Goal: Task Accomplishment & Management: Manage account settings

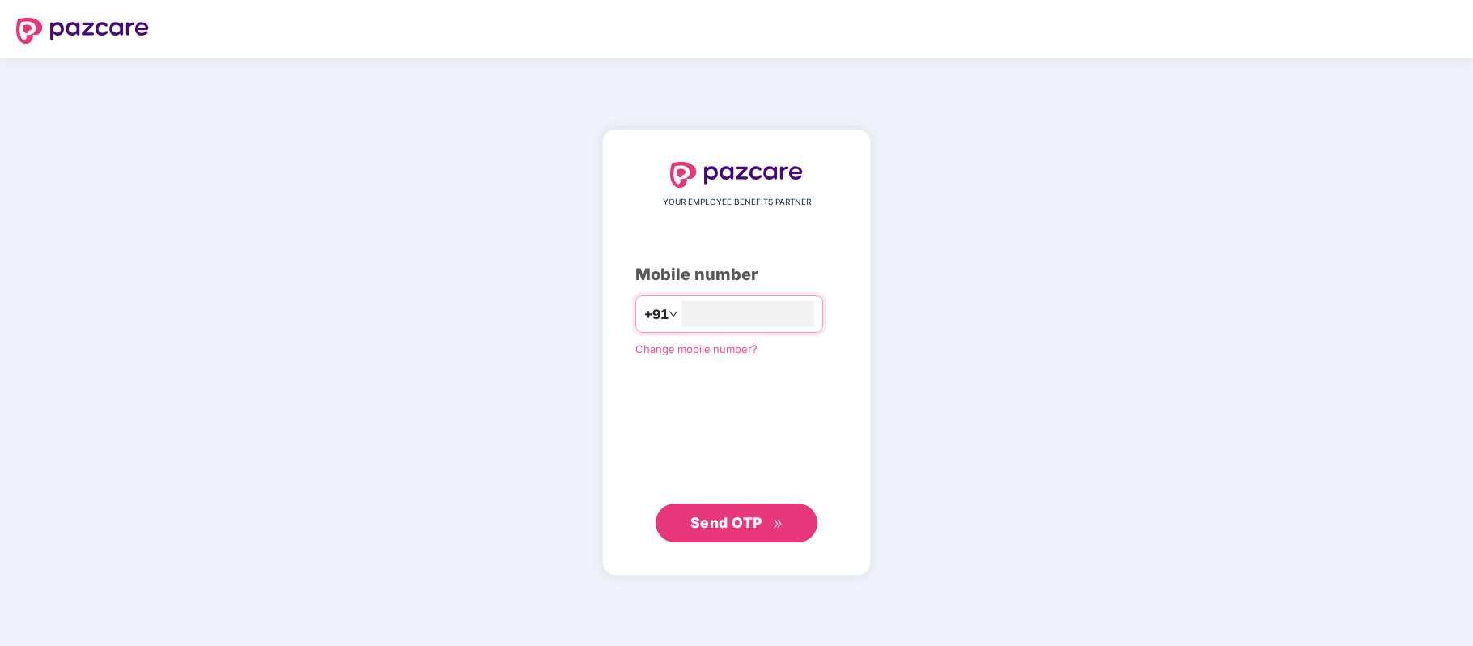
type input "**********"
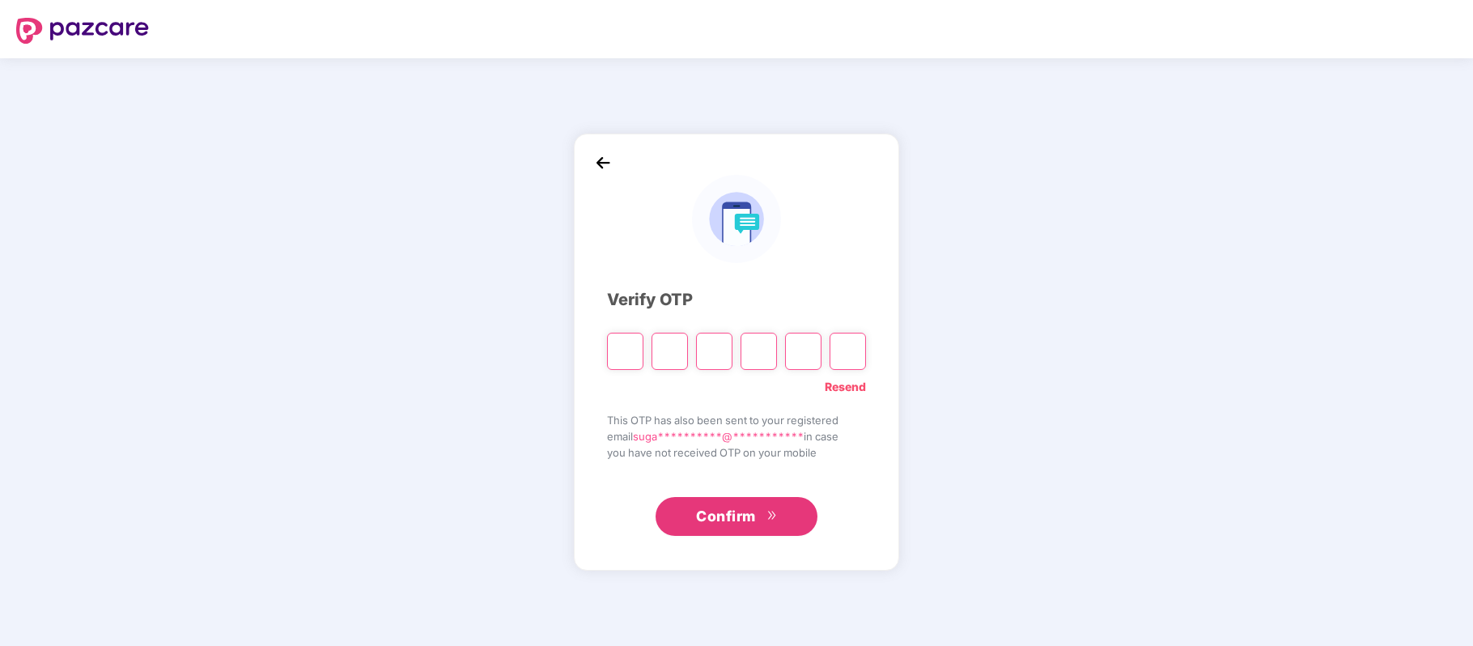
paste input "*"
type input "*"
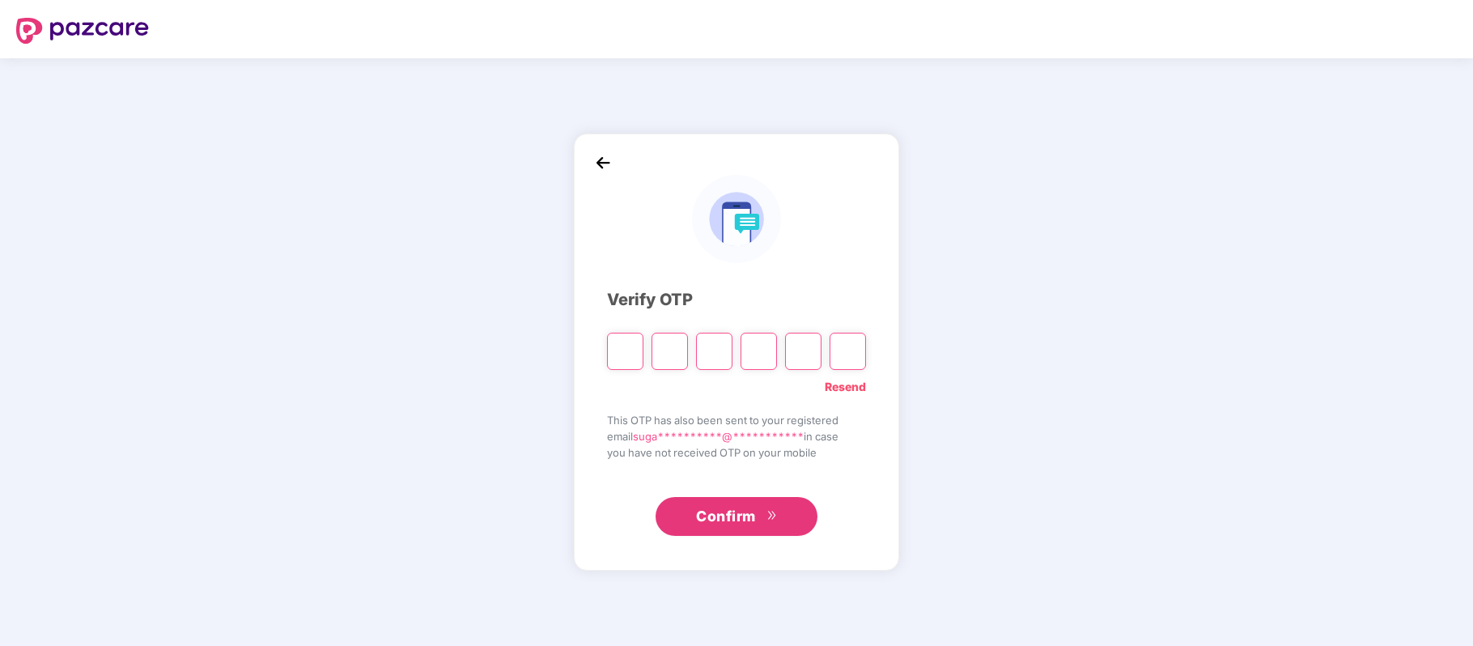
type input "*"
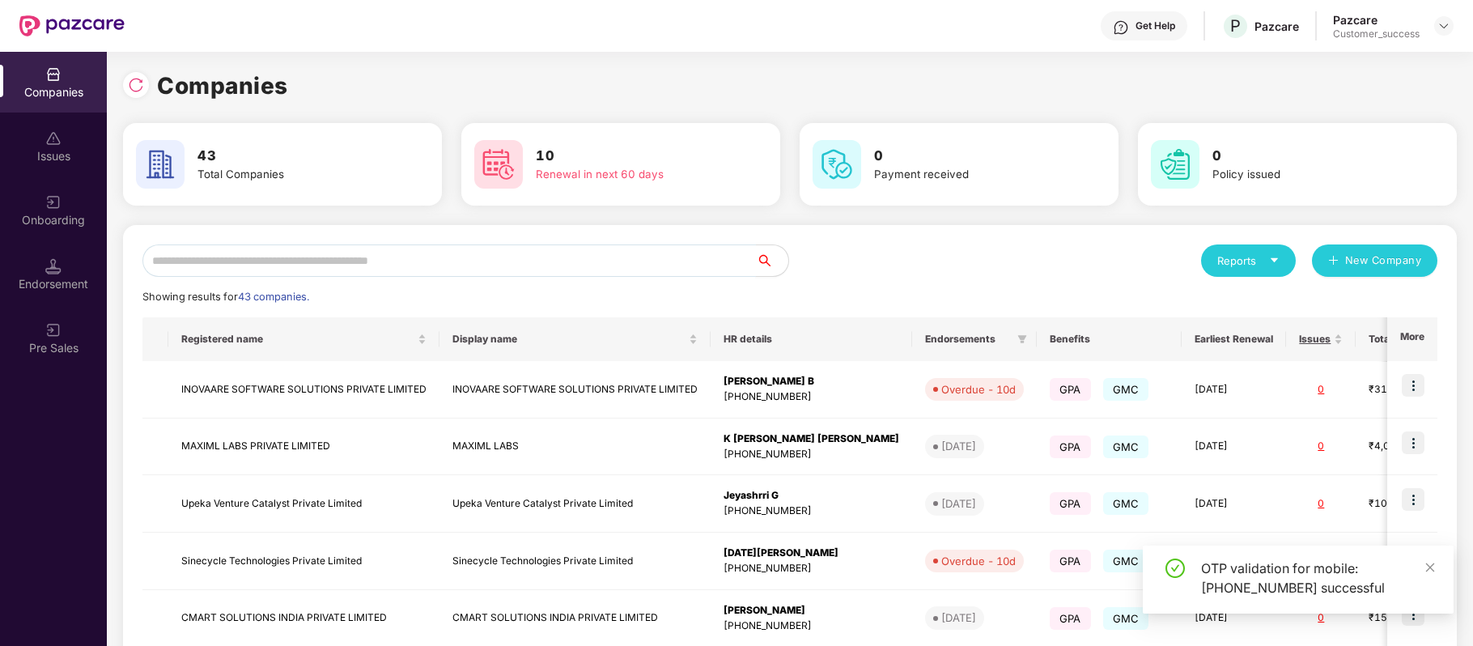
click at [513, 261] on input "text" at bounding box center [448, 260] width 613 height 32
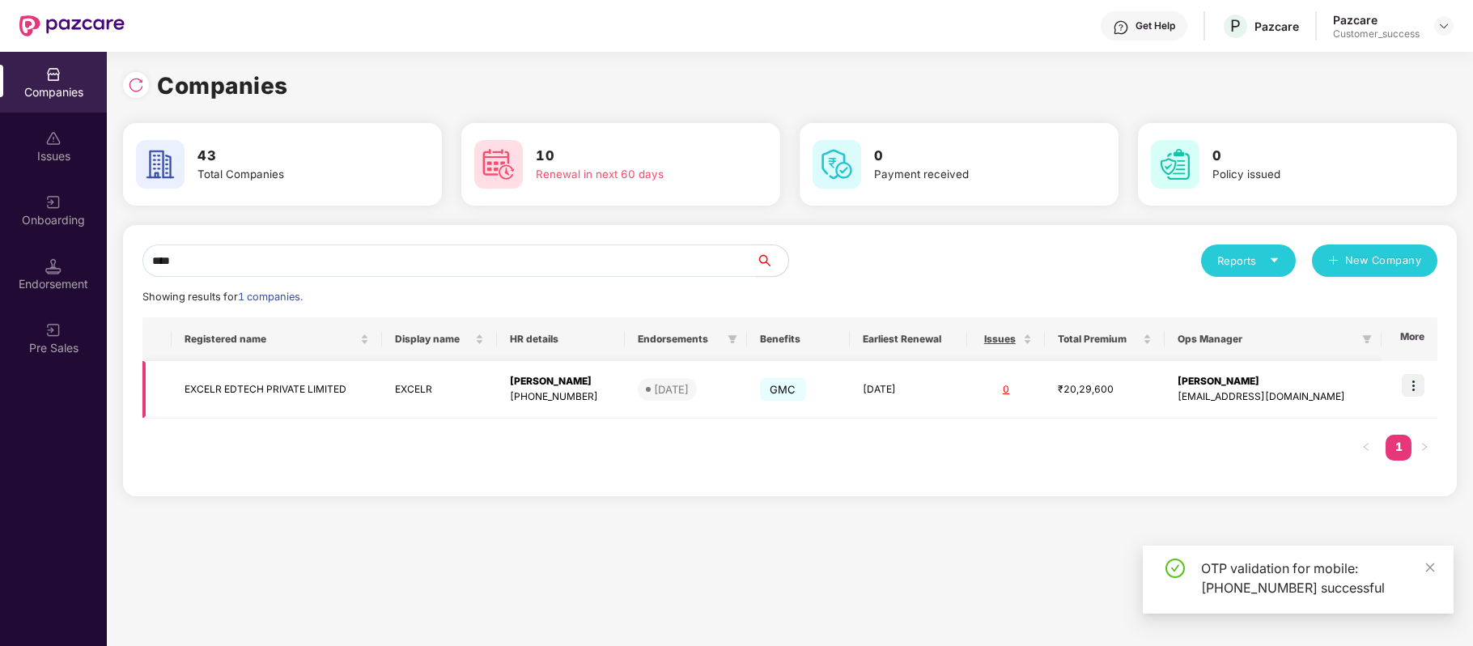
type input "****"
click at [1409, 382] on img at bounding box center [1412, 385] width 23 height 23
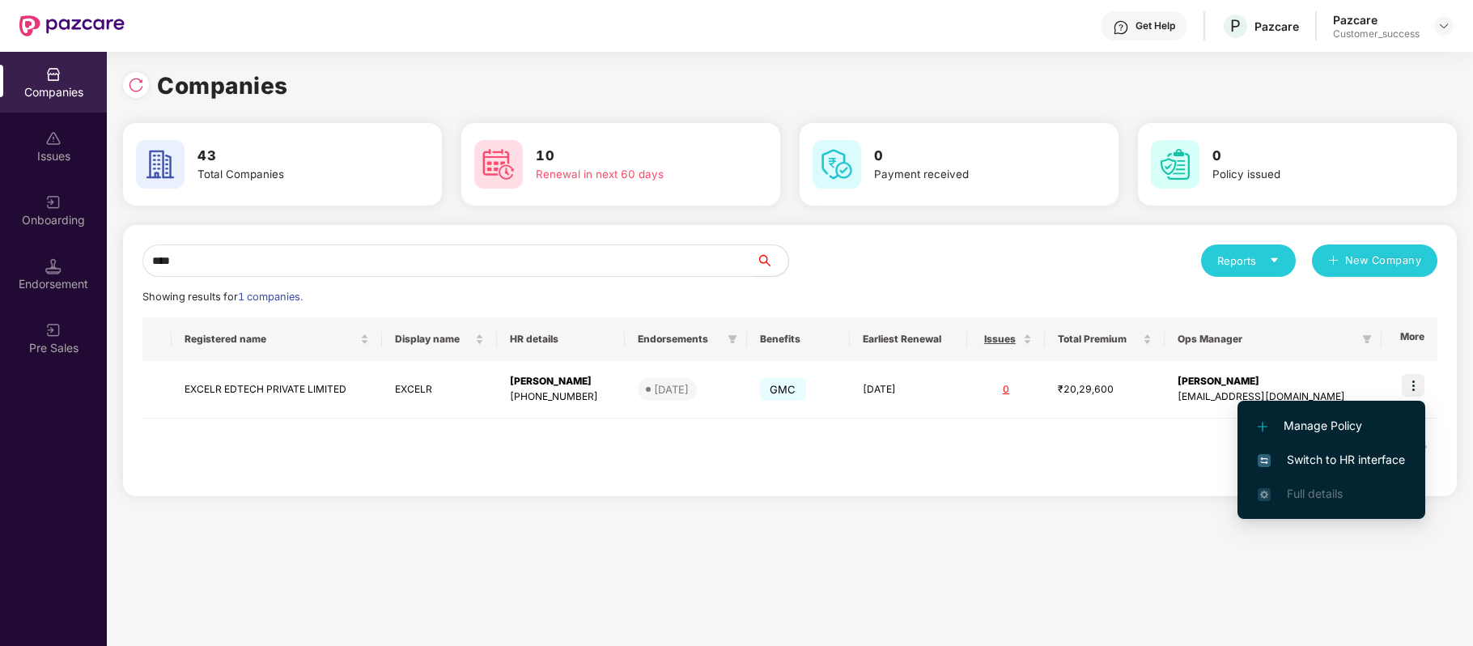
click at [1383, 455] on span "Switch to HR interface" at bounding box center [1330, 460] width 147 height 18
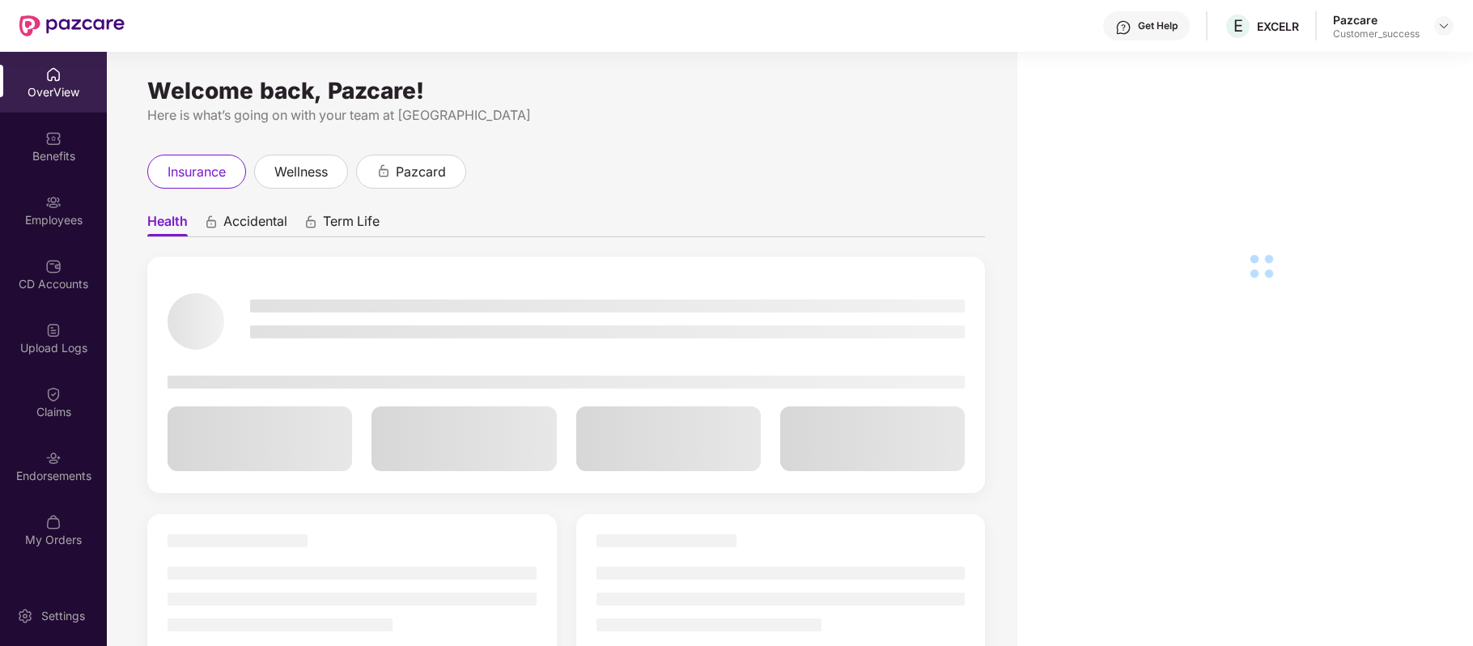
click at [65, 142] on div "Benefits" at bounding box center [53, 146] width 107 height 61
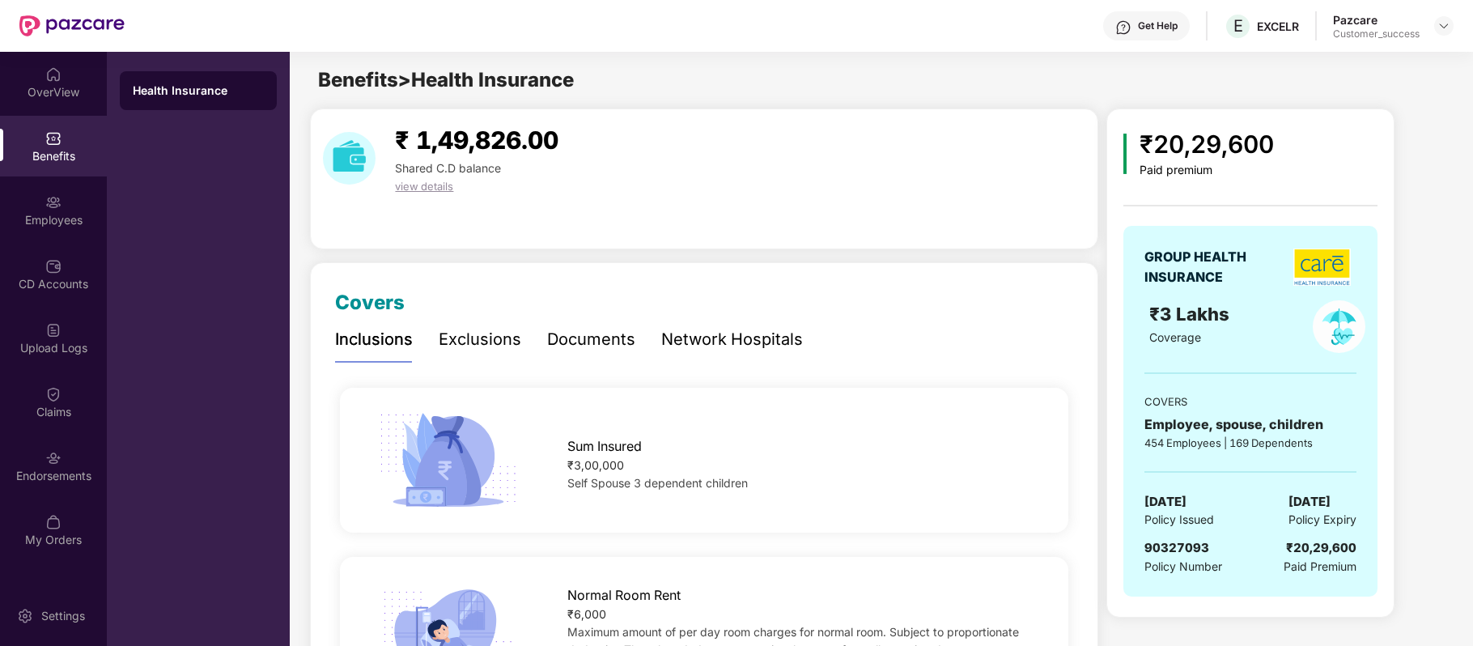
click at [1163, 555] on span "90327093" at bounding box center [1176, 547] width 65 height 15
copy span "90327093"
click at [55, 208] on img at bounding box center [53, 202] width 16 height 16
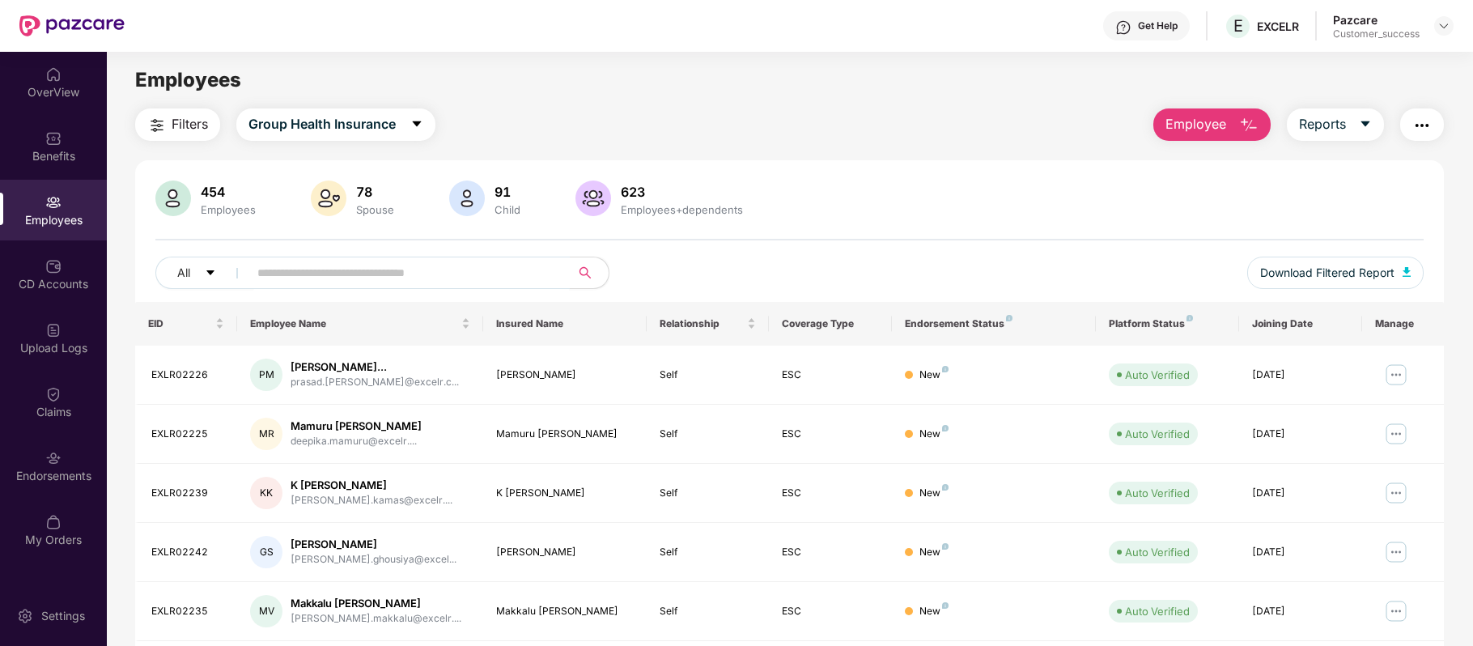
click at [412, 273] on input "text" at bounding box center [402, 273] width 290 height 24
paste input "********"
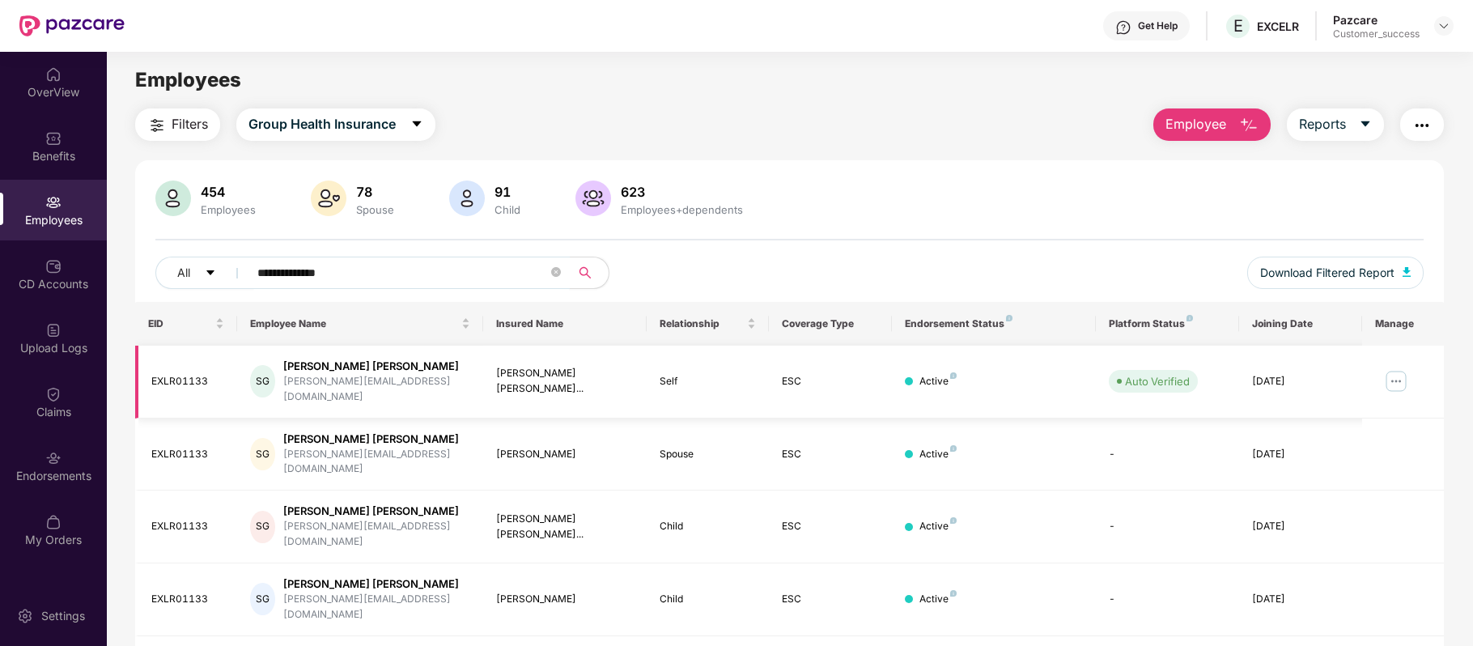
type input "**********"
click at [1392, 371] on img at bounding box center [1396, 381] width 26 height 26
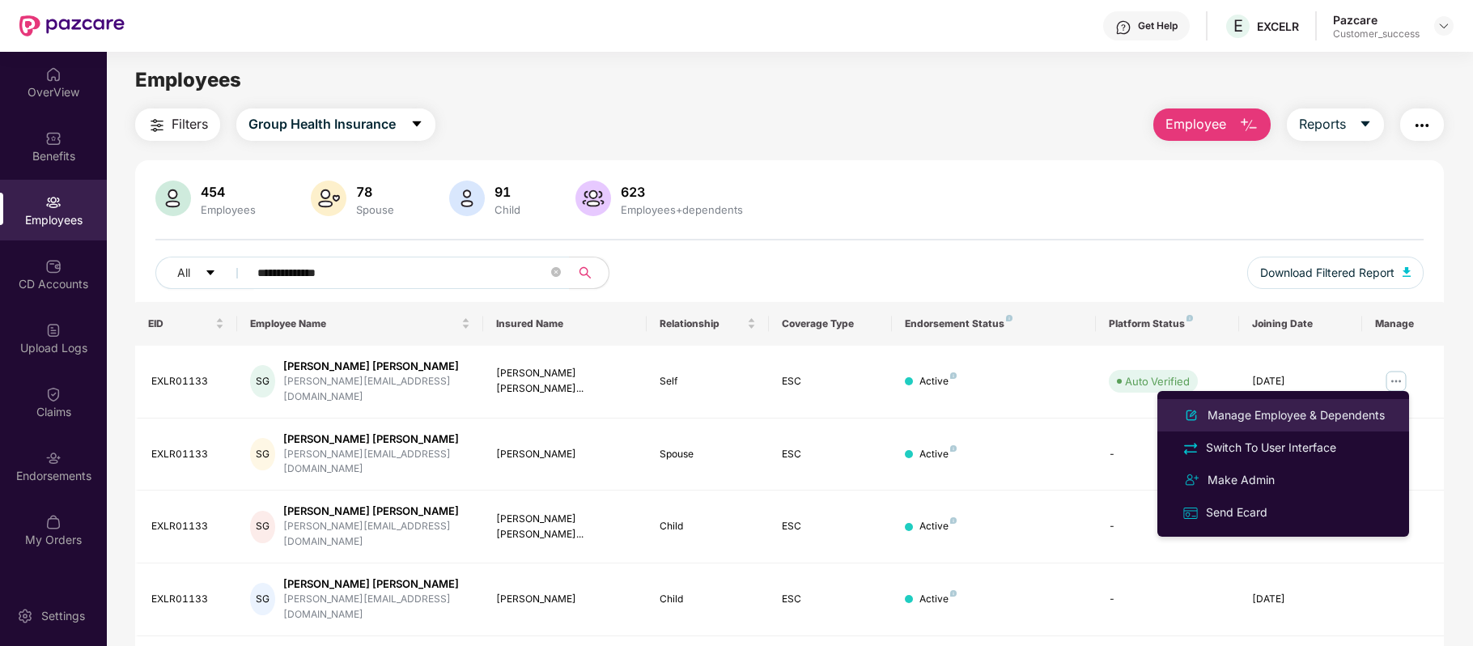
click at [1361, 416] on div "Manage Employee & Dependents" at bounding box center [1296, 415] width 184 height 18
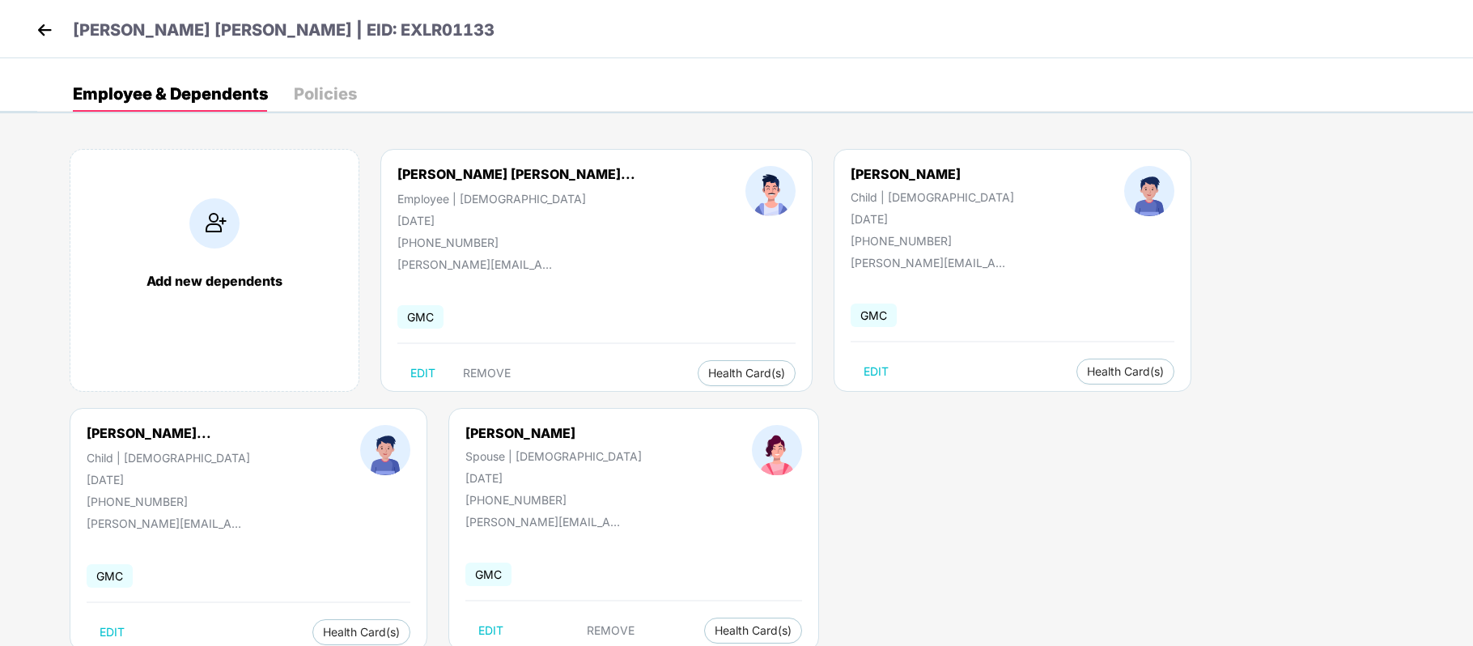
drag, startPoint x: 474, startPoint y: 218, endPoint x: 396, endPoint y: 221, distance: 78.5
click at [396, 221] on div "[PERSON_NAME] [PERSON_NAME]... Employee | [DEMOGRAPHIC_DATA] [DATE] [PHONE_NUMB…" at bounding box center [516, 207] width 348 height 83
copy div "[DATE]"
click at [936, 502] on div "Add new dependents [PERSON_NAME] [PERSON_NAME]... Employee | [DEMOGRAPHIC_DATA]…" at bounding box center [754, 408] width 1435 height 566
drag, startPoint x: 427, startPoint y: 29, endPoint x: 309, endPoint y: 29, distance: 118.1
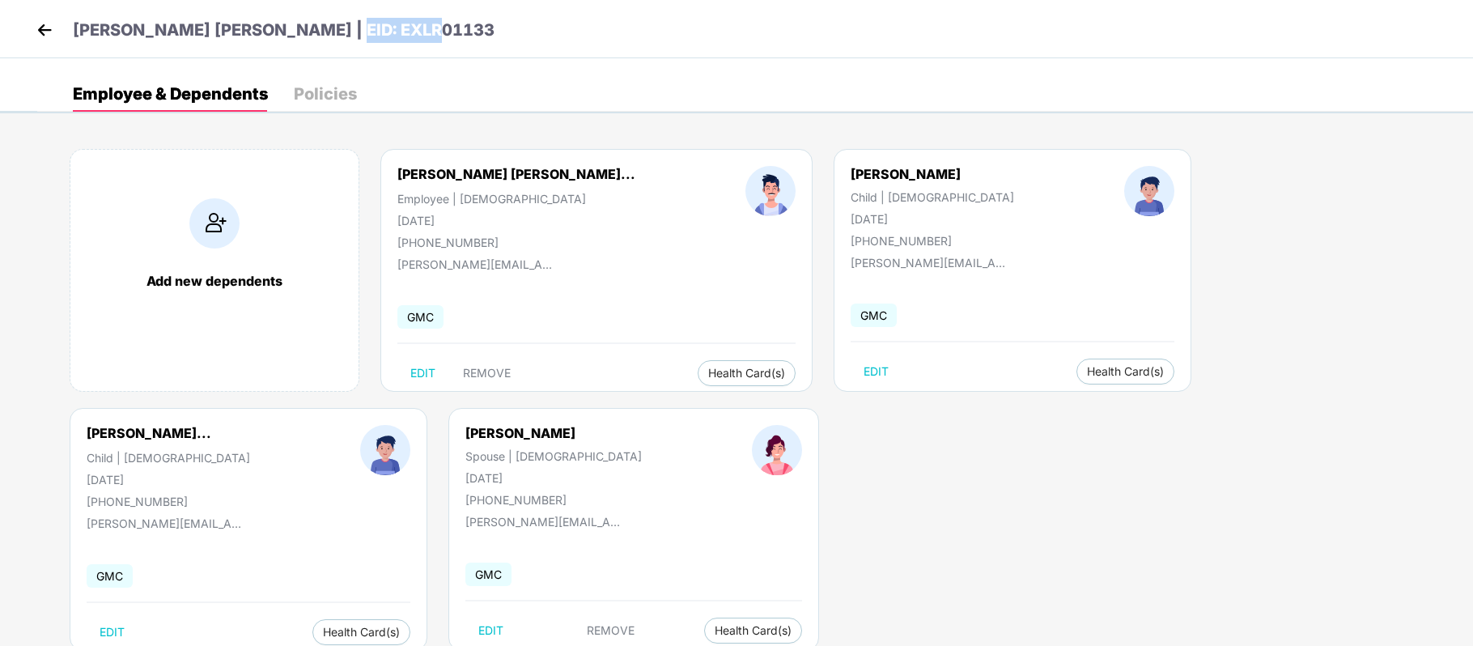
click at [309, 29] on div "[PERSON_NAME] [PERSON_NAME] | EID: EXLR01133" at bounding box center [736, 29] width 1473 height 58
copy p "EXLR01133"
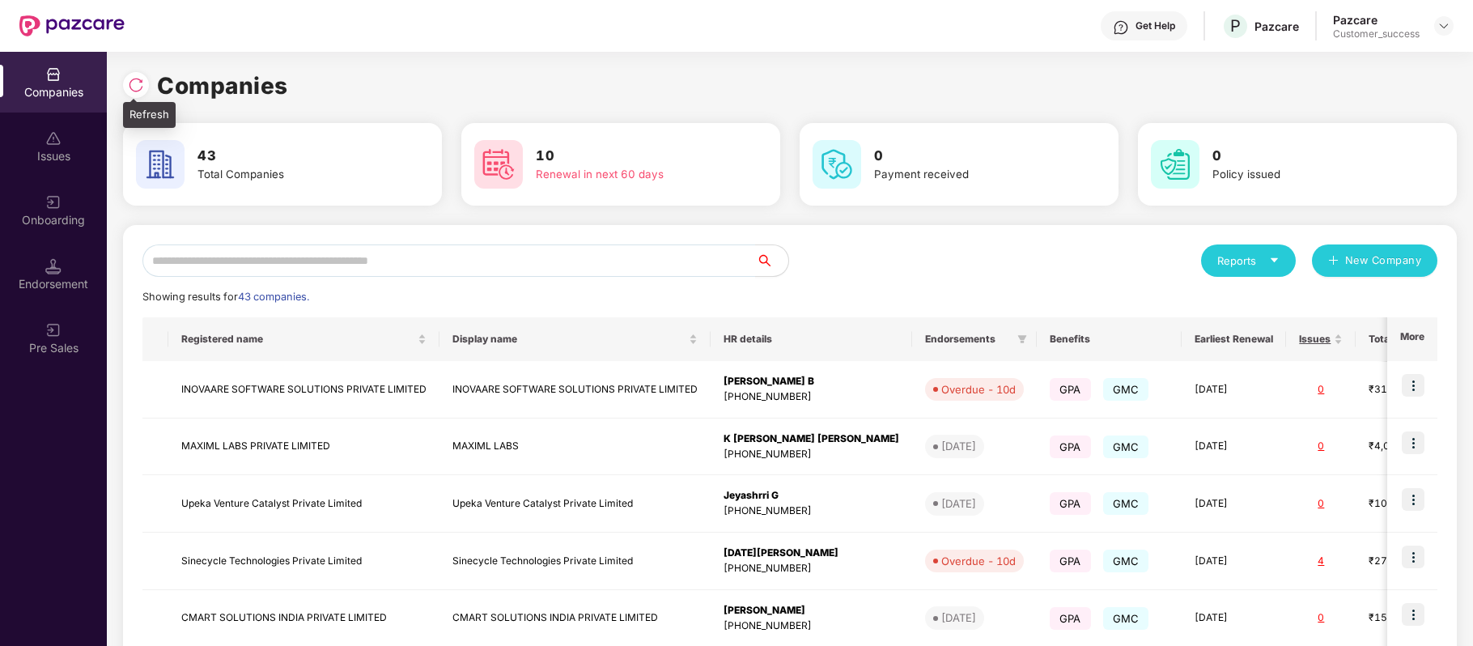
click at [136, 89] on img at bounding box center [136, 85] width 16 height 16
click at [316, 269] on input "text" at bounding box center [448, 260] width 613 height 32
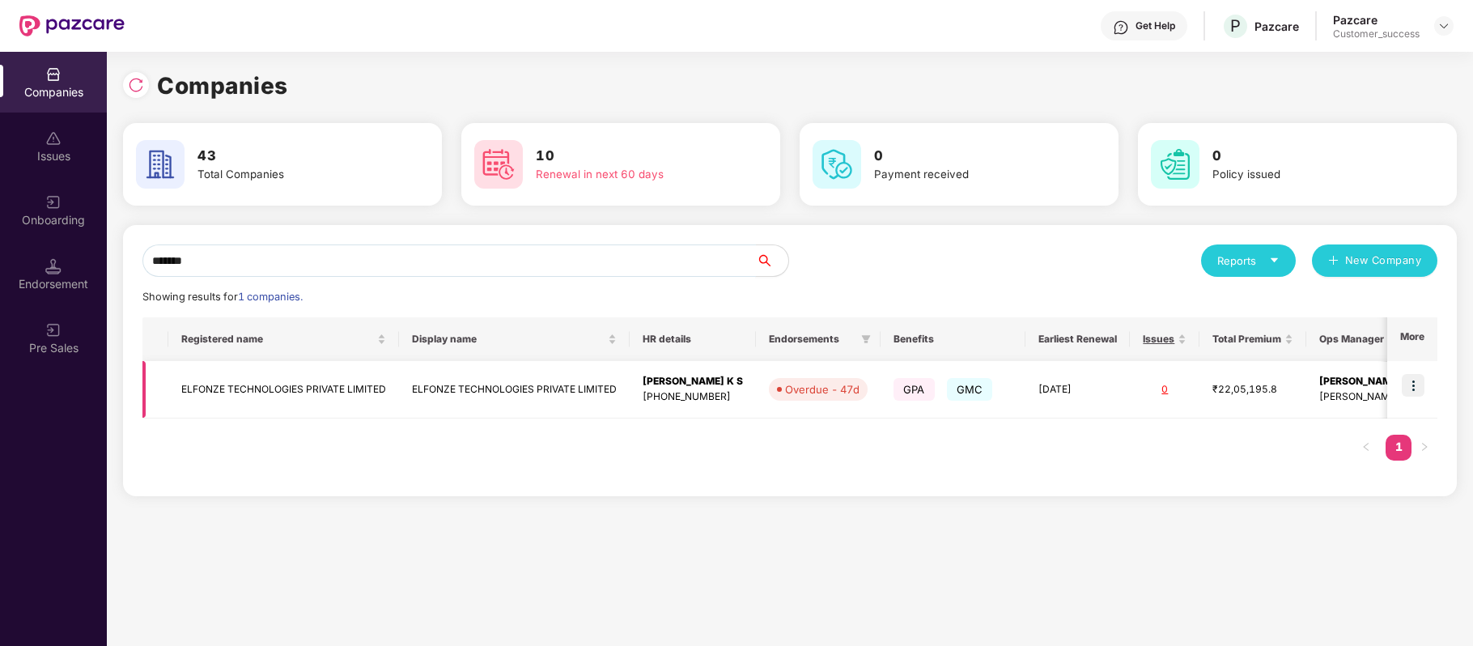
type input "*******"
click at [1406, 390] on img at bounding box center [1412, 385] width 23 height 23
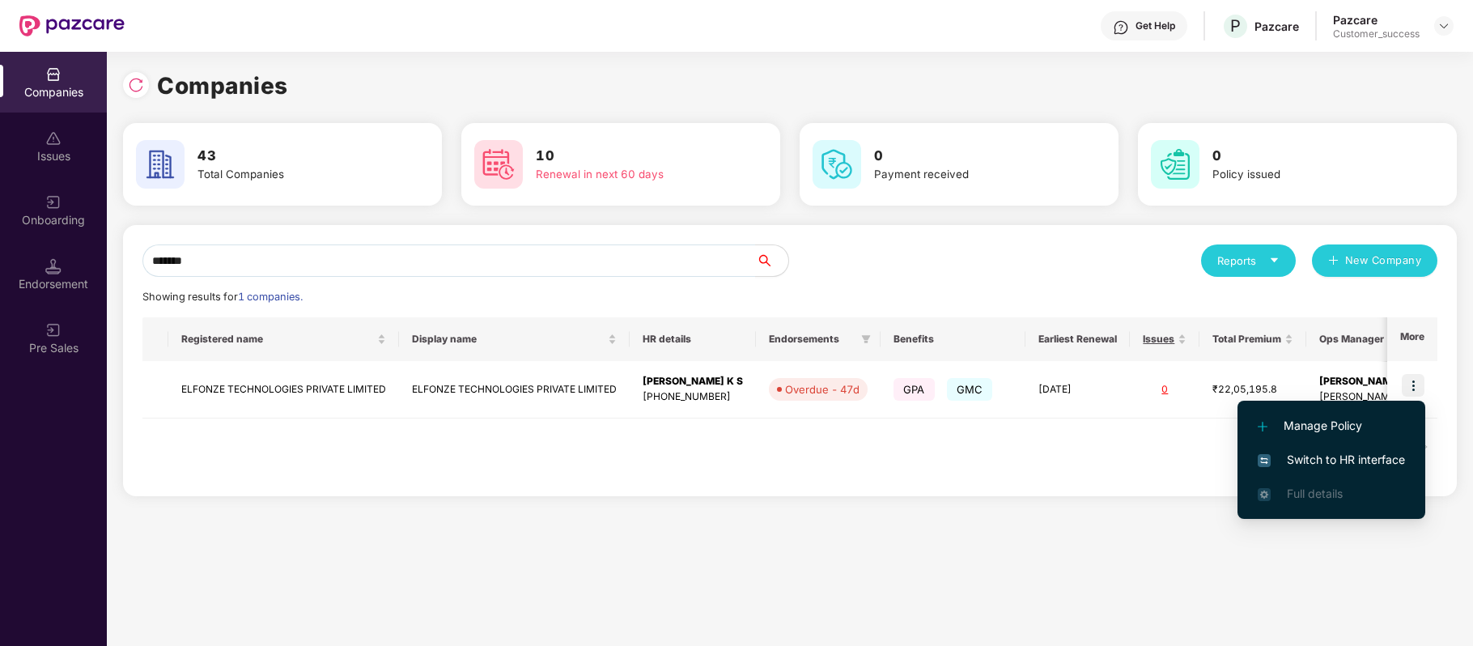
click at [1369, 460] on span "Switch to HR interface" at bounding box center [1330, 460] width 147 height 18
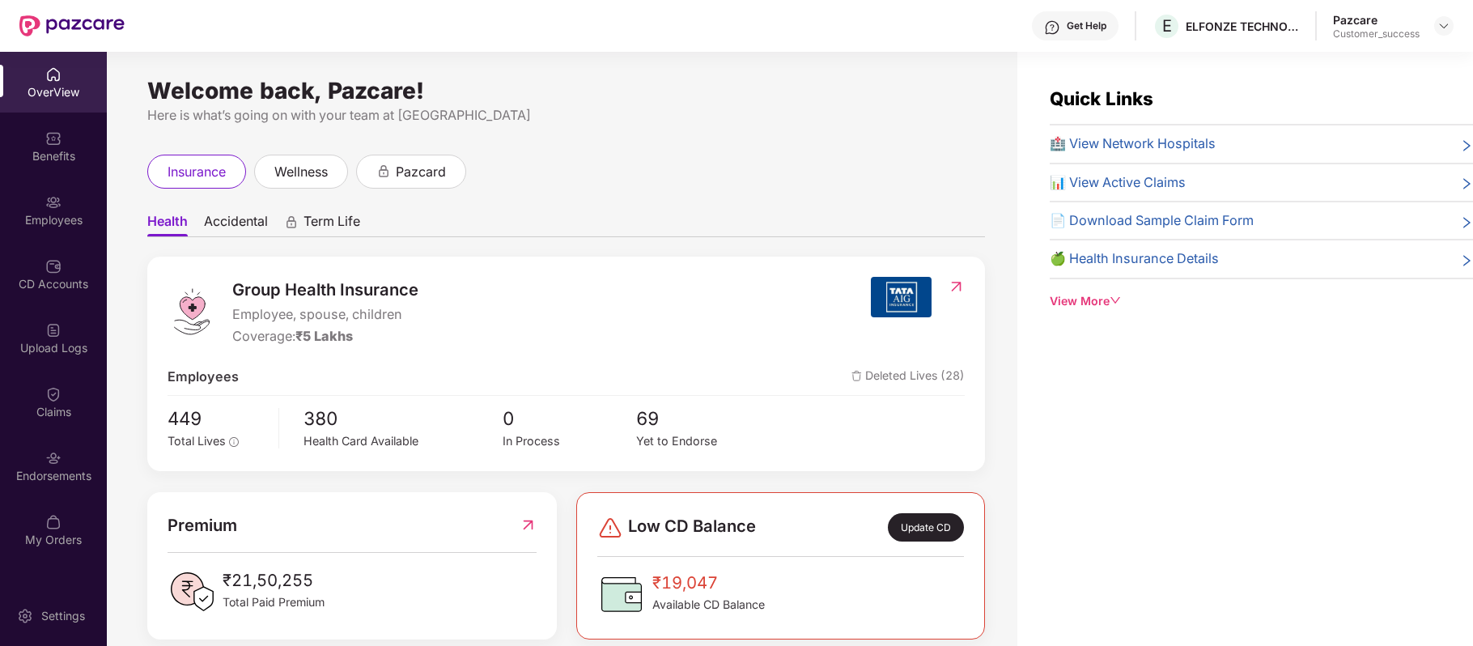
click at [43, 217] on div "Employees" at bounding box center [53, 220] width 107 height 16
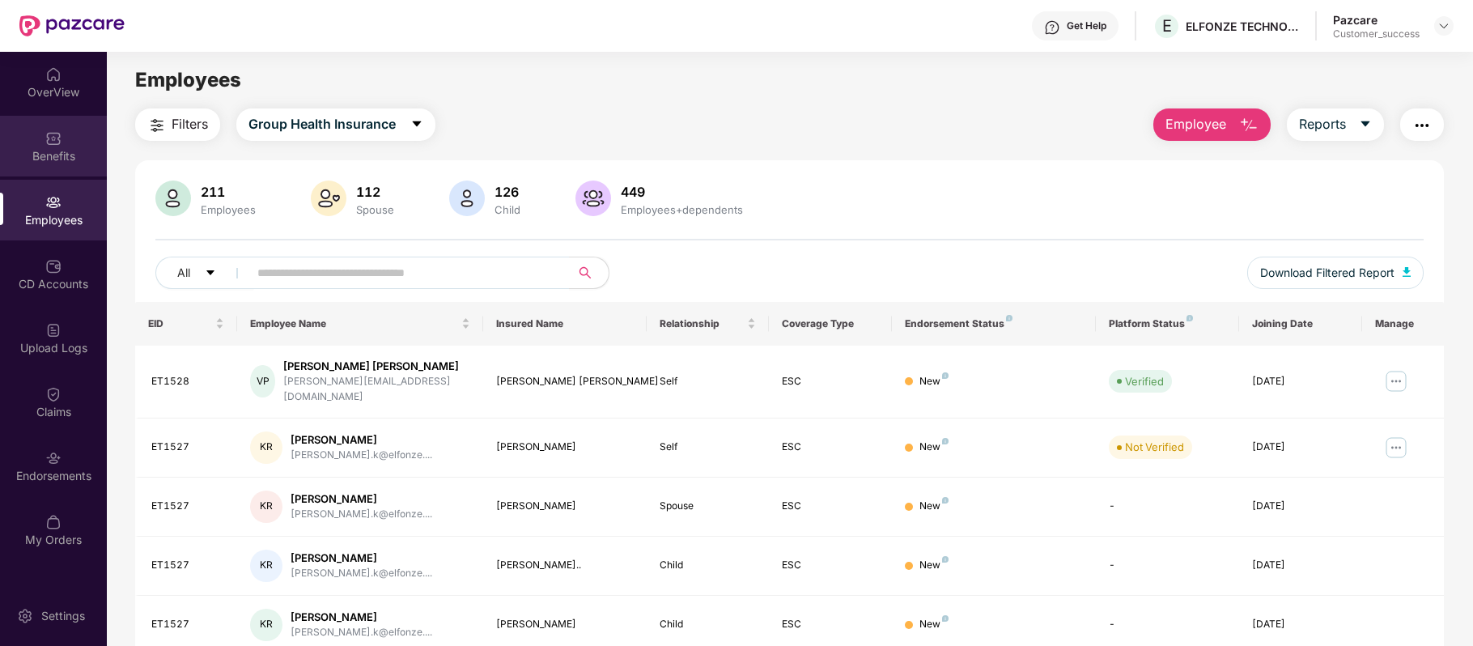
click at [78, 133] on div "Benefits" at bounding box center [53, 146] width 107 height 61
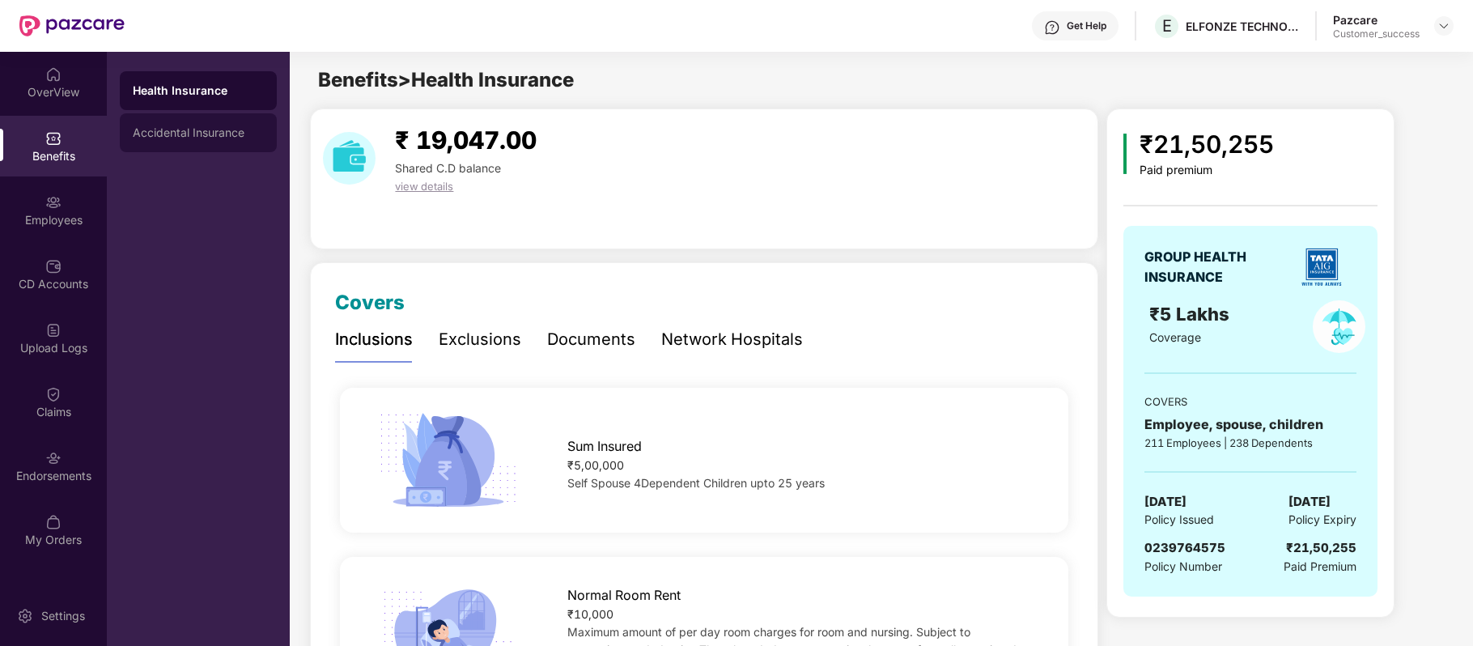
click at [244, 141] on div "Accidental Insurance" at bounding box center [198, 132] width 157 height 39
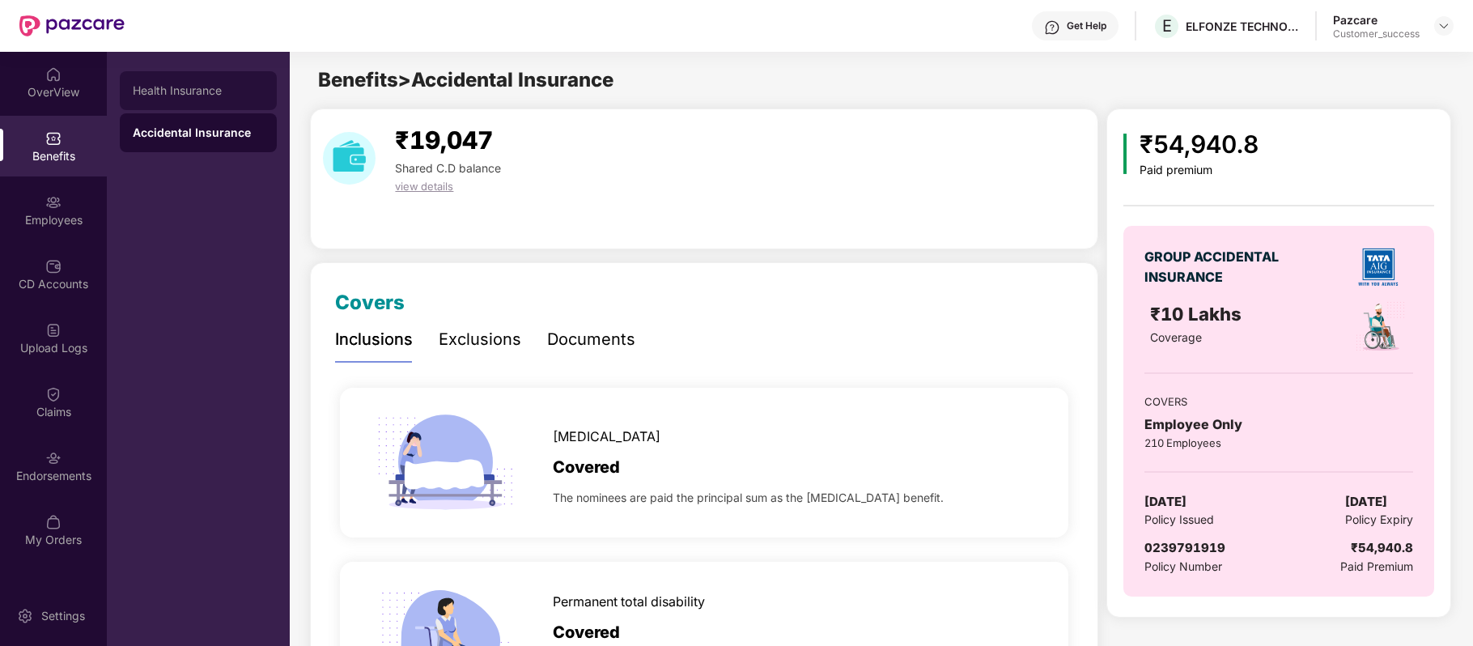
click at [225, 92] on div "Health Insurance" at bounding box center [198, 90] width 131 height 13
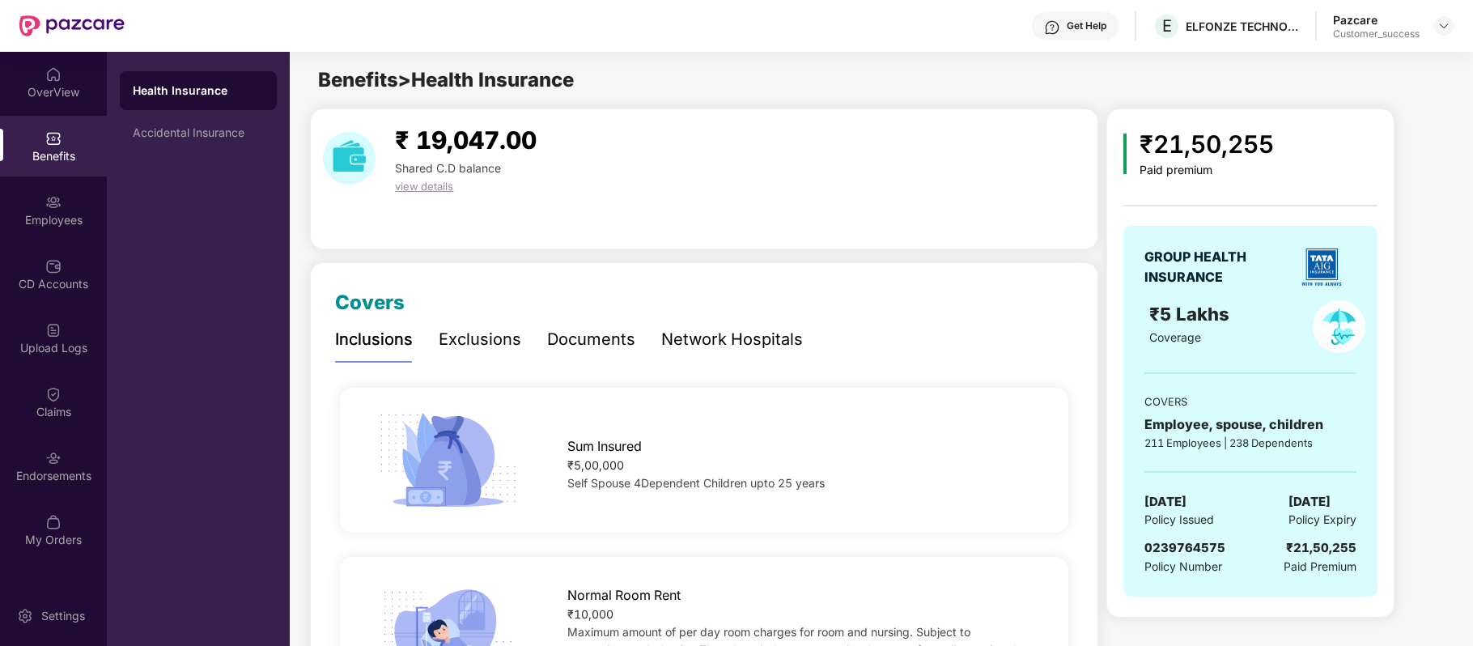
click at [1185, 553] on span "0239764575" at bounding box center [1184, 547] width 81 height 15
copy span "0239764575"
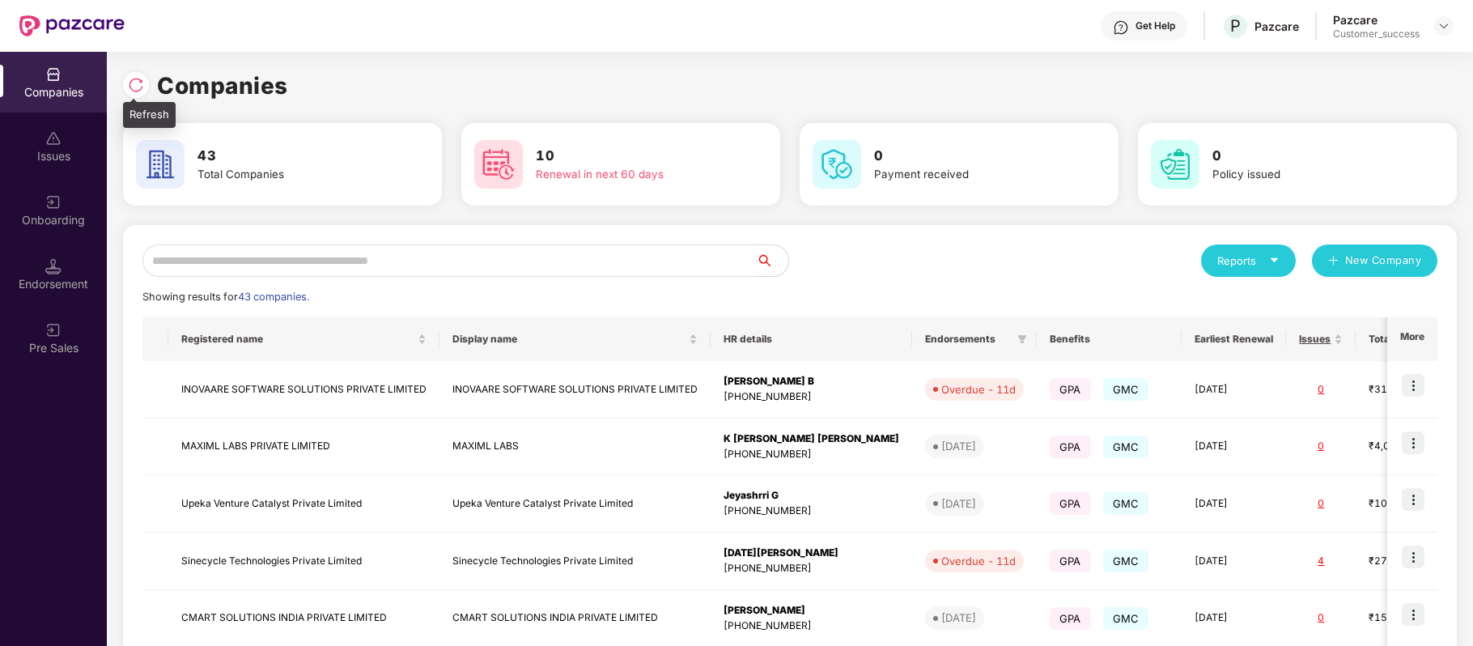
click at [131, 85] on img at bounding box center [136, 85] width 16 height 16
click at [321, 262] on input "text" at bounding box center [448, 260] width 613 height 32
click at [311, 263] on input "text" at bounding box center [448, 260] width 613 height 32
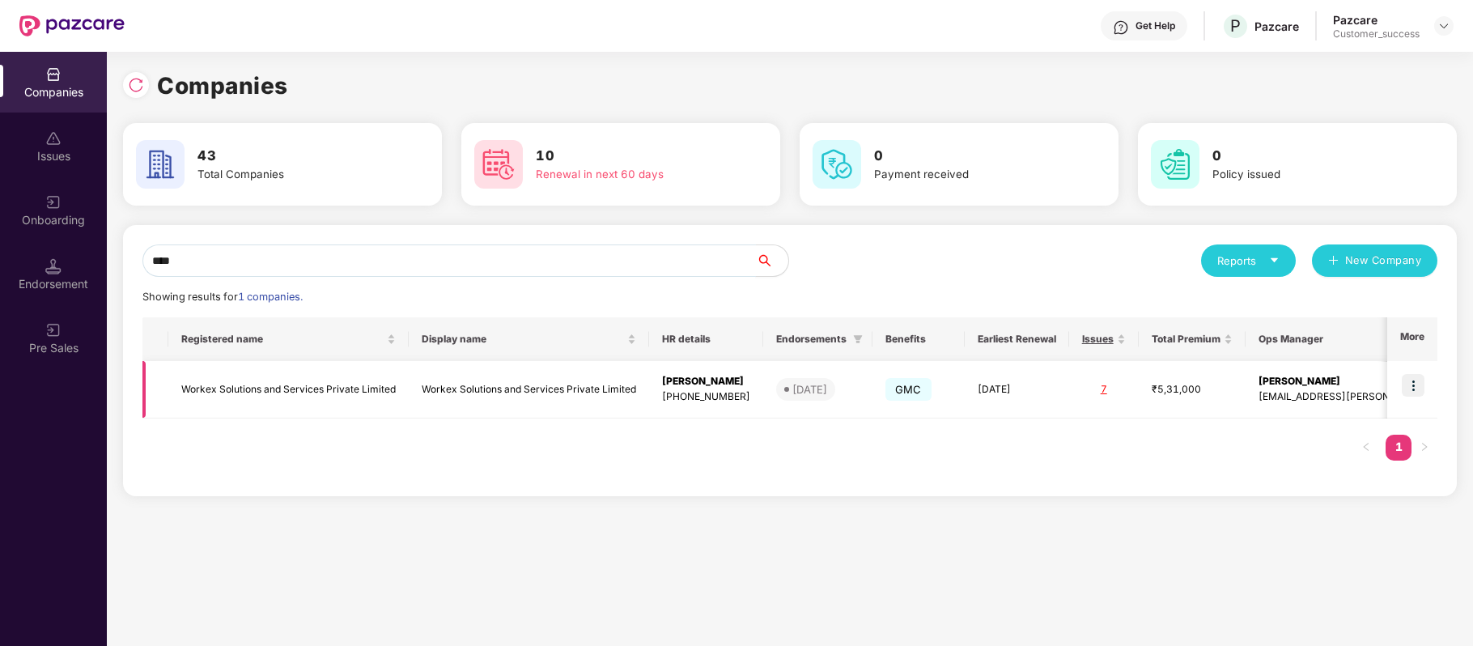
type input "****"
click at [1414, 385] on img at bounding box center [1412, 385] width 23 height 23
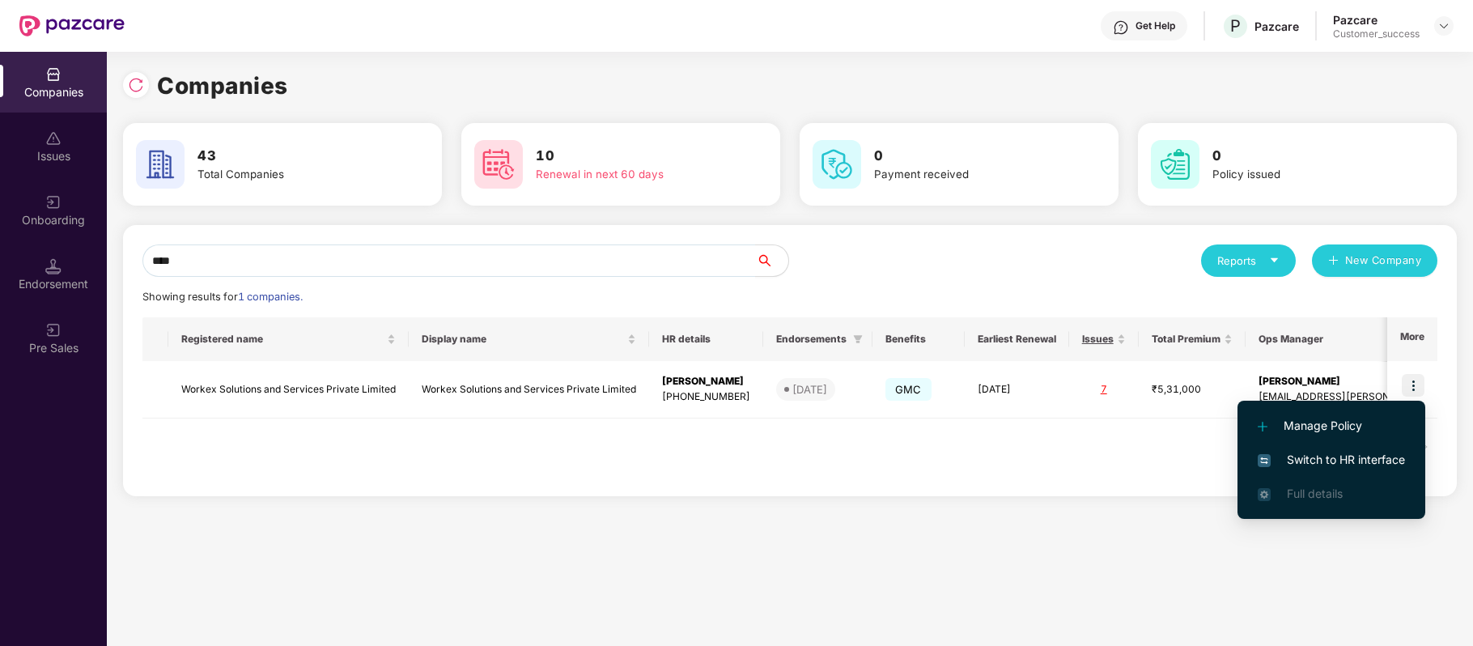
click at [1337, 452] on span "Switch to HR interface" at bounding box center [1330, 460] width 147 height 18
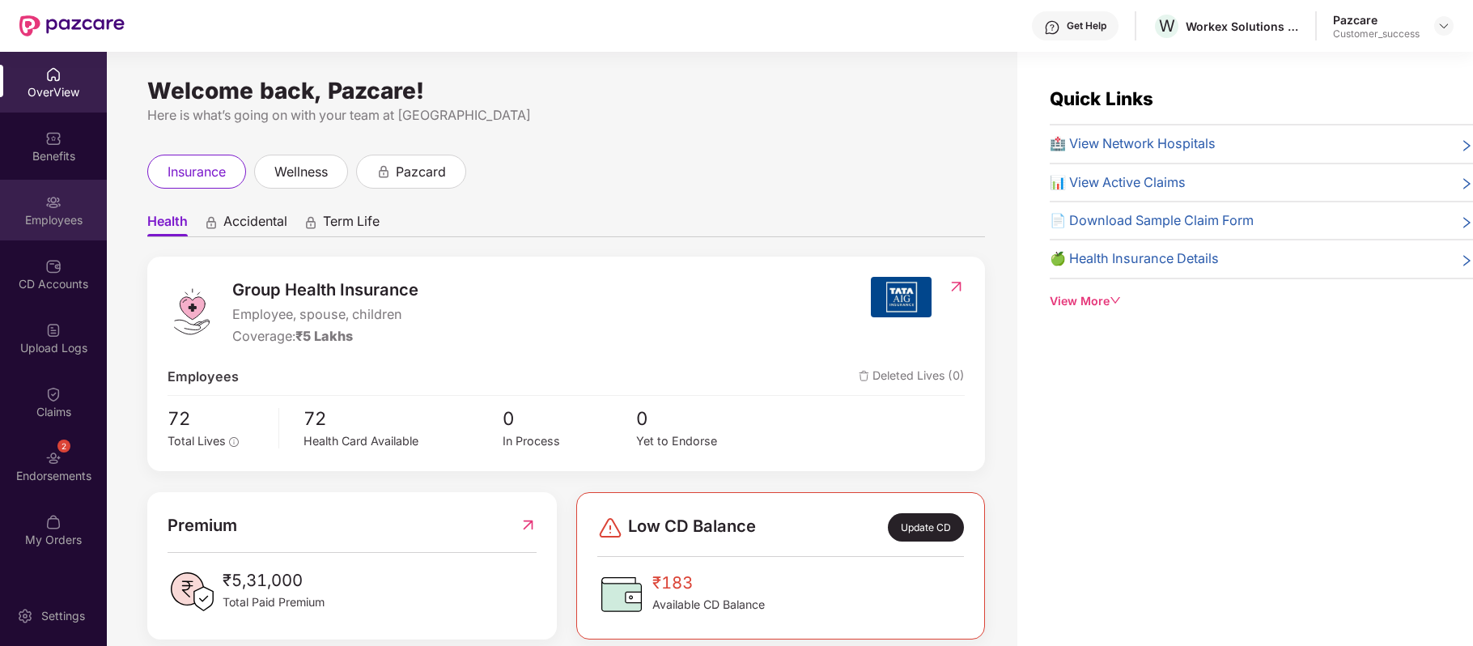
click at [53, 201] on img at bounding box center [53, 202] width 16 height 16
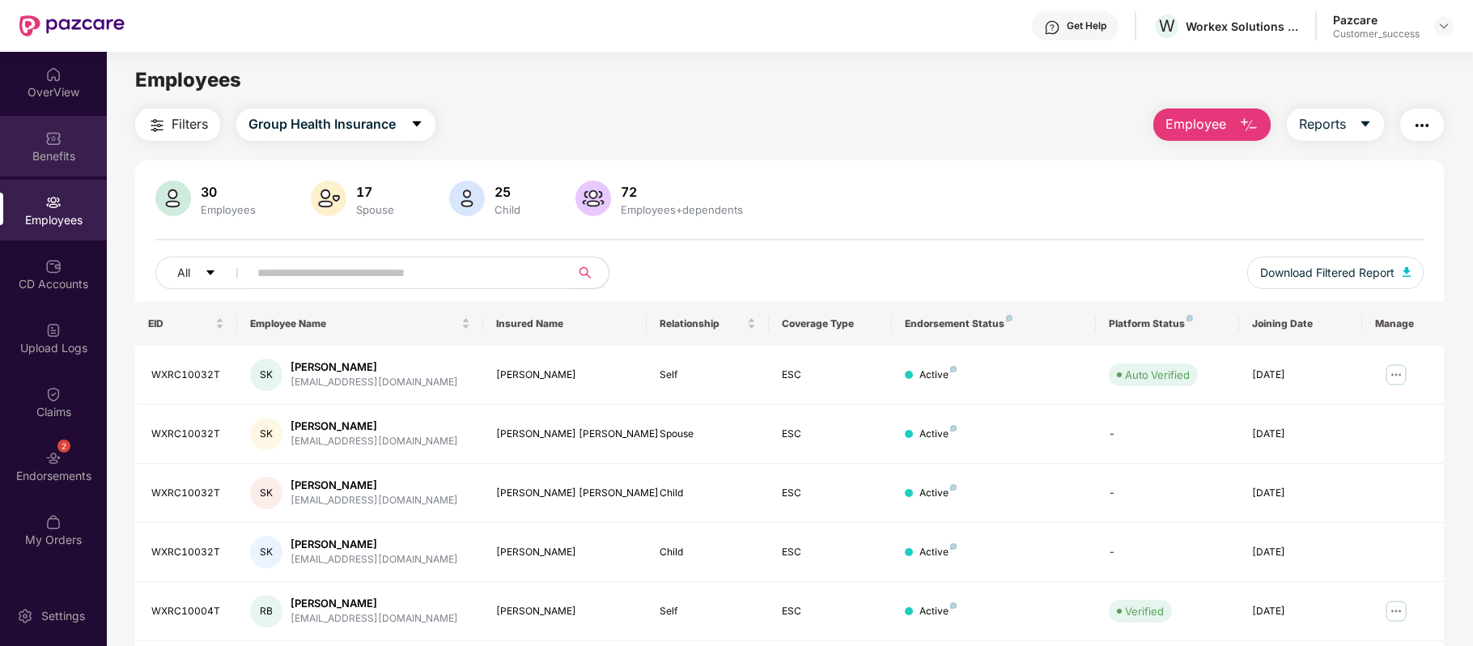
click at [59, 154] on div "Benefits" at bounding box center [53, 156] width 107 height 16
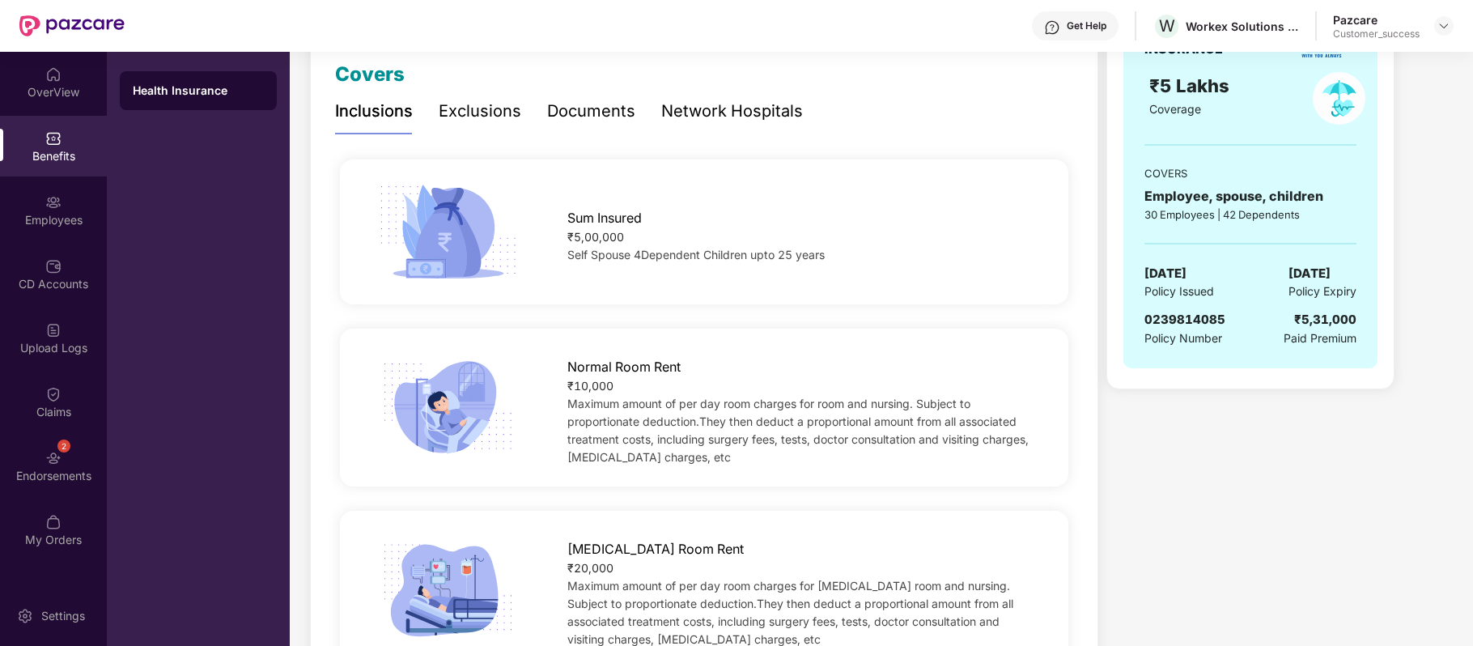
scroll to position [231, 0]
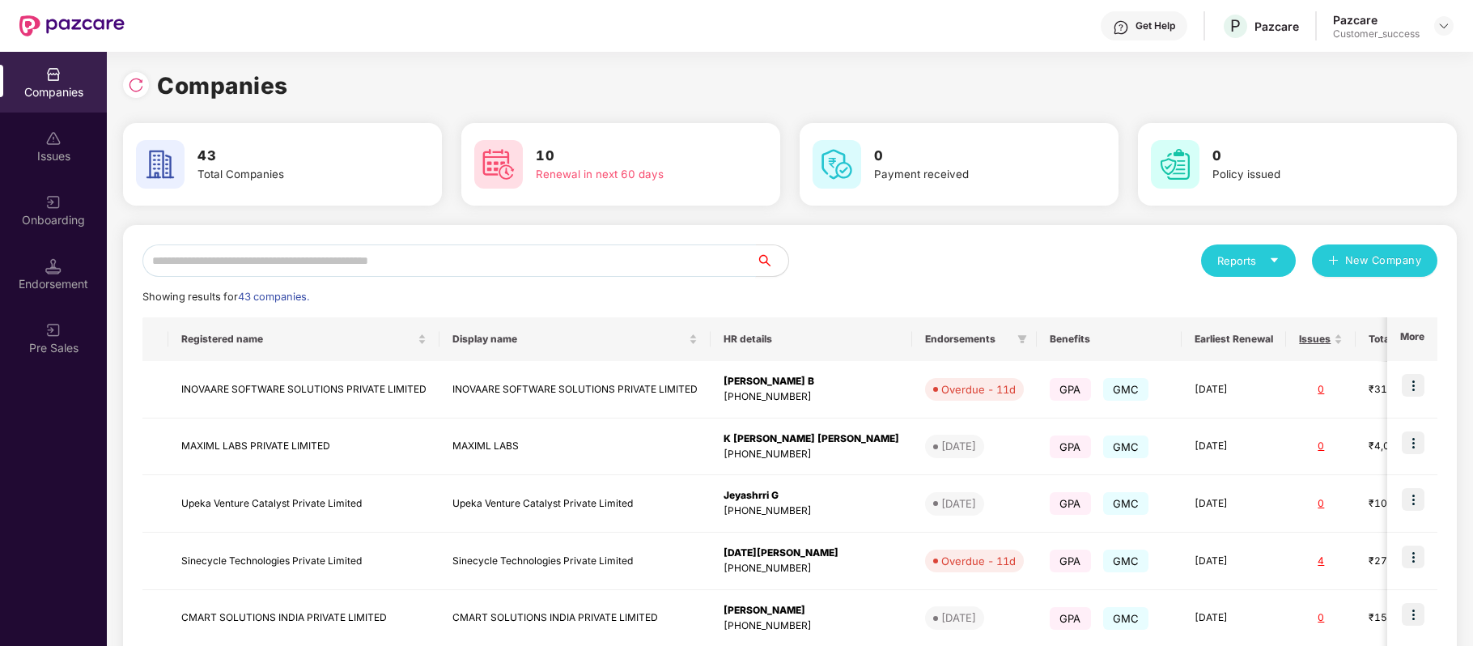
click at [360, 260] on input "text" at bounding box center [448, 260] width 613 height 32
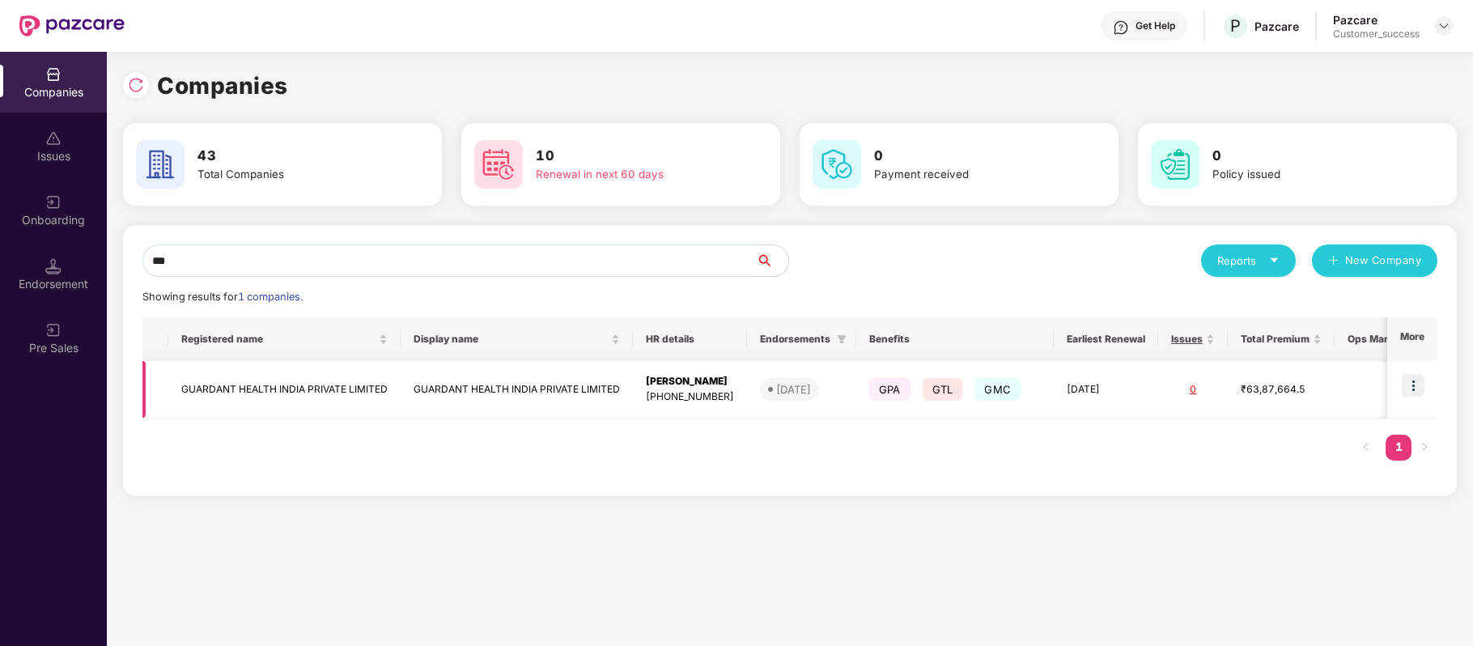
type input "***"
click at [1422, 387] on img at bounding box center [1412, 385] width 23 height 23
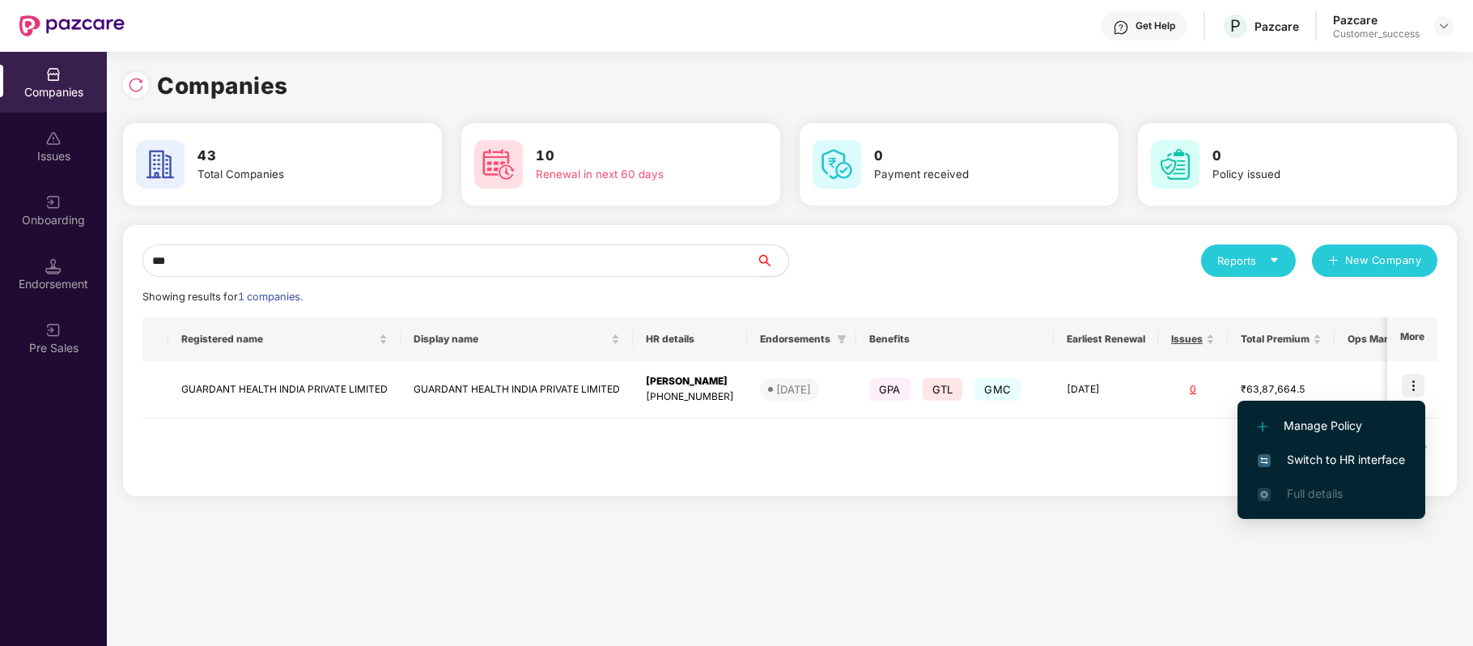
click at [1382, 457] on span "Switch to HR interface" at bounding box center [1330, 460] width 147 height 18
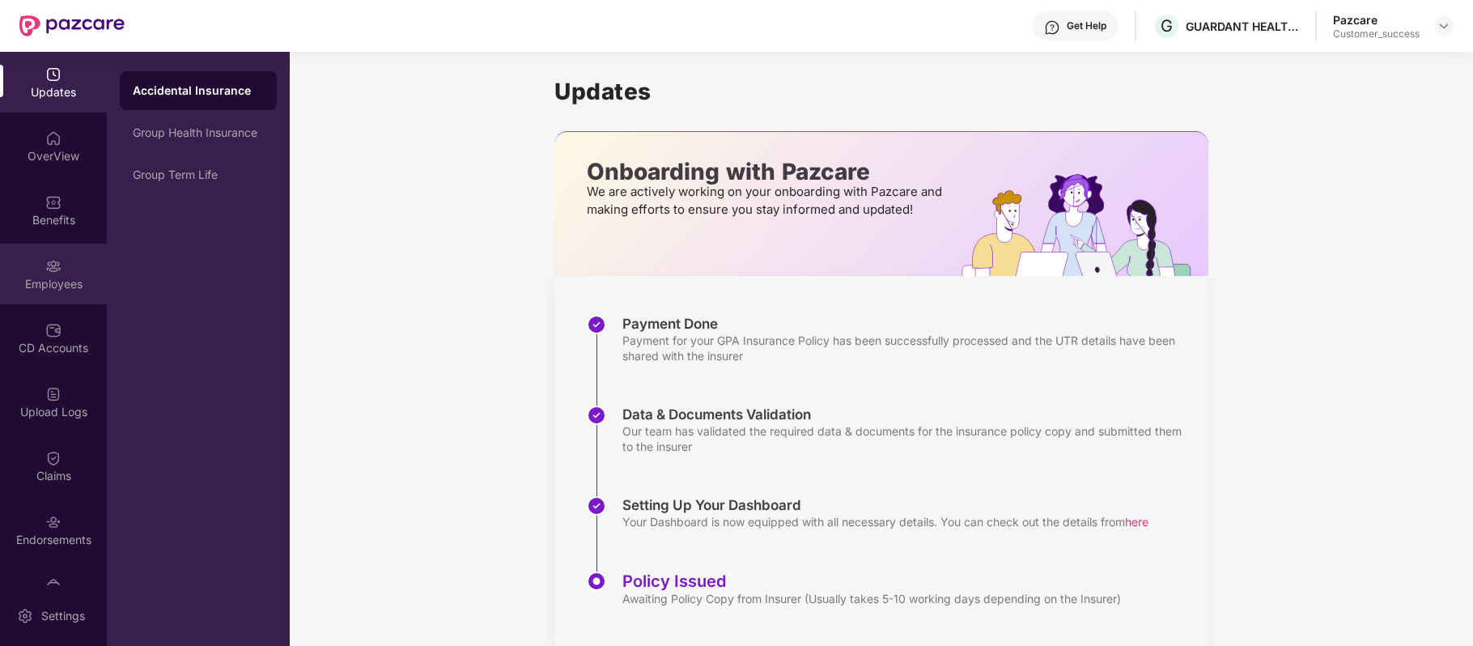
click at [56, 265] on img at bounding box center [53, 266] width 16 height 16
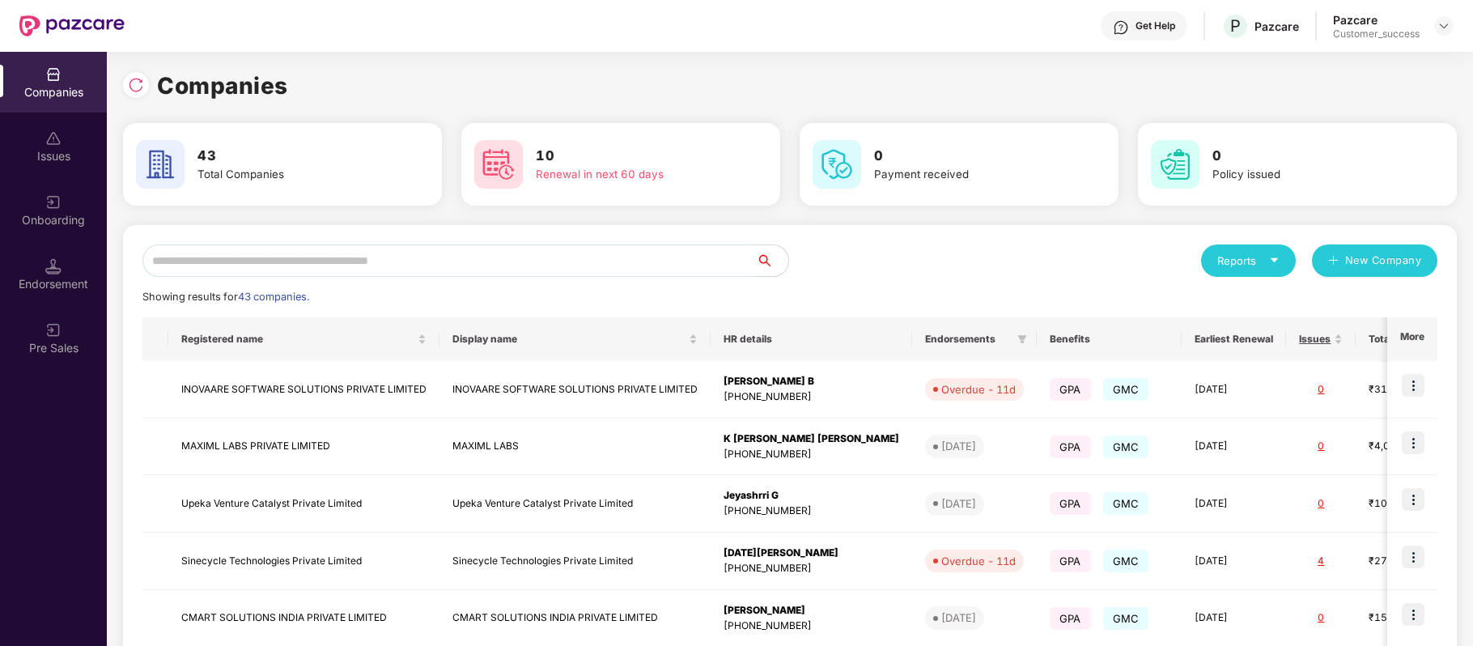
click at [480, 261] on input "text" at bounding box center [448, 260] width 613 height 32
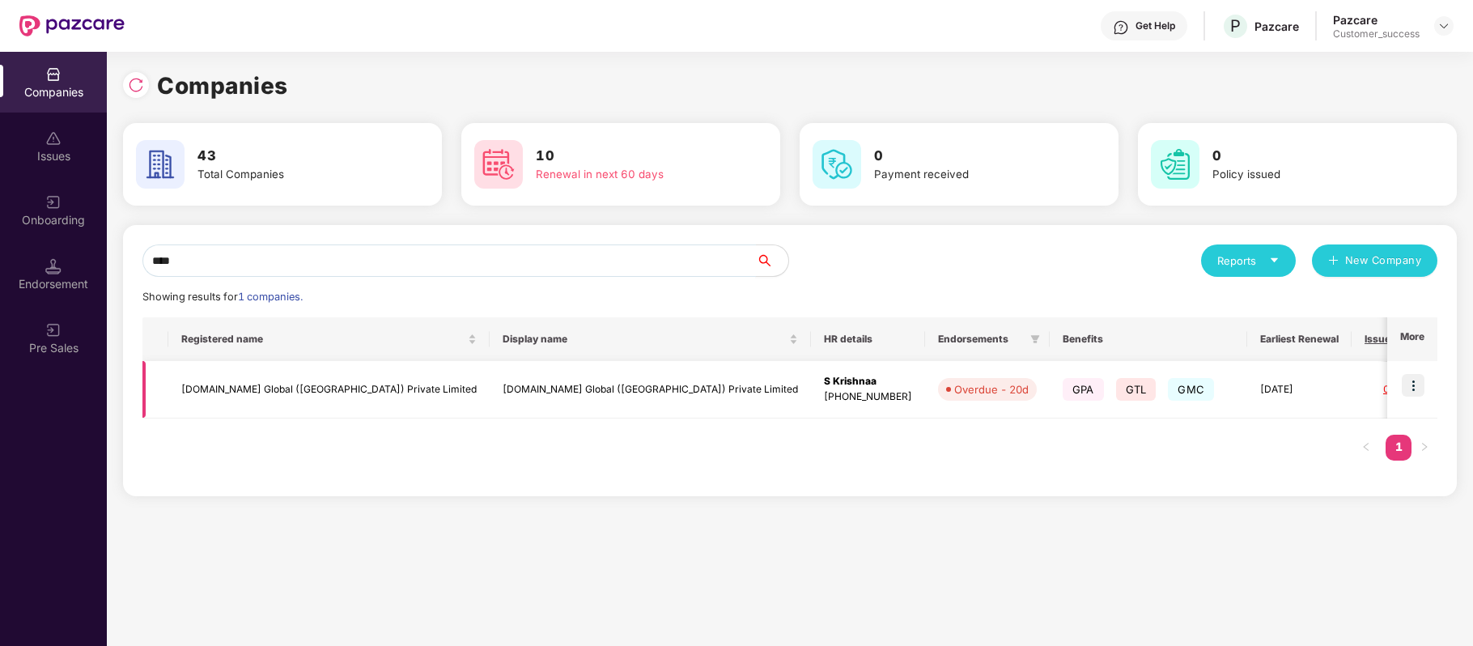
type input "****"
click at [1412, 384] on img at bounding box center [1412, 385] width 23 height 23
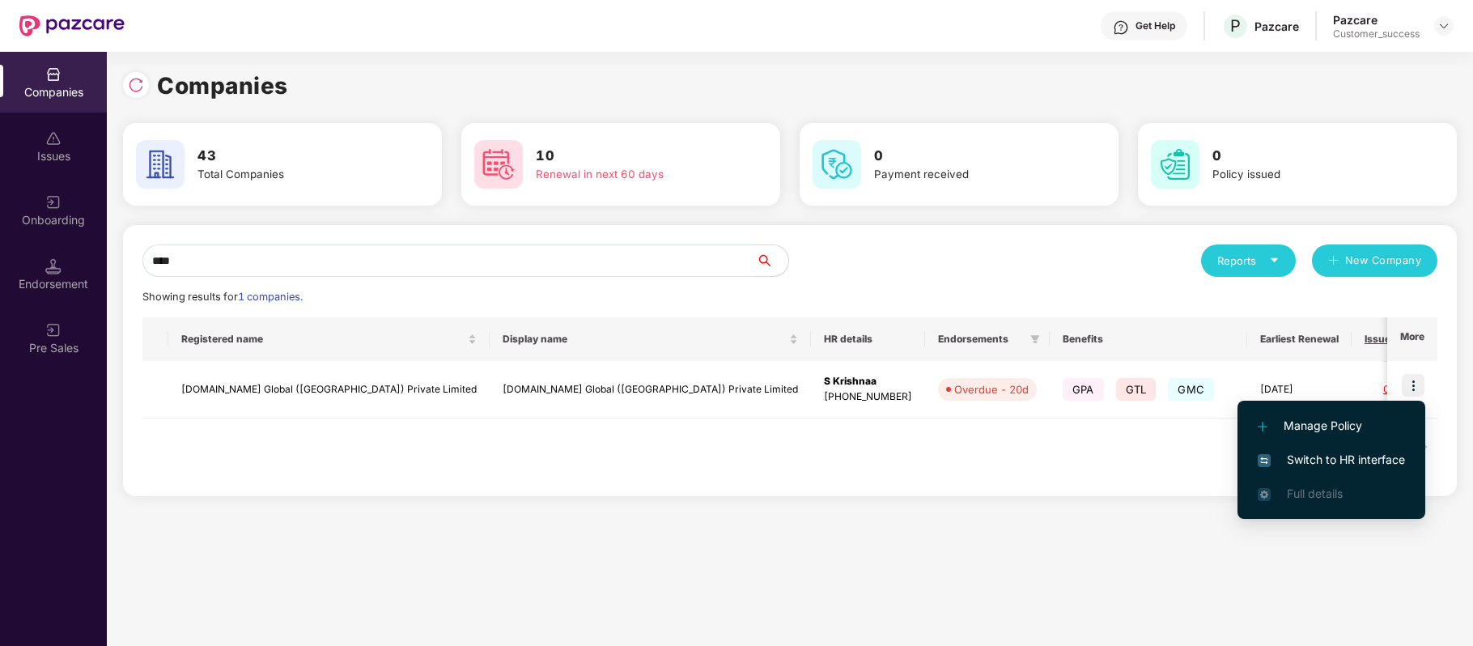
click at [1380, 455] on span "Switch to HR interface" at bounding box center [1330, 460] width 147 height 18
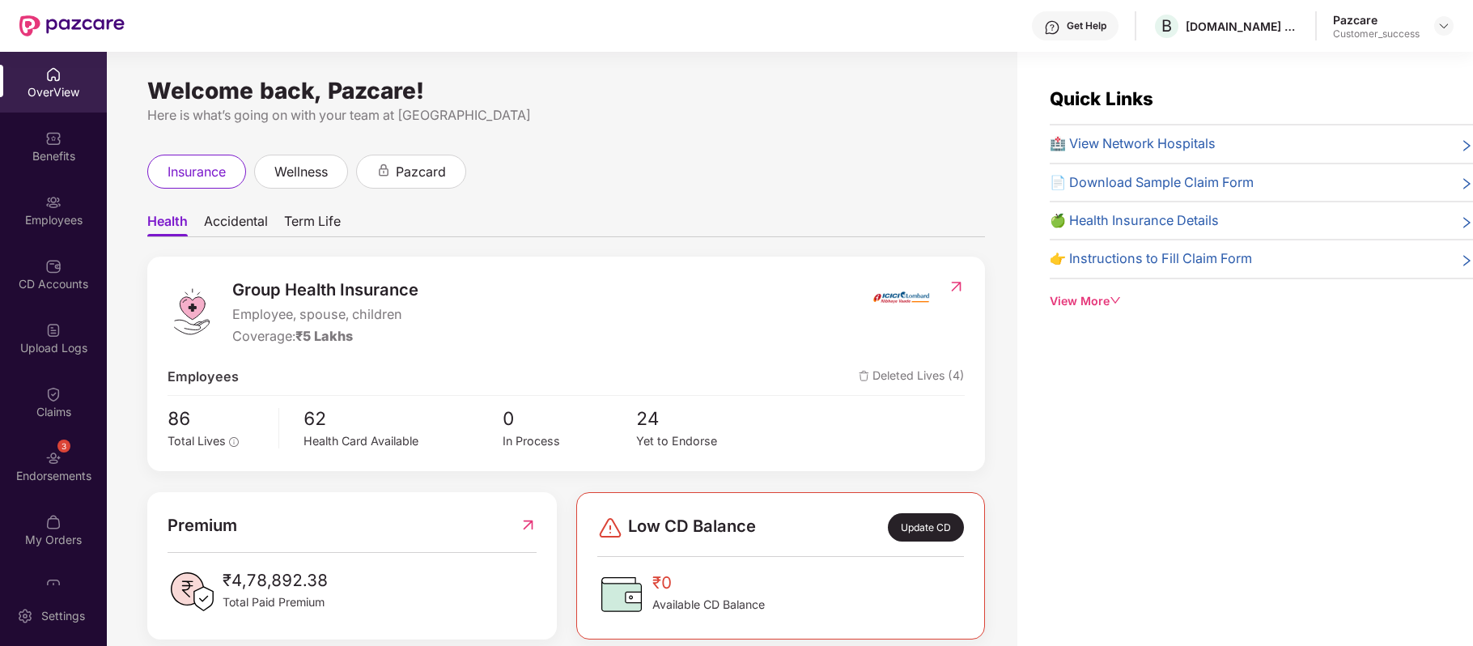
click at [30, 194] on div "Employees" at bounding box center [53, 210] width 107 height 61
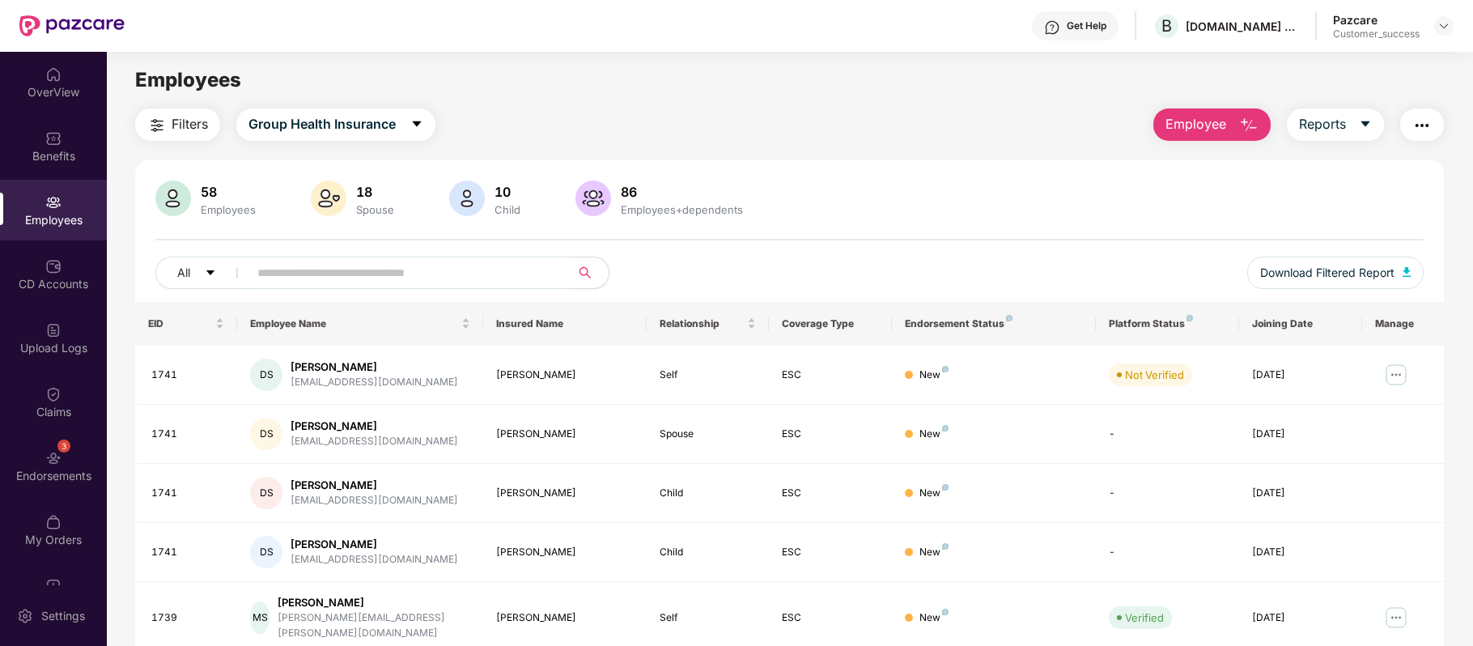
click at [369, 273] on input "text" at bounding box center [402, 273] width 290 height 24
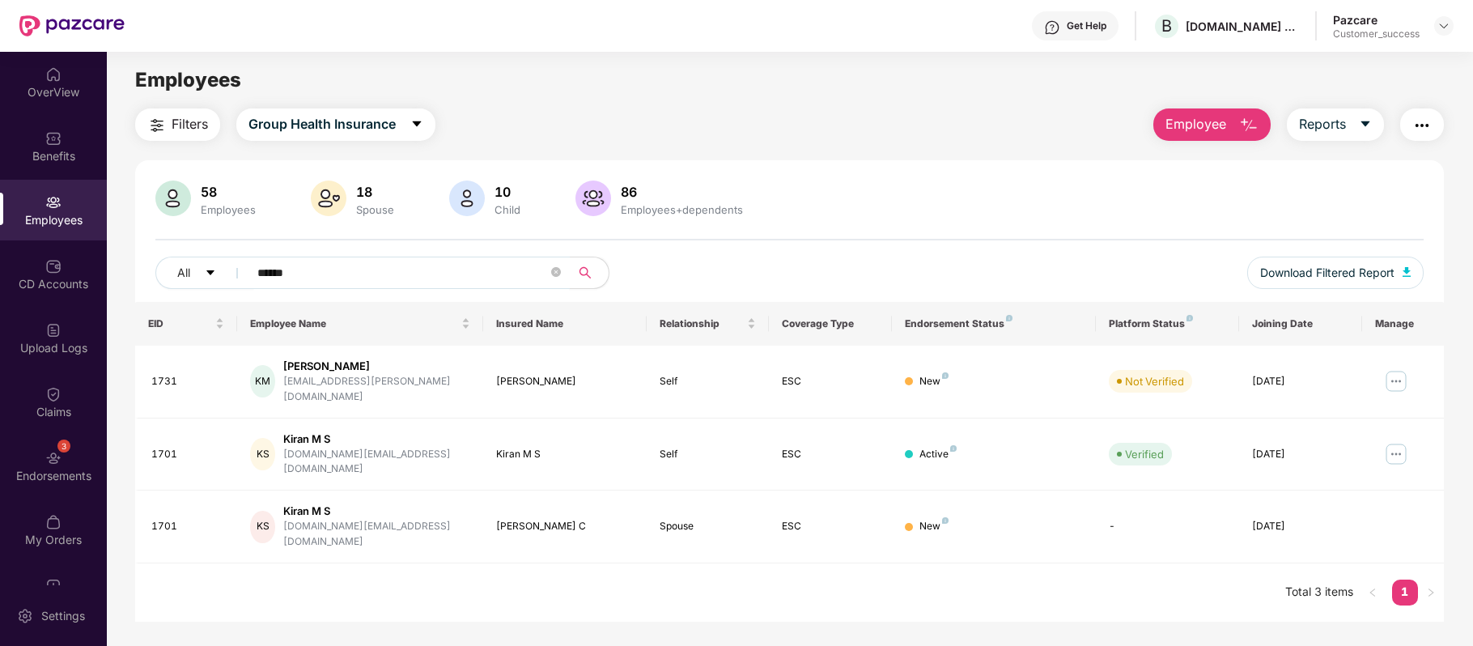
type input "*****"
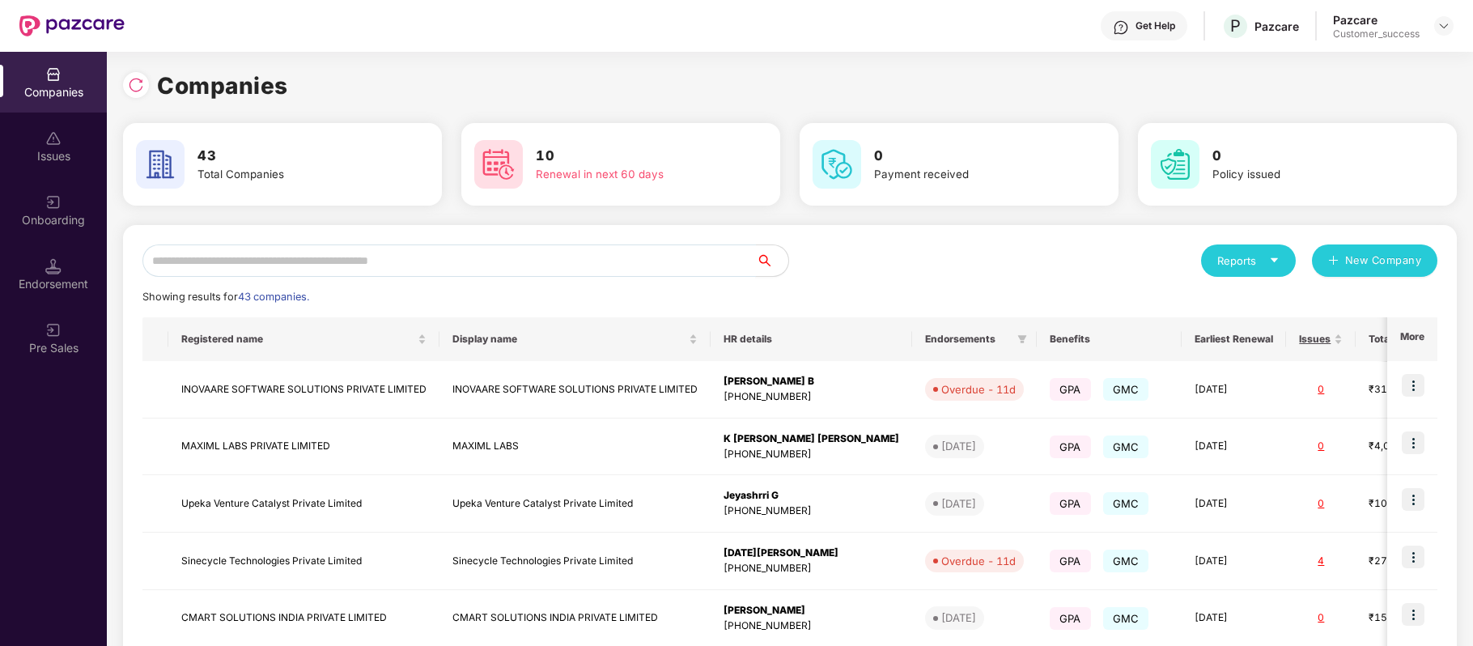
click at [356, 254] on input "text" at bounding box center [448, 260] width 613 height 32
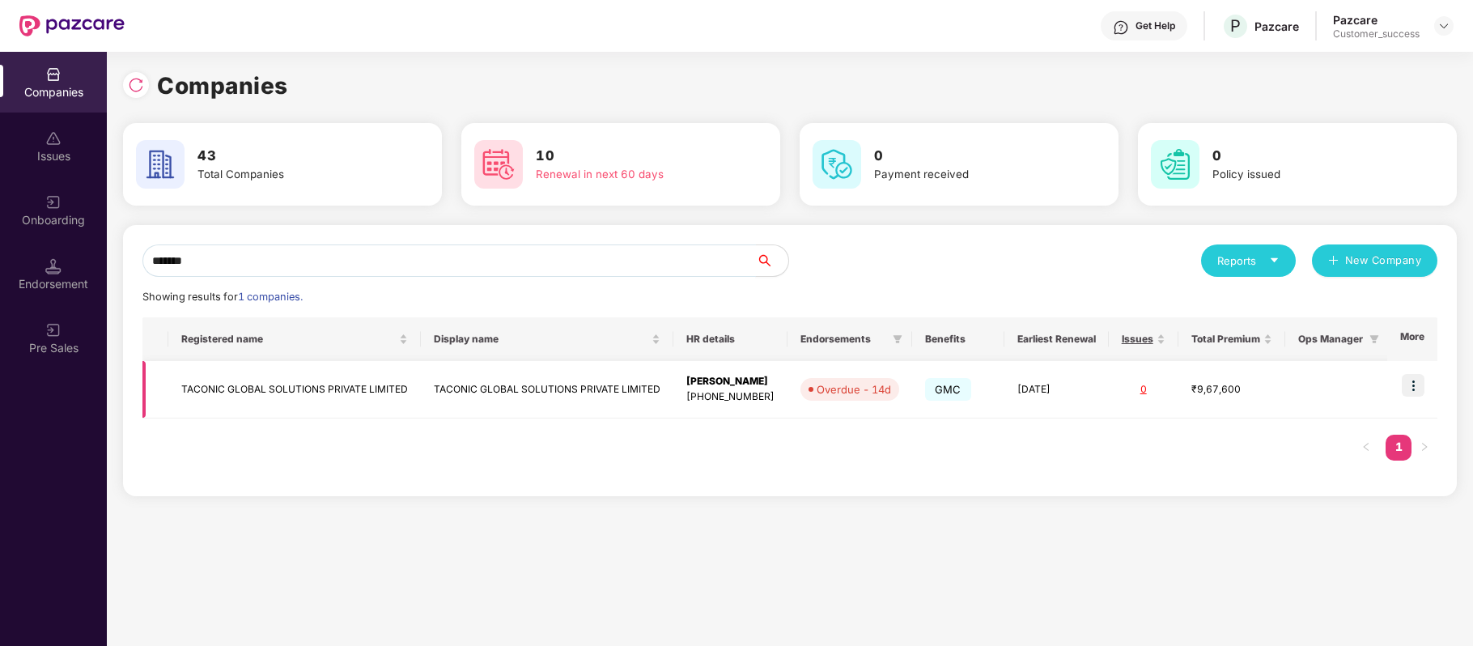
type input "*******"
click at [1408, 396] on img at bounding box center [1412, 385] width 23 height 23
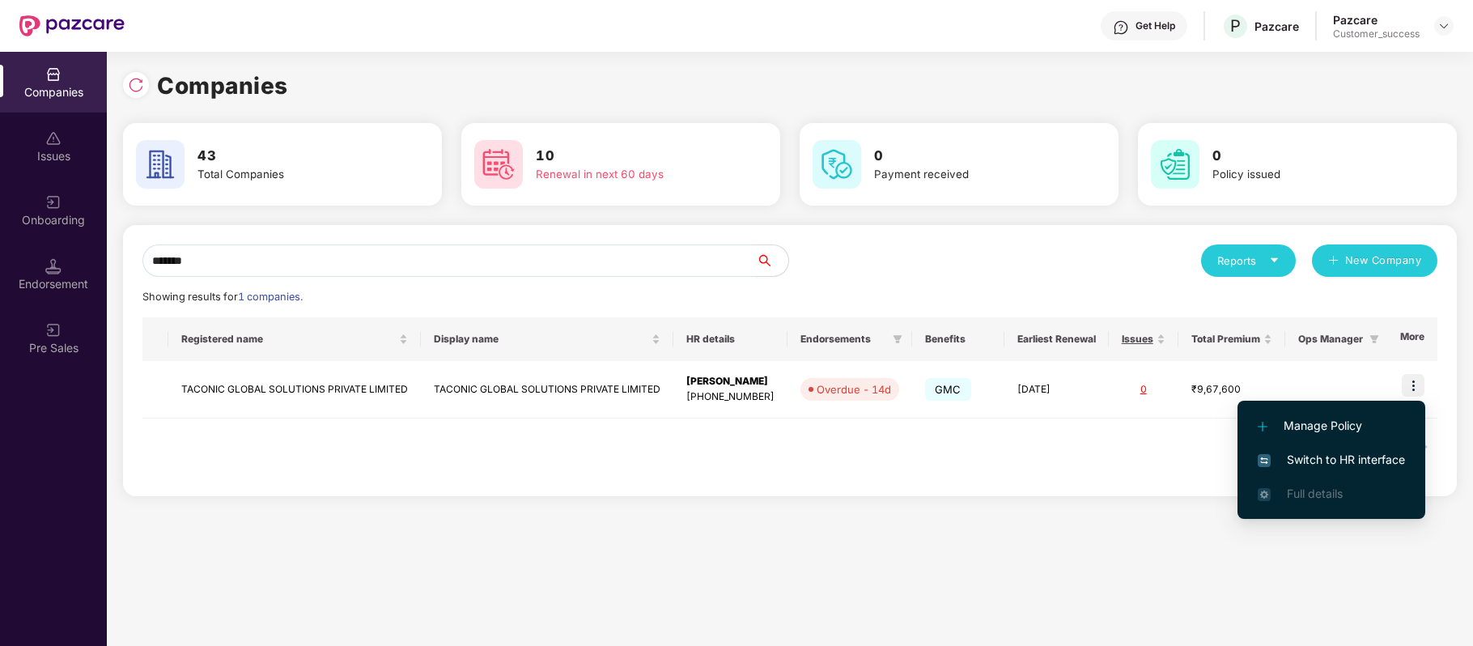
click at [1376, 455] on span "Switch to HR interface" at bounding box center [1330, 460] width 147 height 18
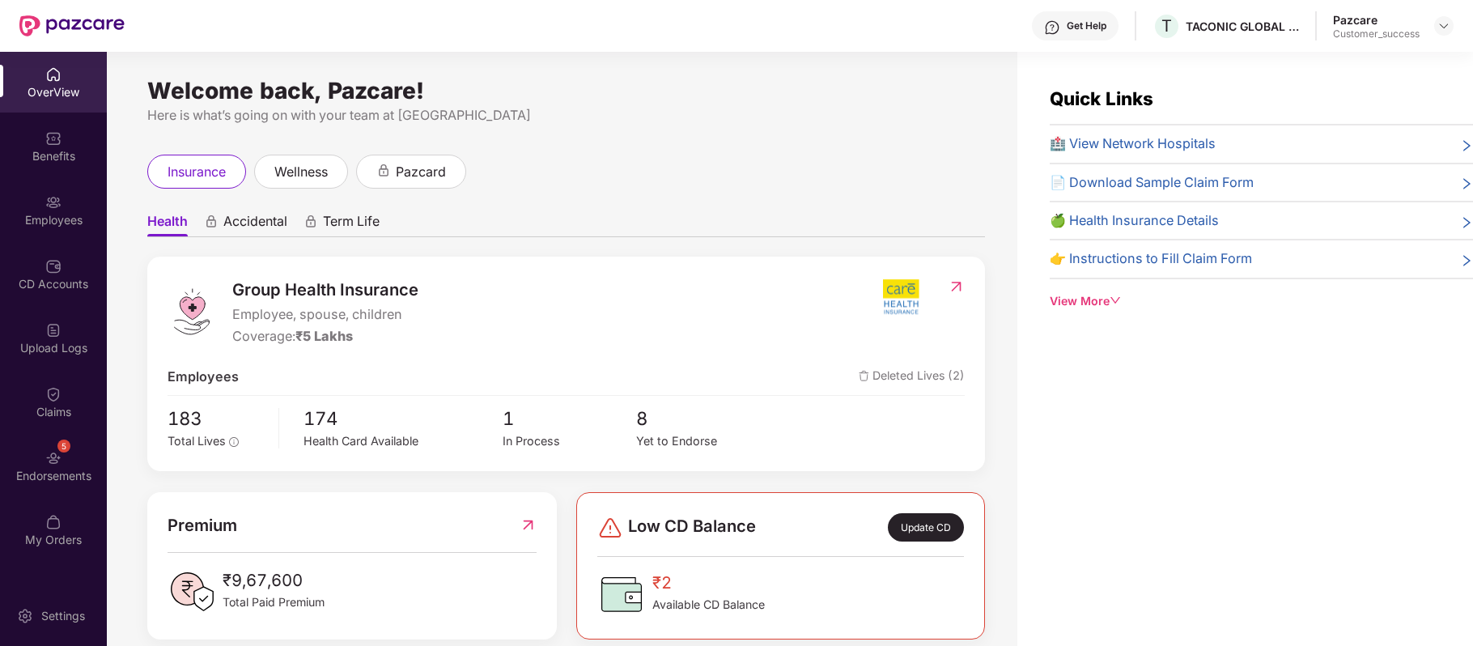
click at [45, 212] on div "Employees" at bounding box center [53, 220] width 107 height 16
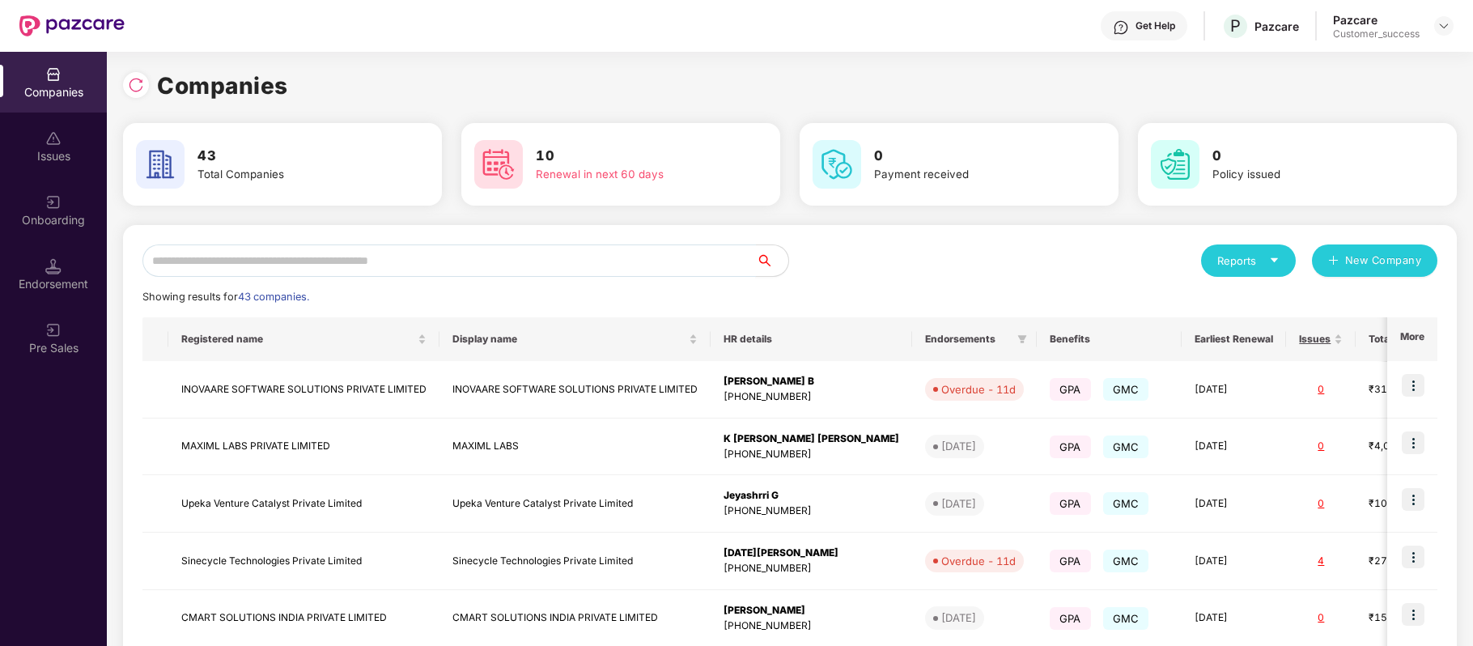
click at [324, 262] on input "text" at bounding box center [448, 260] width 613 height 32
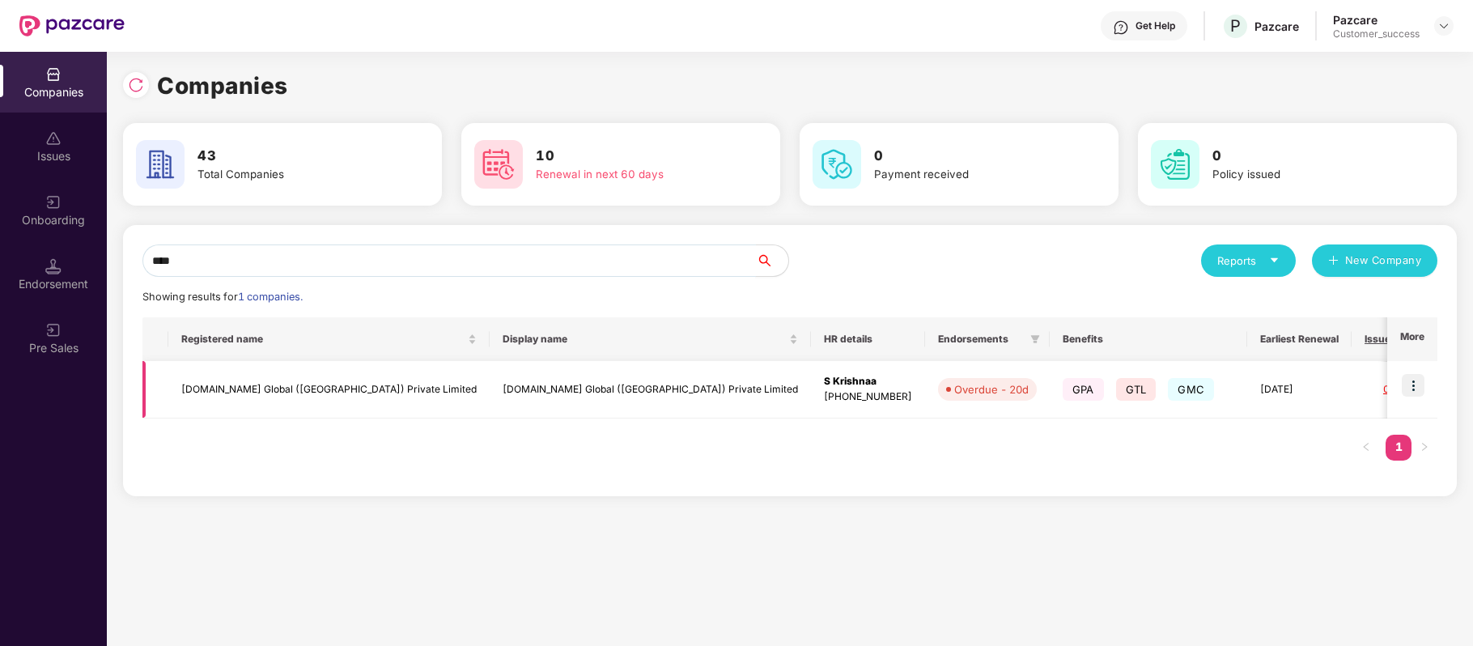
type input "****"
click at [1423, 386] on img at bounding box center [1412, 385] width 23 height 23
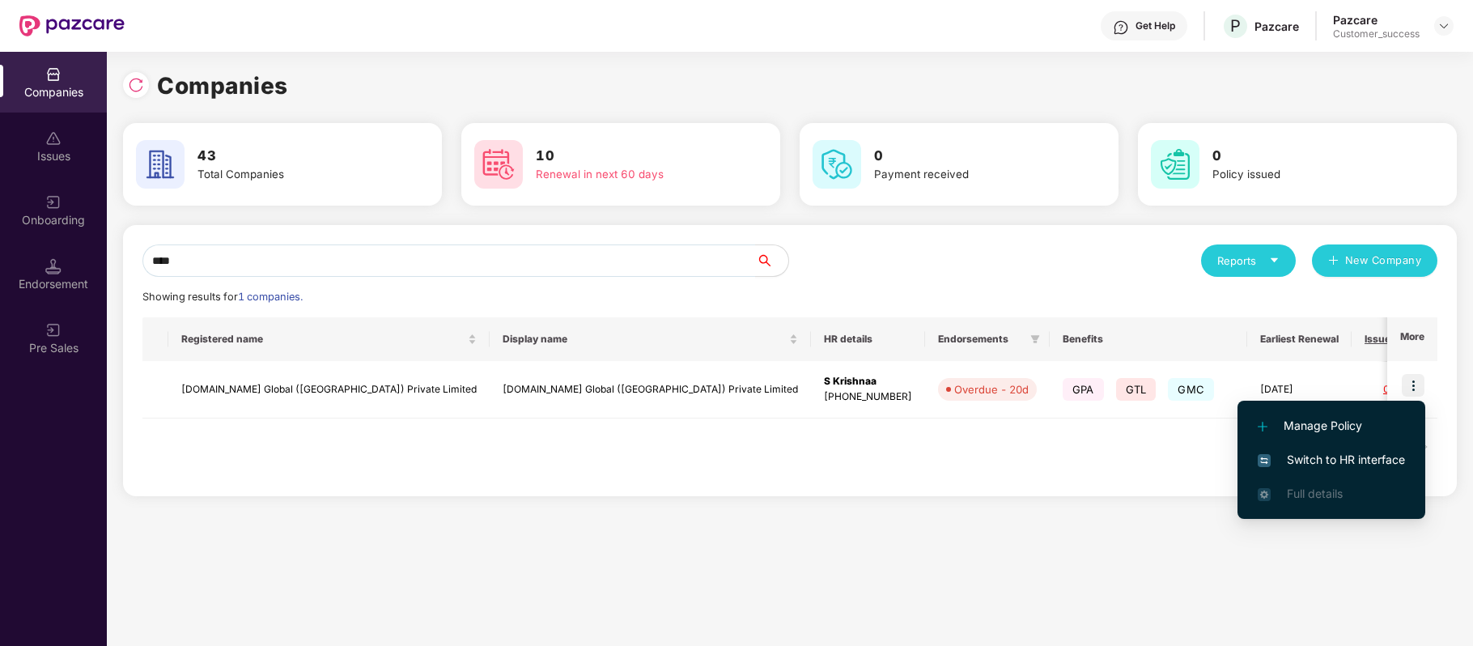
click at [1370, 451] on span "Switch to HR interface" at bounding box center [1330, 460] width 147 height 18
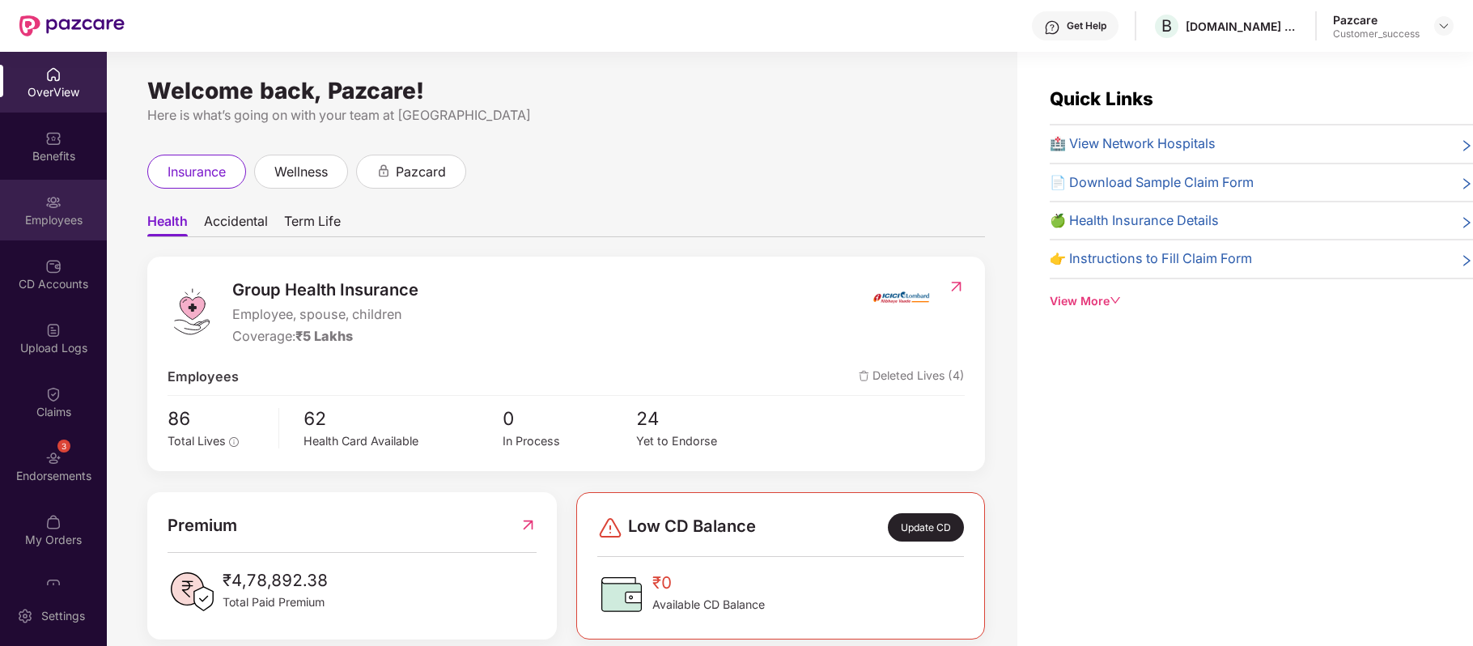
click at [58, 206] on img at bounding box center [53, 202] width 16 height 16
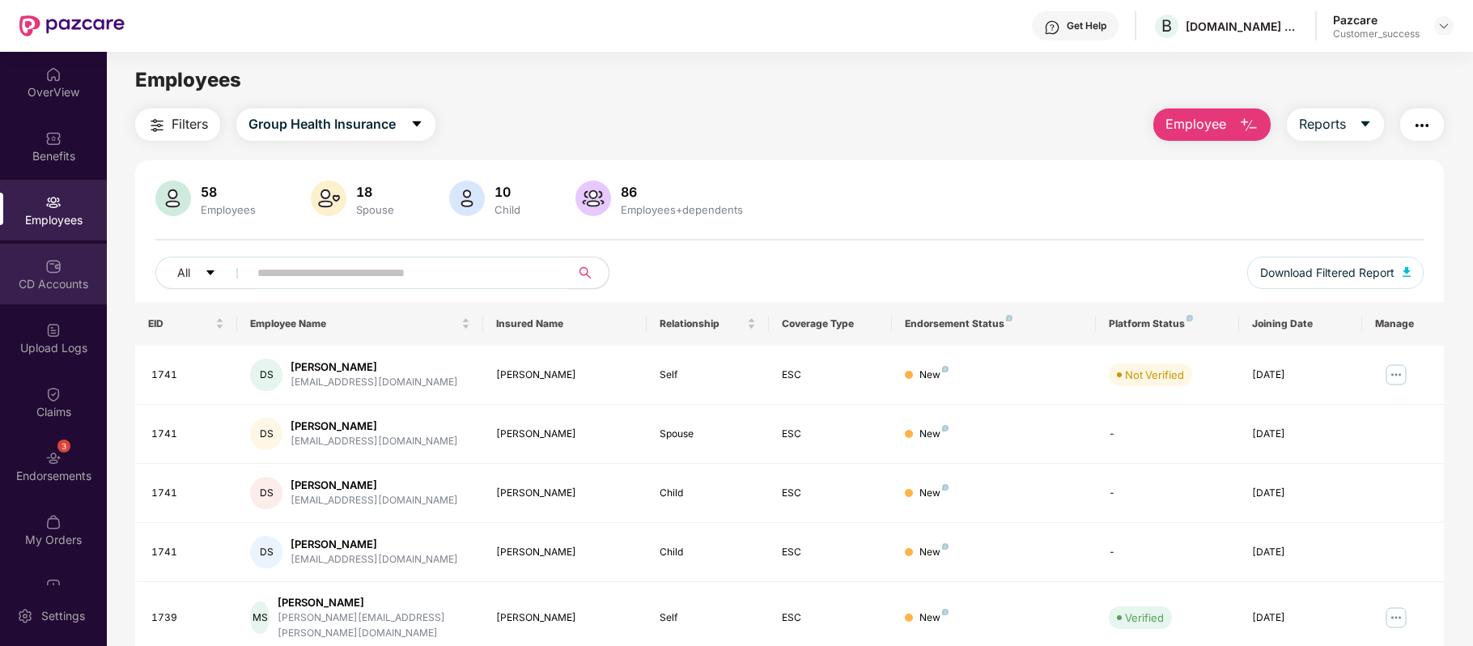
click at [45, 264] on img at bounding box center [53, 266] width 16 height 16
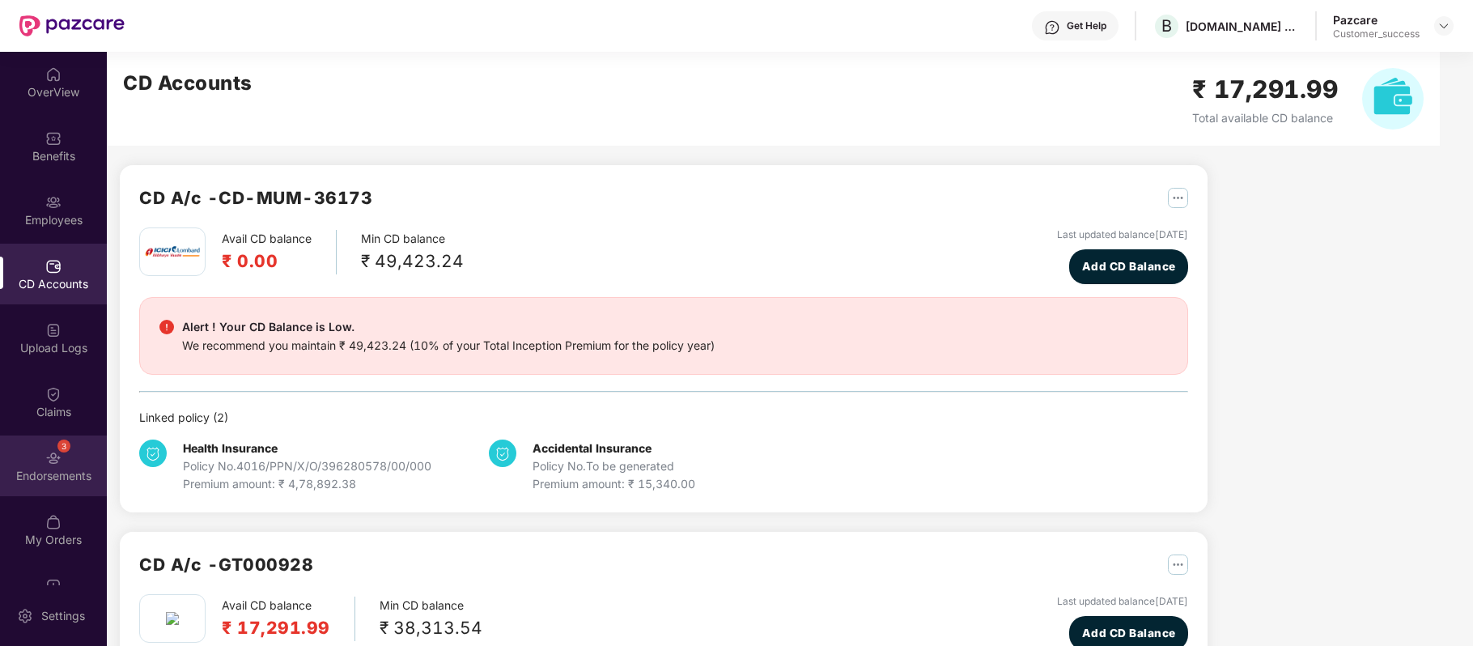
click at [66, 454] on div "3 Endorsements" at bounding box center [53, 465] width 107 height 61
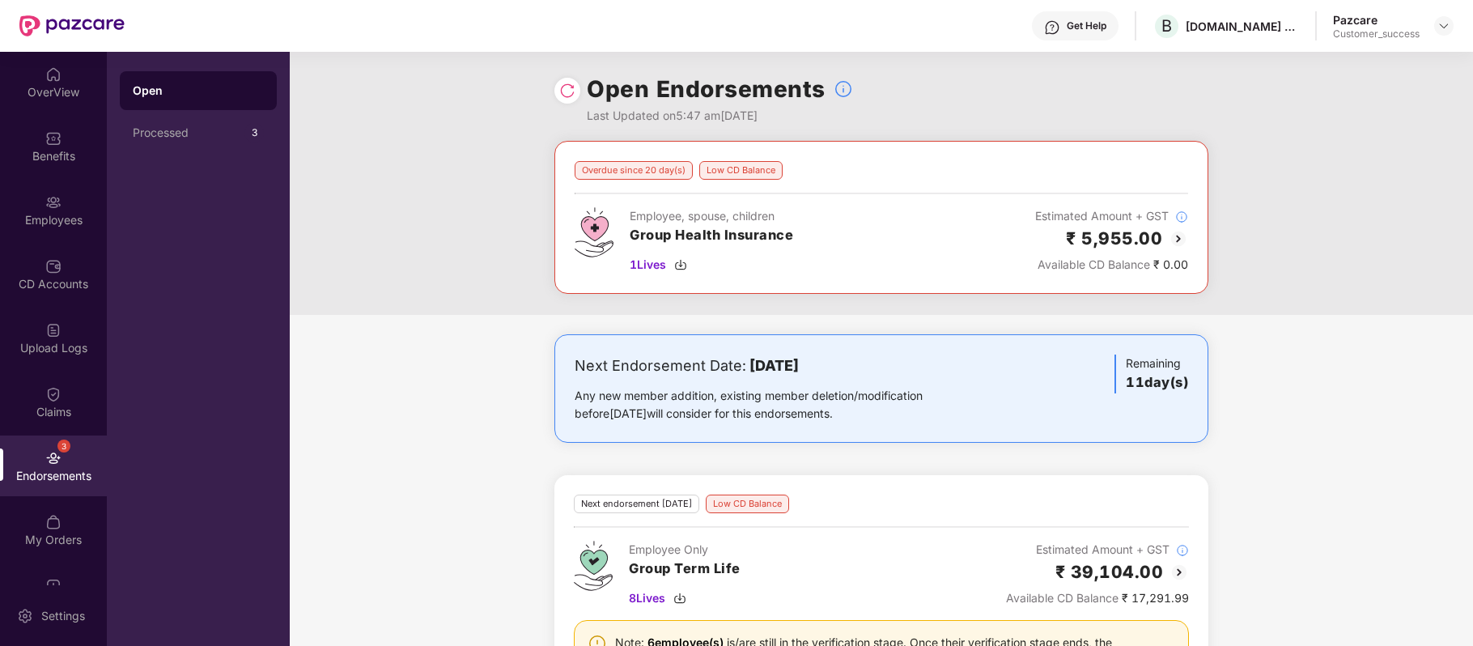
click at [1177, 237] on img at bounding box center [1177, 238] width 19 height 19
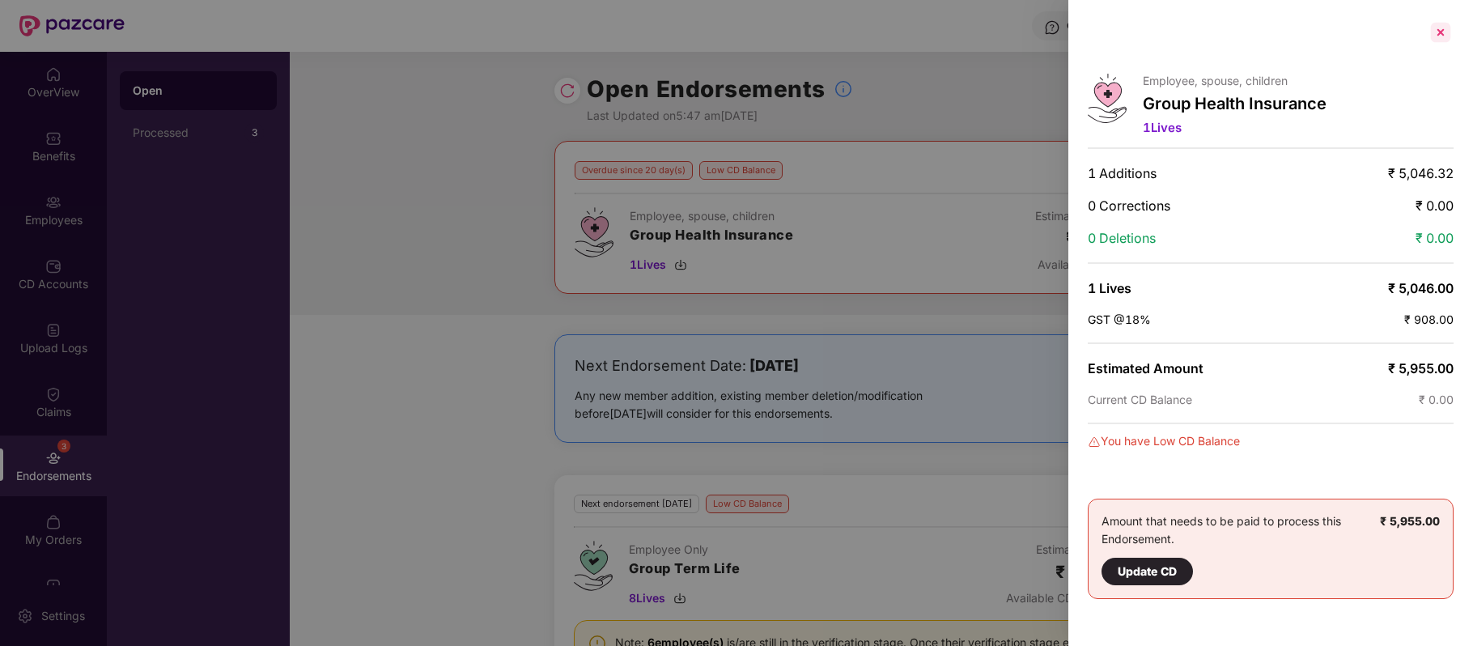
click at [1447, 23] on div at bounding box center [1440, 32] width 26 height 26
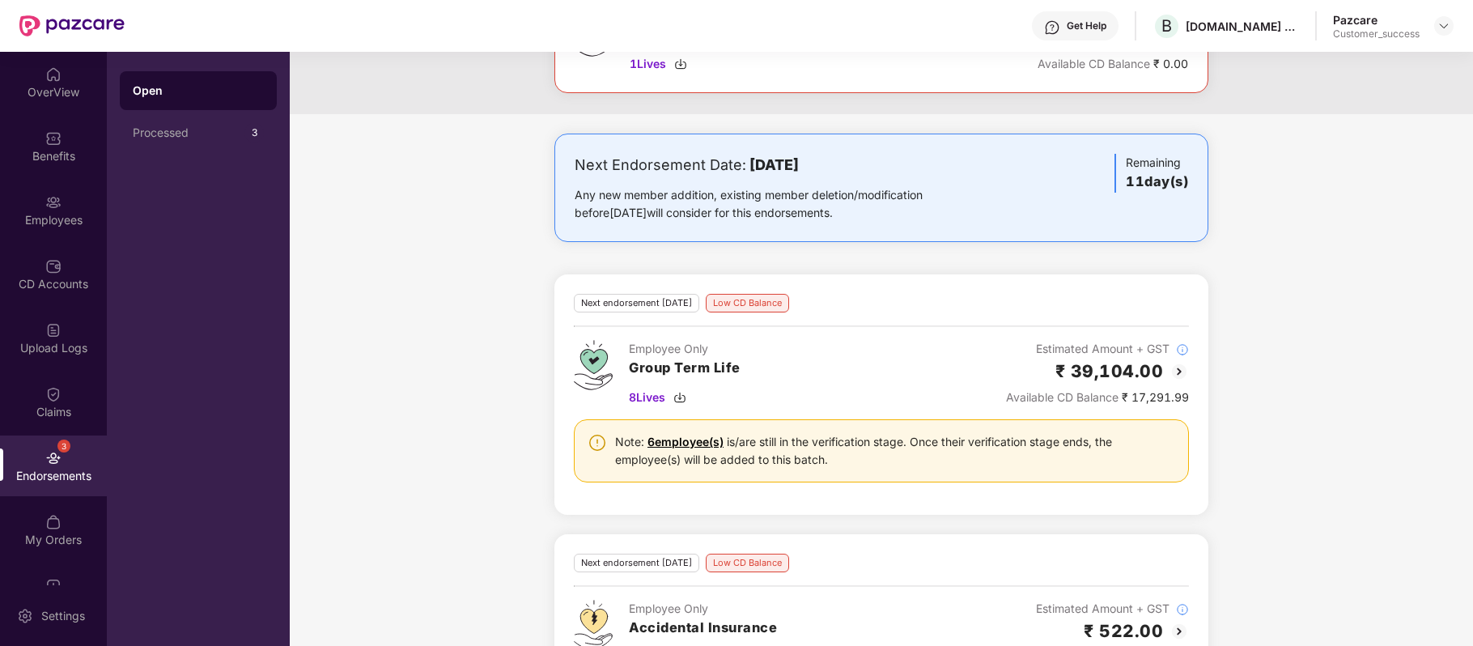
scroll to position [204, 0]
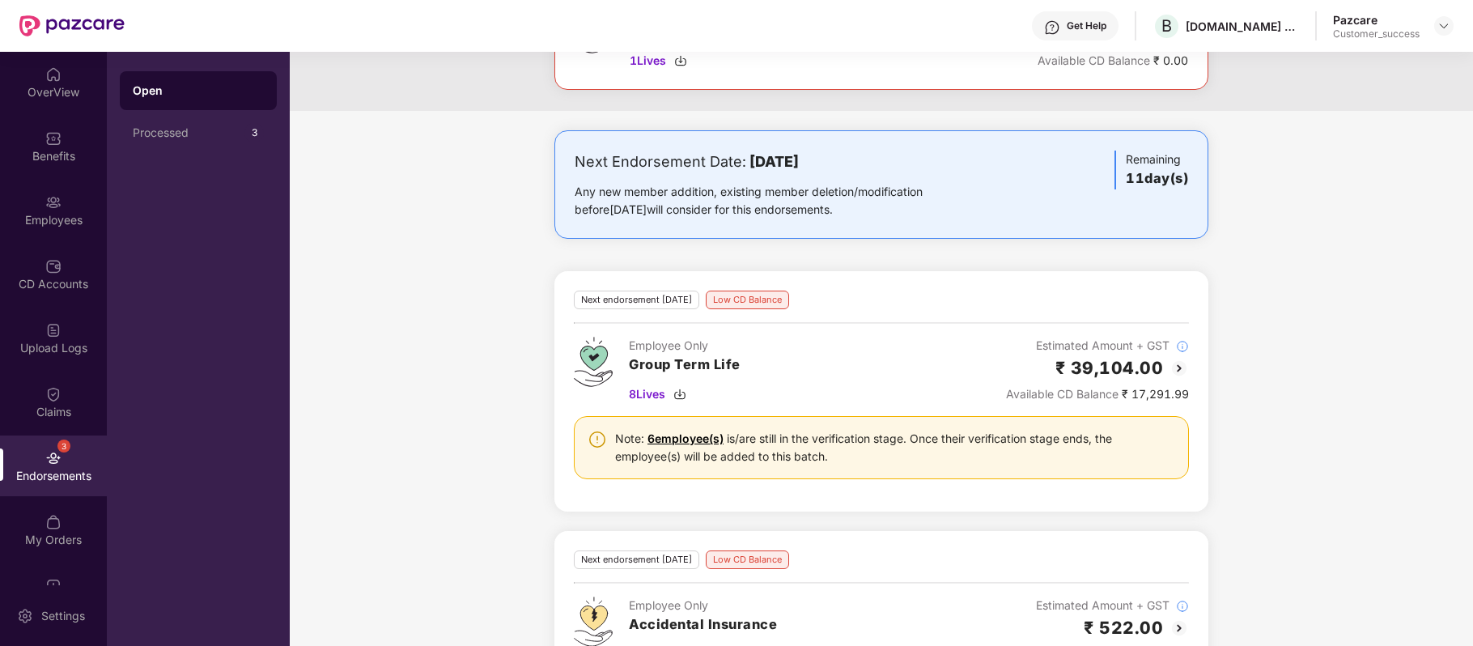
click at [1177, 373] on img at bounding box center [1178, 367] width 19 height 19
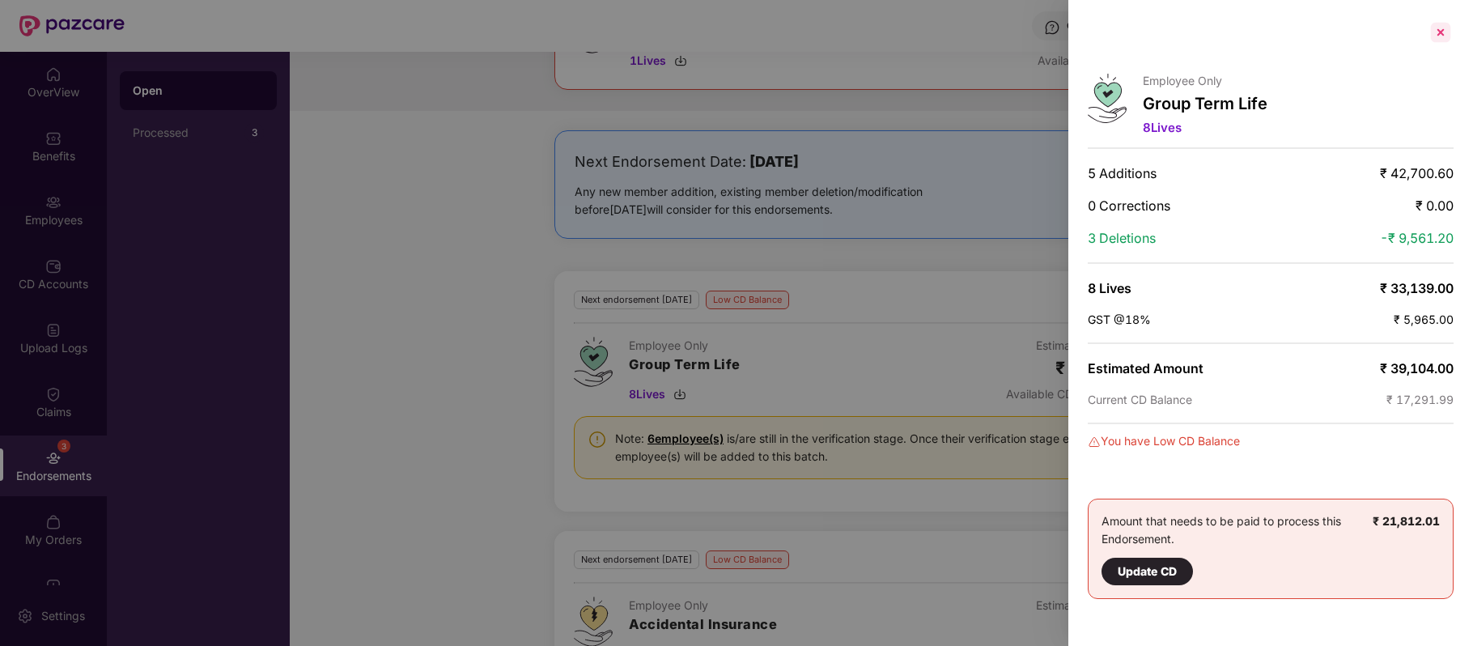
click at [1441, 31] on div at bounding box center [1440, 32] width 26 height 26
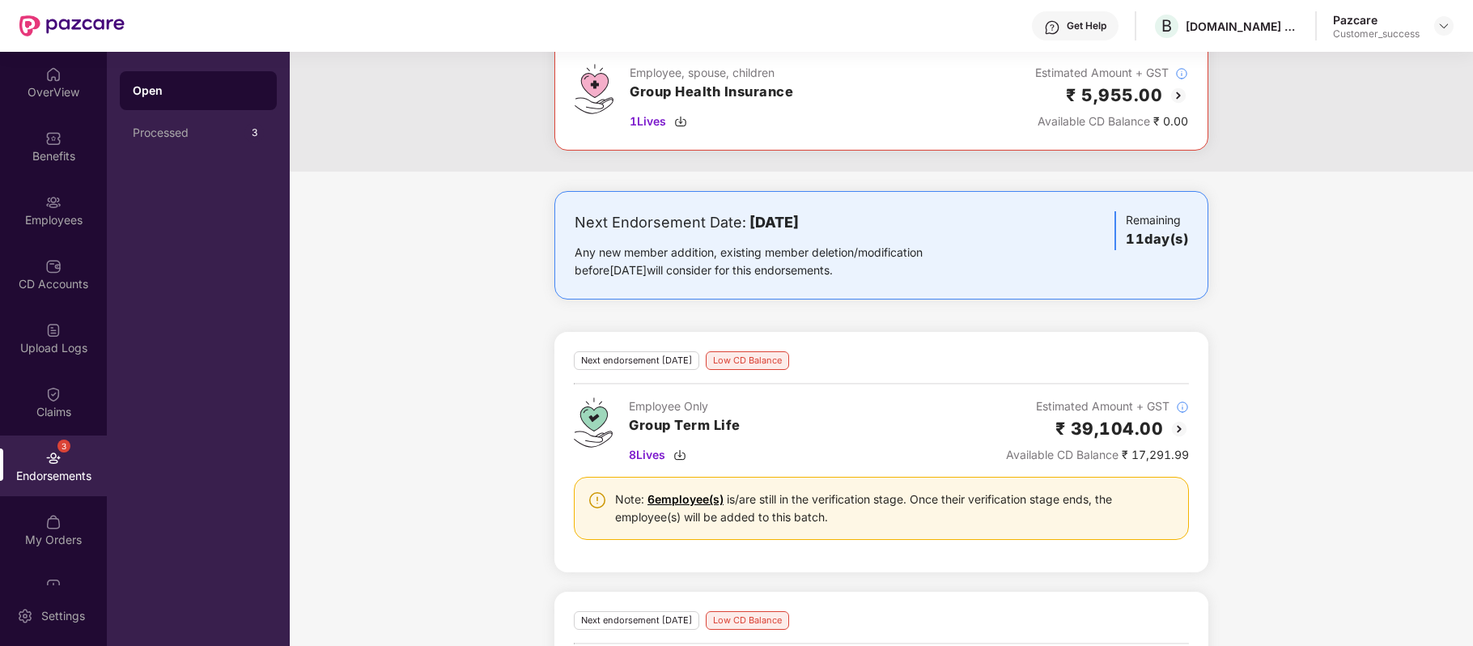
scroll to position [146, 0]
click at [1179, 424] on img at bounding box center [1178, 426] width 19 height 19
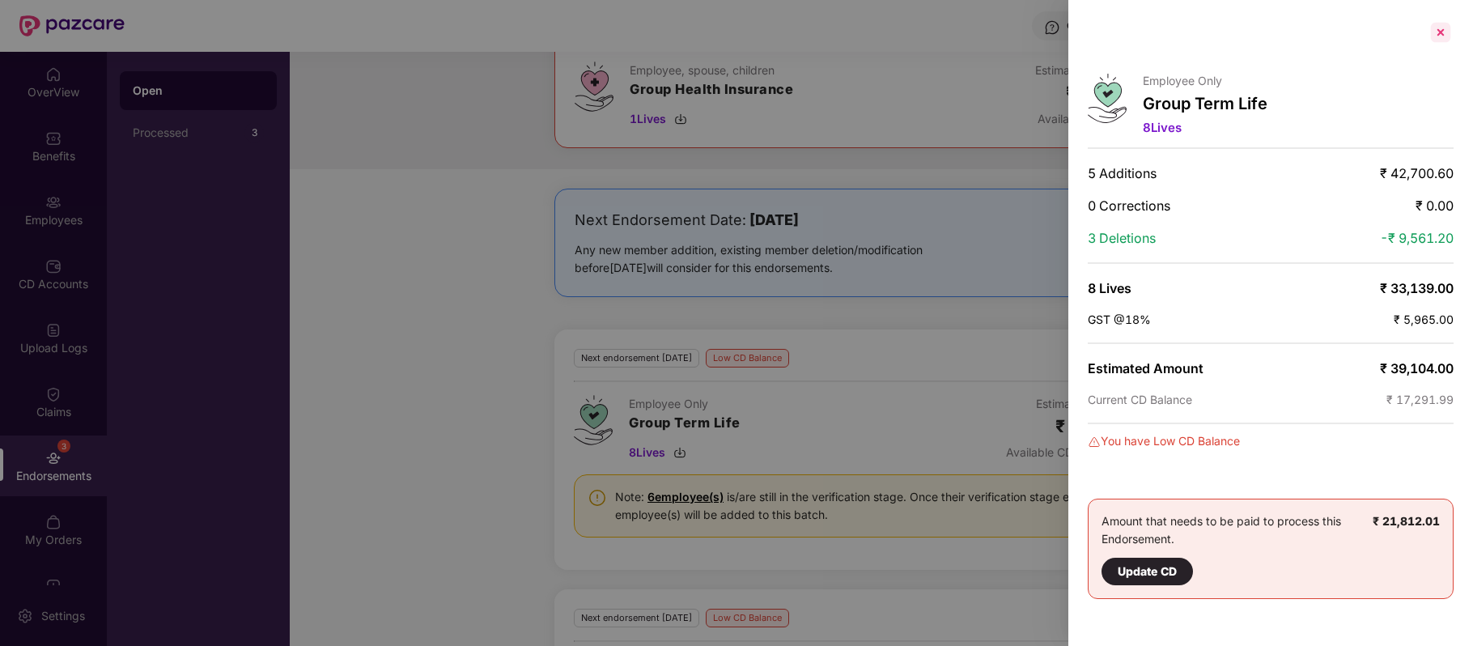
click at [1445, 36] on div at bounding box center [1440, 32] width 26 height 26
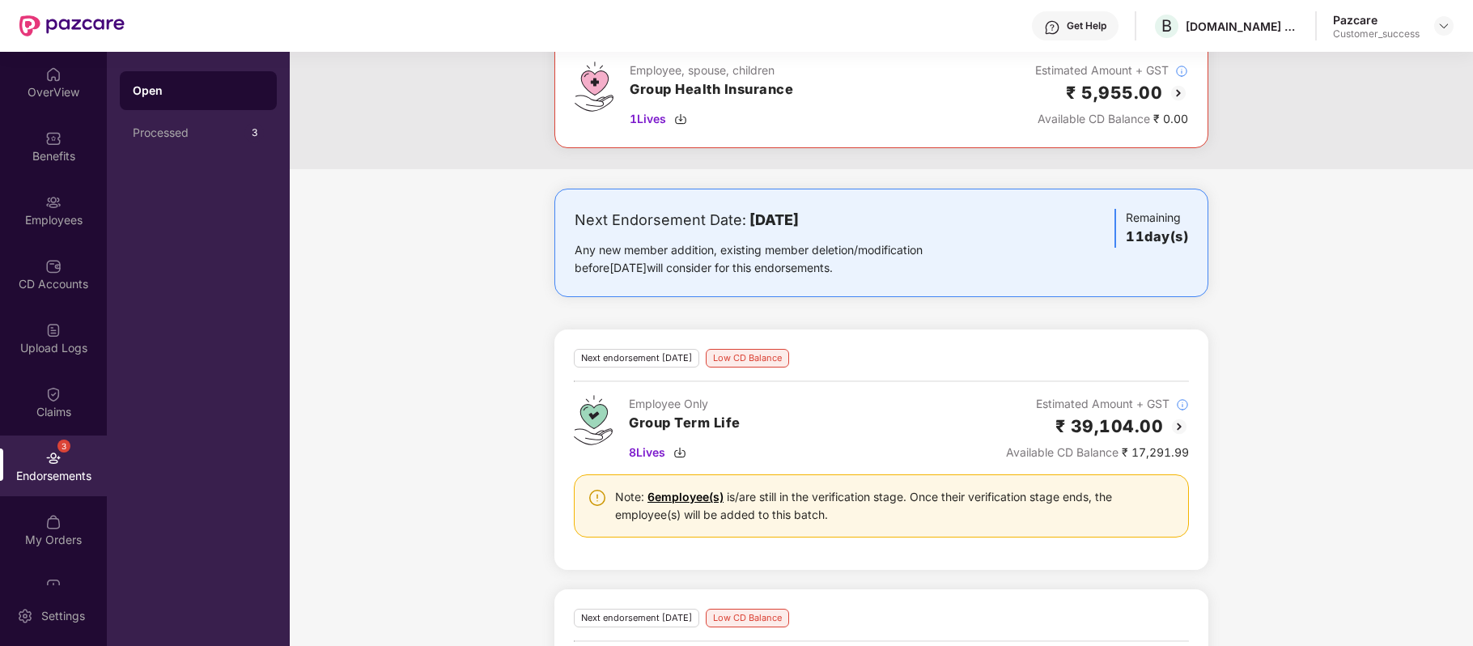
click at [431, 387] on div "Next Endorsement Date: [DATE] Any new member addition, existing member deletion…" at bounding box center [881, 649] width 1183 height 920
click at [1183, 430] on img at bounding box center [1178, 426] width 19 height 19
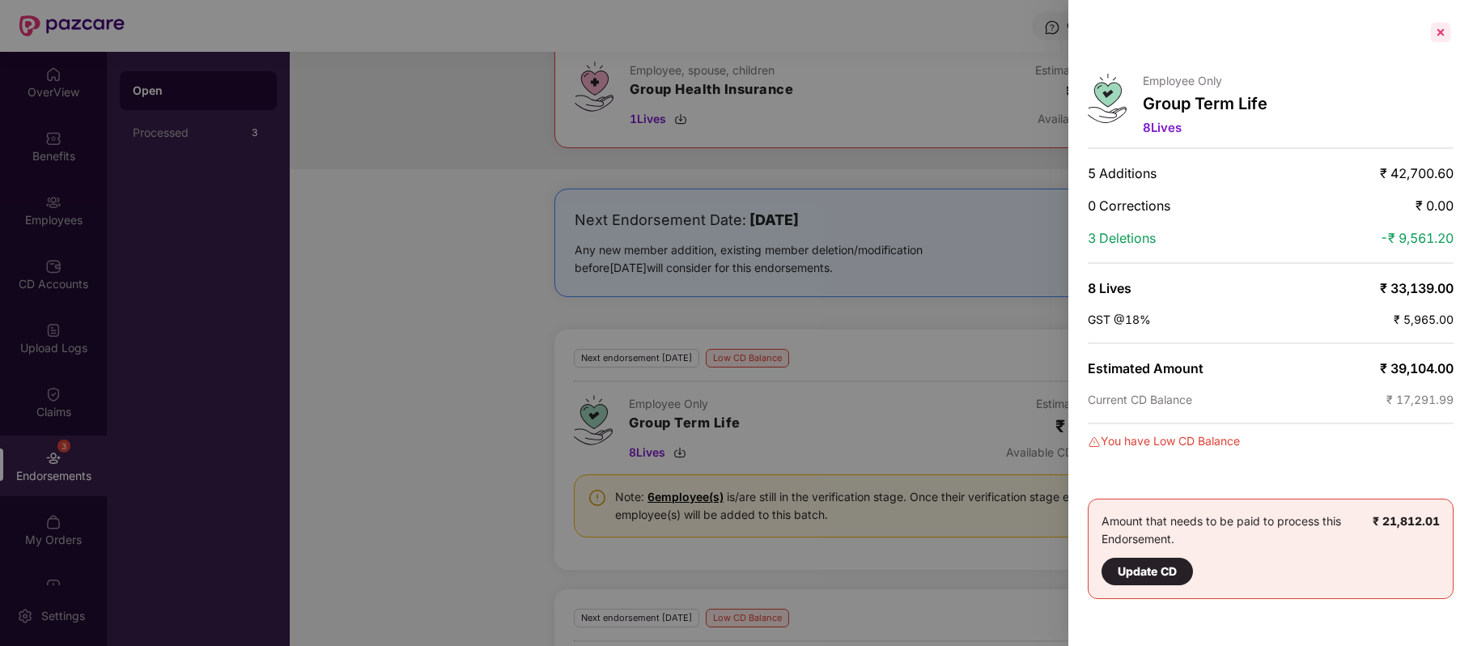
click at [1441, 36] on div at bounding box center [1440, 32] width 26 height 26
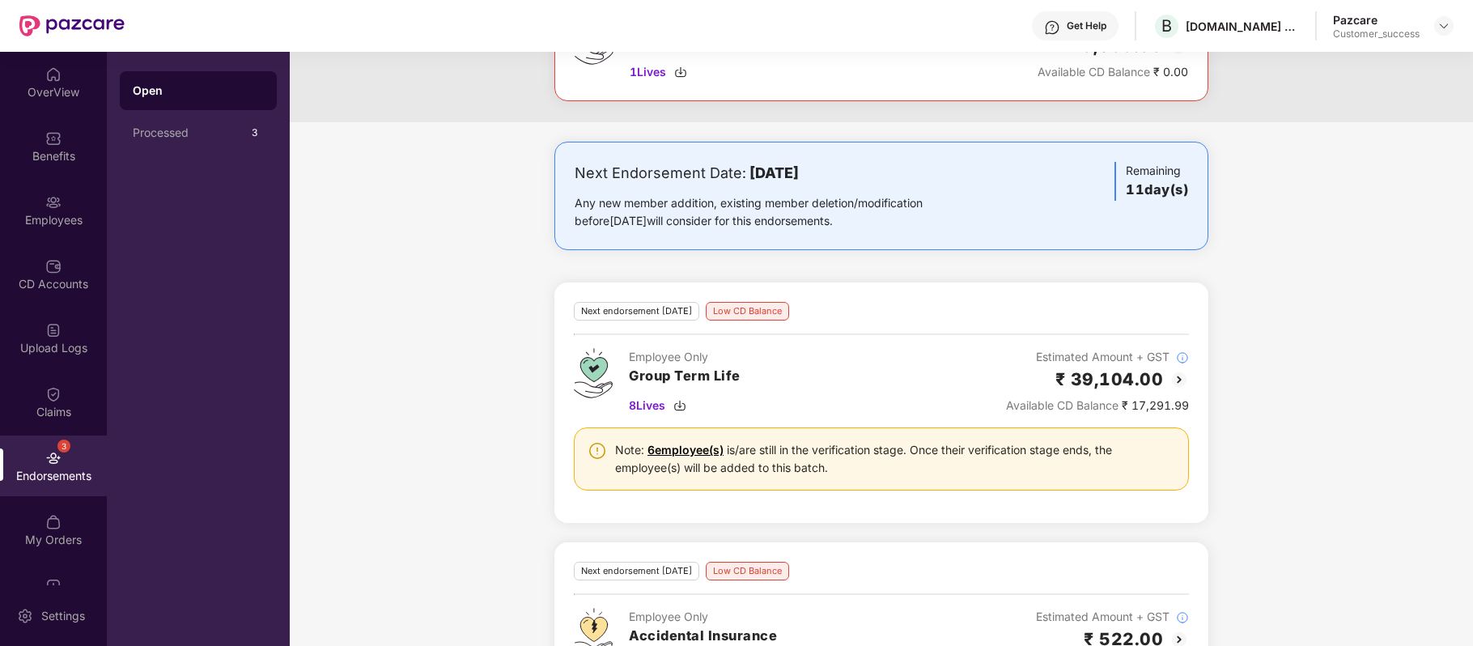
scroll to position [0, 0]
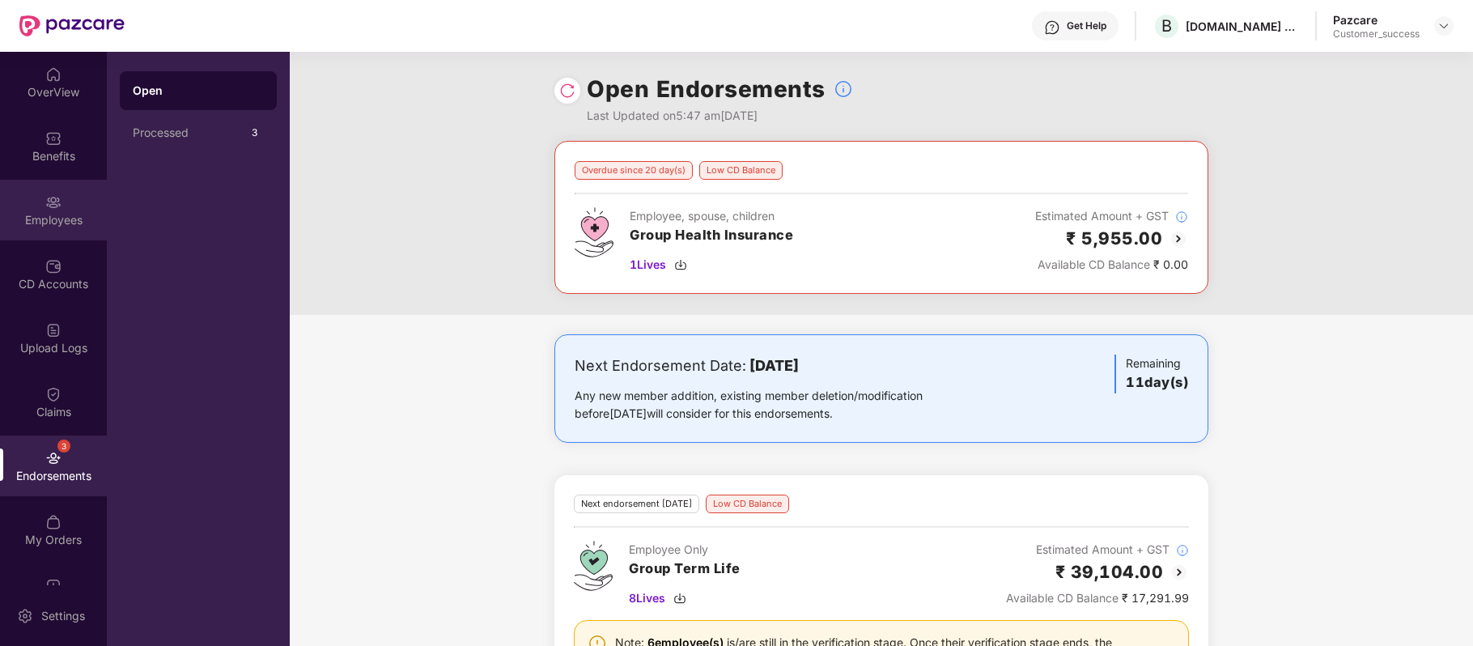
click at [61, 218] on div "Employees" at bounding box center [53, 220] width 107 height 16
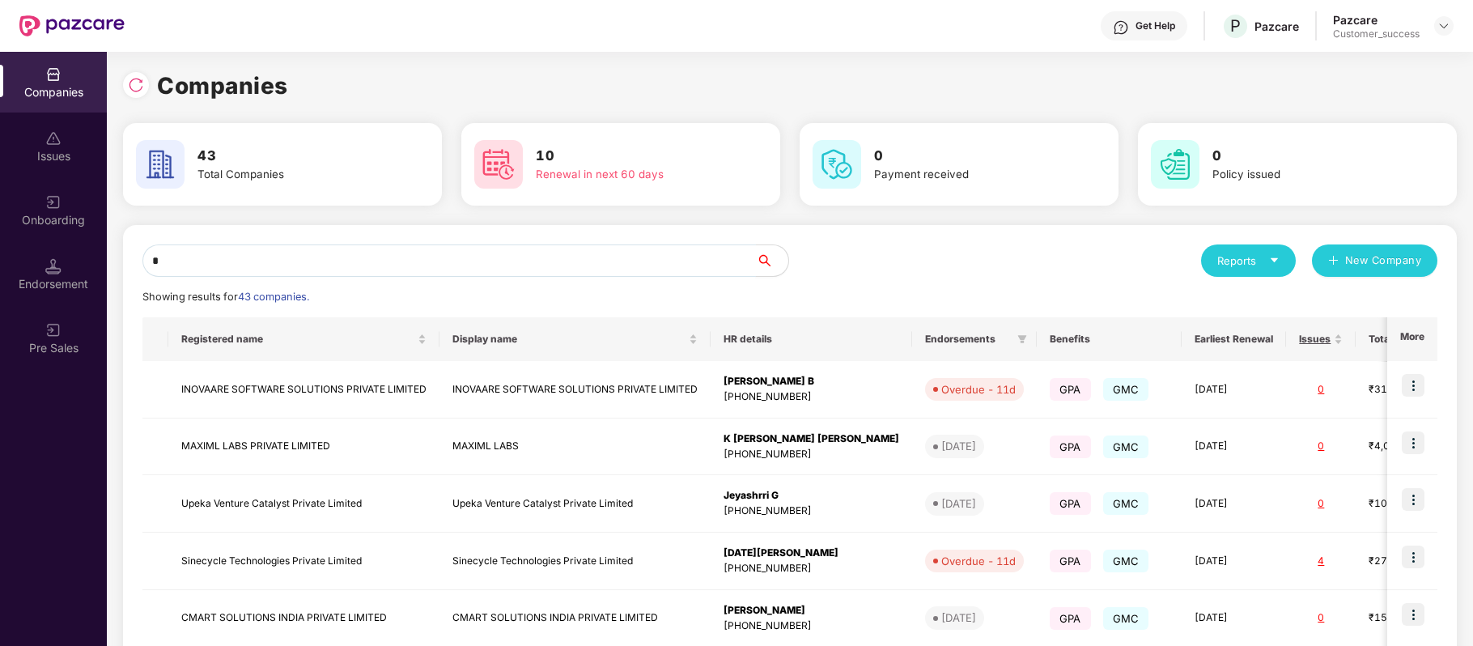
click at [427, 257] on input "*" at bounding box center [448, 260] width 613 height 32
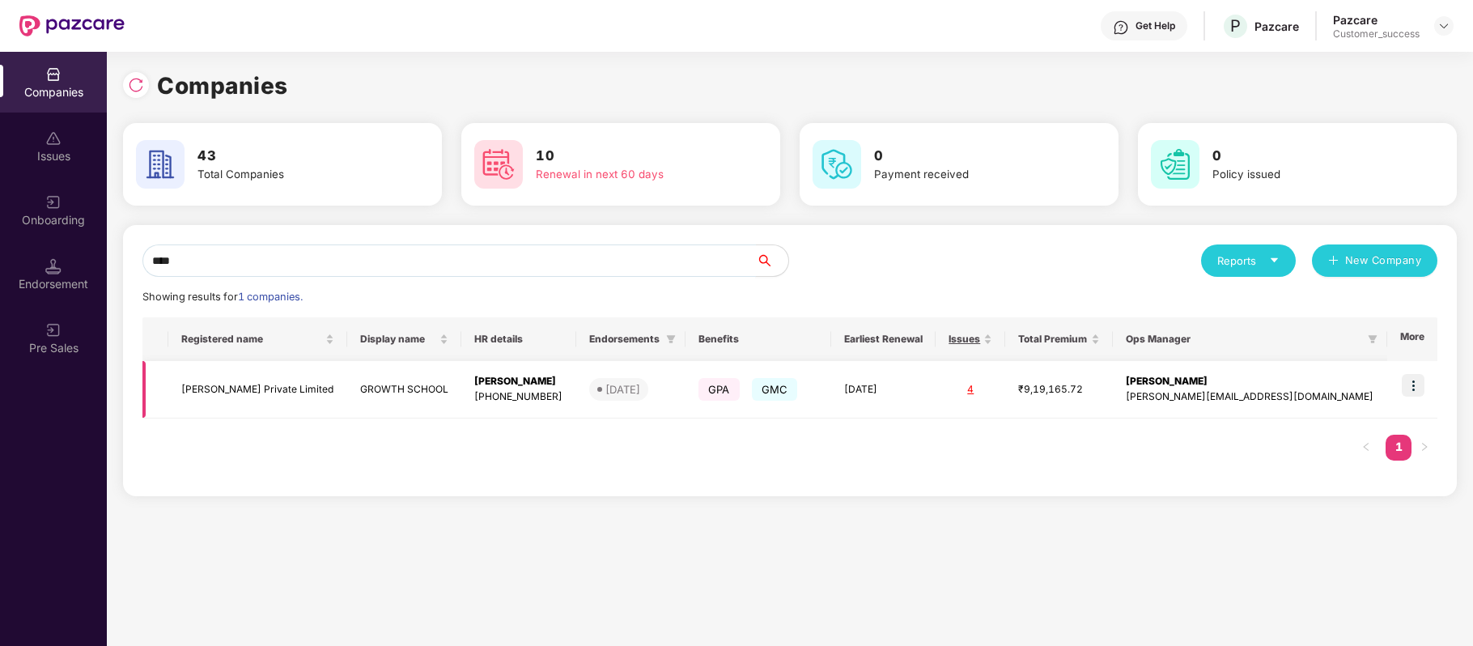
type input "****"
click at [1409, 383] on img at bounding box center [1412, 385] width 23 height 23
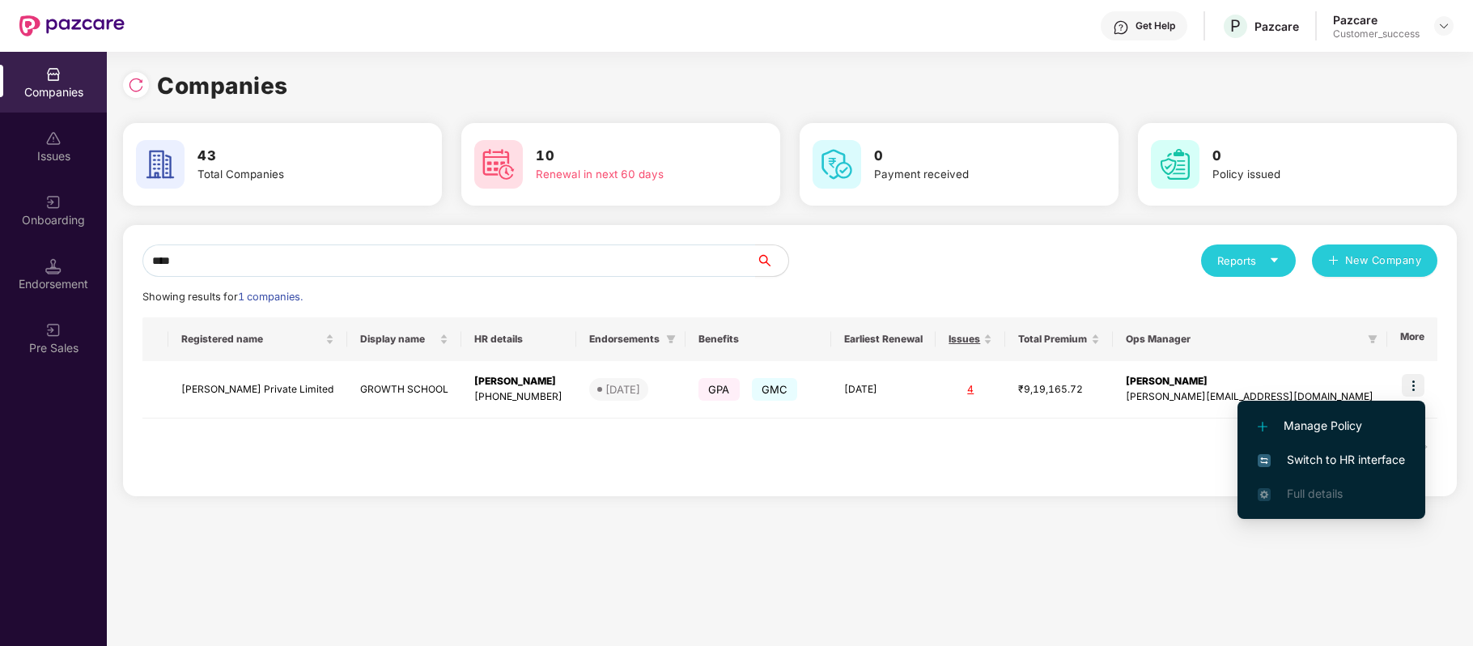
click at [1386, 454] on span "Switch to HR interface" at bounding box center [1330, 460] width 147 height 18
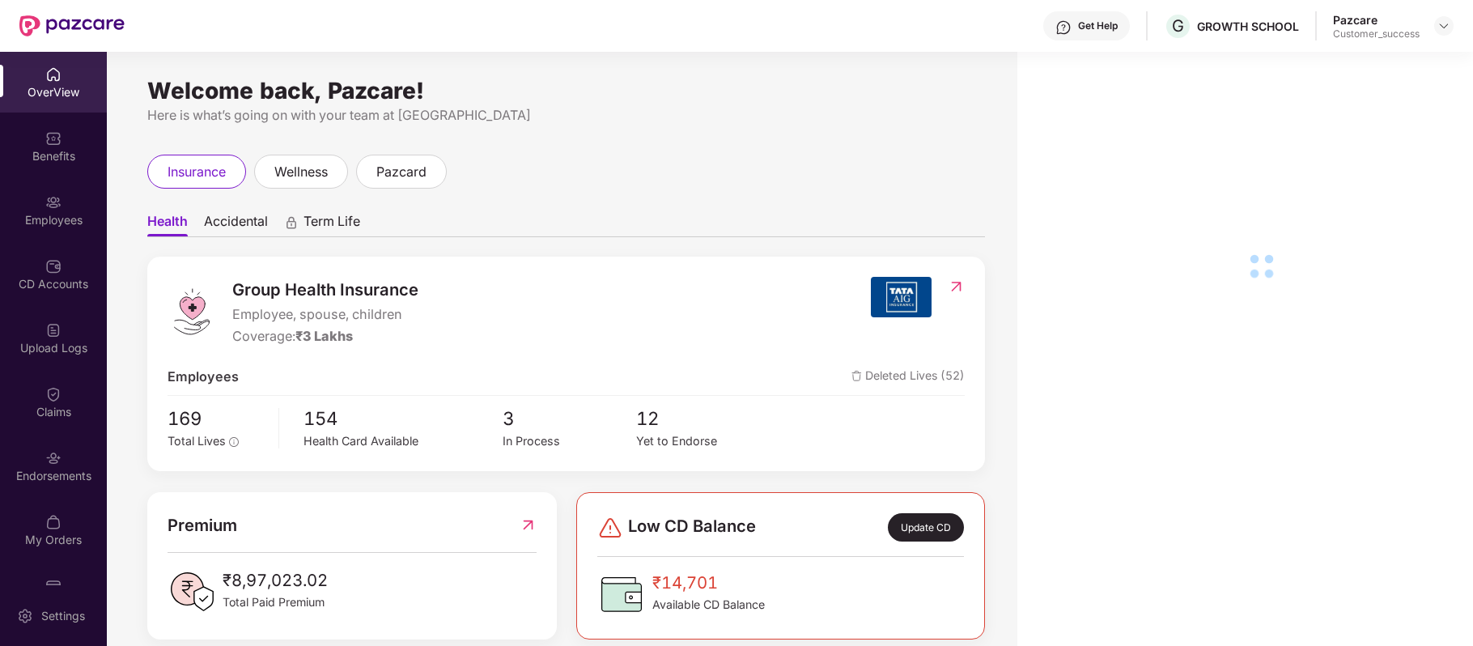
click at [58, 212] on div "Employees" at bounding box center [53, 220] width 107 height 16
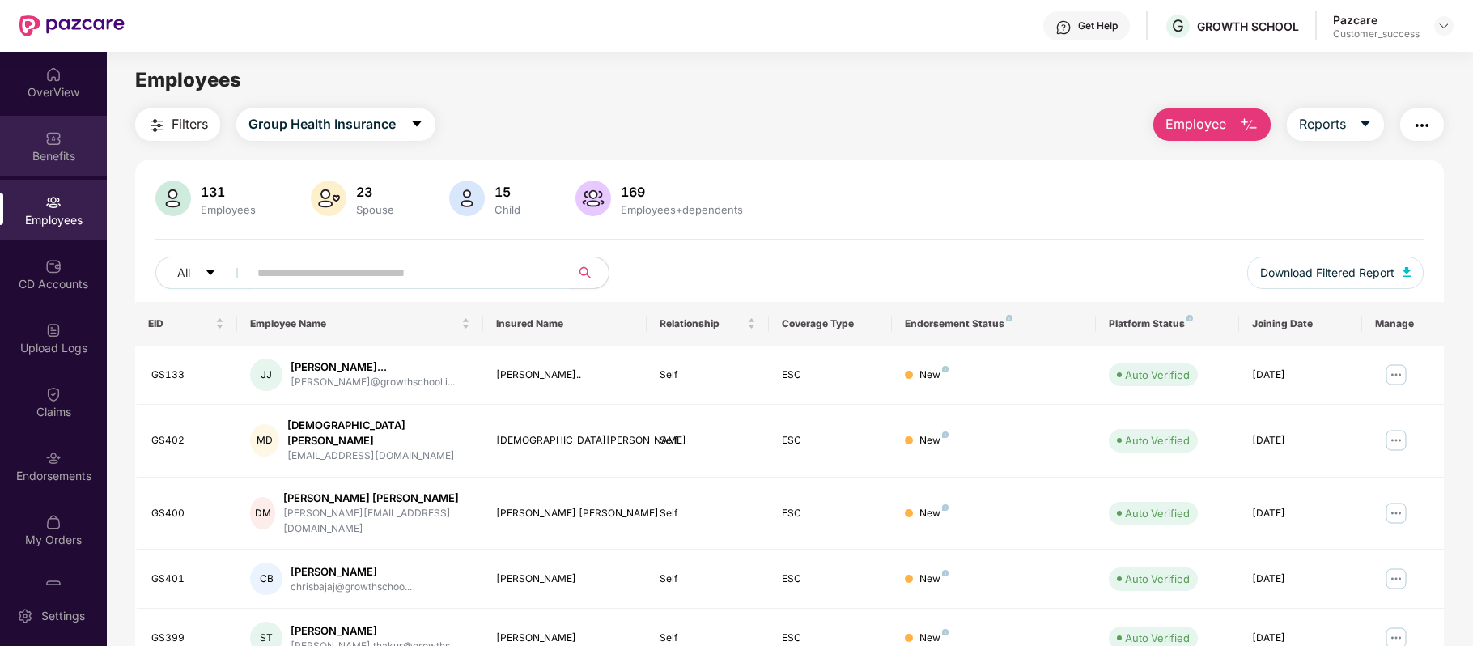
click at [58, 157] on div "Benefits" at bounding box center [53, 156] width 107 height 16
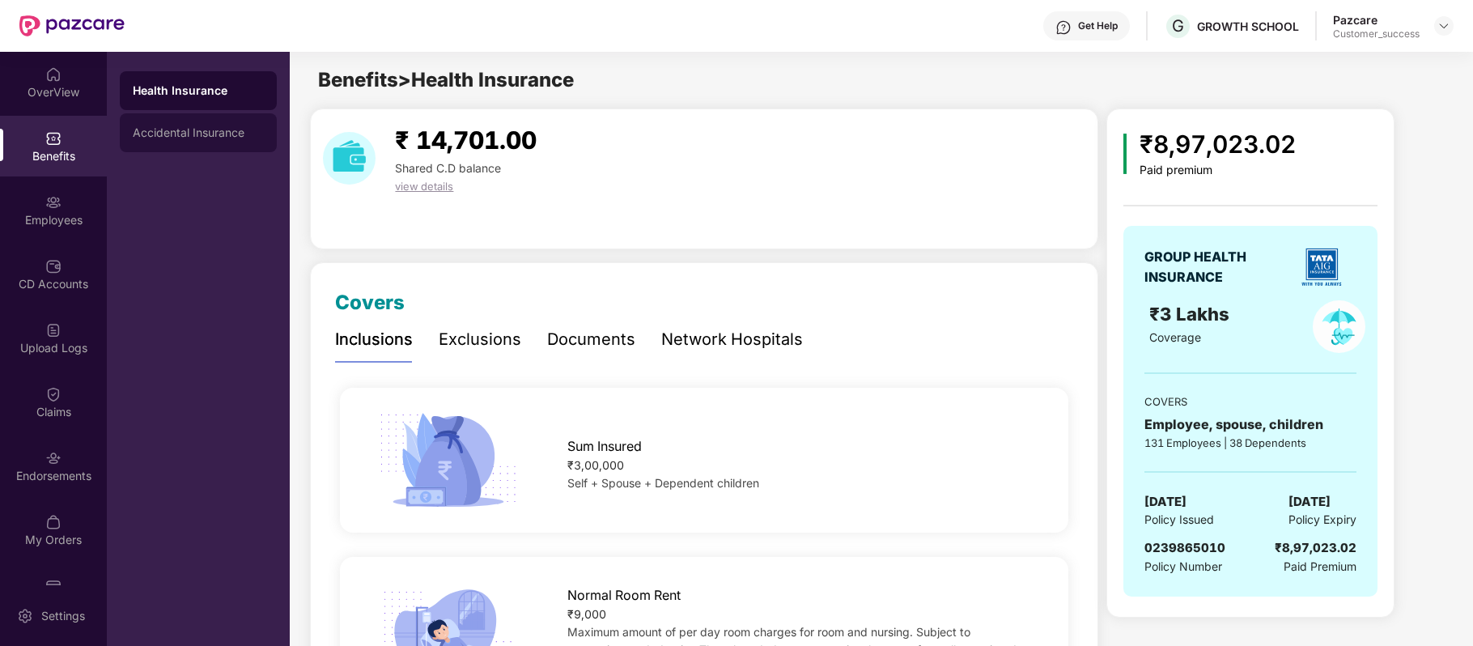
click at [222, 134] on div "Accidental Insurance" at bounding box center [198, 132] width 131 height 13
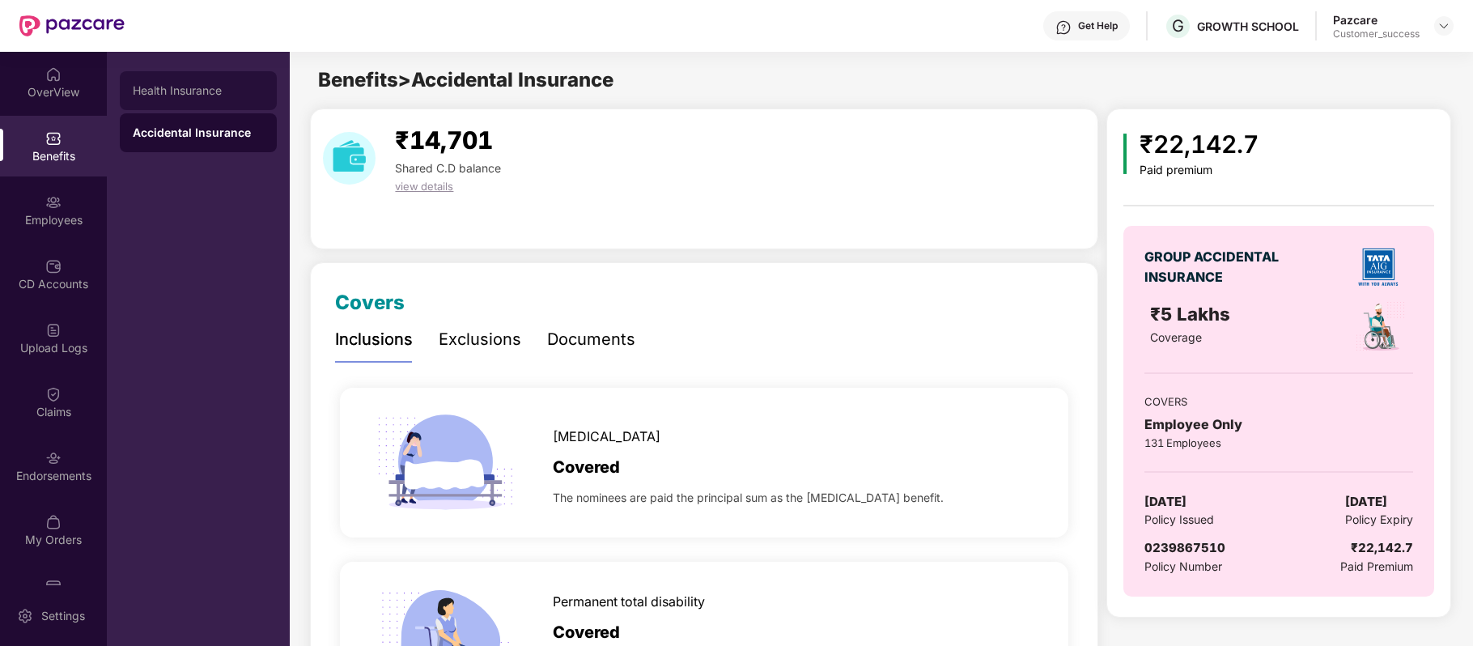
click at [208, 95] on div "Health Insurance" at bounding box center [198, 90] width 131 height 13
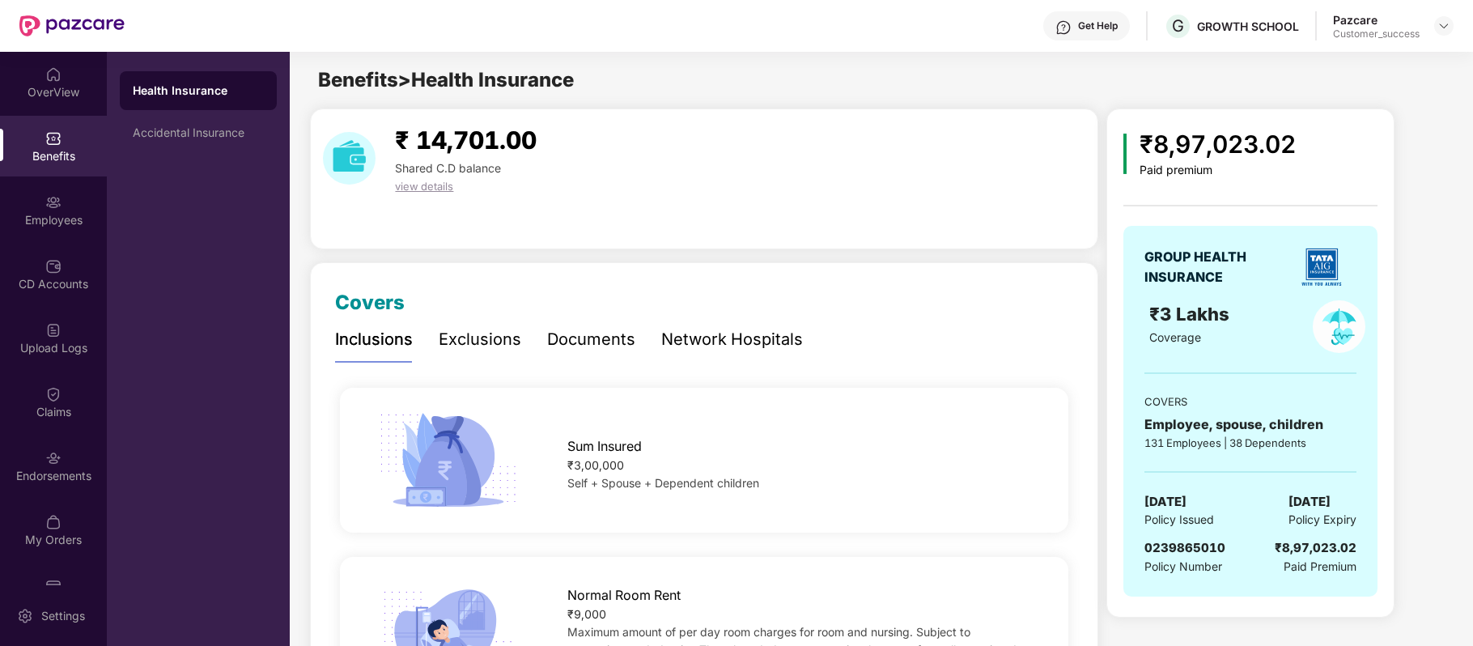
click at [592, 354] on div "Documents" at bounding box center [591, 339] width 88 height 45
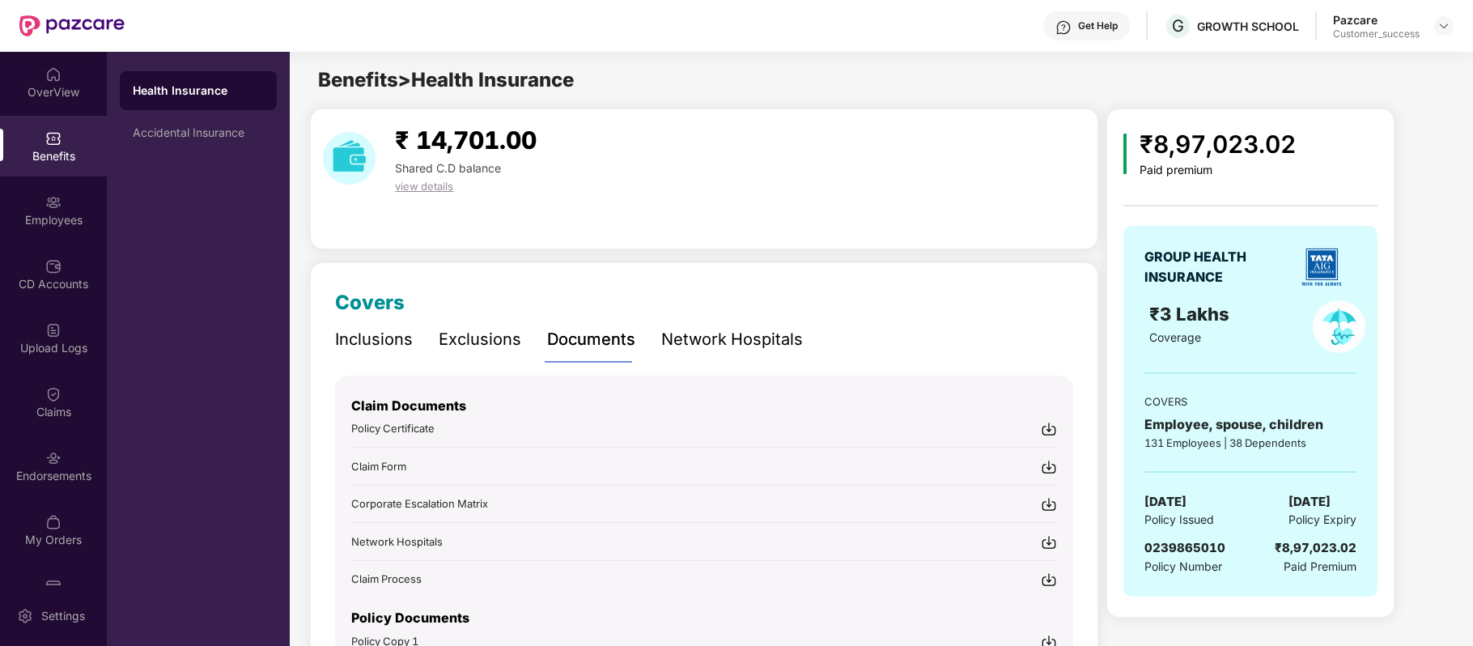
click at [360, 330] on div "Inclusions" at bounding box center [374, 339] width 78 height 25
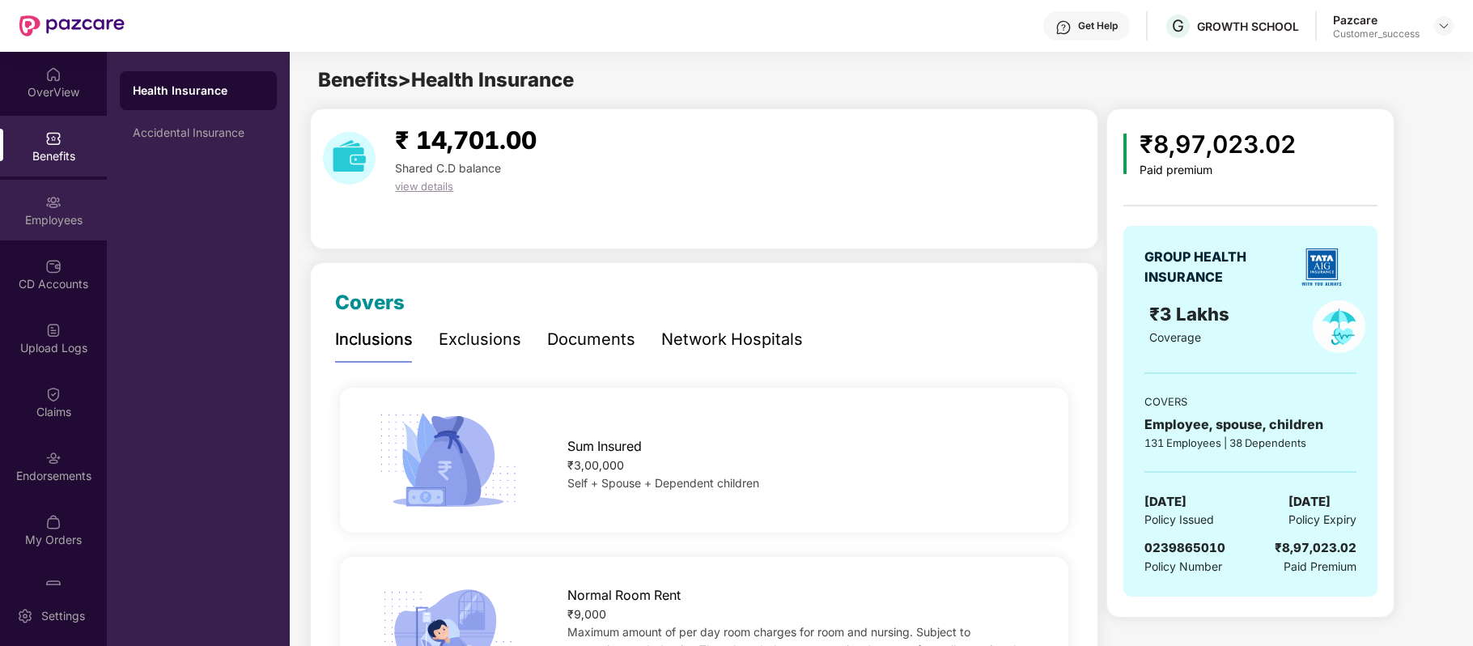
click at [45, 201] on img at bounding box center [53, 202] width 16 height 16
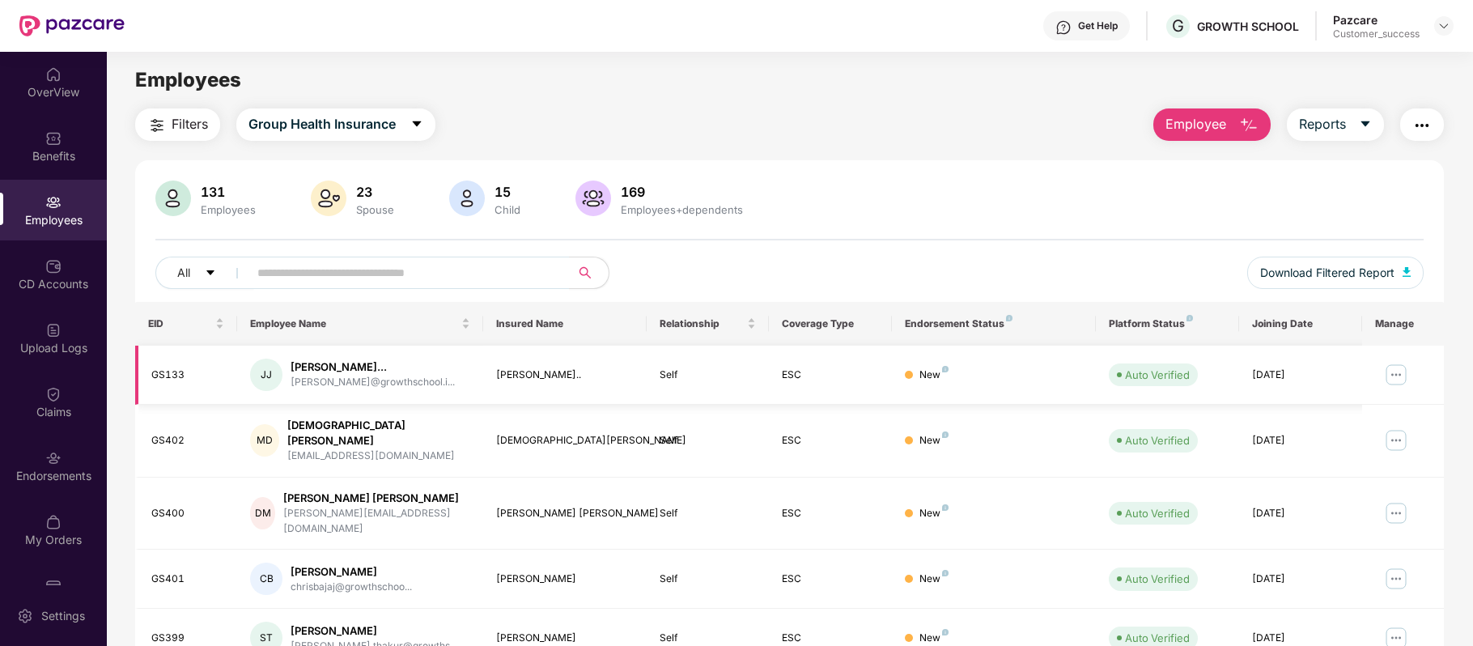
scroll to position [351, 0]
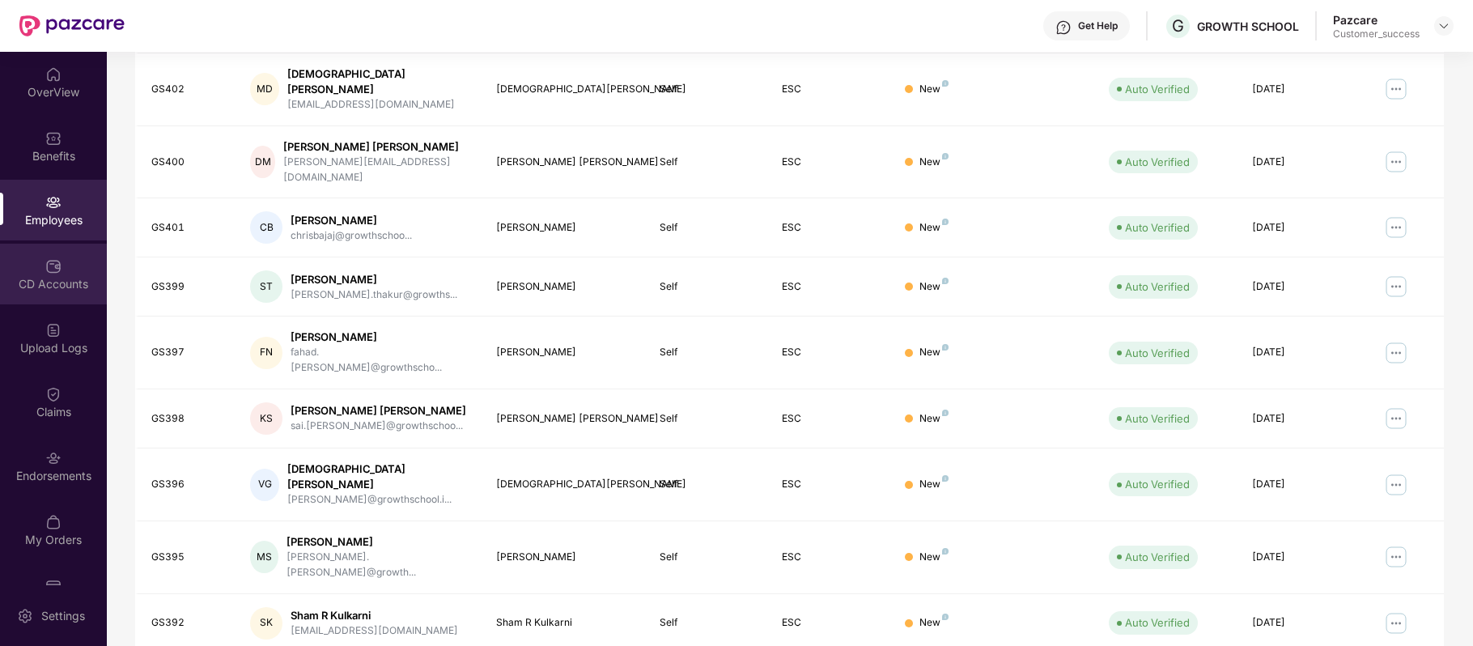
click at [58, 276] on div "CD Accounts" at bounding box center [53, 284] width 107 height 16
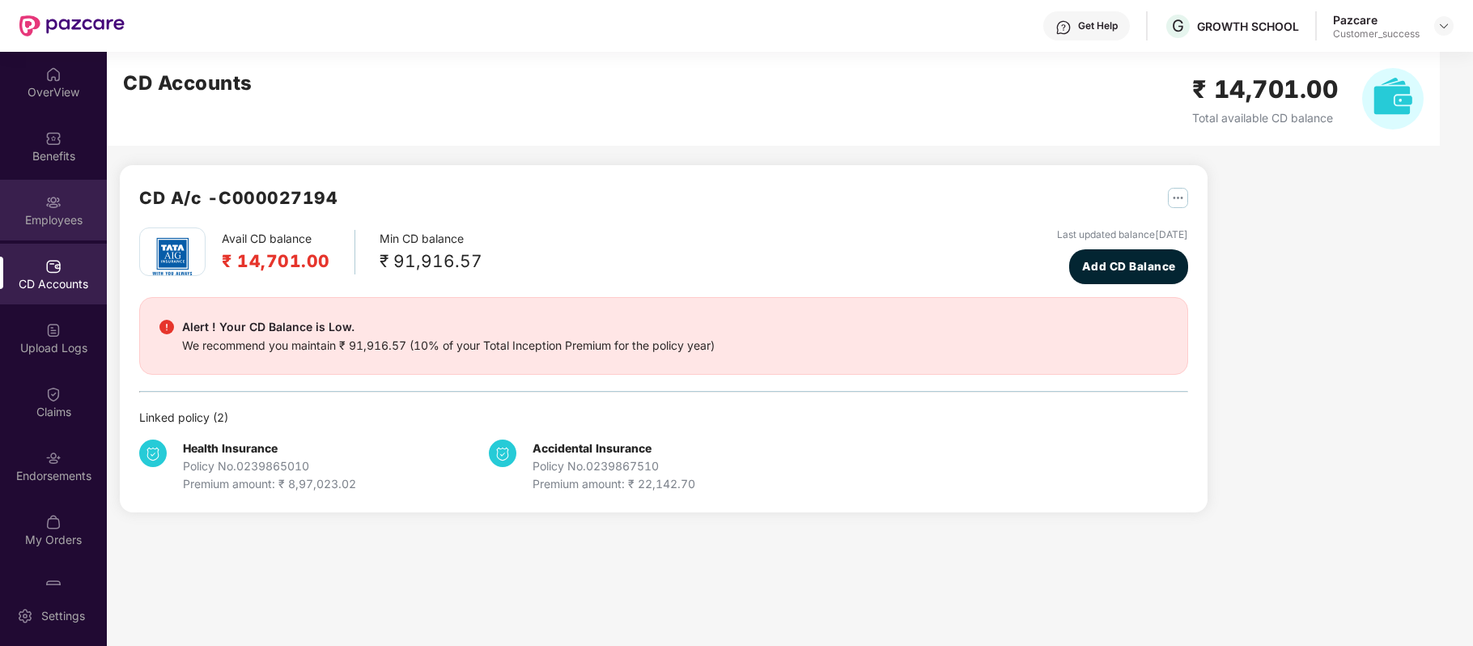
click at [66, 212] on div "Employees" at bounding box center [53, 220] width 107 height 16
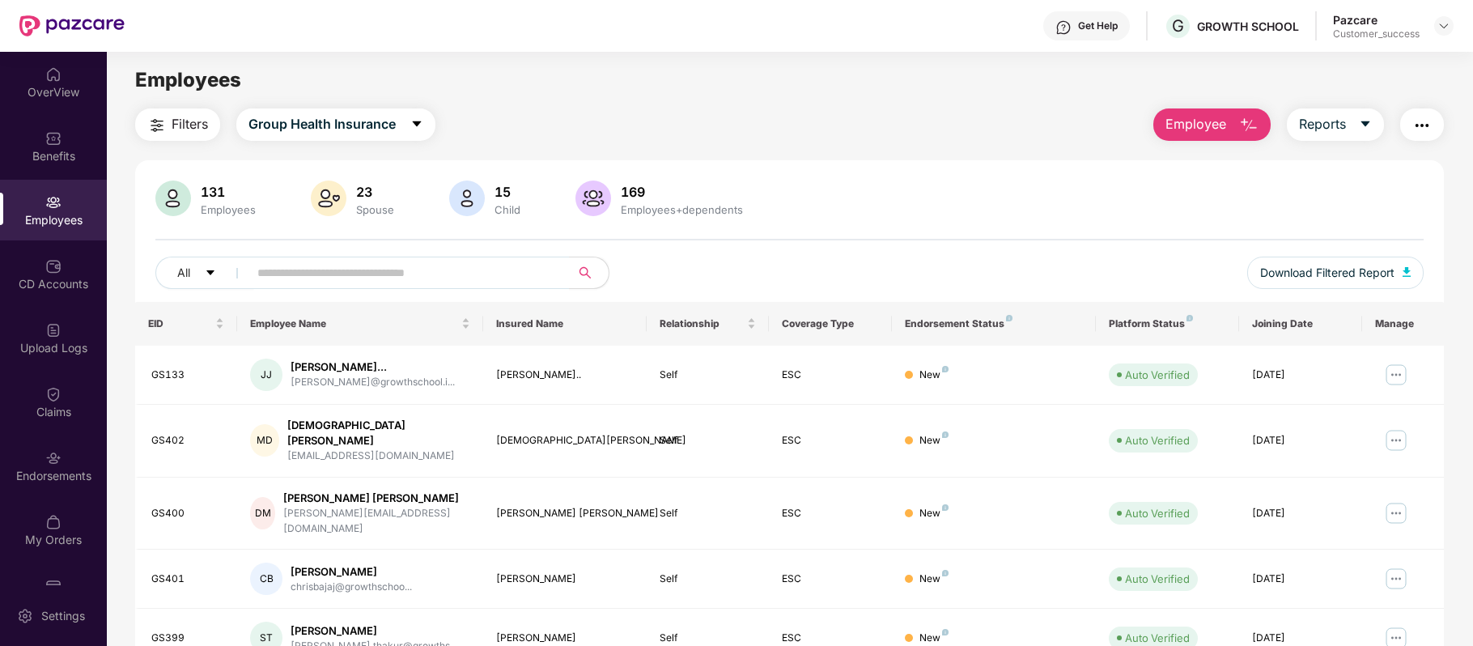
scroll to position [351, 0]
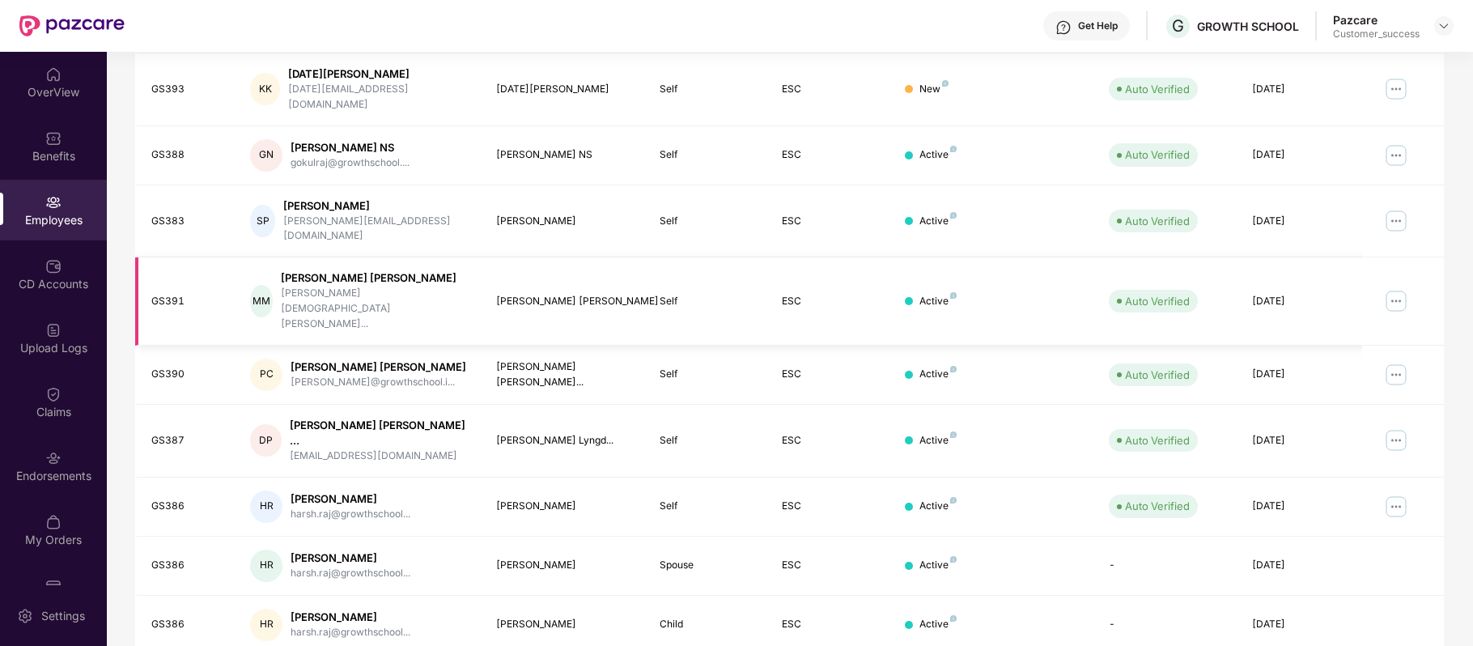
scroll to position [0, 0]
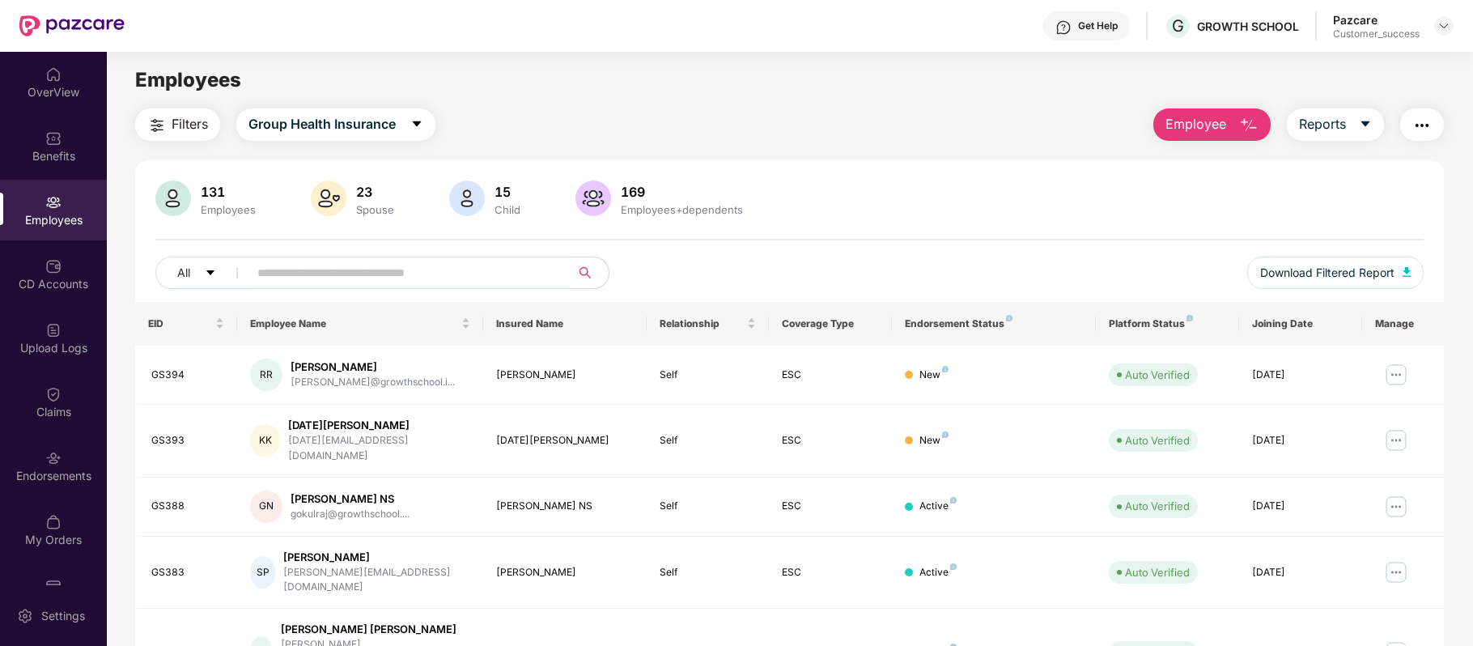
click at [416, 270] on input "text" at bounding box center [402, 273] width 290 height 24
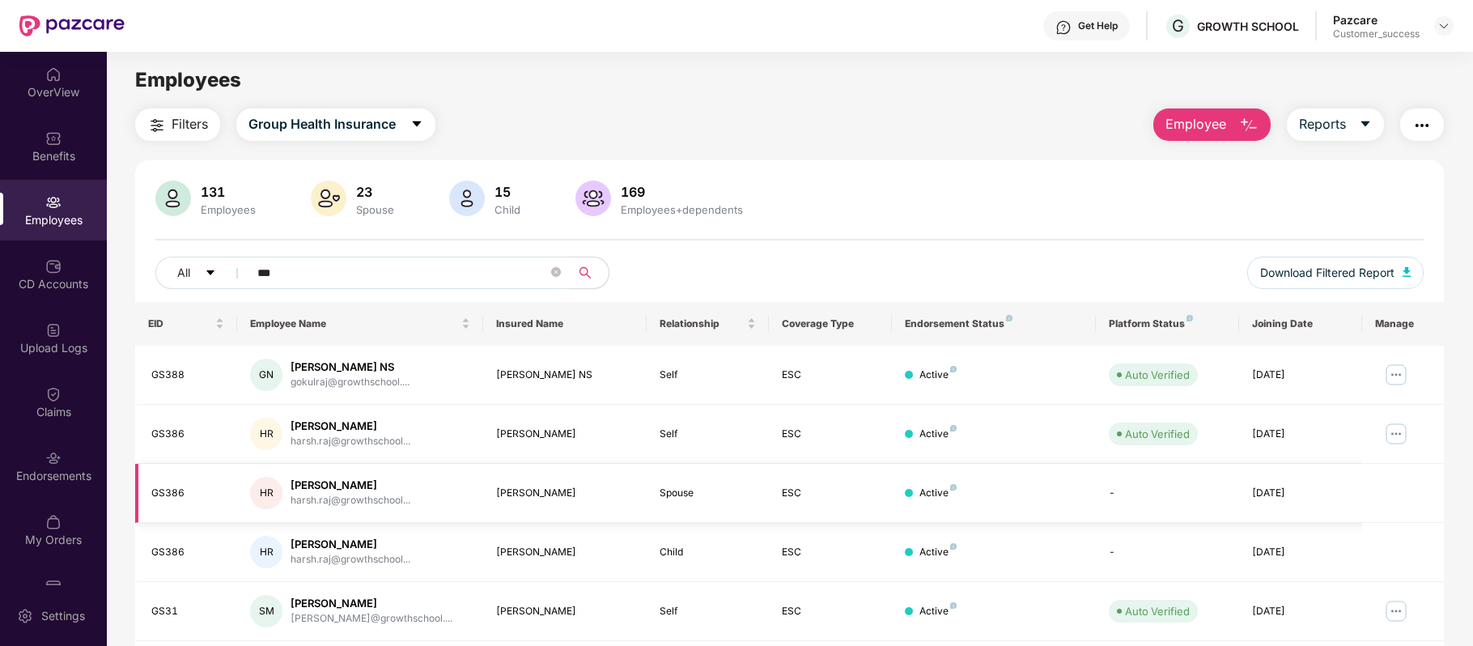
scroll to position [233, 0]
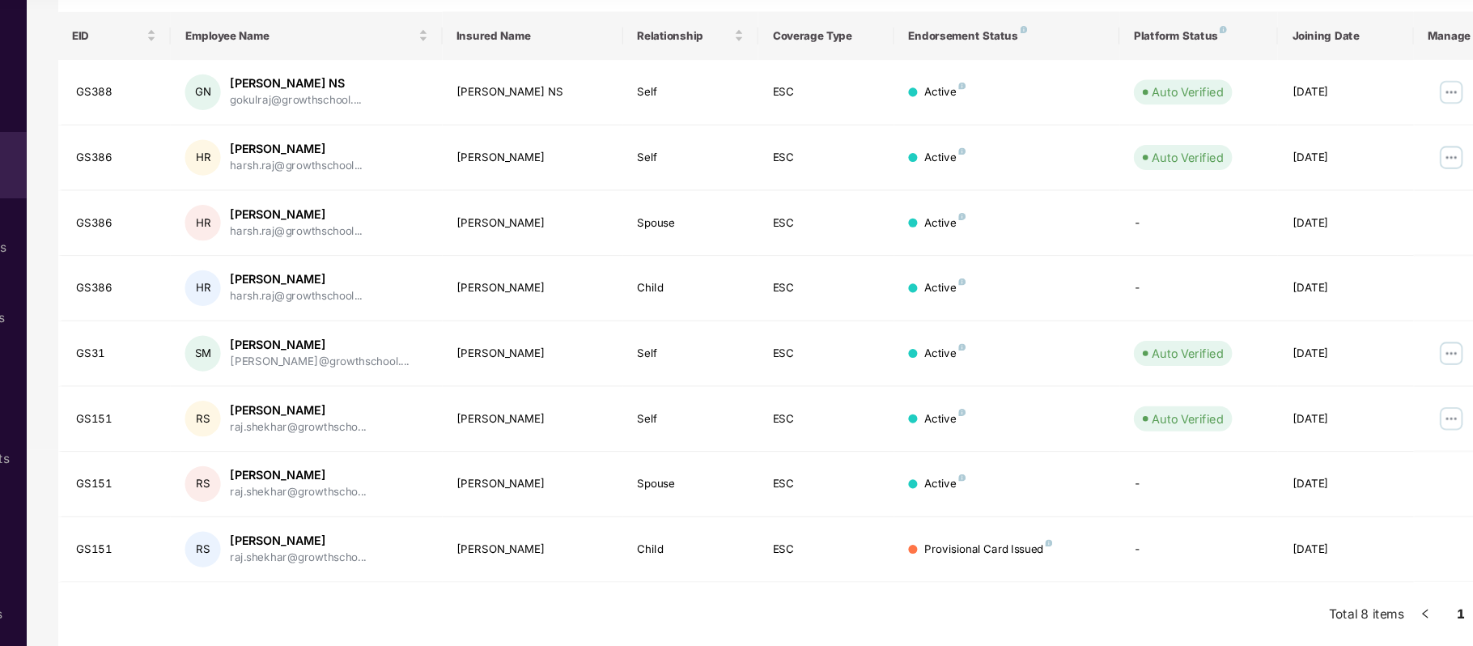
type input "***"
click at [111, 384] on div "Filters Group Health Insurance Employee Reports 131 Employees 23 Spouse 15 Chil…" at bounding box center [789, 262] width 1365 height 768
click at [125, 477] on div "Filters Group Health Insurance Employee Reports 131 Employees 23 Spouse 15 Chil…" at bounding box center [789, 262] width 1365 height 768
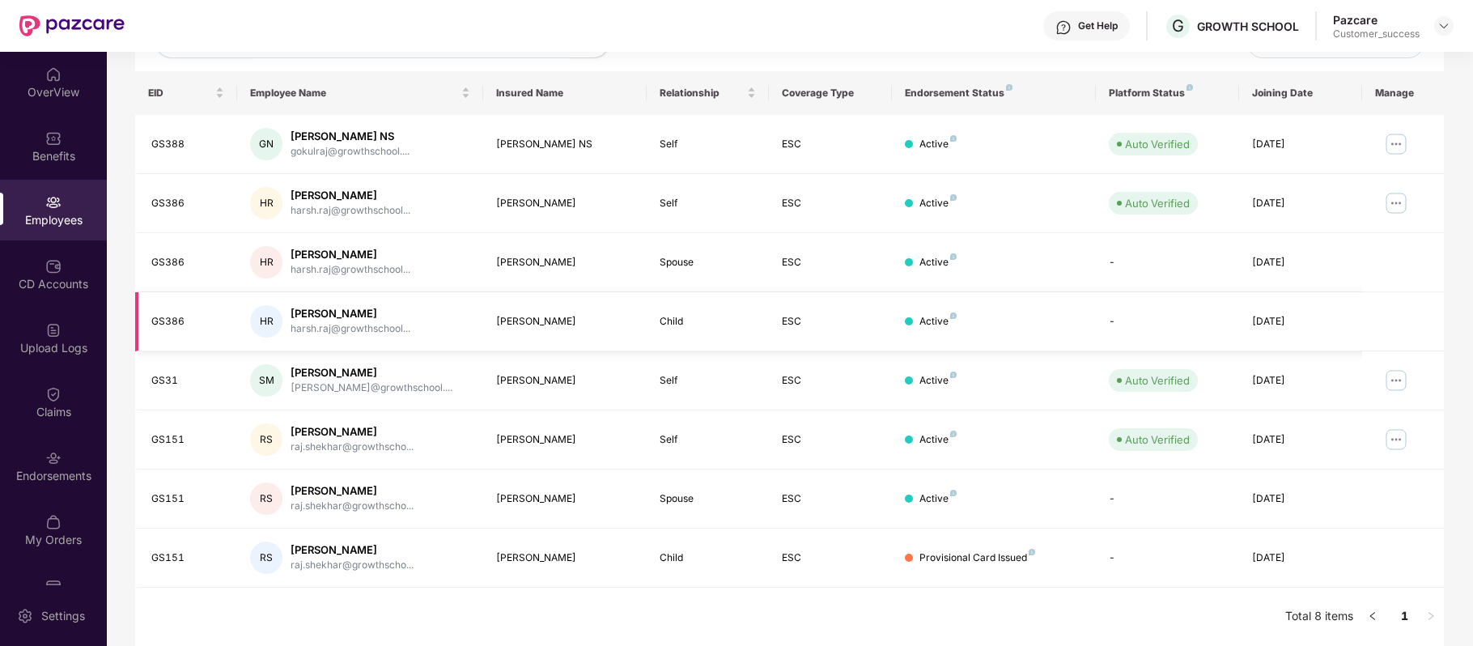
scroll to position [0, 0]
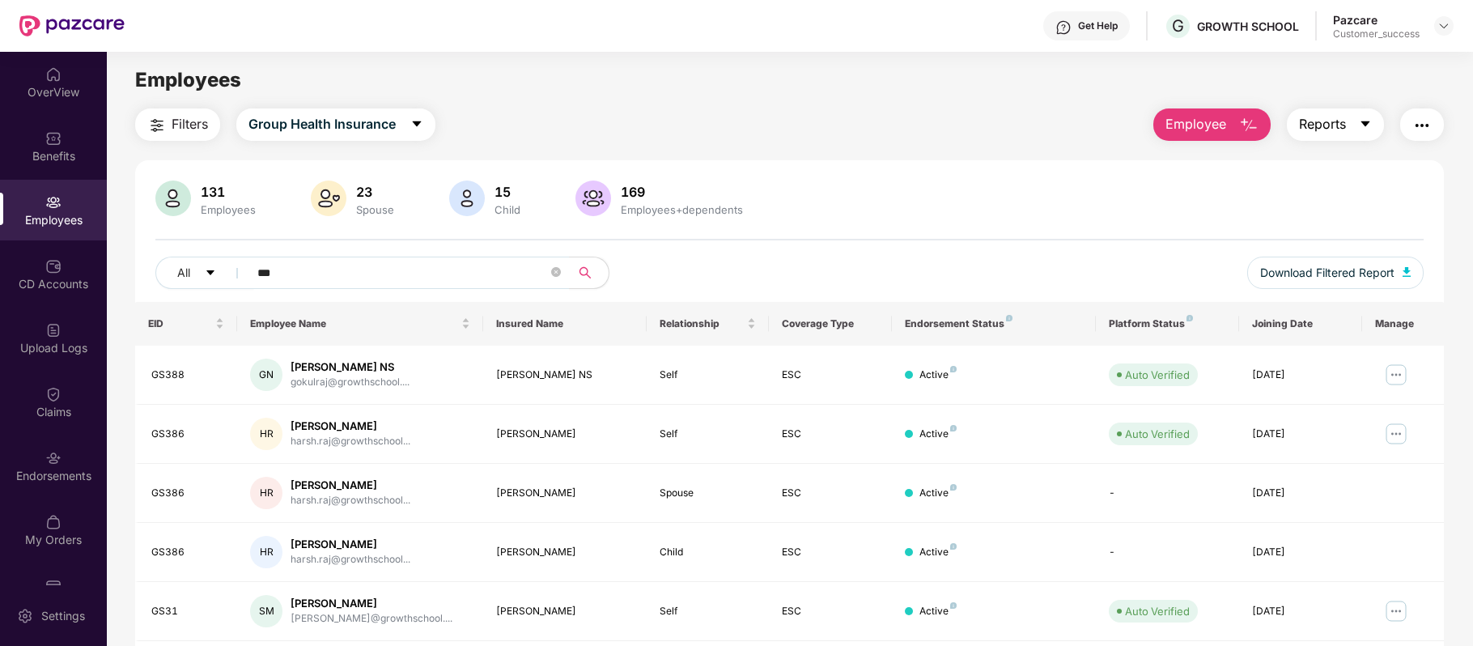
click at [1367, 139] on button "Reports" at bounding box center [1335, 124] width 97 height 32
click at [1057, 218] on div "131 Employees 23 Spouse 15 Child 169 Employees+dependents" at bounding box center [789, 199] width 1268 height 39
click at [1414, 123] on img "button" at bounding box center [1421, 125] width 19 height 19
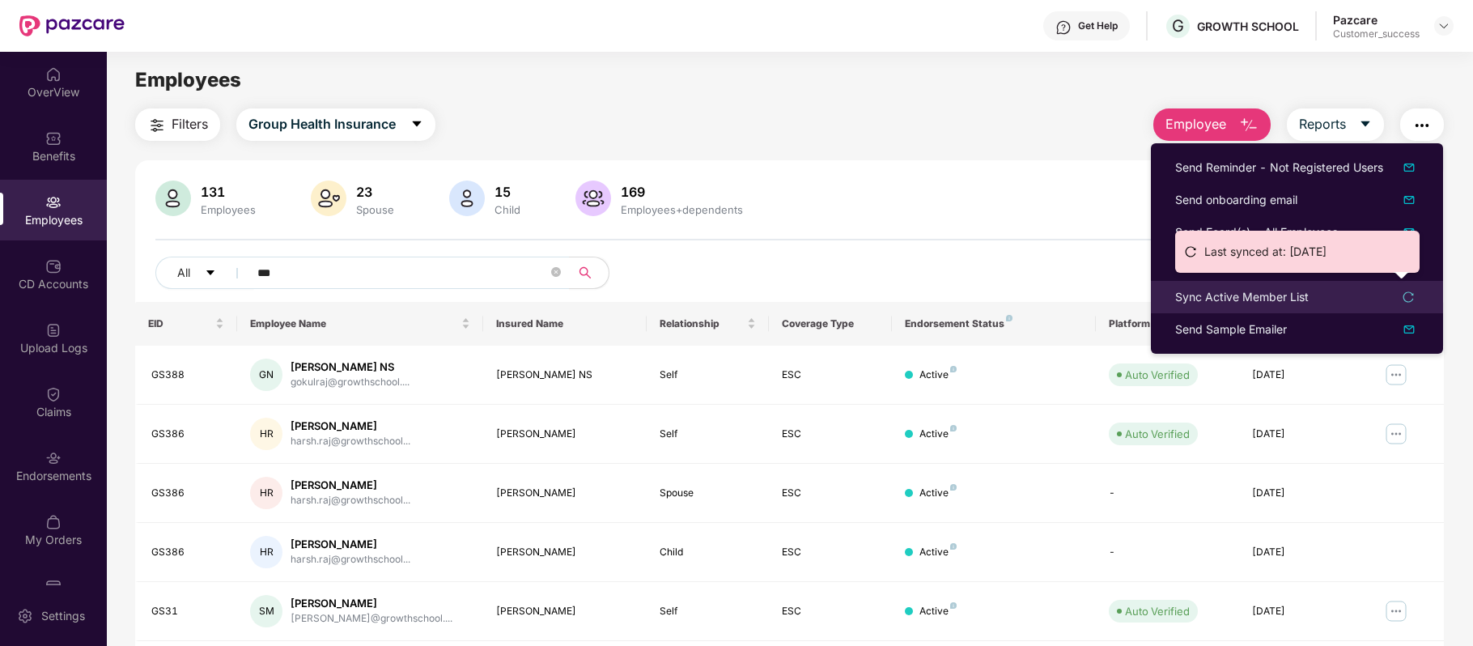
click at [1221, 299] on div "Sync Active Member List" at bounding box center [1242, 297] width 134 height 18
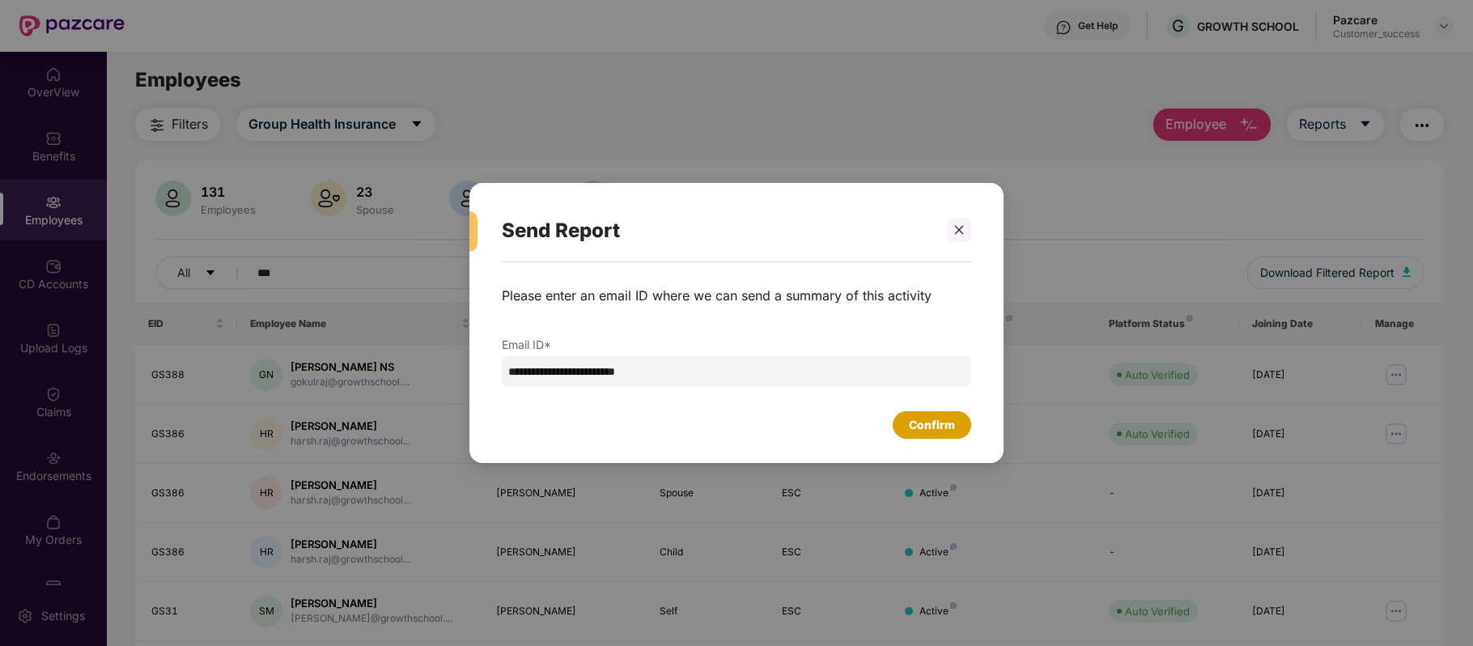
click at [948, 422] on div "Confirm" at bounding box center [932, 425] width 46 height 18
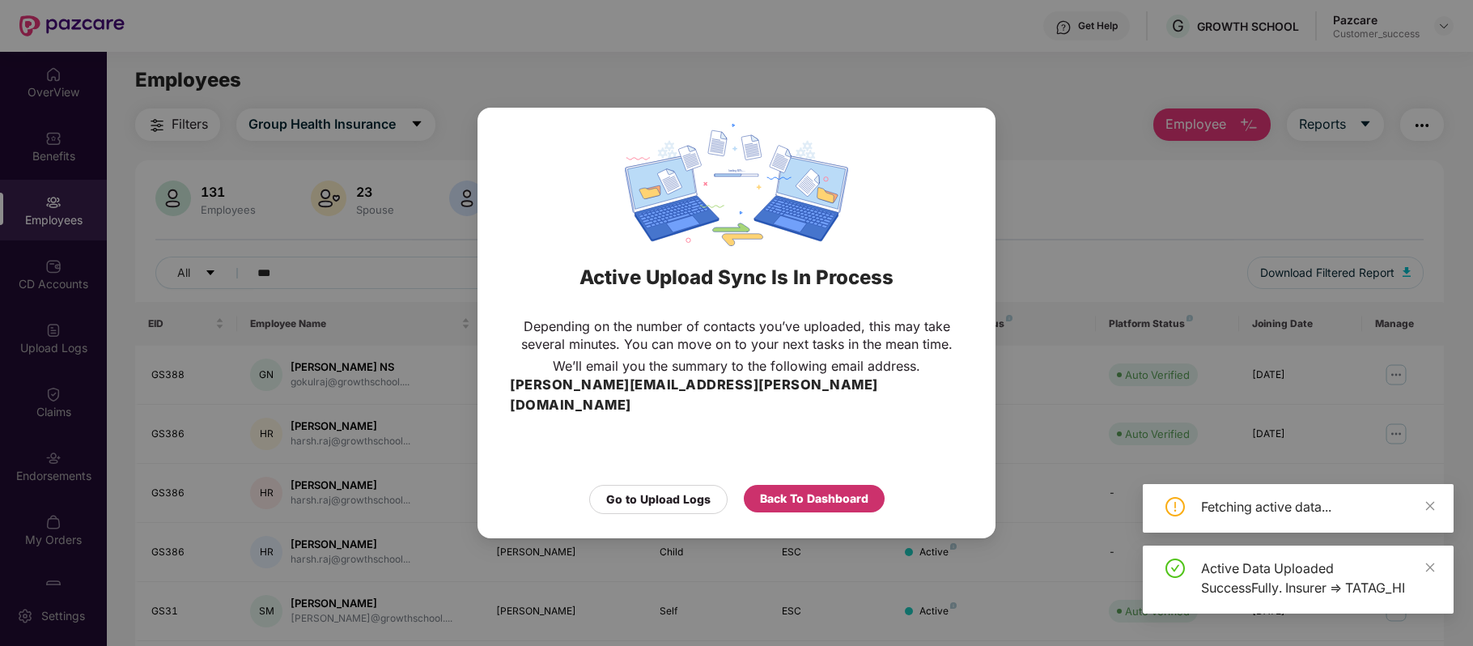
click at [836, 490] on div "Back To Dashboard" at bounding box center [814, 499] width 108 height 18
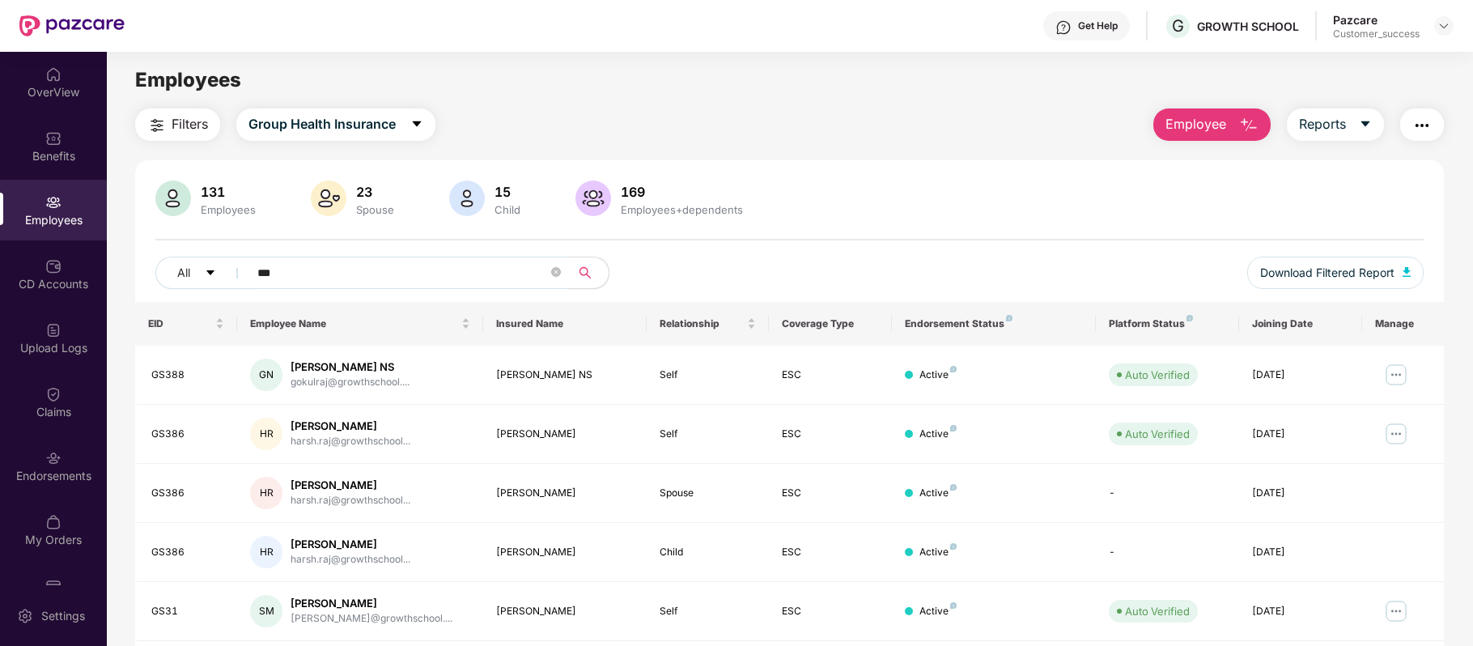
click at [1422, 128] on img "button" at bounding box center [1421, 125] width 19 height 19
click at [876, 175] on div "131 Employees 23 Spouse 15 Child 169 Employees+dependents All *** Download Filt…" at bounding box center [789, 518] width 1308 height 716
click at [46, 266] on img at bounding box center [53, 266] width 16 height 16
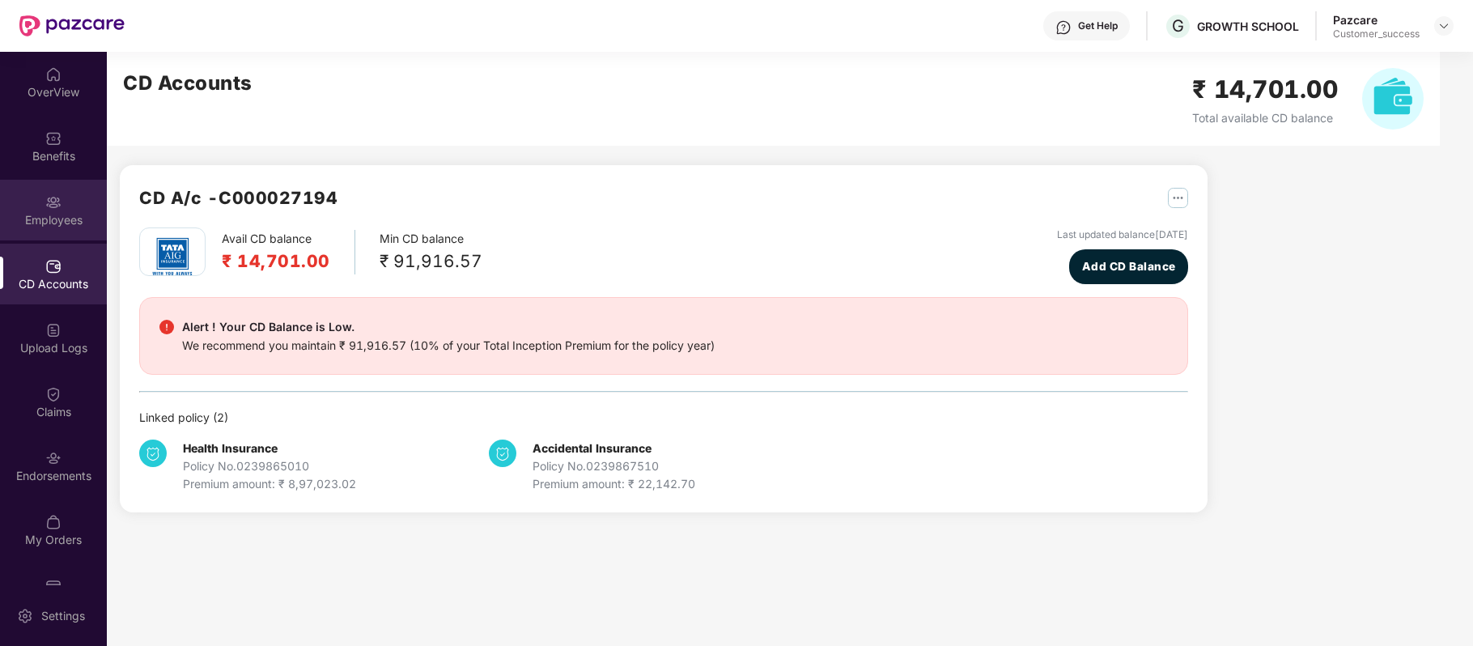
click at [57, 212] on div "Employees" at bounding box center [53, 220] width 107 height 16
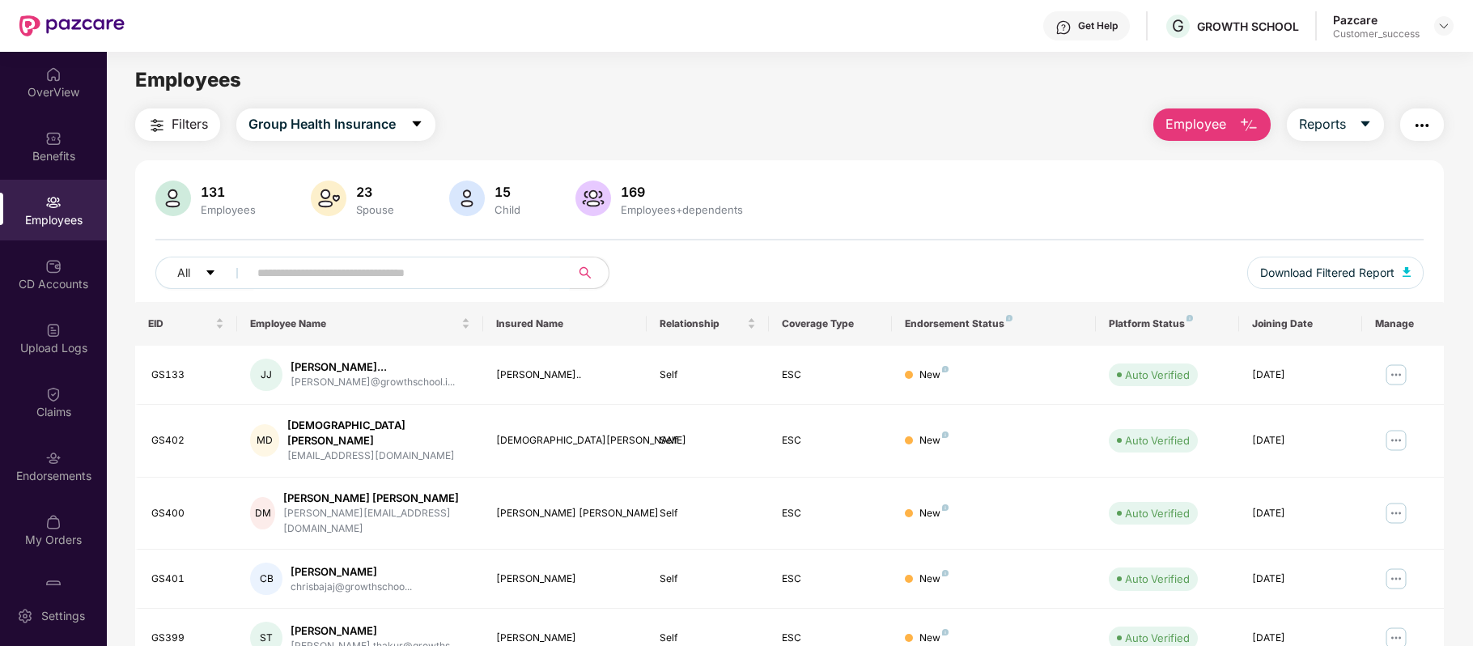
click at [350, 272] on input "text" at bounding box center [402, 273] width 290 height 24
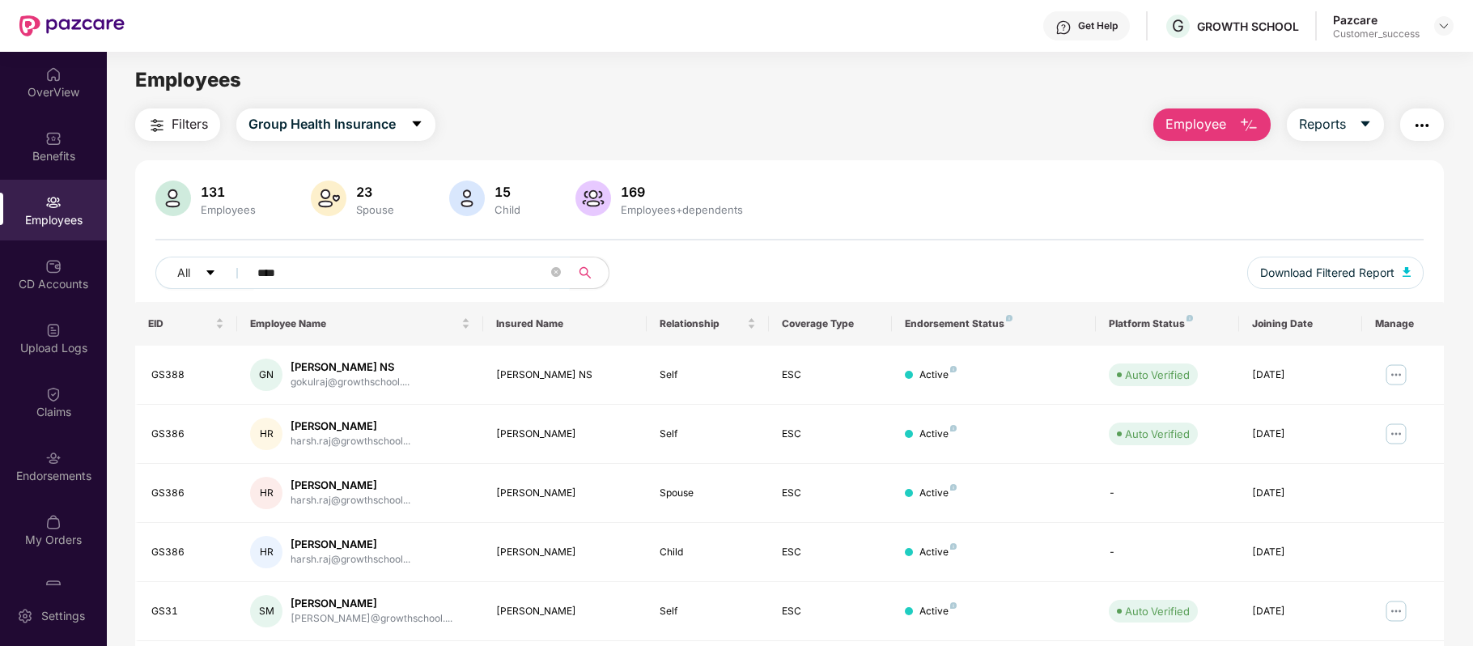
type input "***"
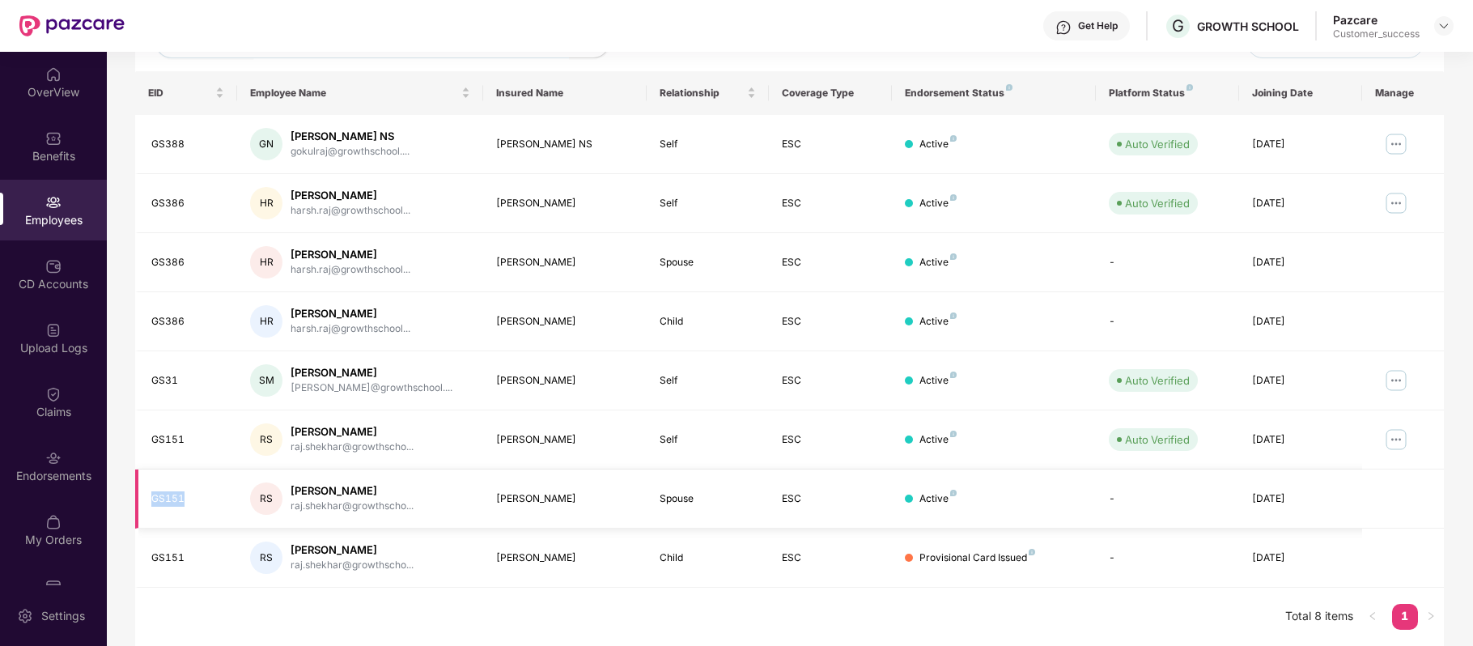
drag, startPoint x: 198, startPoint y: 493, endPoint x: 147, endPoint y: 494, distance: 51.0
click at [147, 494] on td "GS151" at bounding box center [186, 498] width 102 height 59
copy div "GS151"
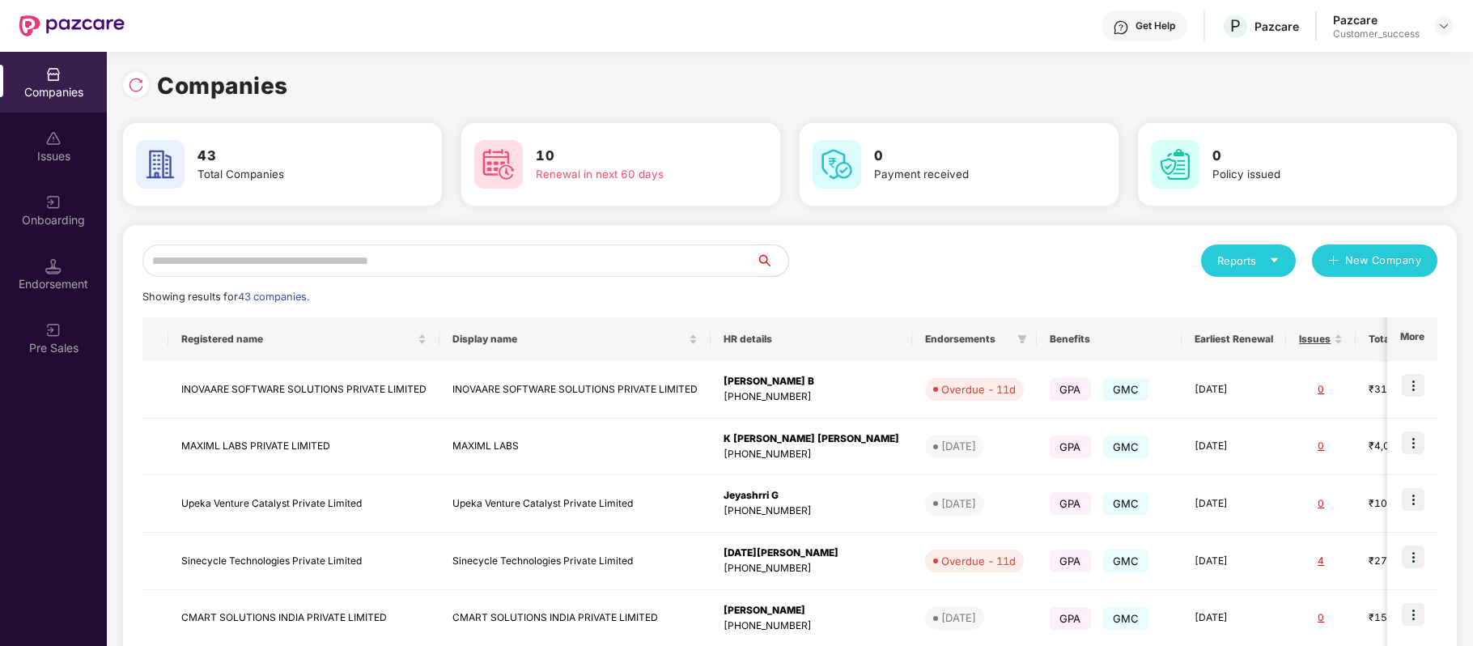
click at [386, 259] on input "text" at bounding box center [448, 260] width 613 height 32
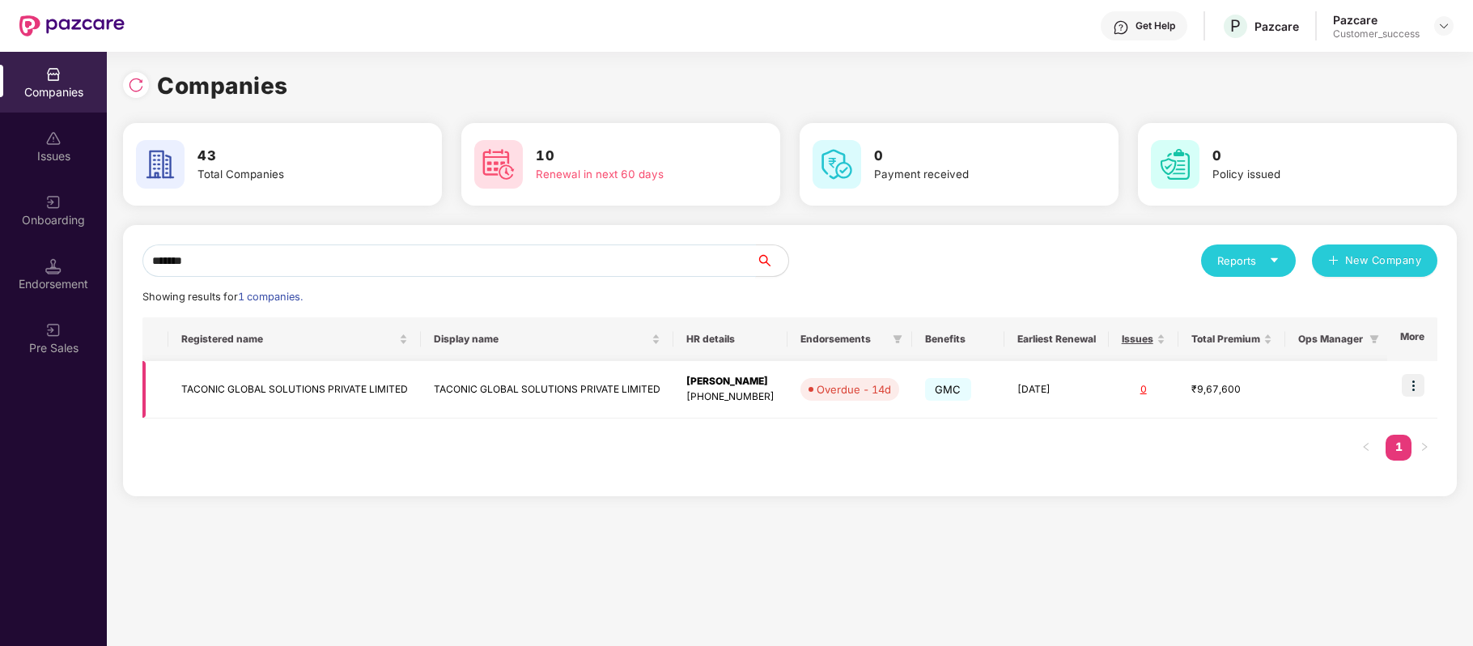
type input "*******"
click at [1414, 385] on img at bounding box center [1412, 385] width 23 height 23
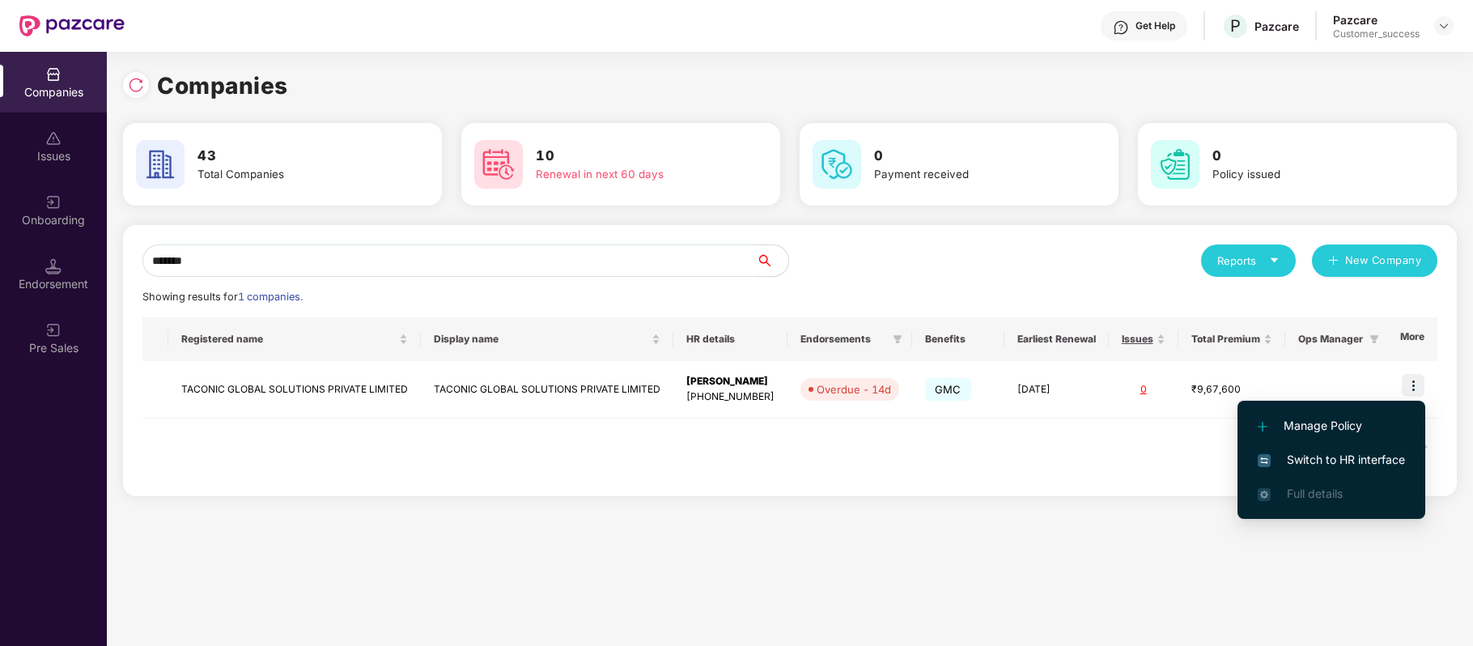
click at [1348, 455] on span "Switch to HR interface" at bounding box center [1330, 460] width 147 height 18
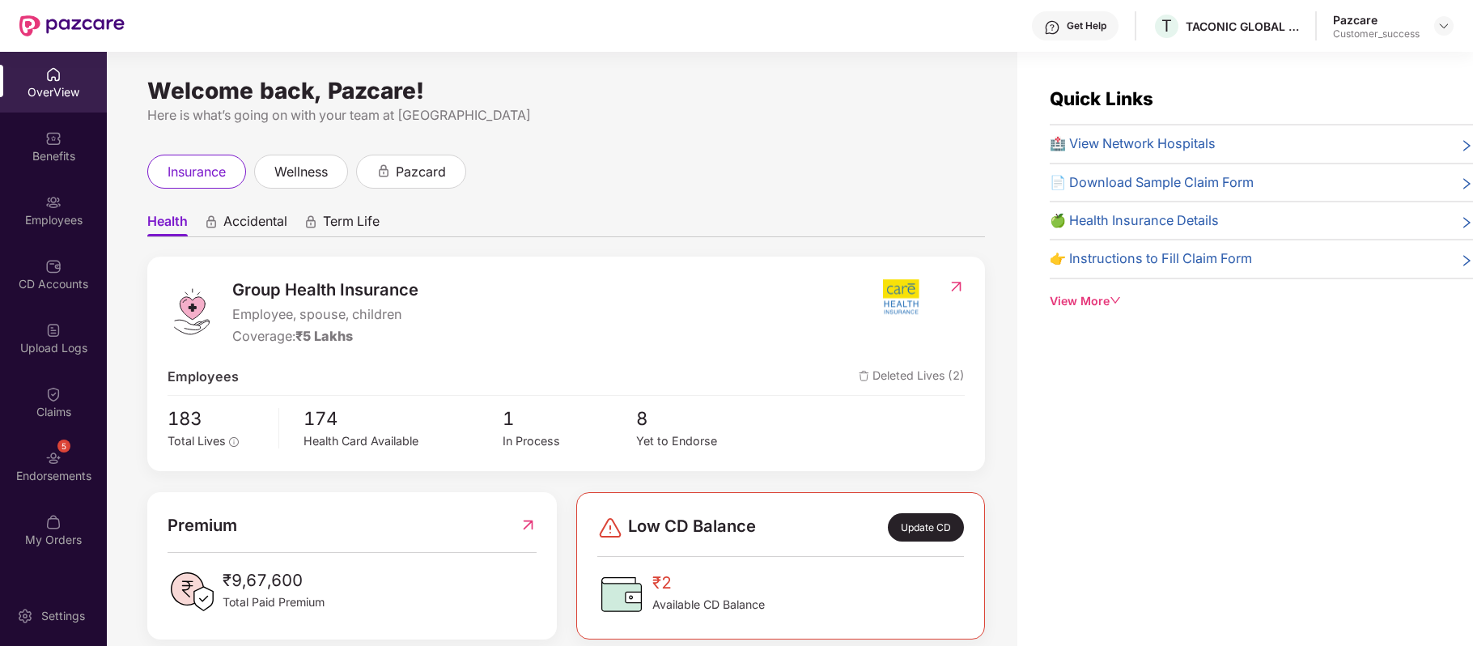
click at [55, 151] on div "Benefits" at bounding box center [53, 156] width 107 height 16
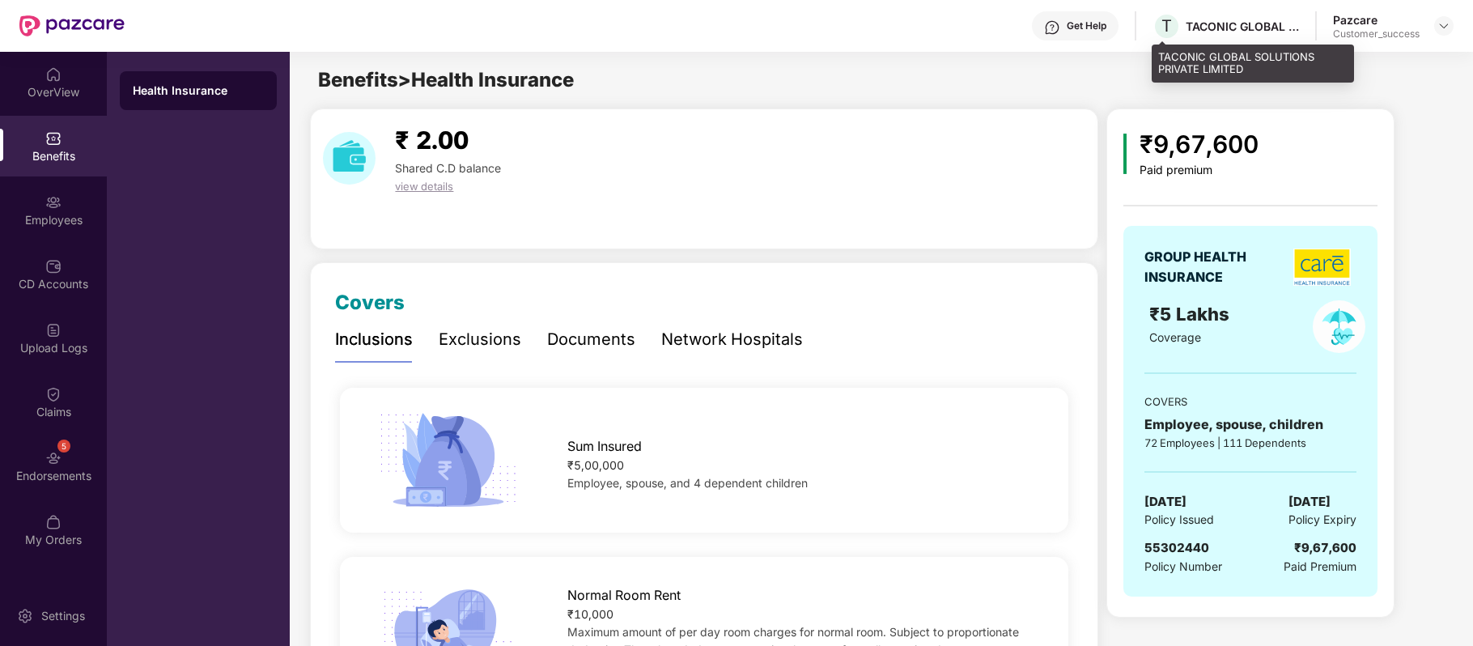
drag, startPoint x: 1159, startPoint y: 33, endPoint x: 1159, endPoint y: 44, distance: 10.5
click at [1159, 44] on div "Get Help T TACONIC GLOBAL SOLUTIONS PRIVATE LIMITED Pazcare Customer_success Ov…" at bounding box center [736, 323] width 1473 height 646
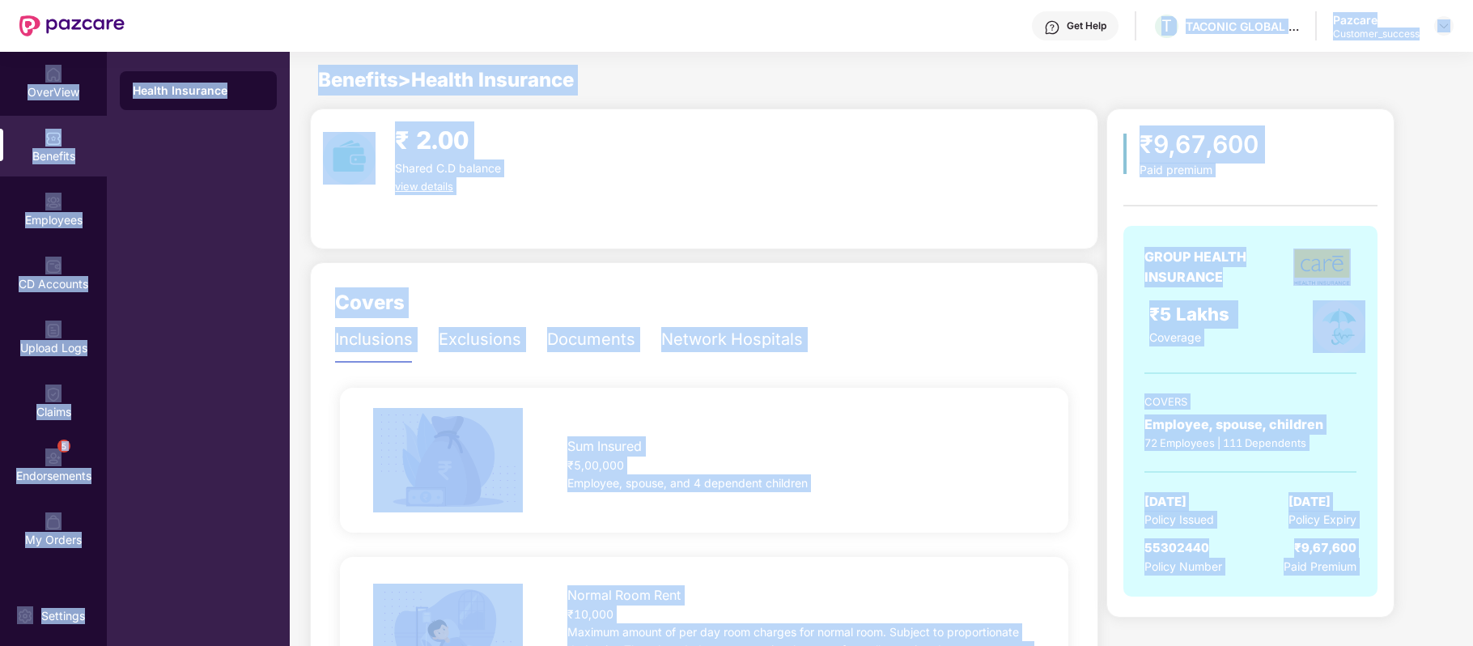
click at [1153, 66] on div "Benefits > Health Insurance" at bounding box center [880, 80] width 1181 height 31
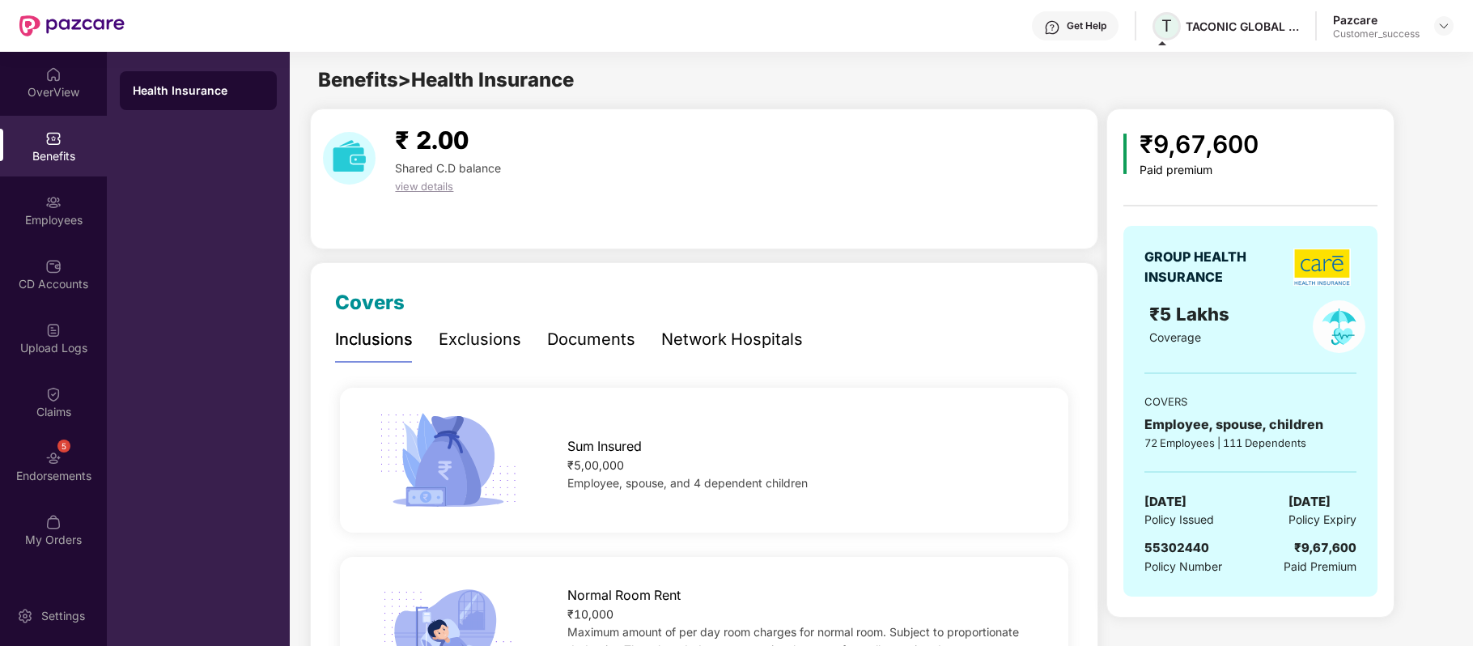
click at [1162, 28] on span "T" at bounding box center [1166, 25] width 11 height 19
click at [1164, 37] on span "T" at bounding box center [1166, 26] width 28 height 28
click at [1163, 29] on span "T" at bounding box center [1166, 25] width 11 height 19
drag, startPoint x: 1155, startPoint y: 57, endPoint x: 1247, endPoint y: 68, distance: 92.1
click at [1247, 68] on div "TACONIC GLOBAL SOLUTIONS PRIVATE LIMITED" at bounding box center [1252, 64] width 202 height 38
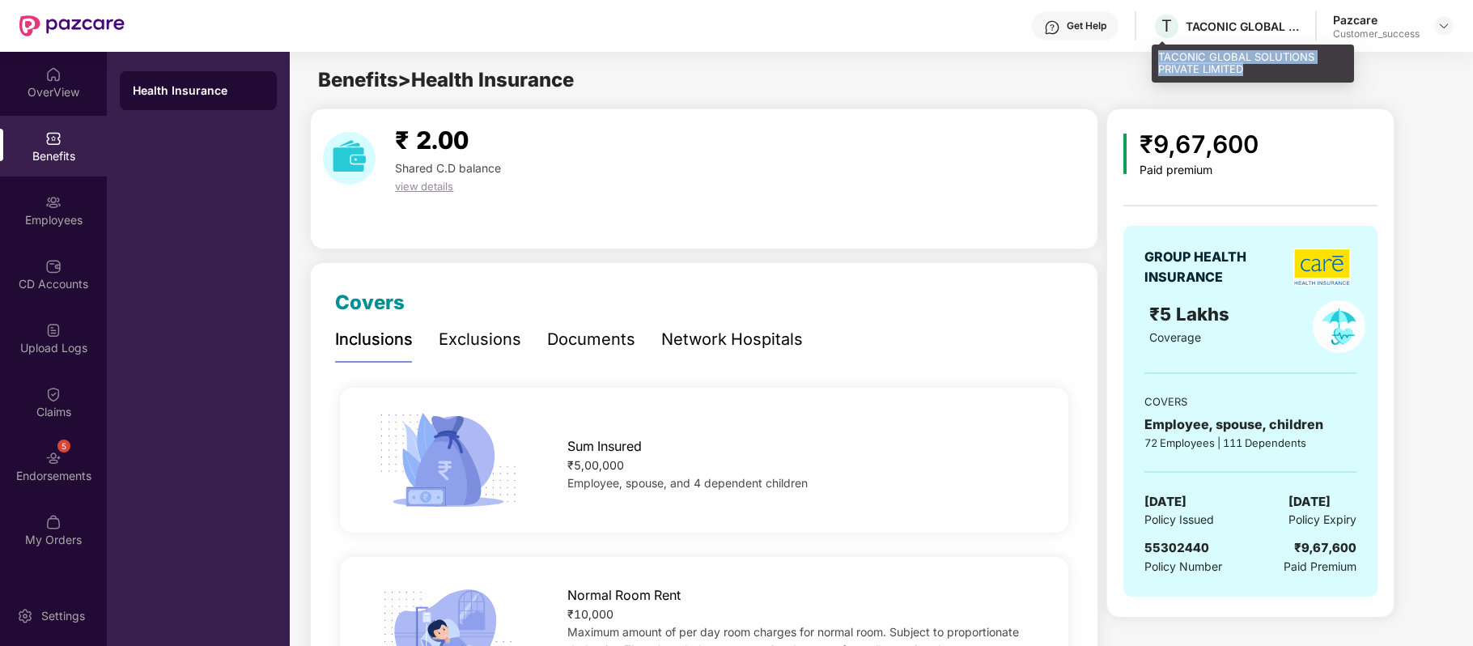
copy div "TACONIC GLOBAL SOLUTIONS PRIVATE LIMITED"
click at [1182, 544] on span "55302440" at bounding box center [1176, 547] width 65 height 15
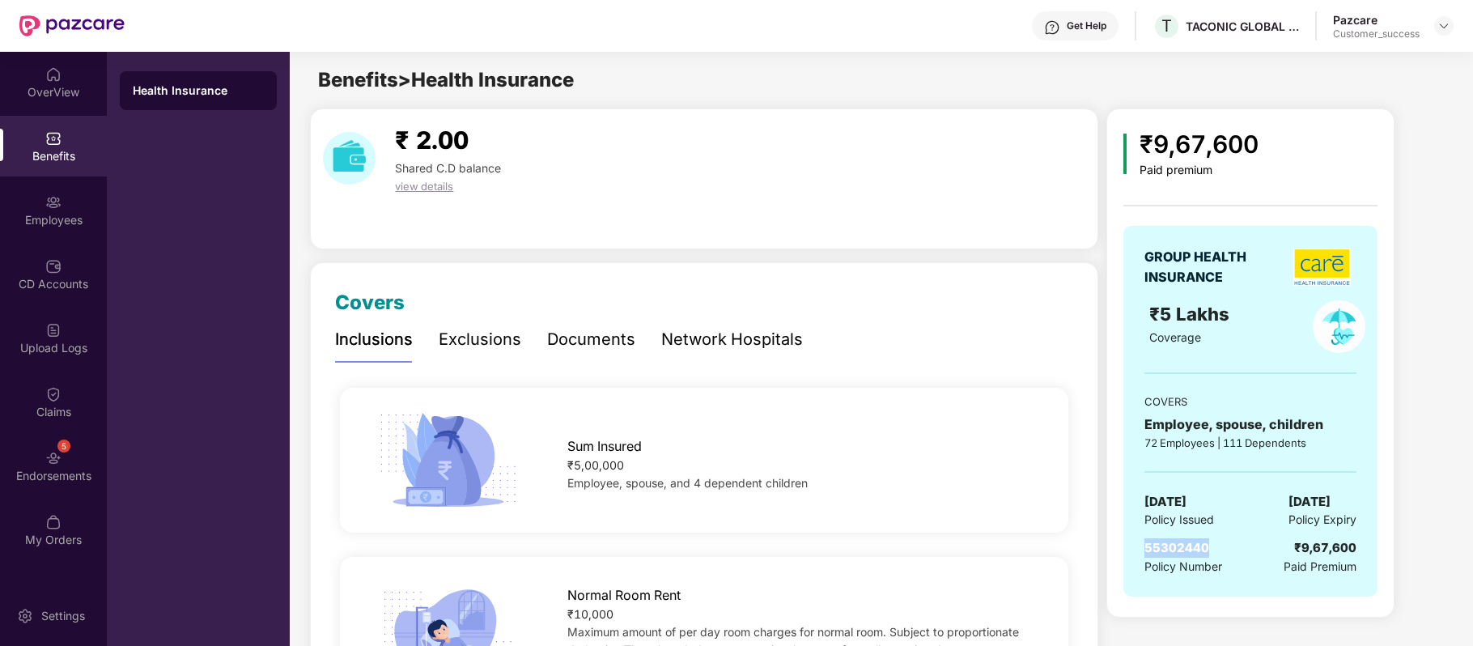
copy span "55302440"
click at [1182, 544] on span "55302440" at bounding box center [1176, 547] width 65 height 15
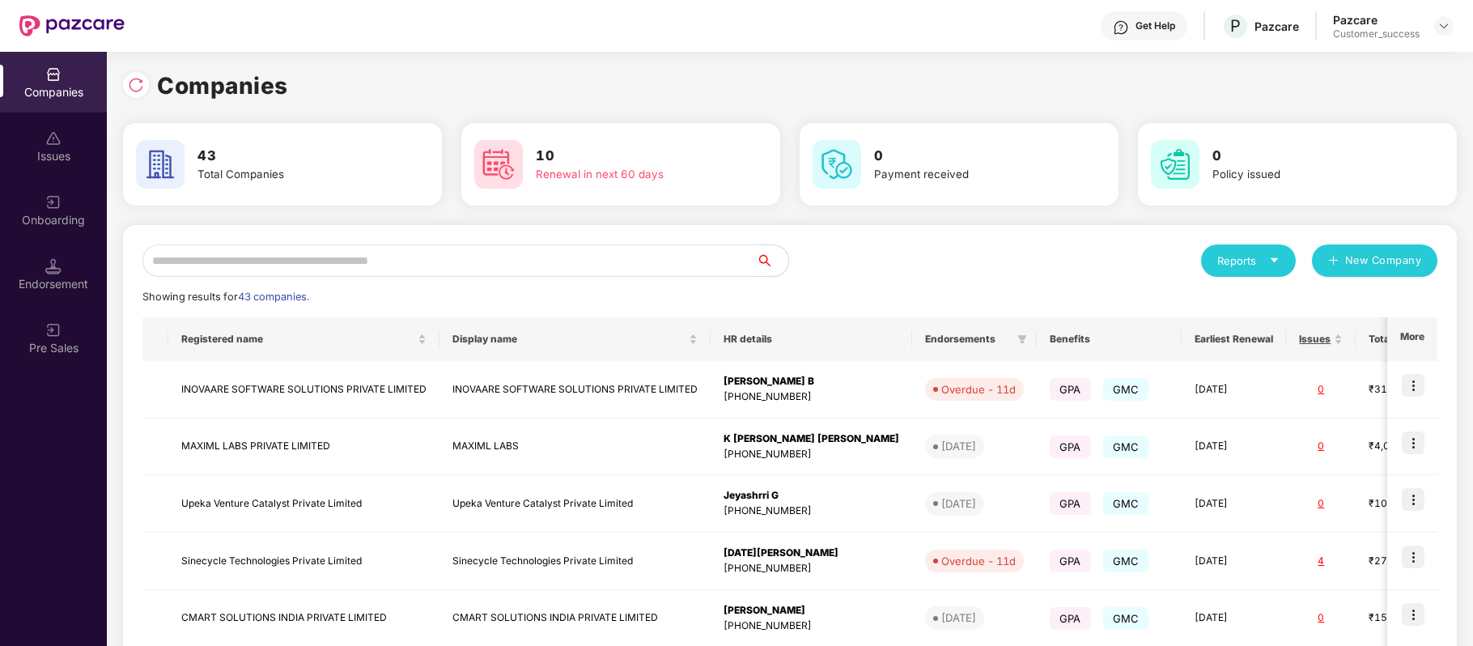
click at [422, 263] on input "text" at bounding box center [448, 260] width 613 height 32
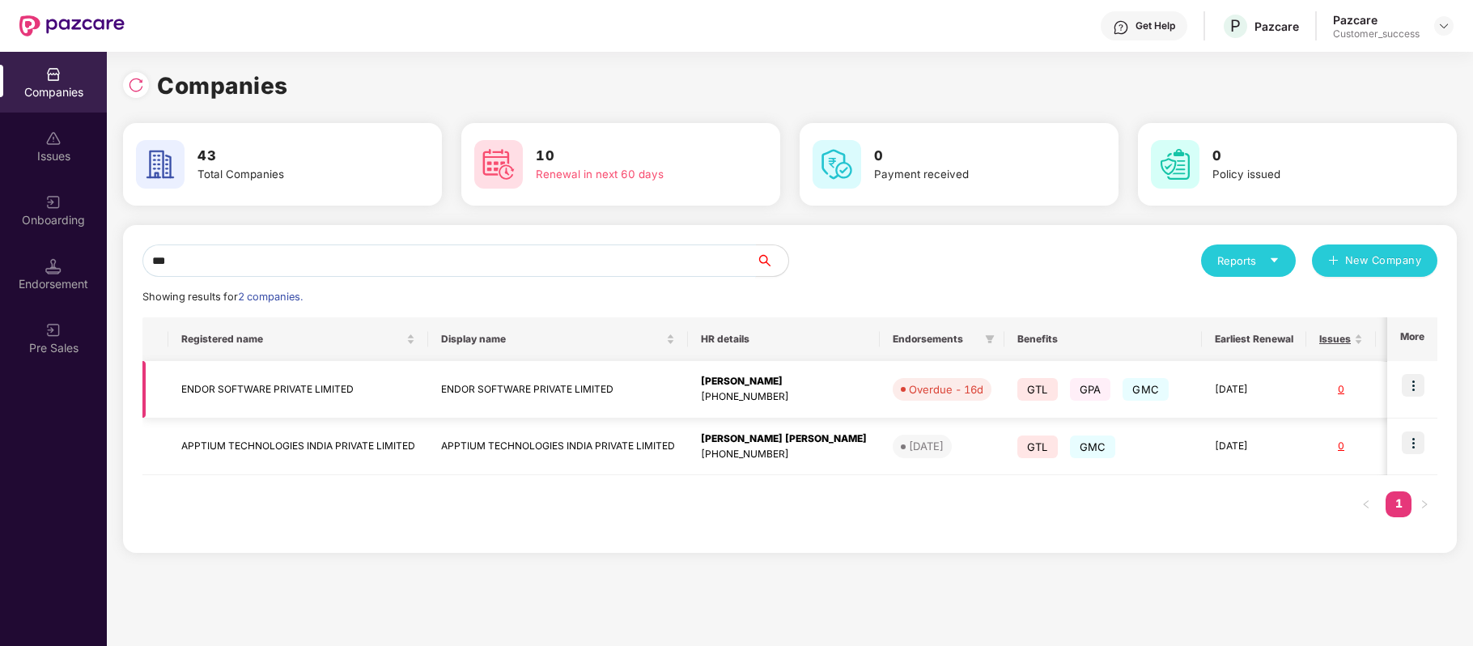
type input "***"
click at [1411, 385] on img at bounding box center [1412, 385] width 23 height 23
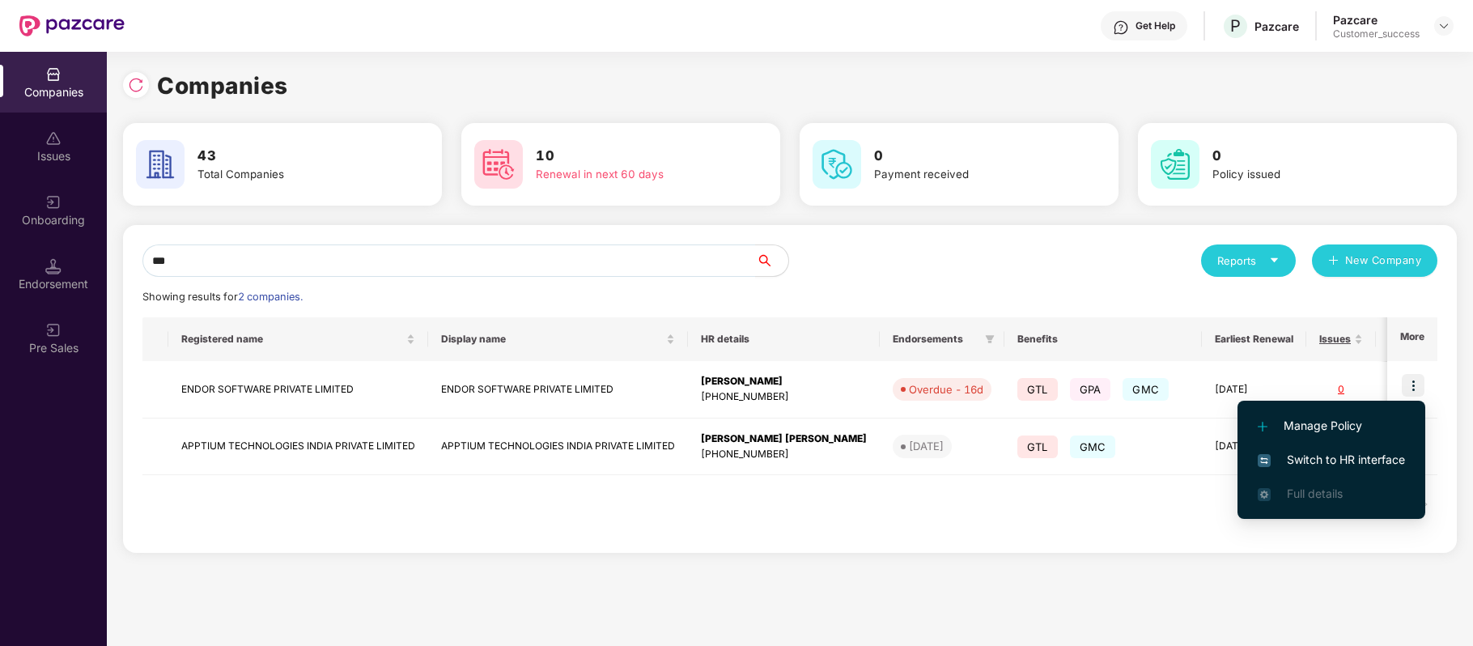
click at [1384, 448] on li "Switch to HR interface" at bounding box center [1331, 460] width 188 height 34
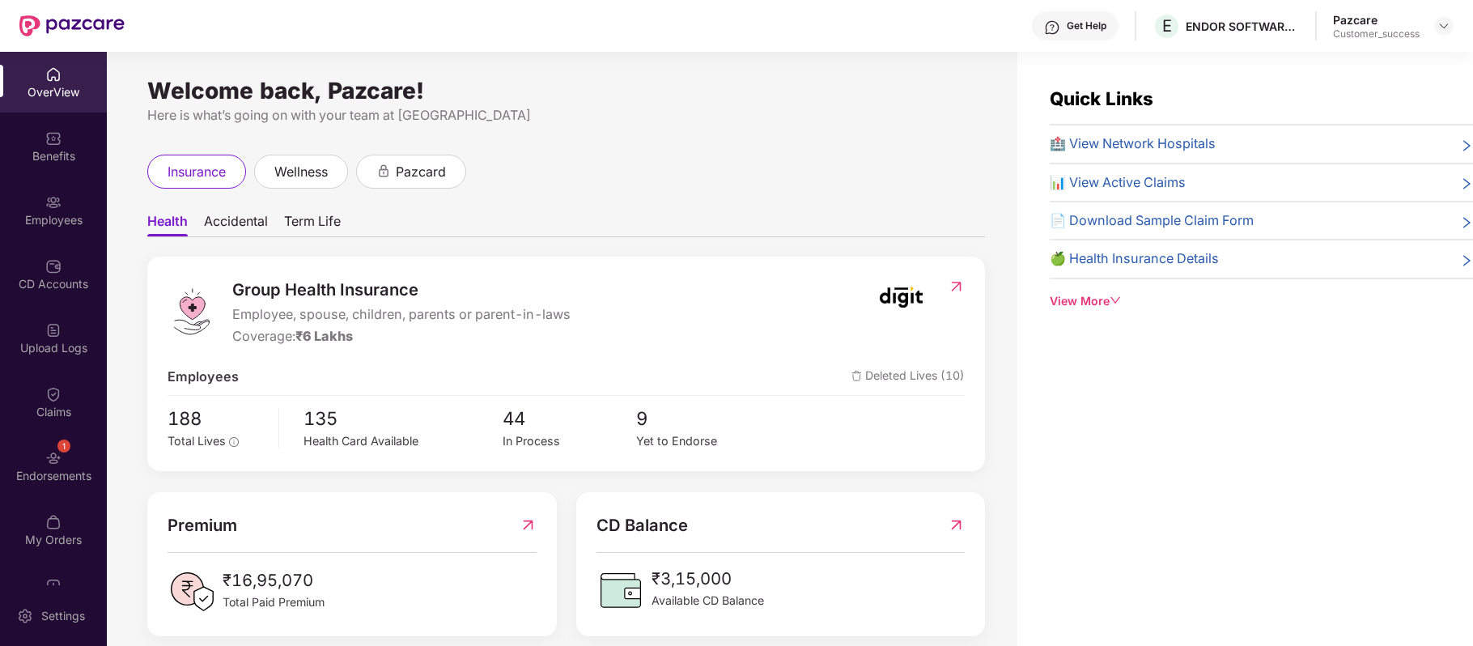
click at [47, 266] on img at bounding box center [53, 266] width 16 height 16
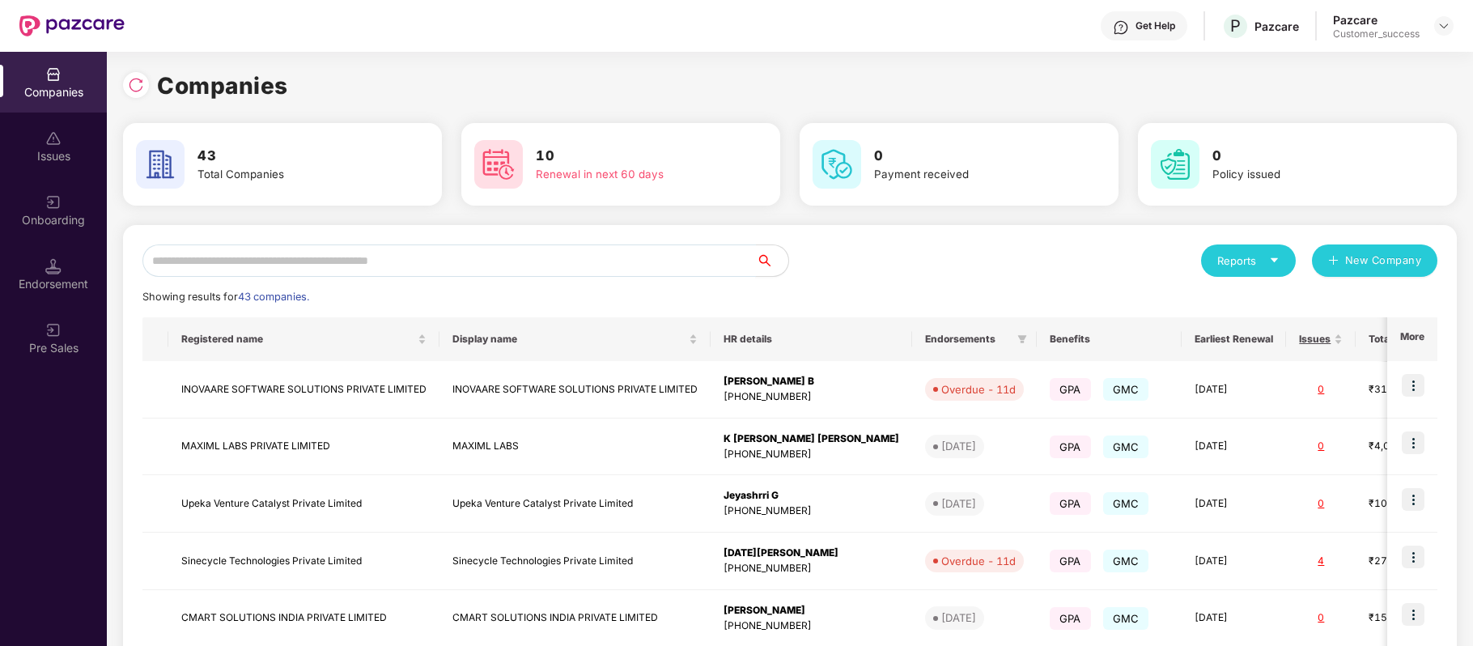
click at [328, 256] on input "text" at bounding box center [448, 260] width 613 height 32
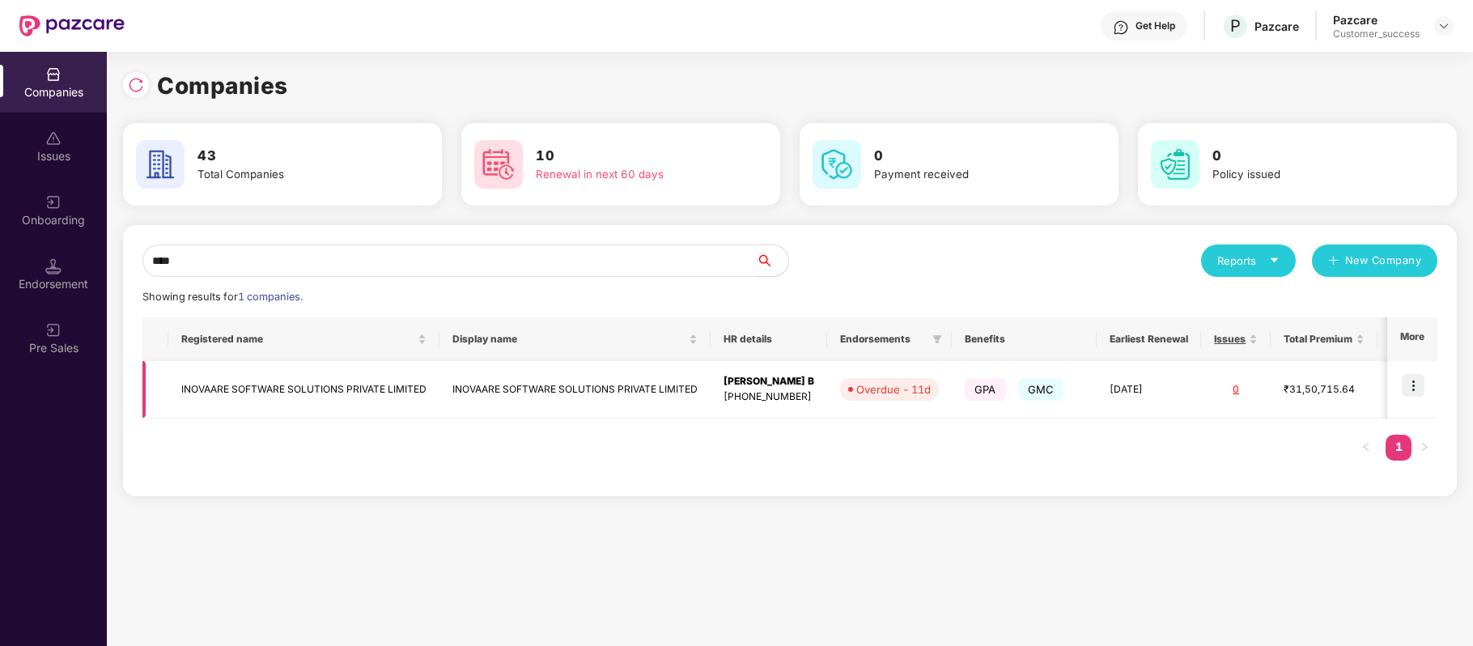
type input "****"
click at [1415, 386] on img at bounding box center [1412, 385] width 23 height 23
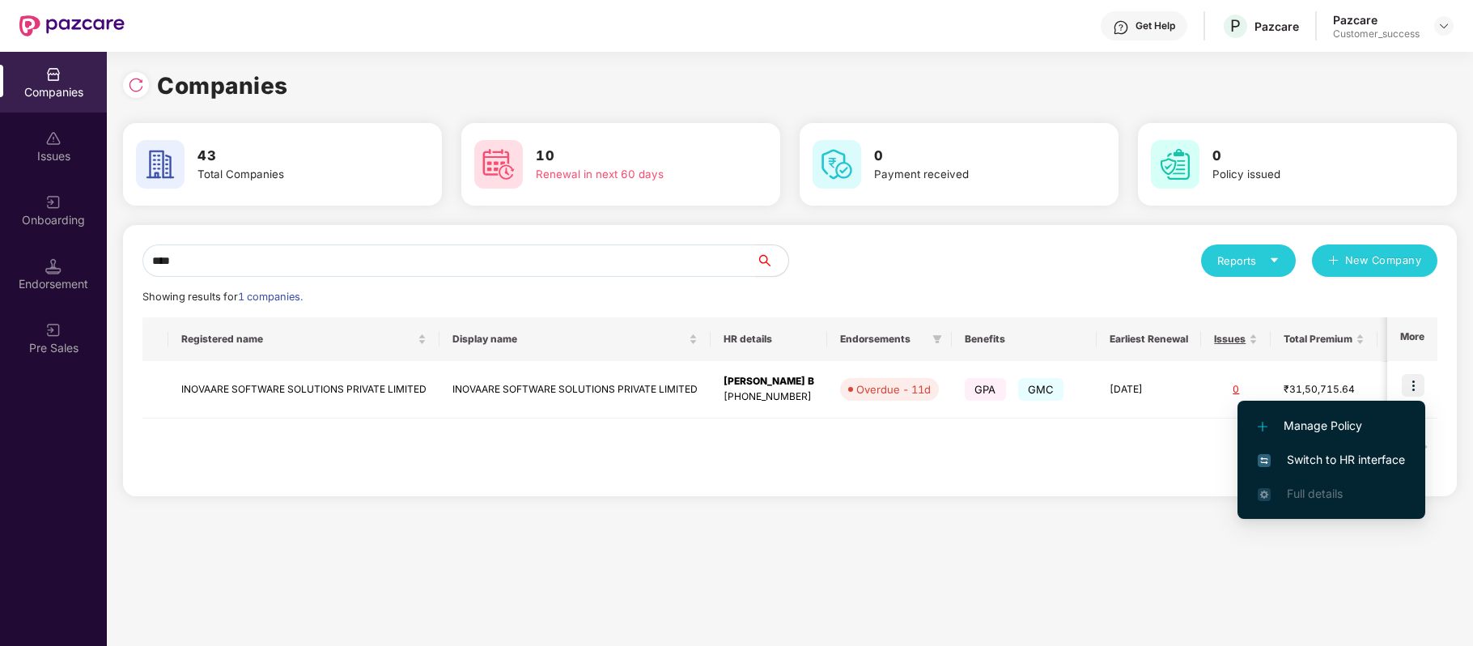
click at [1370, 460] on span "Switch to HR interface" at bounding box center [1330, 460] width 147 height 18
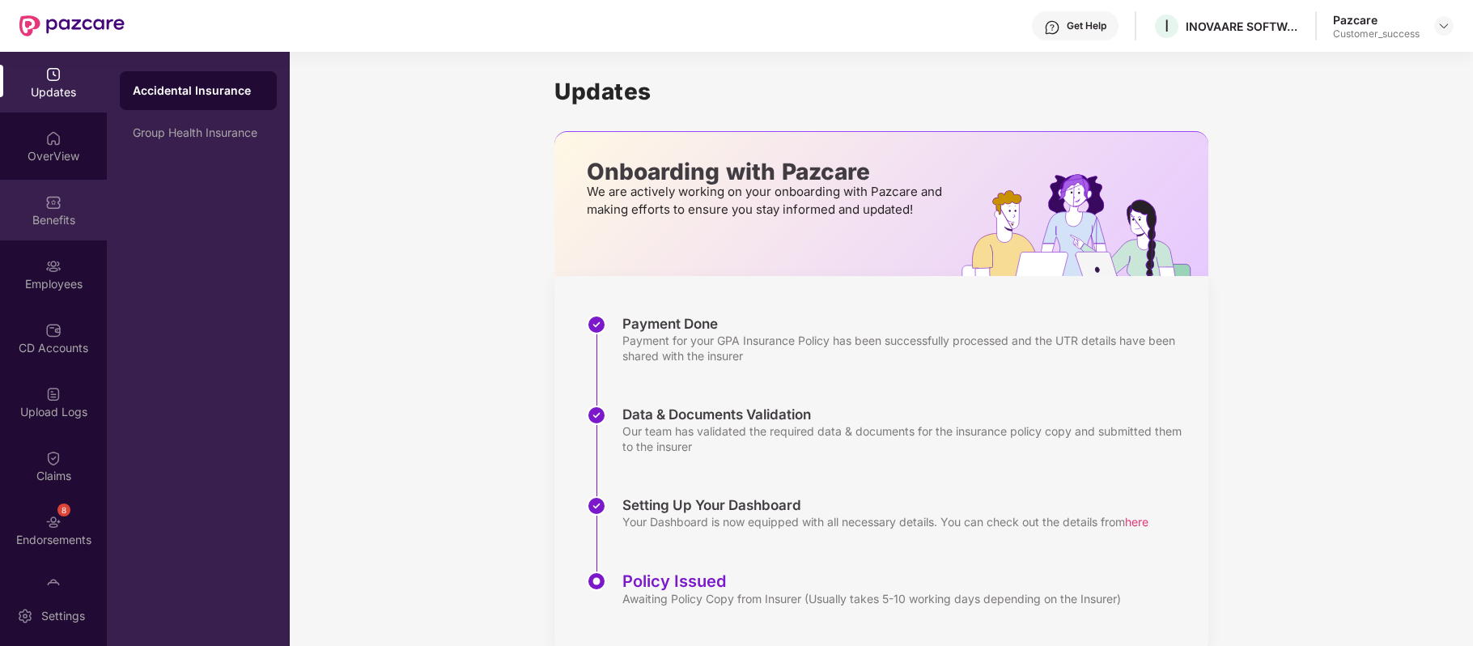
click at [61, 204] on div "Benefits" at bounding box center [53, 210] width 107 height 61
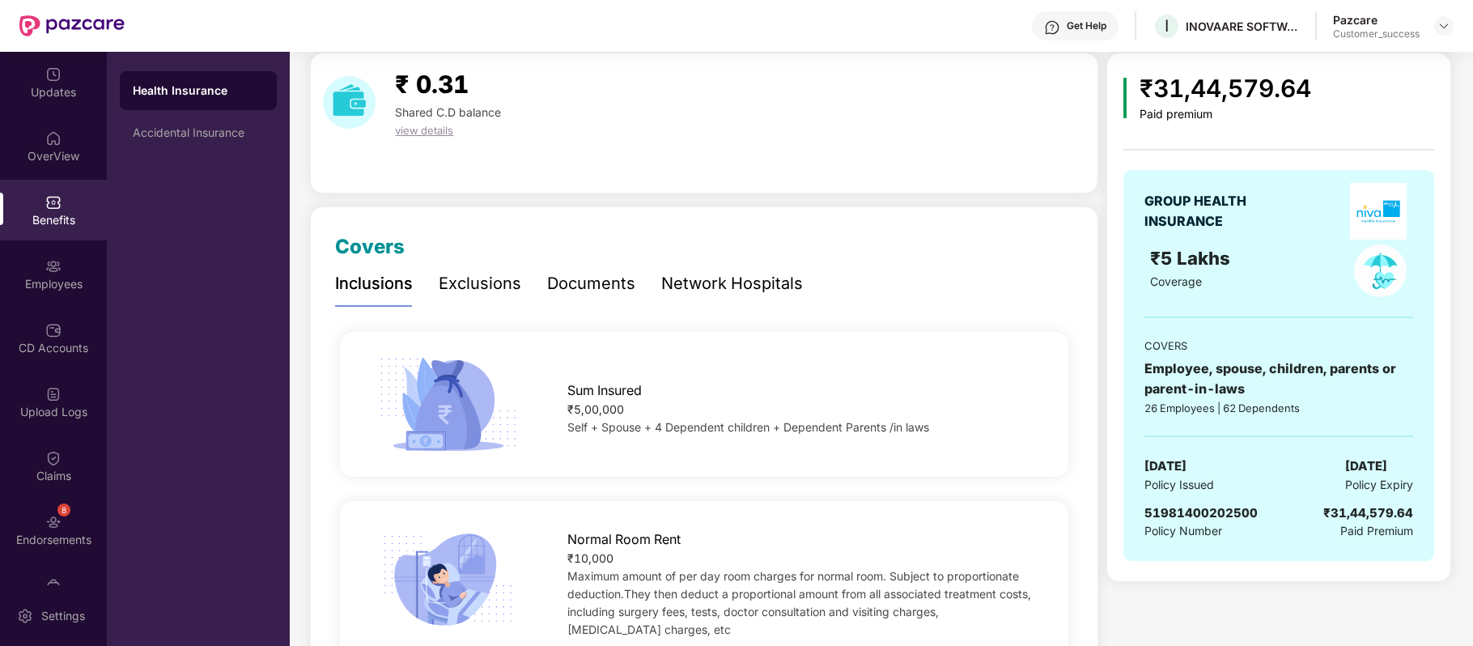
scroll to position [58, 0]
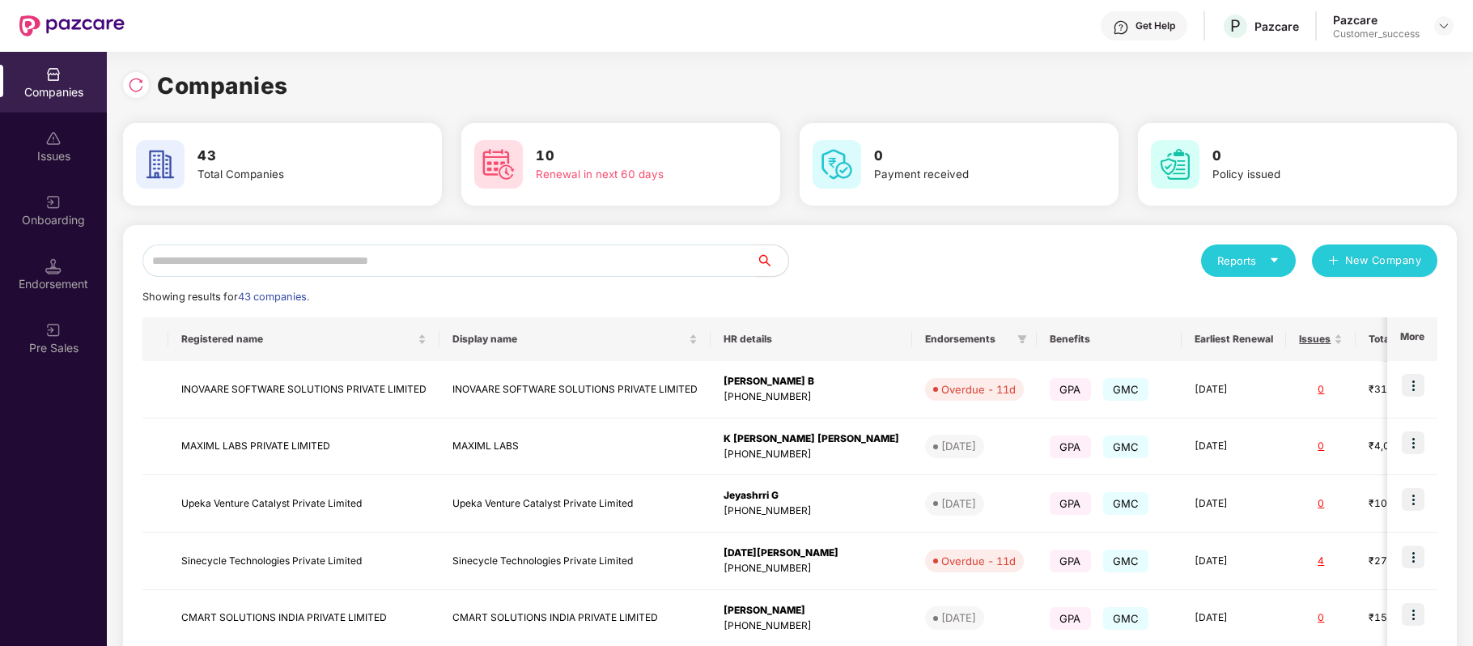
click at [382, 262] on input "text" at bounding box center [448, 260] width 613 height 32
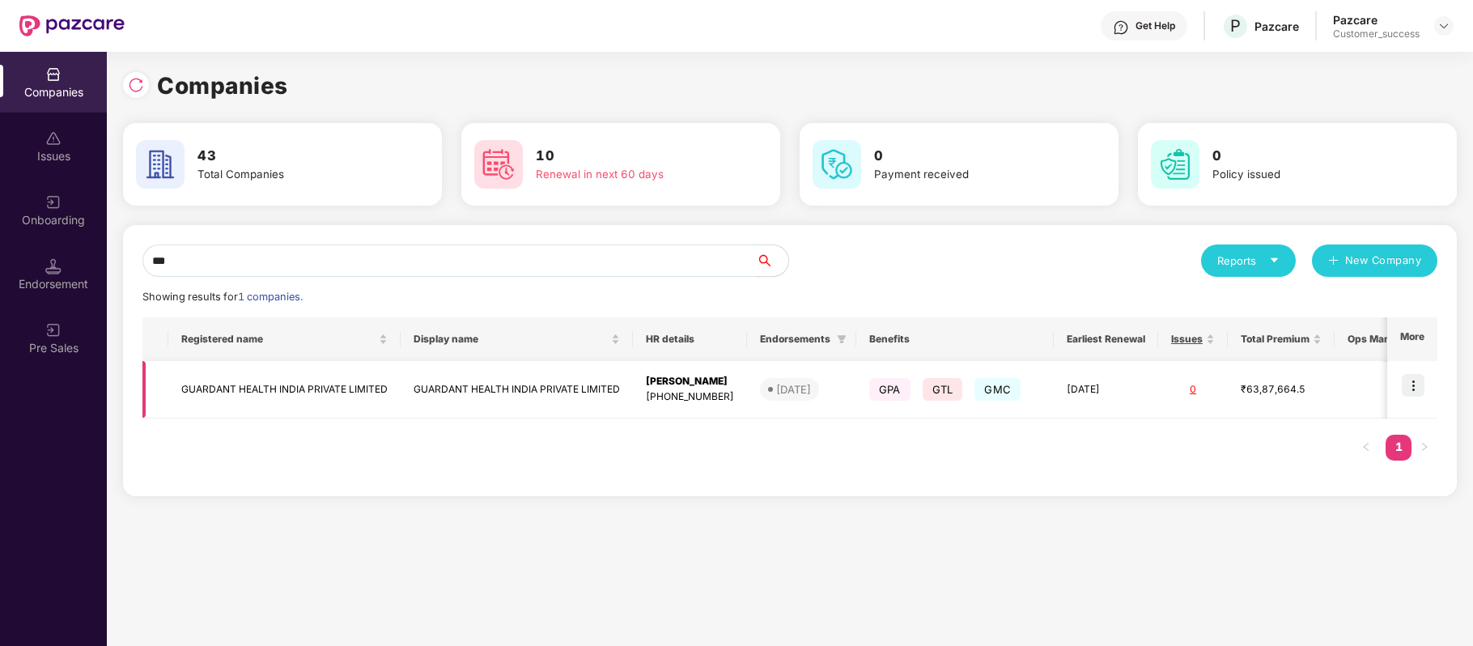
type input "***"
click at [1415, 385] on img at bounding box center [1412, 385] width 23 height 23
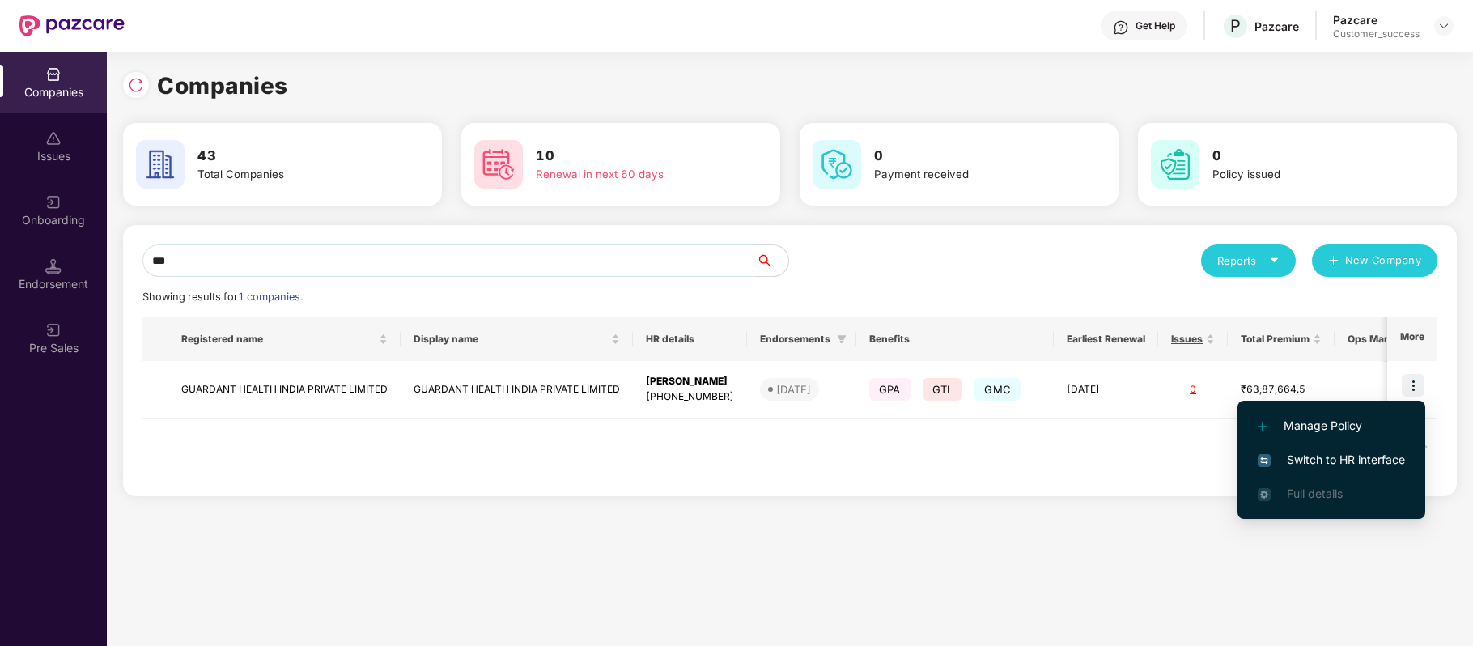
click at [1370, 457] on span "Switch to HR interface" at bounding box center [1330, 460] width 147 height 18
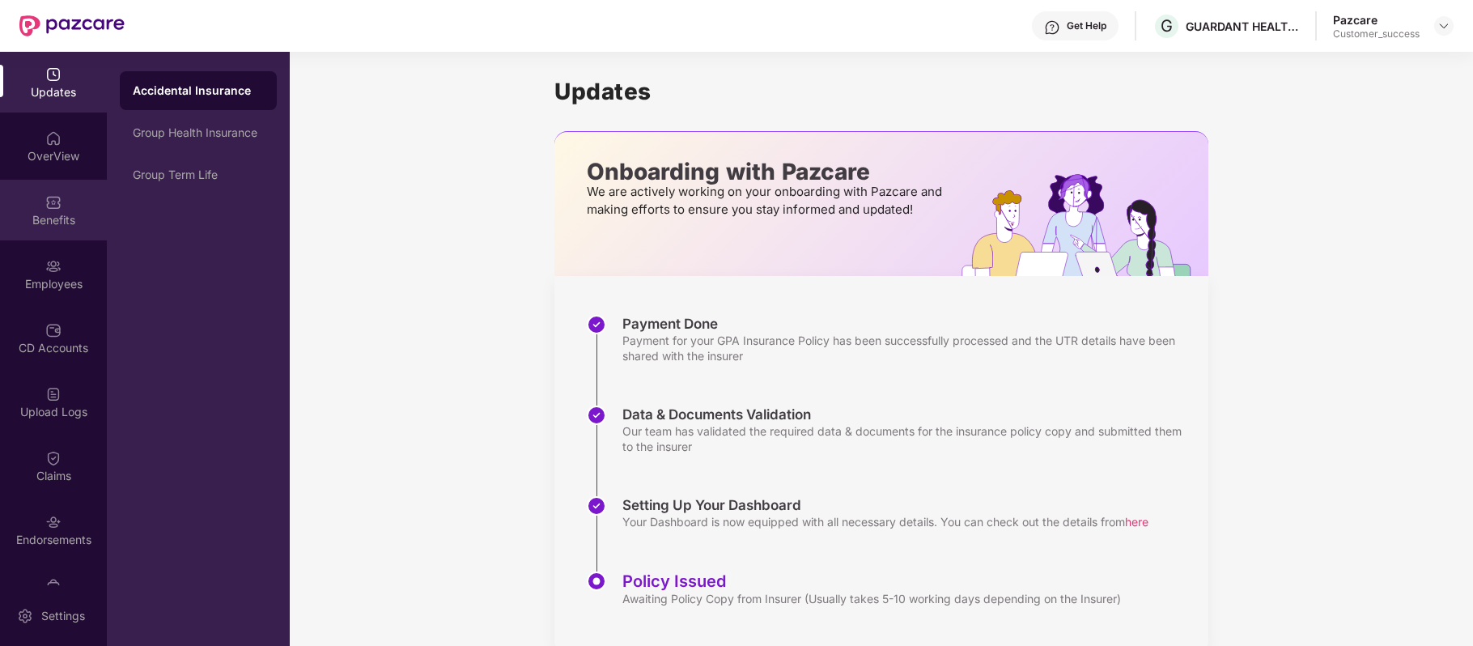
click at [47, 208] on img at bounding box center [53, 202] width 16 height 16
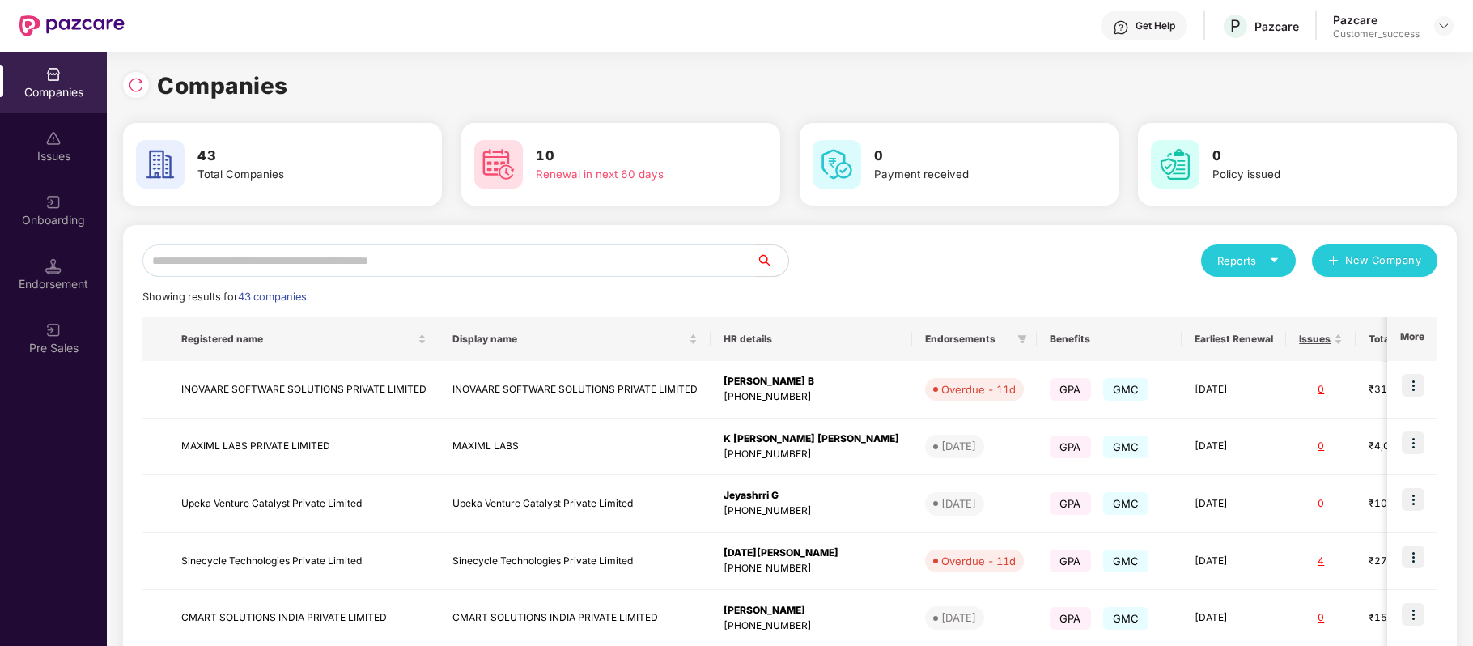
click at [431, 265] on input "text" at bounding box center [448, 260] width 613 height 32
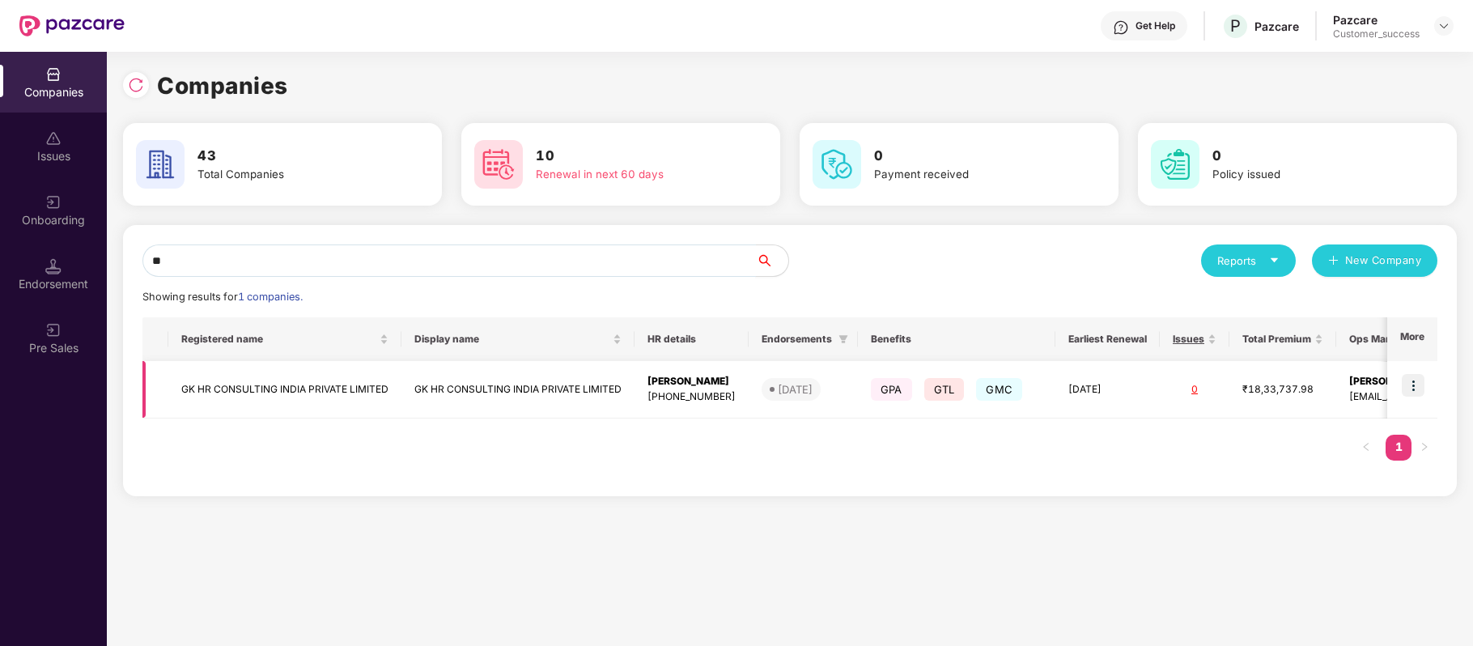
type input "**"
click at [1405, 379] on img at bounding box center [1412, 385] width 23 height 23
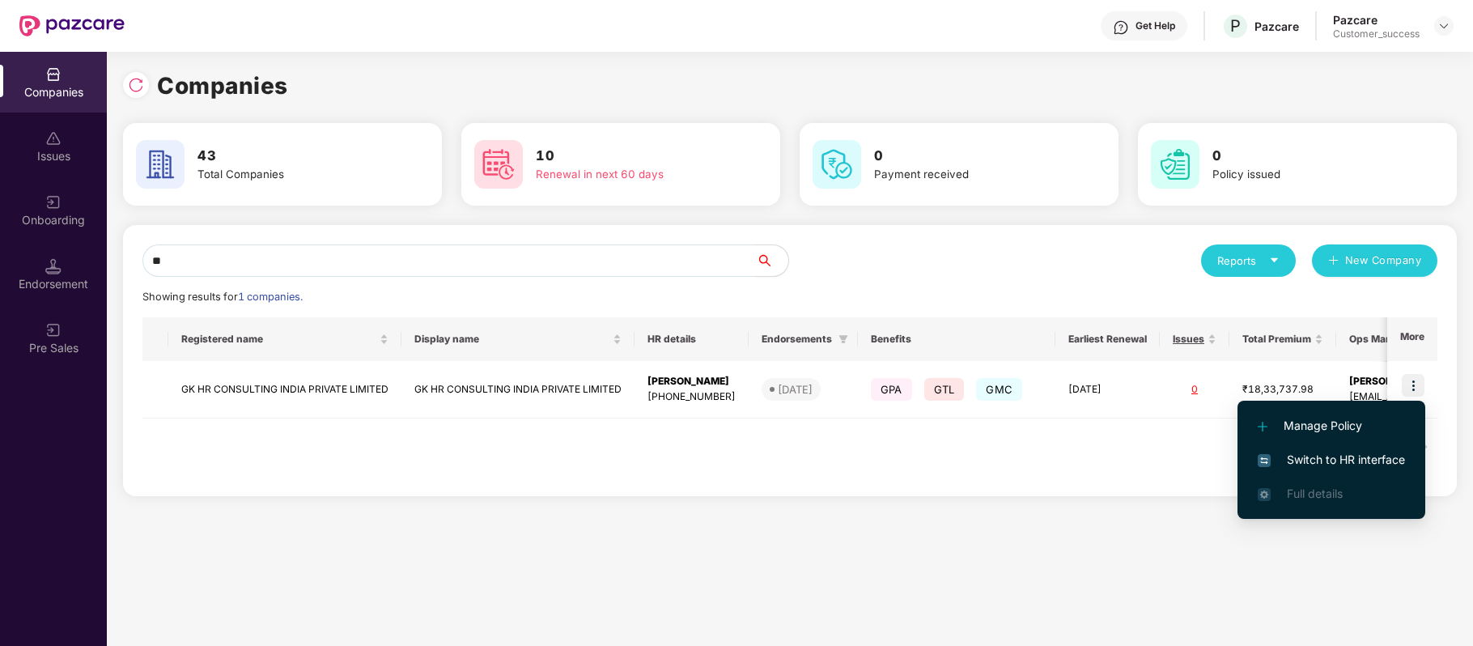
click at [1389, 451] on span "Switch to HR interface" at bounding box center [1330, 460] width 147 height 18
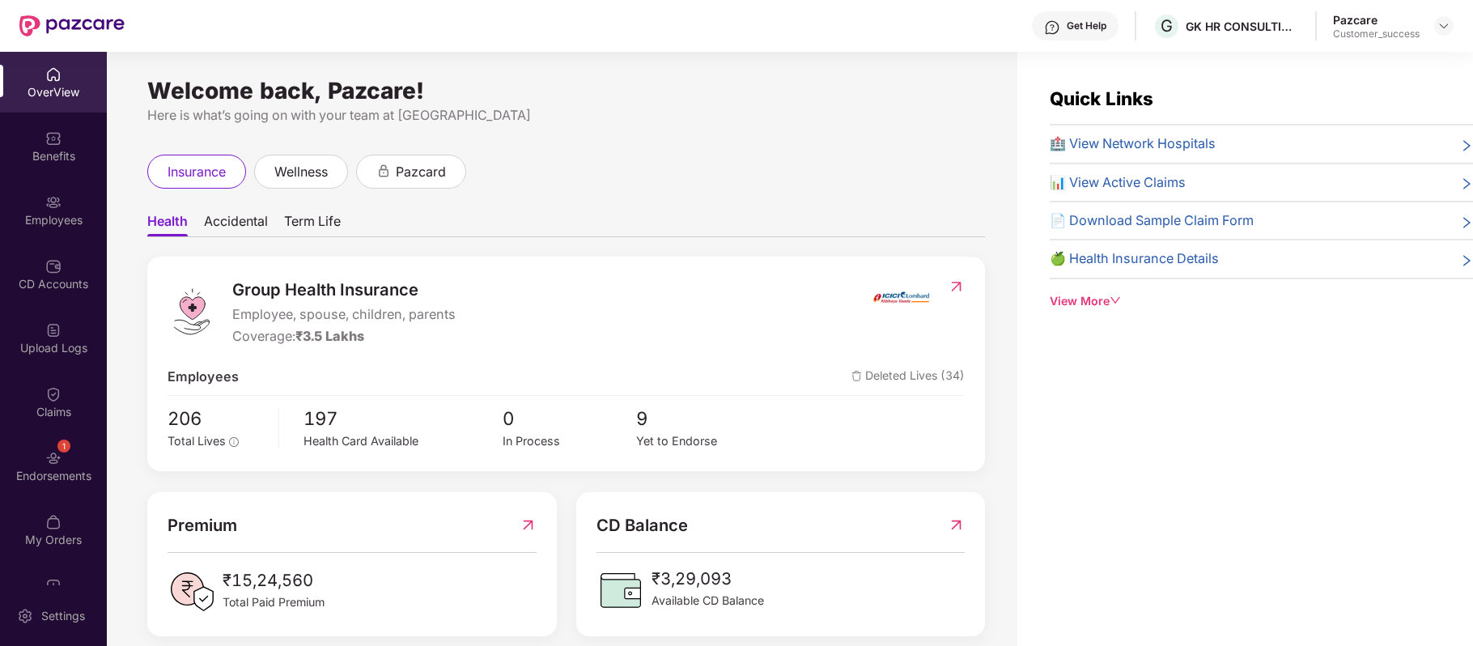
click at [36, 214] on div "Employees" at bounding box center [53, 220] width 107 height 16
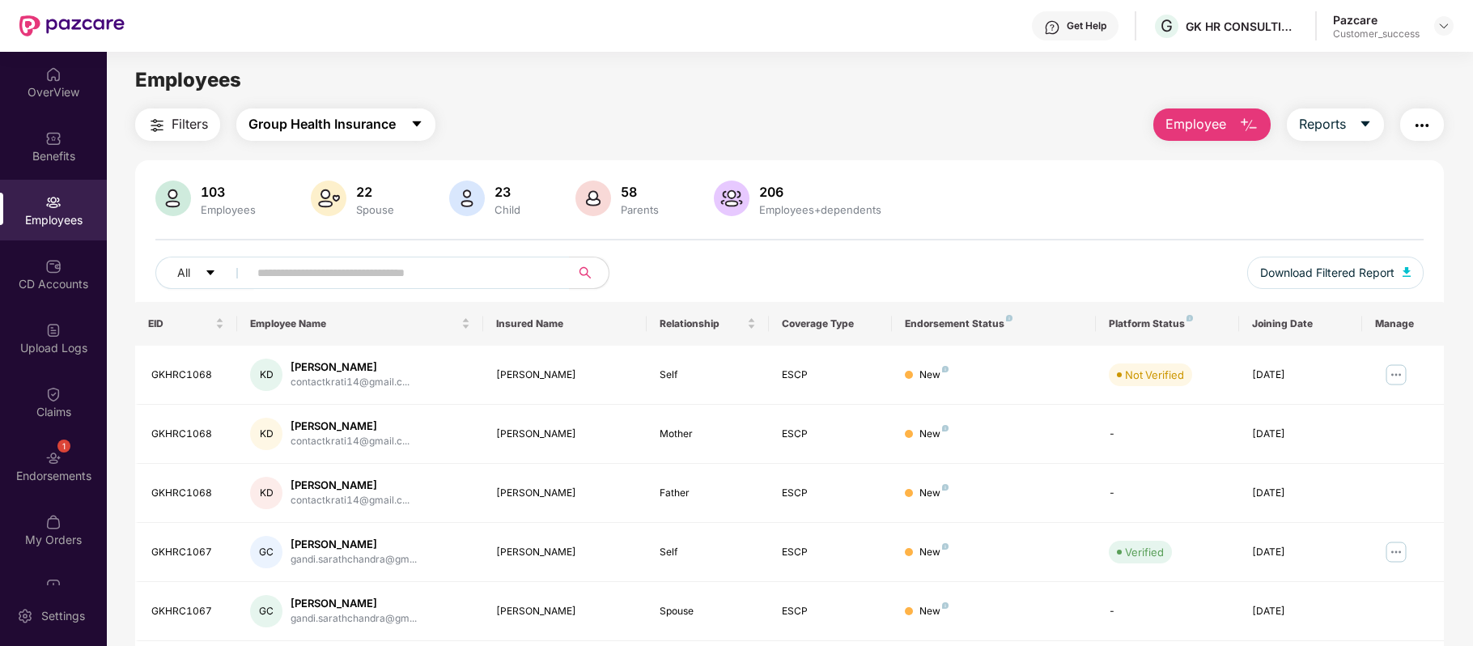
click at [382, 125] on span "Group Health Insurance" at bounding box center [321, 124] width 147 height 20
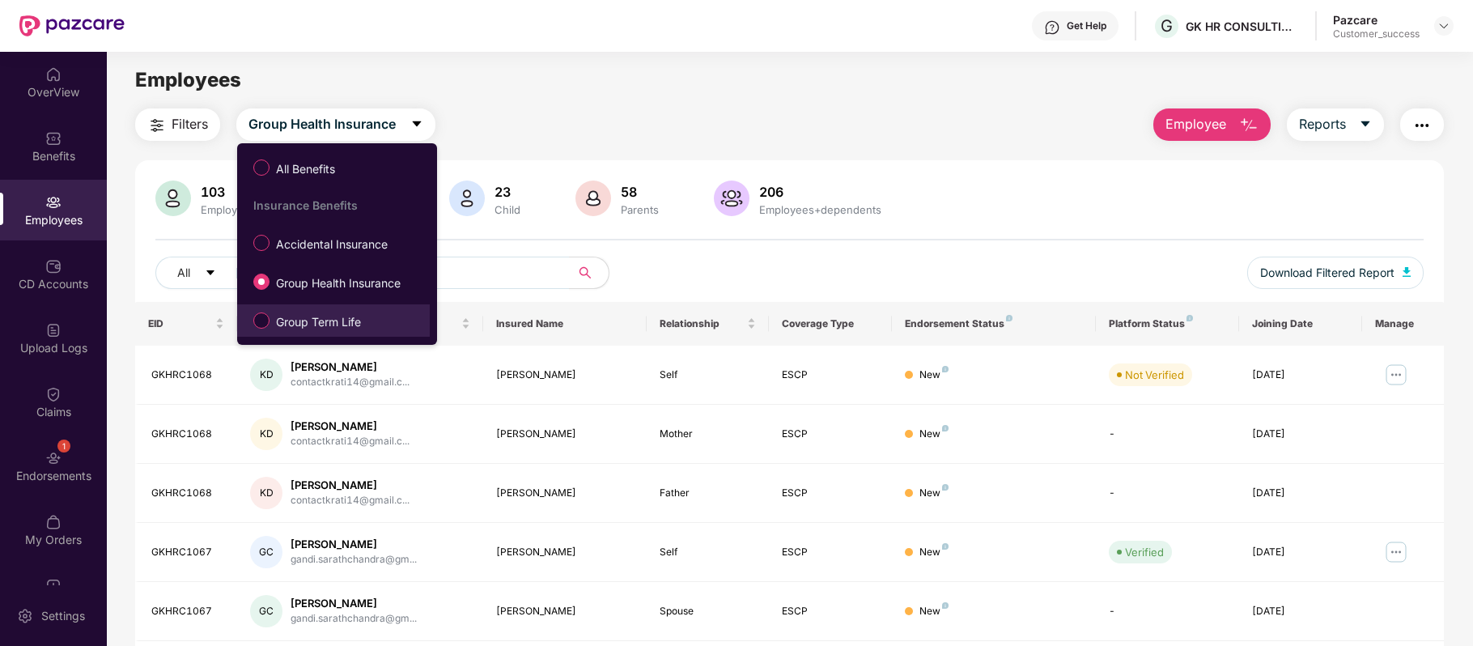
click at [350, 318] on span "Group Term Life" at bounding box center [318, 322] width 98 height 18
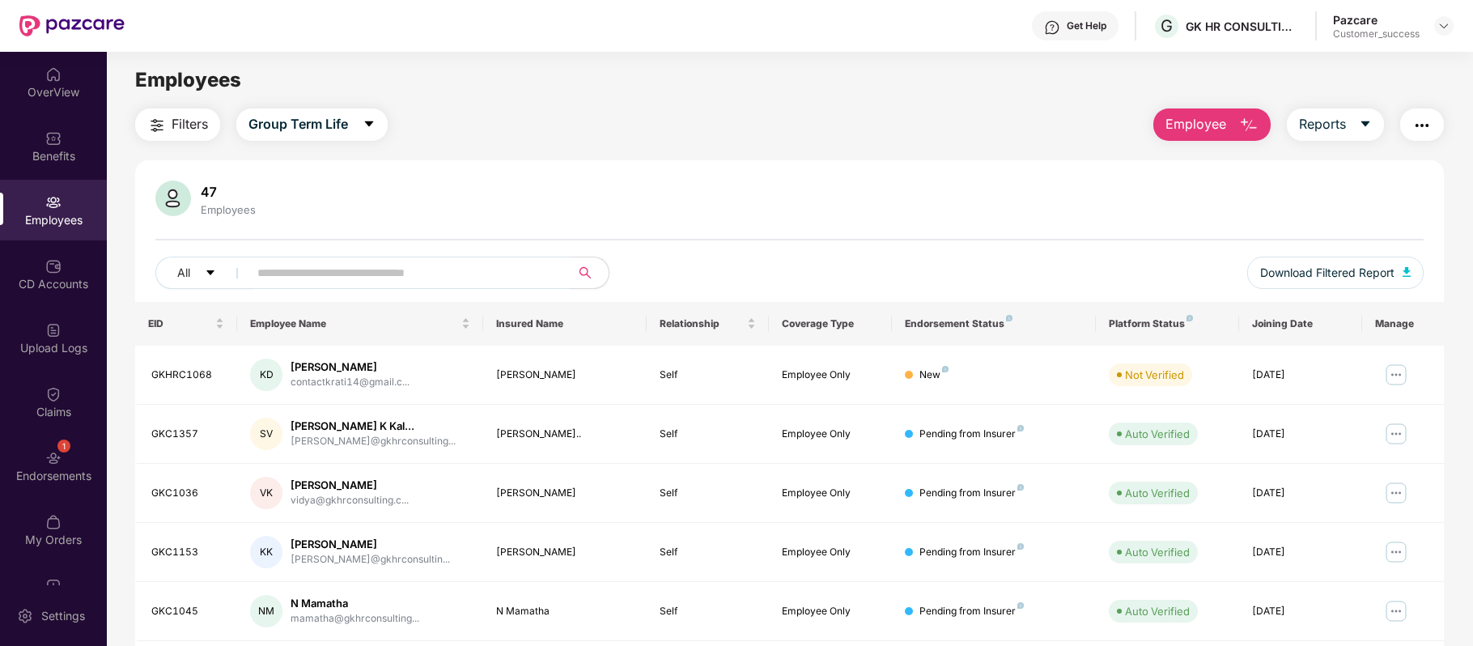
click at [359, 264] on input "text" at bounding box center [402, 273] width 290 height 24
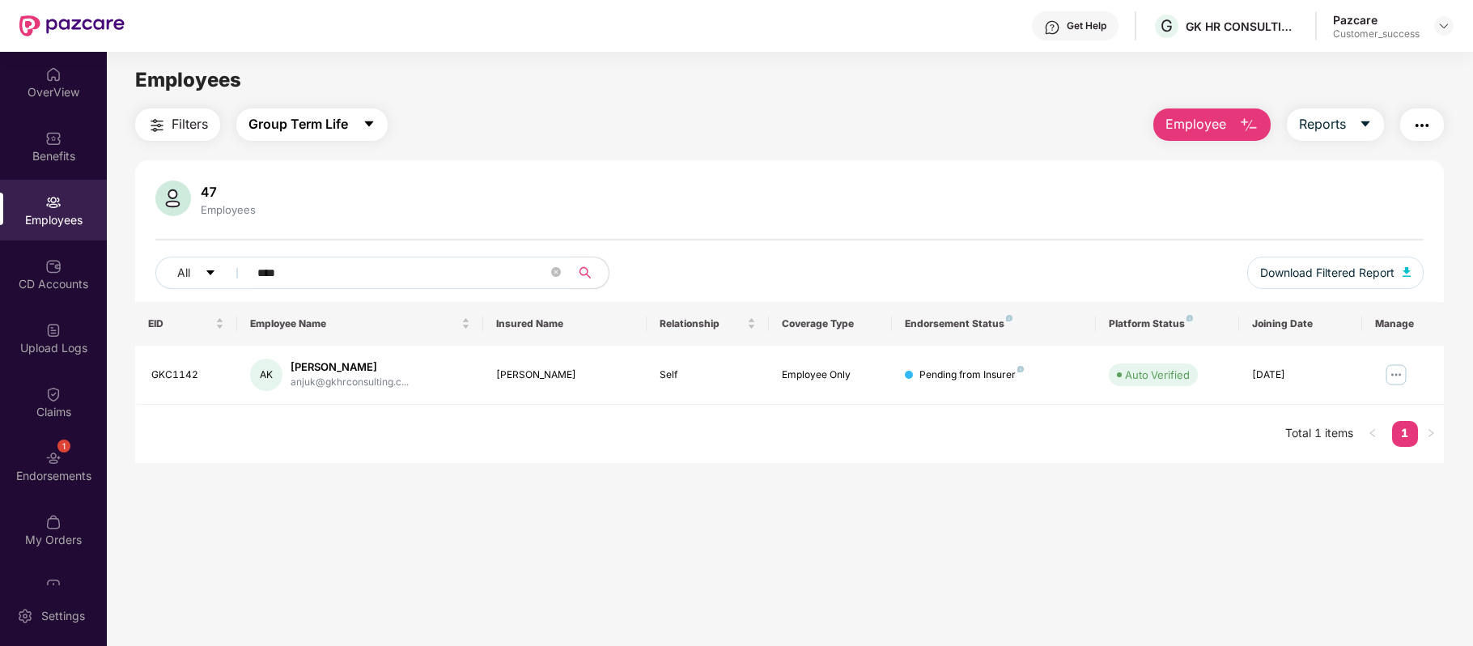
type input "****"
click at [371, 125] on icon "caret-down" at bounding box center [369, 124] width 9 height 6
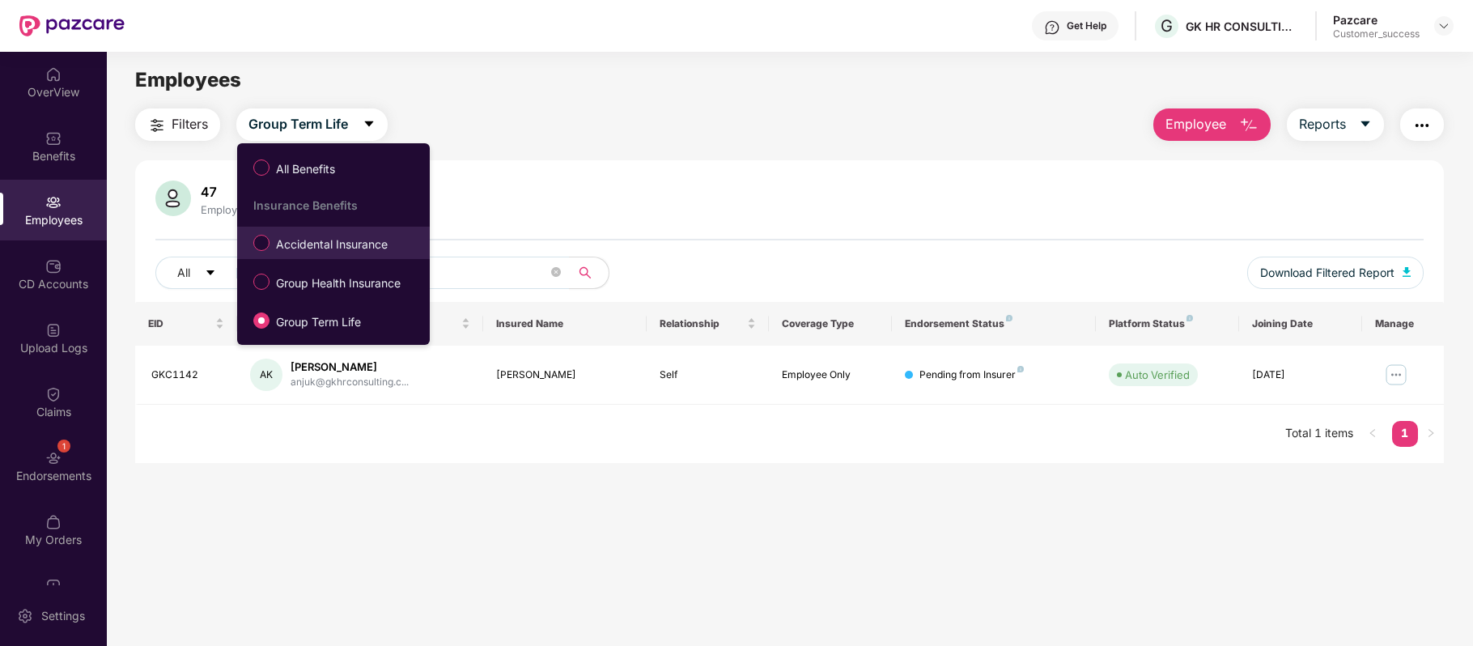
click at [298, 253] on span "Accidental Insurance" at bounding box center [331, 244] width 125 height 18
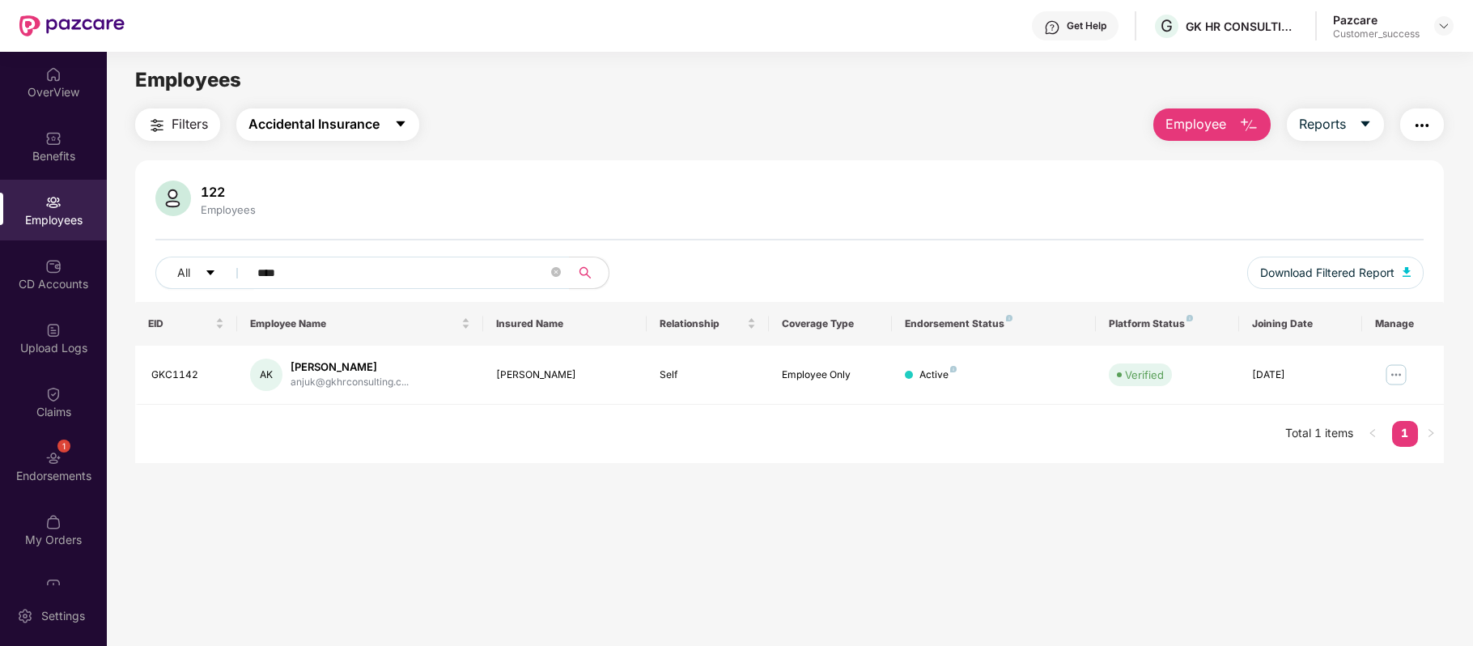
click at [386, 127] on button "Accidental Insurance" at bounding box center [327, 124] width 183 height 32
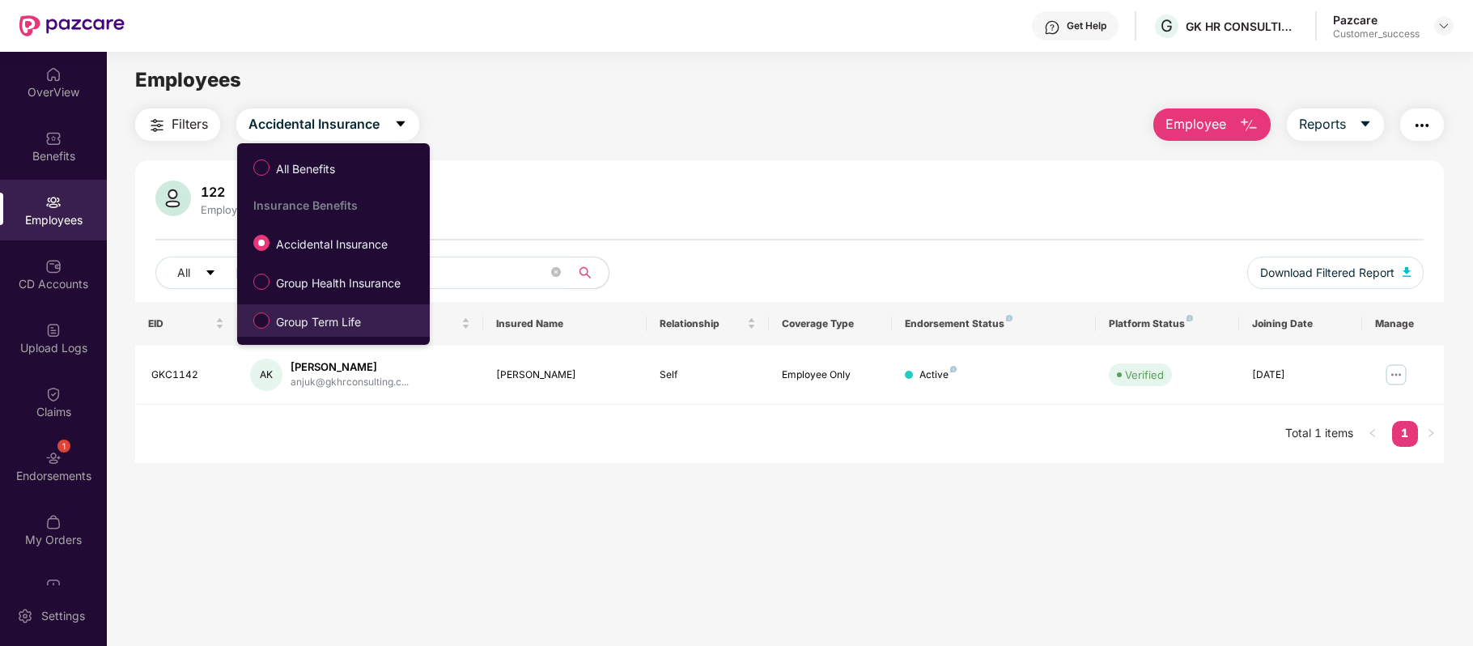
click at [327, 314] on span "Group Term Life" at bounding box center [318, 322] width 98 height 18
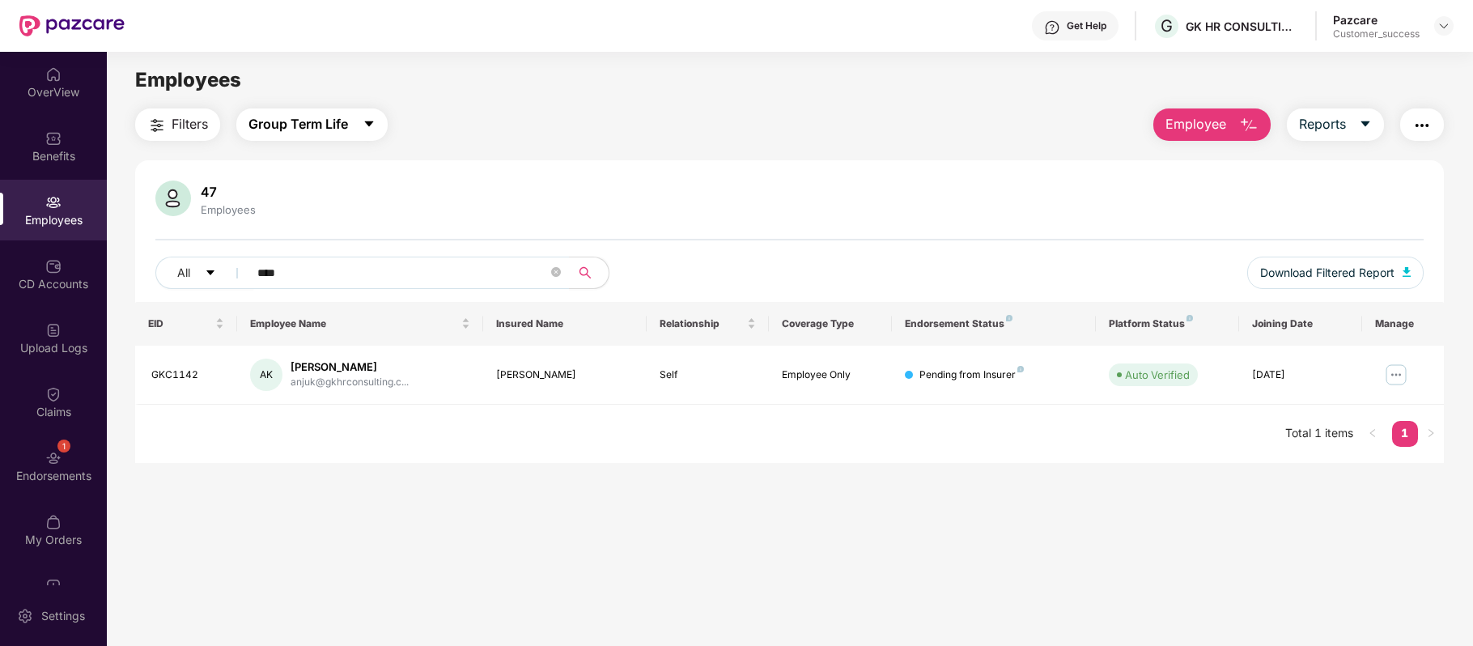
click at [372, 120] on icon "caret-down" at bounding box center [369, 123] width 13 height 13
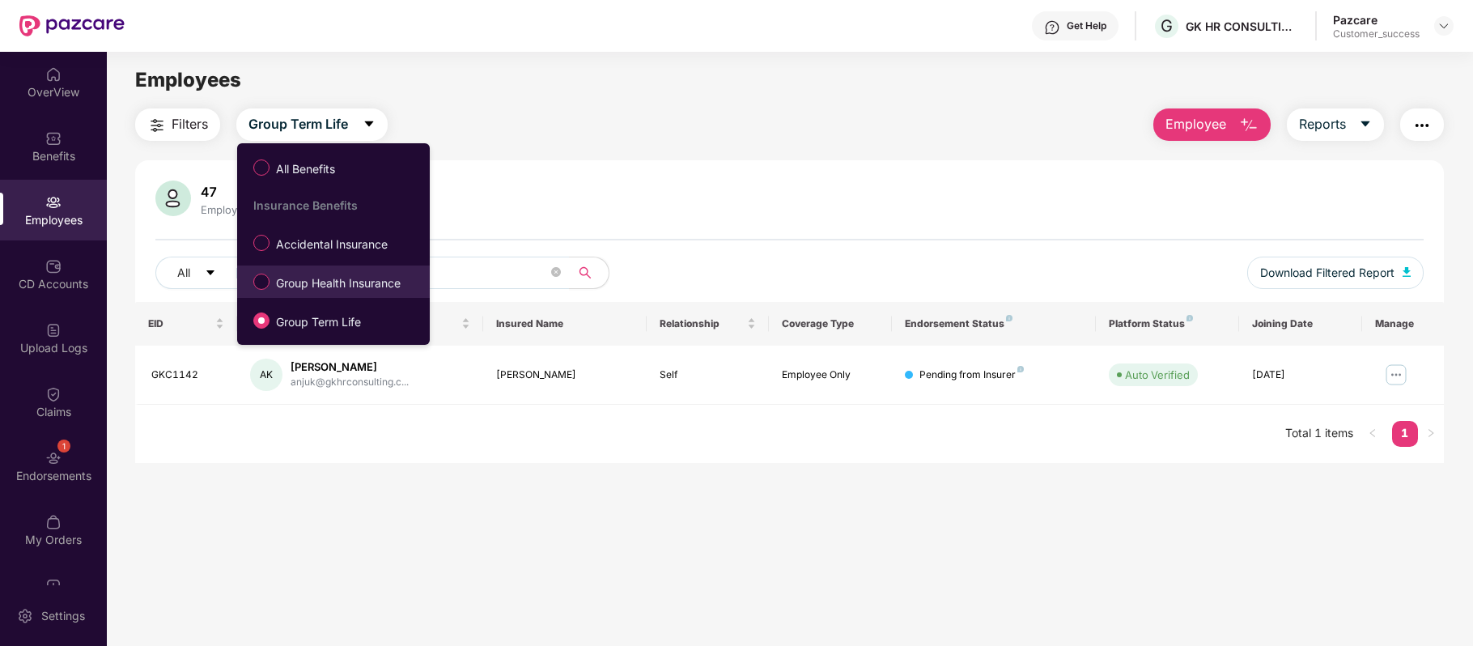
click at [354, 288] on span "Group Health Insurance" at bounding box center [338, 283] width 138 height 18
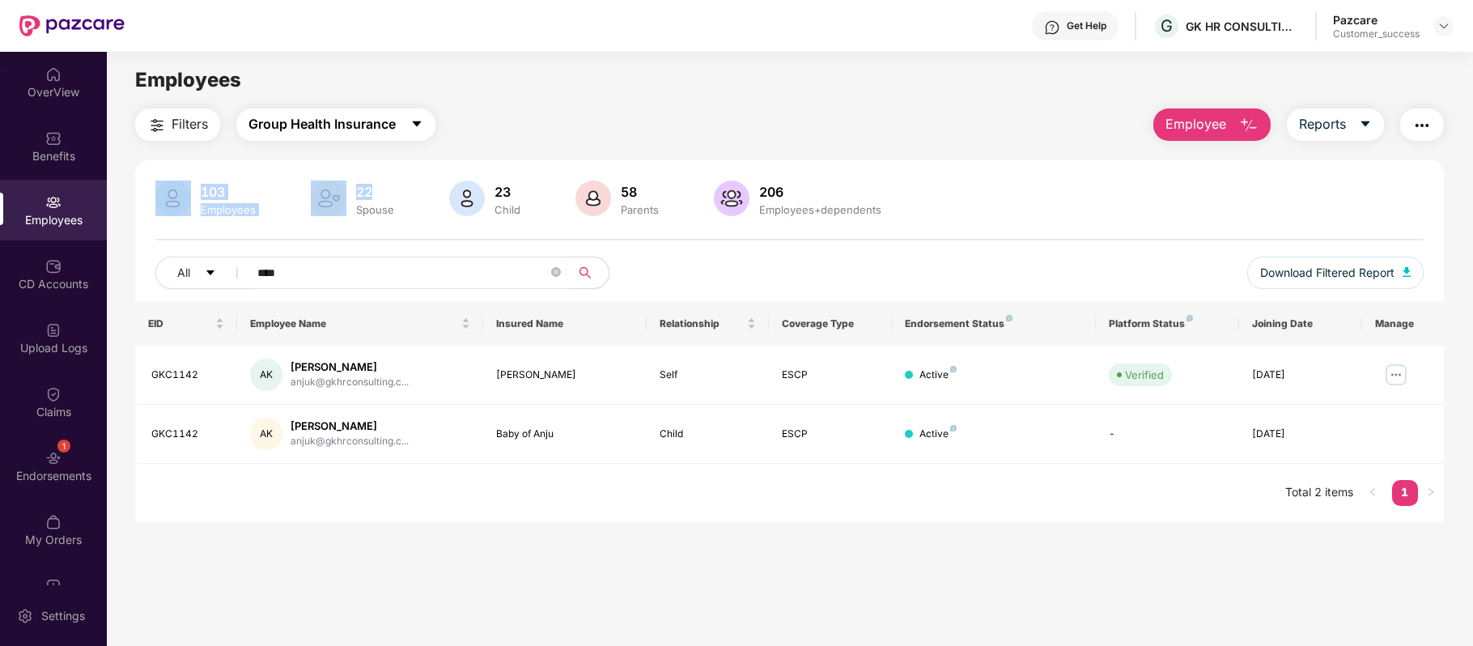
drag, startPoint x: 418, startPoint y: 146, endPoint x: 415, endPoint y: 124, distance: 22.0
click at [415, 124] on div "Filters Group Health Insurance Employee Reports 103 Employees 22 Spouse 23 Chil…" at bounding box center [789, 314] width 1308 height 413
click at [415, 124] on icon "caret-down" at bounding box center [416, 123] width 13 height 13
click at [563, 74] on div "Employees" at bounding box center [789, 80] width 1365 height 31
click at [396, 129] on span "Group Health Insurance" at bounding box center [321, 124] width 147 height 20
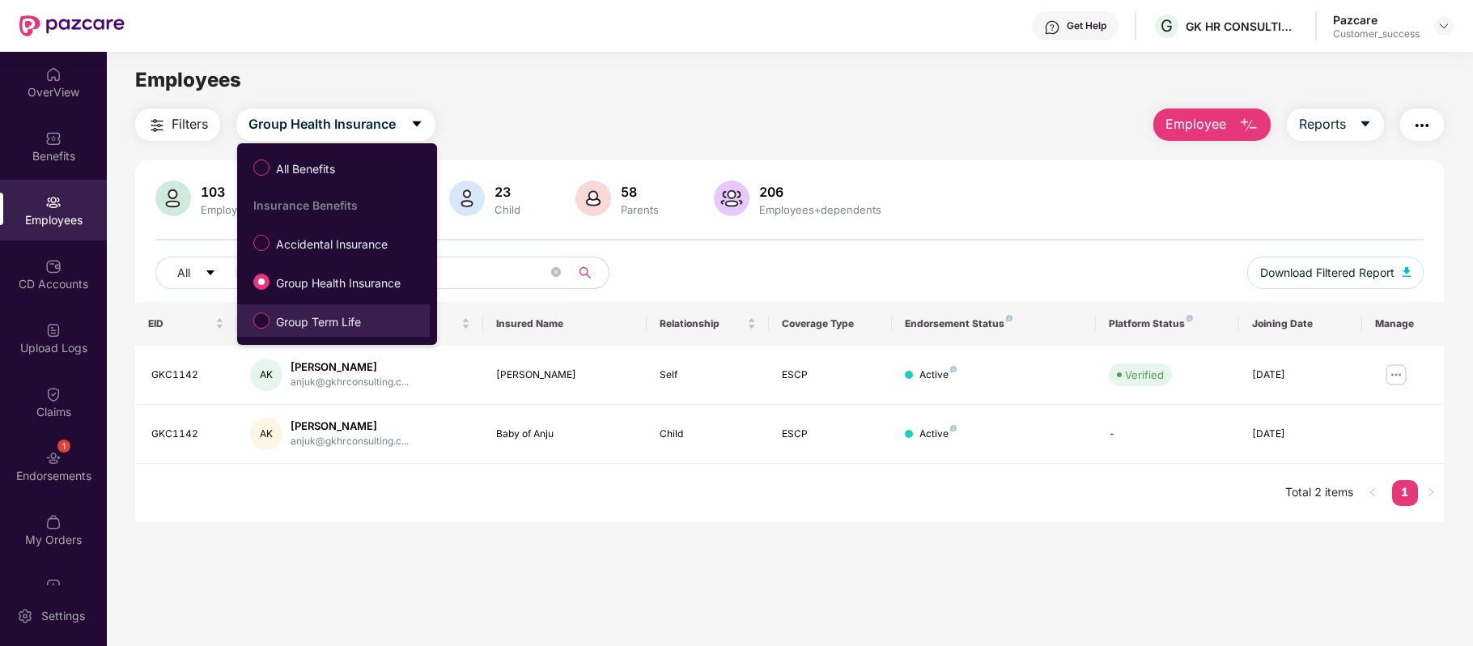
click at [332, 325] on span "Group Term Life" at bounding box center [318, 322] width 98 height 18
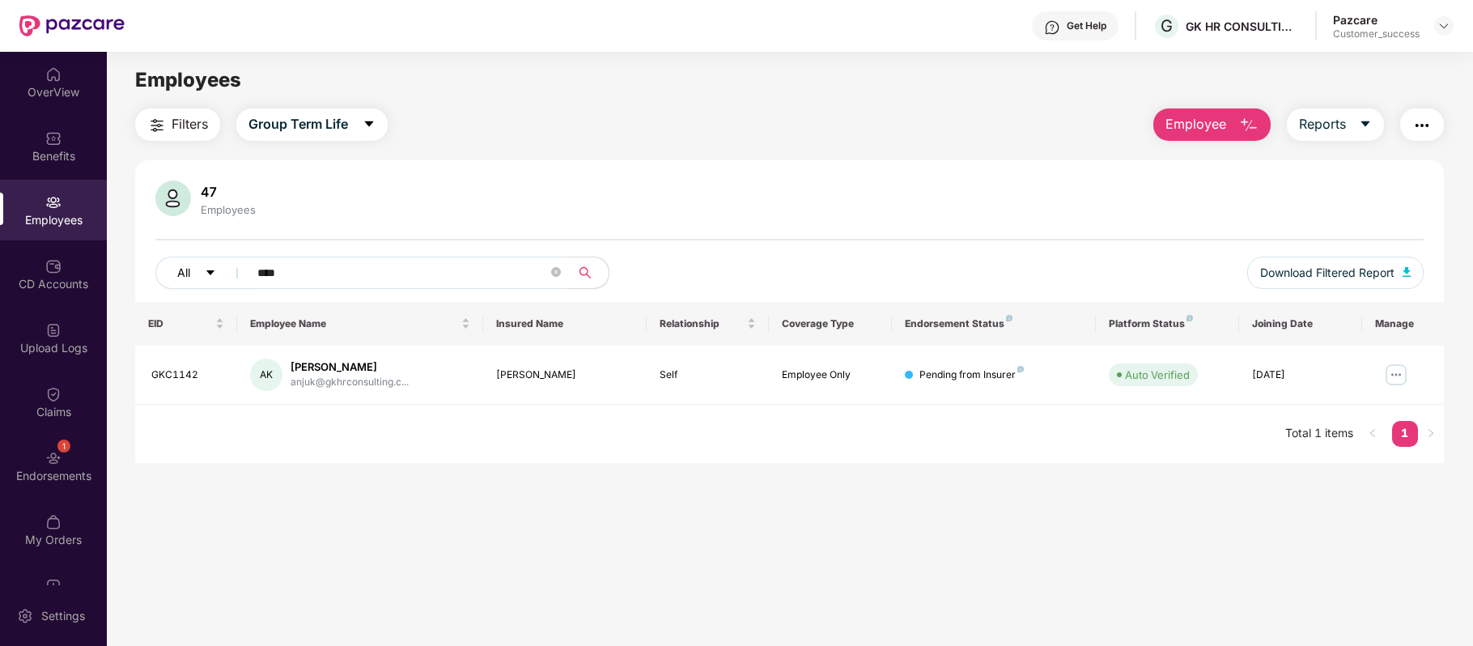
drag, startPoint x: 343, startPoint y: 279, endPoint x: 172, endPoint y: 289, distance: 171.0
click at [172, 289] on div "All ****" at bounding box center [525, 273] width 740 height 32
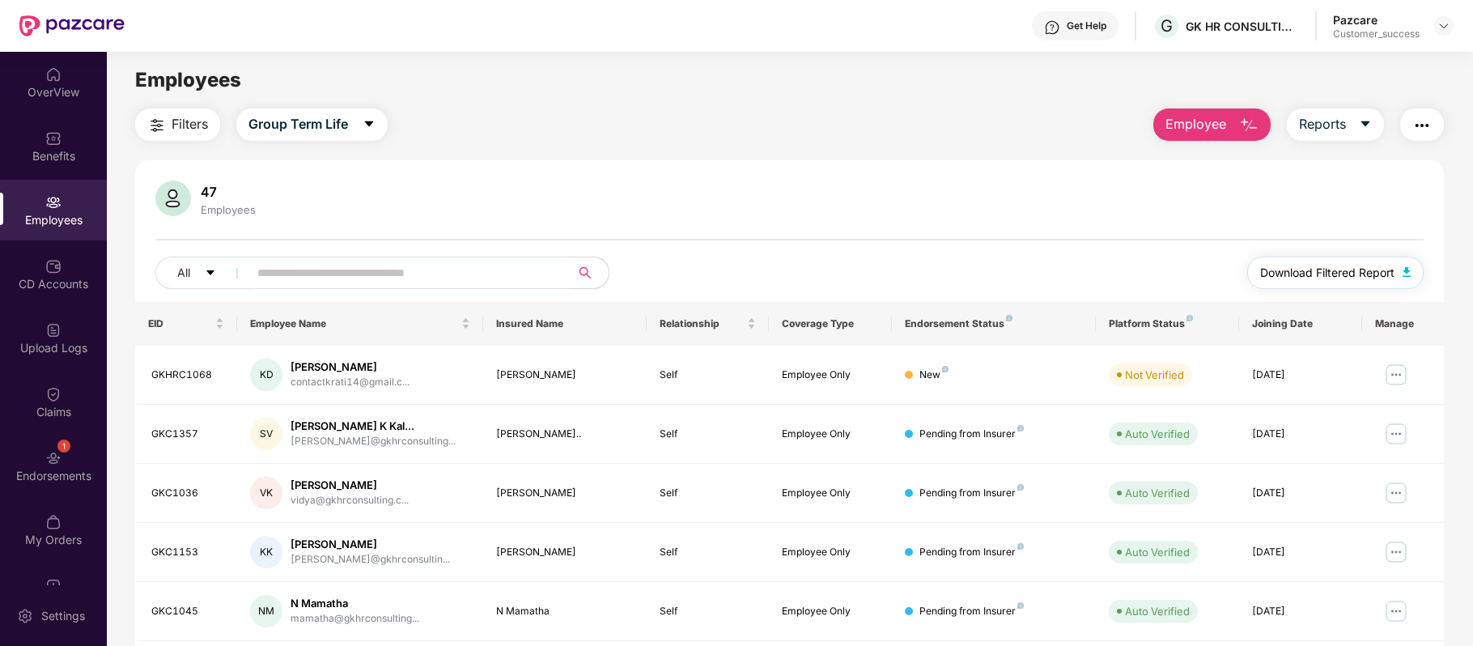
click at [1312, 273] on span "Download Filtered Report" at bounding box center [1327, 273] width 134 height 18
click at [367, 283] on input "text" at bounding box center [402, 273] width 290 height 24
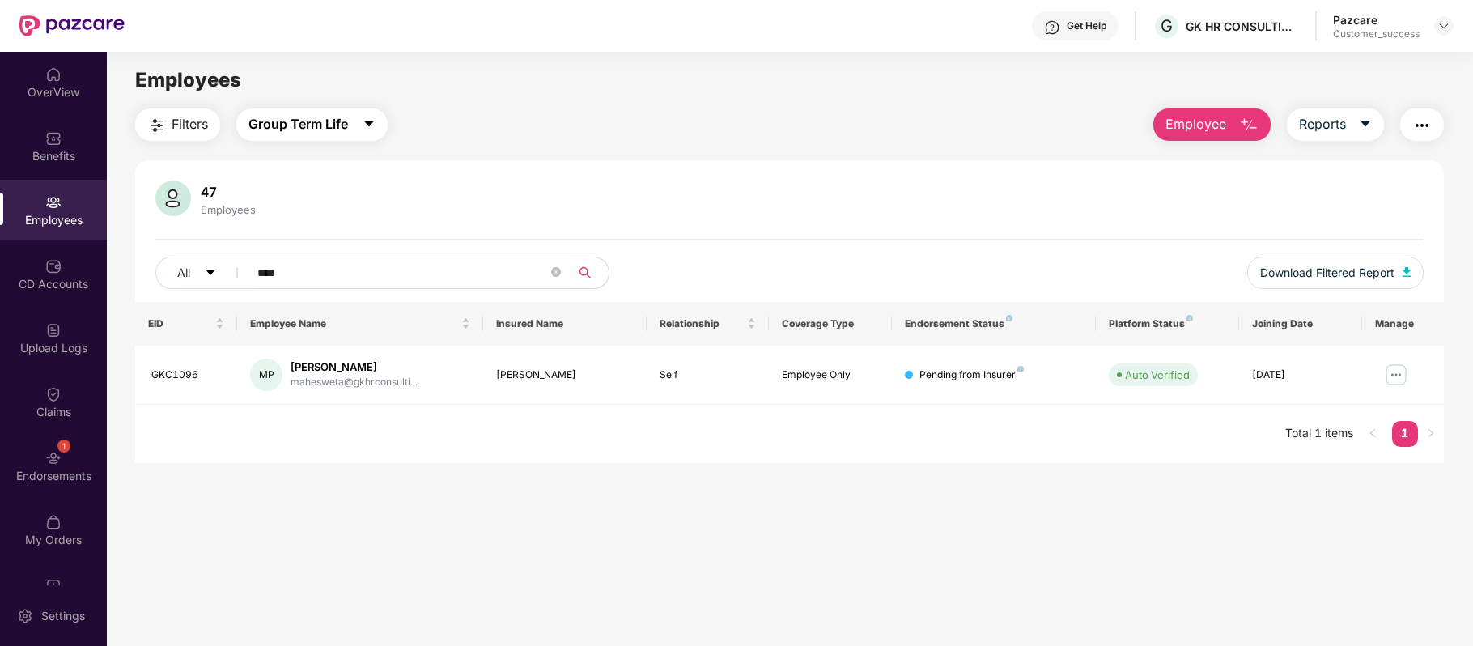
click at [370, 128] on icon "caret-down" at bounding box center [369, 123] width 13 height 13
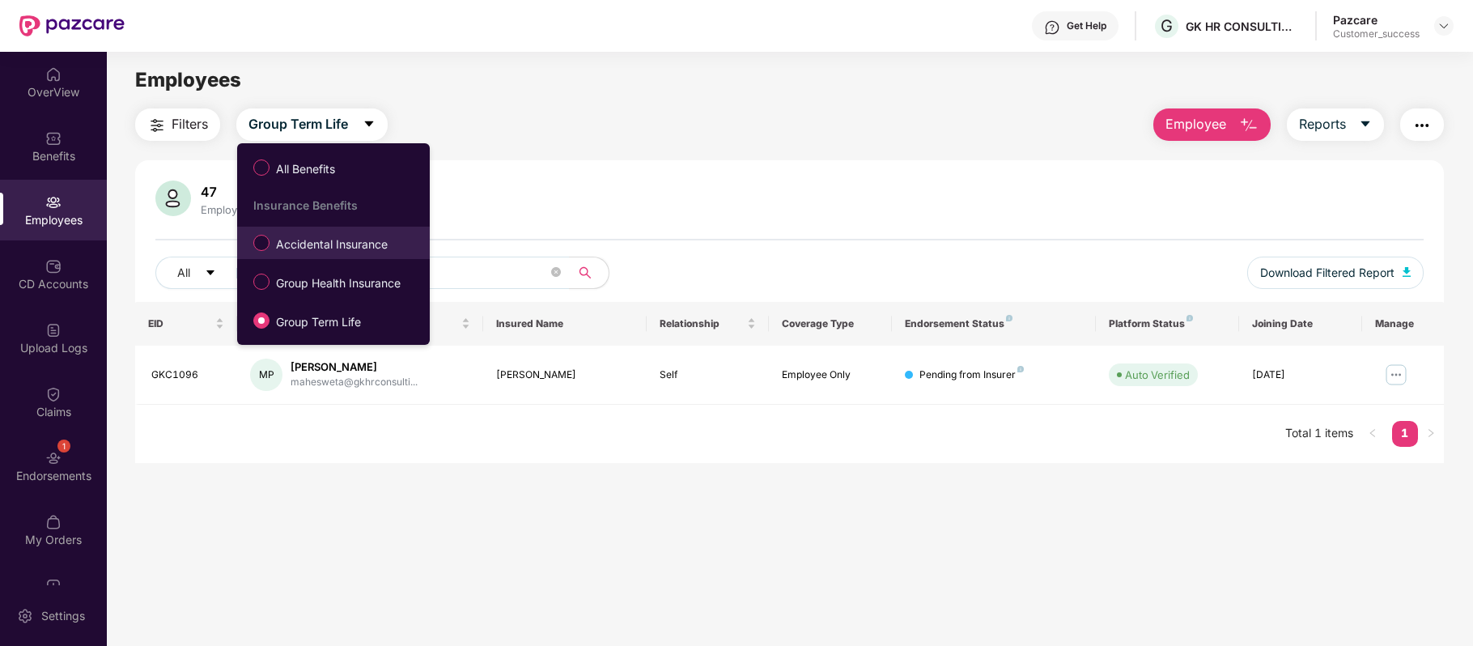
click at [332, 240] on span "Accidental Insurance" at bounding box center [331, 244] width 125 height 18
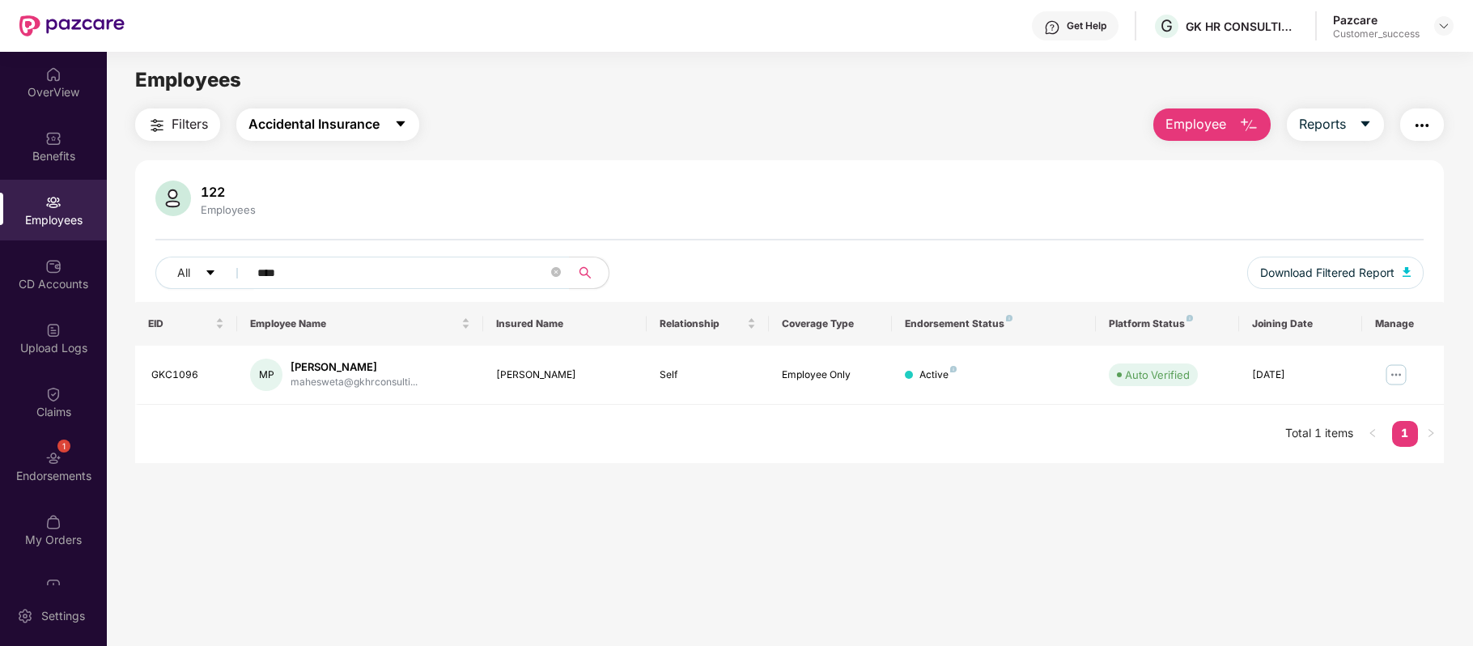
click at [379, 130] on span "Accidental Insurance" at bounding box center [313, 124] width 131 height 20
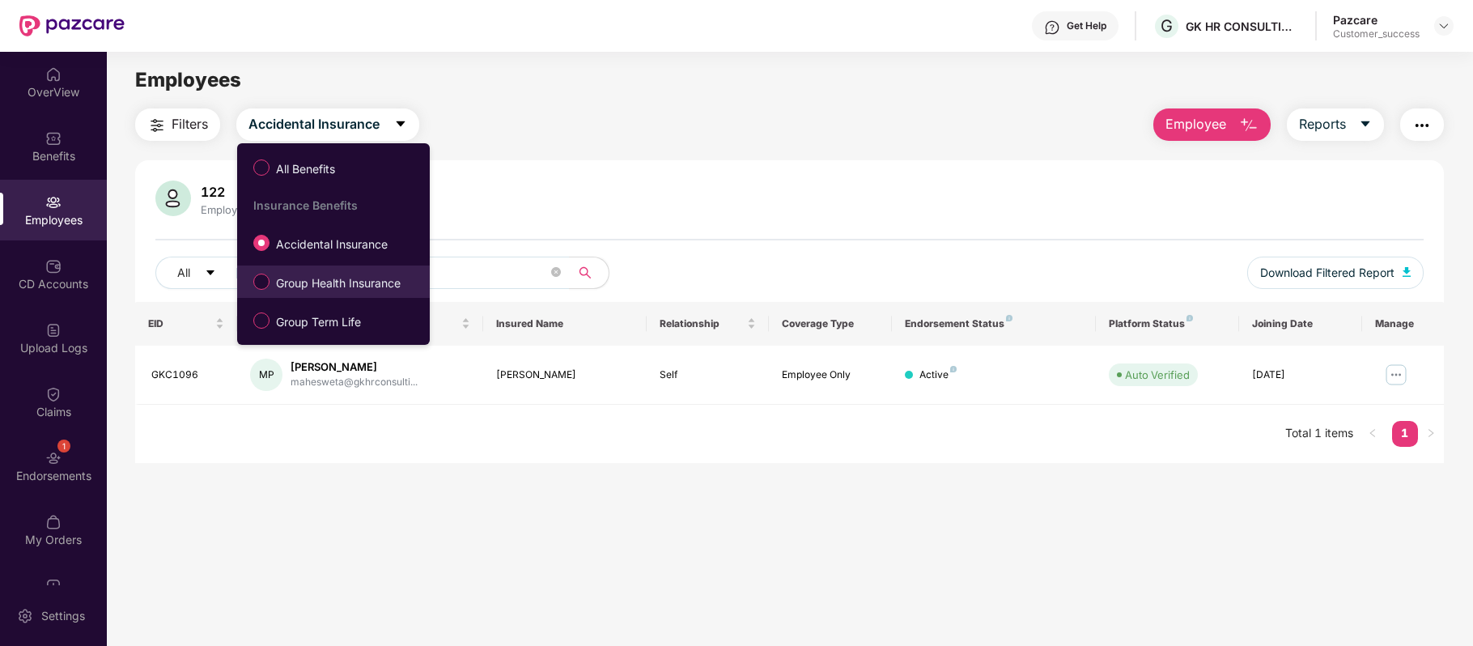
click at [347, 282] on span "Group Health Insurance" at bounding box center [338, 283] width 138 height 18
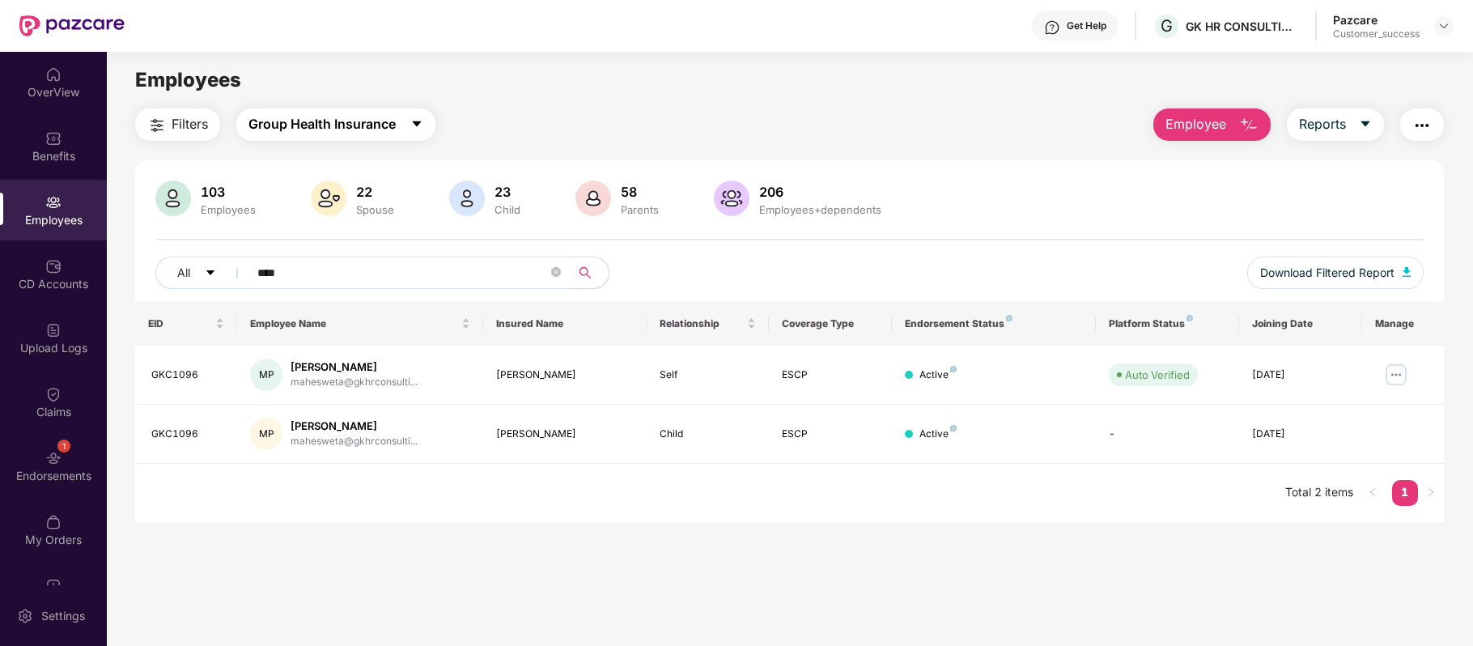
click at [384, 112] on button "Group Health Insurance" at bounding box center [335, 124] width 199 height 32
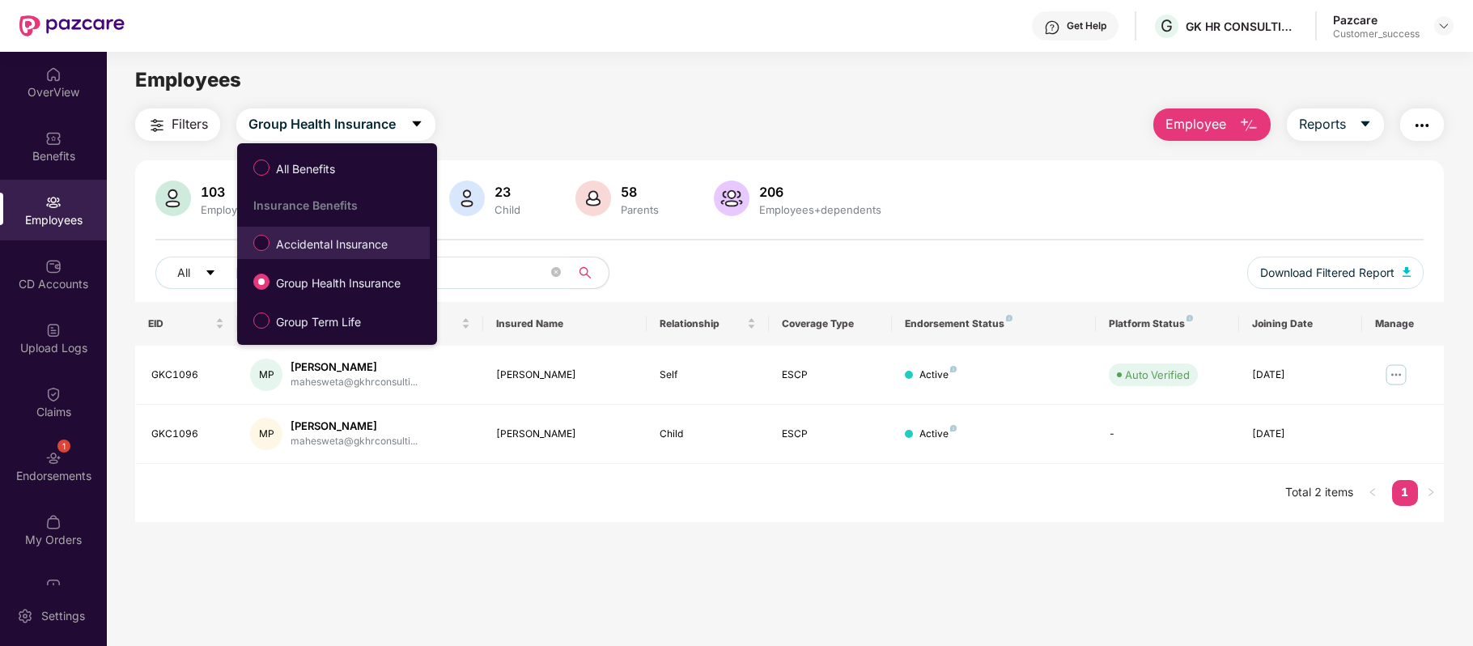
click at [351, 257] on li "Accidental Insurance" at bounding box center [333, 243] width 193 height 32
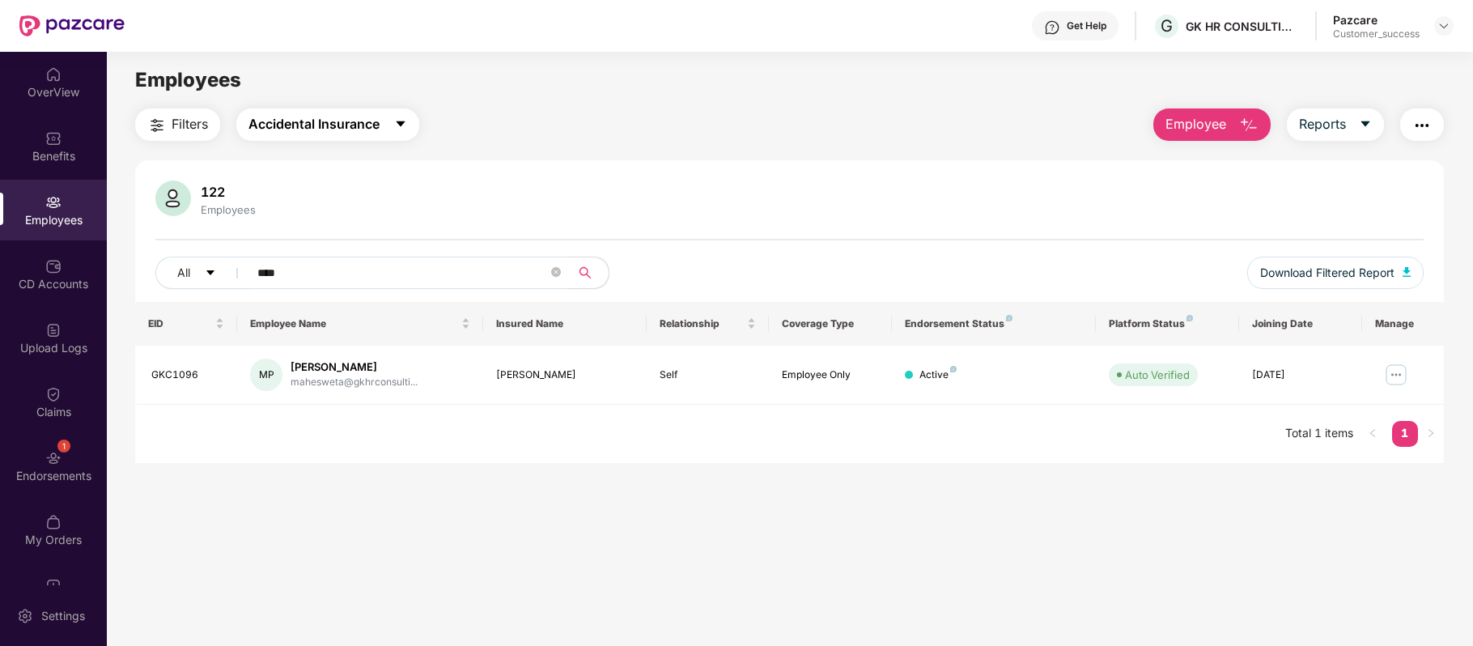
click at [392, 110] on button "Accidental Insurance" at bounding box center [327, 124] width 183 height 32
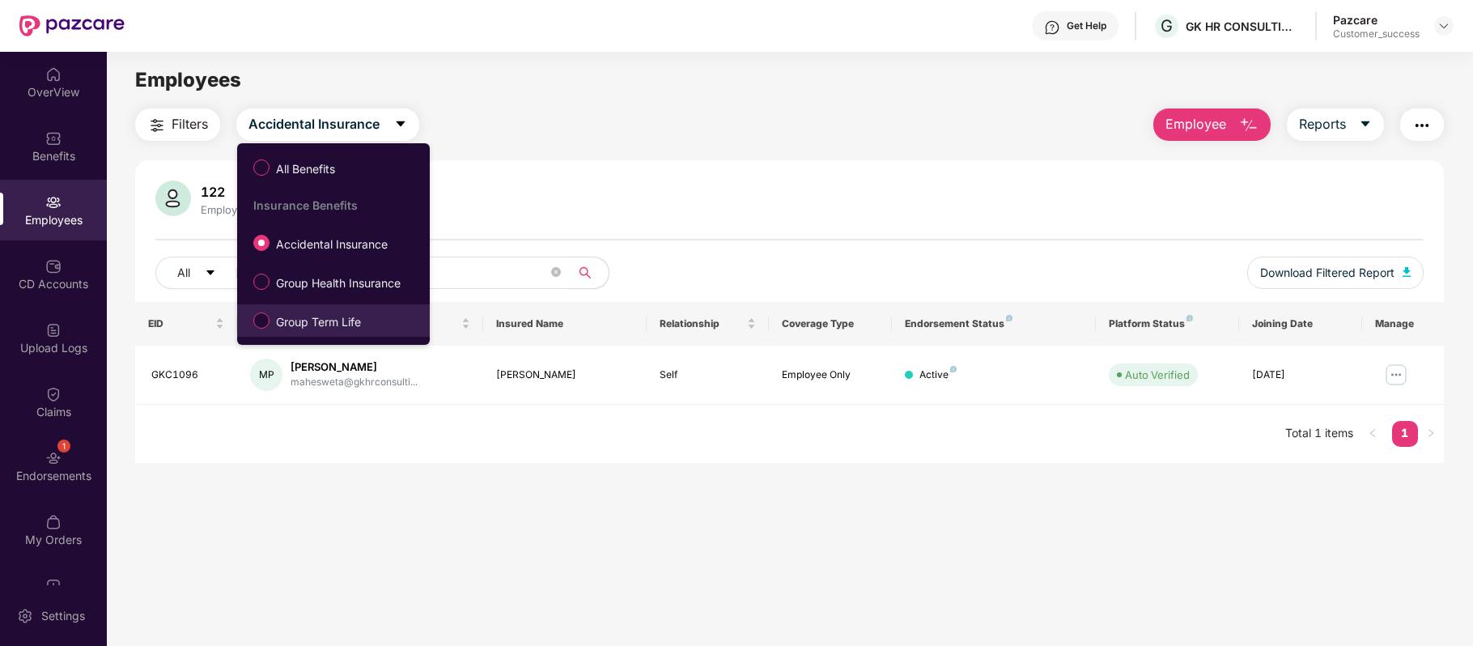
click at [356, 316] on span "Group Term Life" at bounding box center [318, 322] width 98 height 18
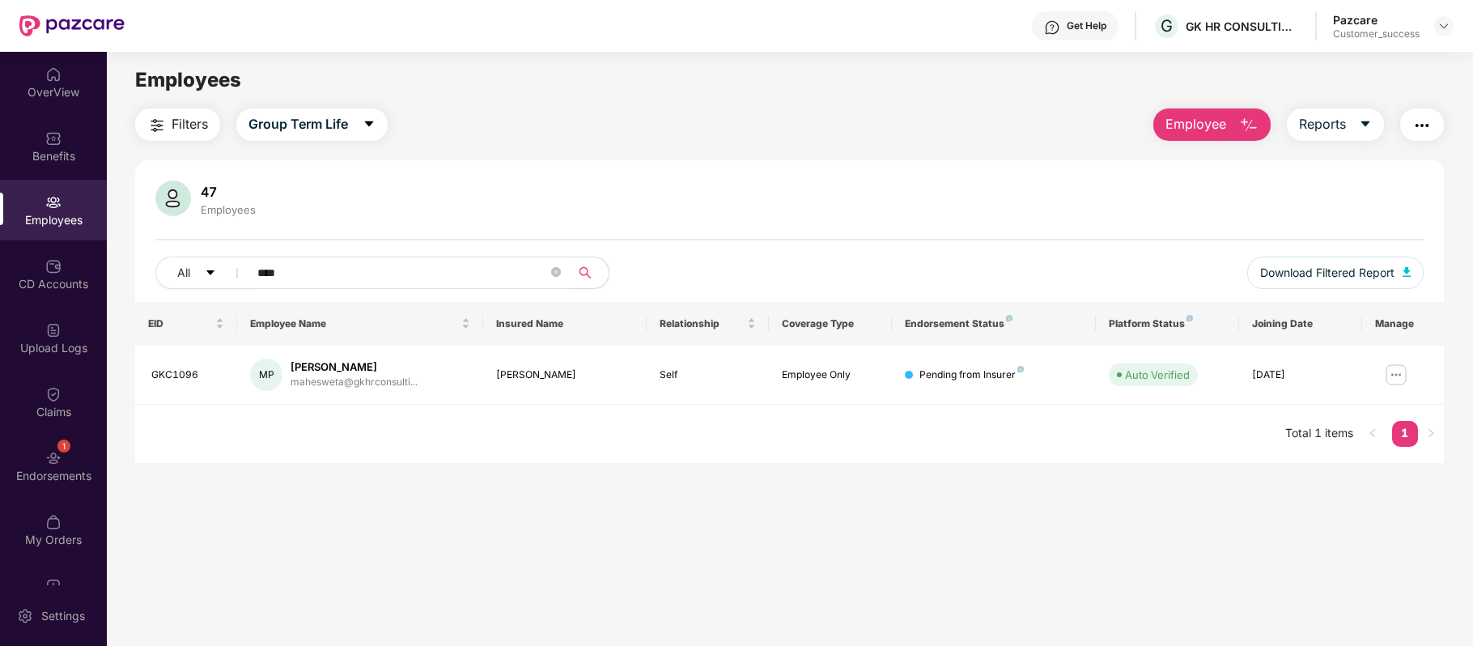
click at [346, 269] on input "****" at bounding box center [402, 273] width 290 height 24
type input "*"
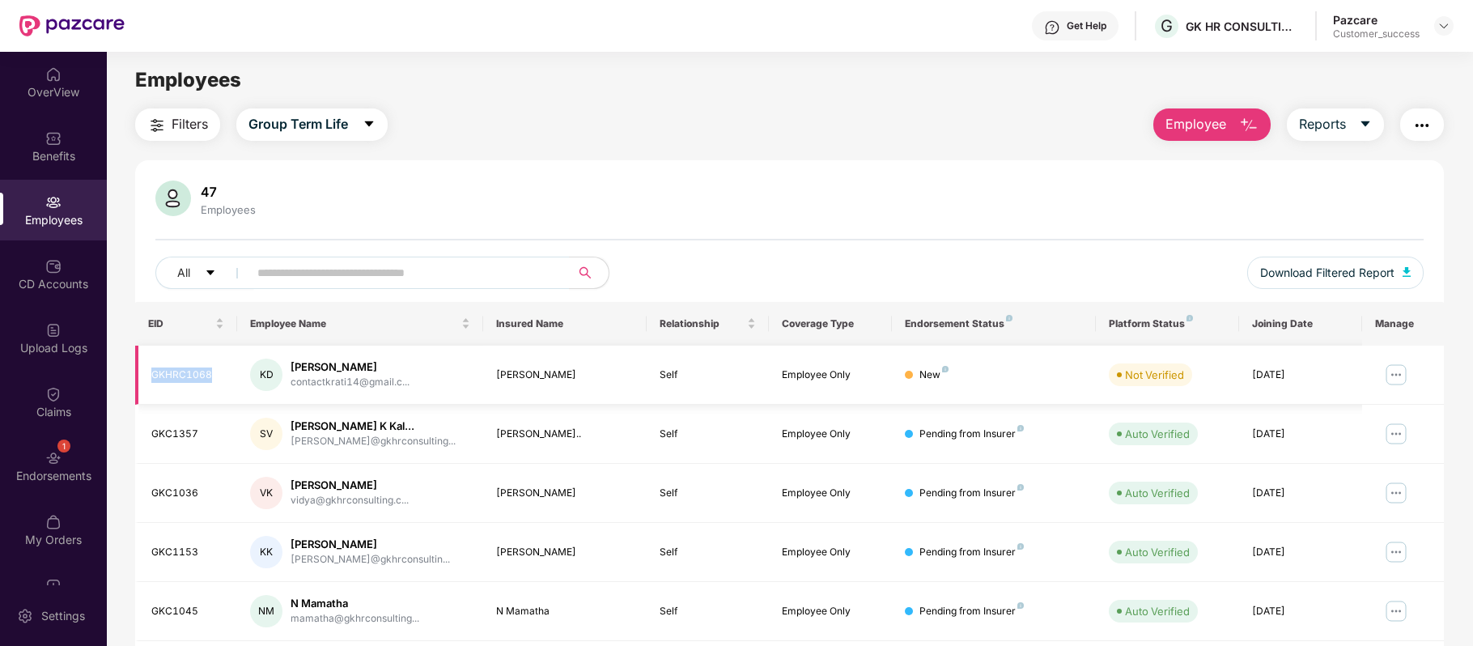
drag, startPoint x: 221, startPoint y: 375, endPoint x: 144, endPoint y: 375, distance: 76.9
click at [144, 375] on td "GKHRC1068" at bounding box center [186, 375] width 102 height 59
copy div "GKHRC1068"
click at [405, 266] on input "text" at bounding box center [402, 273] width 290 height 24
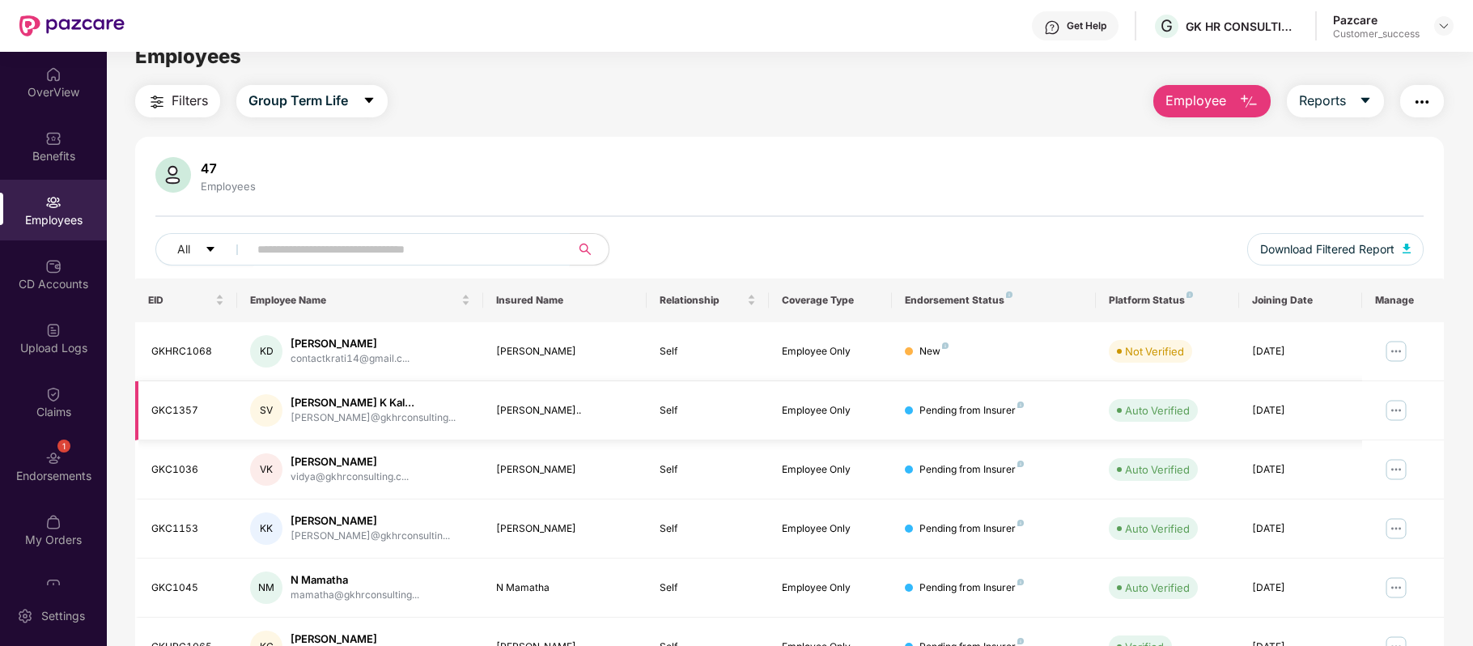
scroll to position [23, 0]
click at [324, 102] on span "Group Term Life" at bounding box center [298, 101] width 100 height 20
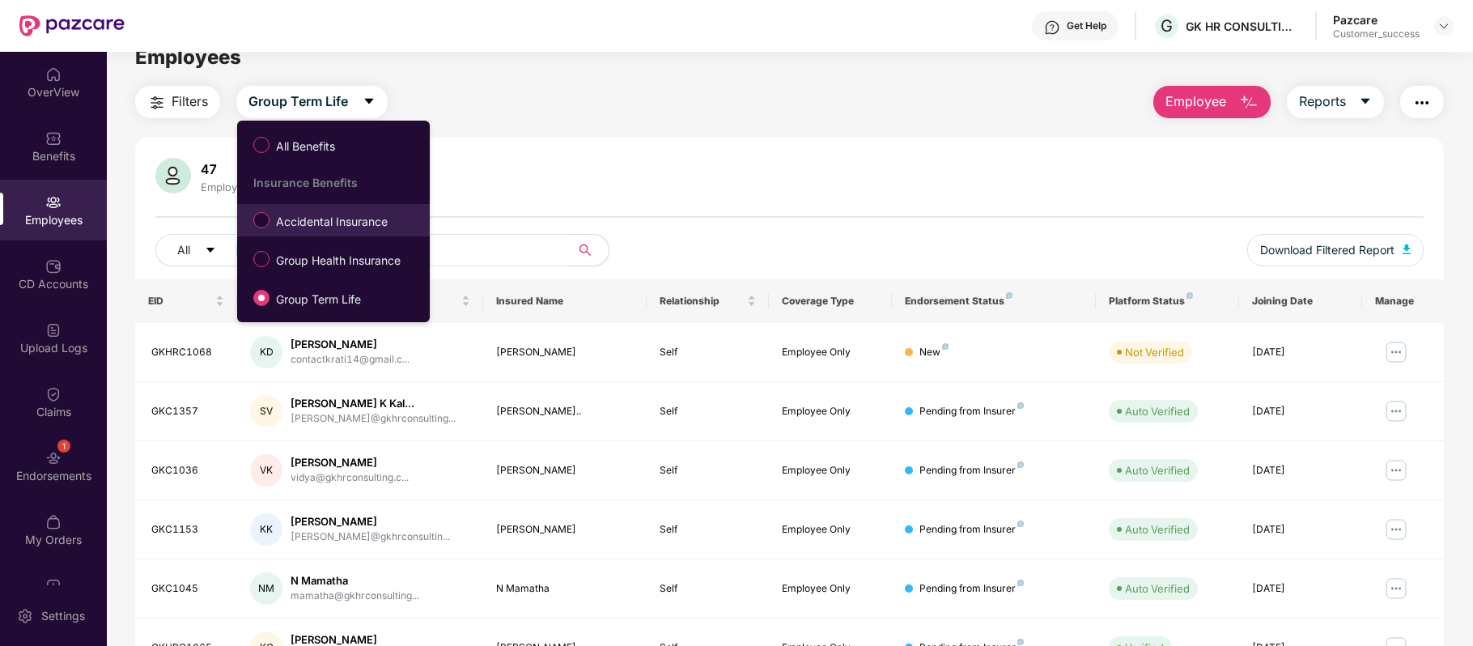
click at [328, 223] on span "Accidental Insurance" at bounding box center [331, 222] width 125 height 18
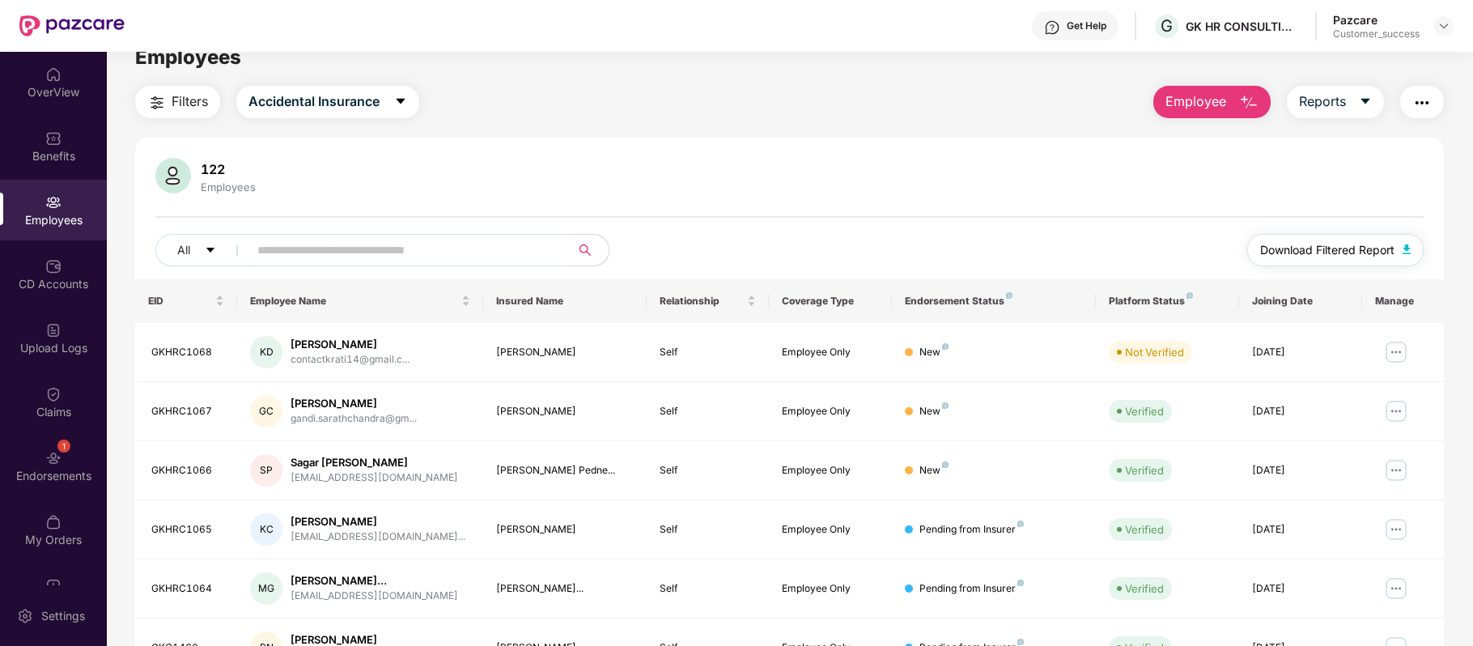
click at [1357, 249] on span "Download Filtered Report" at bounding box center [1327, 250] width 134 height 18
click at [387, 247] on input "text" at bounding box center [402, 250] width 290 height 24
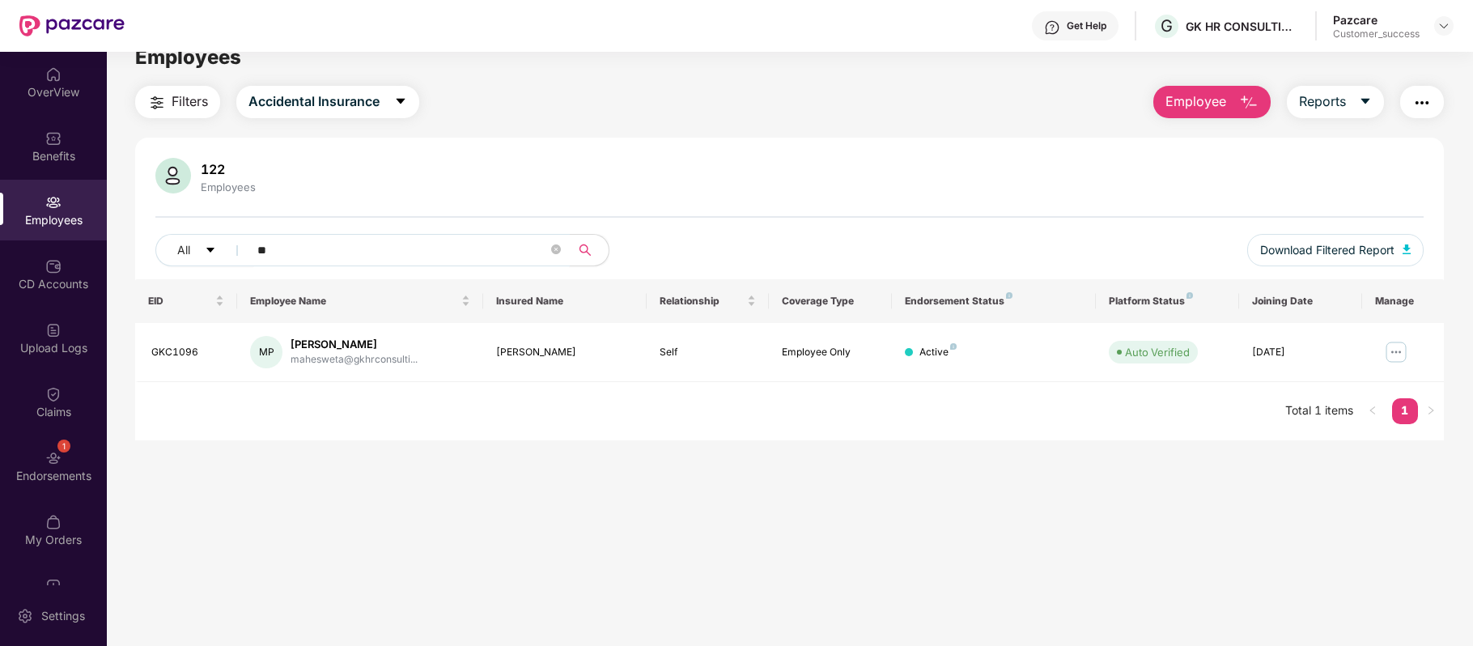
type input "*"
type input "******"
click at [1396, 351] on img at bounding box center [1396, 352] width 26 height 26
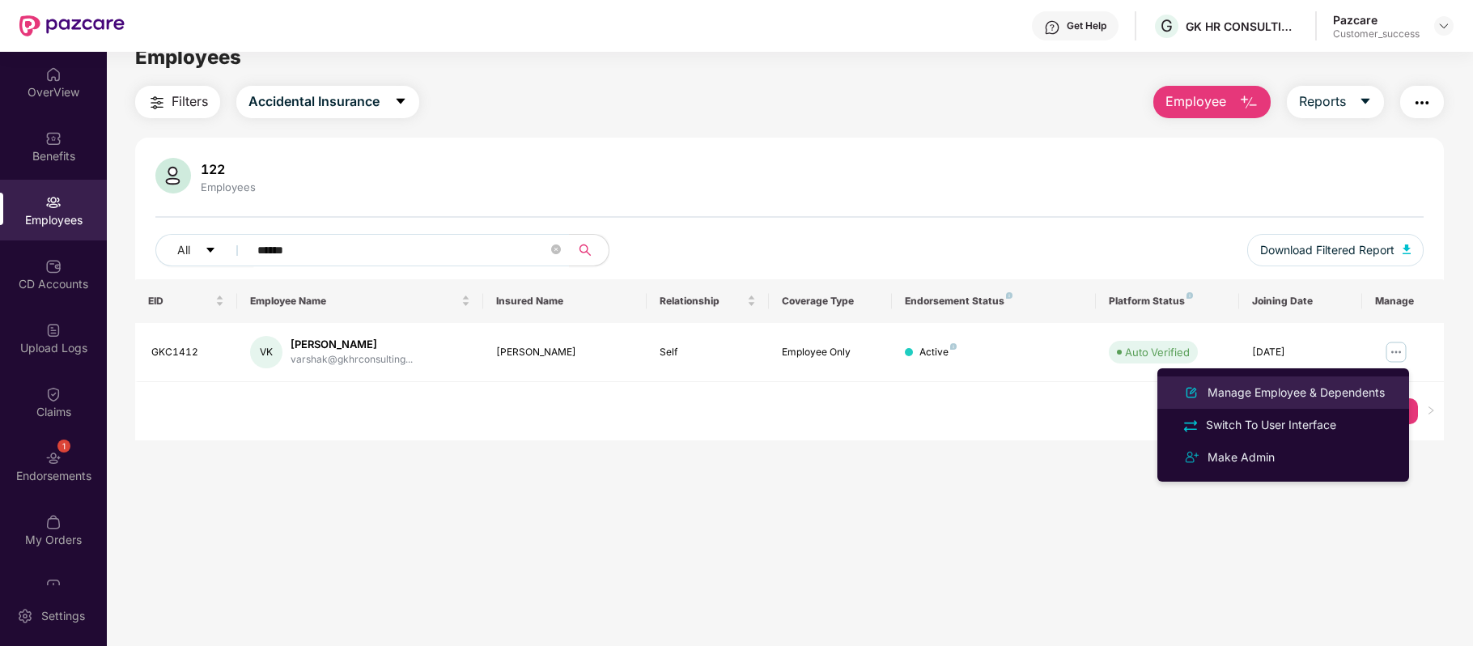
click at [1348, 389] on div "Manage Employee & Dependents" at bounding box center [1296, 393] width 184 height 18
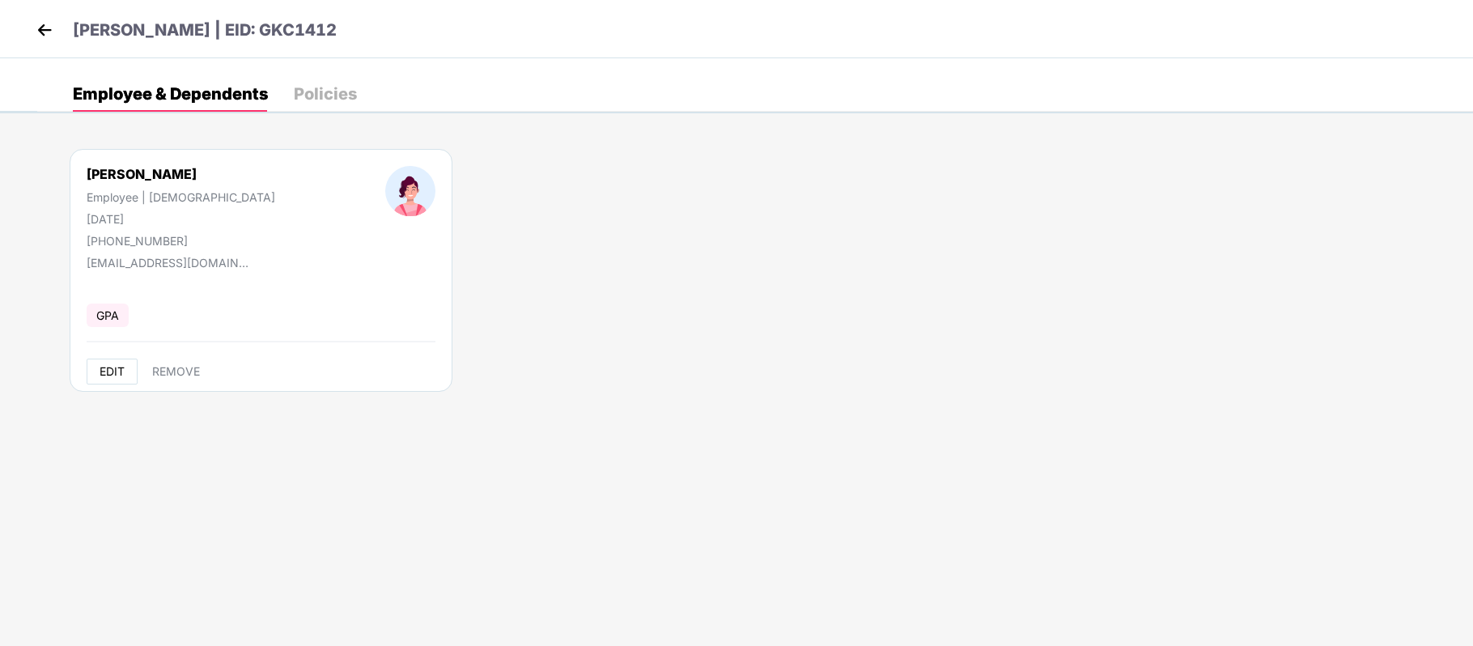
click at [117, 372] on span "EDIT" at bounding box center [112, 371] width 25 height 13
select select "******"
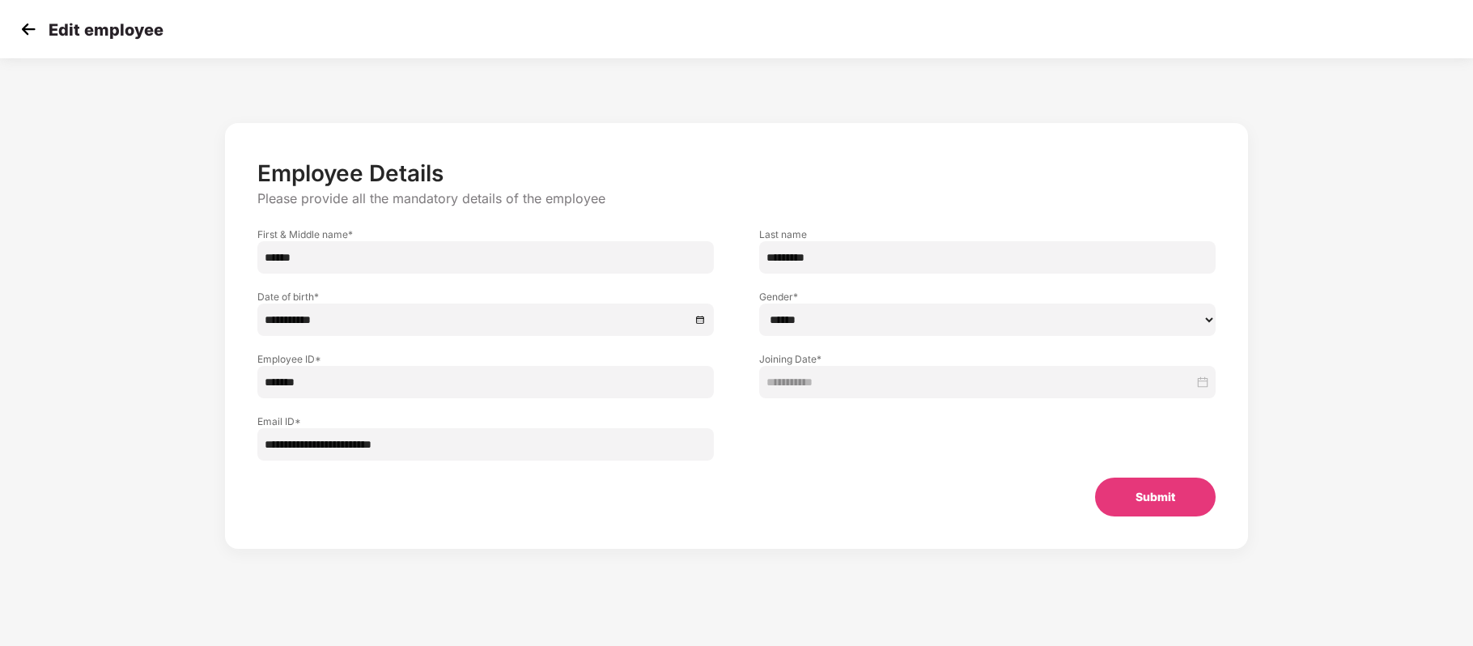
click at [1123, 487] on button "Submit" at bounding box center [1155, 496] width 121 height 39
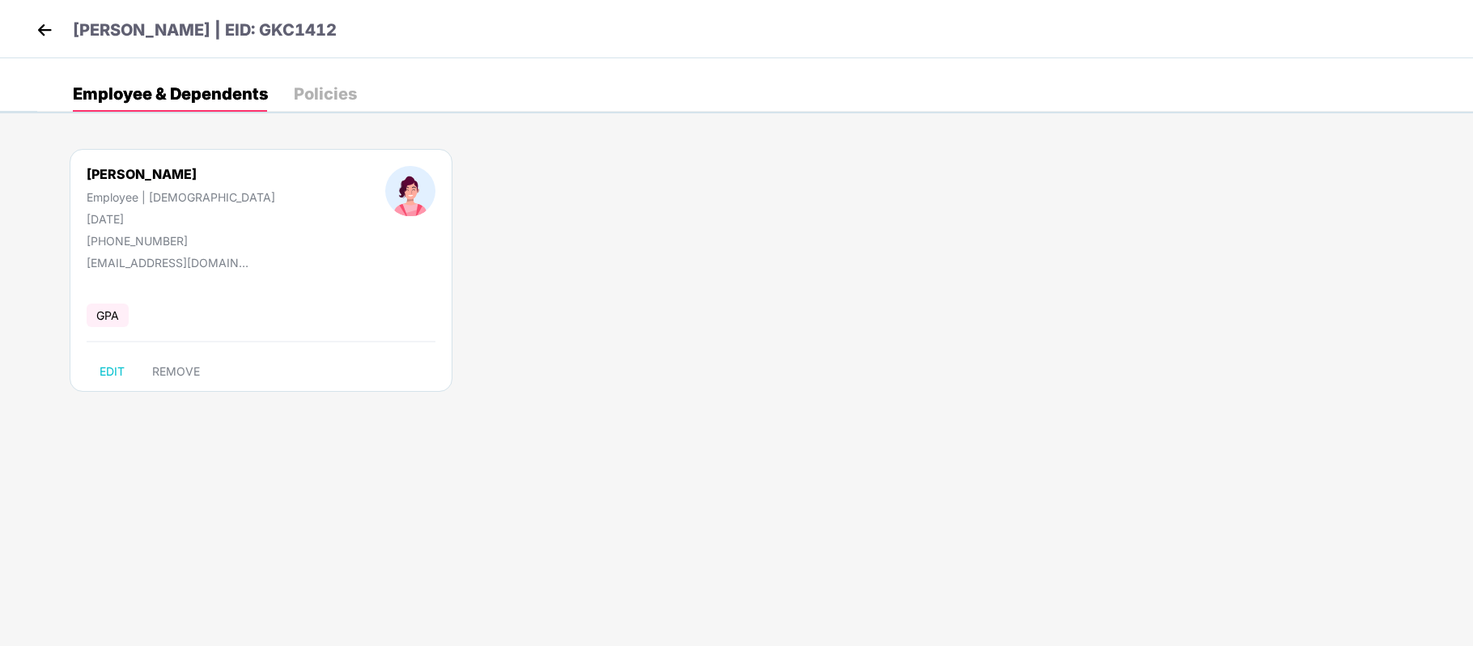
click at [178, 386] on div "[PERSON_NAME] Employee | [DEMOGRAPHIC_DATA] [DATE] [PHONE_NUMBER] [EMAIL_ADDRES…" at bounding box center [261, 270] width 383 height 243
click at [184, 371] on span "REMOVE" at bounding box center [176, 371] width 48 height 13
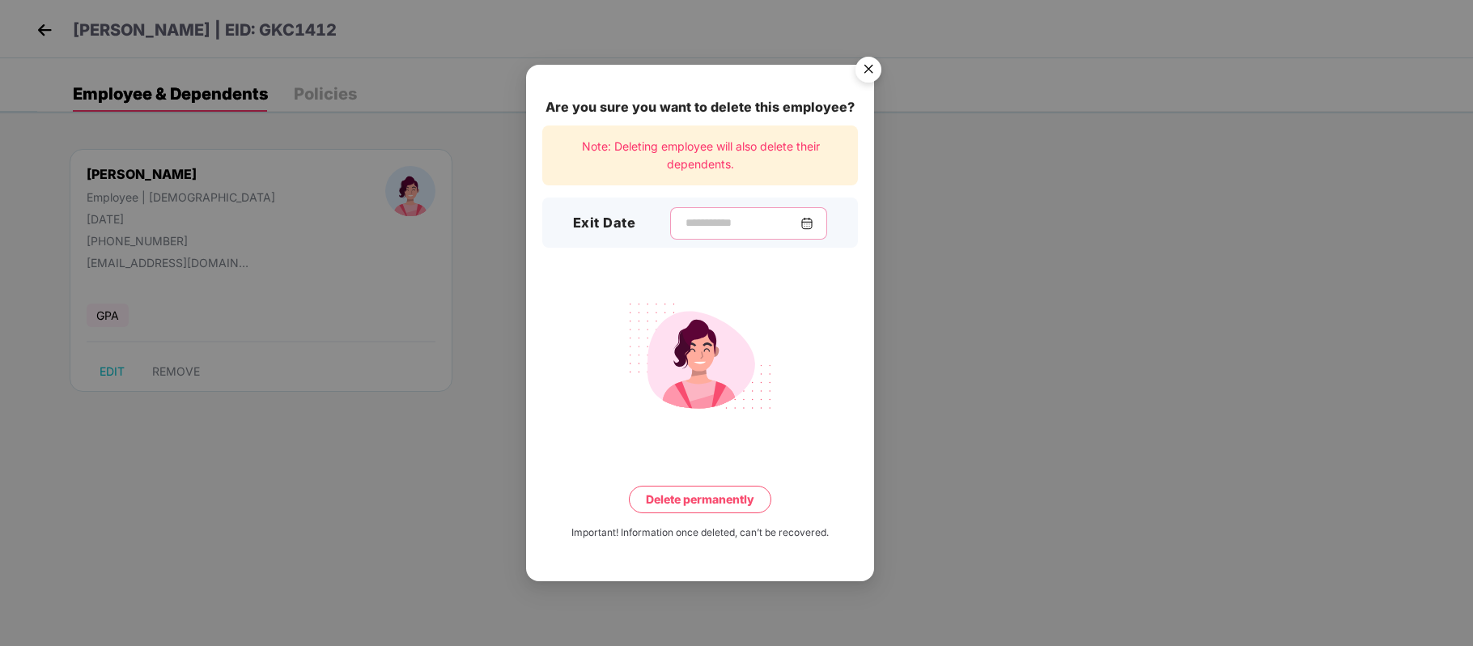
click at [710, 228] on input at bounding box center [742, 222] width 117 height 17
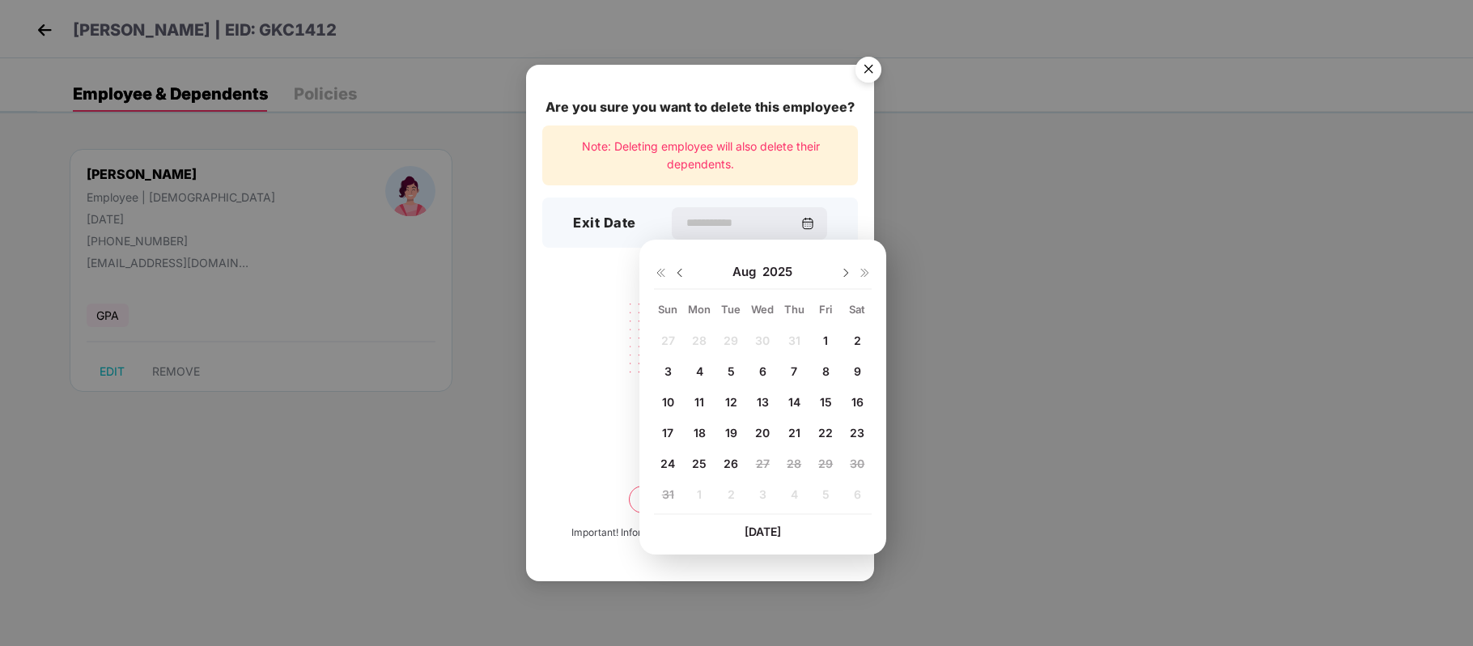
click at [683, 273] on img at bounding box center [679, 272] width 13 height 13
click at [699, 455] on div "28" at bounding box center [699, 464] width 24 height 24
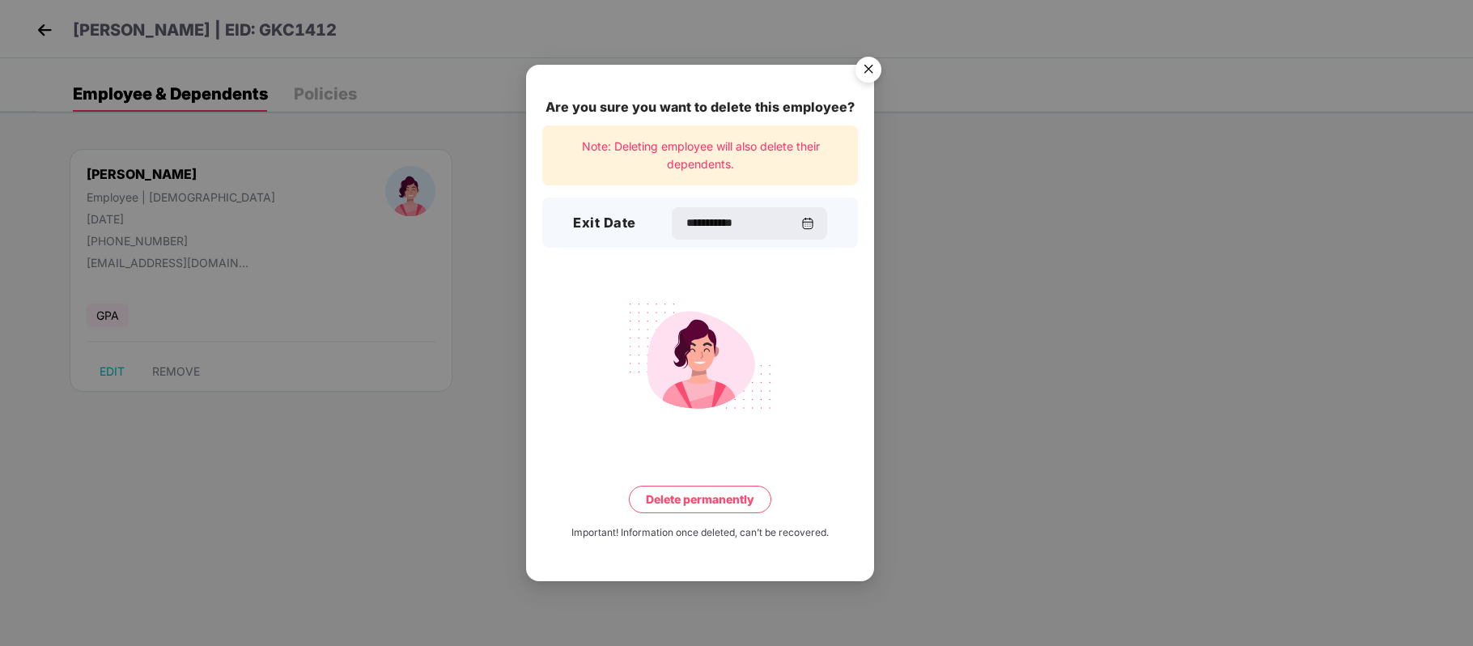
type input "**********"
click at [697, 500] on button "Delete permanently" at bounding box center [700, 499] width 142 height 28
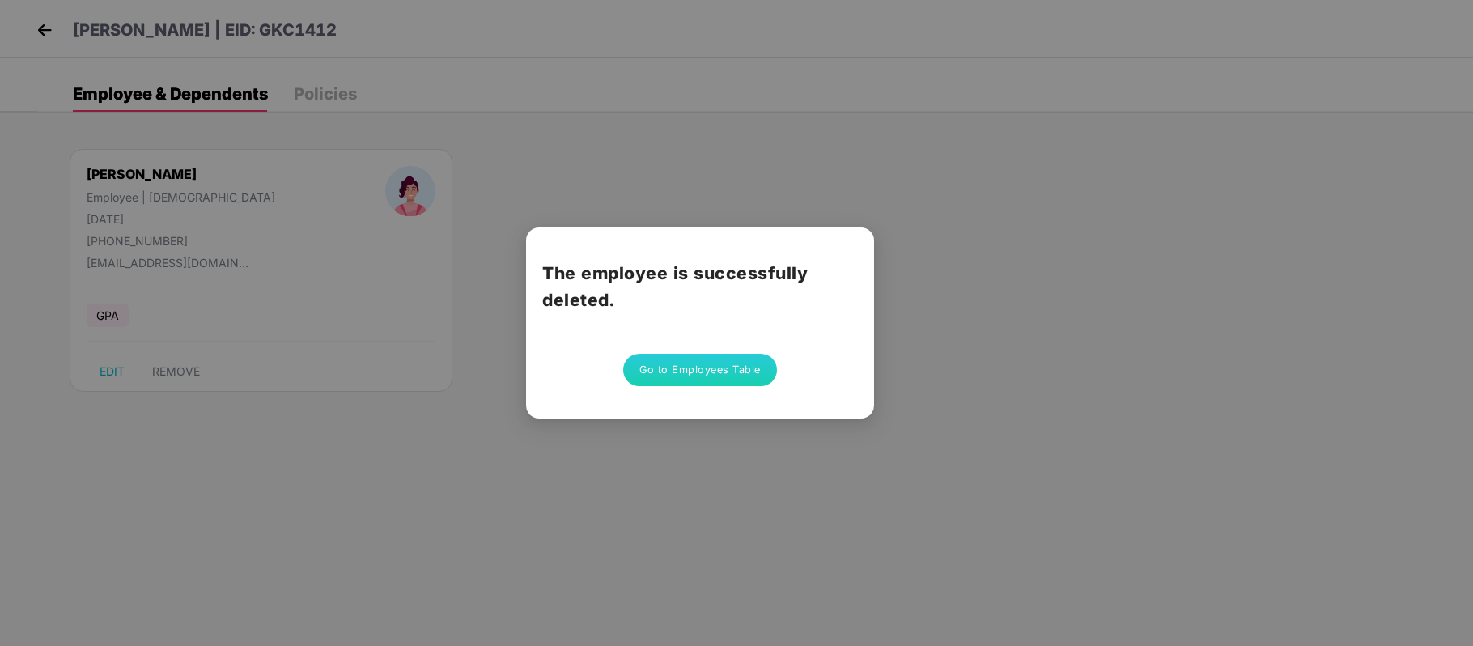
click at [731, 363] on button "Go to Employees Table" at bounding box center [700, 370] width 154 height 32
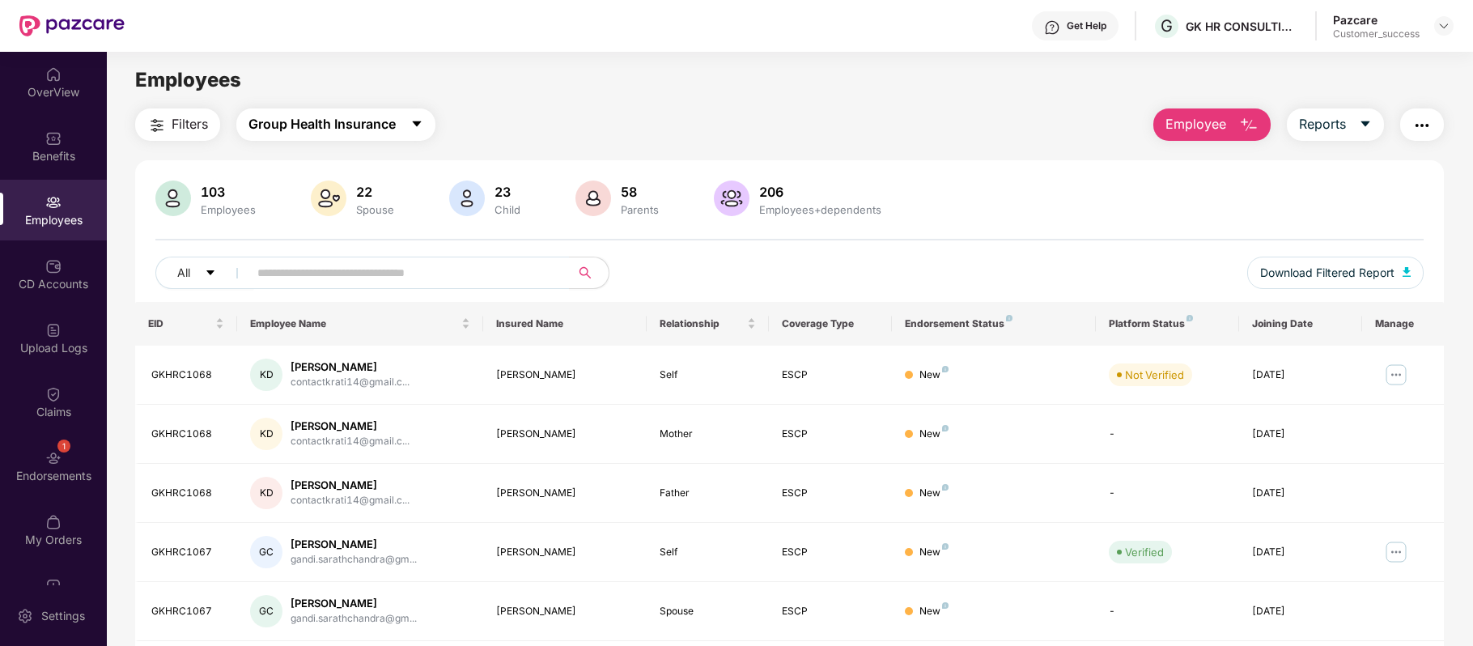
click at [409, 127] on button "Group Health Insurance" at bounding box center [335, 124] width 199 height 32
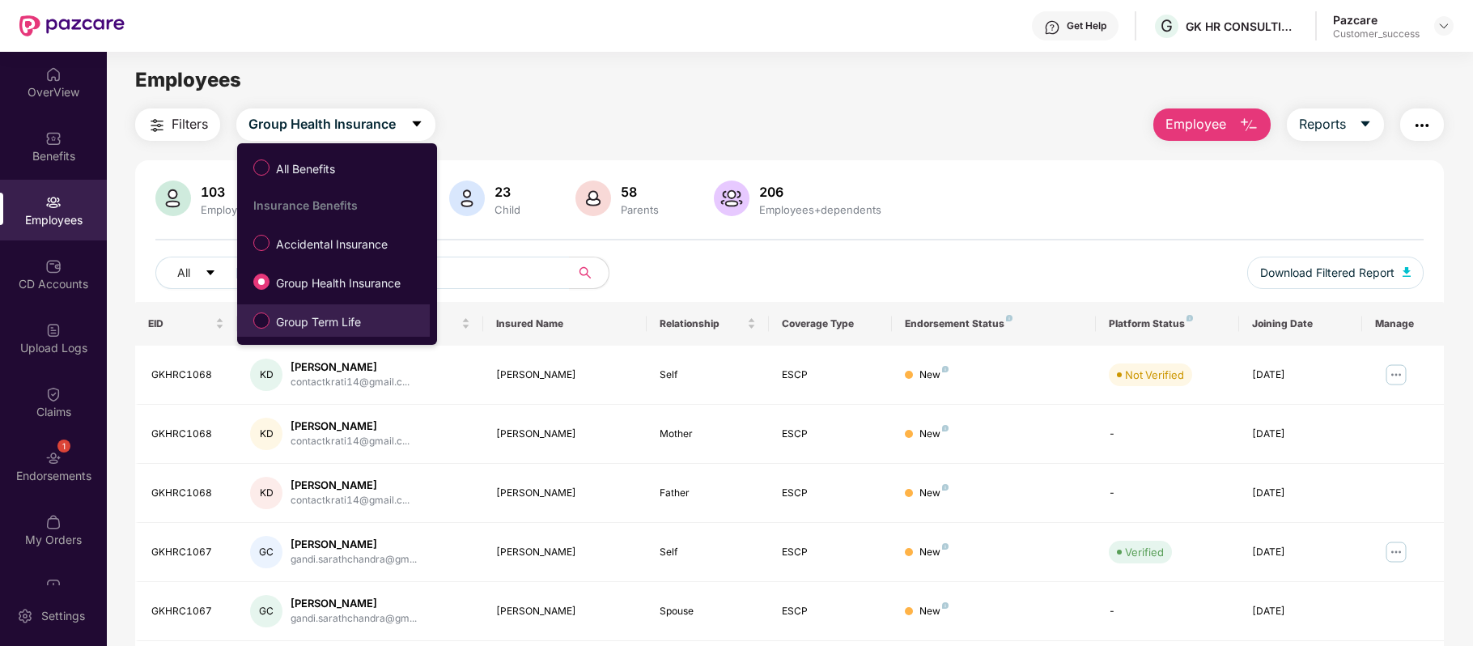
click at [351, 311] on label "Group Term Life" at bounding box center [310, 321] width 130 height 28
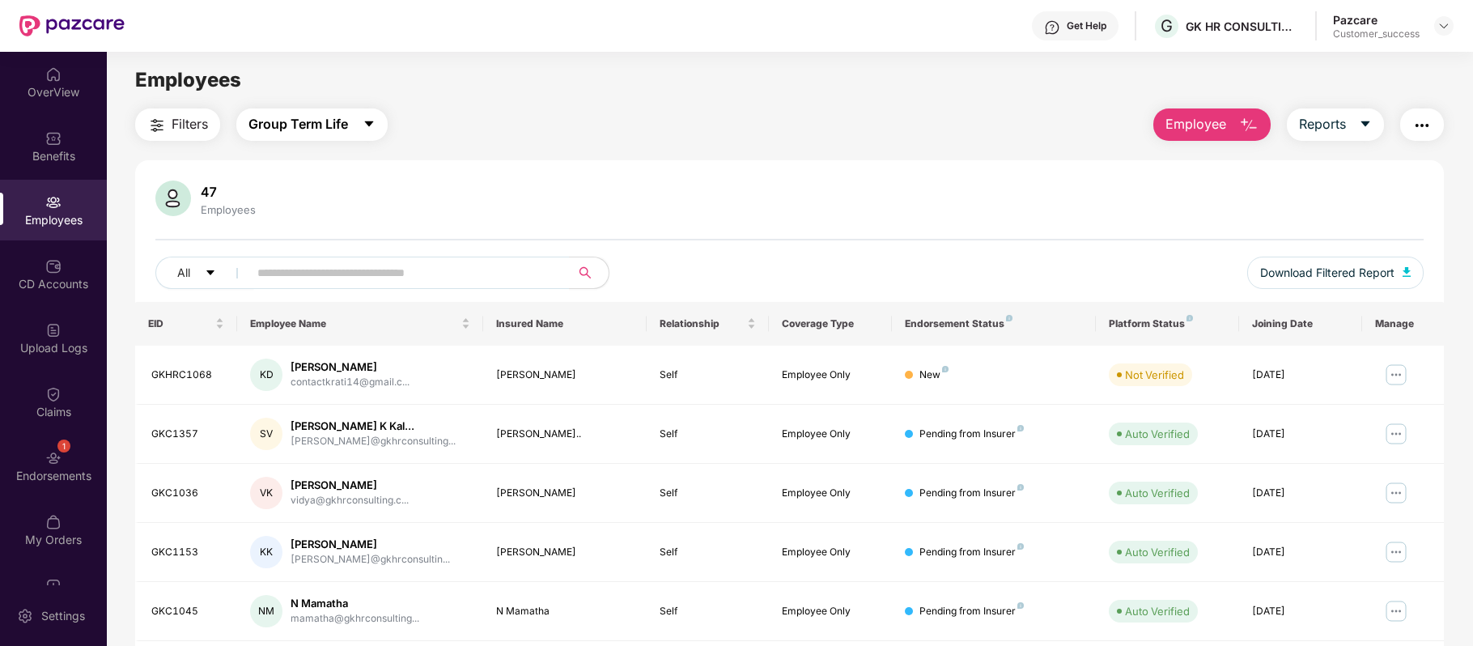
click at [348, 127] on span "Group Term Life" at bounding box center [298, 124] width 100 height 20
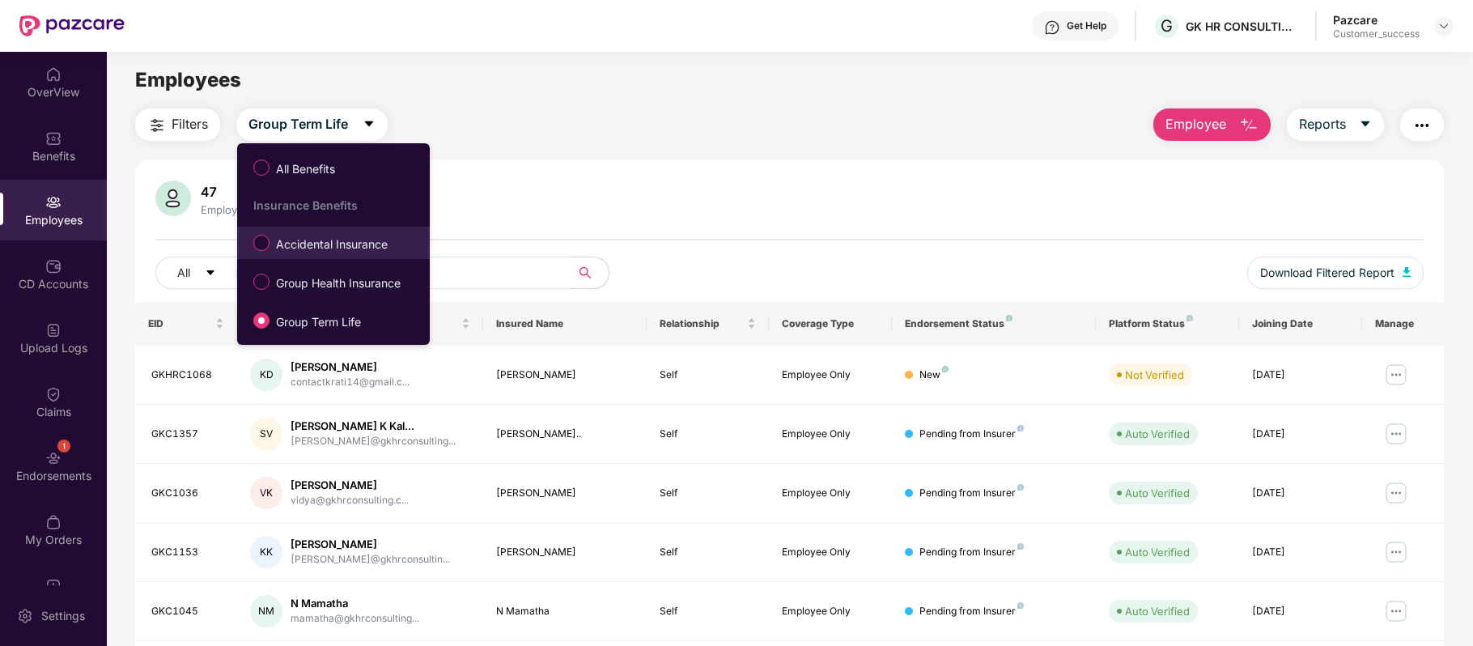
click at [325, 244] on span "Accidental Insurance" at bounding box center [331, 244] width 125 height 18
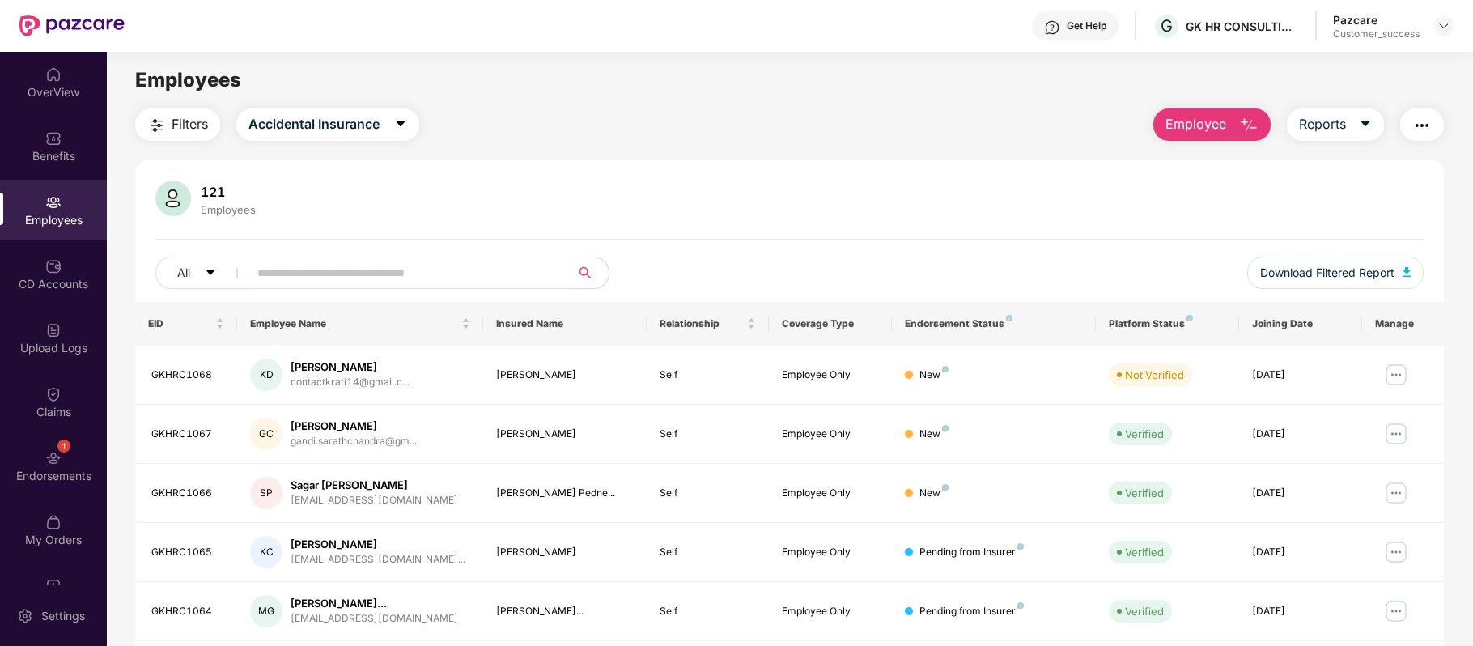
click at [301, 269] on input "text" at bounding box center [402, 273] width 290 height 24
paste input "********"
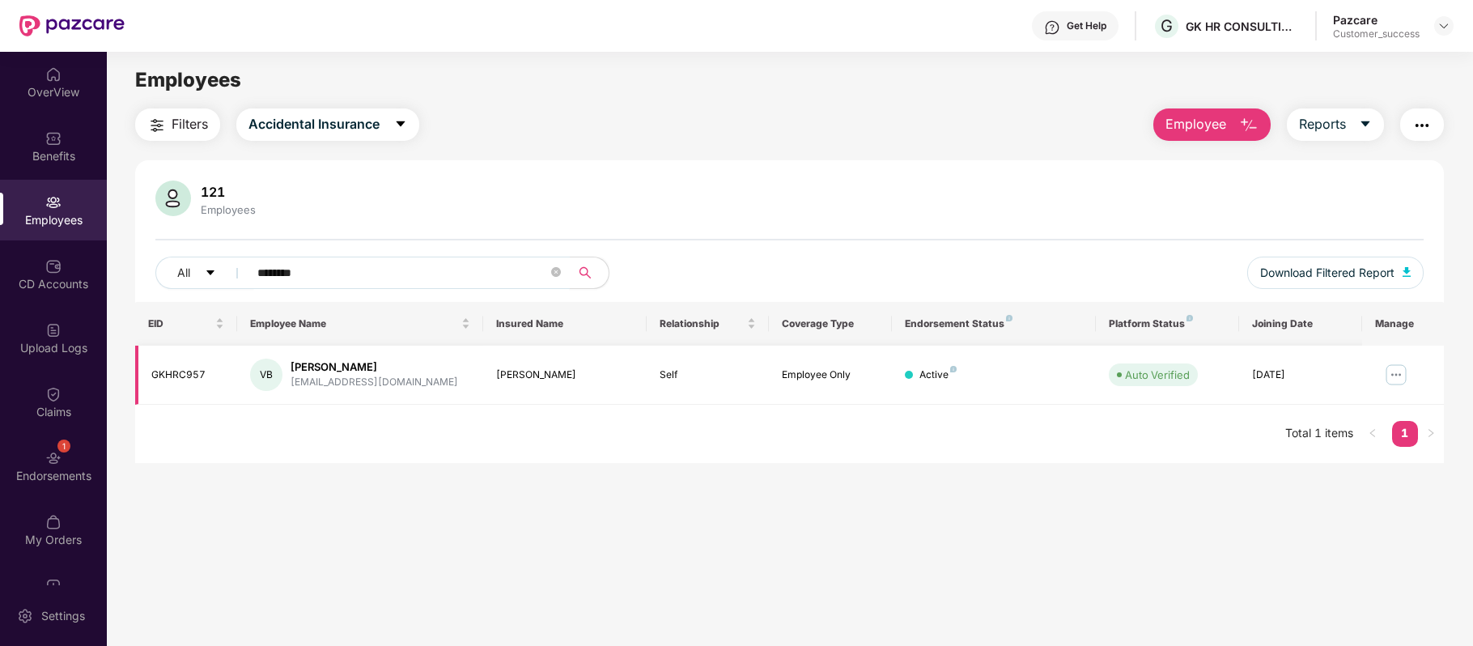
type input "********"
click at [1386, 375] on img at bounding box center [1396, 375] width 26 height 26
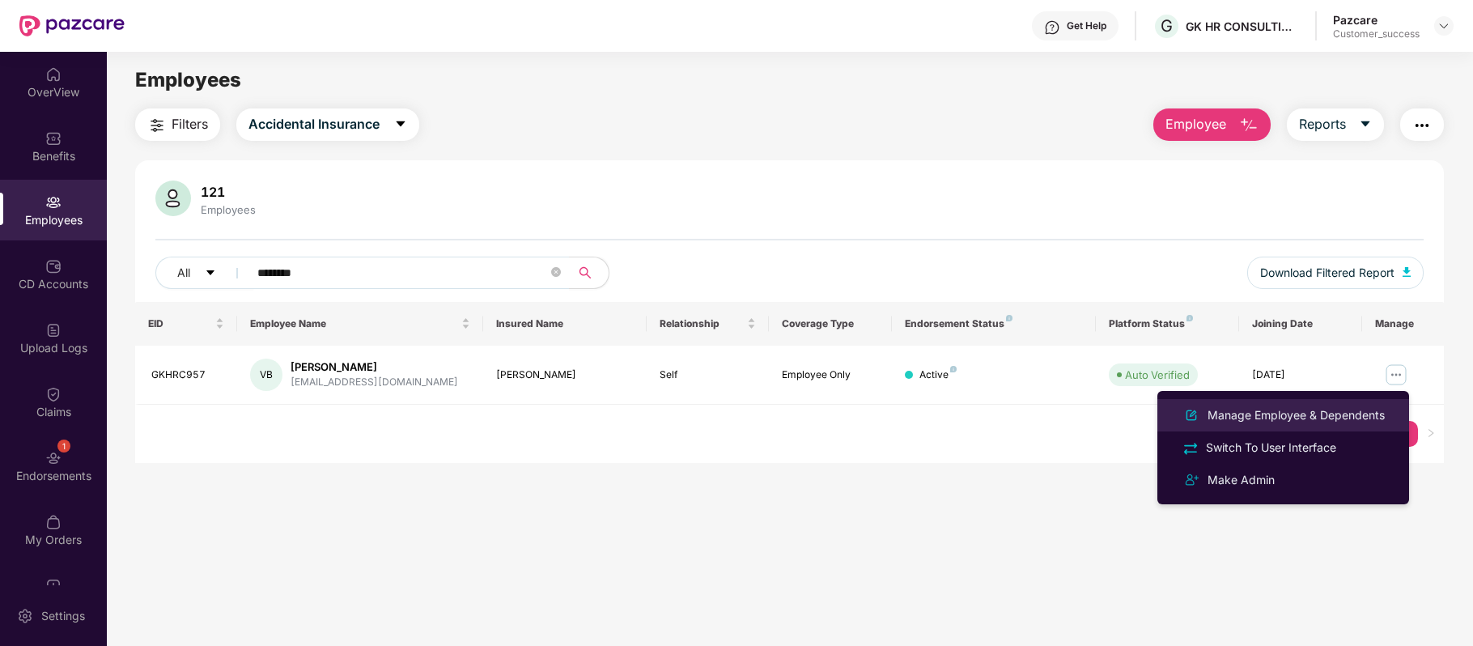
click at [1278, 418] on div "Manage Employee & Dependents" at bounding box center [1296, 415] width 184 height 18
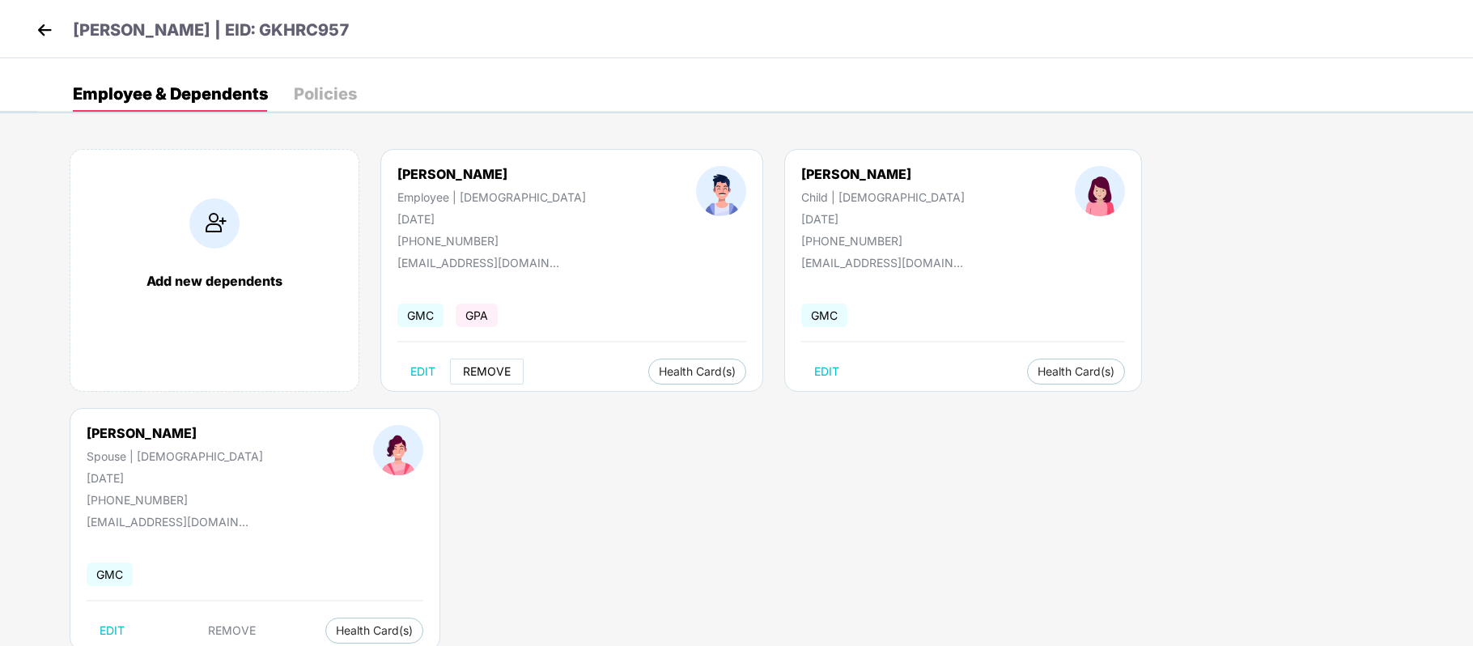
click at [487, 379] on button "REMOVE" at bounding box center [487, 371] width 74 height 26
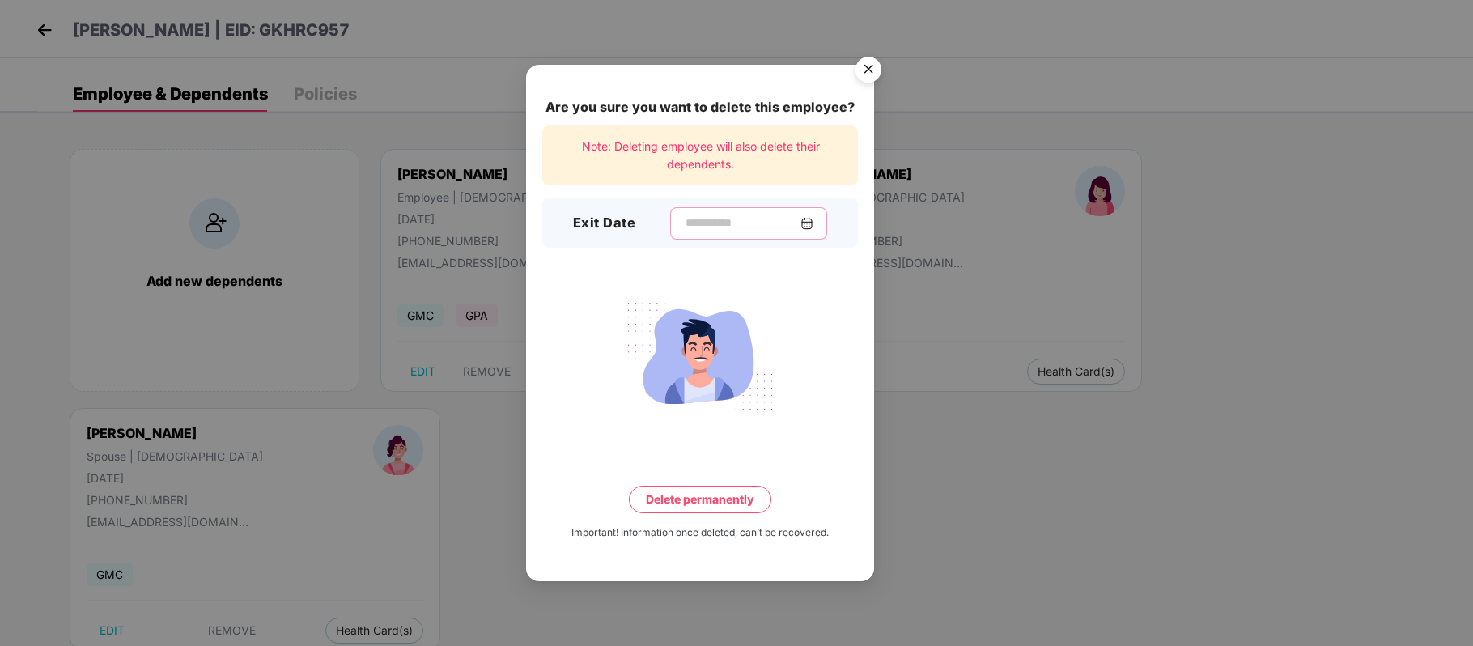
click at [755, 223] on input at bounding box center [742, 222] width 117 height 17
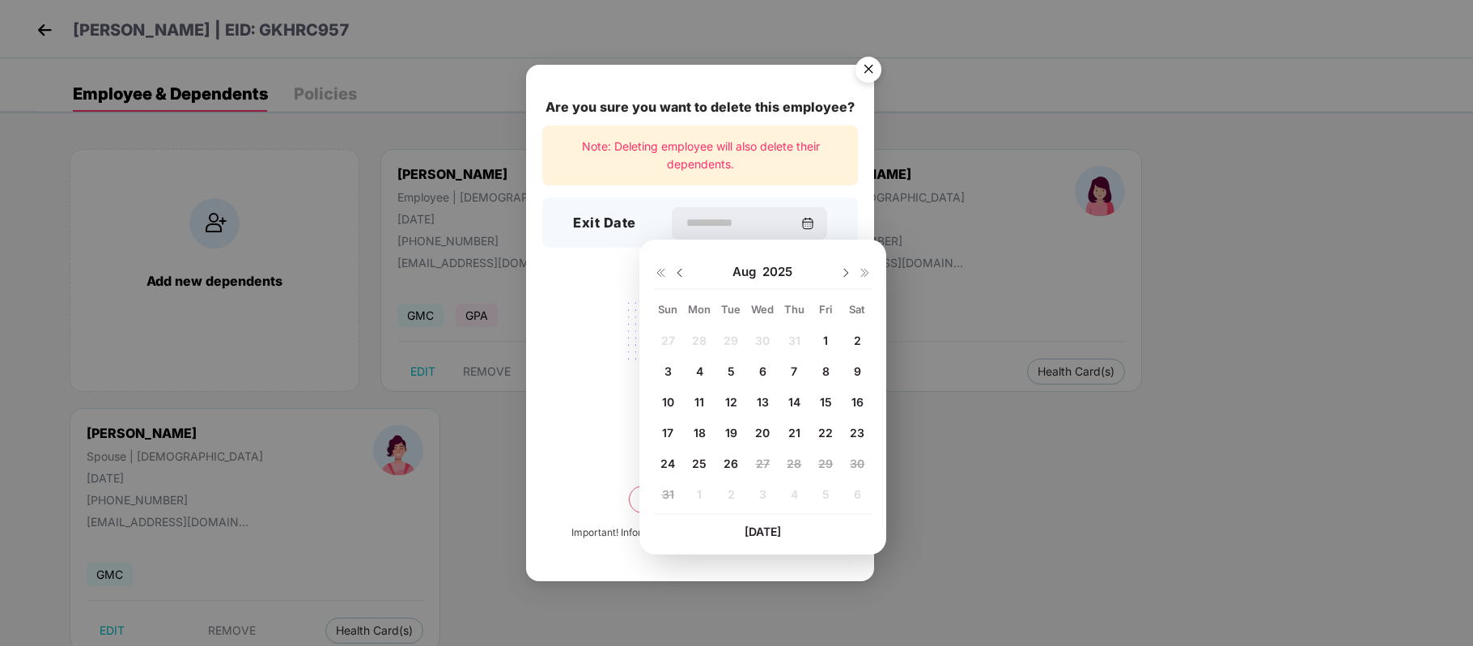
click at [678, 272] on img at bounding box center [679, 272] width 13 height 13
click at [697, 458] on span "28" at bounding box center [699, 463] width 15 height 14
type input "**********"
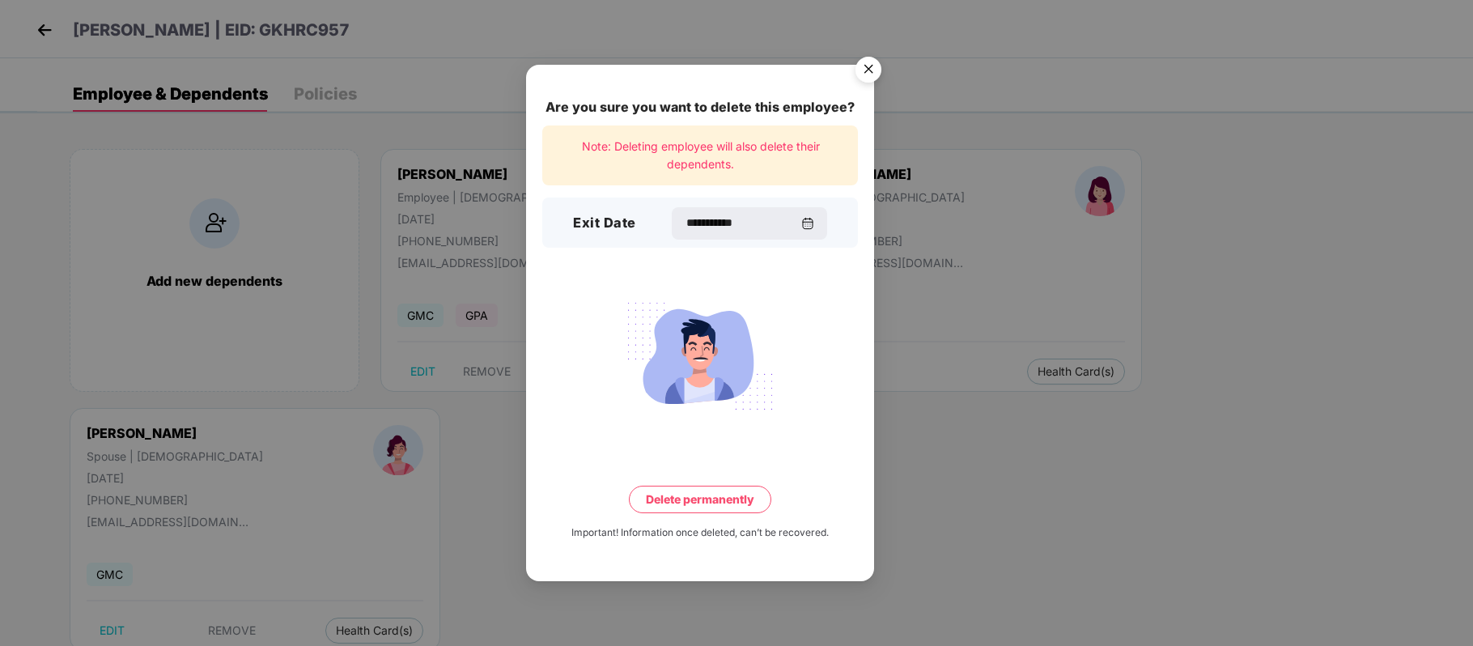
click at [706, 515] on div "**********" at bounding box center [700, 323] width 348 height 516
click at [706, 498] on button "Delete permanently" at bounding box center [700, 499] width 142 height 28
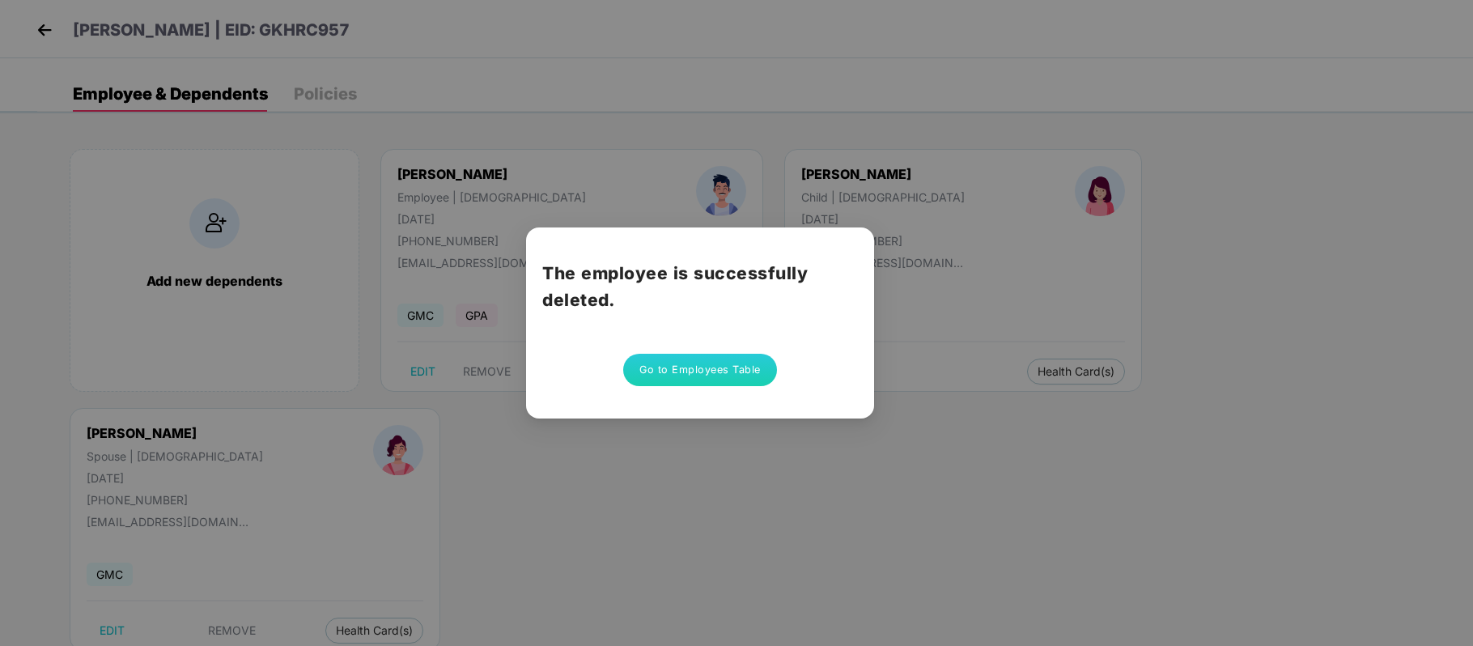
click at [696, 361] on button "Go to Employees Table" at bounding box center [700, 370] width 154 height 32
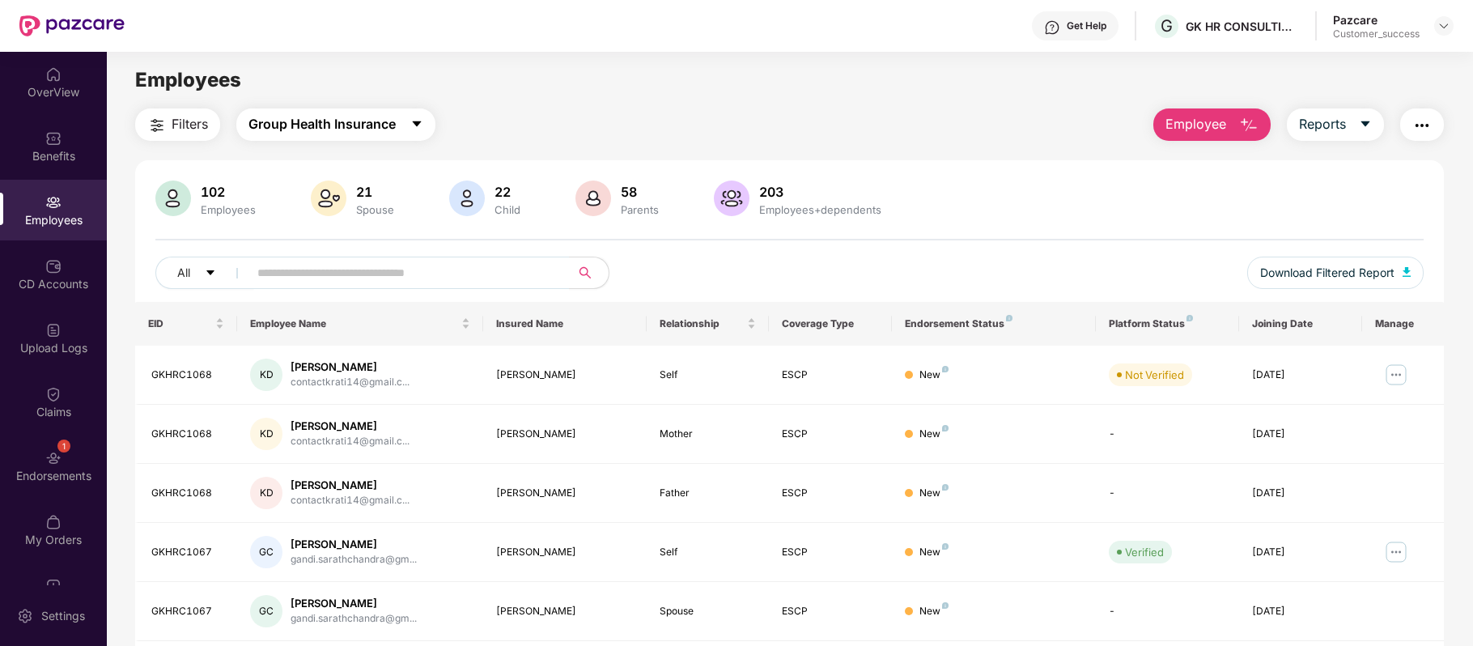
click at [396, 124] on span "Group Health Insurance" at bounding box center [321, 124] width 147 height 20
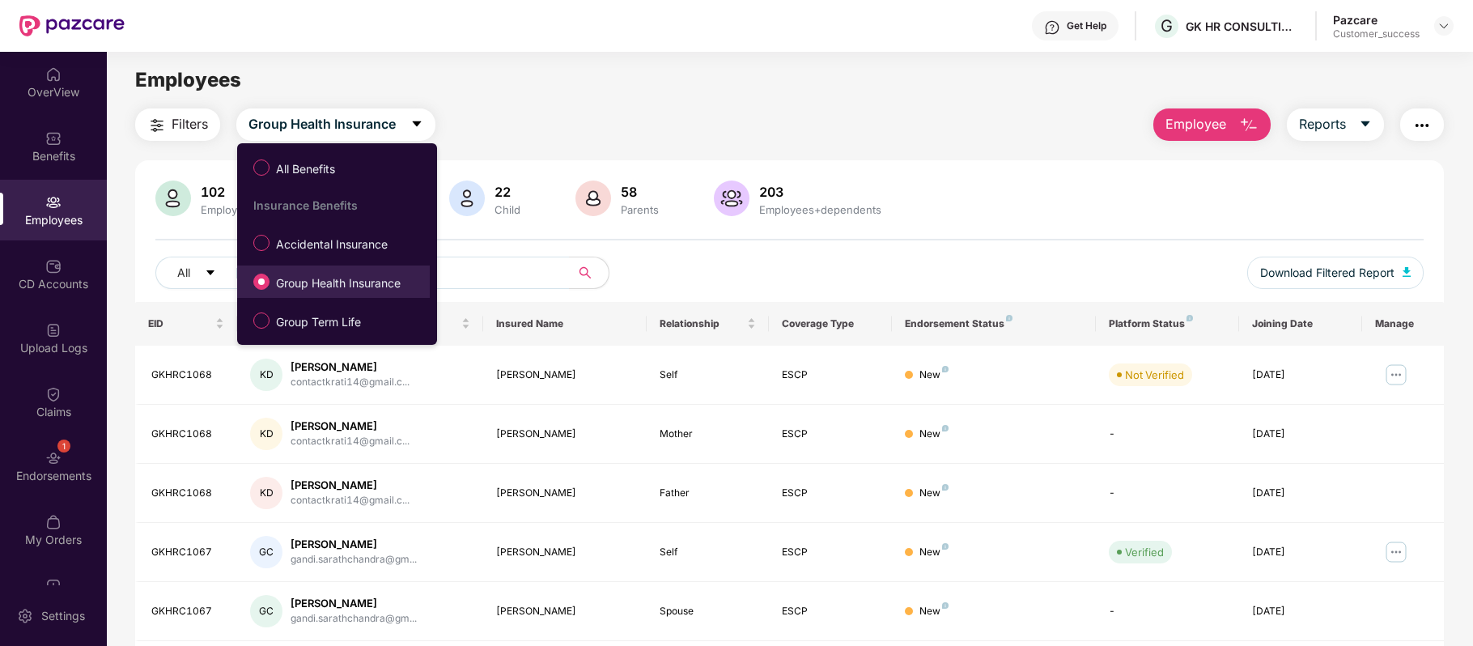
click at [354, 276] on span "Group Health Insurance" at bounding box center [338, 283] width 138 height 18
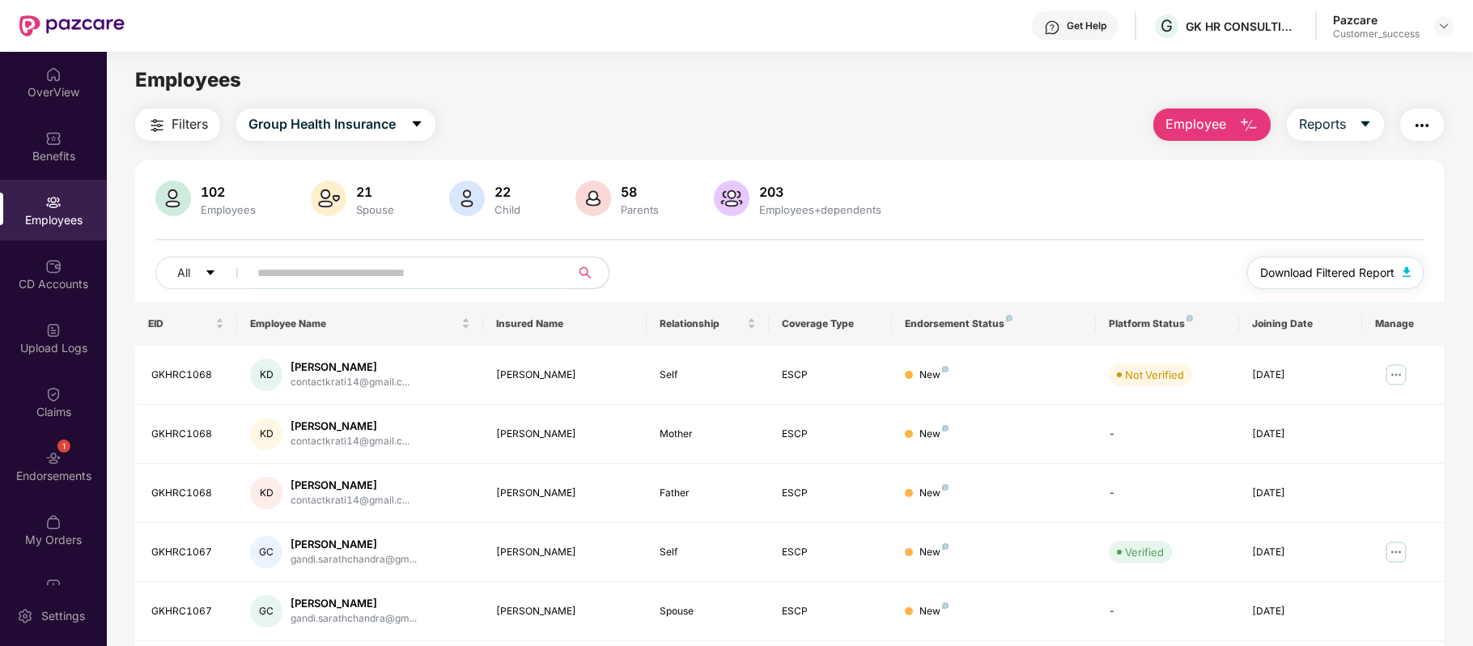
click at [1315, 273] on span "Download Filtered Report" at bounding box center [1327, 273] width 134 height 18
click at [441, 267] on input "text" at bounding box center [402, 273] width 290 height 24
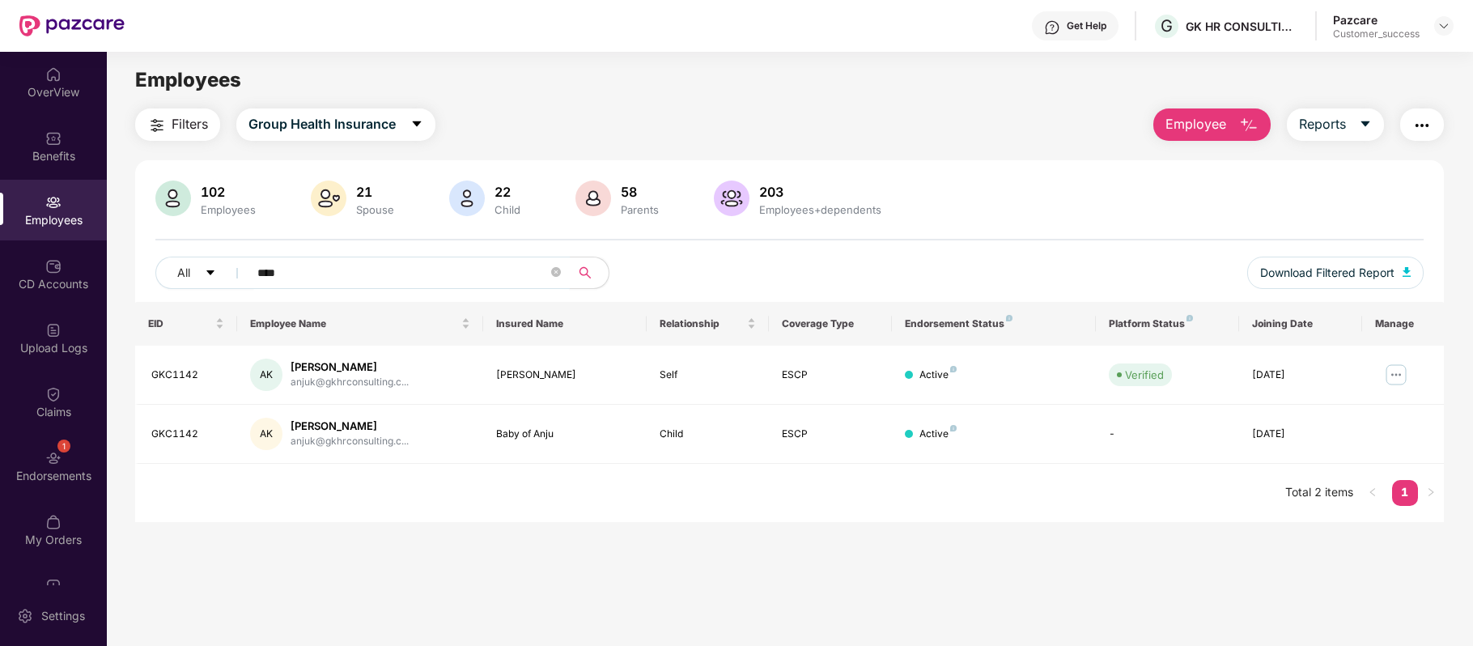
type input "****"
click at [830, 544] on main "Employees Filters Group Health Insurance Employee Reports 102 Employees 21 Spou…" at bounding box center [789, 375] width 1365 height 646
drag, startPoint x: 312, startPoint y: 277, endPoint x: 197, endPoint y: 282, distance: 115.0
click at [197, 282] on div "All ****" at bounding box center [525, 273] width 740 height 32
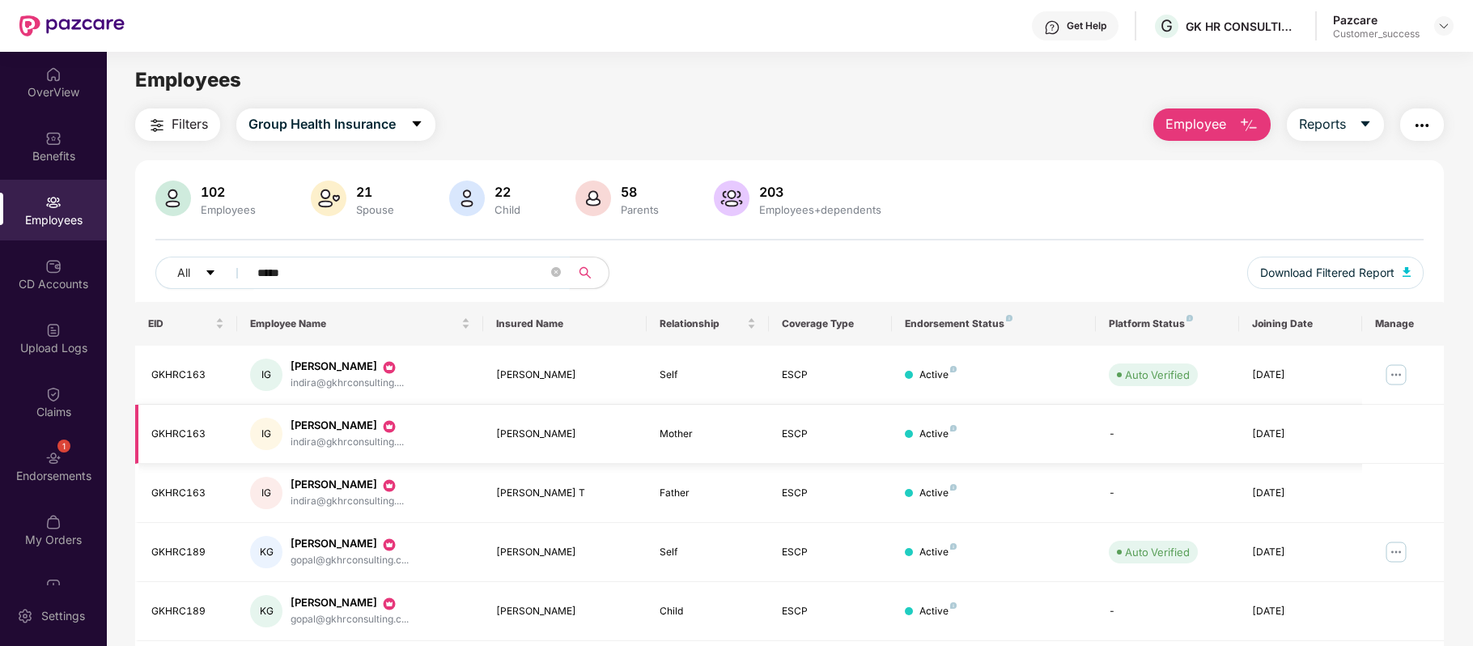
scroll to position [114, 0]
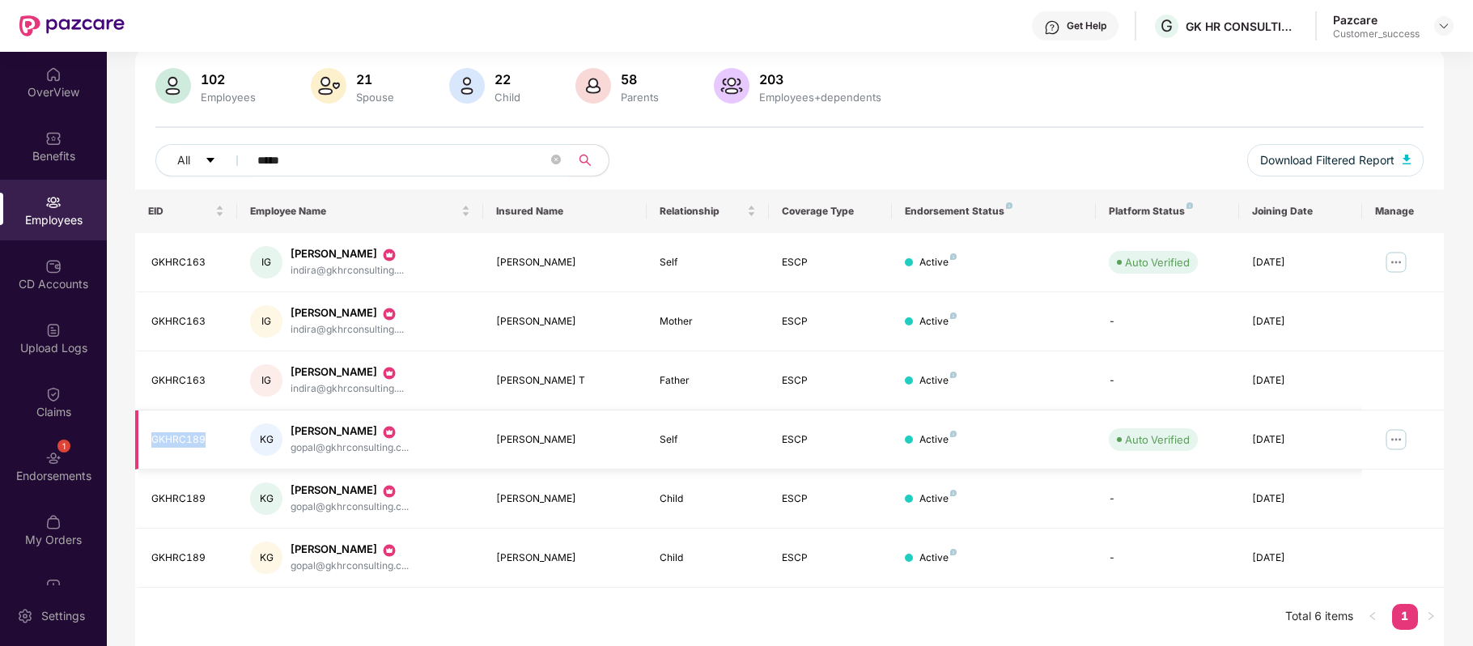
drag, startPoint x: 225, startPoint y: 428, endPoint x: 147, endPoint y: 428, distance: 77.7
click at [147, 428] on td "GKHRC189" at bounding box center [186, 439] width 102 height 59
copy div "GKHRC189"
click at [333, 163] on input "*****" at bounding box center [402, 160] width 290 height 24
type input "*"
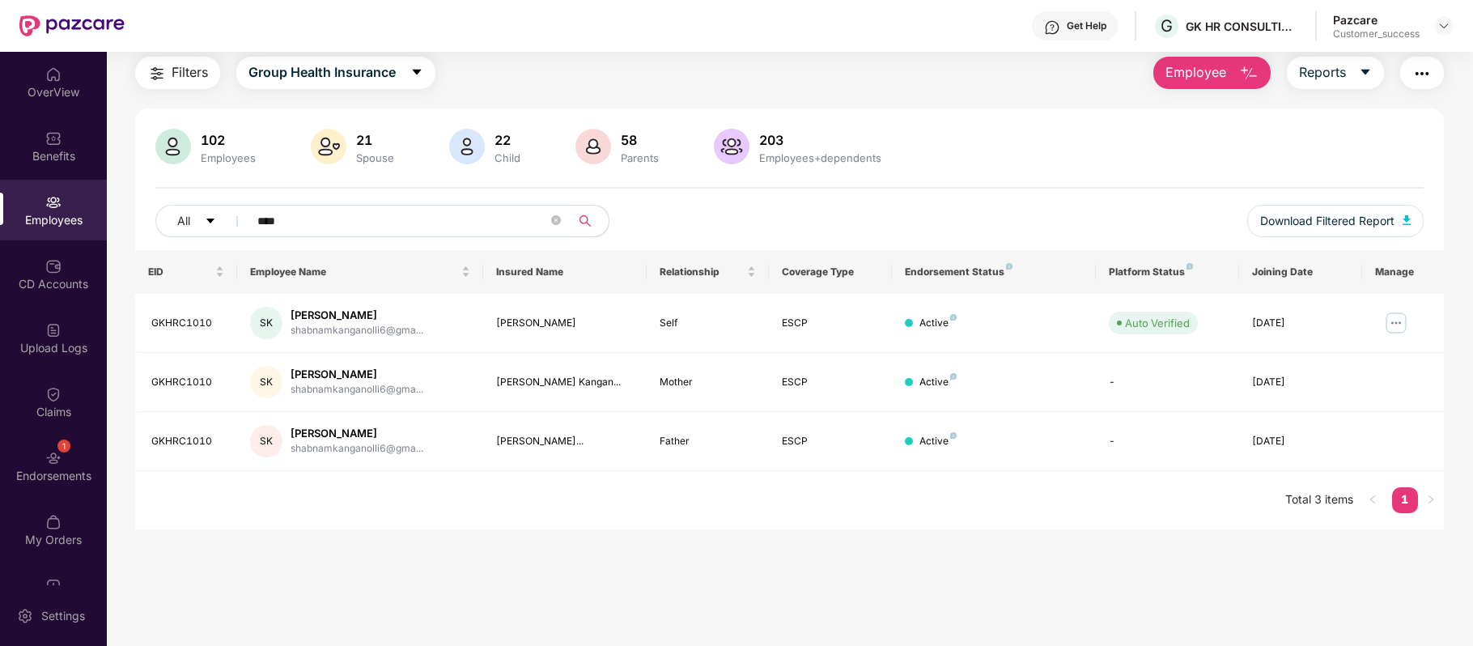
scroll to position [52, 0]
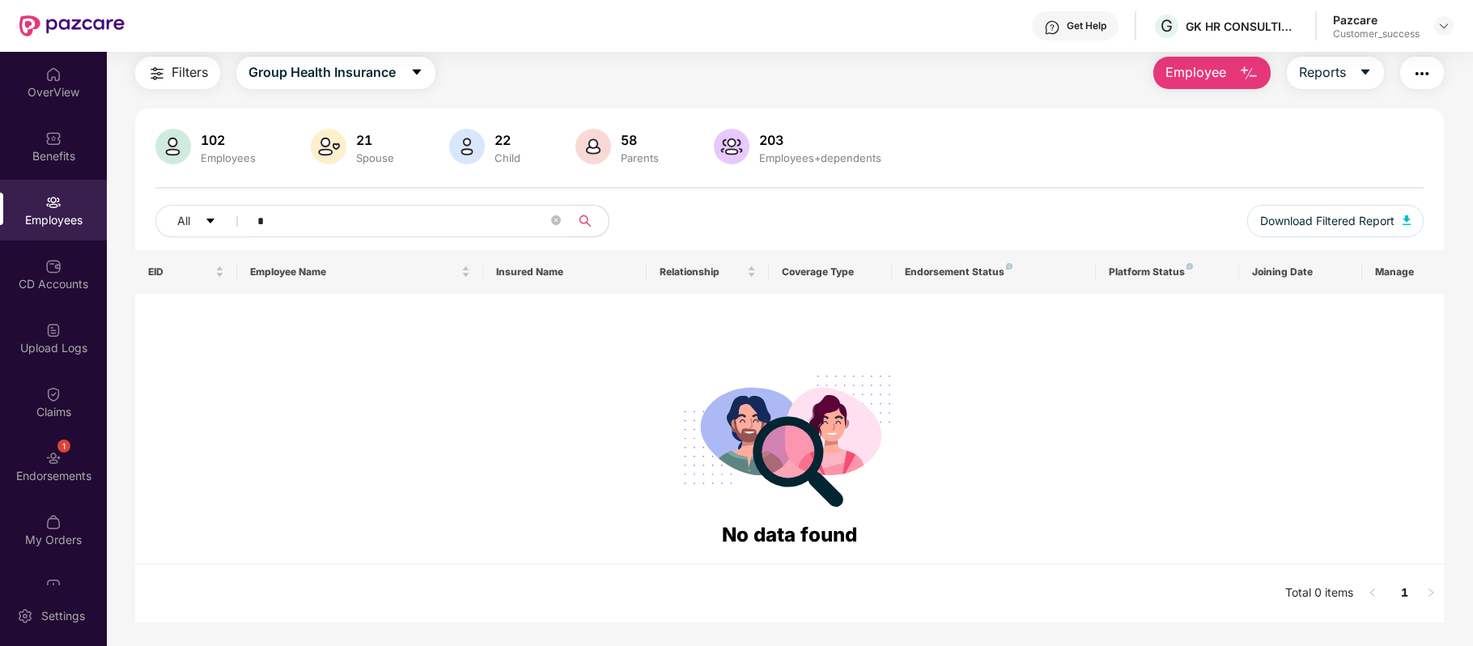
type input "*"
click at [333, 163] on img at bounding box center [329, 147] width 36 height 36
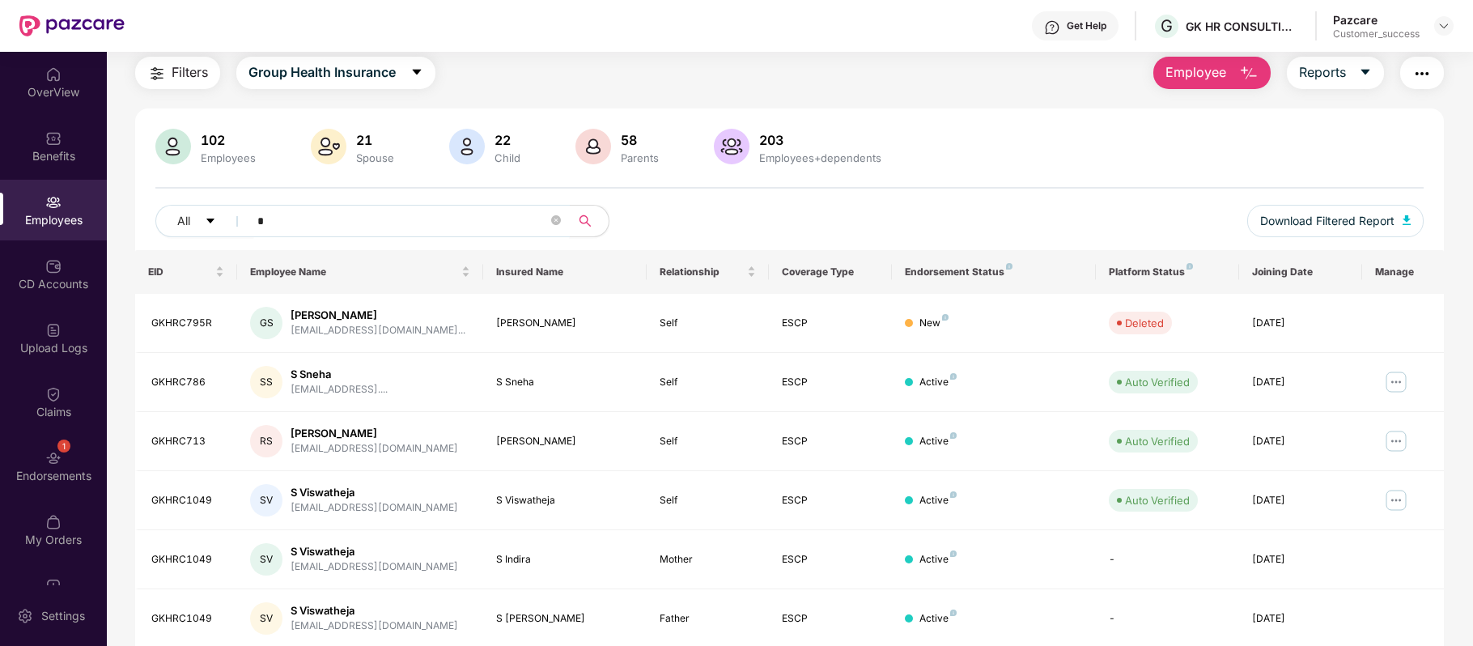
click at [286, 224] on input "*" at bounding box center [402, 221] width 290 height 24
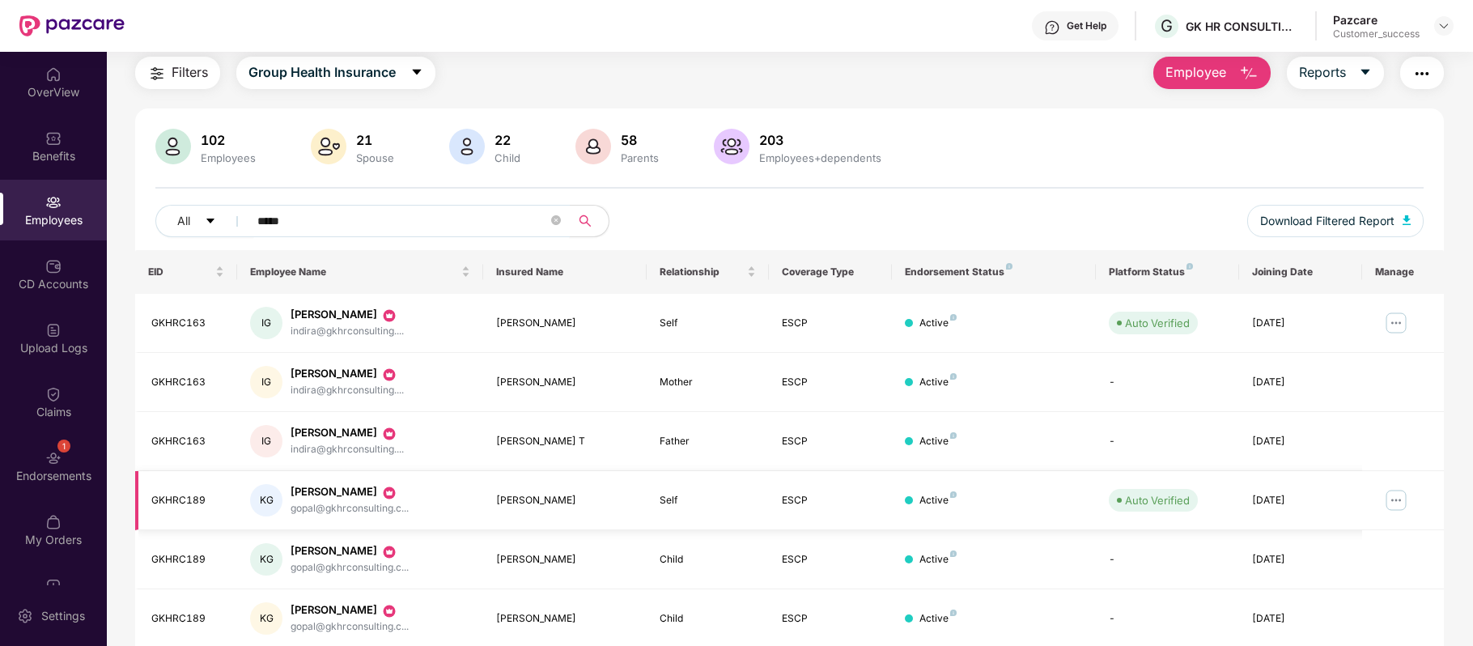
scroll to position [114, 0]
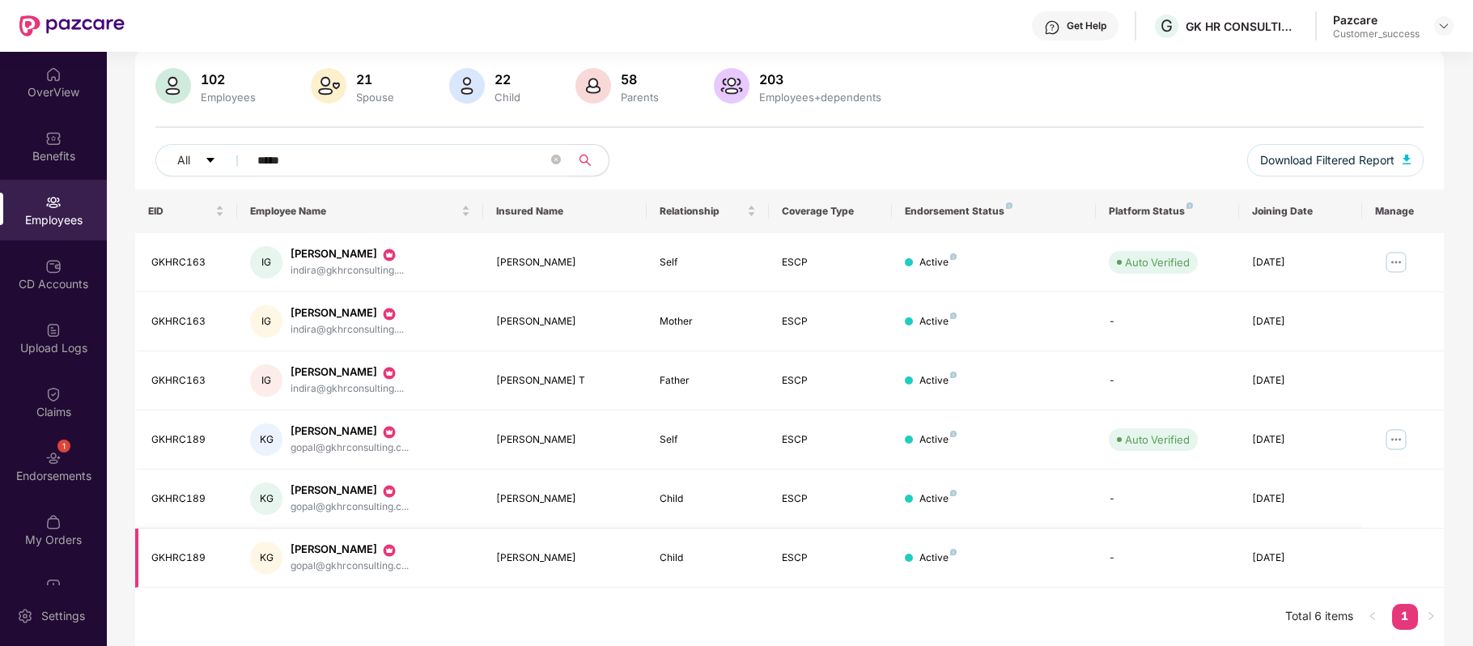
type input "*****"
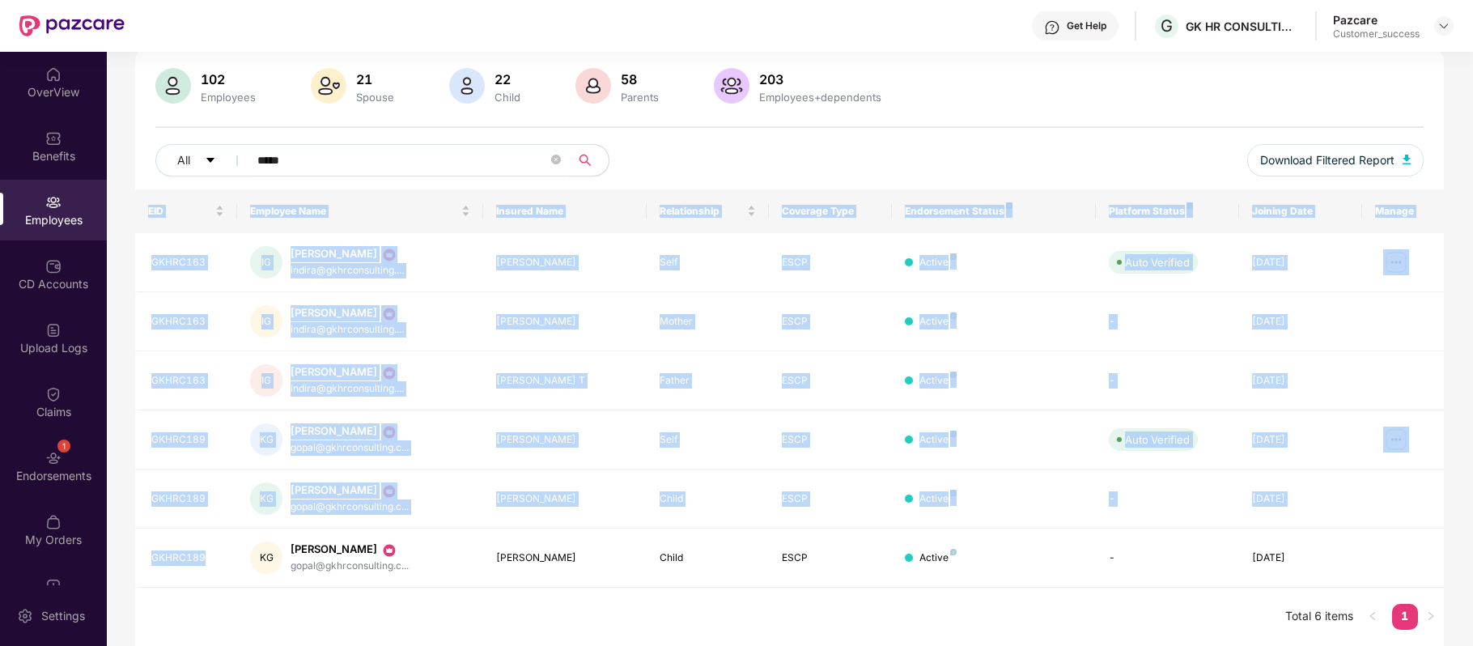
drag, startPoint x: 224, startPoint y: 558, endPoint x: 134, endPoint y: 554, distance: 90.7
click at [134, 554] on div "Filters Group Health Insurance Employee Reports 102 Employees 21 Spouse 22 Chil…" at bounding box center [789, 321] width 1365 height 650
click at [233, 589] on div "EID Employee Name Insured Name Relationship Coverage Type Endorsement Status Pl…" at bounding box center [789, 417] width 1308 height 456
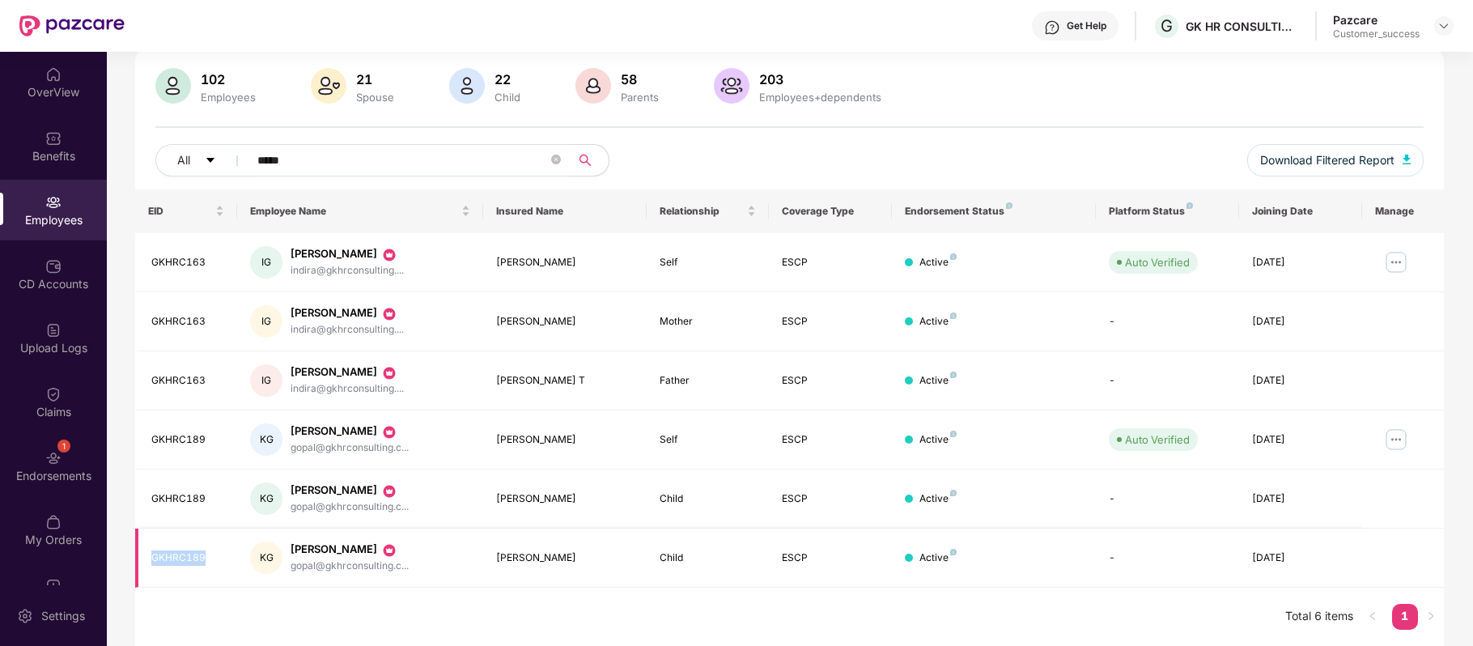
drag, startPoint x: 212, startPoint y: 561, endPoint x: 149, endPoint y: 557, distance: 63.2
click at [149, 557] on td "GKHRC189" at bounding box center [186, 557] width 102 height 59
copy div "GKHRC189"
click at [897, 21] on div "Get Help G GK HR CONSULTING INDIA PRIVATE LIMITED Pazcare Customer_success" at bounding box center [789, 26] width 1329 height 52
drag, startPoint x: 566, startPoint y: 558, endPoint x: 496, endPoint y: 562, distance: 70.5
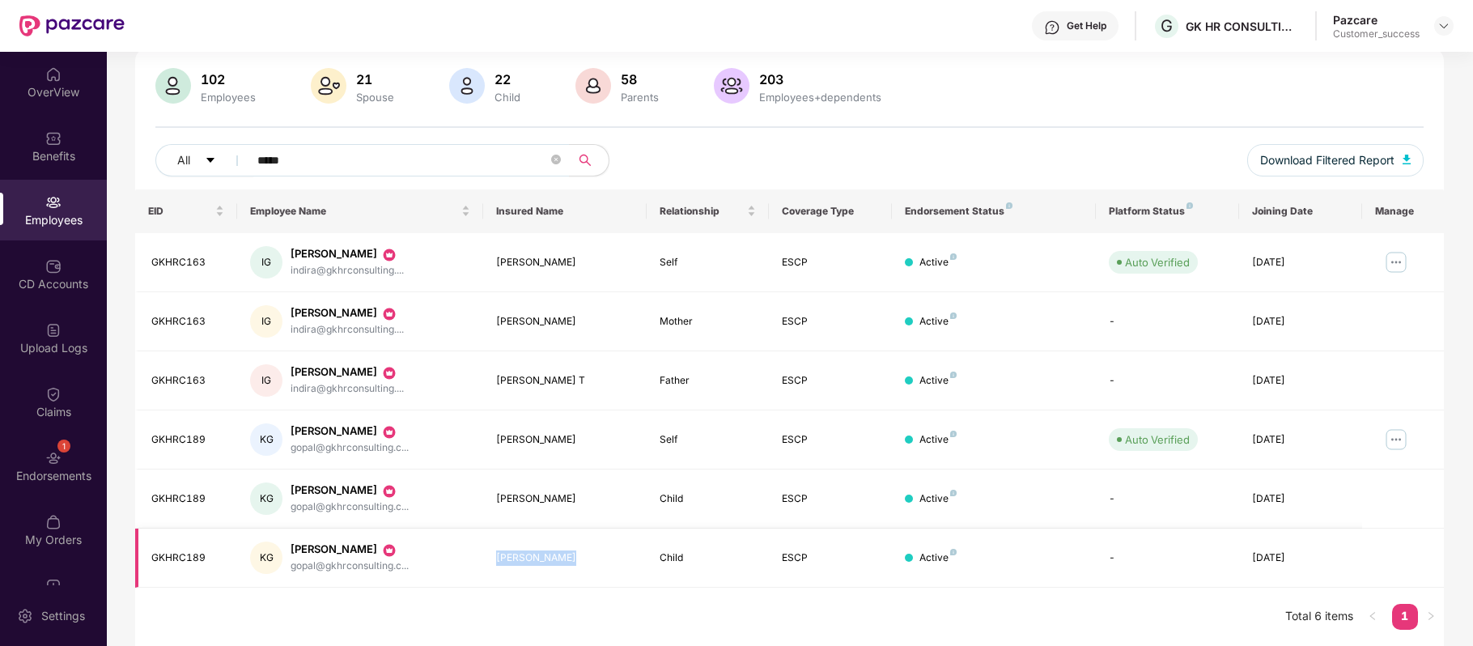
click at [496, 562] on div "[PERSON_NAME]" at bounding box center [565, 557] width 138 height 15
click at [62, 162] on div "Benefits" at bounding box center [53, 155] width 107 height 16
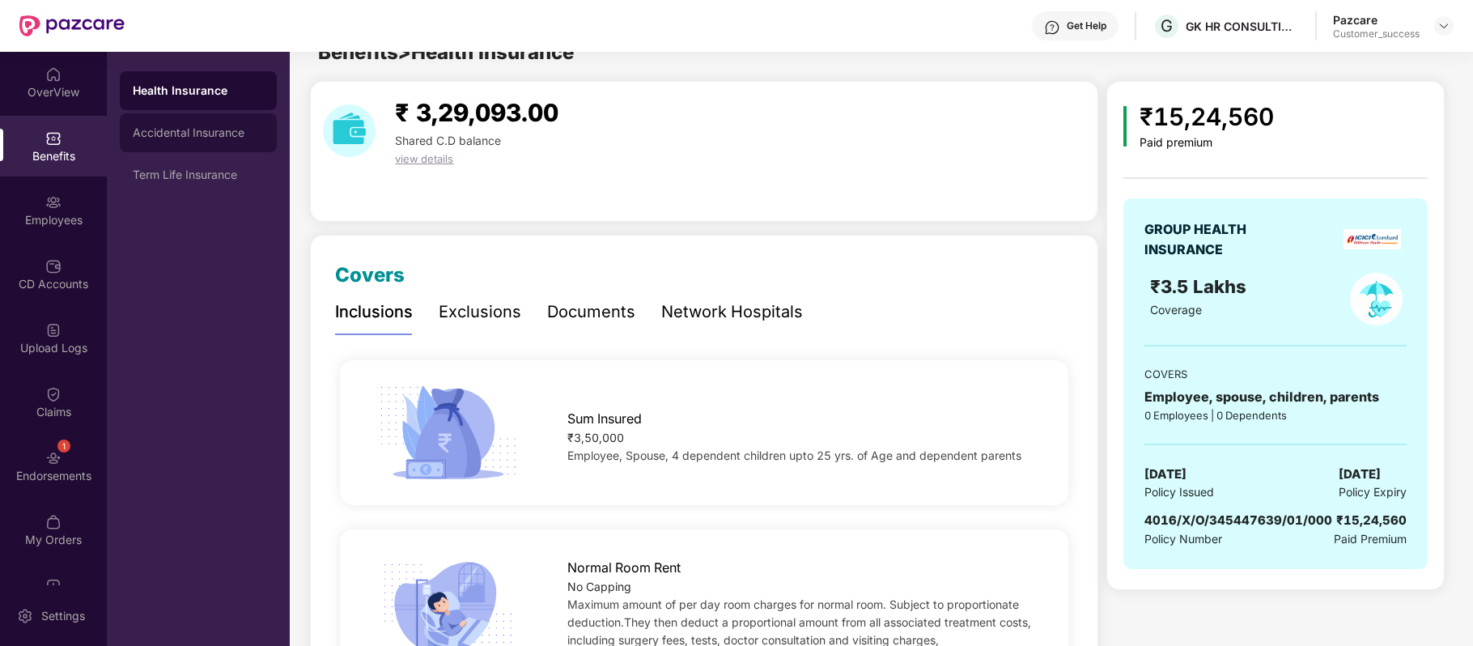
click at [176, 138] on div "Accidental Insurance" at bounding box center [198, 132] width 131 height 13
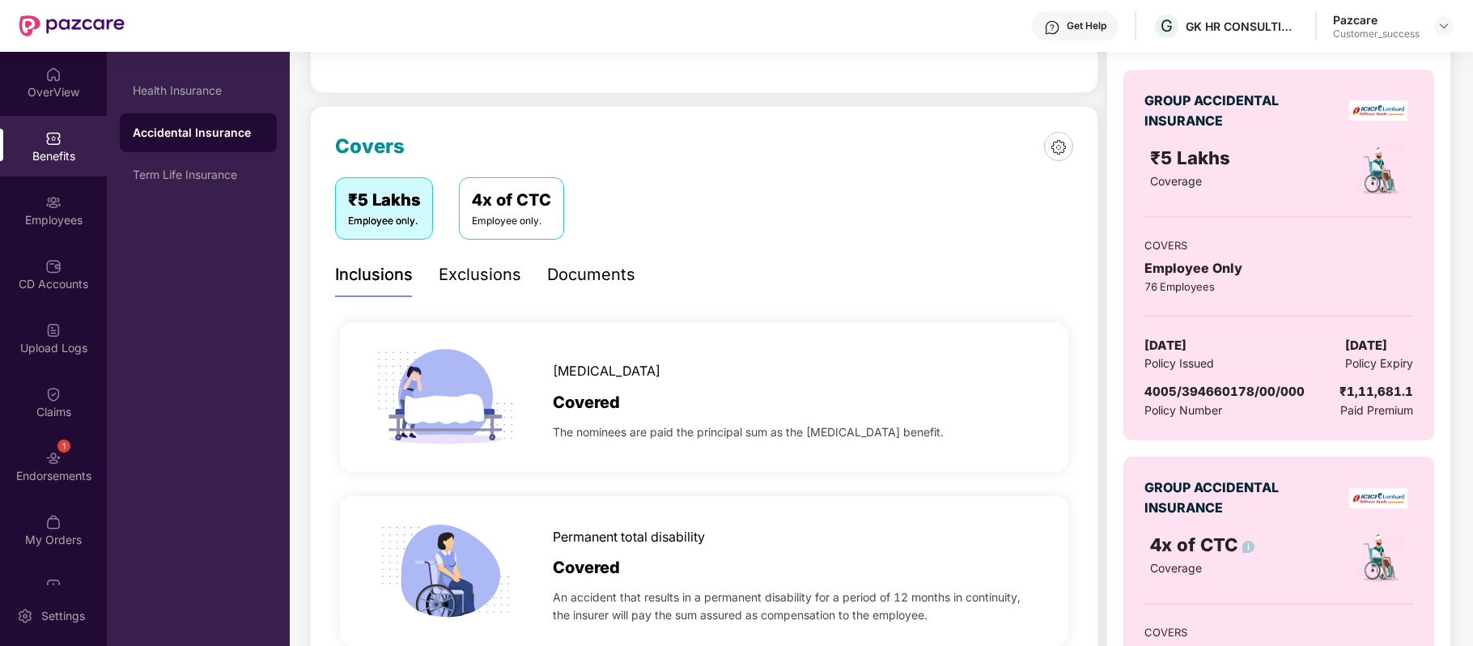
scroll to position [162, 0]
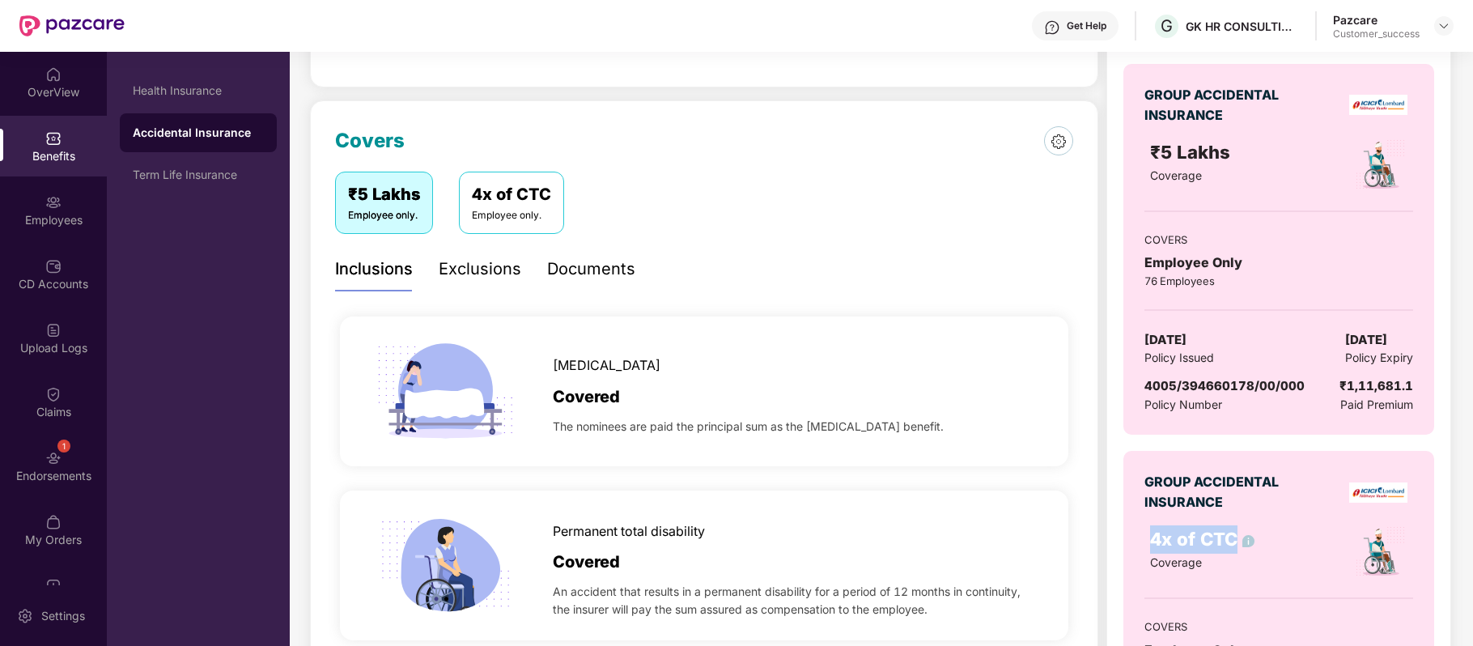
drag, startPoint x: 1151, startPoint y: 548, endPoint x: 1235, endPoint y: 541, distance: 84.5
click at [1235, 541] on span "4x of CTC" at bounding box center [1202, 538] width 104 height 21
click at [214, 165] on div "Term Life Insurance" at bounding box center [198, 174] width 157 height 39
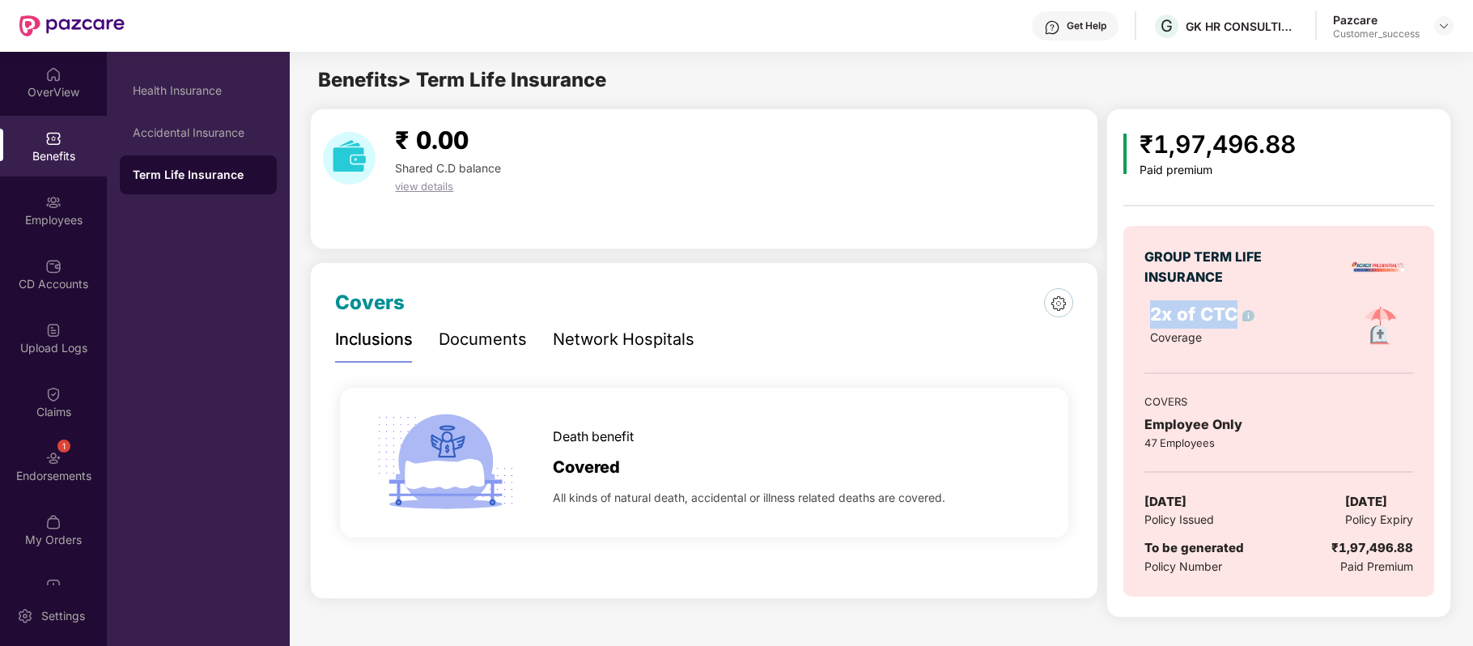
drag, startPoint x: 1236, startPoint y: 315, endPoint x: 1152, endPoint y: 315, distance: 84.2
click at [1152, 315] on span "2x of CTC" at bounding box center [1202, 313] width 104 height 21
click at [75, 197] on div "Employees" at bounding box center [53, 210] width 107 height 61
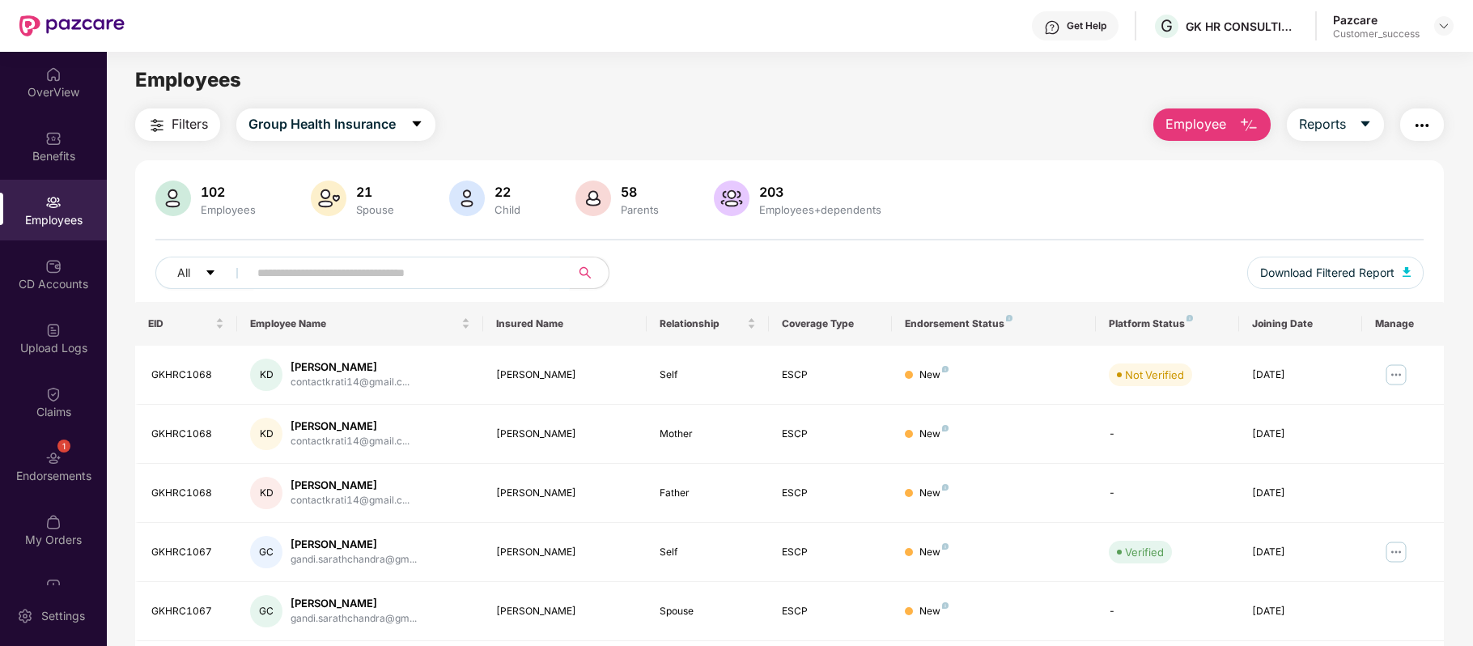
click at [350, 277] on input "text" at bounding box center [402, 273] width 290 height 24
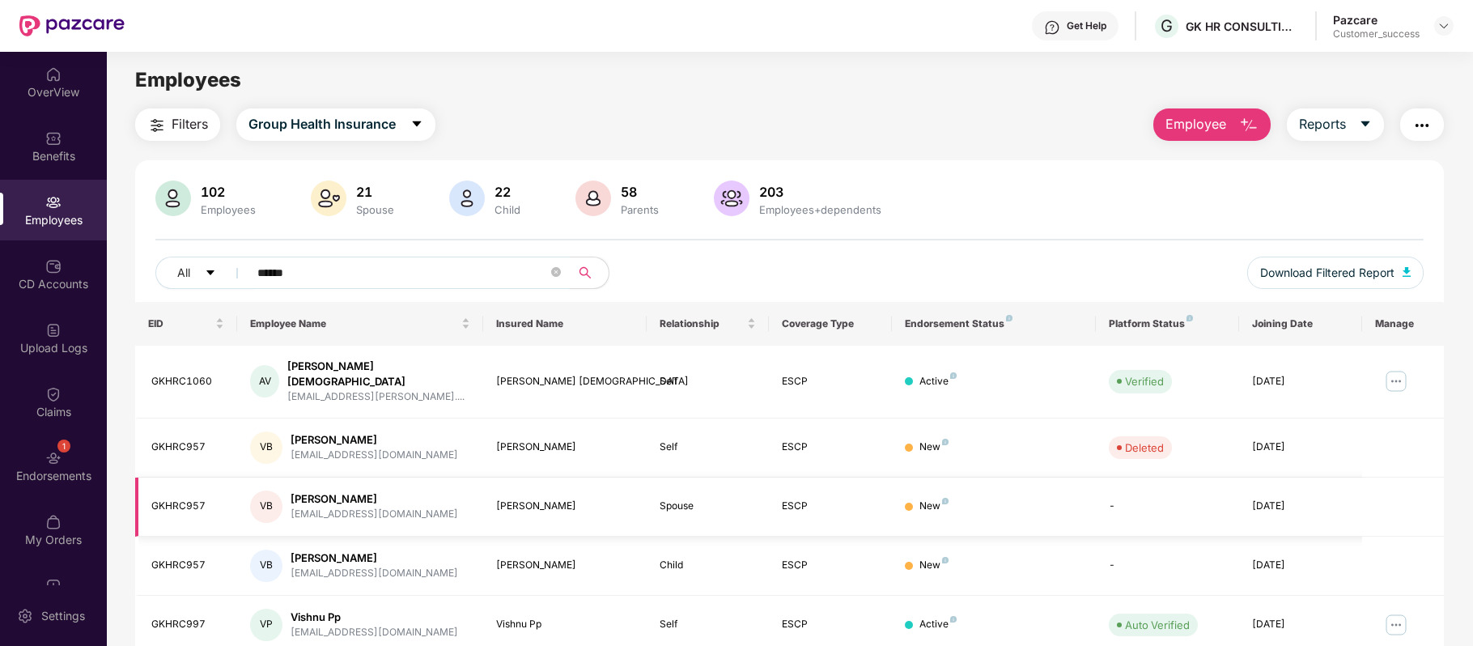
scroll to position [55, 0]
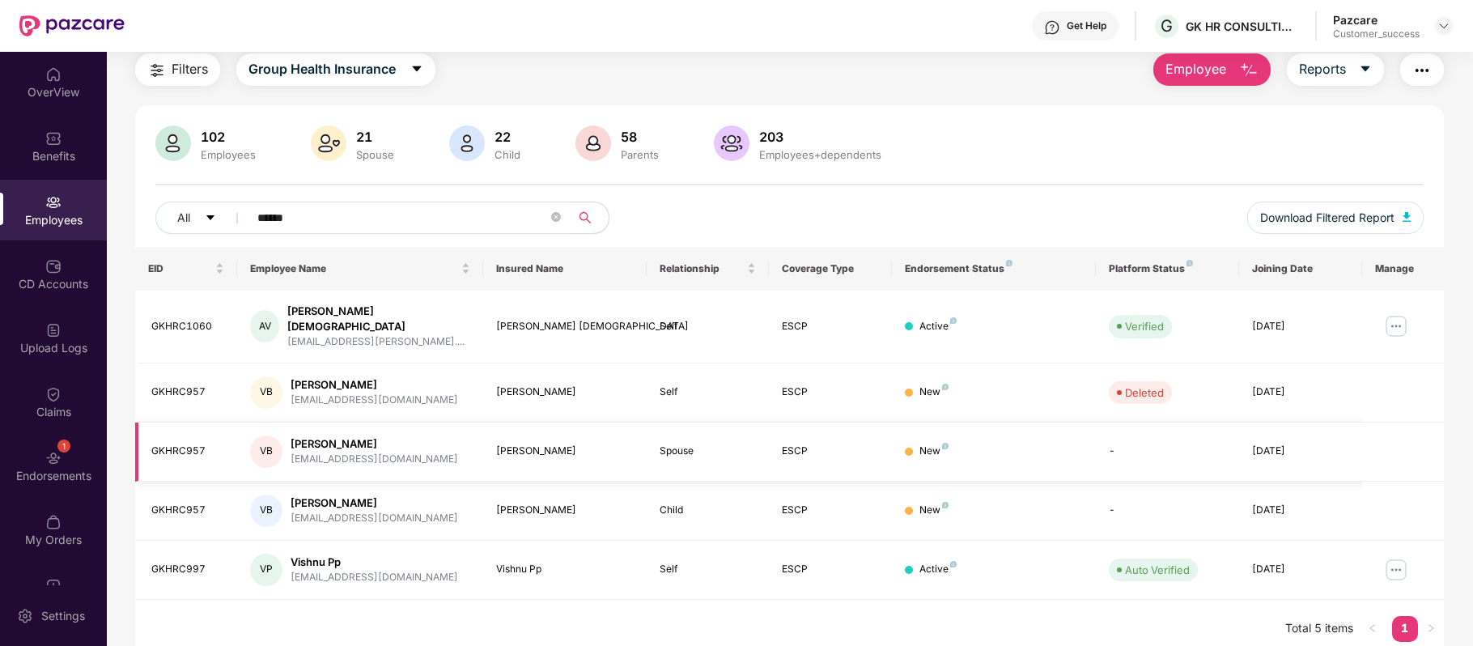
type input "******"
drag, startPoint x: 408, startPoint y: 432, endPoint x: 288, endPoint y: 435, distance: 119.8
click at [288, 435] on div "VB [DEMOGRAPHIC_DATA][PERSON_NAME] [EMAIL_ADDRESS][DOMAIN_NAME]" at bounding box center [359, 451] width 219 height 32
drag, startPoint x: 332, startPoint y: 211, endPoint x: 175, endPoint y: 214, distance: 157.0
click at [175, 214] on div "All ******" at bounding box center [525, 217] width 740 height 32
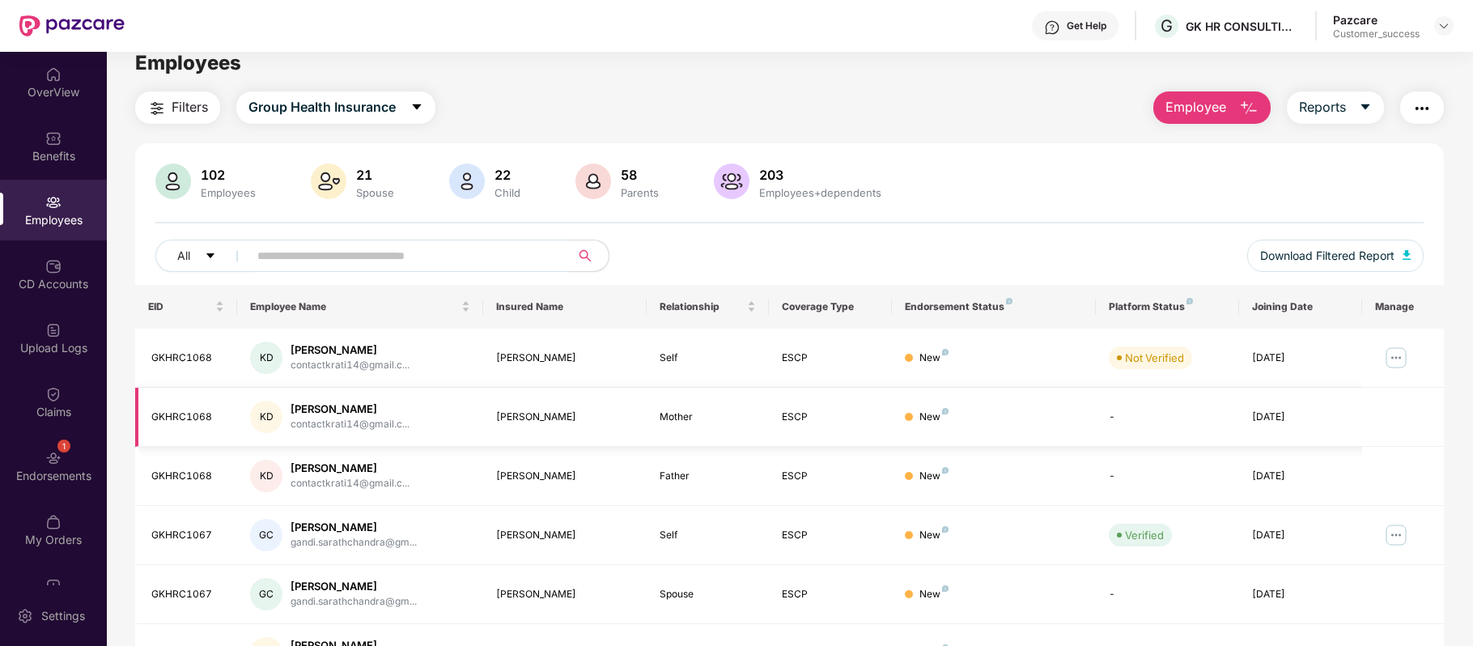
scroll to position [0, 0]
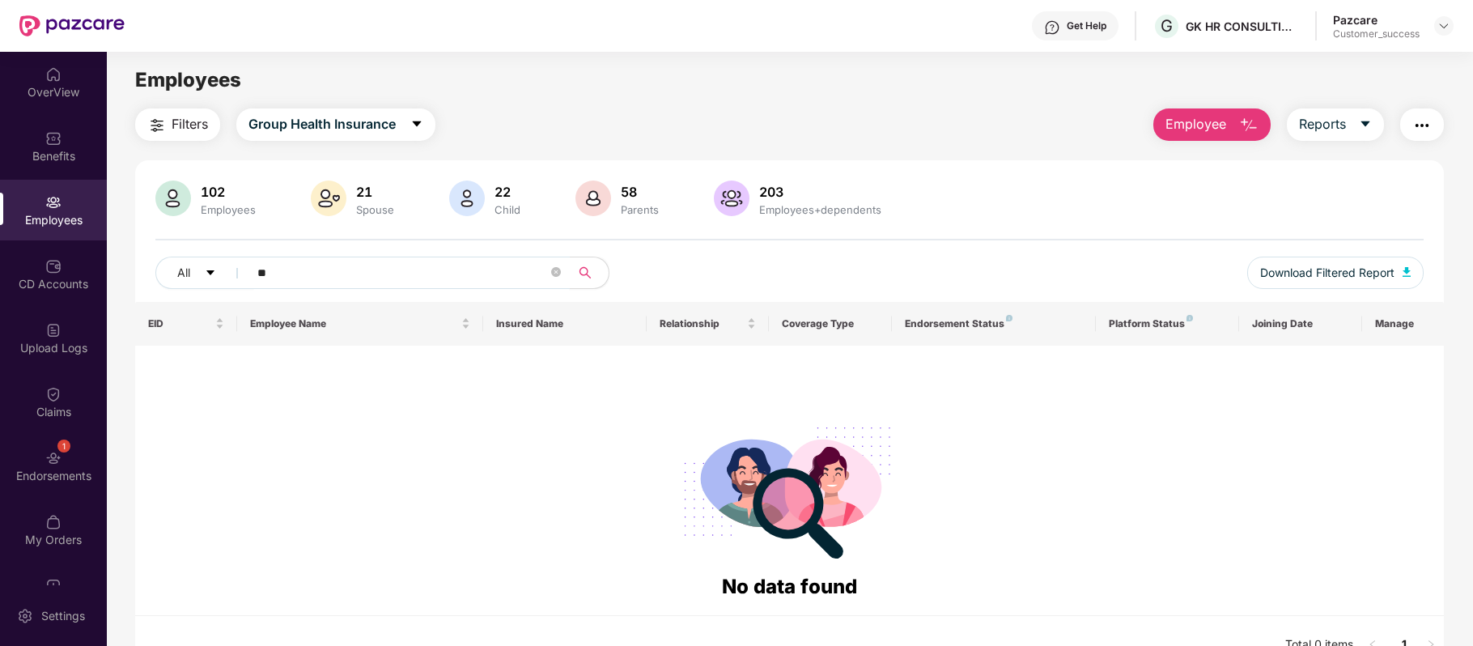
type input "*"
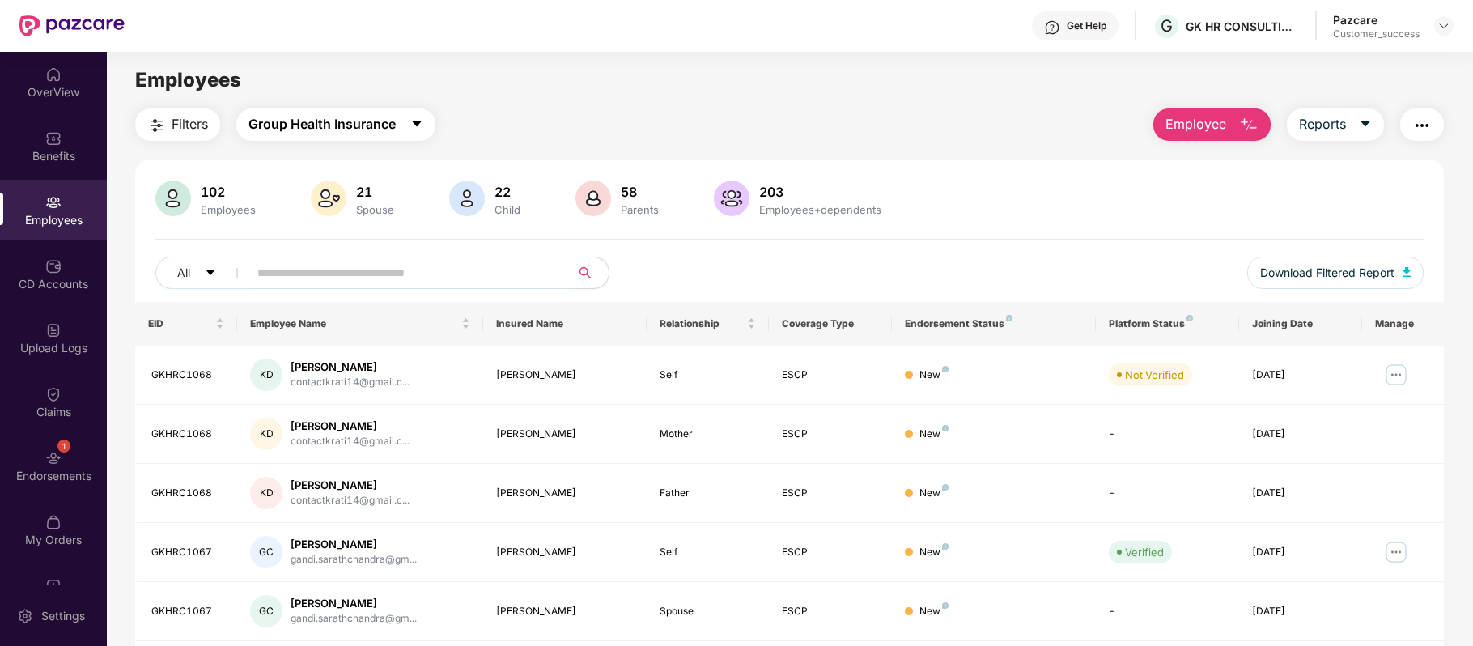
click at [392, 121] on span "Group Health Insurance" at bounding box center [321, 124] width 147 height 20
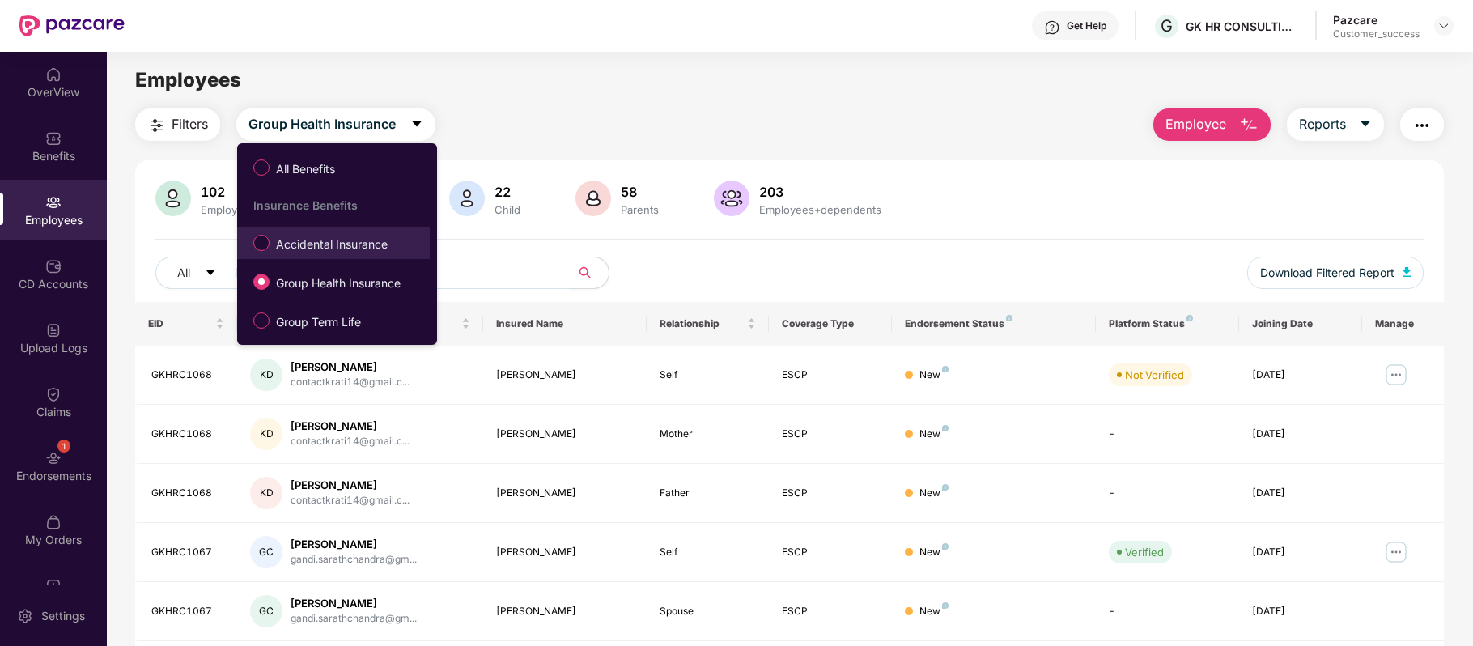
click at [344, 253] on span "Accidental Insurance" at bounding box center [331, 244] width 125 height 18
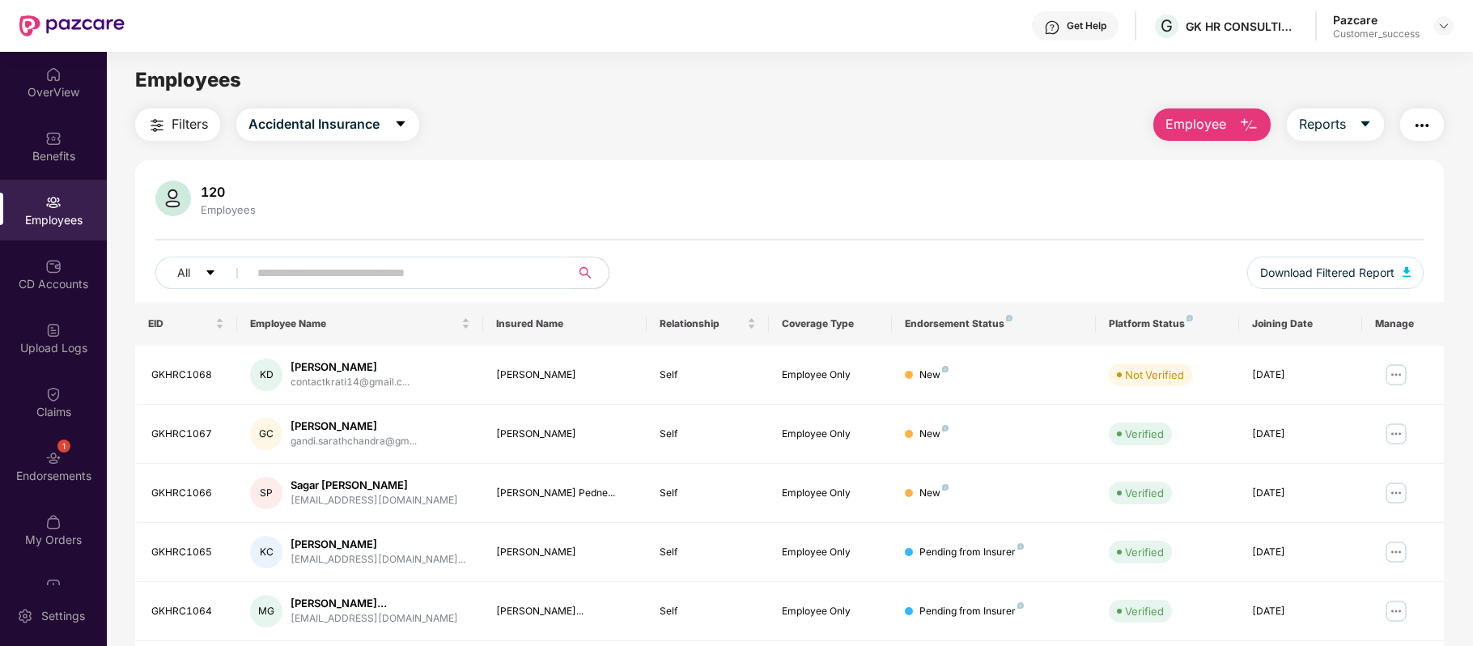
click at [350, 276] on input "text" at bounding box center [402, 273] width 290 height 24
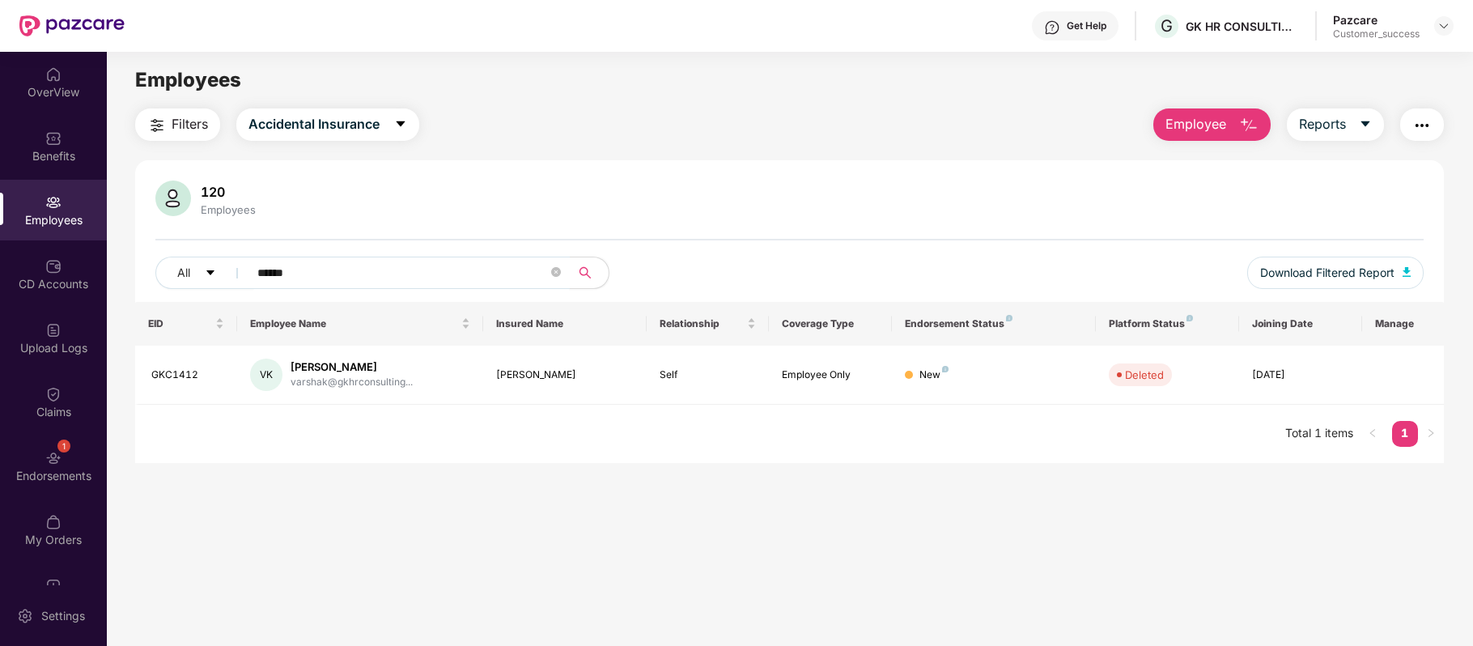
type input "******"
drag, startPoint x: 402, startPoint y: 366, endPoint x: 290, endPoint y: 369, distance: 112.5
click at [290, 369] on div "[PERSON_NAME]" at bounding box center [351, 366] width 122 height 15
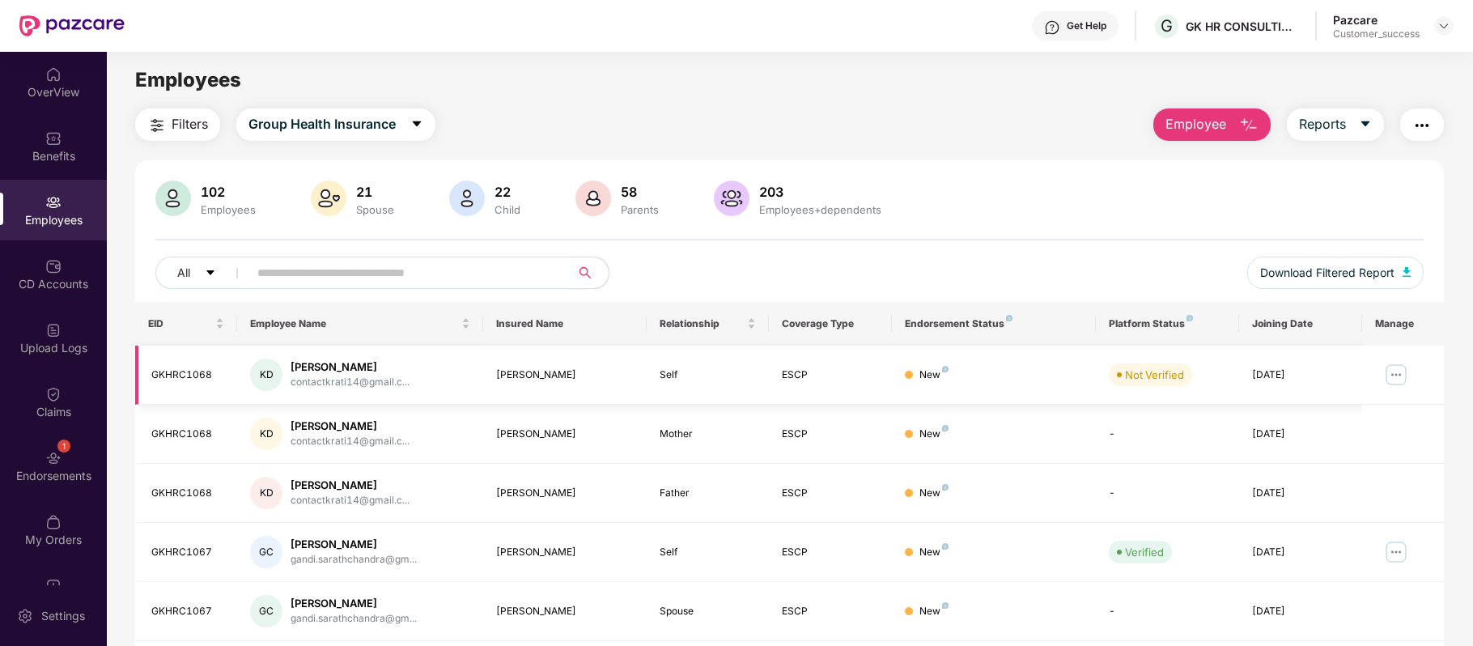
click at [1396, 377] on img at bounding box center [1396, 375] width 26 height 26
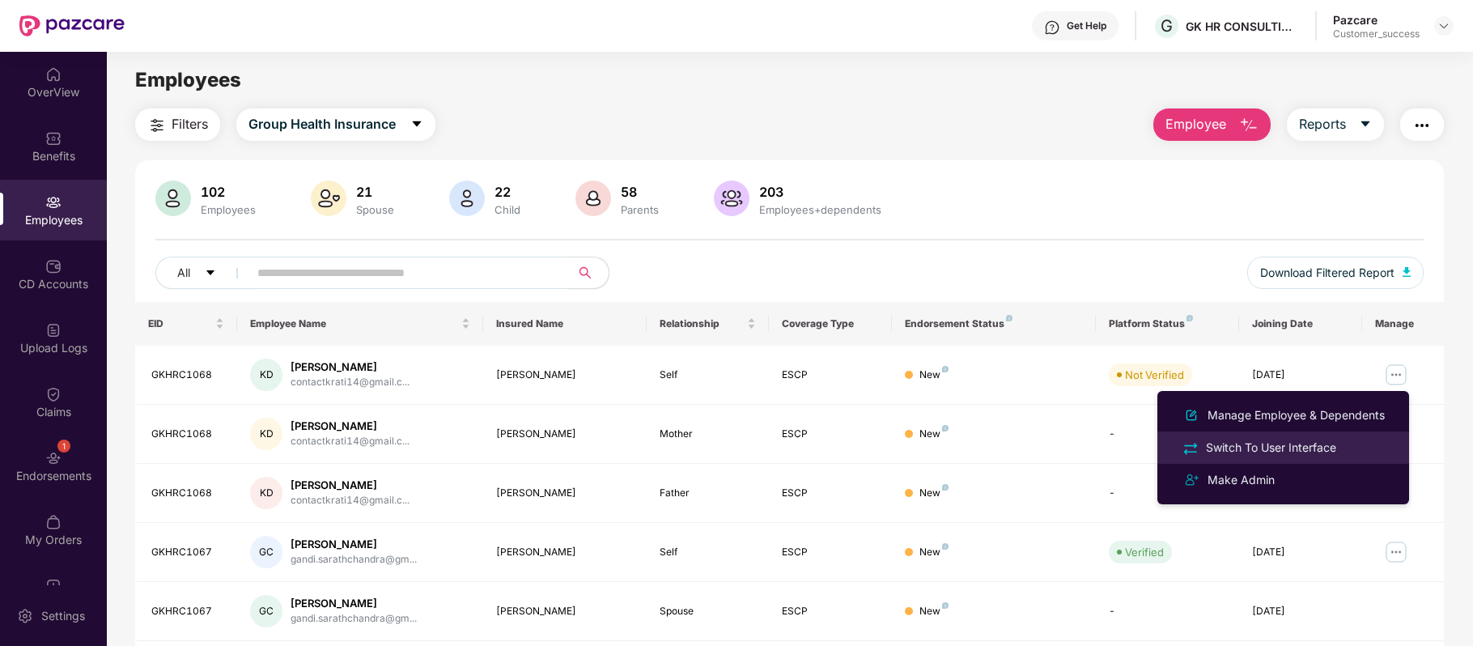
click at [1253, 437] on li "Switch To User Interface" at bounding box center [1283, 447] width 252 height 32
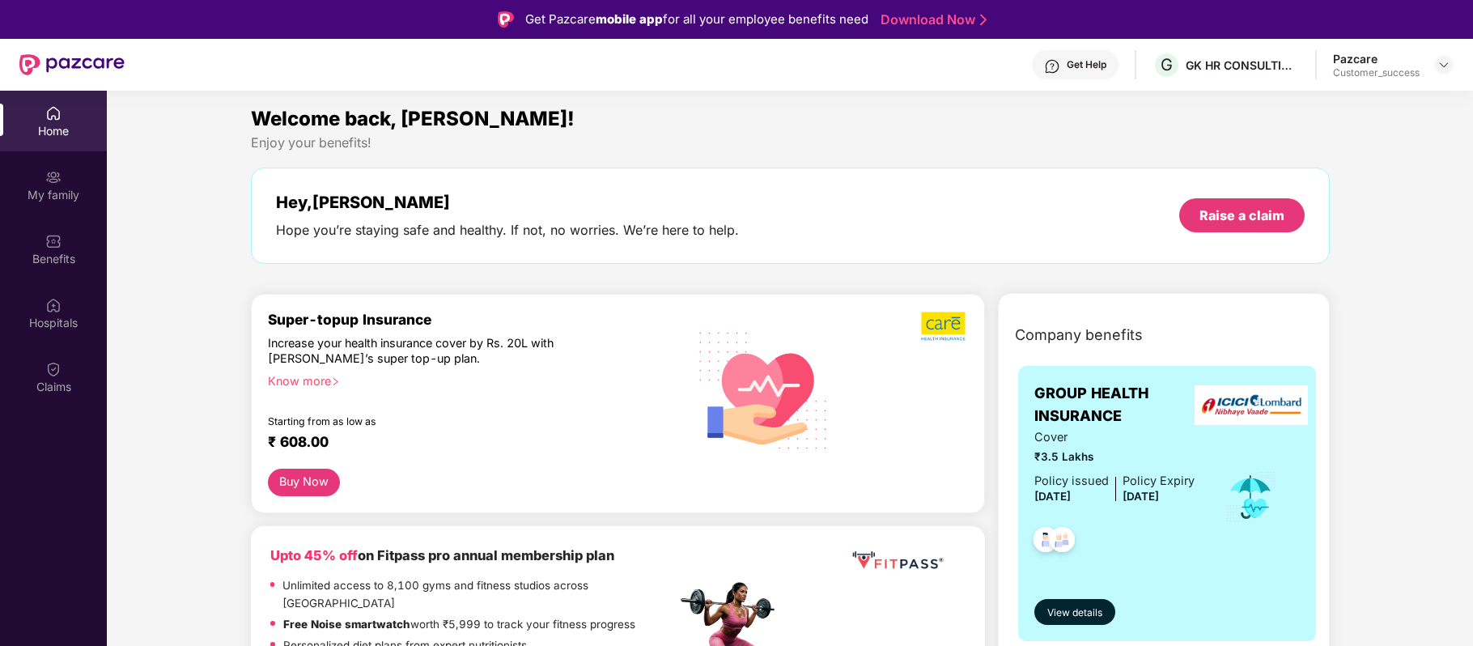
click at [311, 382] on div "Know more" at bounding box center [467, 378] width 399 height 11
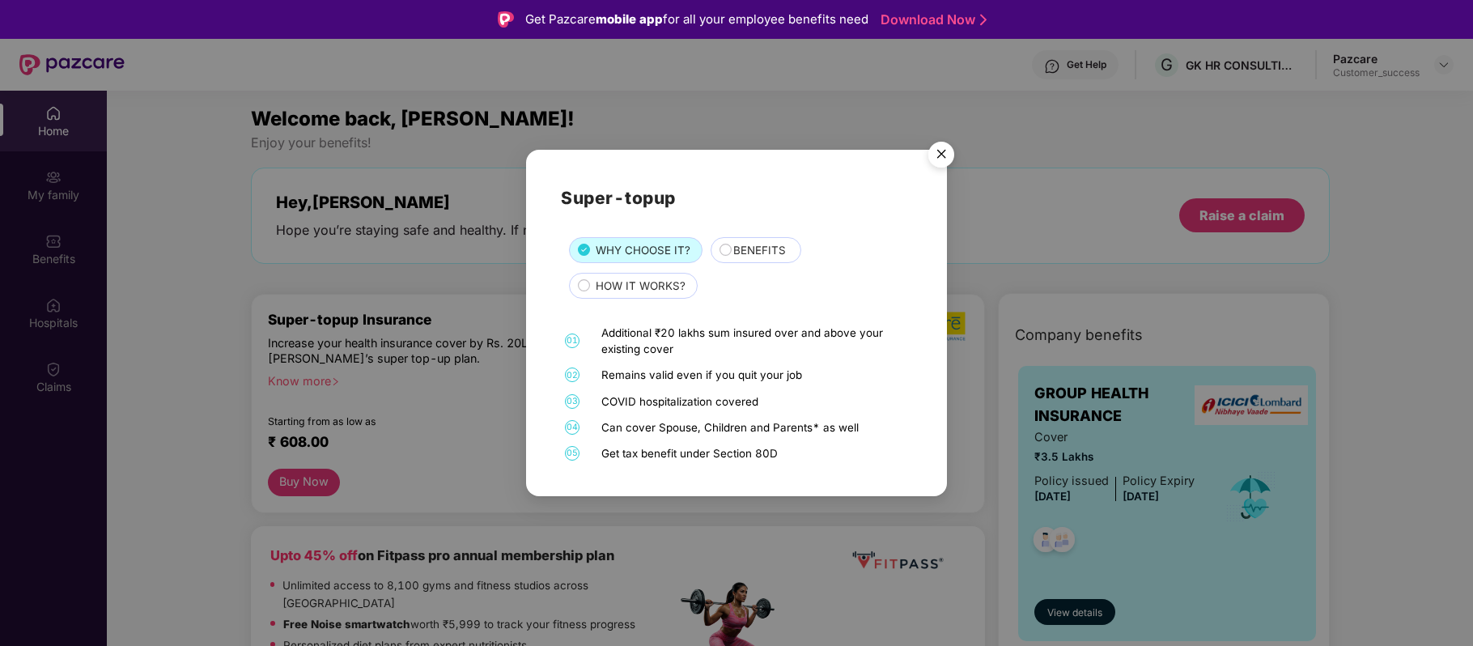
click at [748, 249] on span "BENEFITS" at bounding box center [759, 250] width 53 height 17
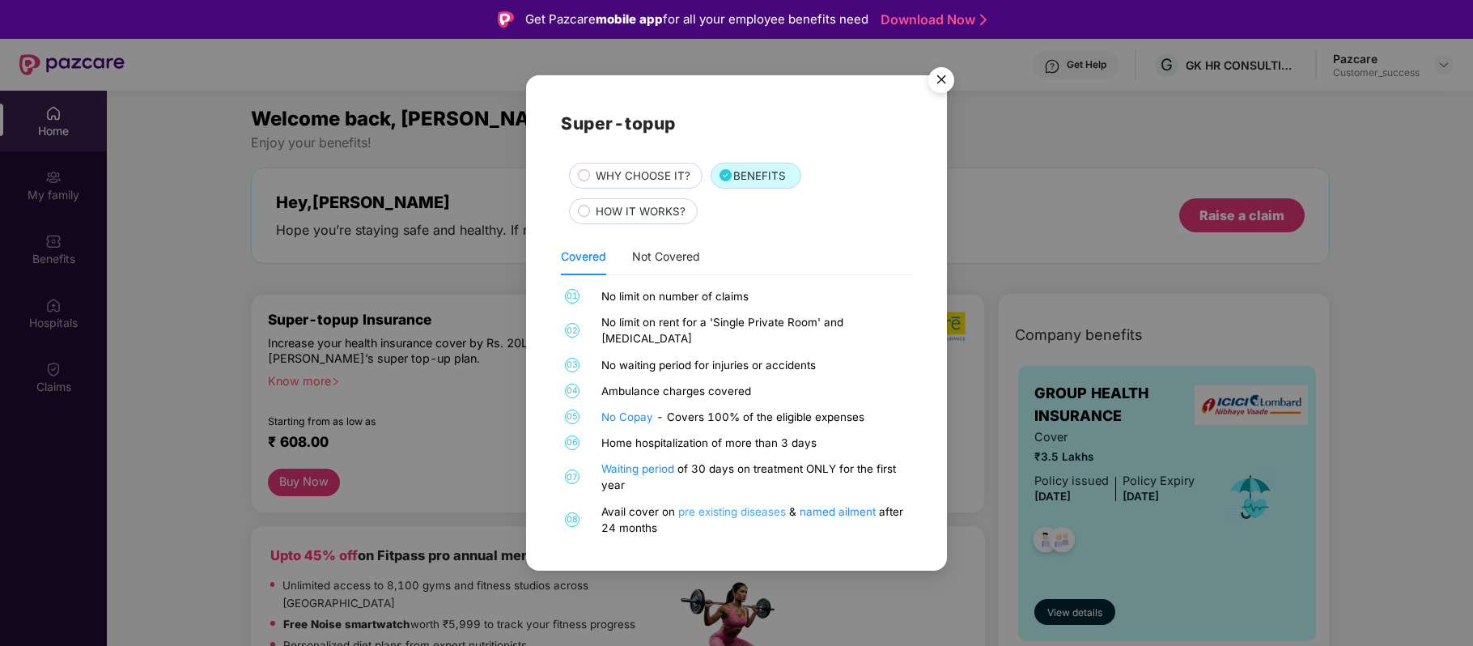
click at [704, 505] on link "pre existing diseases" at bounding box center [733, 511] width 111 height 13
click at [686, 265] on div "Not Covered" at bounding box center [666, 257] width 68 height 18
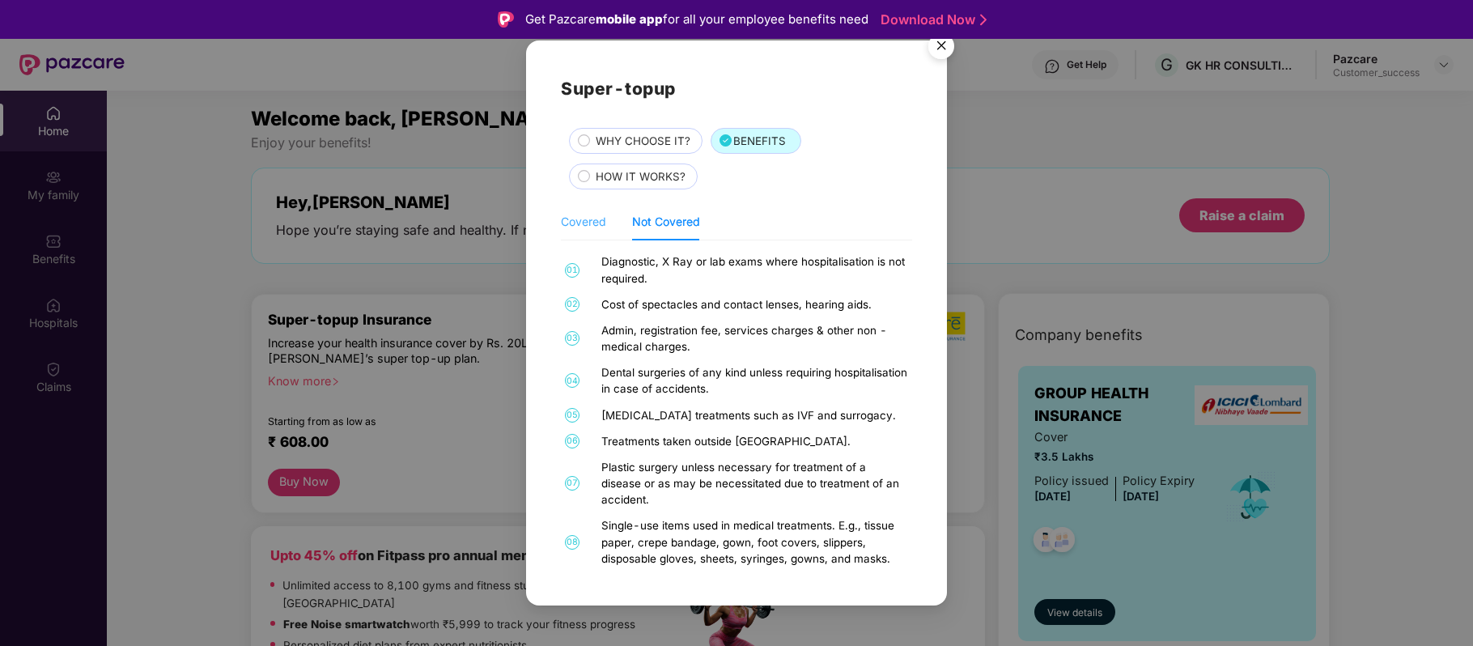
click at [591, 234] on div "Covered" at bounding box center [583, 221] width 45 height 37
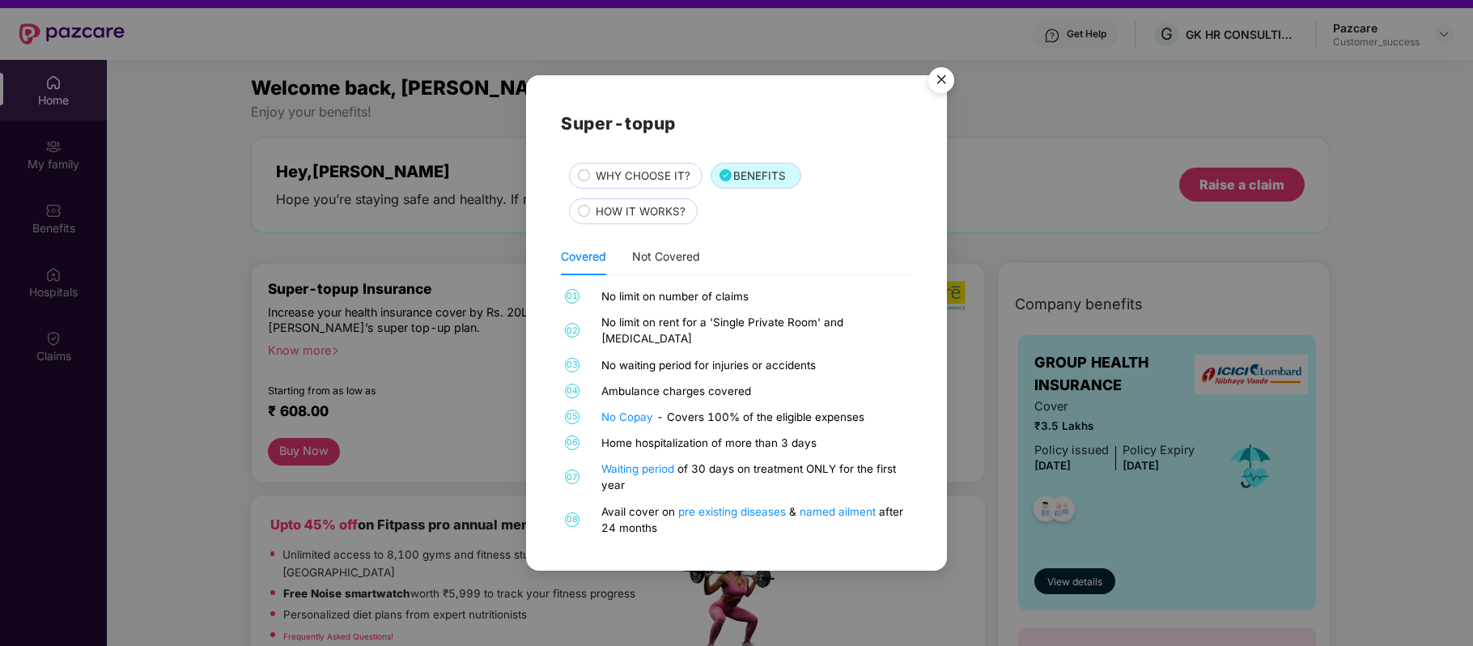
scroll to position [33, 0]
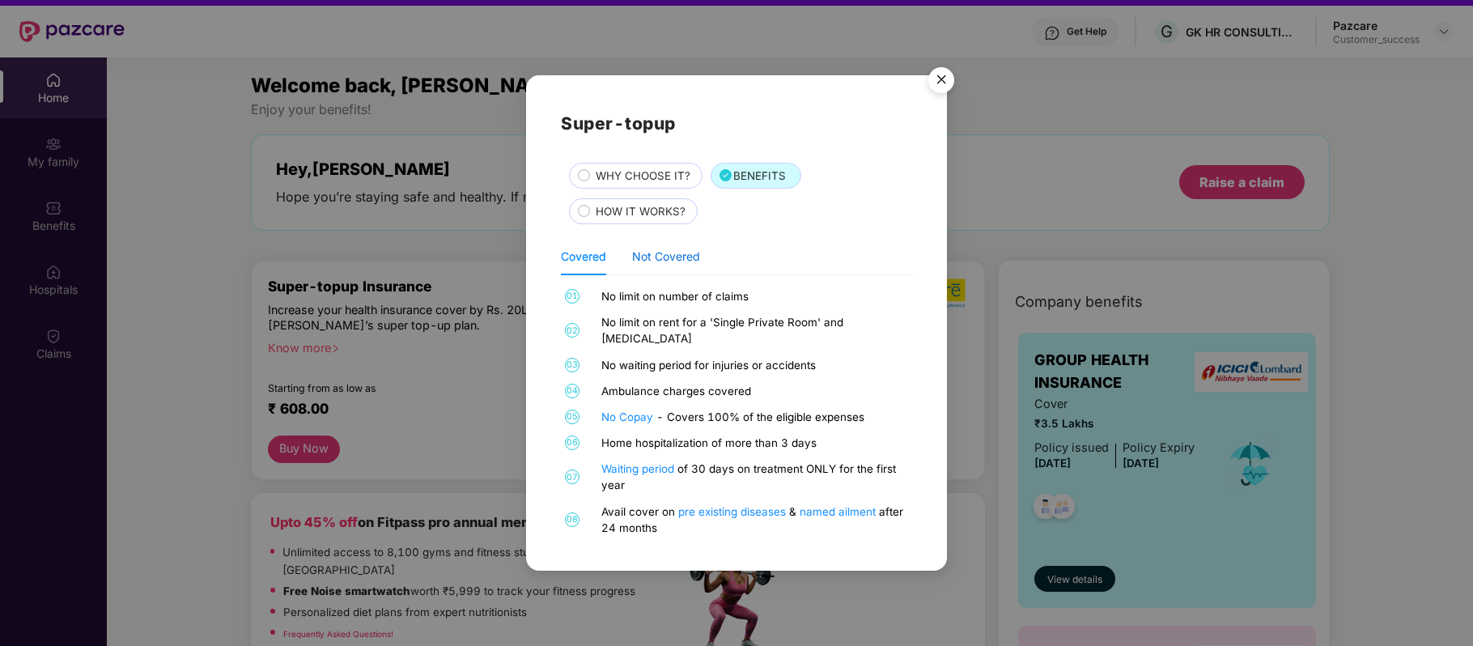
click at [672, 257] on div "Not Covered" at bounding box center [666, 257] width 68 height 18
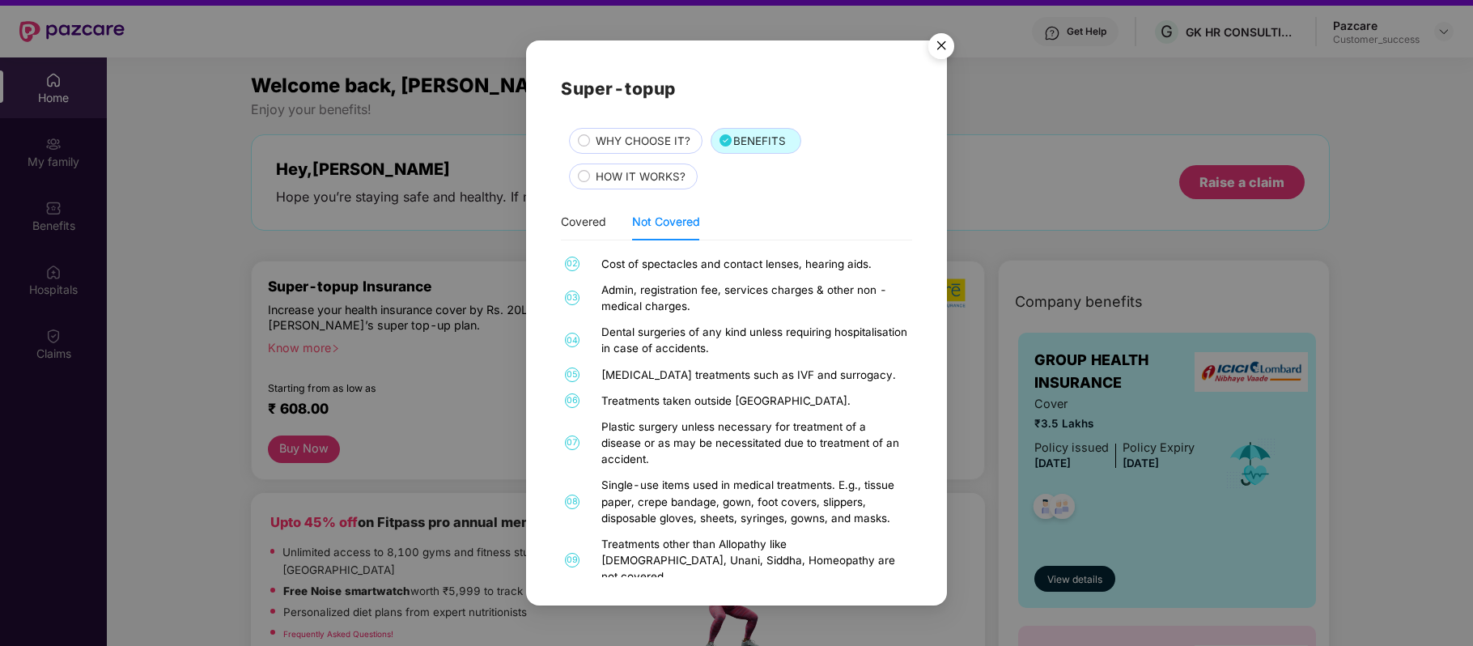
scroll to position [0, 0]
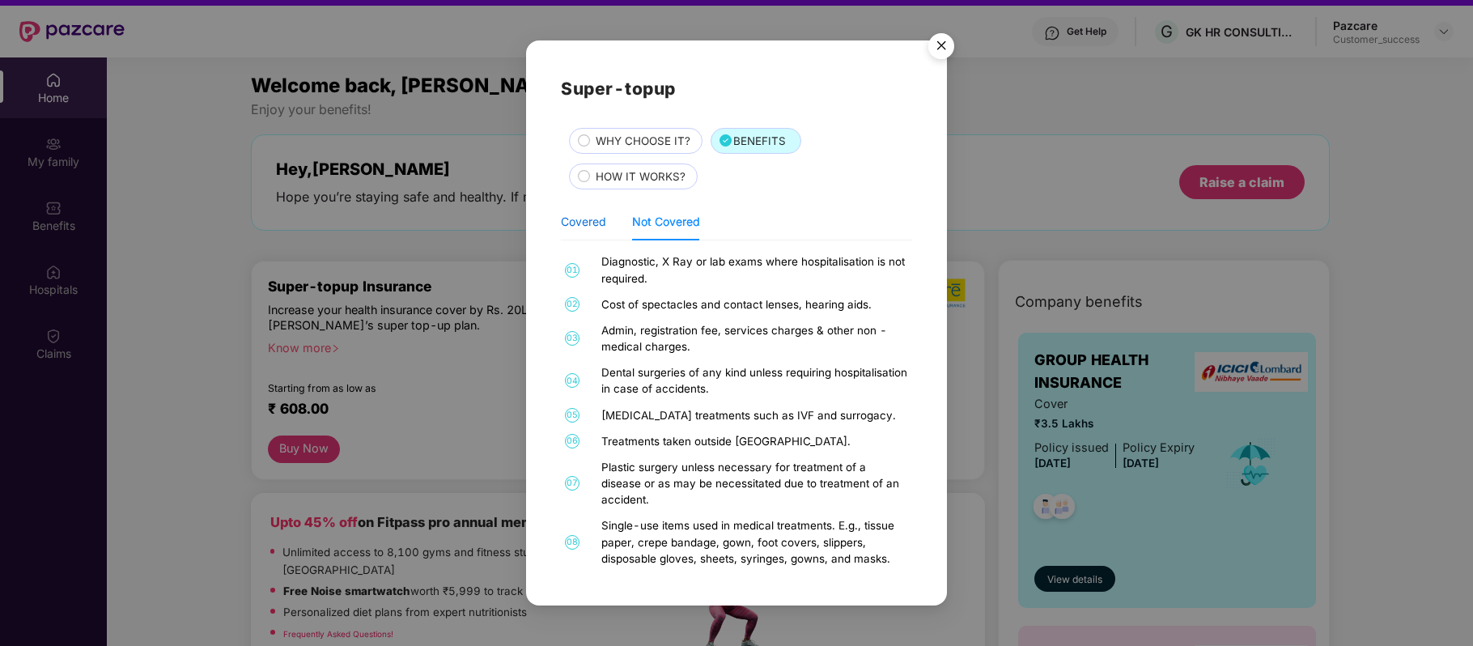
click at [591, 225] on div "Covered" at bounding box center [583, 222] width 45 height 18
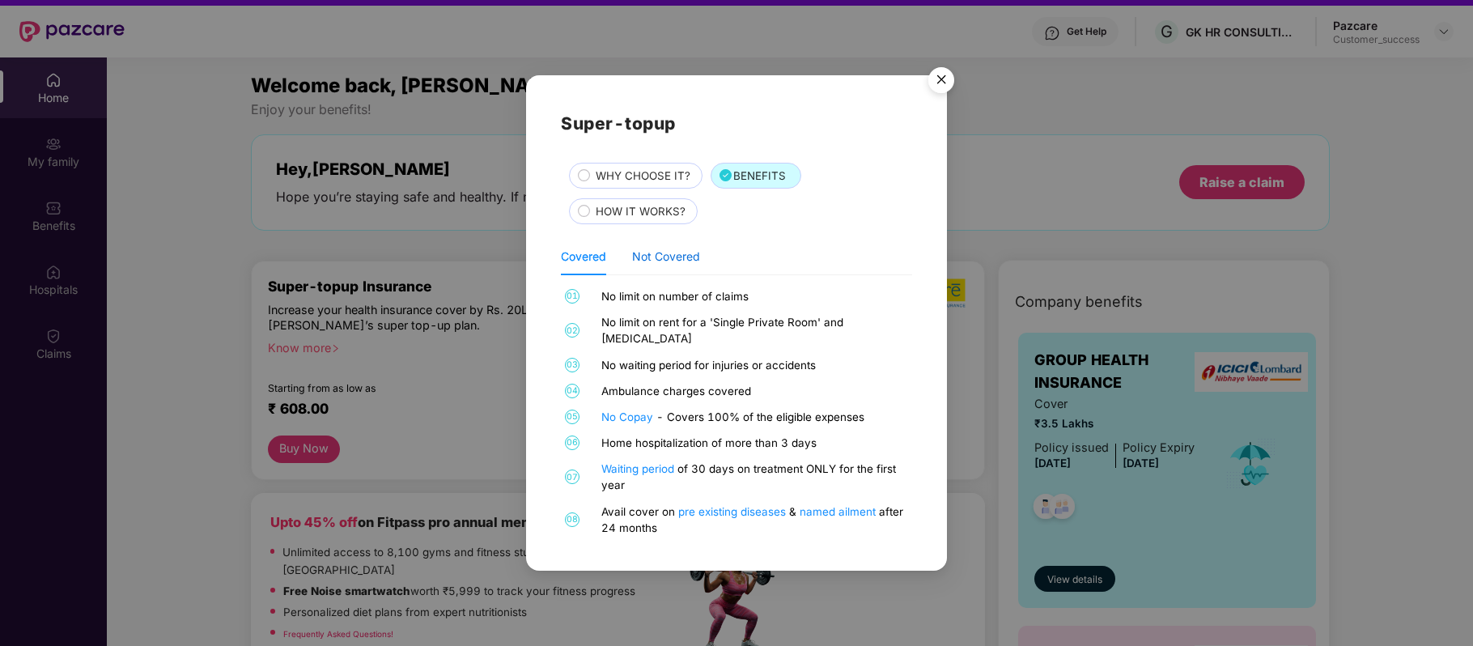
click at [667, 265] on div "Not Covered" at bounding box center [666, 257] width 68 height 18
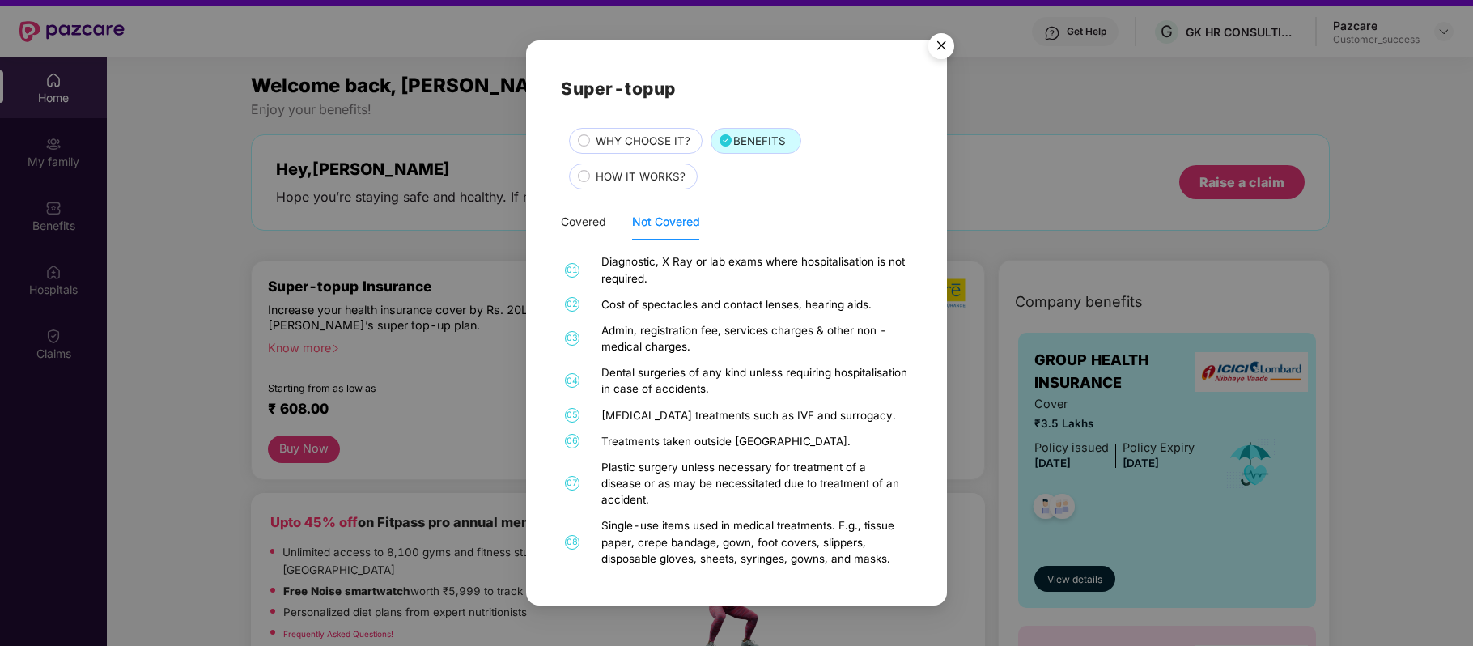
click at [651, 183] on span "HOW IT WORKS?" at bounding box center [641, 176] width 90 height 17
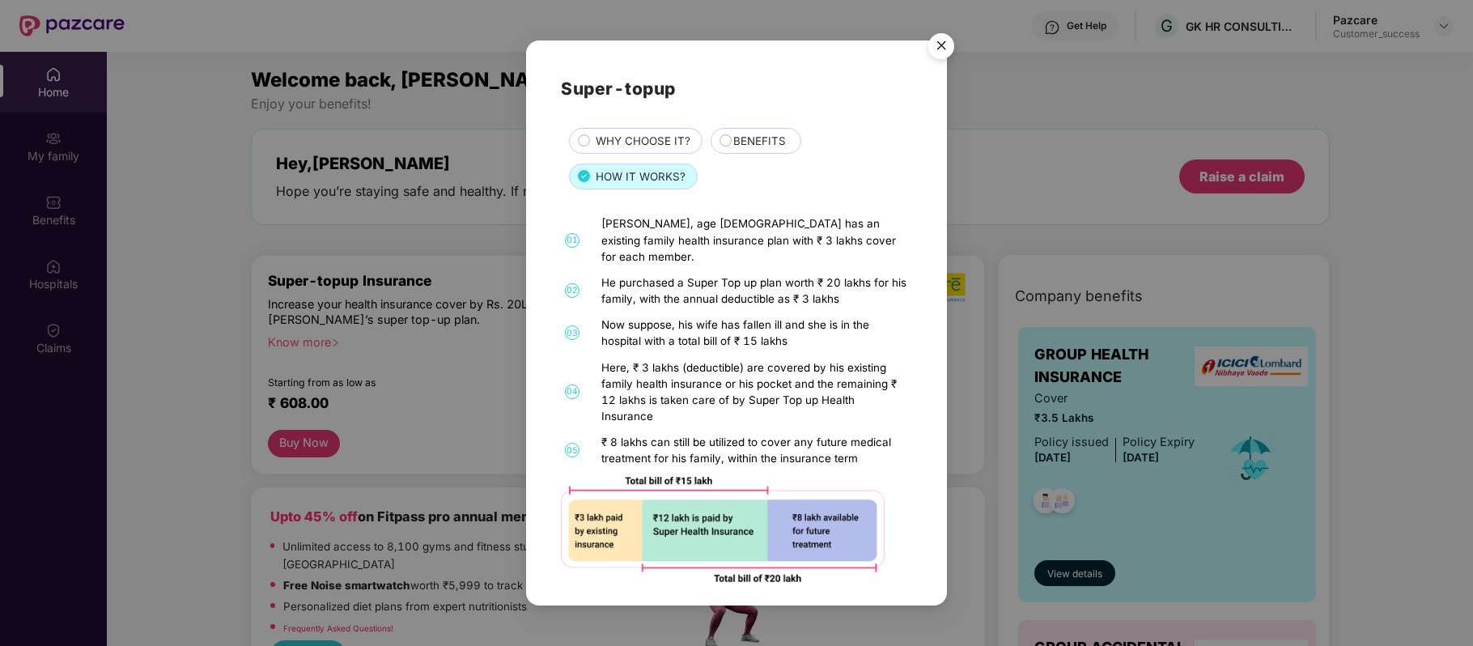
scroll to position [32, 0]
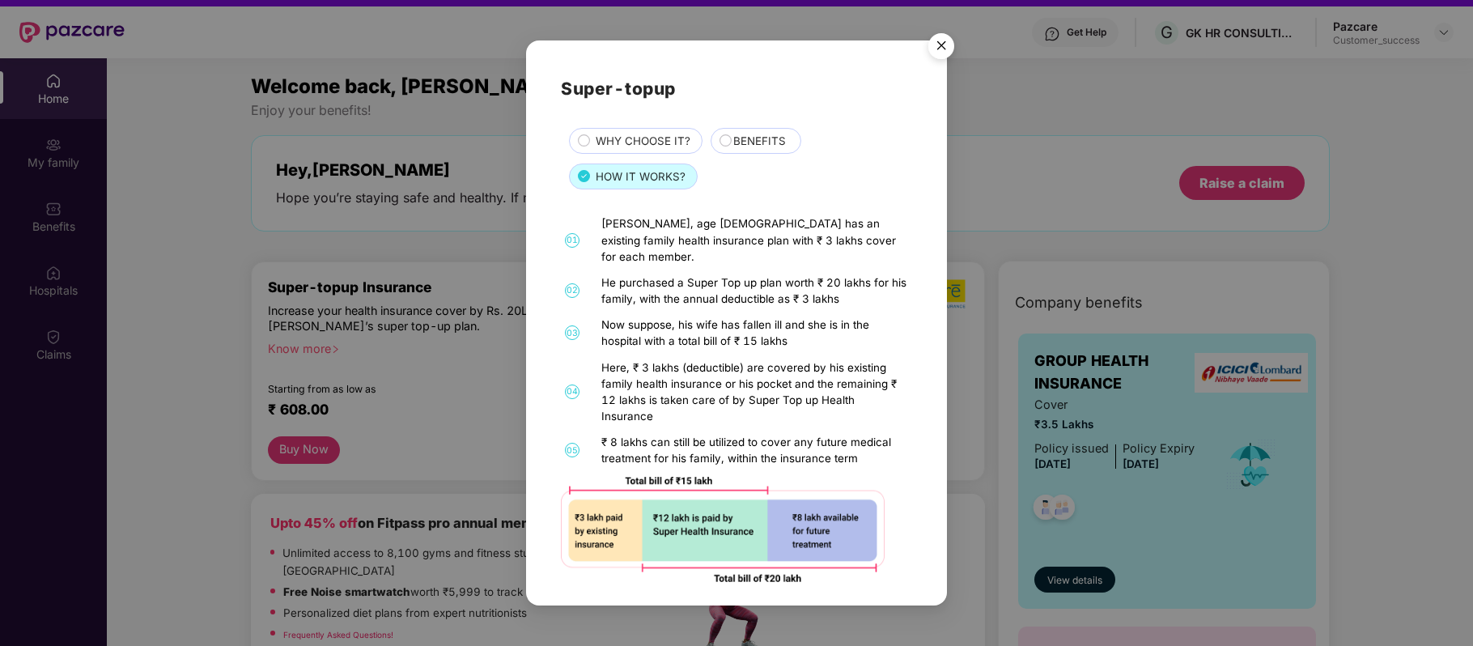
click at [937, 60] on img "Close" at bounding box center [940, 48] width 45 height 45
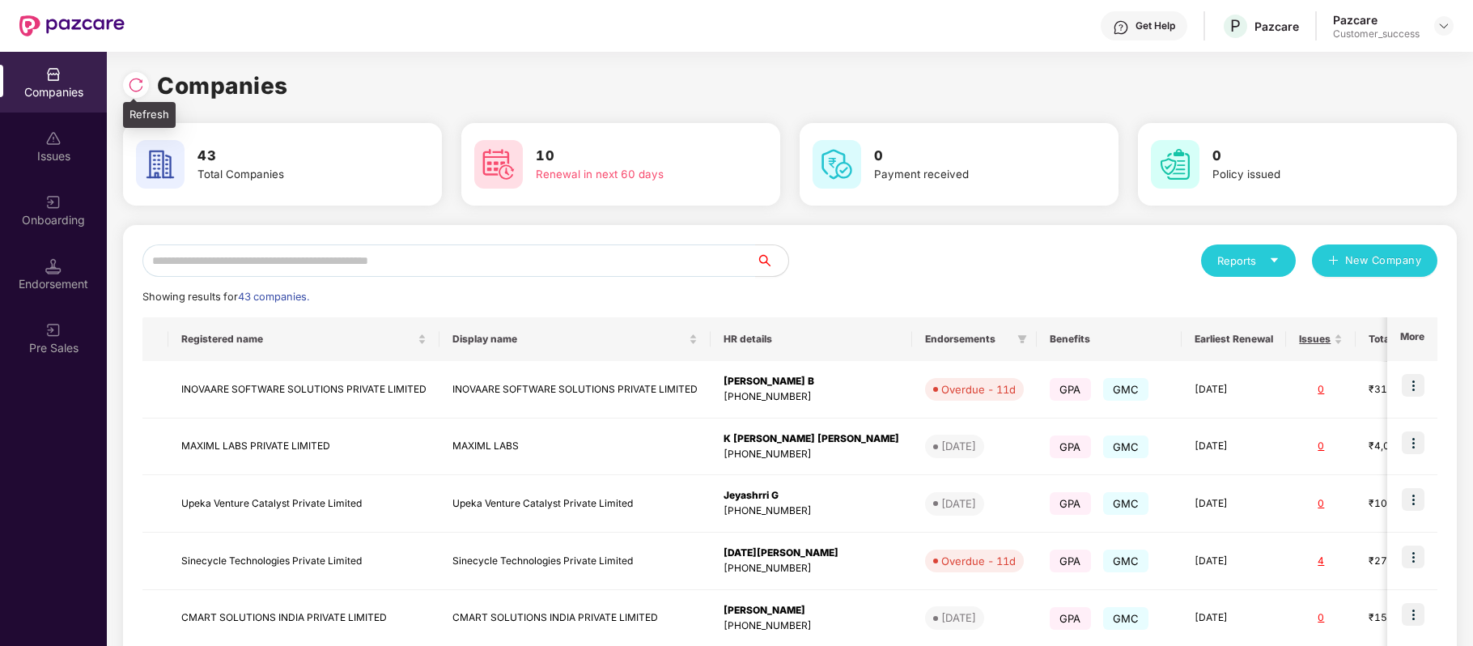
click at [139, 79] on img at bounding box center [136, 85] width 16 height 16
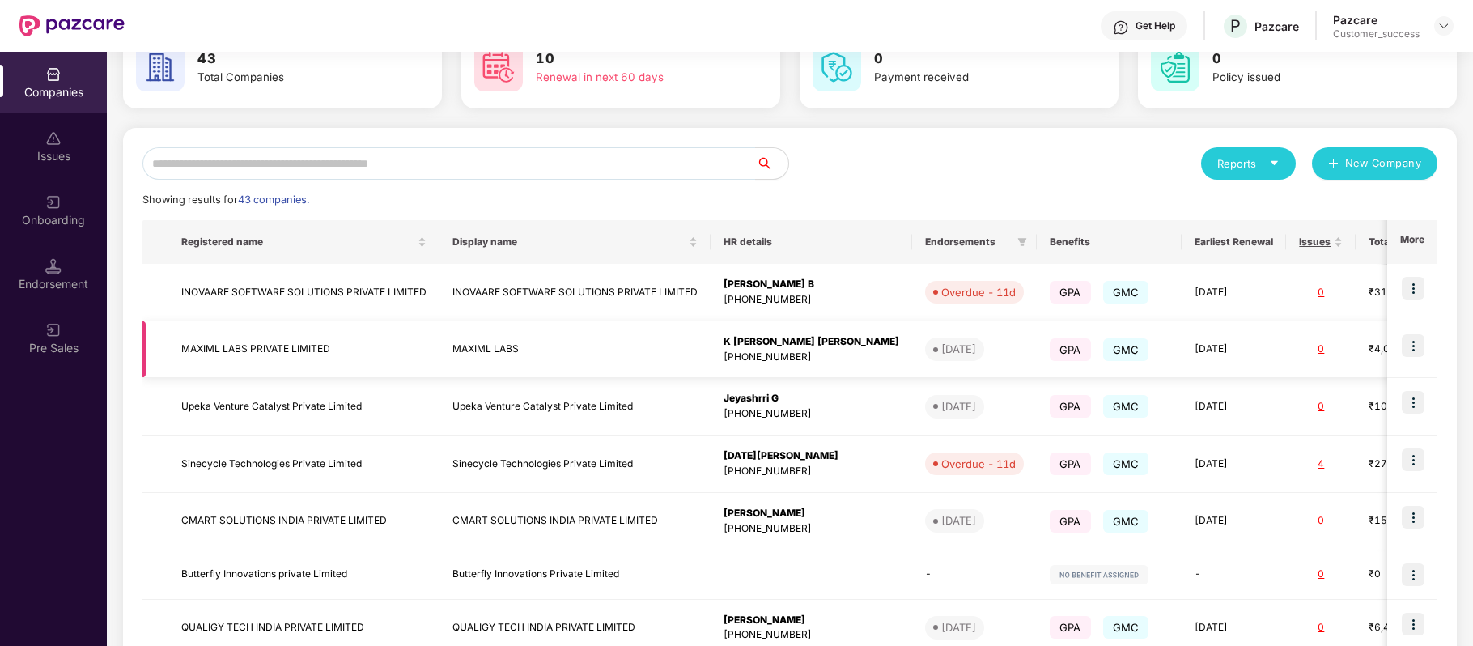
scroll to position [88, 0]
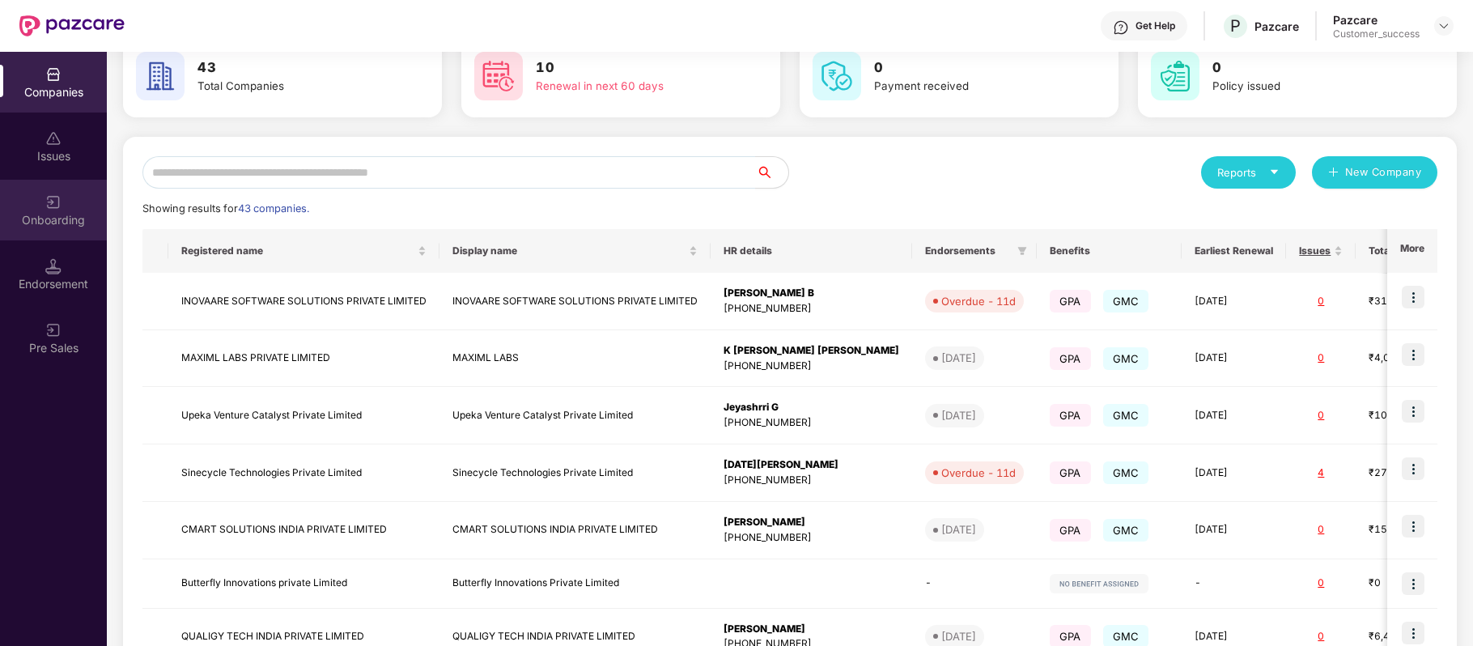
click at [40, 217] on div "Onboarding" at bounding box center [53, 220] width 107 height 16
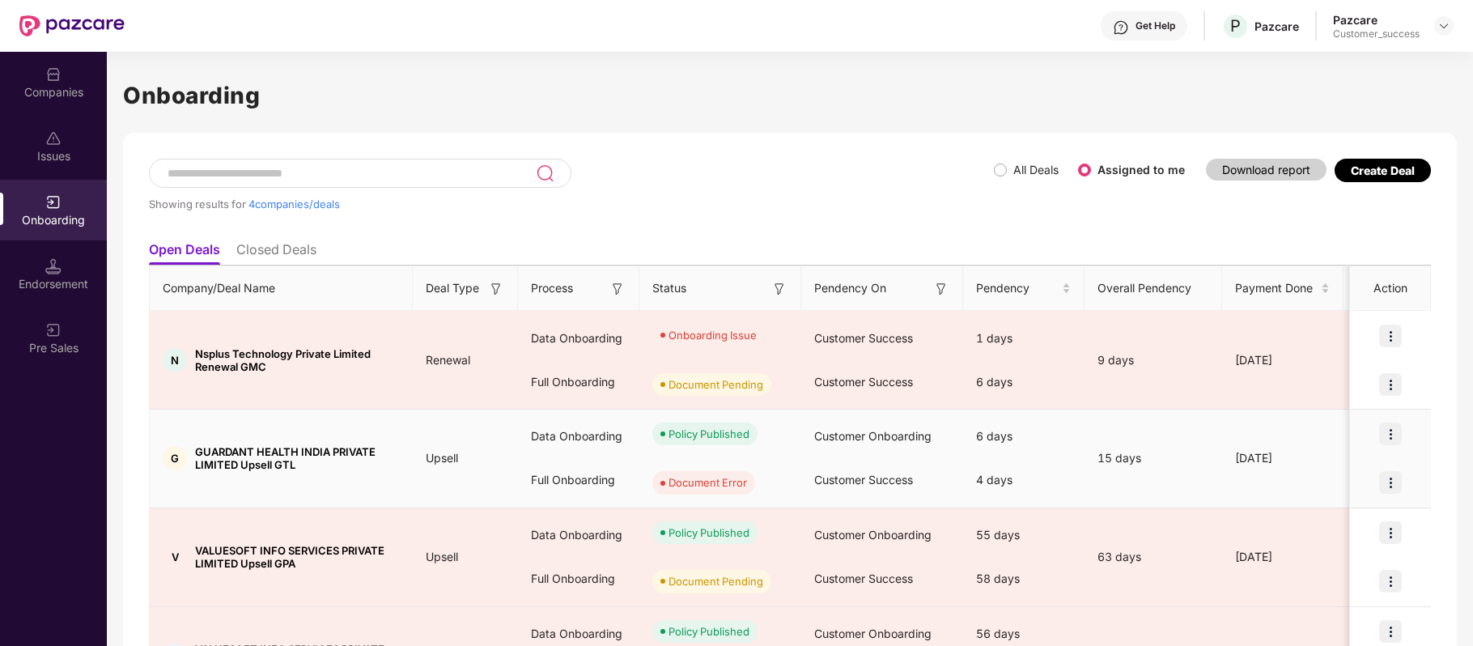
scroll to position [120, 0]
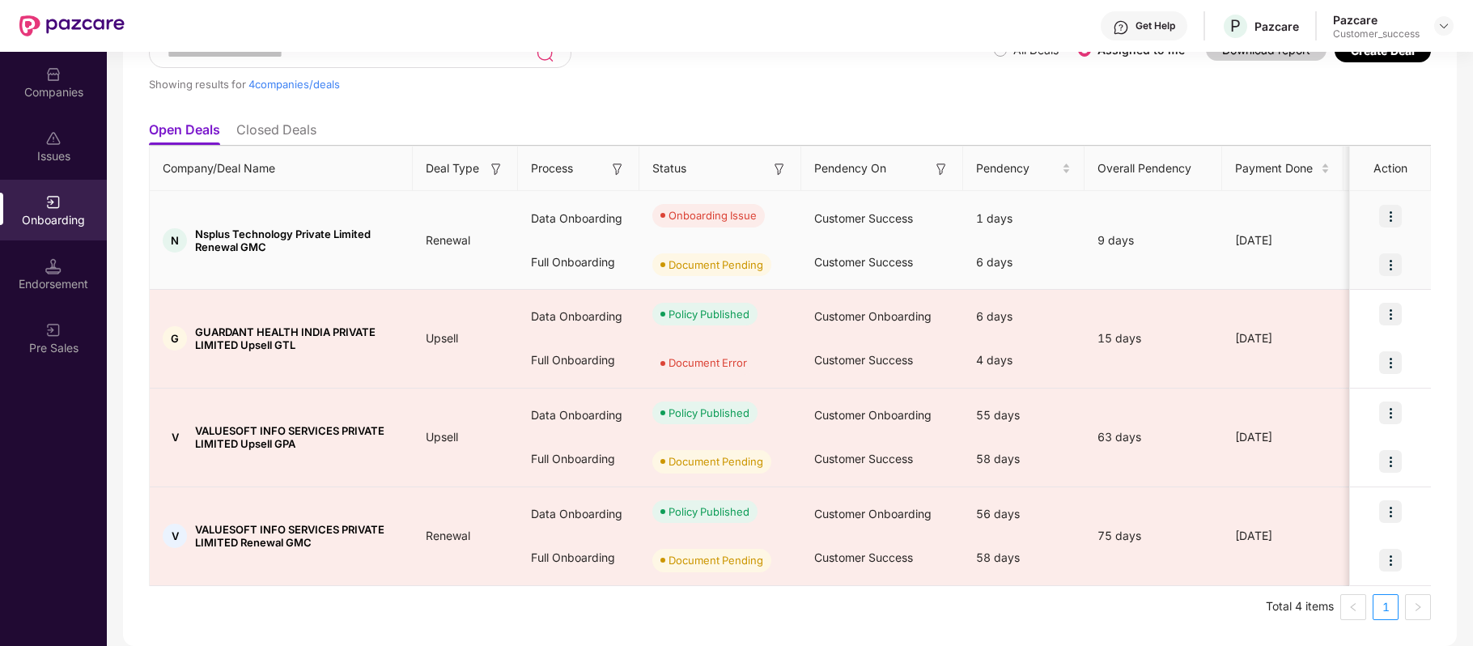
click at [1392, 259] on img at bounding box center [1390, 264] width 23 height 23
click at [1392, 212] on img at bounding box center [1390, 216] width 23 height 23
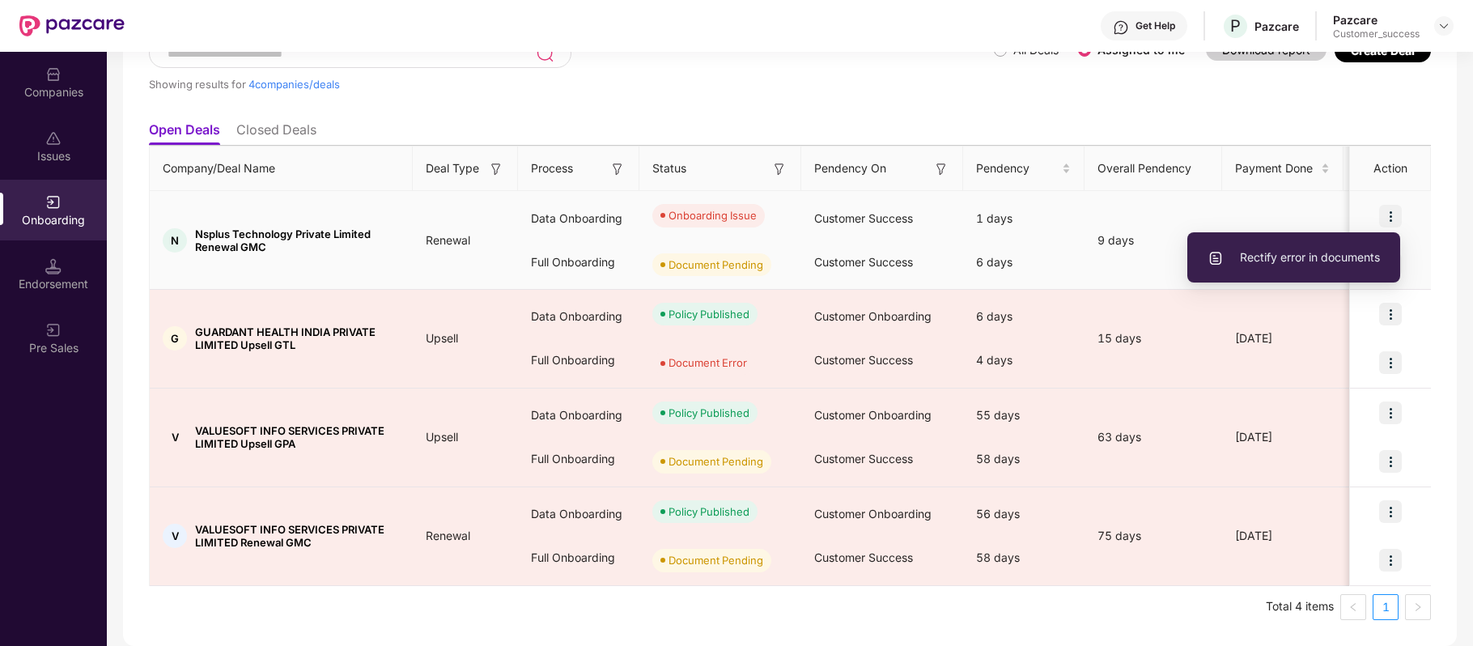
click at [1338, 262] on span "Rectify error in documents" at bounding box center [1293, 257] width 172 height 18
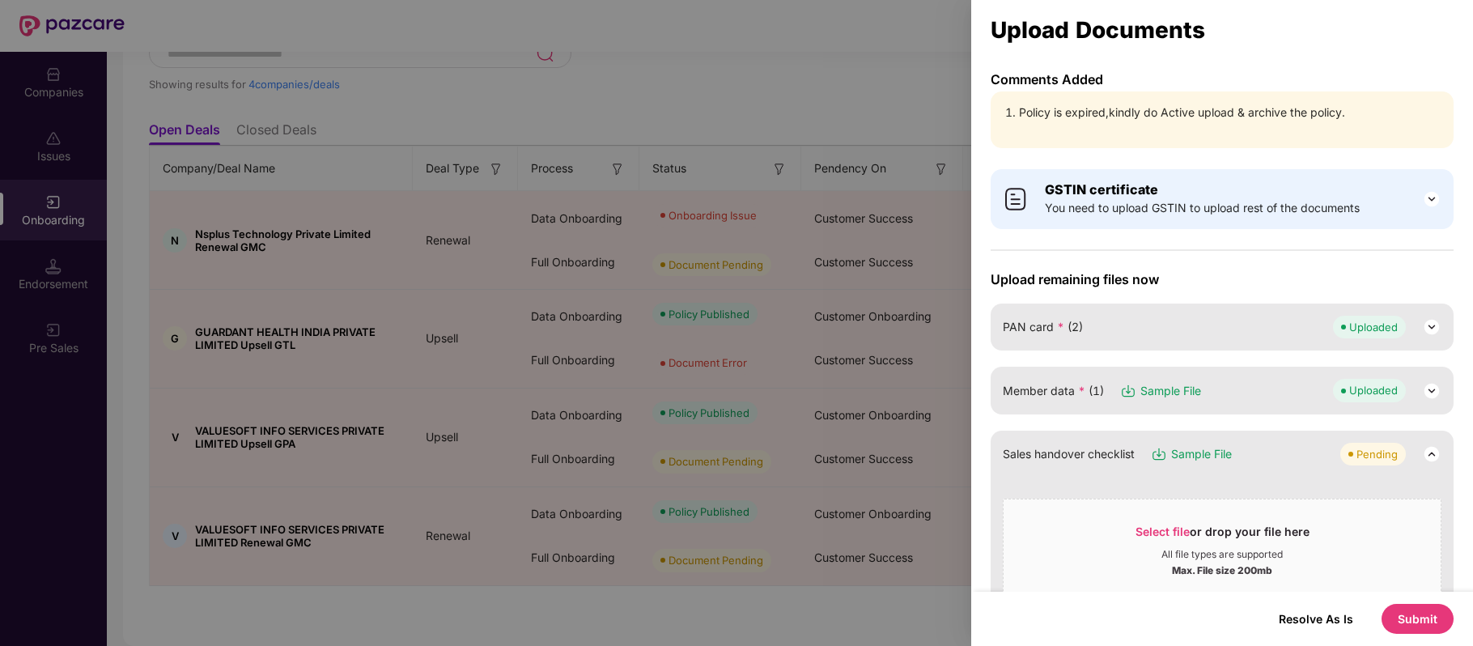
click at [1406, 622] on button "Submit" at bounding box center [1417, 619] width 72 height 30
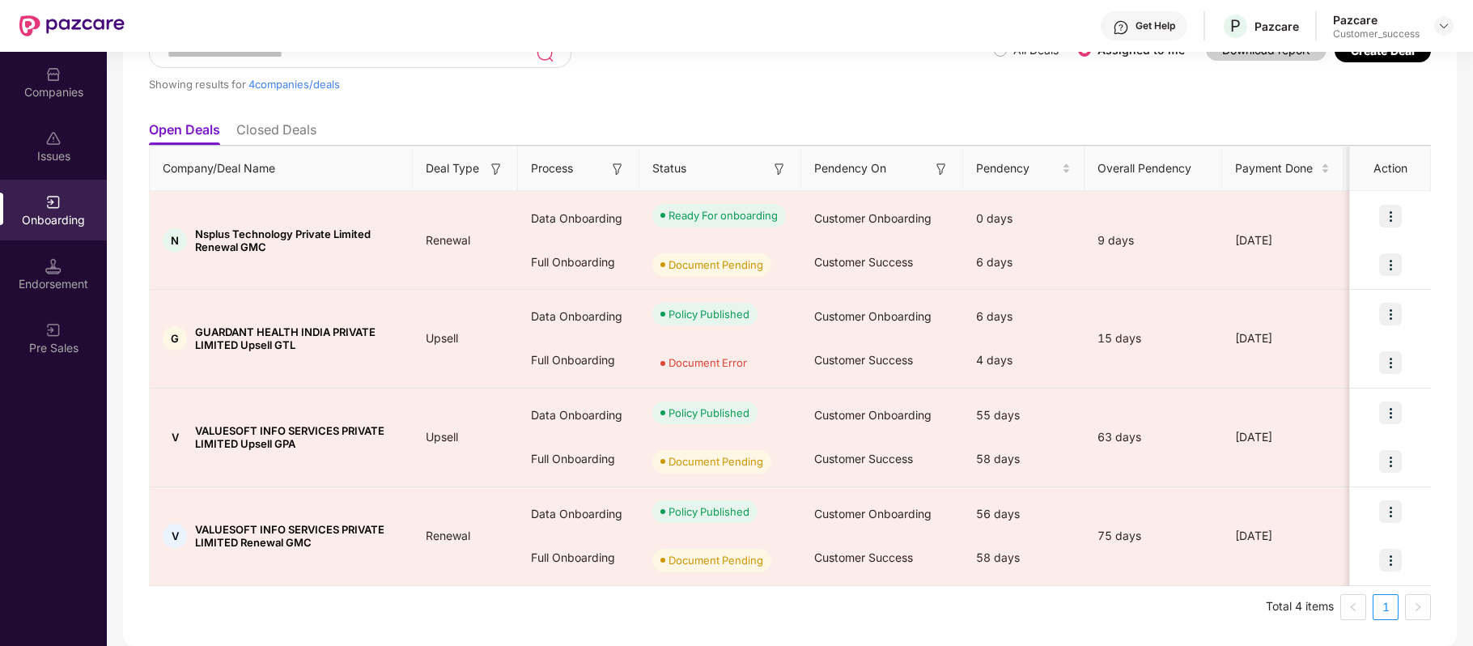
click at [53, 91] on div "Companies" at bounding box center [53, 92] width 107 height 16
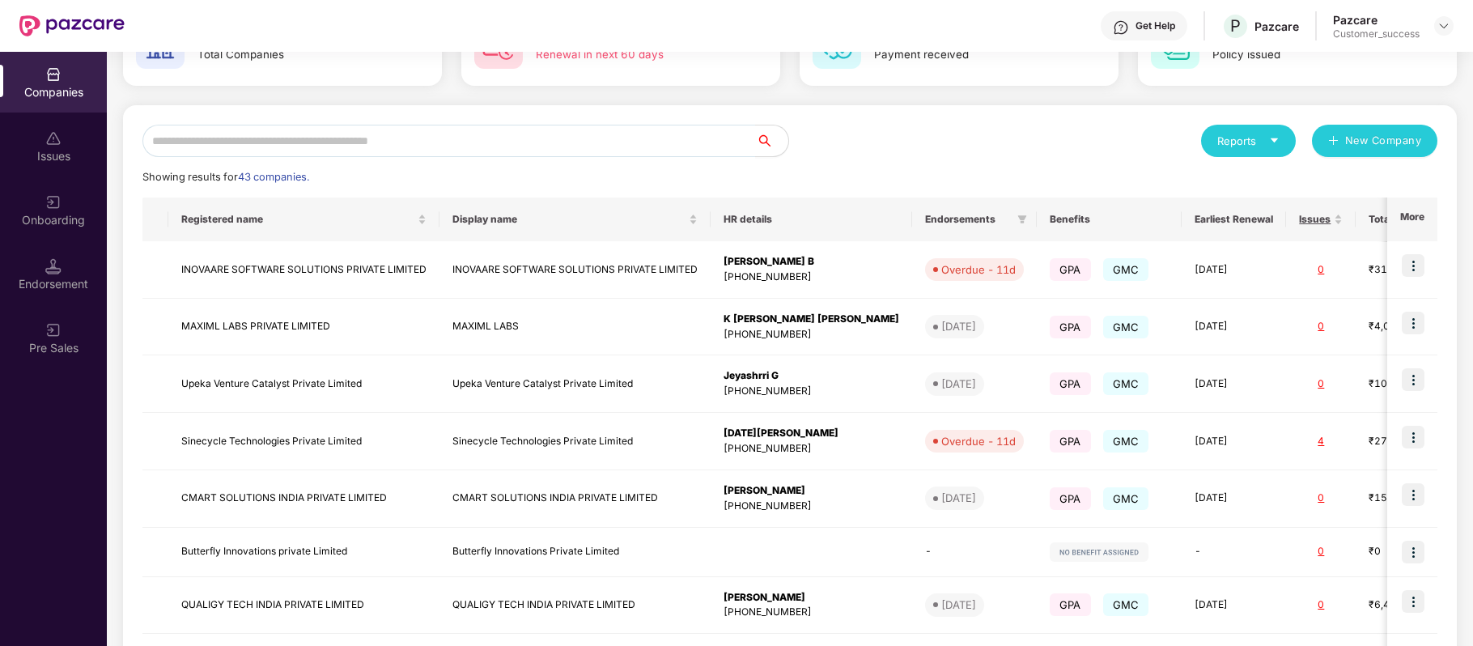
scroll to position [0, 0]
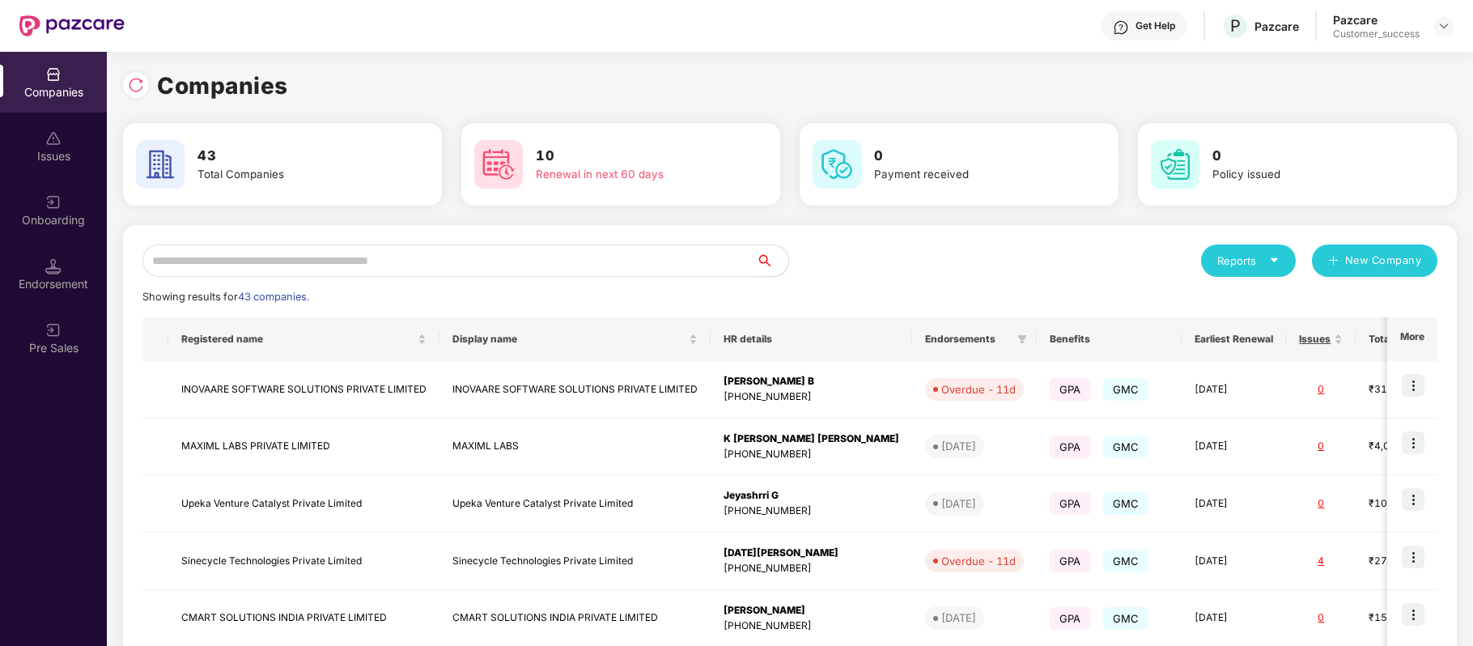
click at [329, 261] on input "text" at bounding box center [448, 260] width 613 height 32
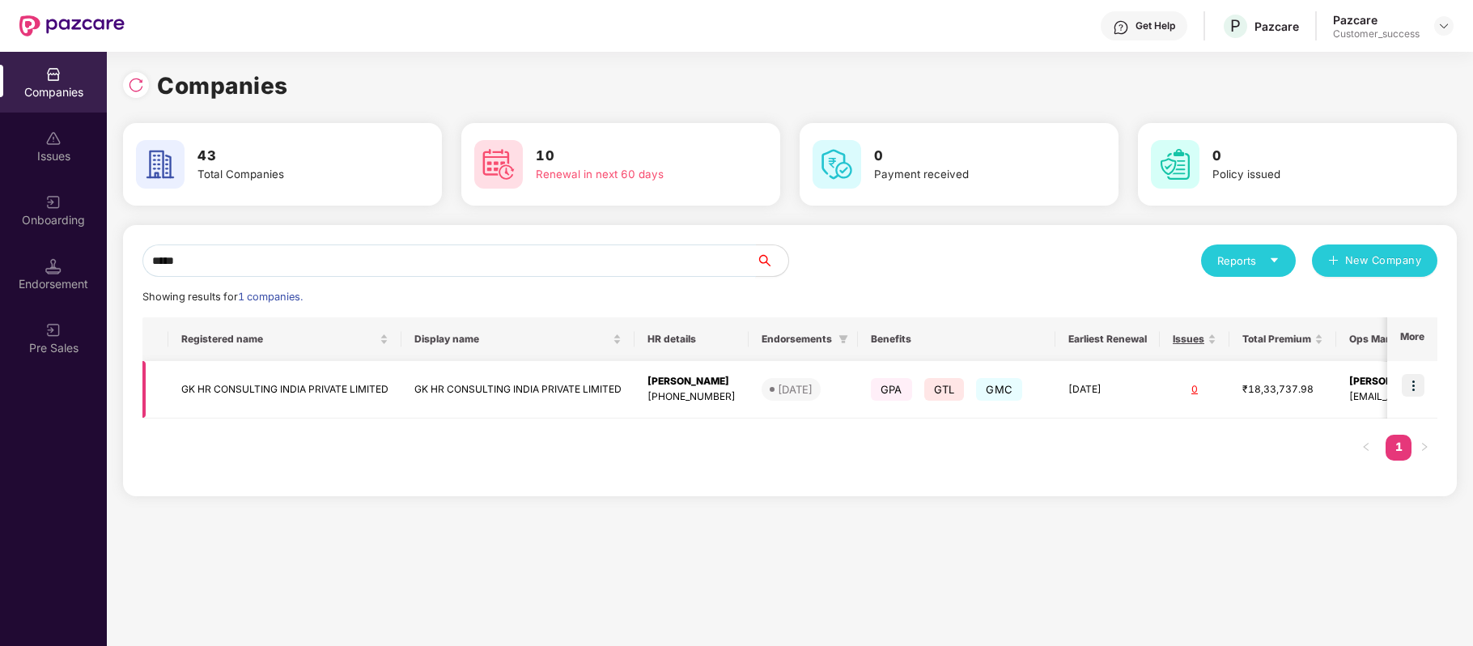
type input "*****"
click at [315, 395] on td "GK HR CONSULTING INDIA PRIVATE LIMITED" at bounding box center [284, 389] width 233 height 57
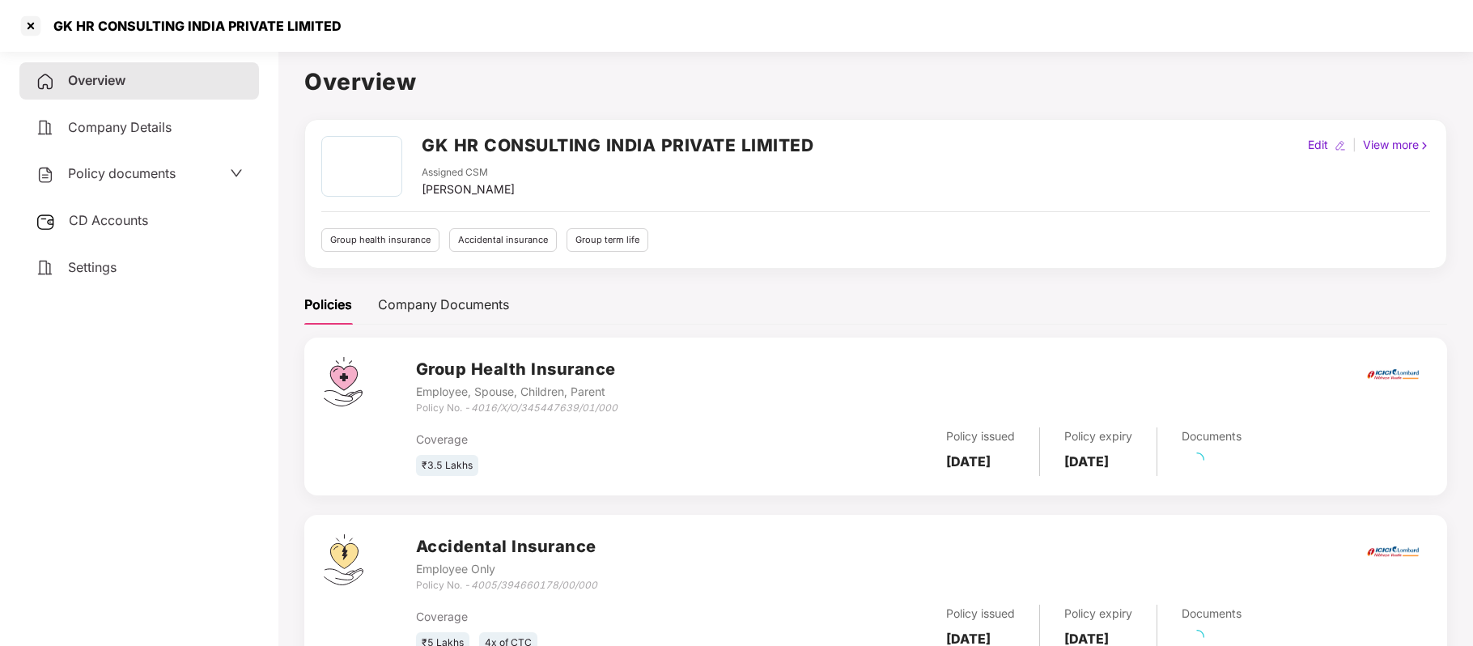
click at [156, 178] on span "Policy documents" at bounding box center [122, 173] width 108 height 16
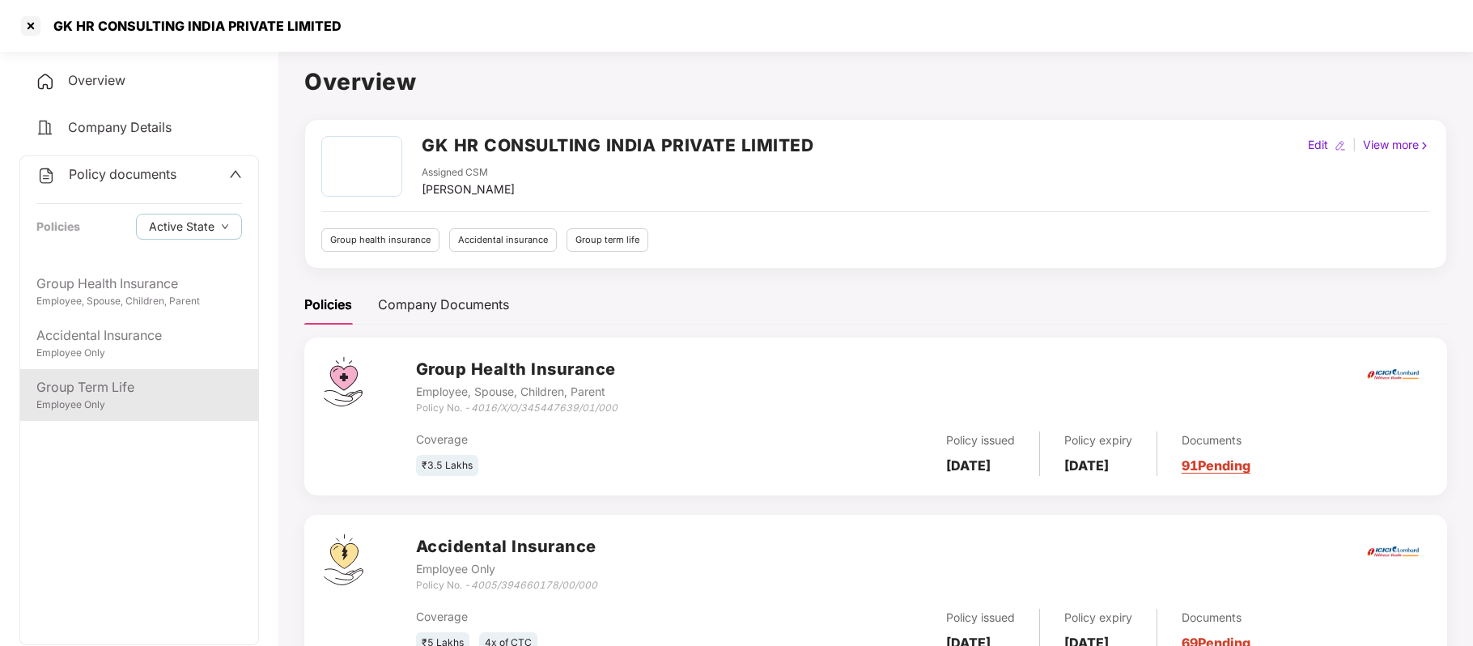
click at [121, 388] on div "Group Term Life" at bounding box center [139, 387] width 206 height 20
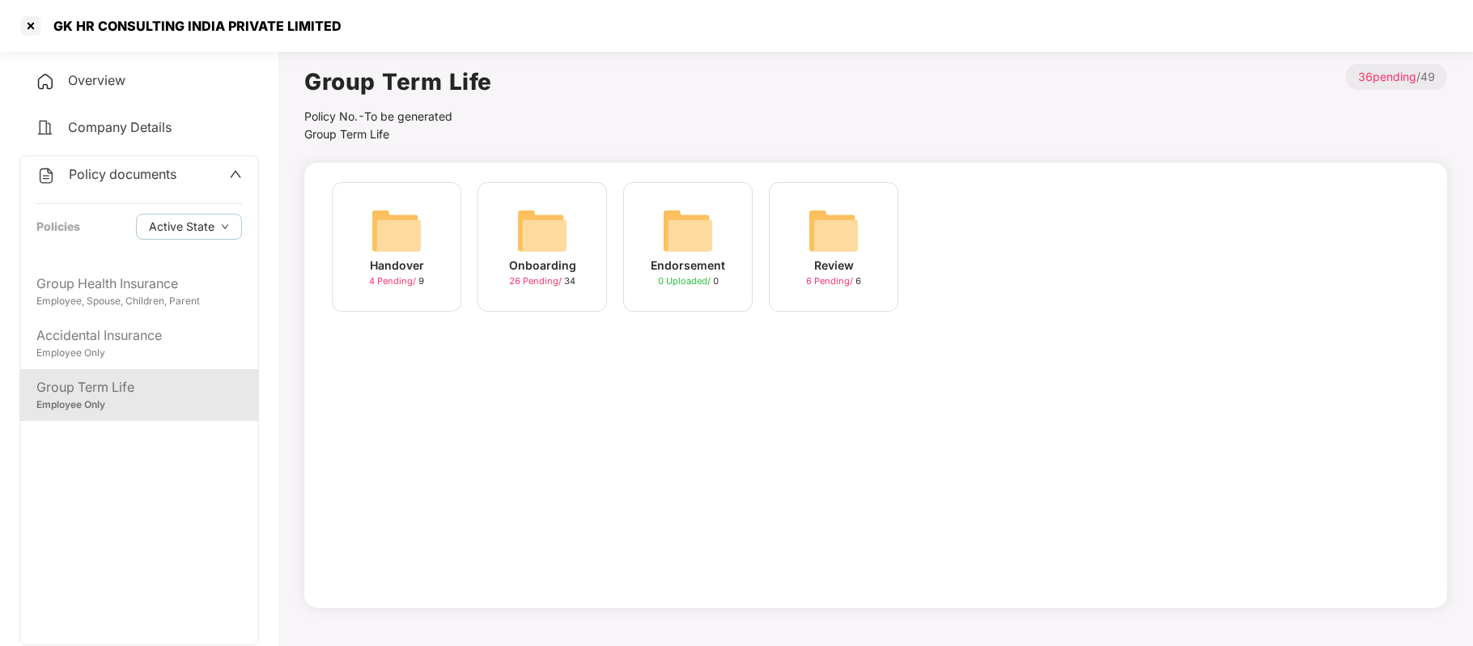
click at [548, 260] on div "Onboarding" at bounding box center [542, 266] width 67 height 18
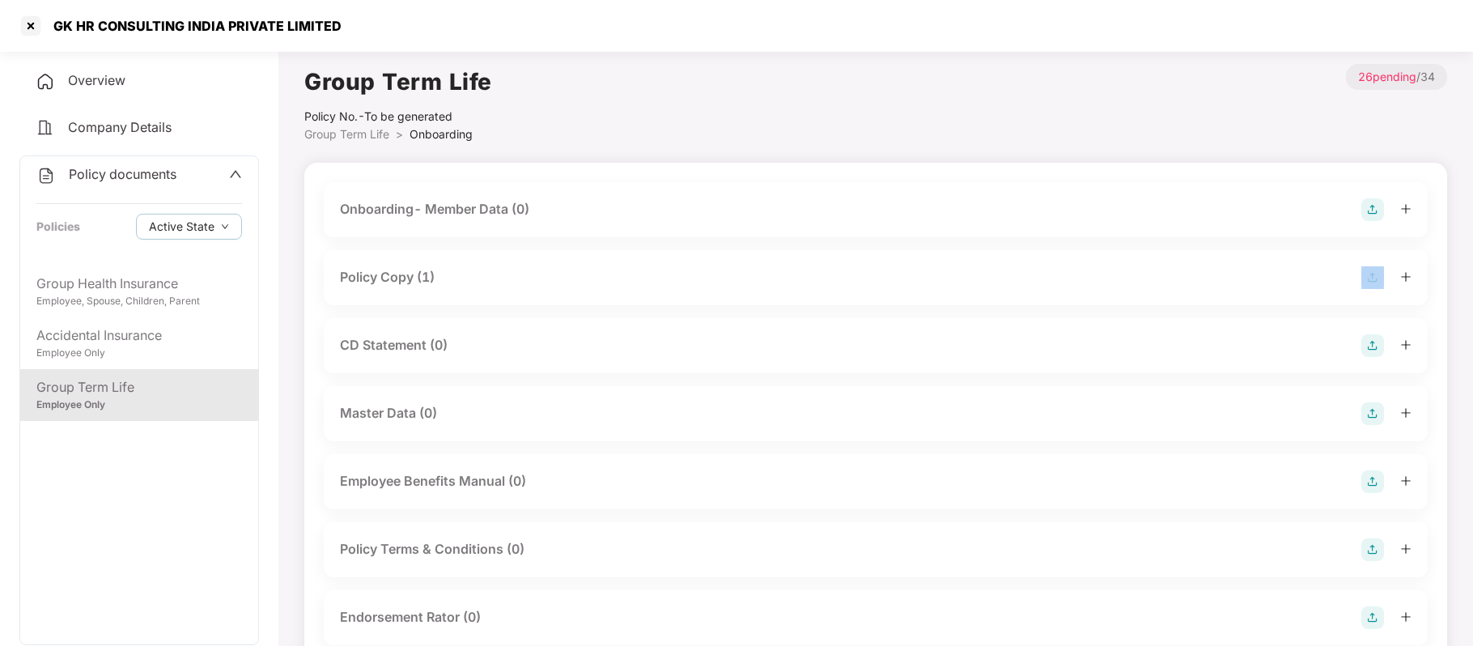
click at [548, 260] on div "Policy Copy (1)" at bounding box center [876, 277] width 1104 height 55
click at [435, 272] on div "Policy Copy (1)" at bounding box center [387, 277] width 95 height 20
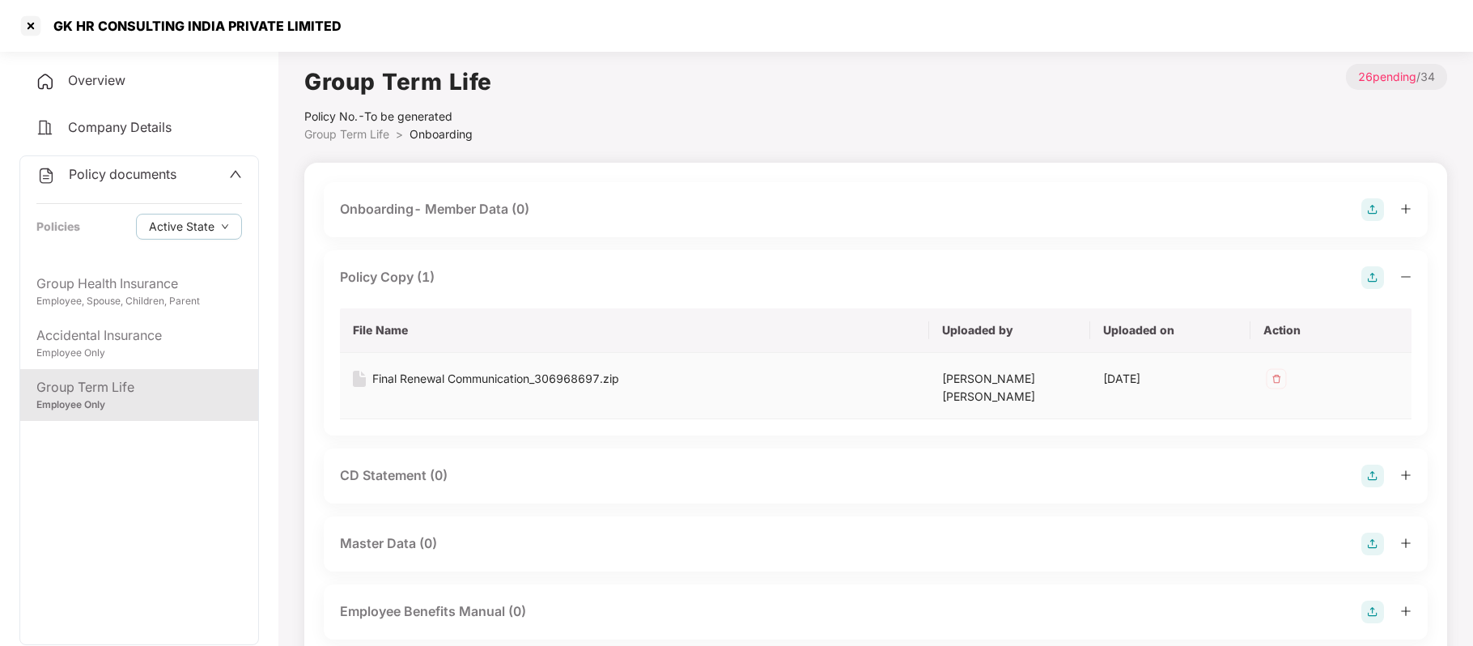
click at [558, 377] on div "Final Renewal Communication_306968697.zip" at bounding box center [495, 379] width 247 height 18
click at [1270, 375] on img at bounding box center [1276, 379] width 26 height 26
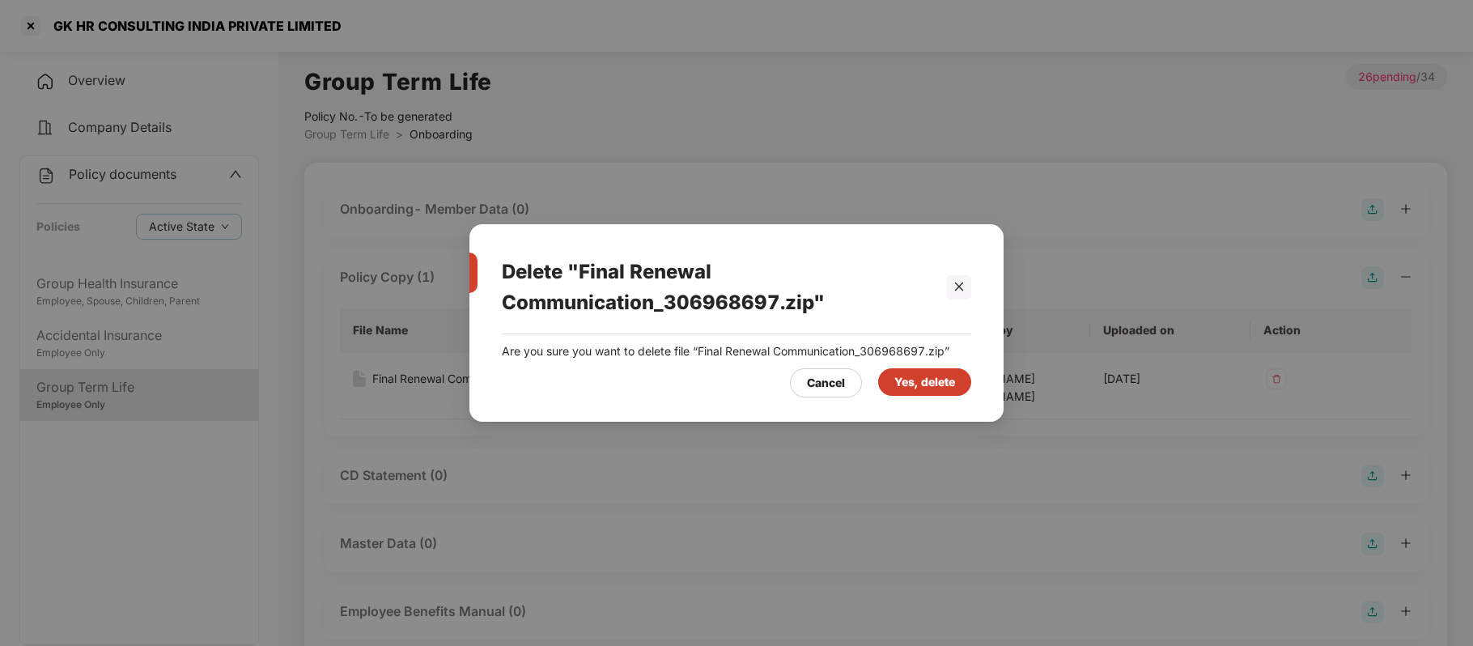
click at [914, 382] on div "Yes, delete" at bounding box center [924, 382] width 61 height 18
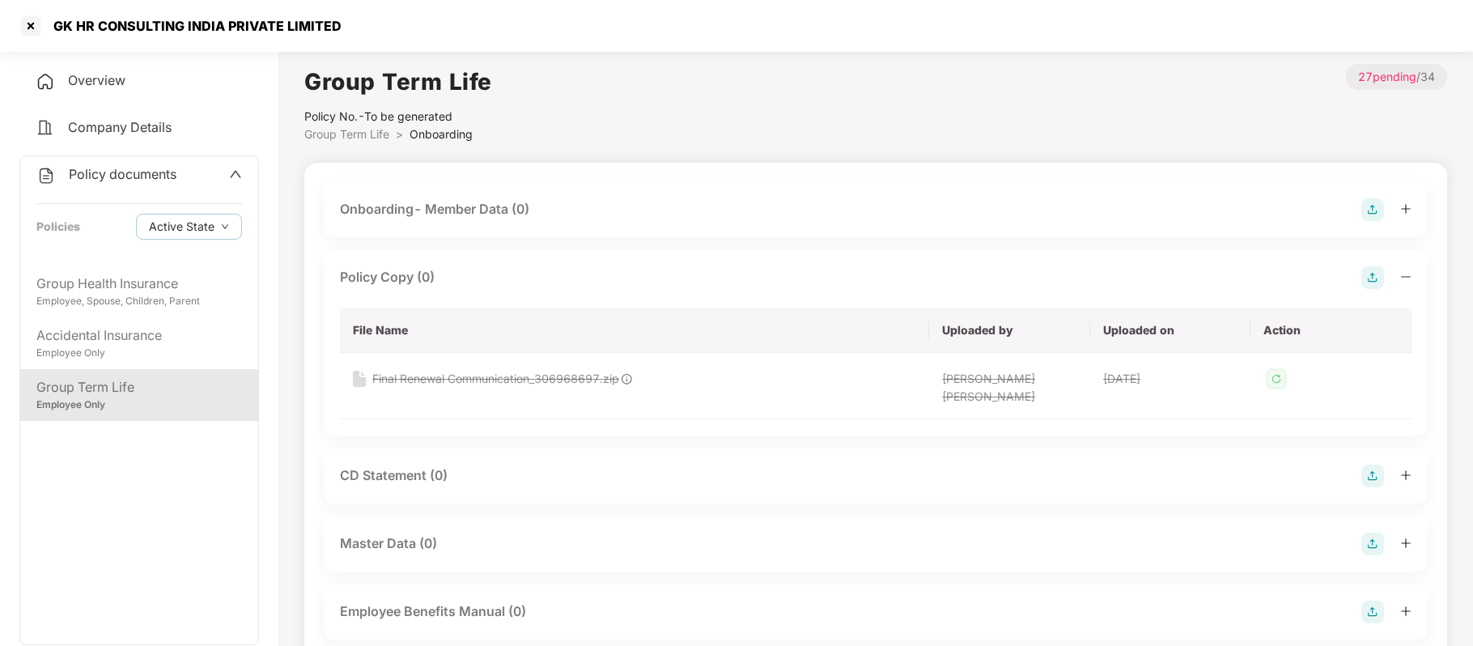
click at [1372, 276] on img at bounding box center [1372, 277] width 23 height 23
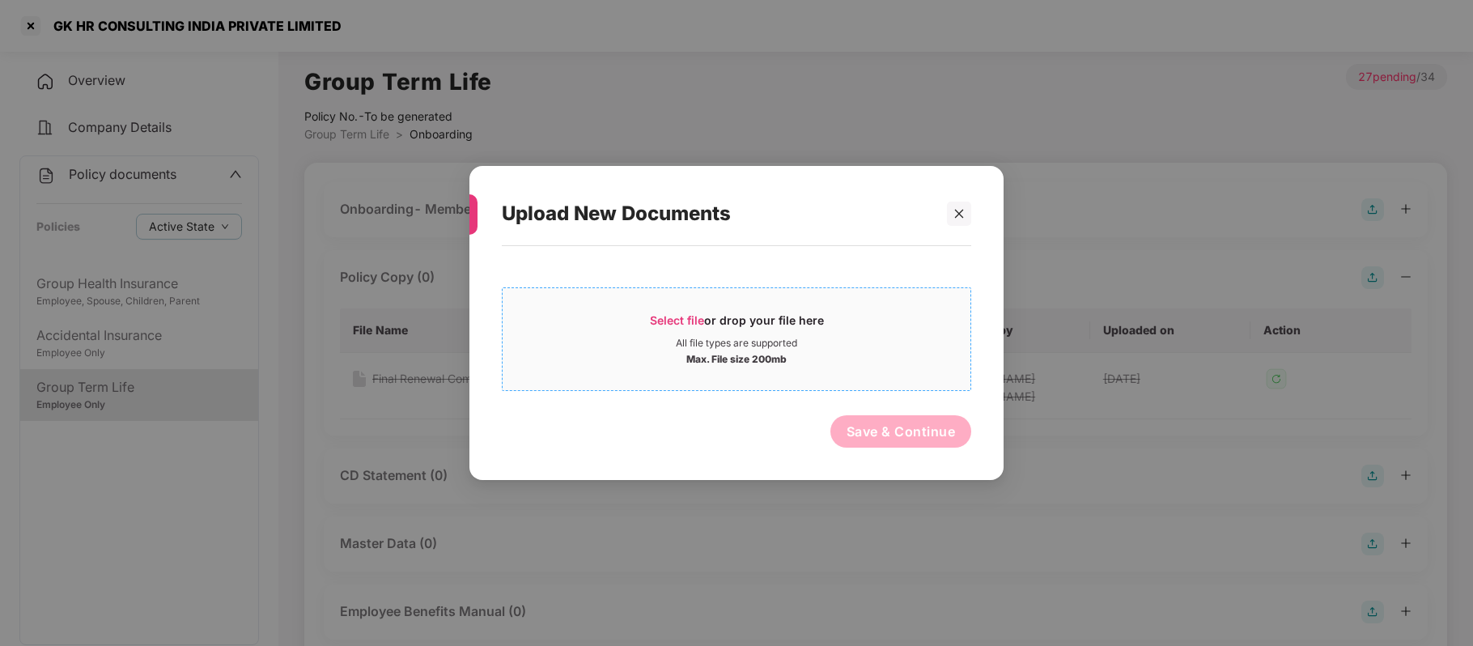
click at [675, 319] on span "Select file" at bounding box center [677, 320] width 54 height 14
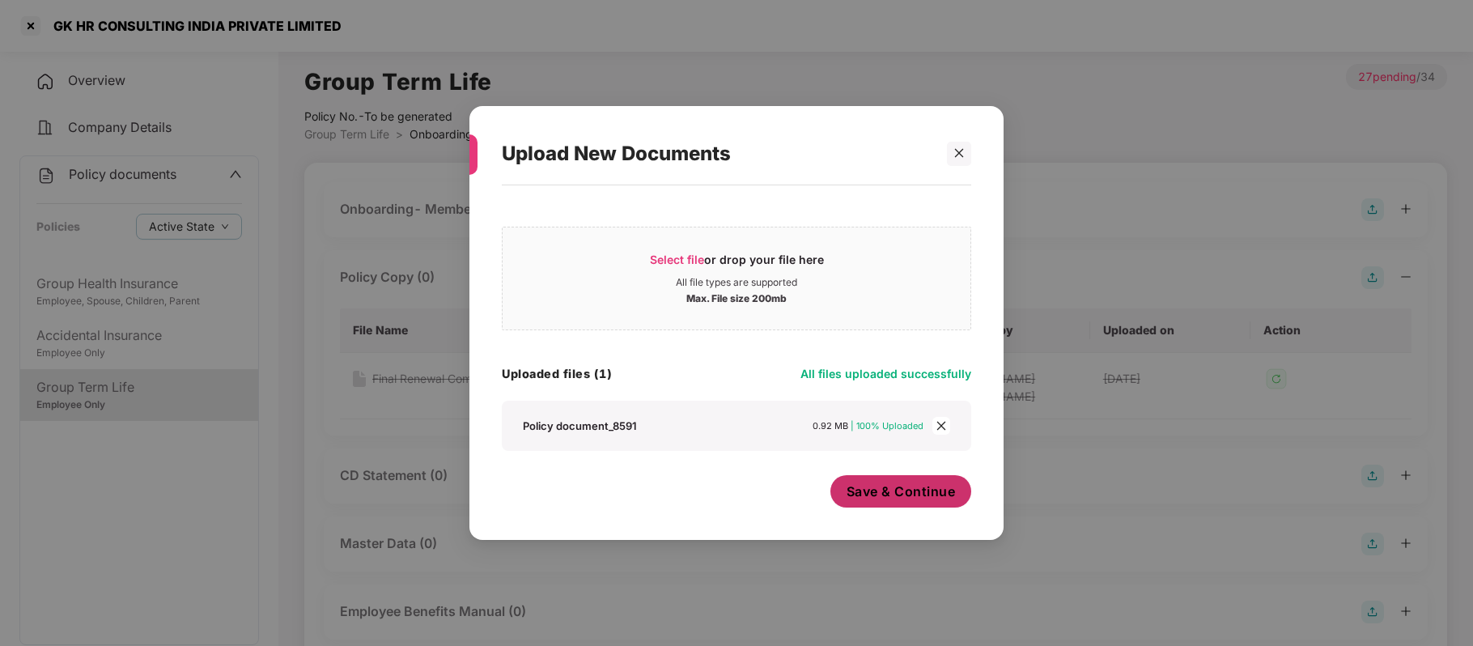
click at [893, 486] on span "Save & Continue" at bounding box center [900, 491] width 109 height 18
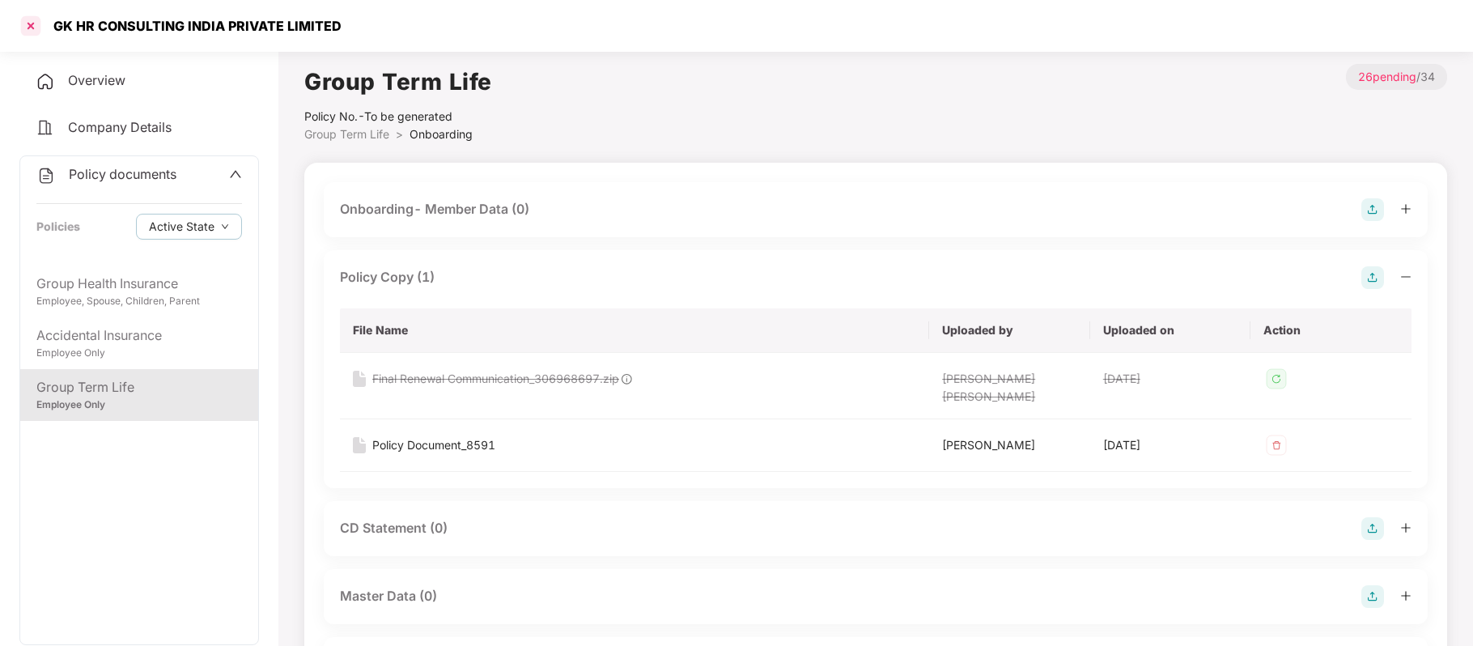
click at [26, 21] on div at bounding box center [31, 26] width 26 height 26
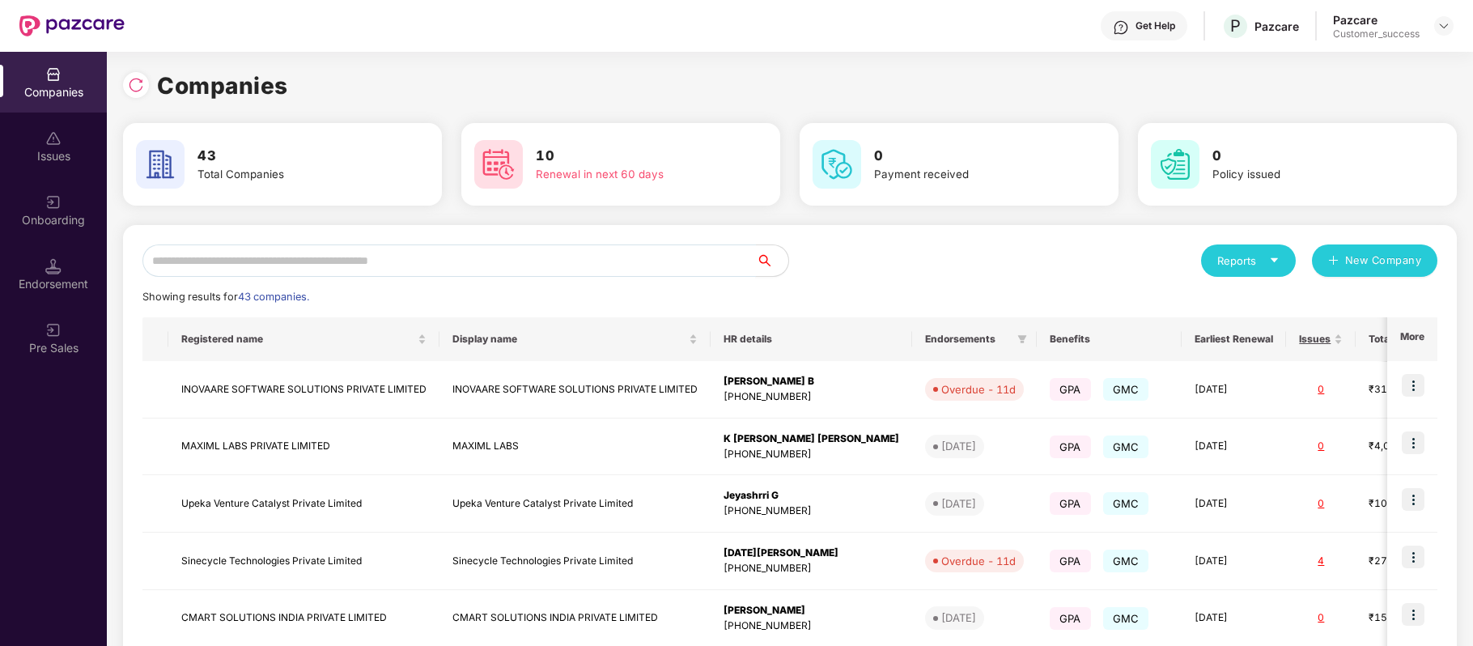
click at [418, 247] on input "text" at bounding box center [448, 260] width 613 height 32
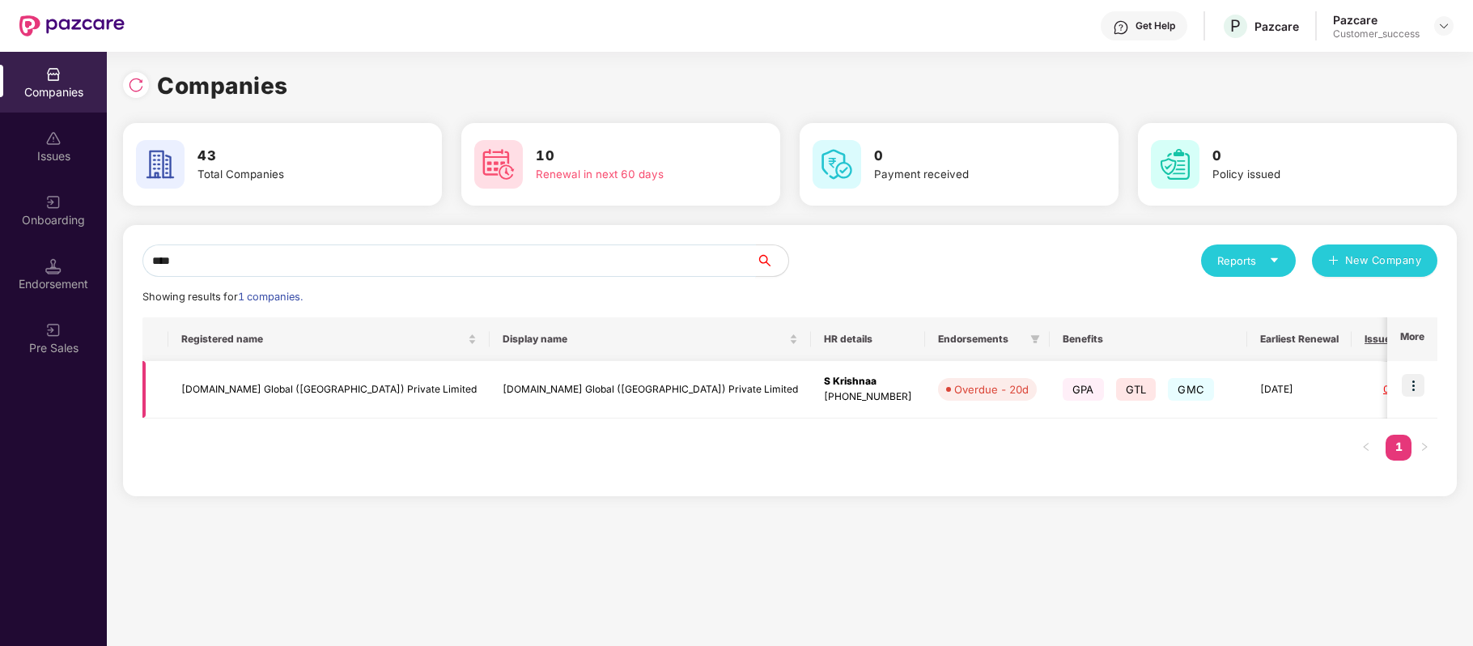
type input "****"
click at [1414, 375] on img at bounding box center [1412, 385] width 23 height 23
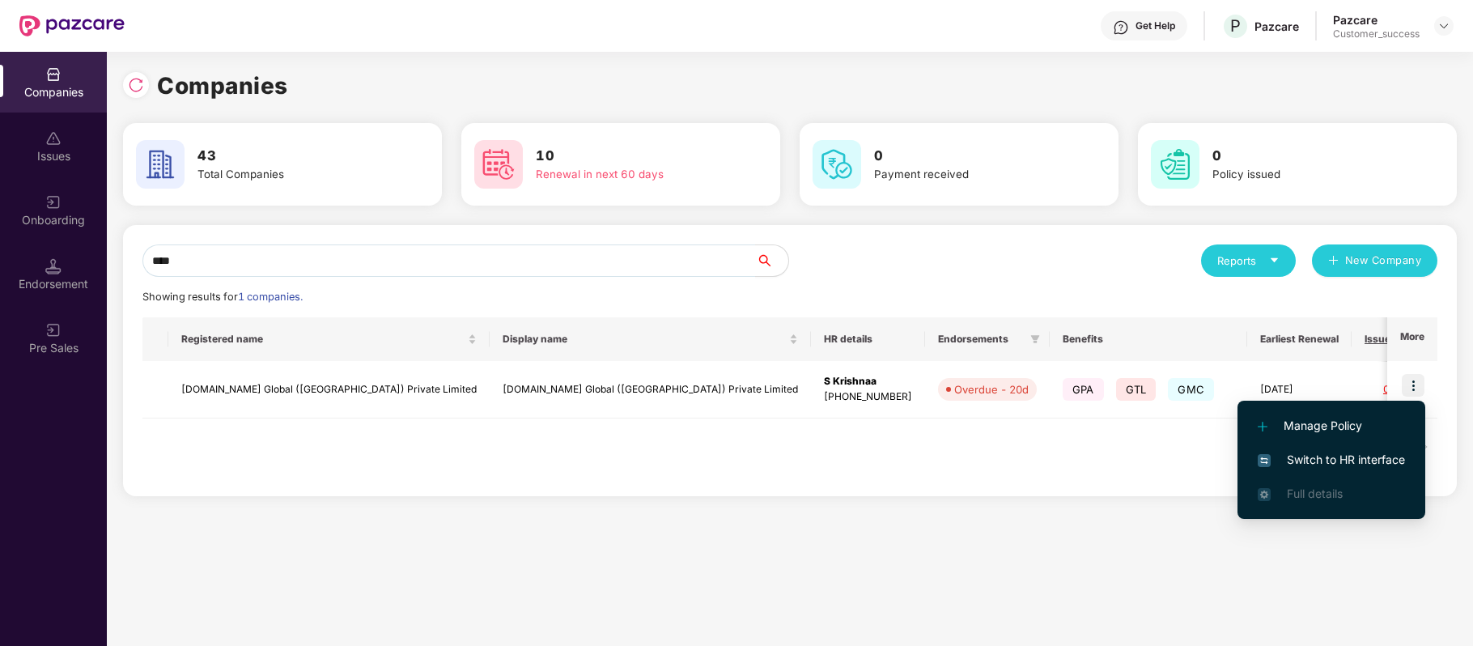
click at [1382, 460] on span "Switch to HR interface" at bounding box center [1330, 460] width 147 height 18
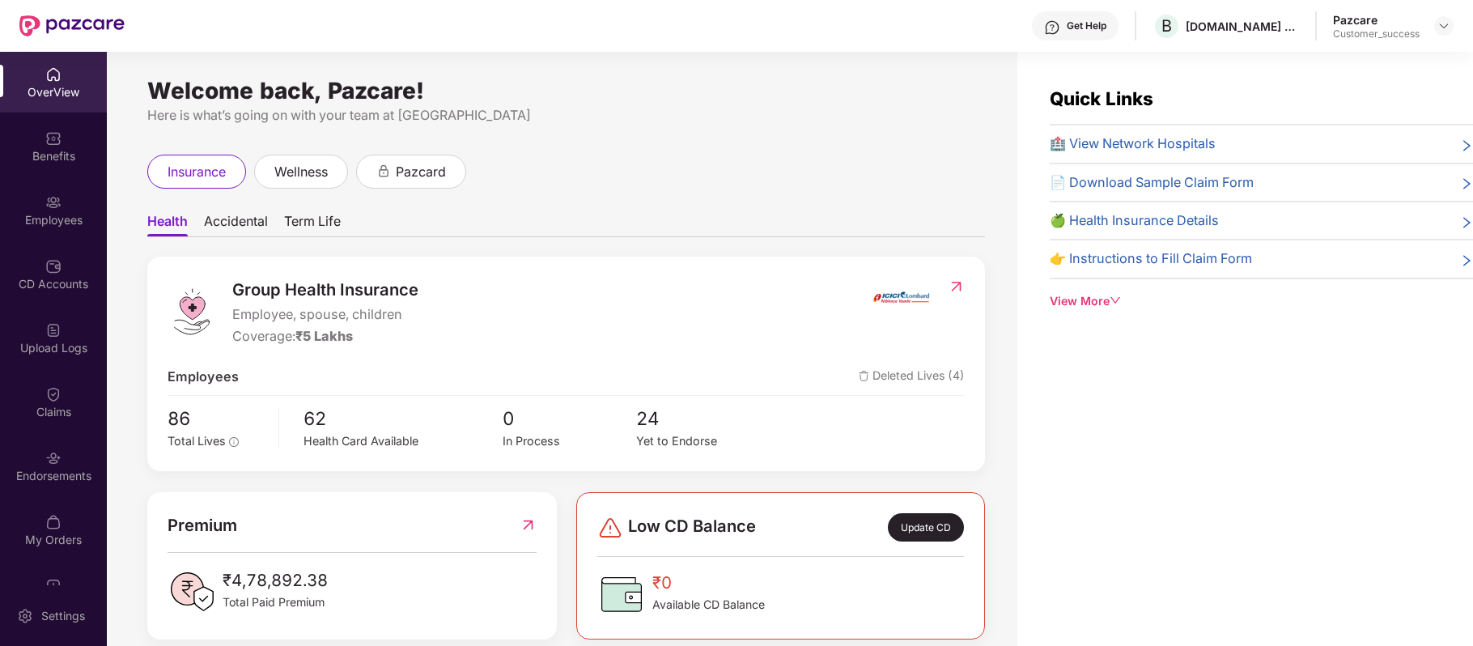
click at [33, 186] on div "Employees" at bounding box center [53, 210] width 107 height 61
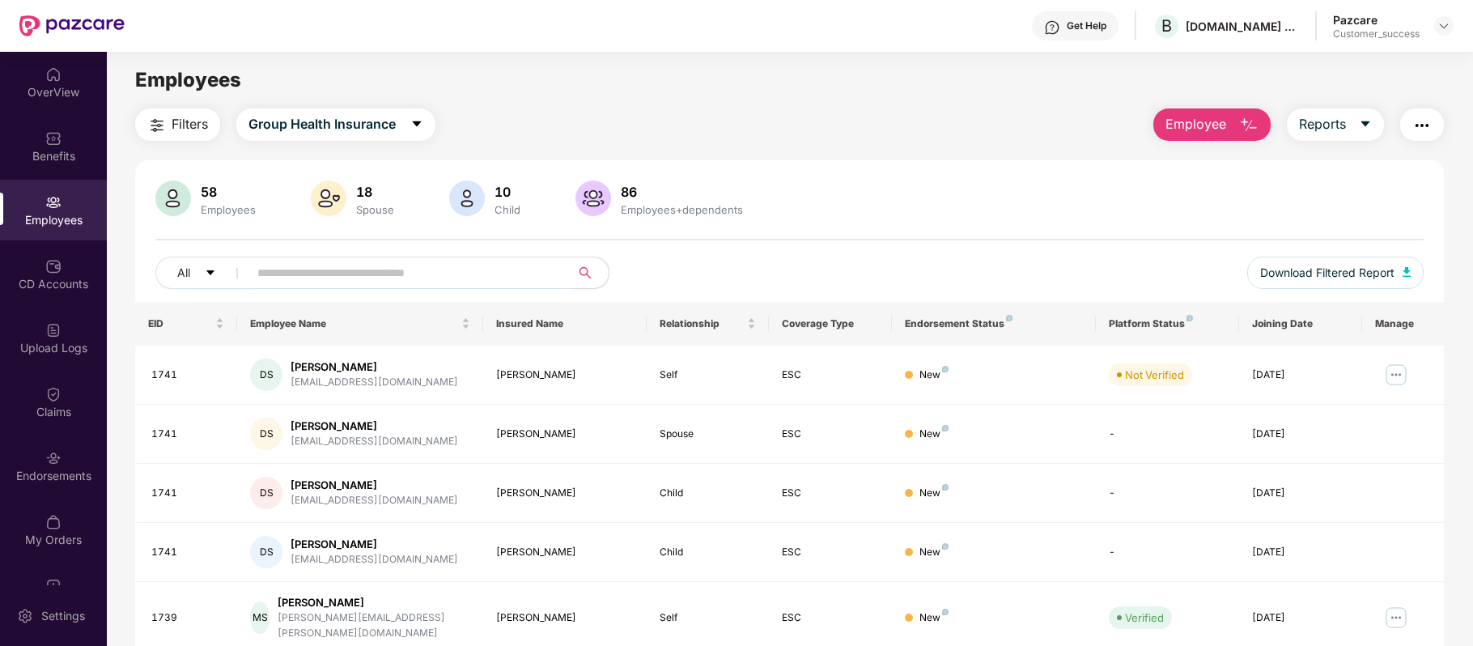
click at [370, 273] on input "text" at bounding box center [402, 273] width 290 height 24
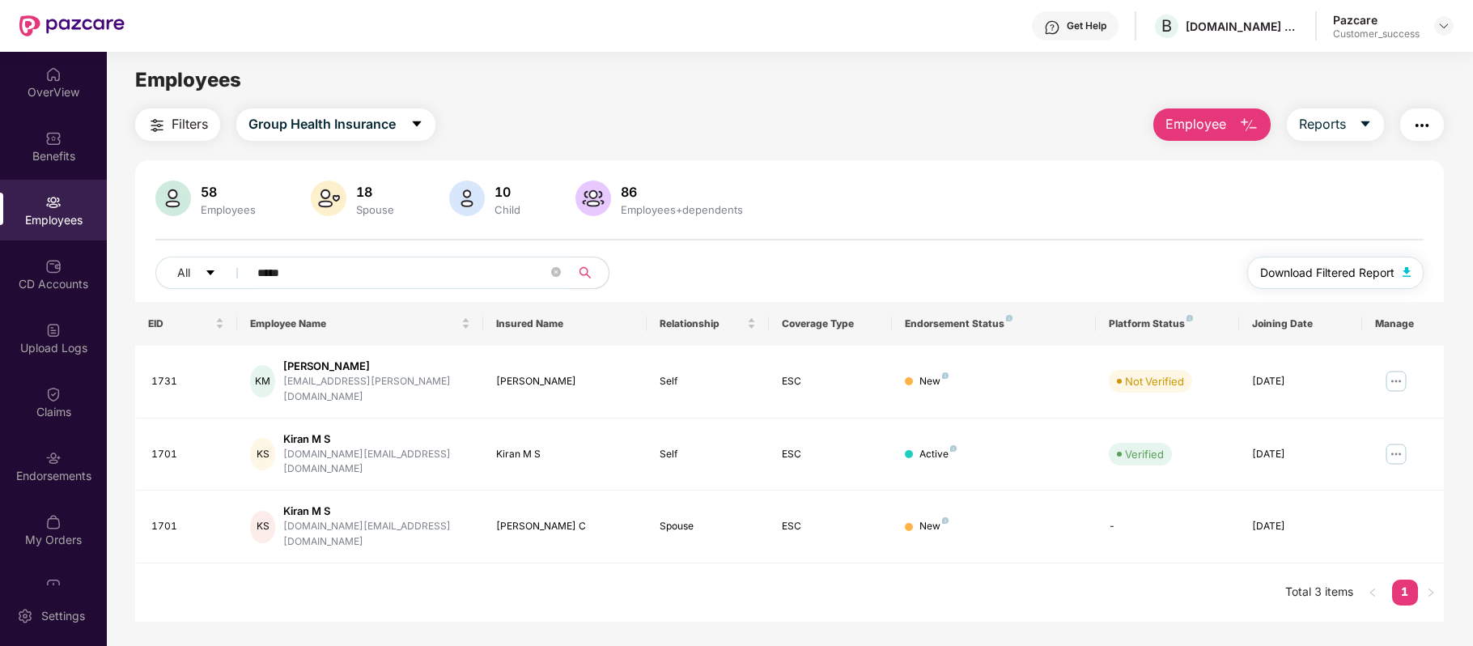
type input "*****"
click at [1301, 267] on span "Download Filtered Report" at bounding box center [1327, 273] width 134 height 18
drag, startPoint x: 189, startPoint y: 500, endPoint x: 151, endPoint y: 493, distance: 38.7
click at [151, 519] on div "1701" at bounding box center [187, 526] width 73 height 15
copy div "1701"
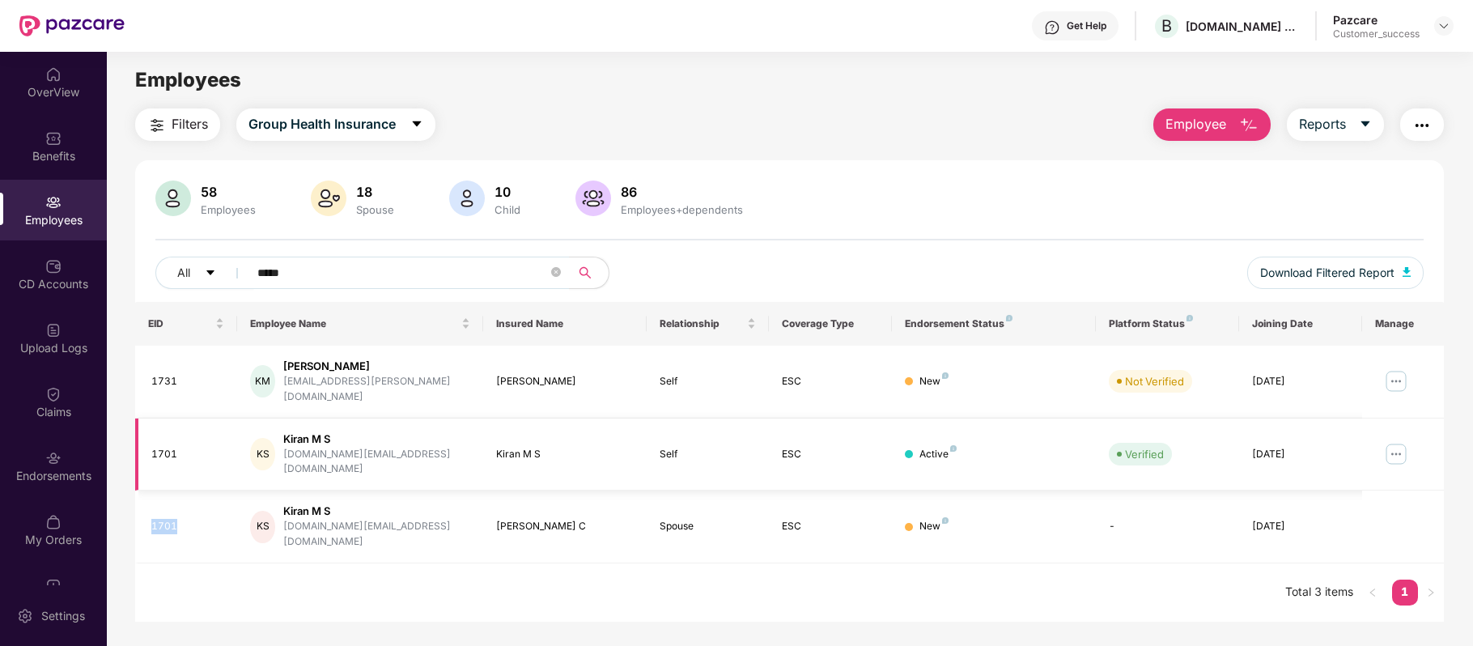
click at [1398, 441] on img at bounding box center [1396, 454] width 26 height 26
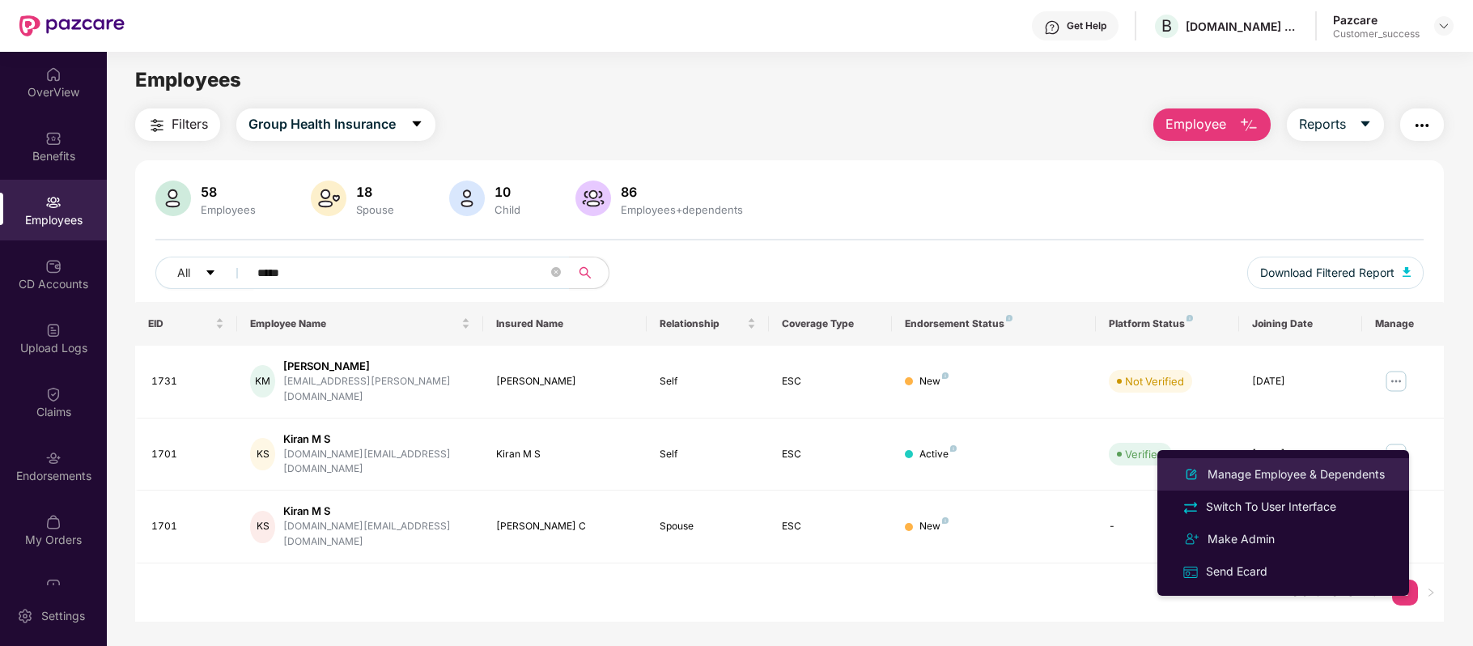
click at [1291, 467] on div "Manage Employee & Dependents" at bounding box center [1296, 474] width 184 height 18
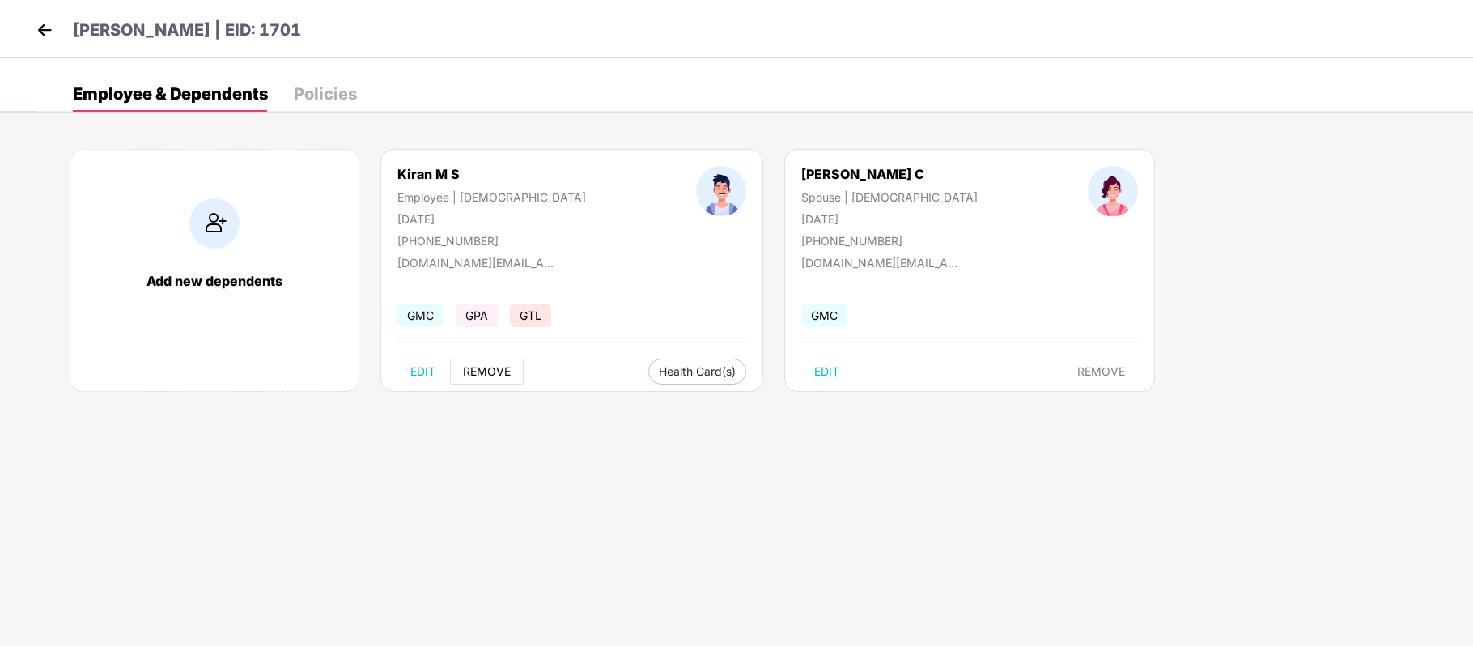
click at [485, 372] on span "REMOVE" at bounding box center [487, 371] width 48 height 13
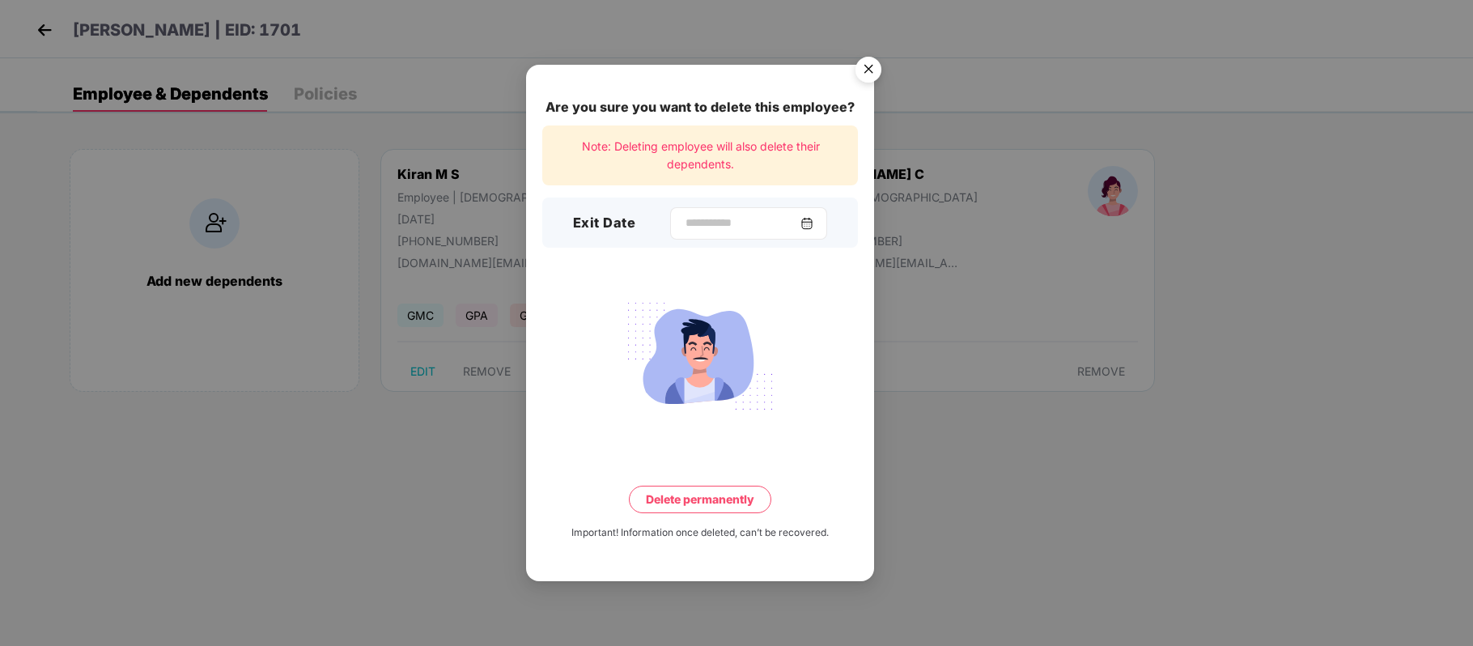
click at [781, 212] on div at bounding box center [748, 223] width 157 height 32
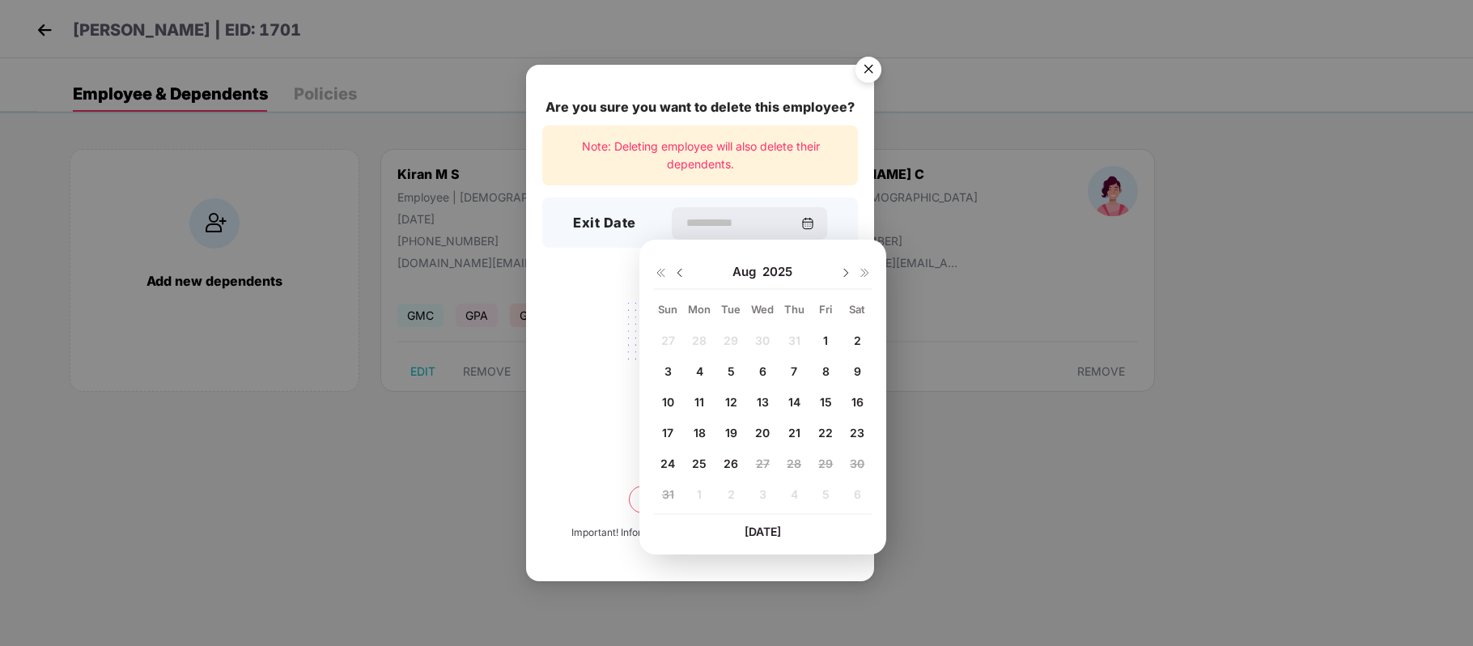
click at [676, 273] on img at bounding box center [679, 272] width 13 height 13
click at [702, 463] on span "28" at bounding box center [699, 463] width 15 height 14
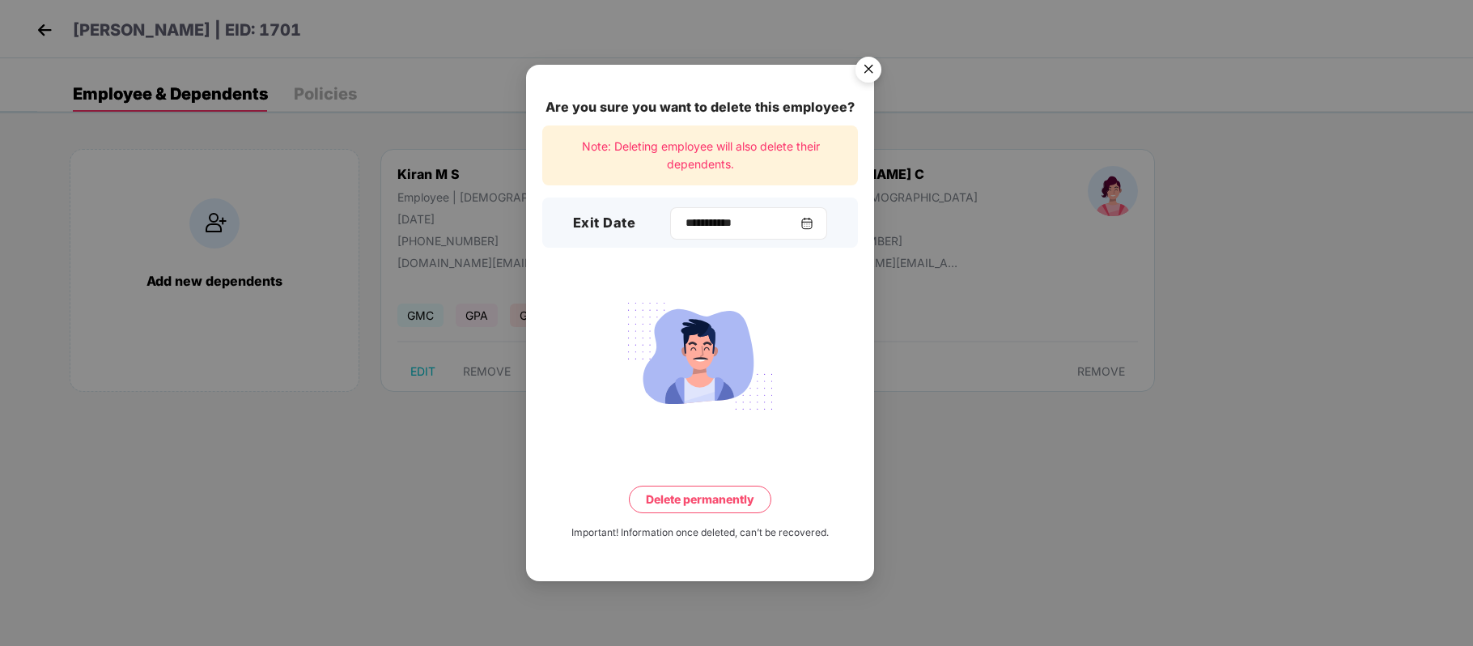
click at [807, 233] on div "**********" at bounding box center [748, 223] width 157 height 32
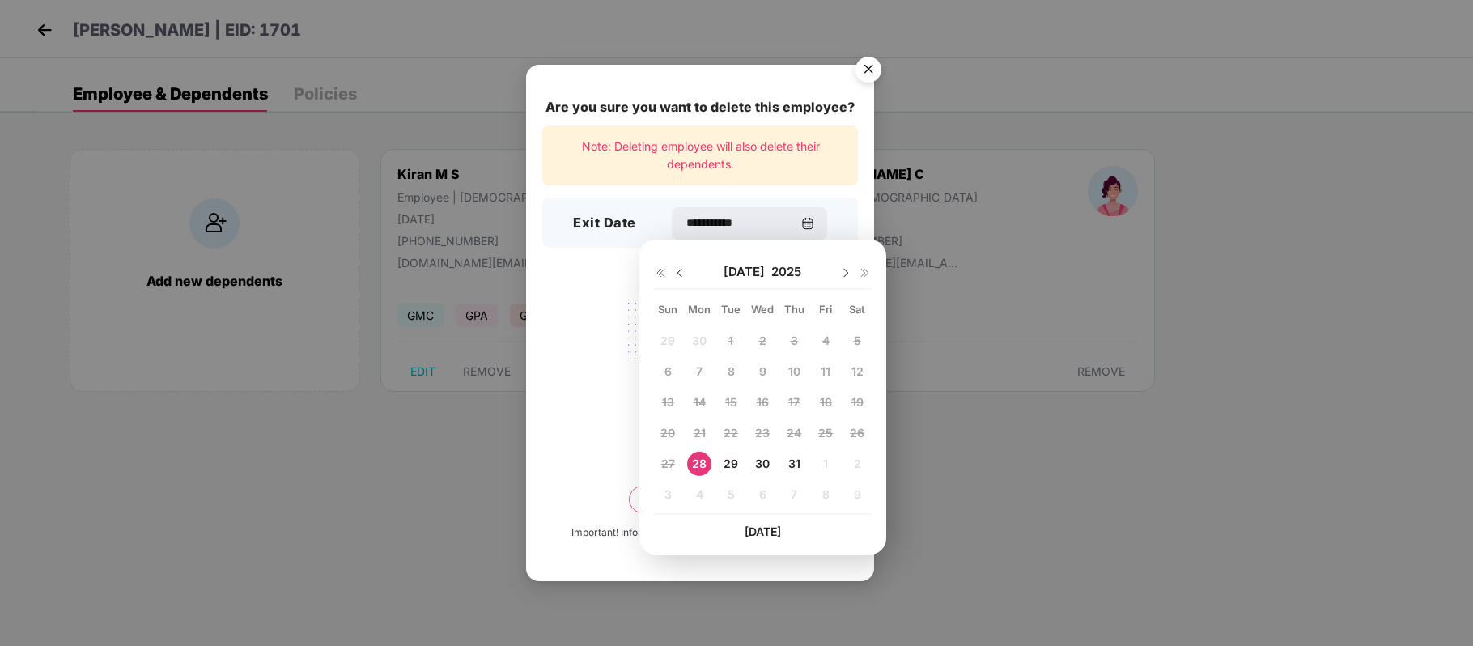
click at [845, 275] on img at bounding box center [845, 272] width 13 height 13
click at [728, 460] on span "26" at bounding box center [730, 463] width 15 height 14
type input "**********"
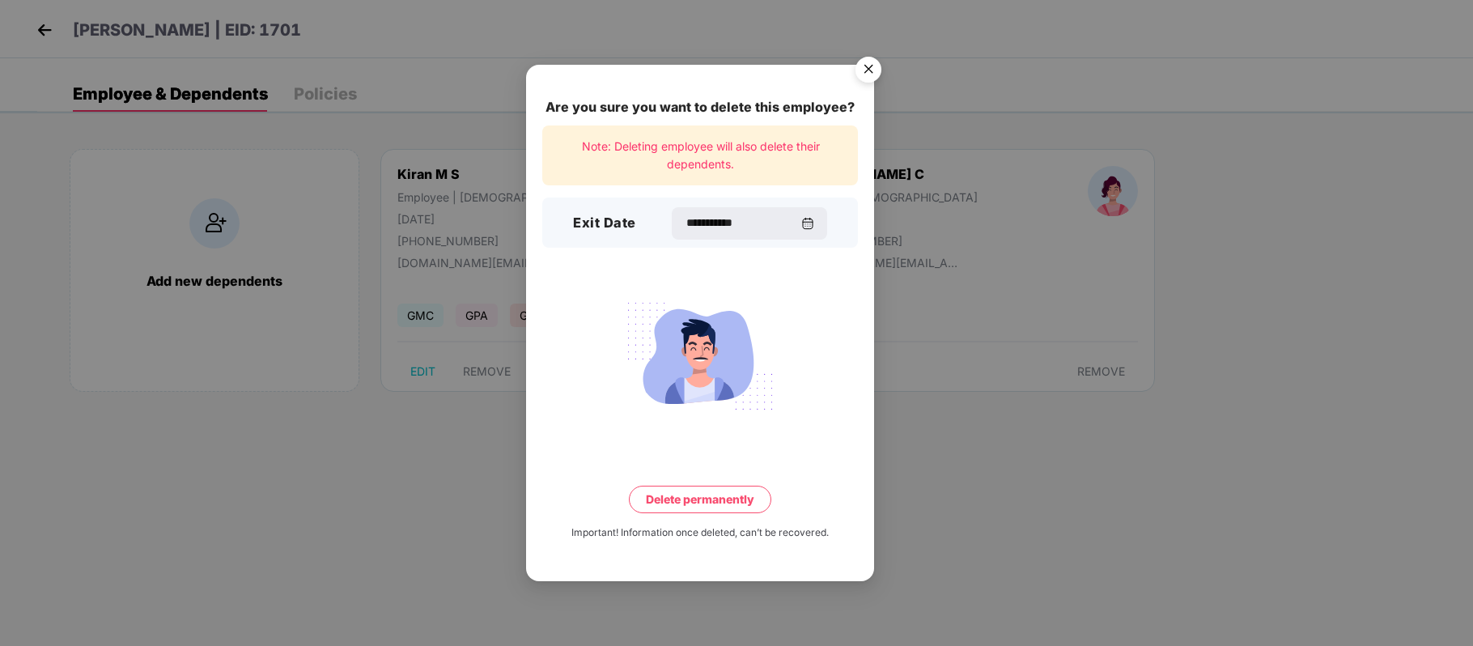
click at [703, 493] on button "Delete permanently" at bounding box center [700, 499] width 142 height 28
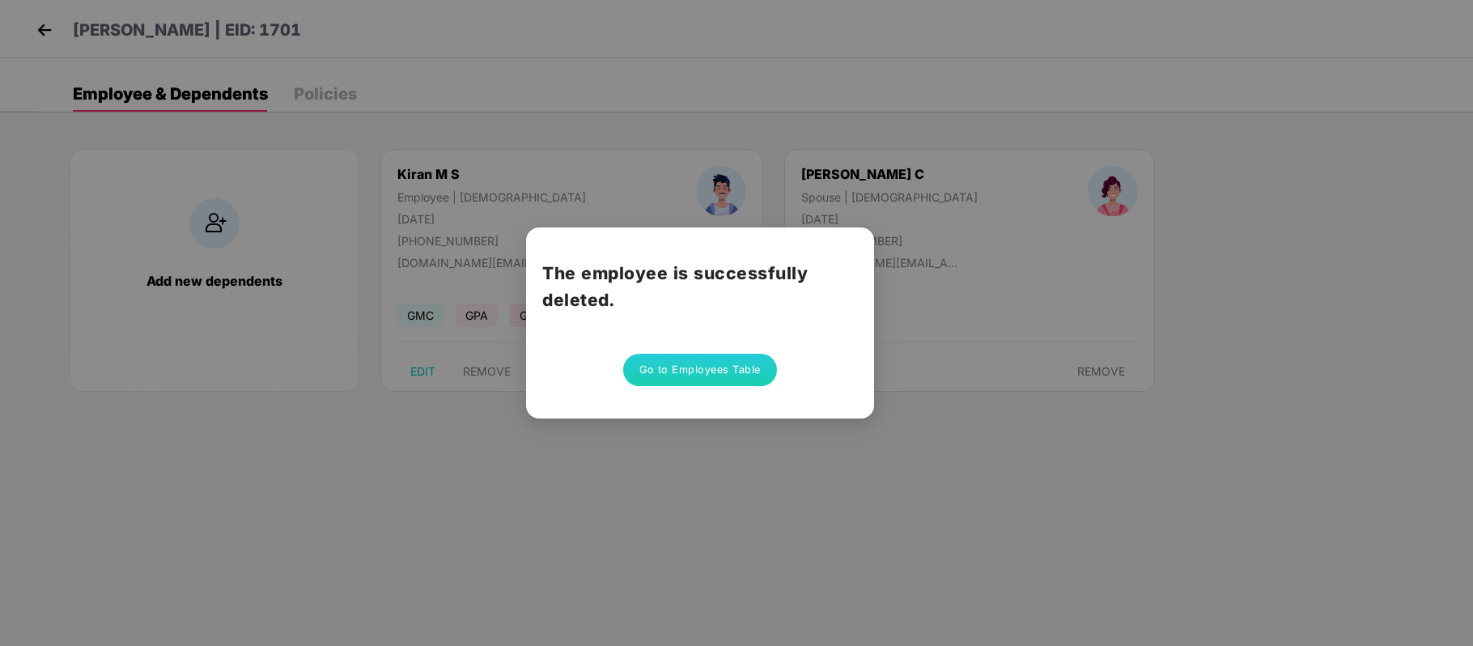
click at [716, 363] on button "Go to Employees Table" at bounding box center [700, 370] width 154 height 32
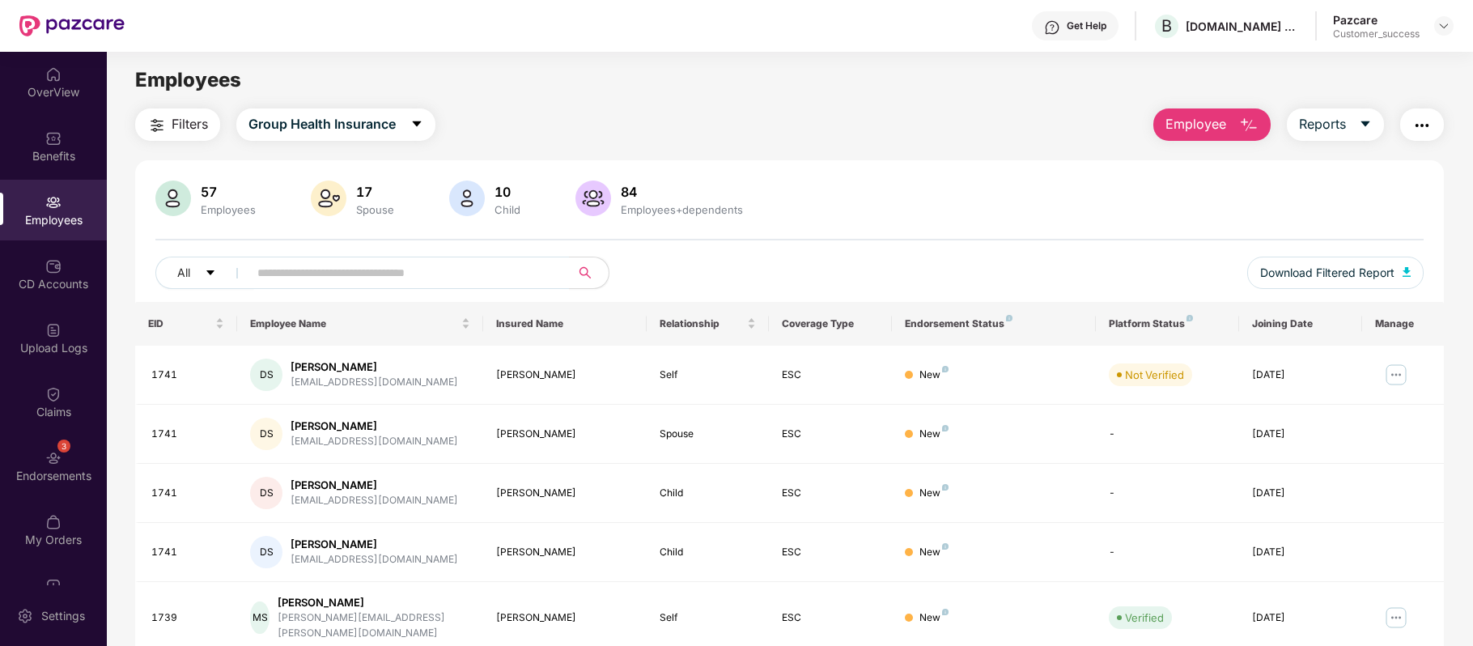
click at [1240, 121] on img "button" at bounding box center [1248, 125] width 19 height 19
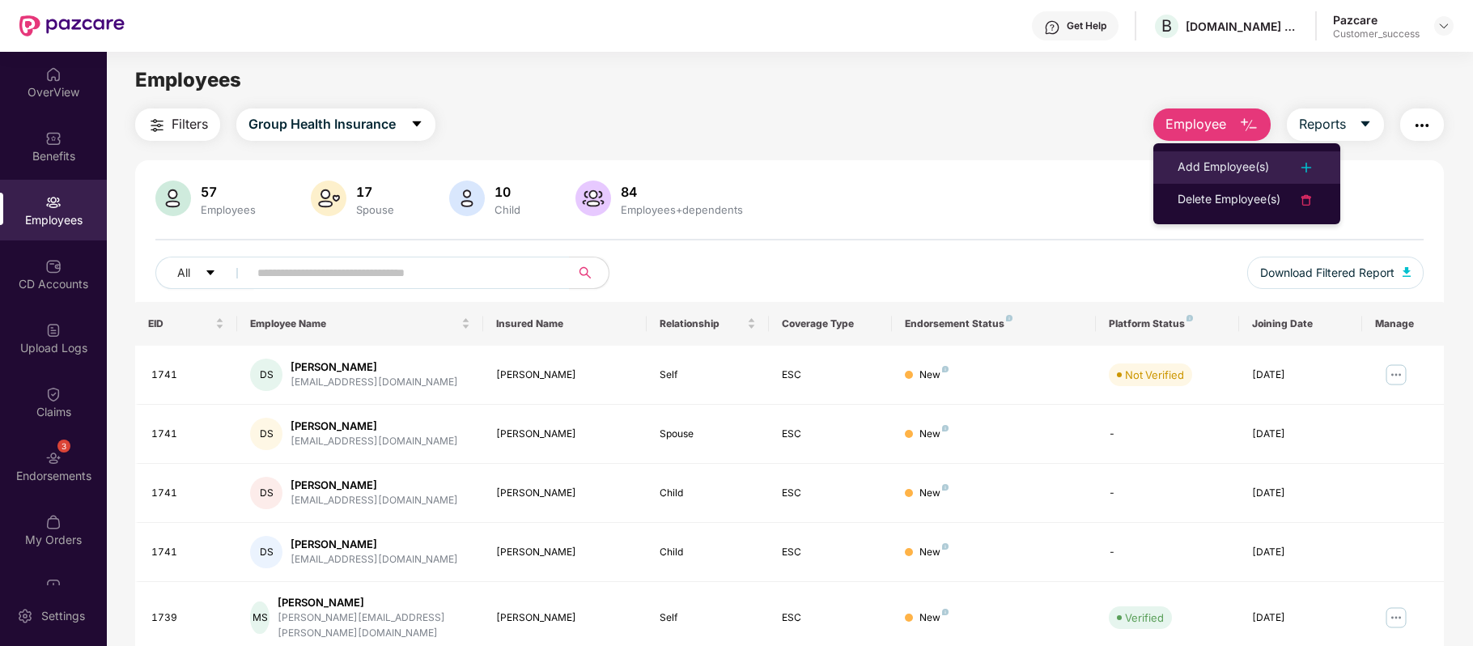
click at [1221, 163] on div "Add Employee(s)" at bounding box center [1222, 167] width 91 height 19
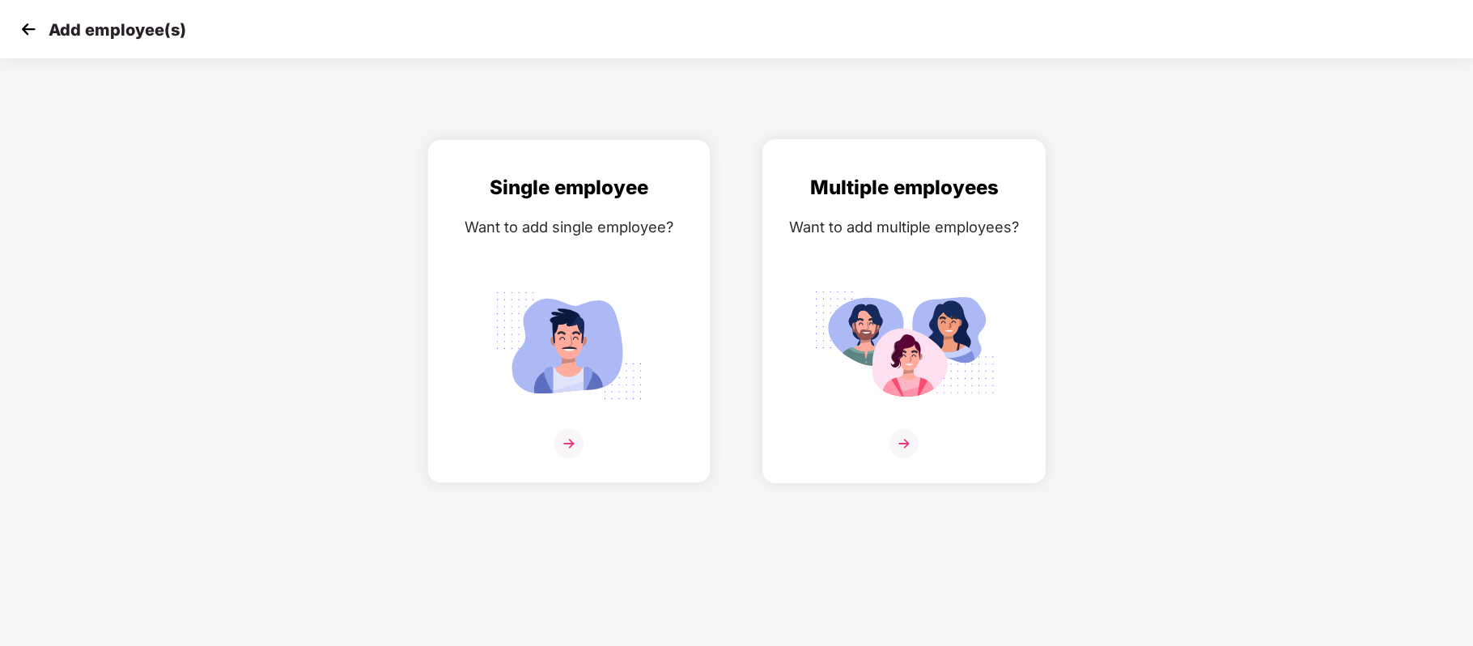
click at [898, 439] on img at bounding box center [903, 443] width 29 height 29
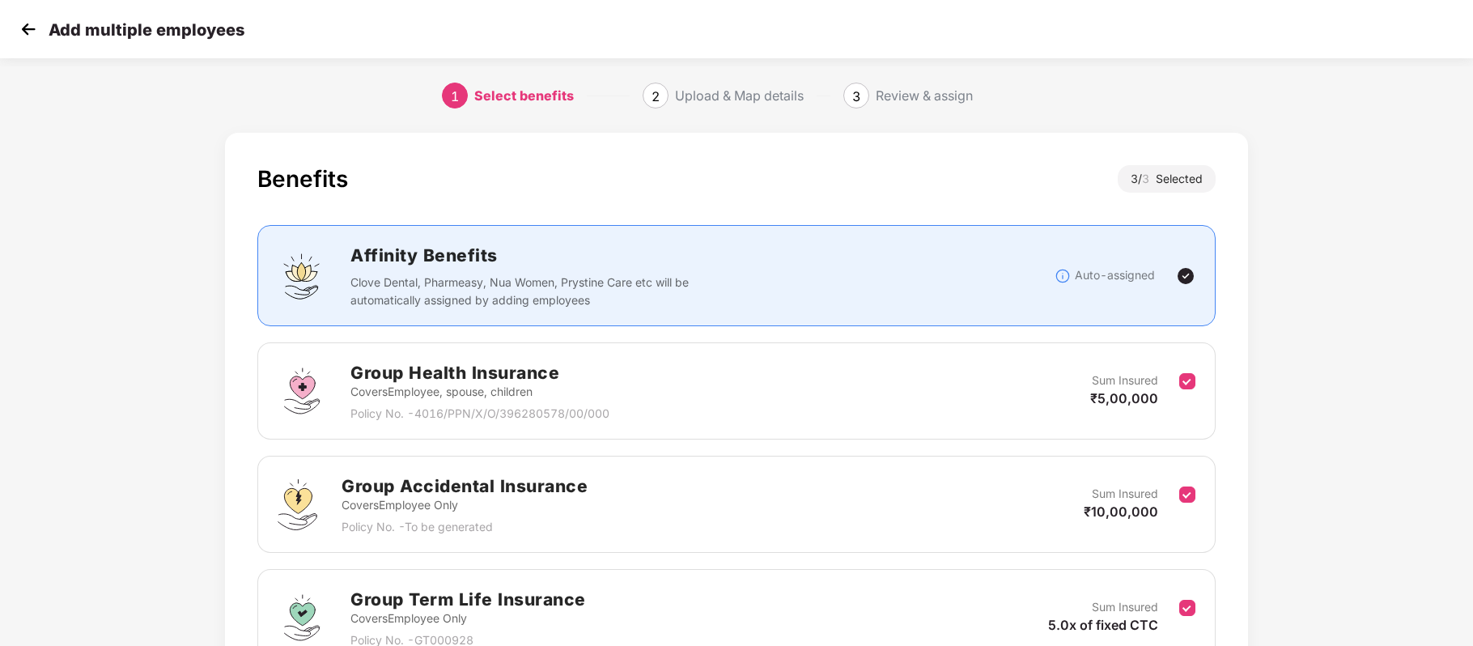
scroll to position [163, 0]
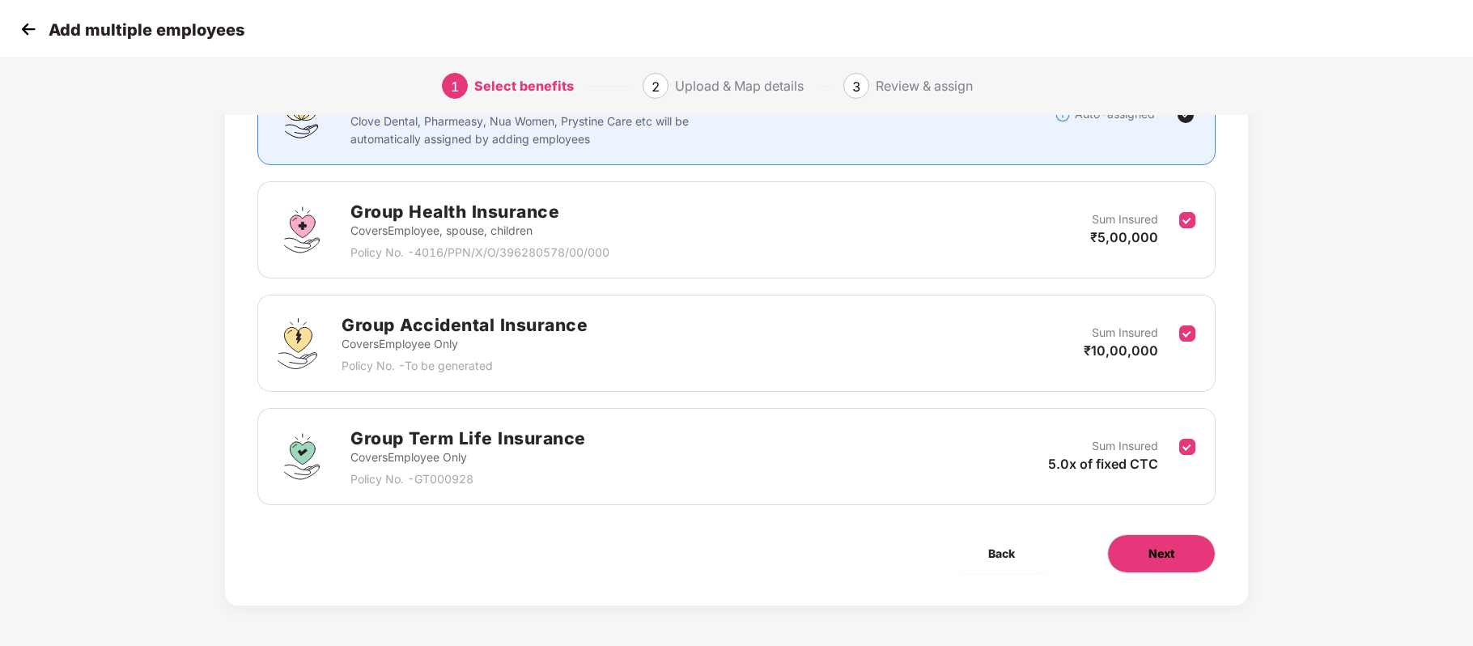
click at [1134, 560] on button "Next" at bounding box center [1161, 553] width 108 height 39
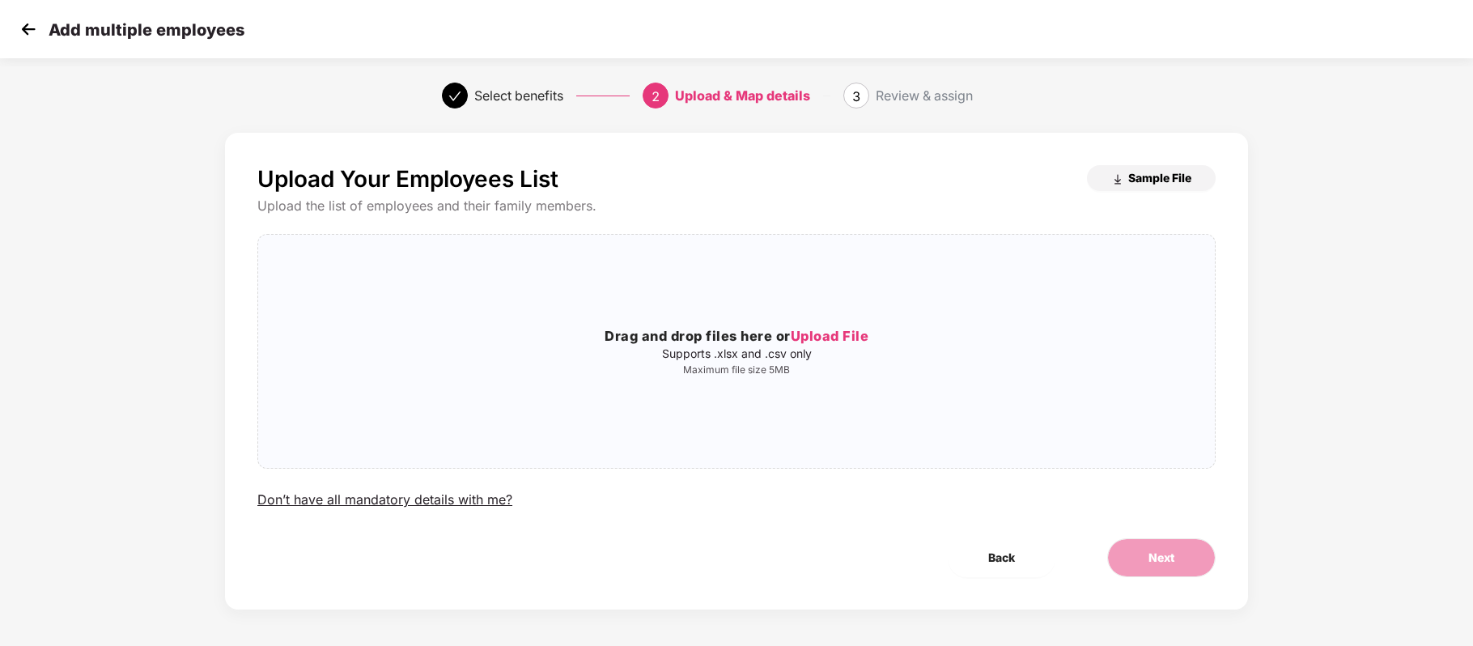
click at [1157, 170] on span "Sample File" at bounding box center [1159, 177] width 63 height 15
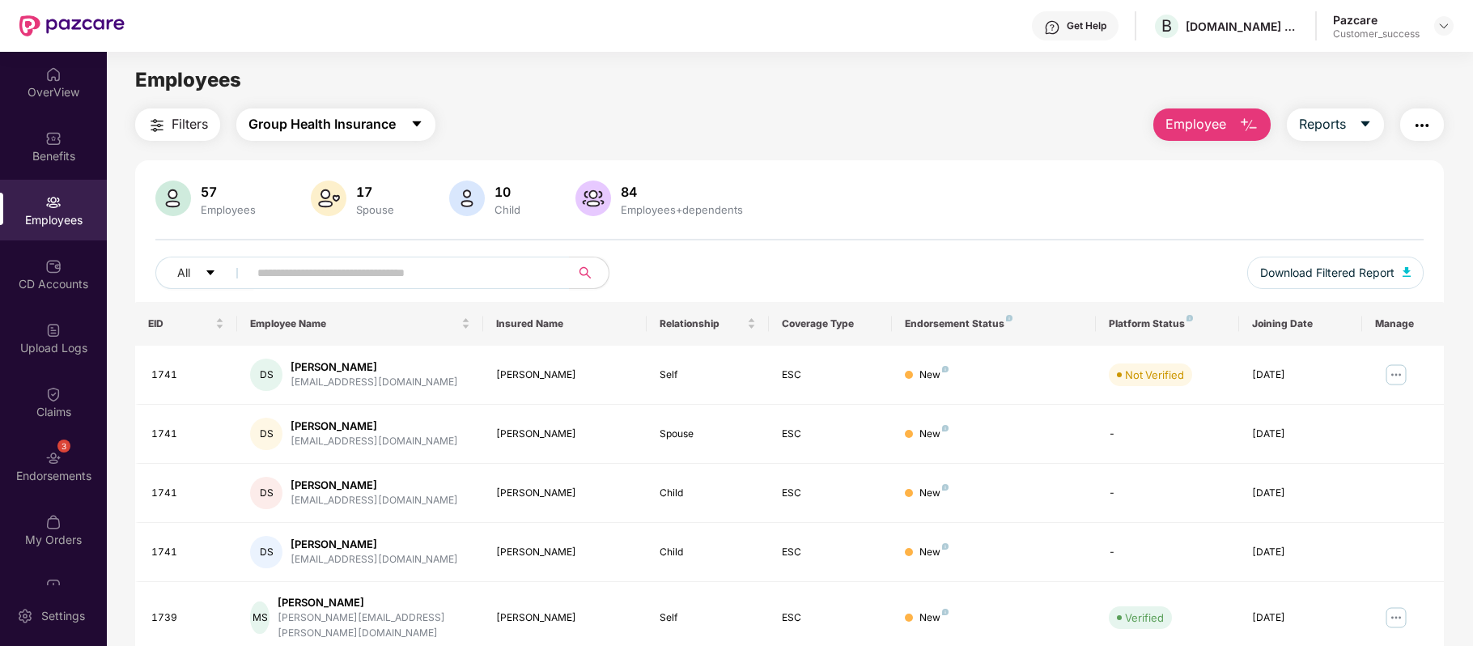
click at [415, 133] on button "Group Health Insurance" at bounding box center [335, 124] width 199 height 32
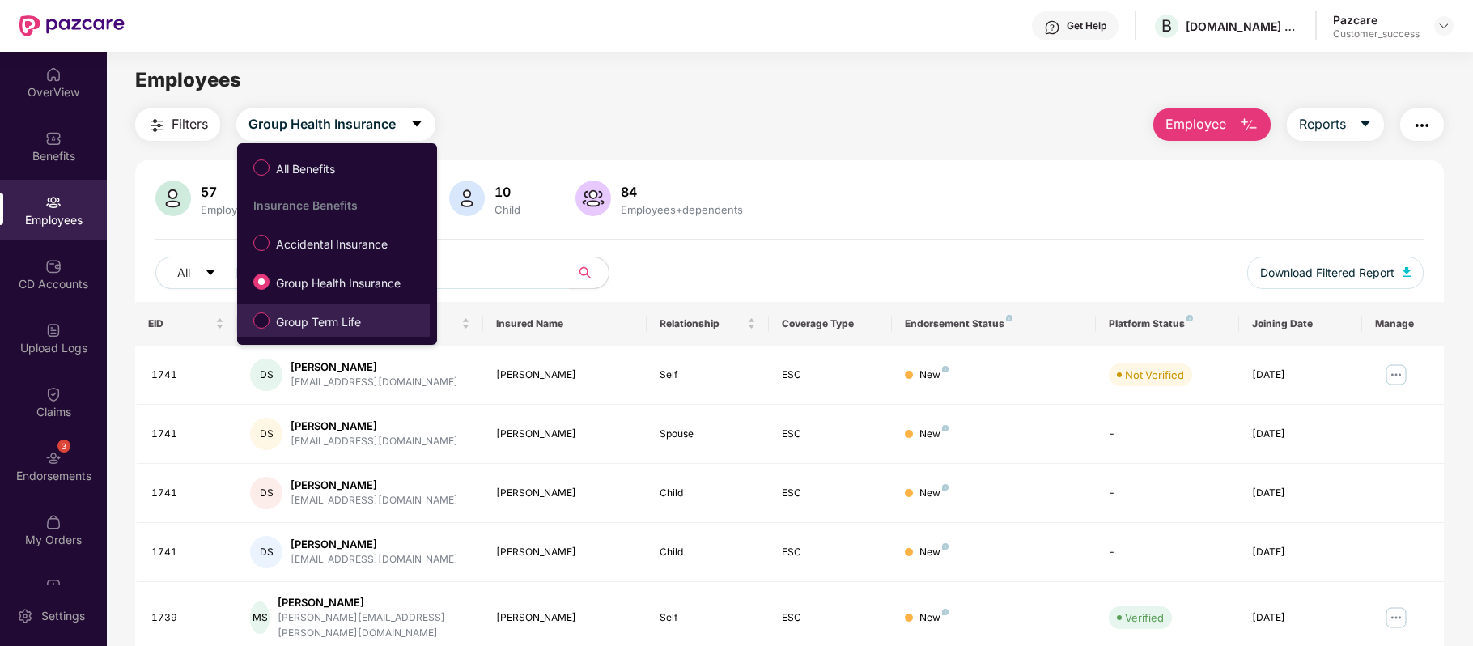
click at [334, 317] on span "Group Term Life" at bounding box center [318, 322] width 98 height 18
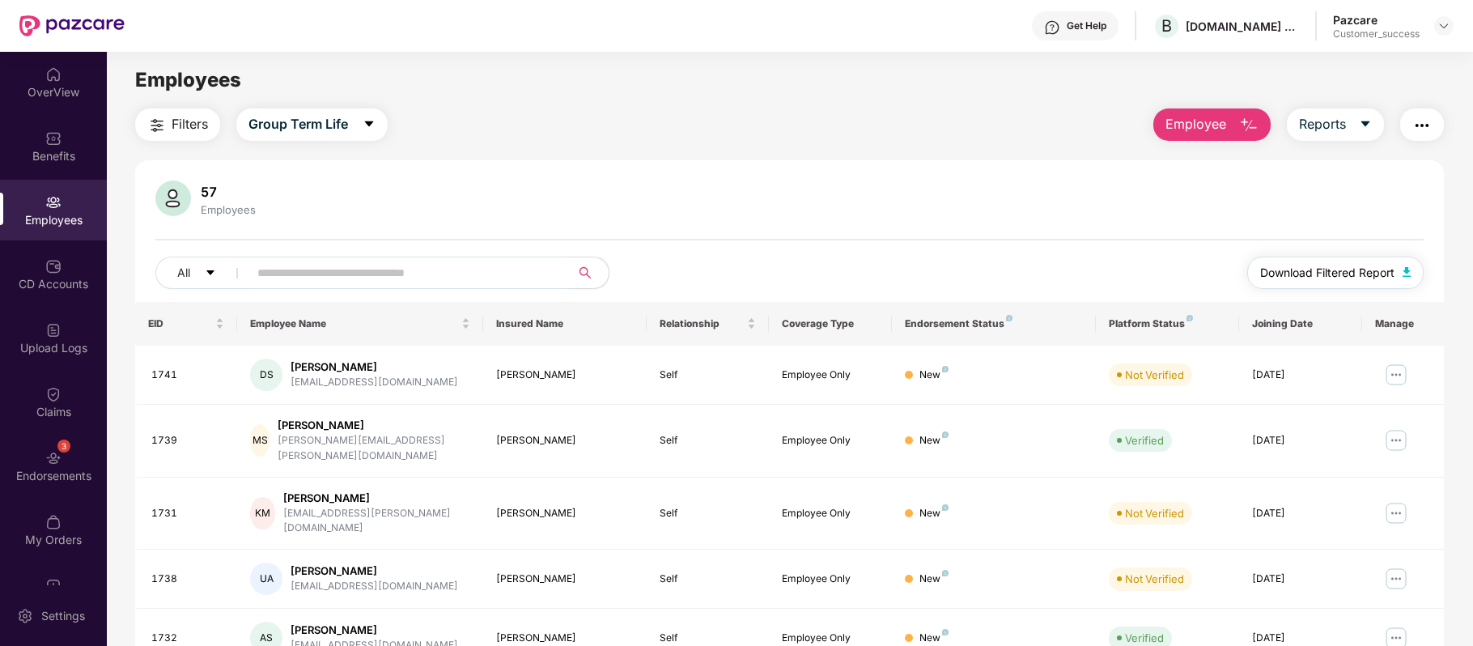
click at [1283, 273] on span "Download Filtered Report" at bounding box center [1327, 273] width 134 height 18
click at [1212, 129] on span "Employee" at bounding box center [1195, 124] width 61 height 20
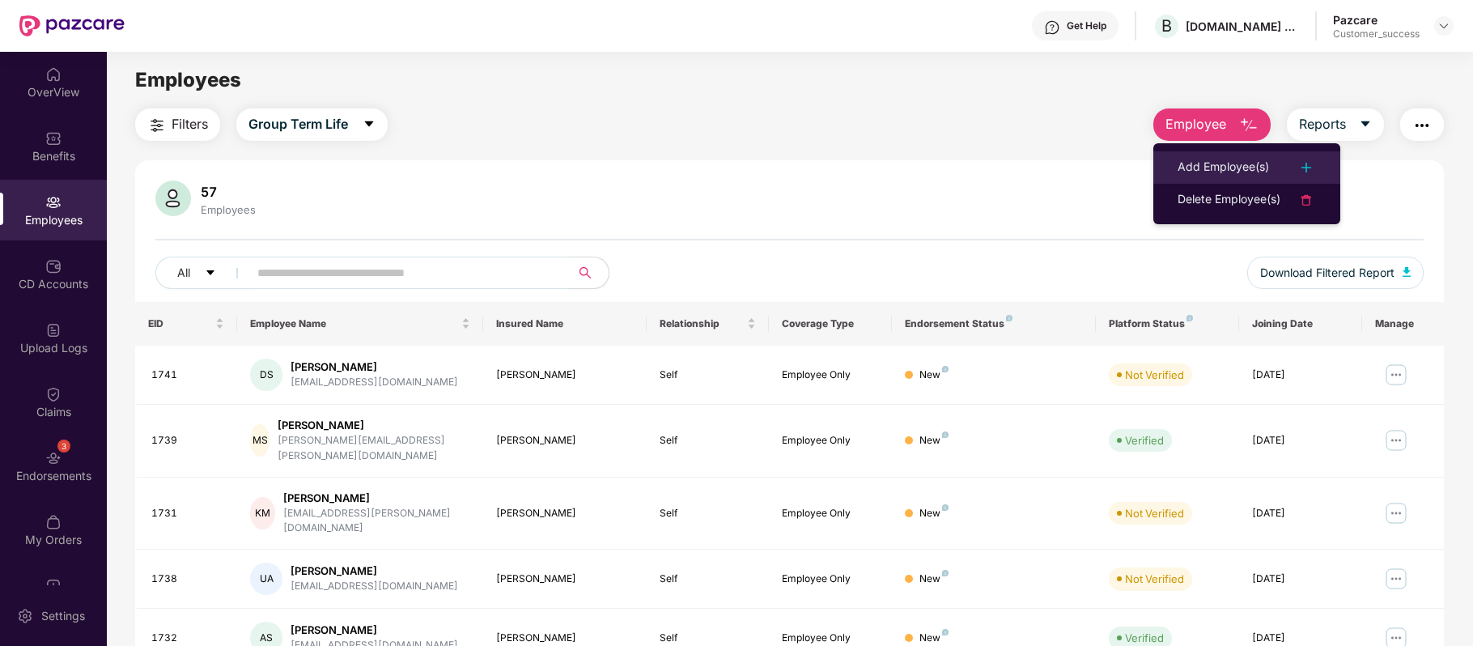
click at [1199, 153] on li "Add Employee(s)" at bounding box center [1246, 167] width 187 height 32
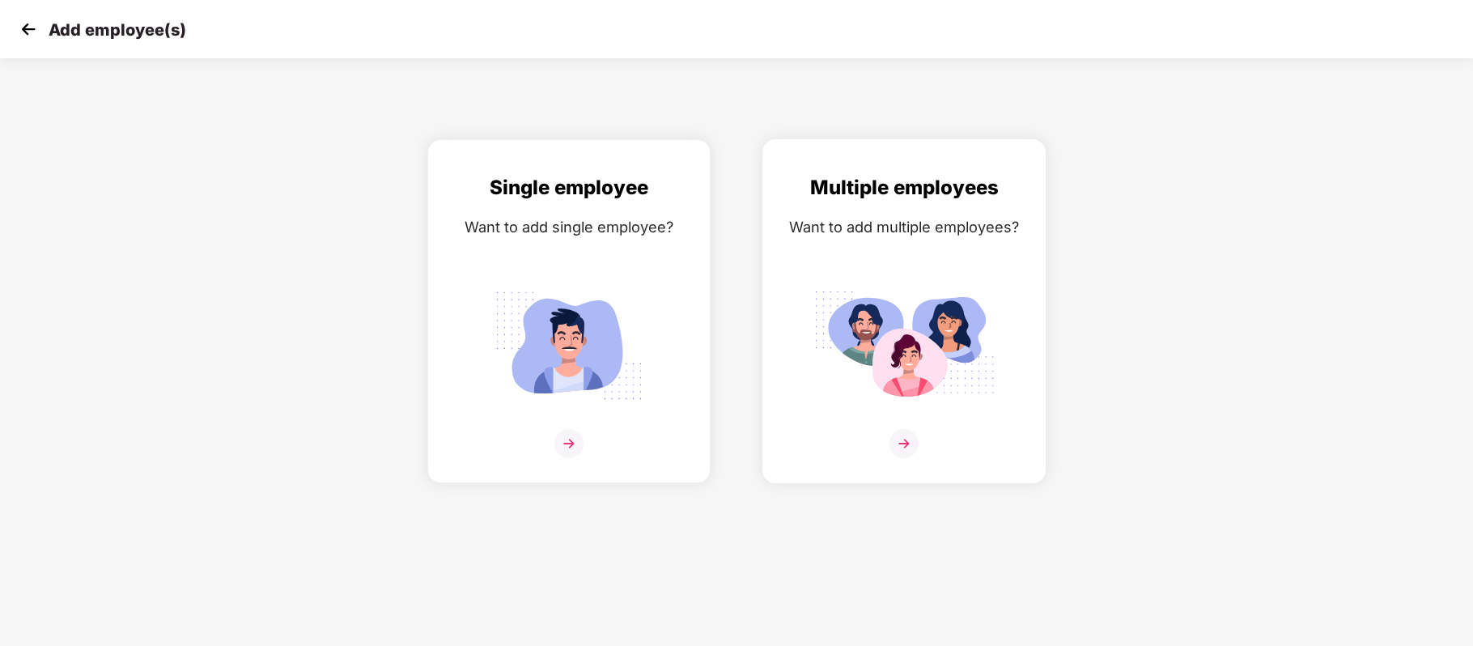
click at [897, 444] on img at bounding box center [903, 443] width 29 height 29
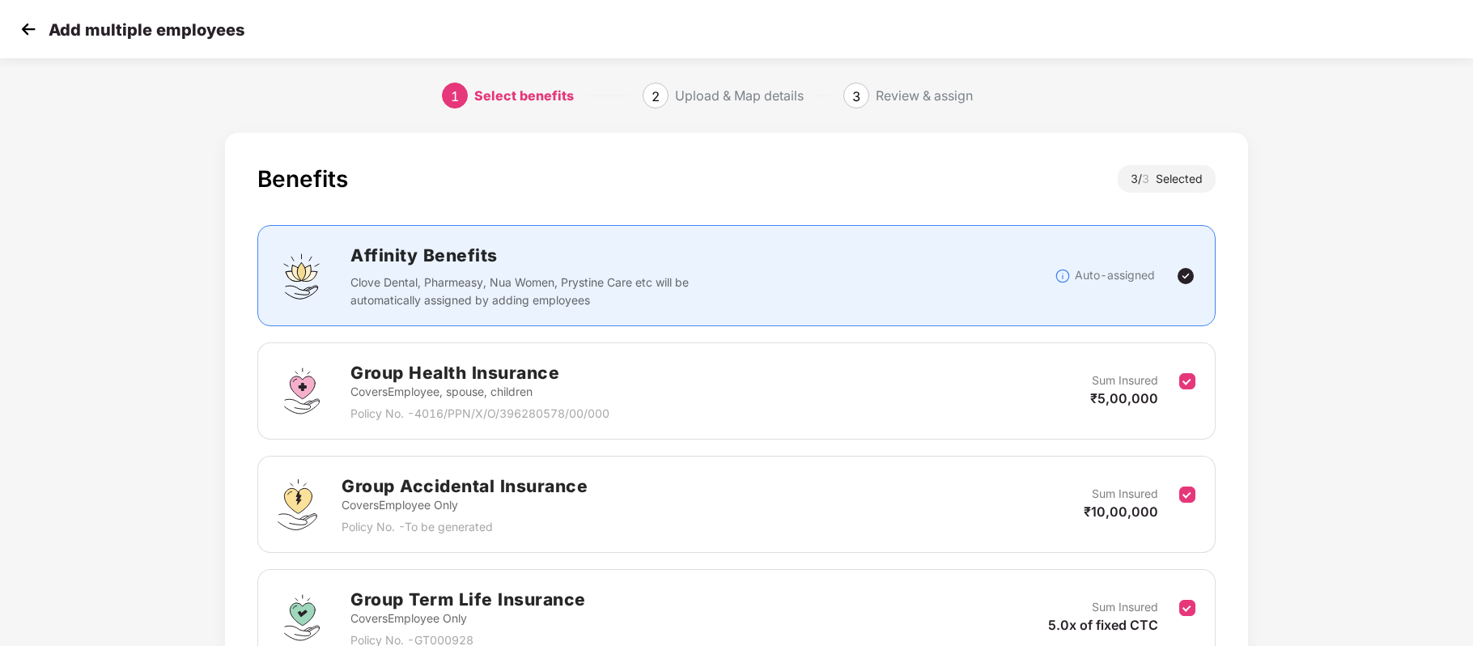
scroll to position [163, 0]
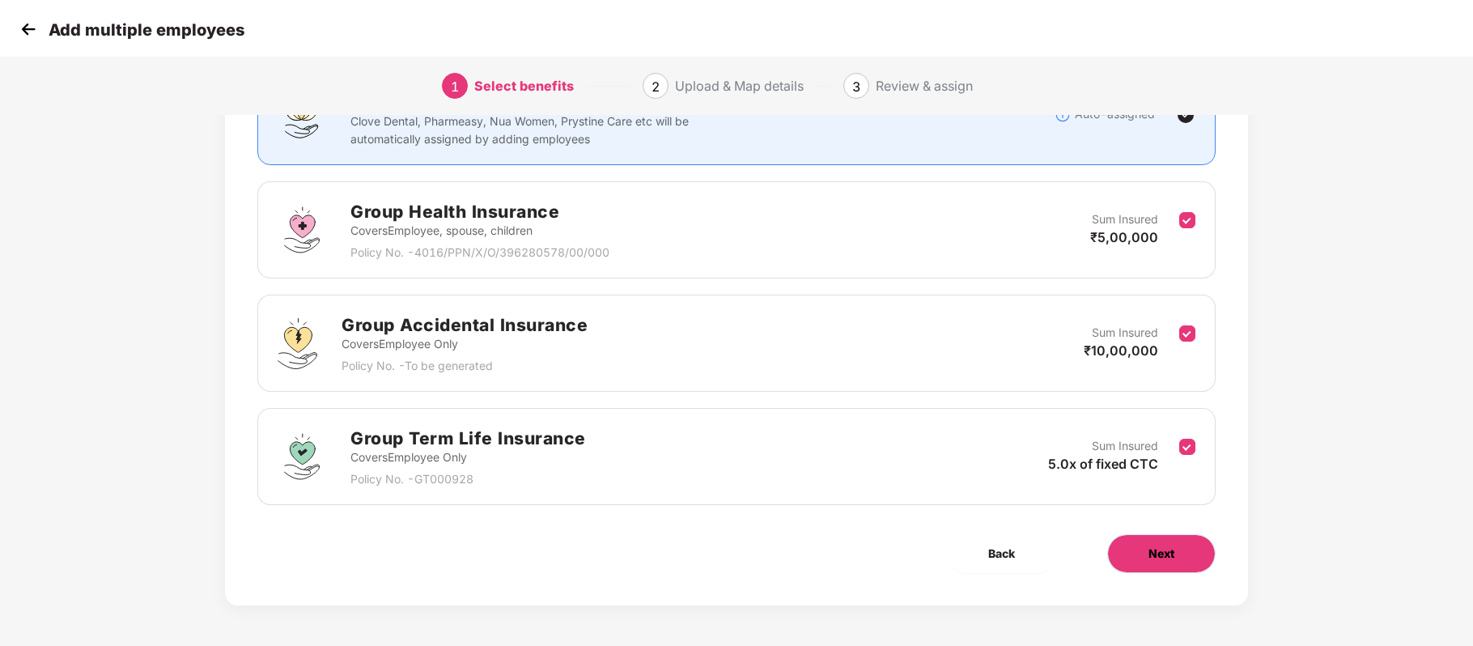
click at [1179, 548] on button "Next" at bounding box center [1161, 553] width 108 height 39
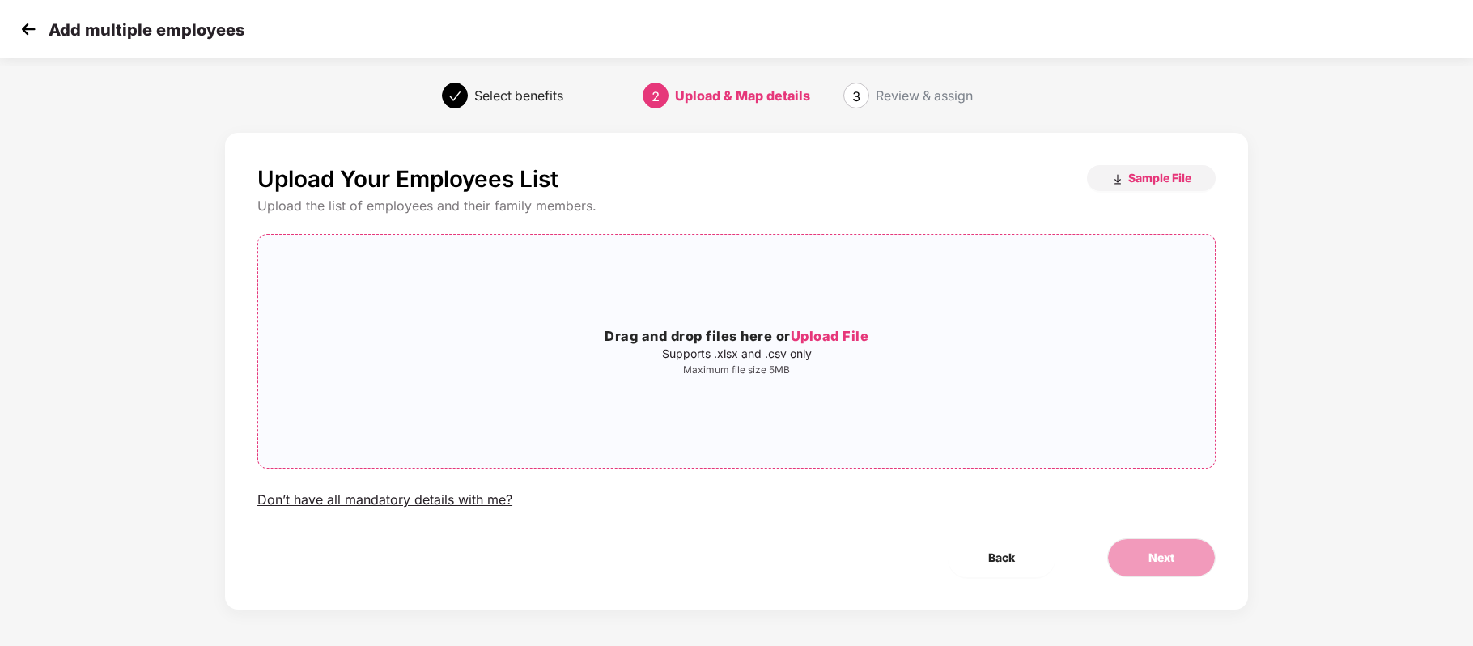
click at [825, 328] on span "Upload File" at bounding box center [830, 336] width 78 height 16
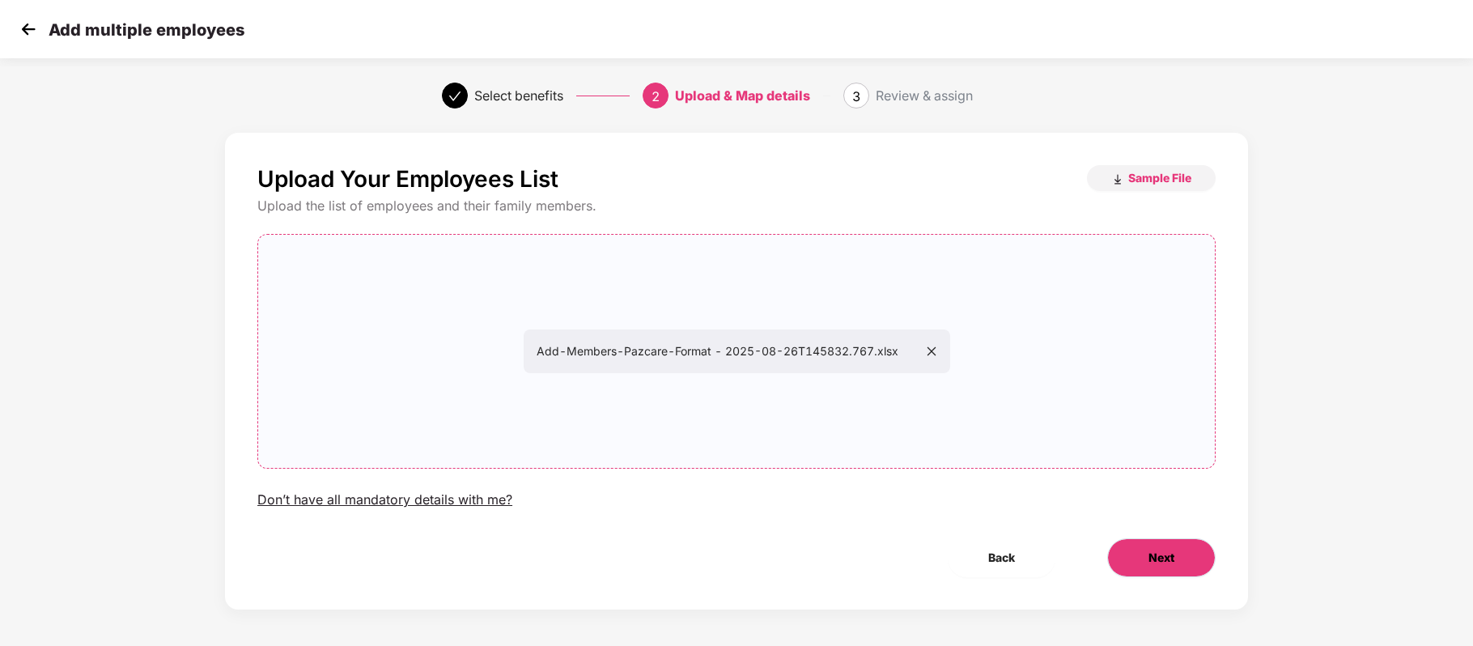
click at [1151, 558] on span "Next" at bounding box center [1161, 558] width 26 height 18
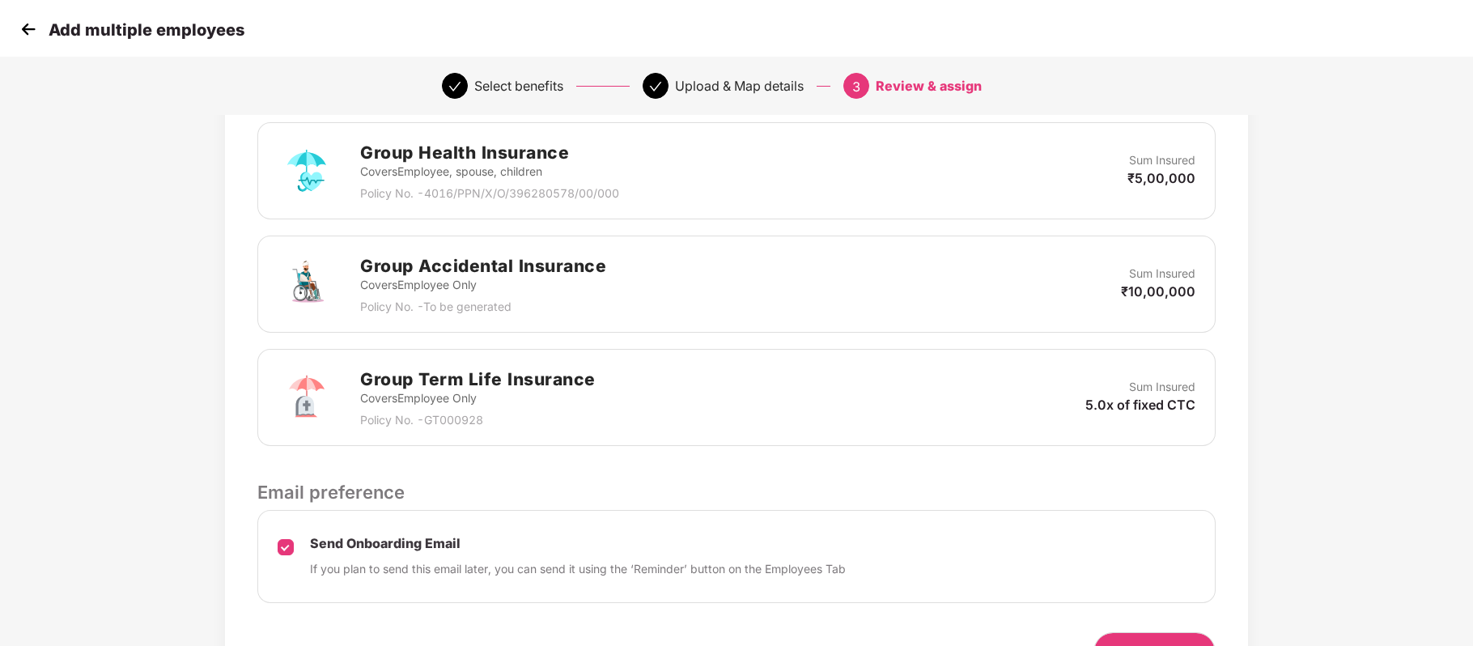
scroll to position [422, 1]
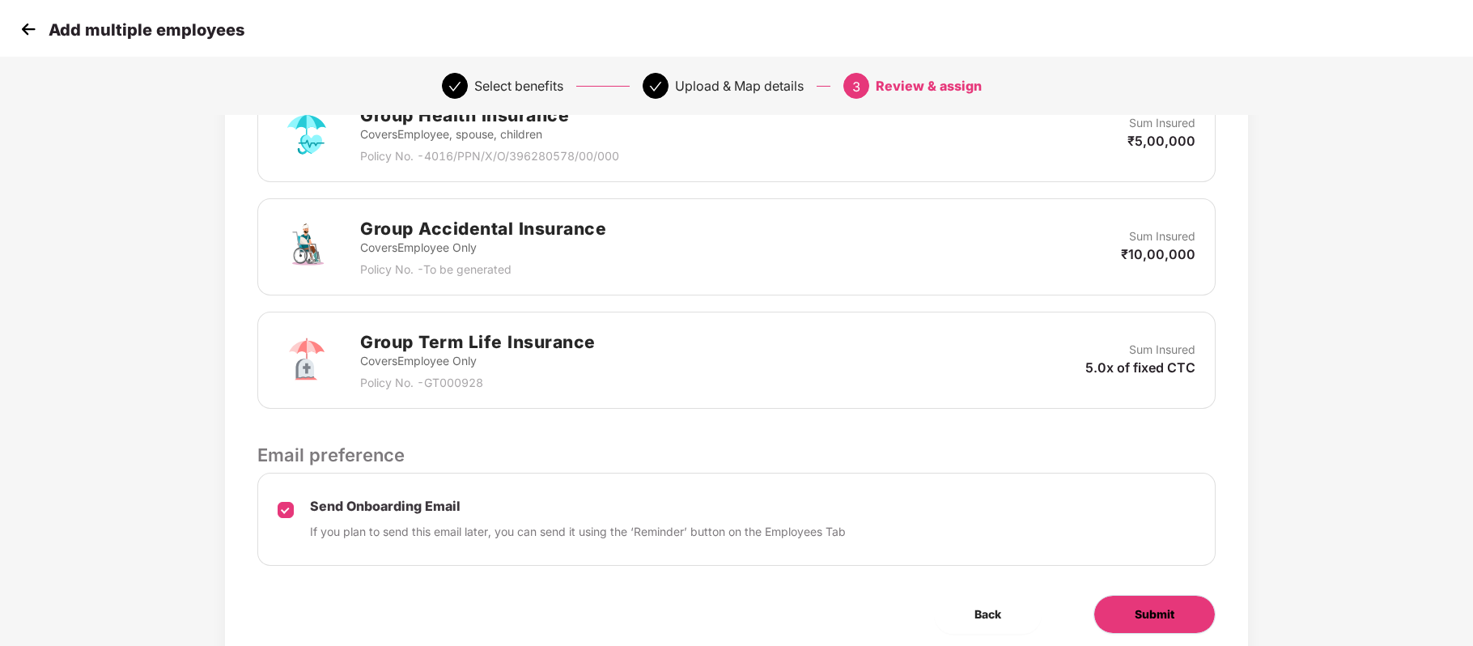
click at [1183, 605] on button "Submit" at bounding box center [1154, 614] width 122 height 39
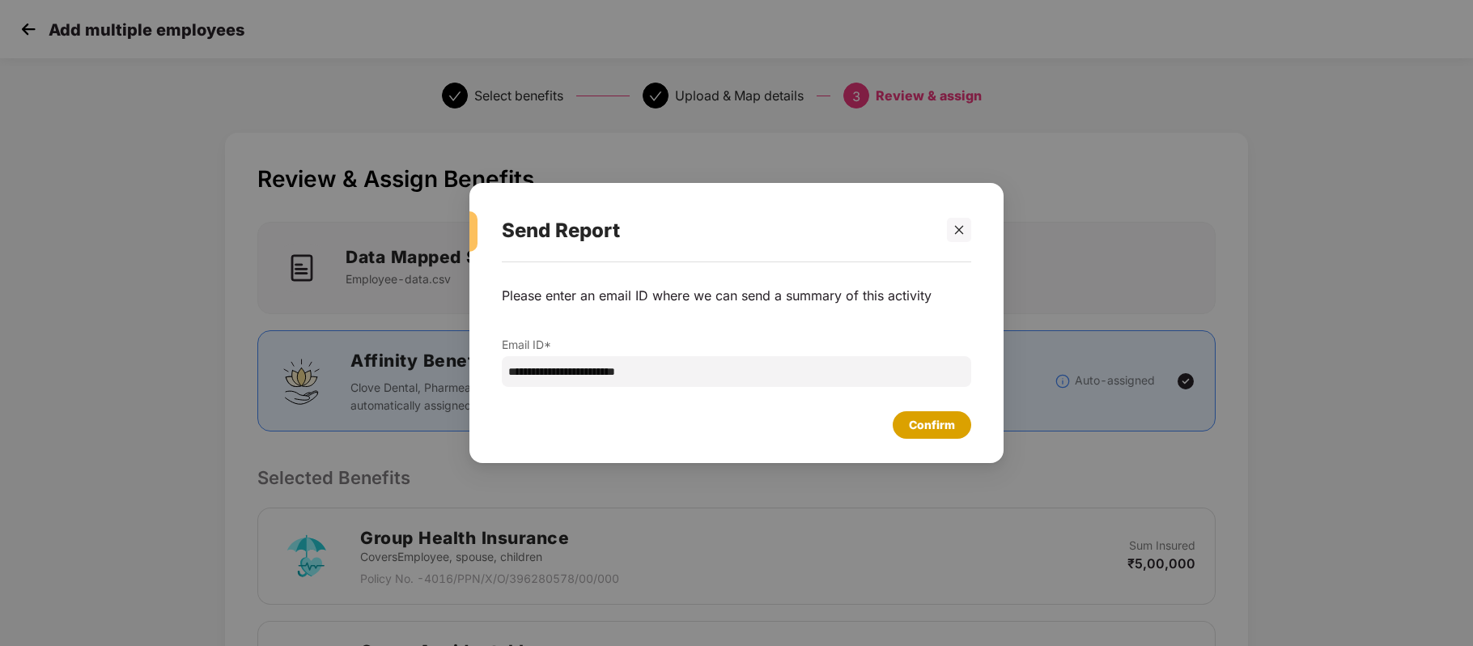
click at [949, 426] on div "Confirm" at bounding box center [932, 425] width 46 height 18
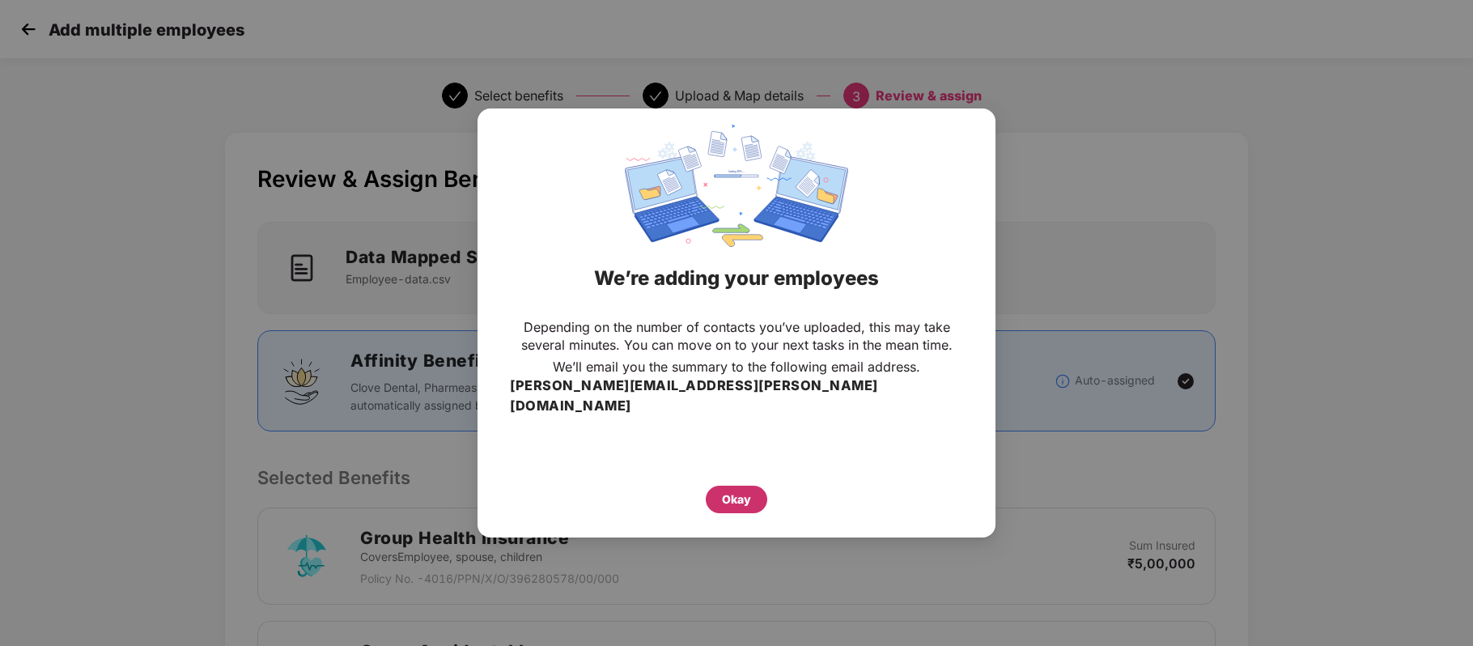
click at [748, 492] on div "Okay" at bounding box center [736, 499] width 29 height 18
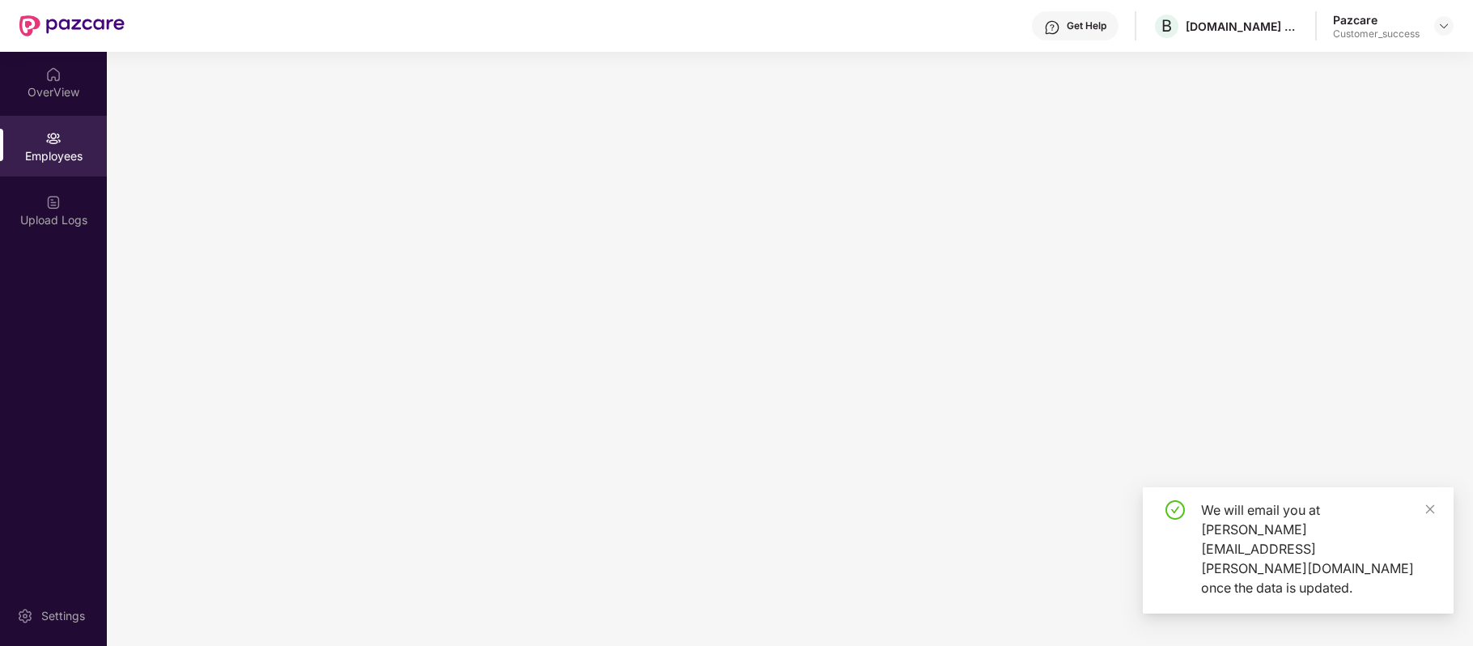
scroll to position [0, 0]
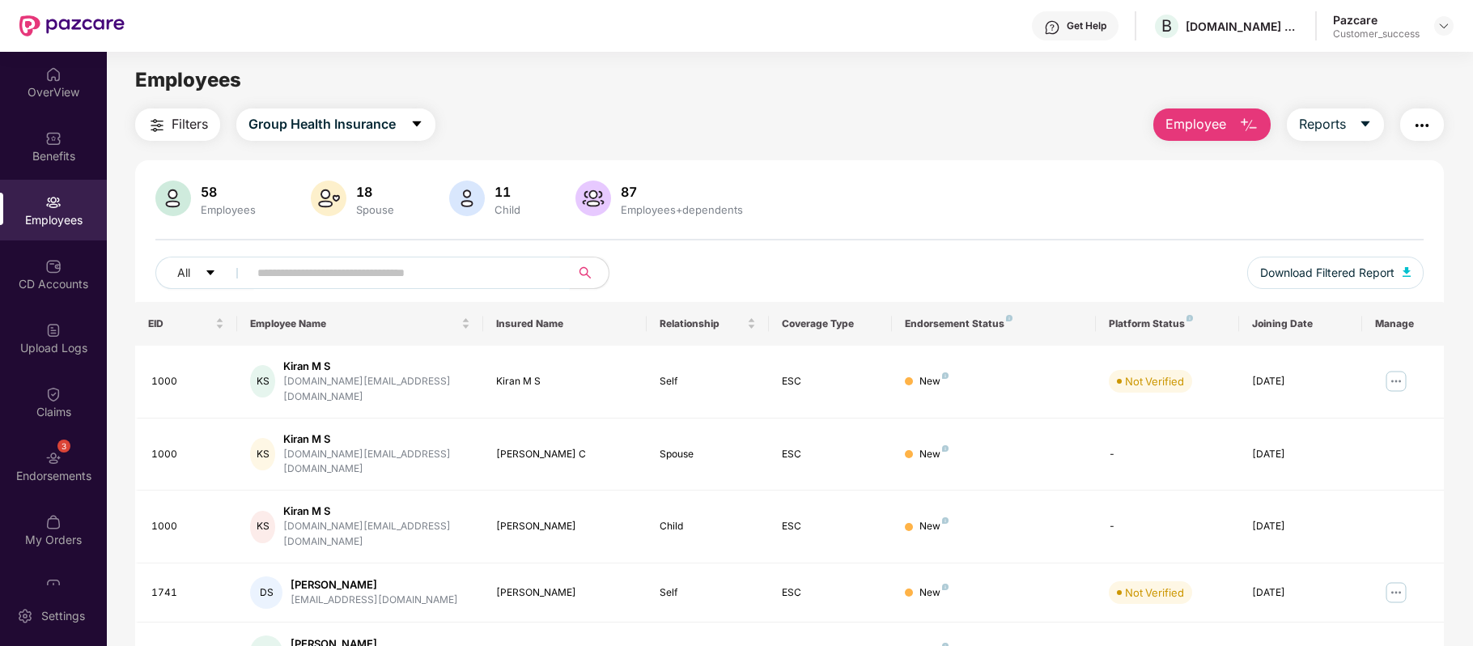
click at [457, 275] on input "text" at bounding box center [402, 273] width 290 height 24
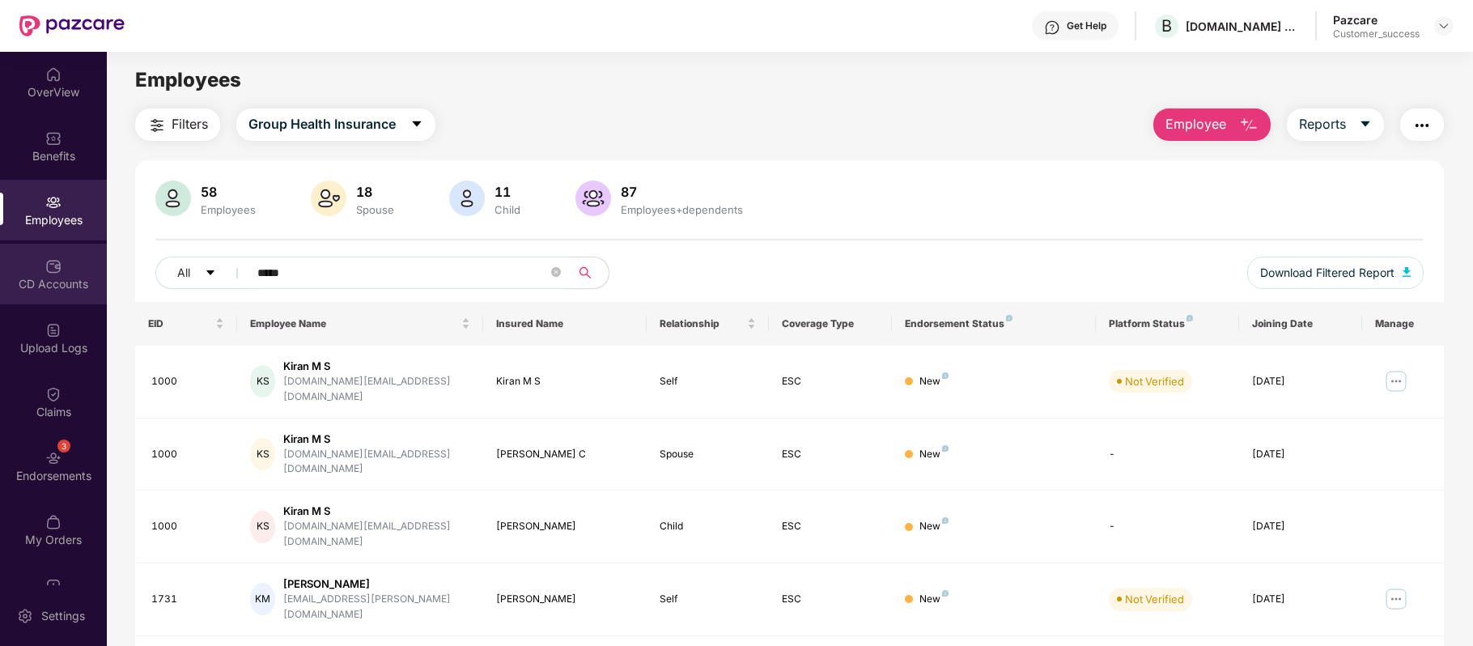
type input "*****"
click at [45, 265] on img at bounding box center [53, 266] width 16 height 16
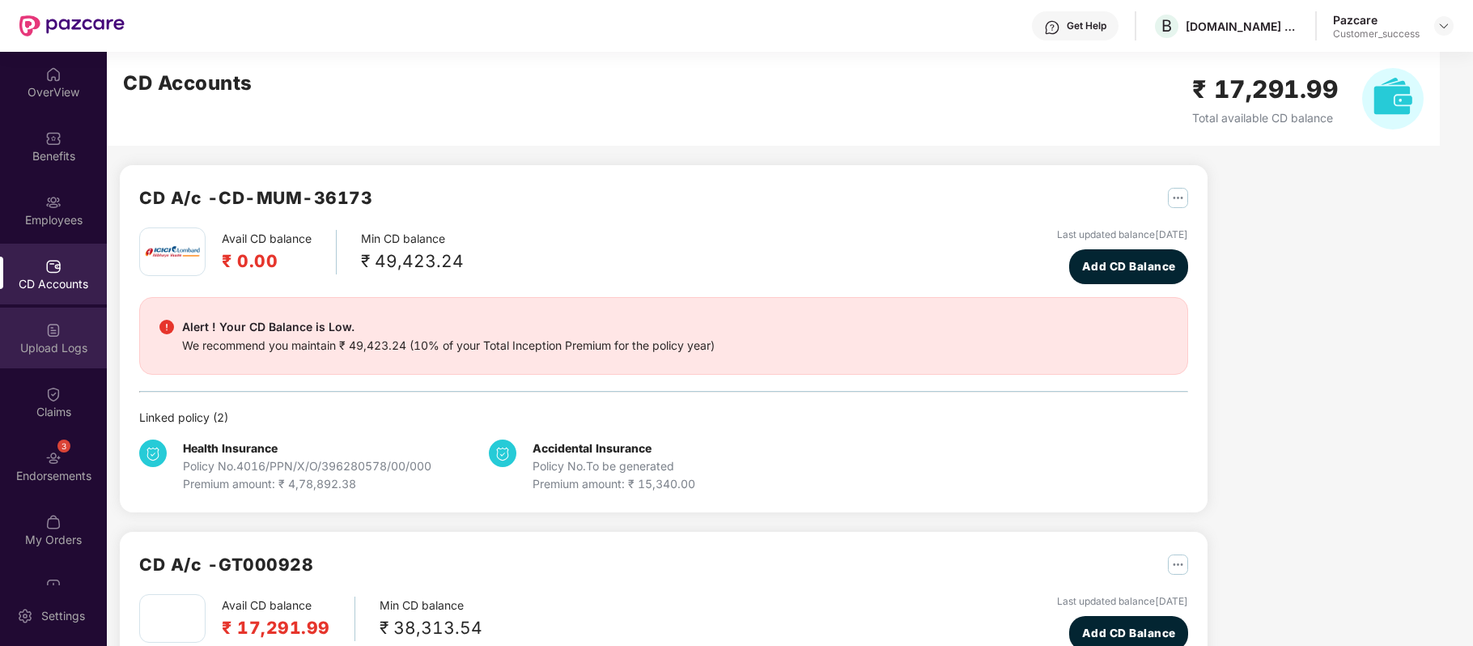
click at [53, 341] on div "Upload Logs" at bounding box center [53, 348] width 107 height 16
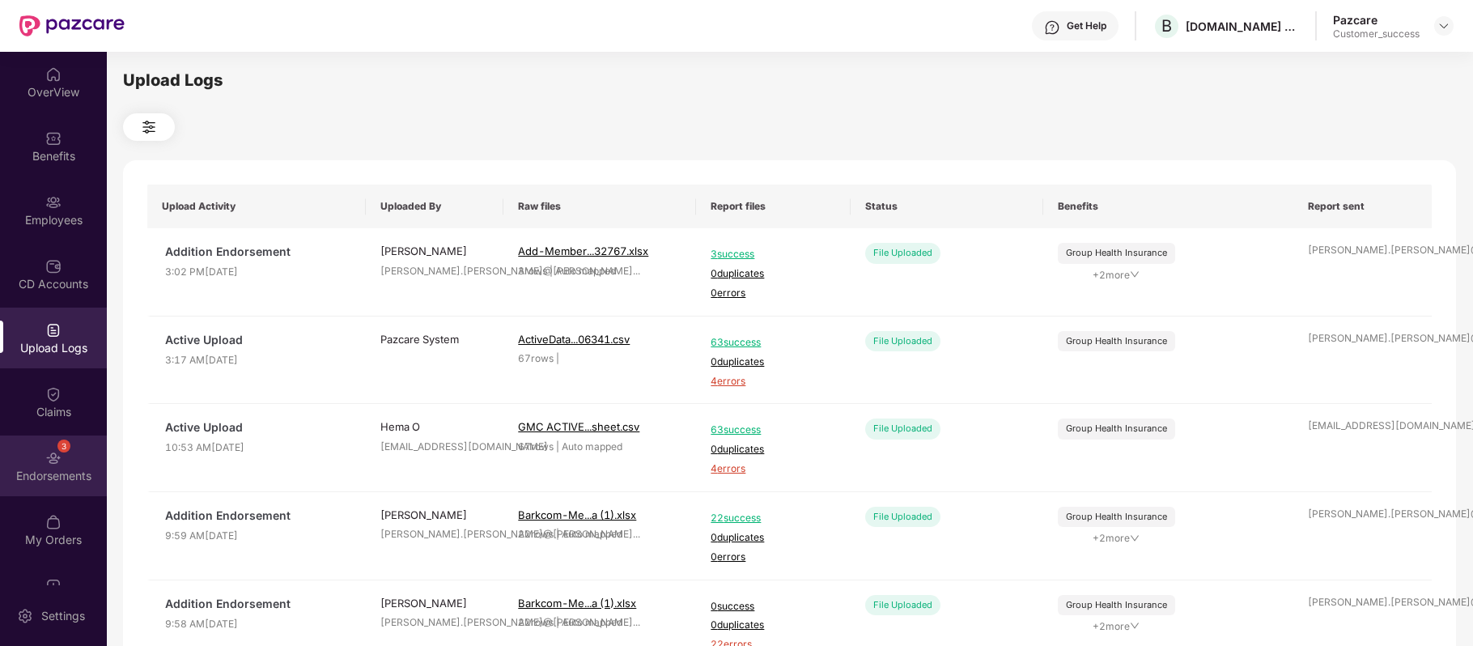
click at [66, 464] on div "3 Endorsements" at bounding box center [53, 465] width 107 height 61
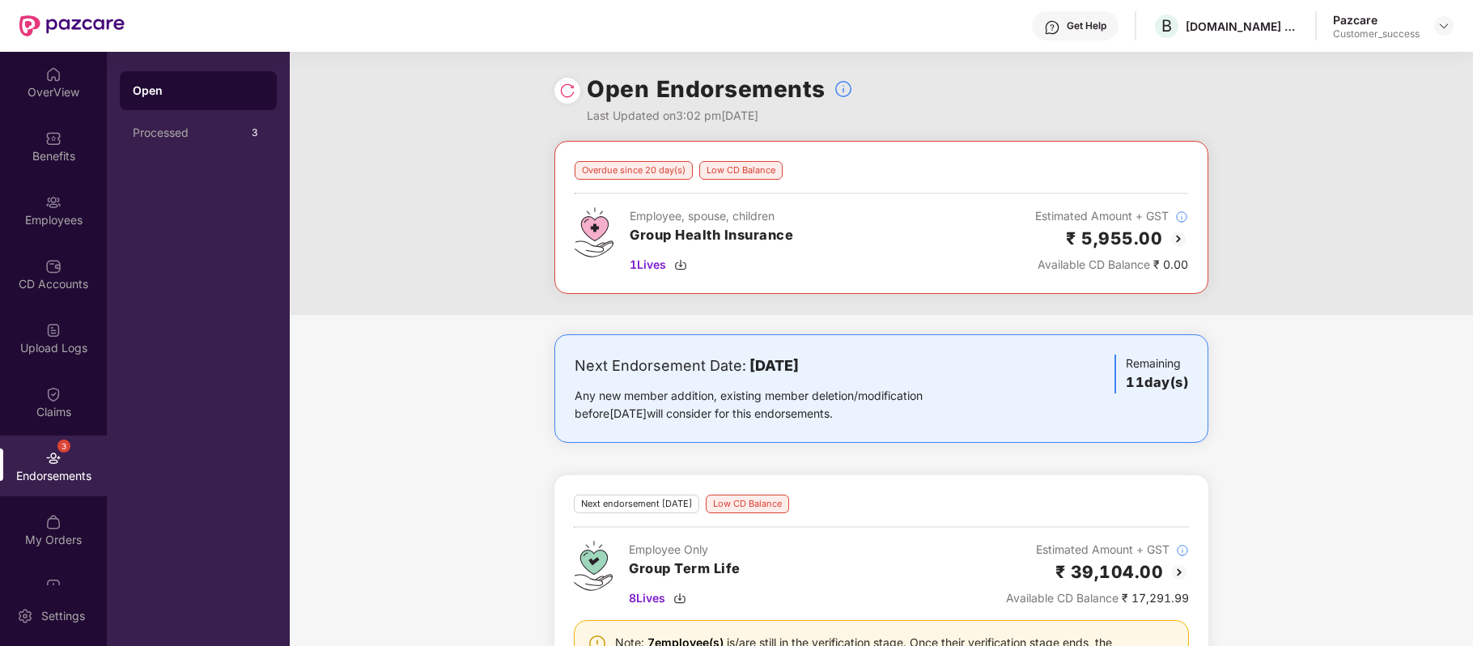
click at [566, 95] on img at bounding box center [567, 91] width 16 height 16
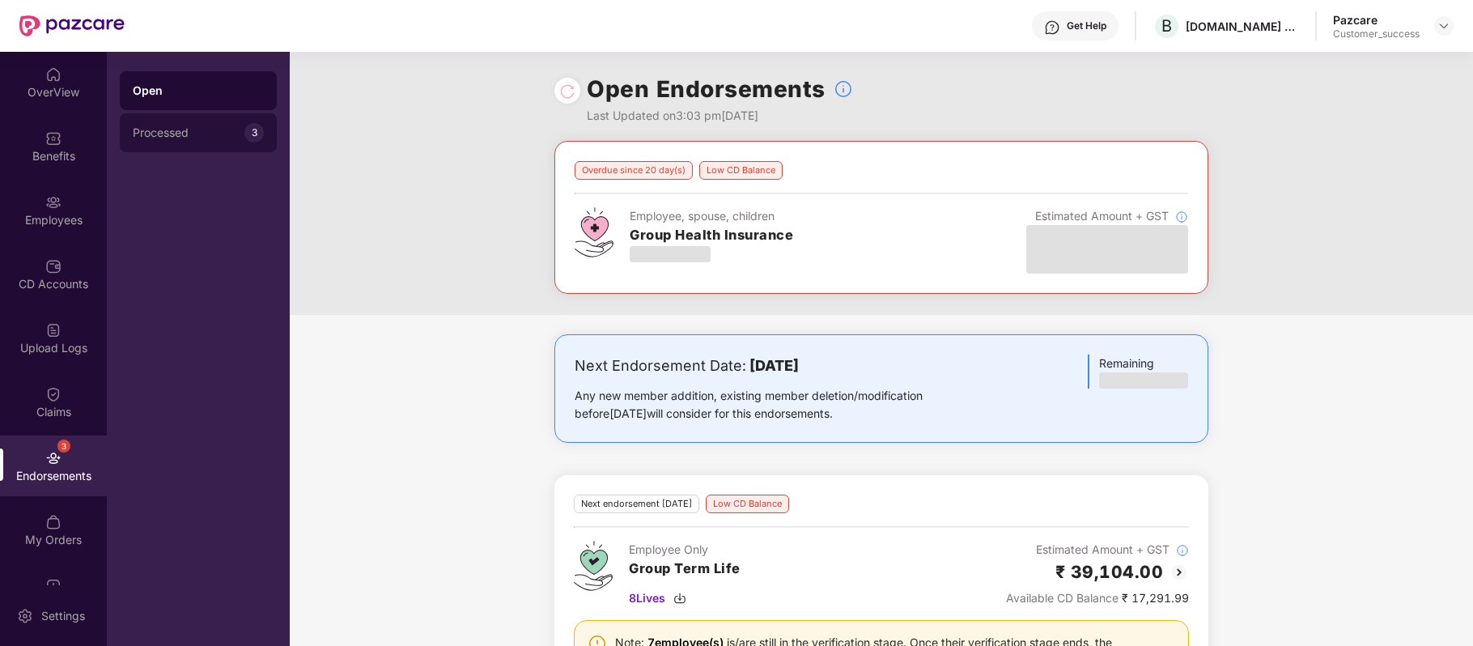
click at [218, 134] on div "Processed" at bounding box center [189, 132] width 112 height 13
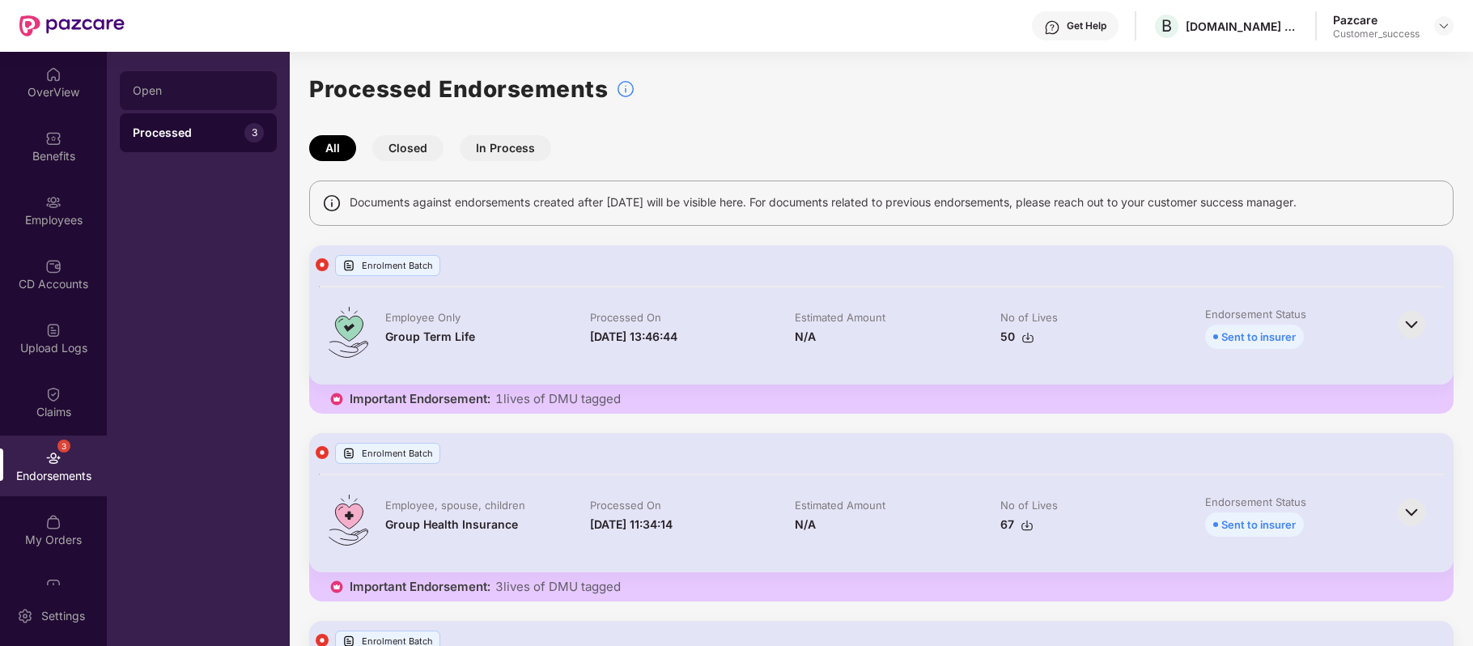
click at [214, 92] on div "Open" at bounding box center [198, 90] width 131 height 13
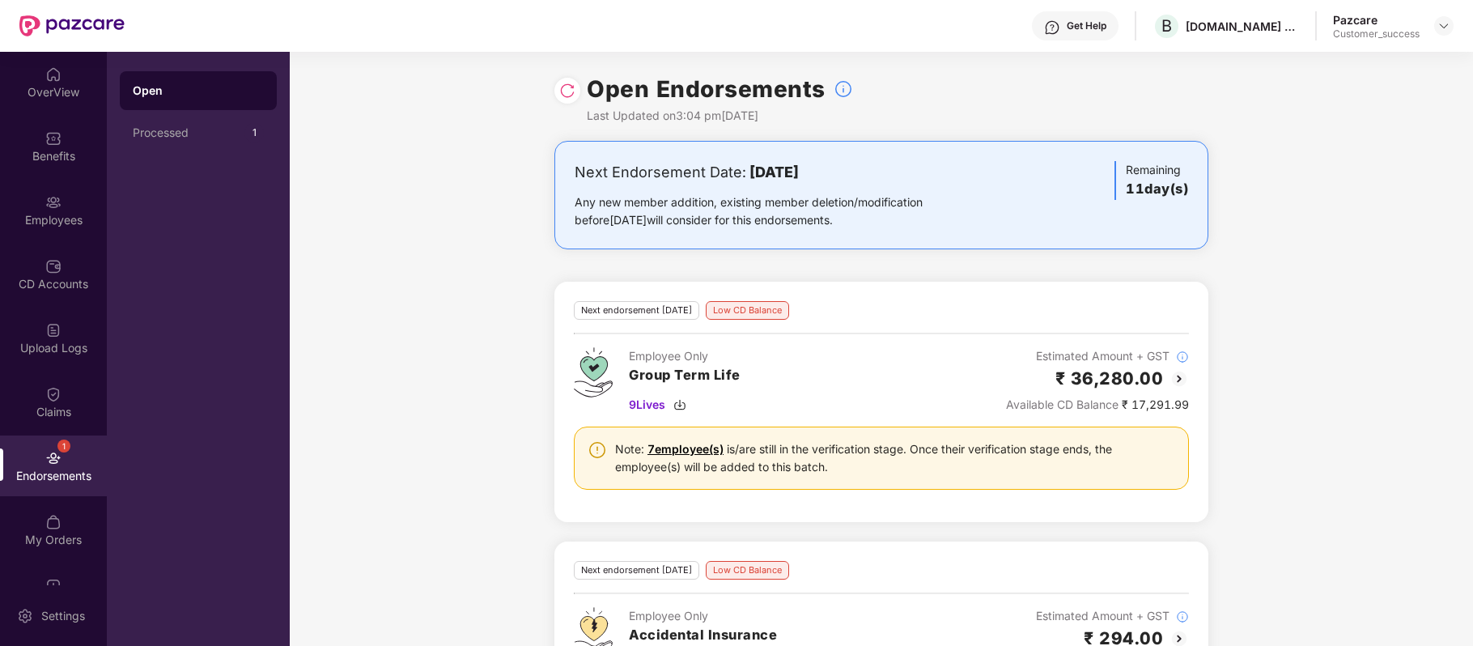
click at [47, 223] on div "Employees" at bounding box center [53, 220] width 107 height 16
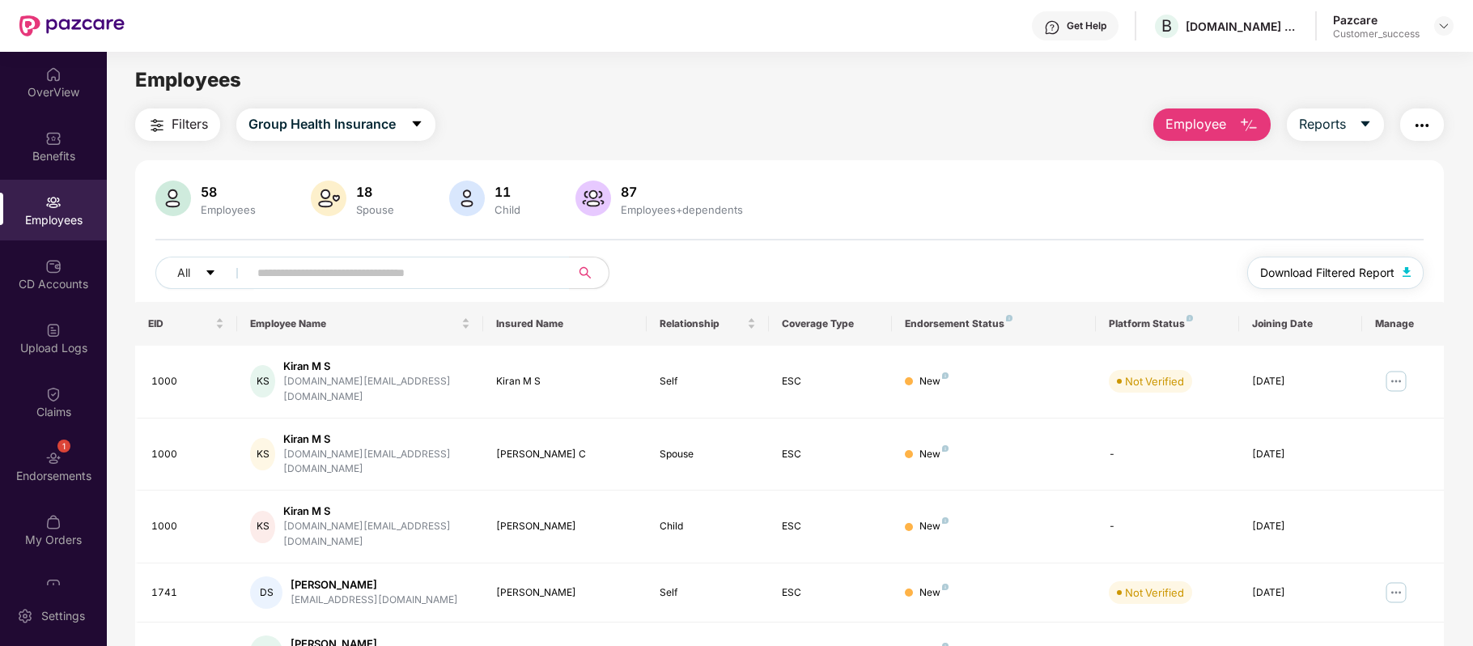
click at [1359, 266] on span "Download Filtered Report" at bounding box center [1327, 273] width 134 height 18
click at [61, 357] on div "Upload Logs" at bounding box center [53, 337] width 107 height 61
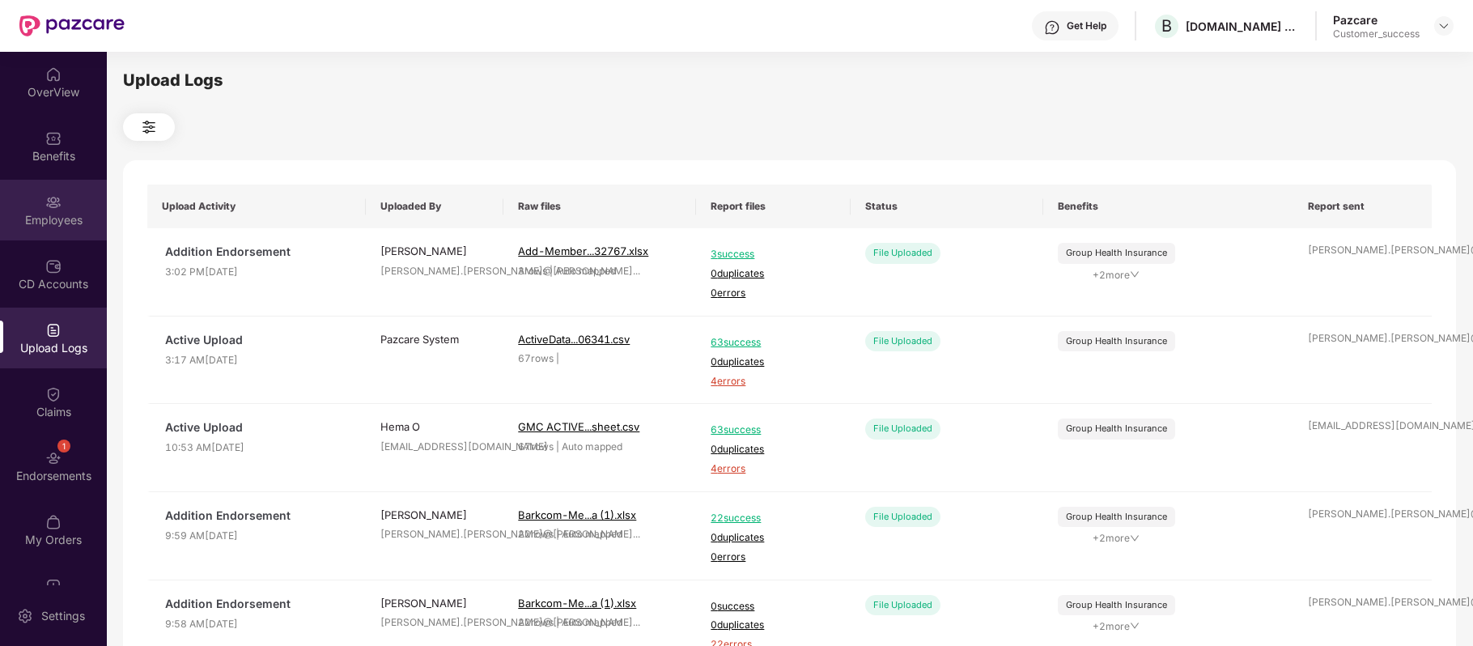
click at [46, 208] on img at bounding box center [53, 202] width 16 height 16
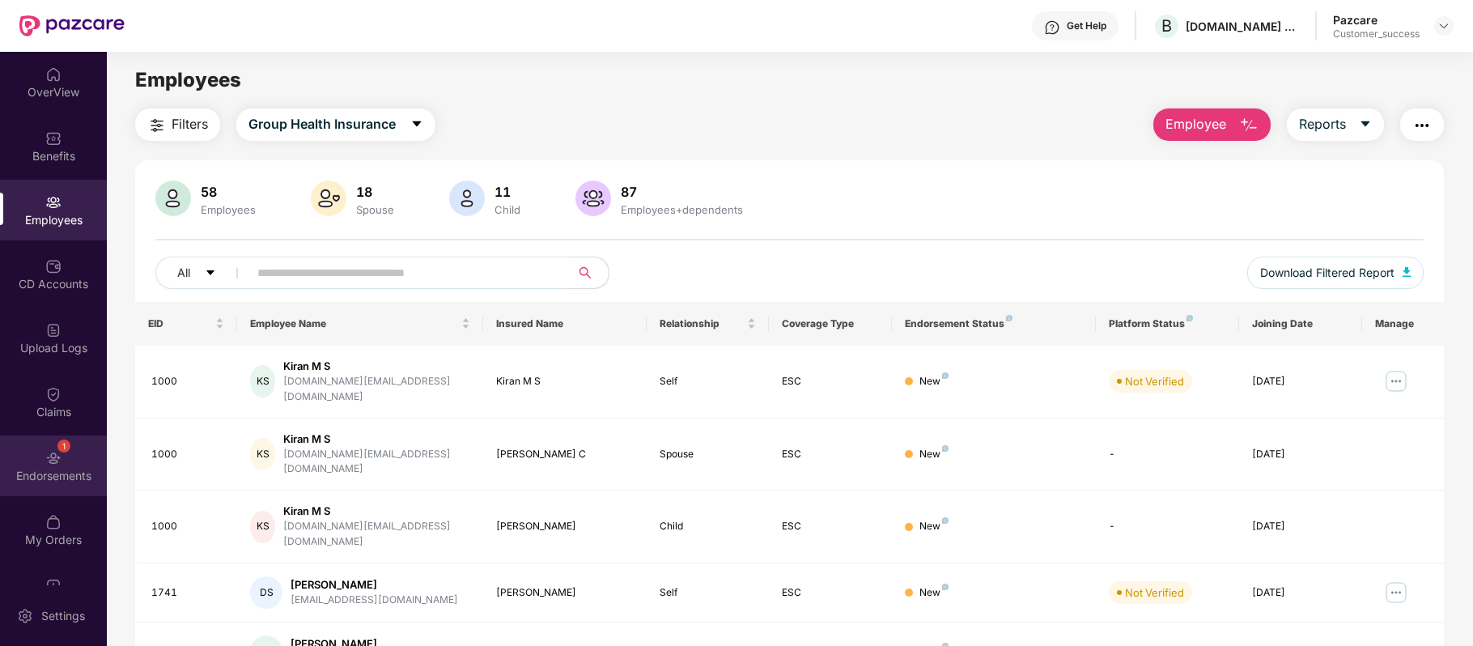
click at [56, 470] on div "Endorsements" at bounding box center [53, 476] width 107 height 16
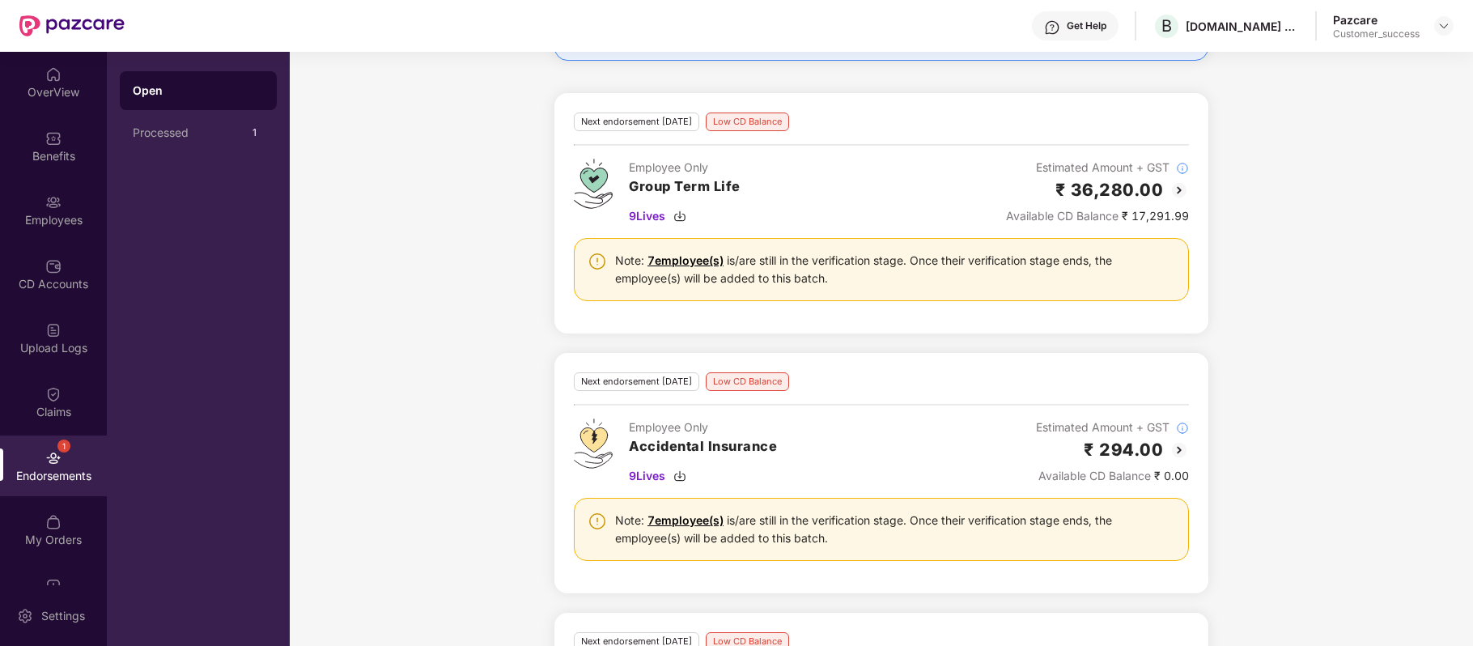
scroll to position [419, 0]
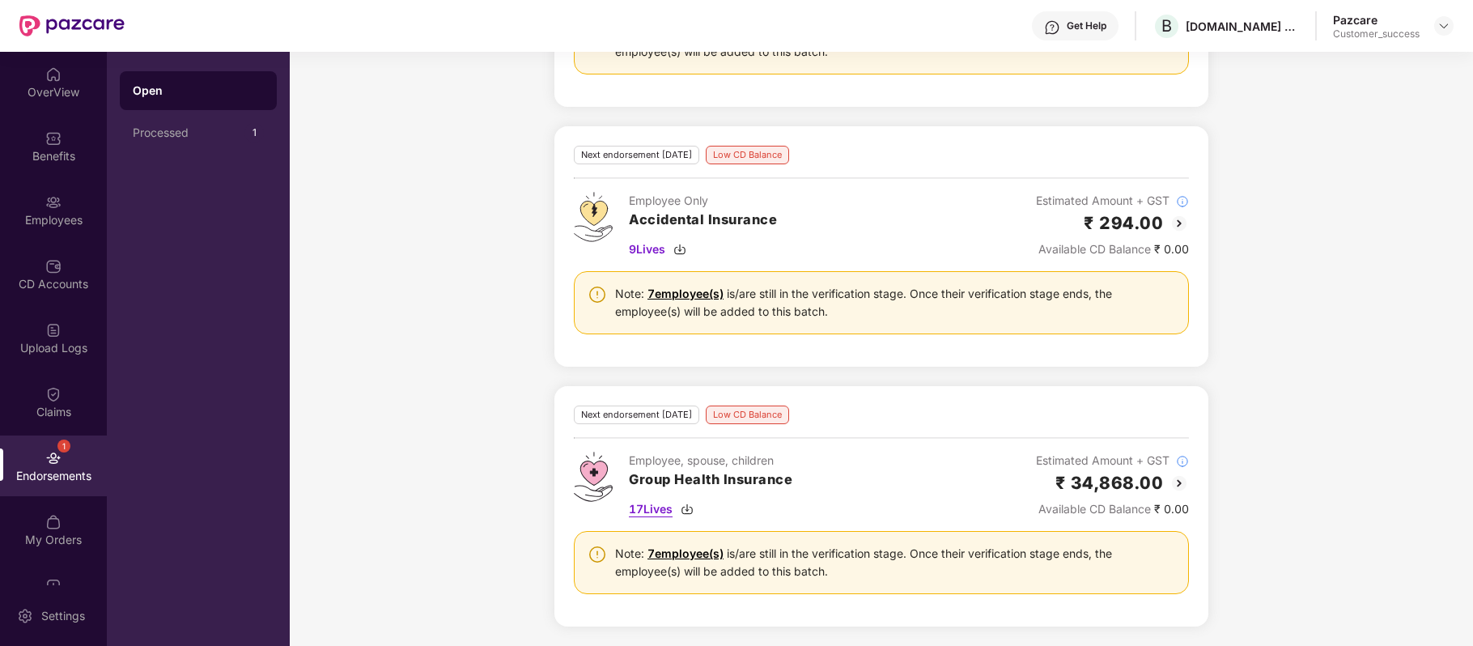
click at [676, 510] on div "17 Lives" at bounding box center [710, 509] width 163 height 18
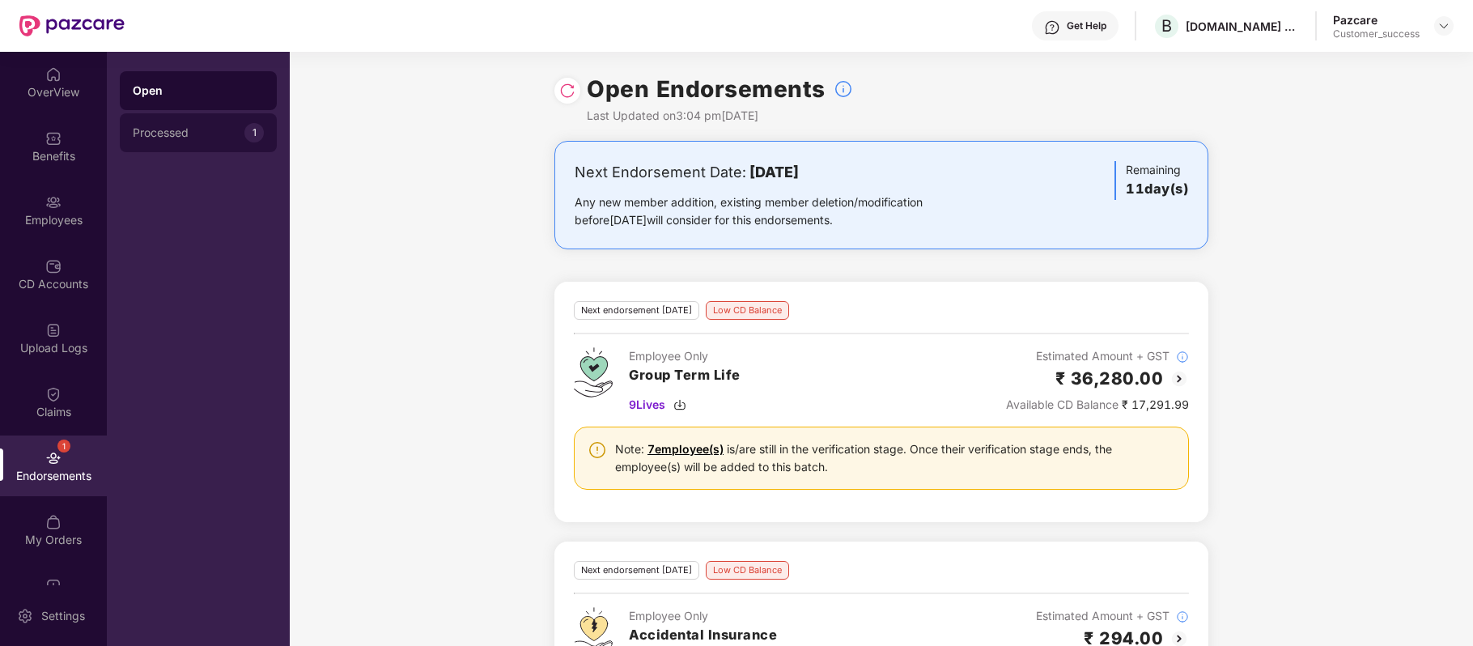
click at [146, 128] on div "Processed" at bounding box center [189, 132] width 112 height 13
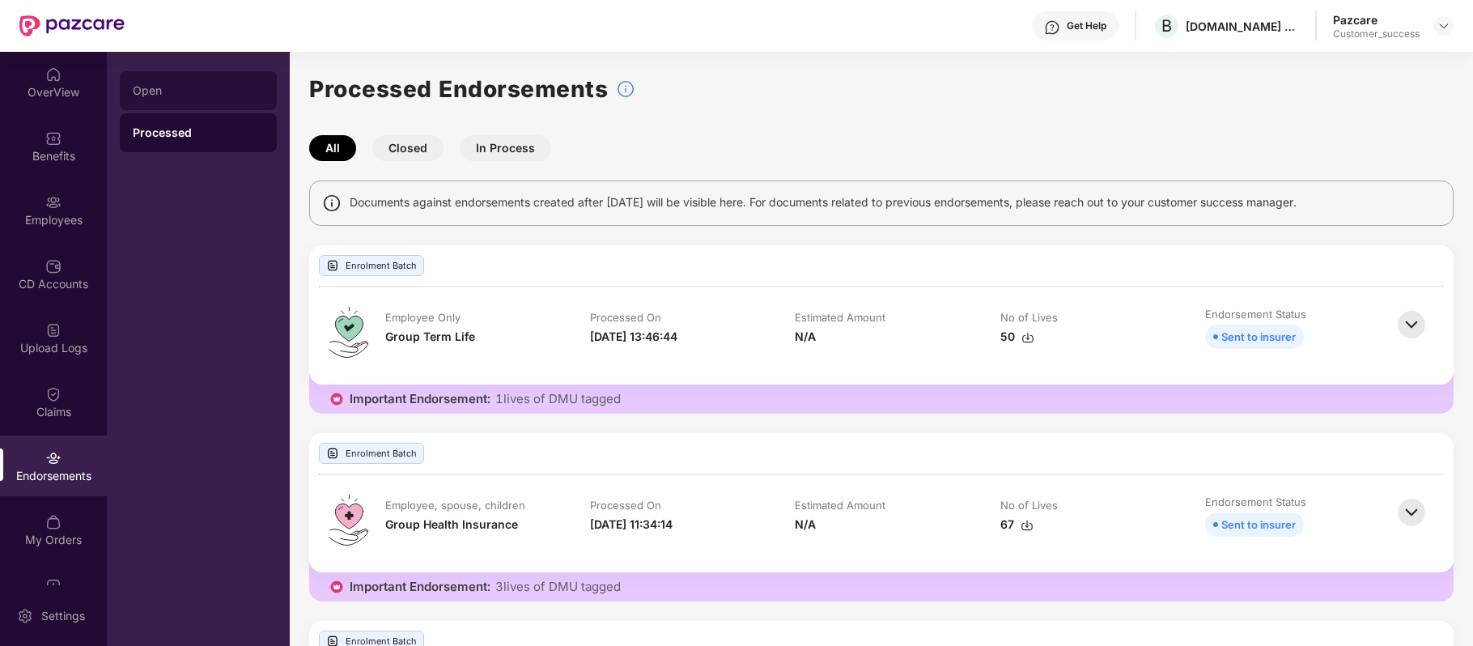
click at [215, 89] on div "Open" at bounding box center [198, 90] width 131 height 13
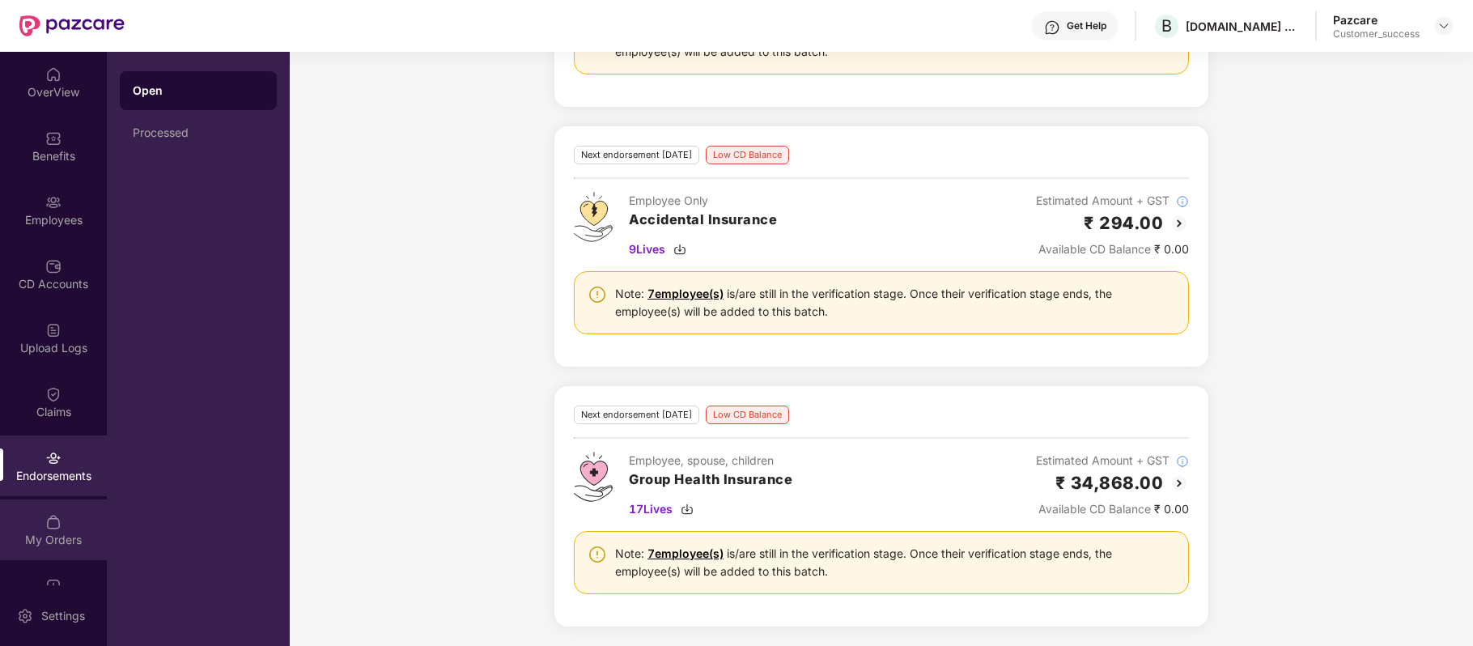
scroll to position [40, 0]
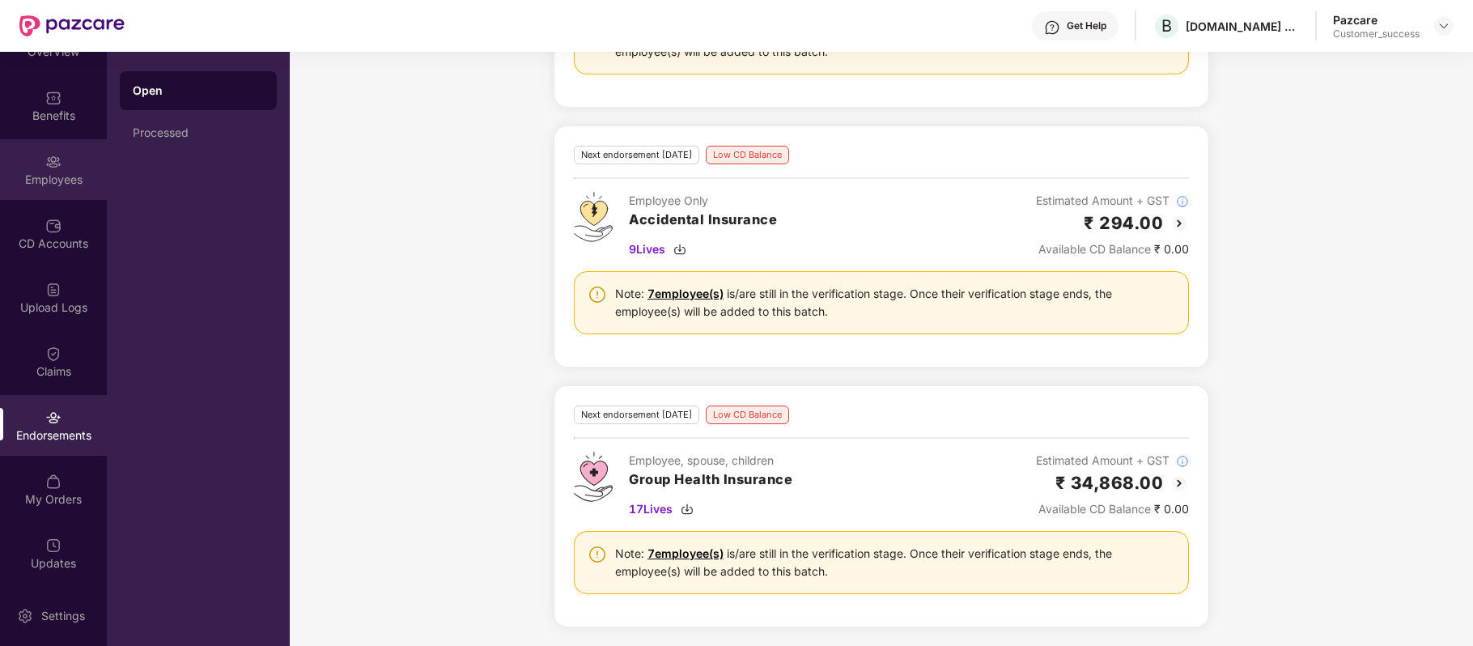
click at [52, 173] on div "Employees" at bounding box center [53, 180] width 107 height 16
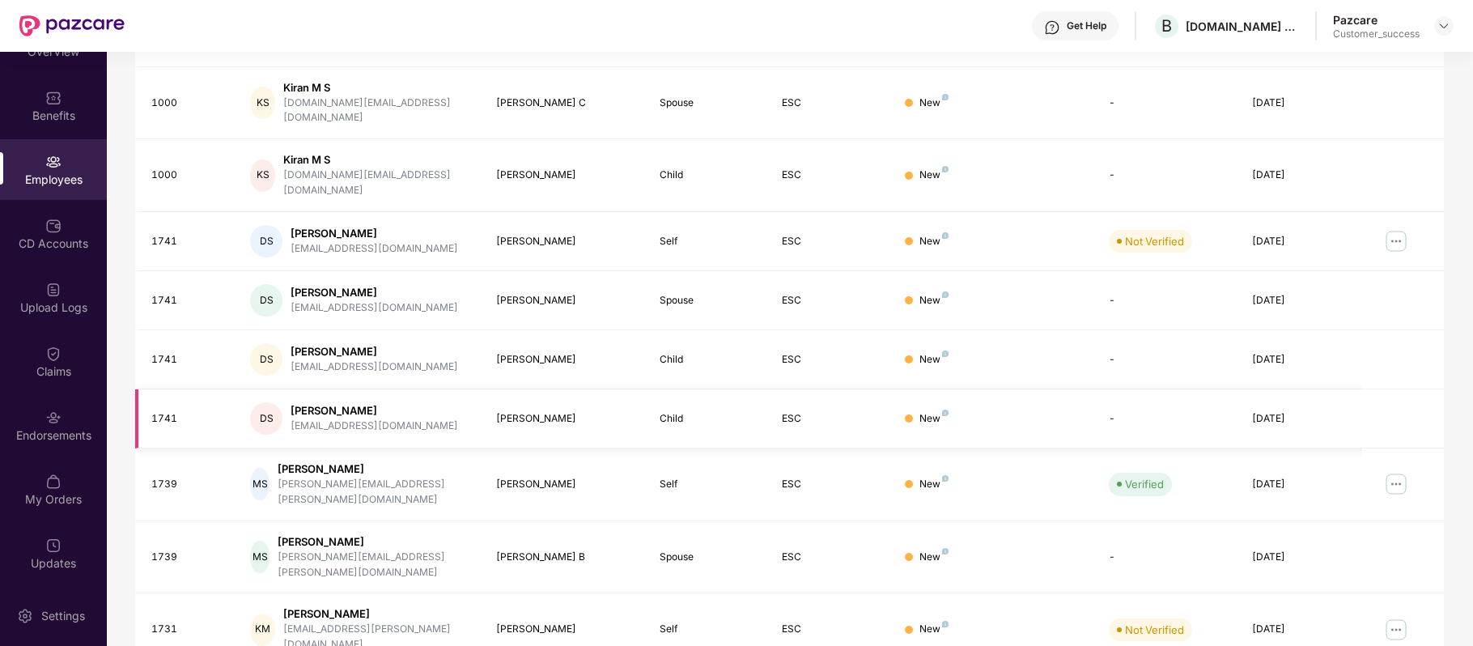
scroll to position [0, 0]
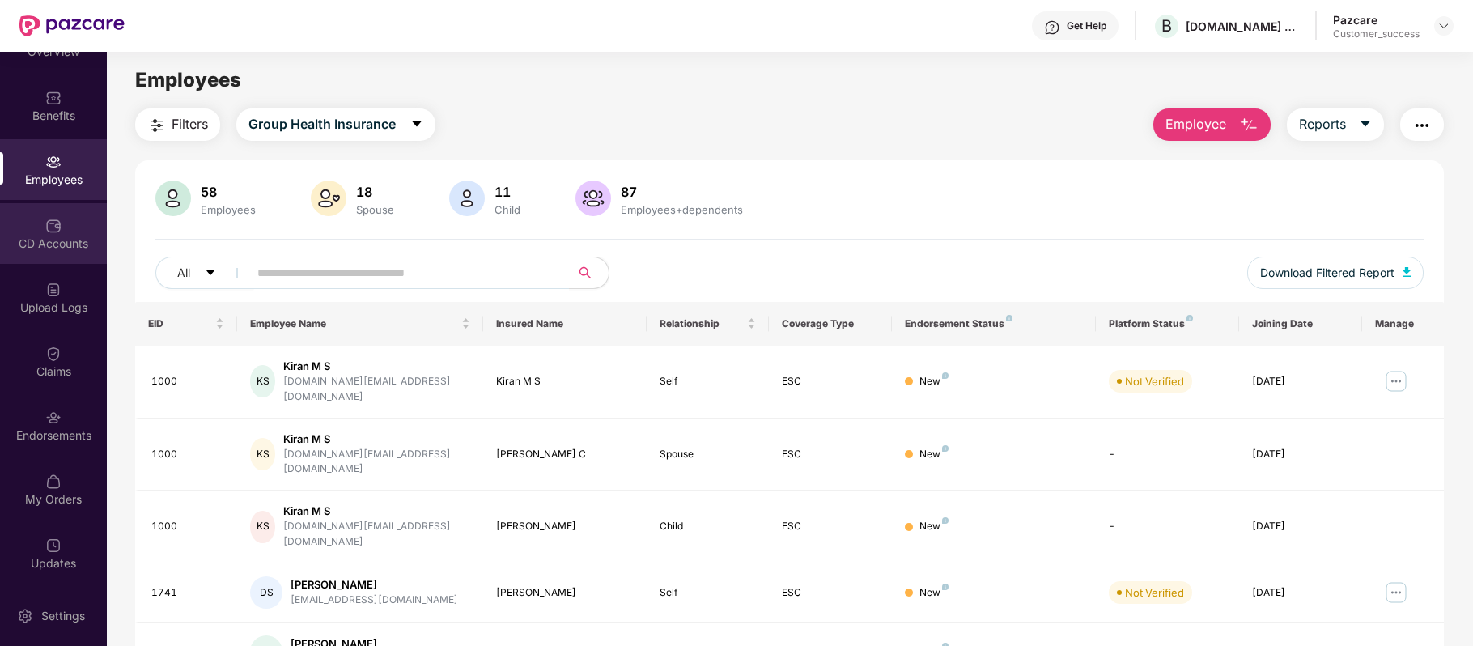
click at [50, 250] on div "CD Accounts" at bounding box center [53, 243] width 107 height 16
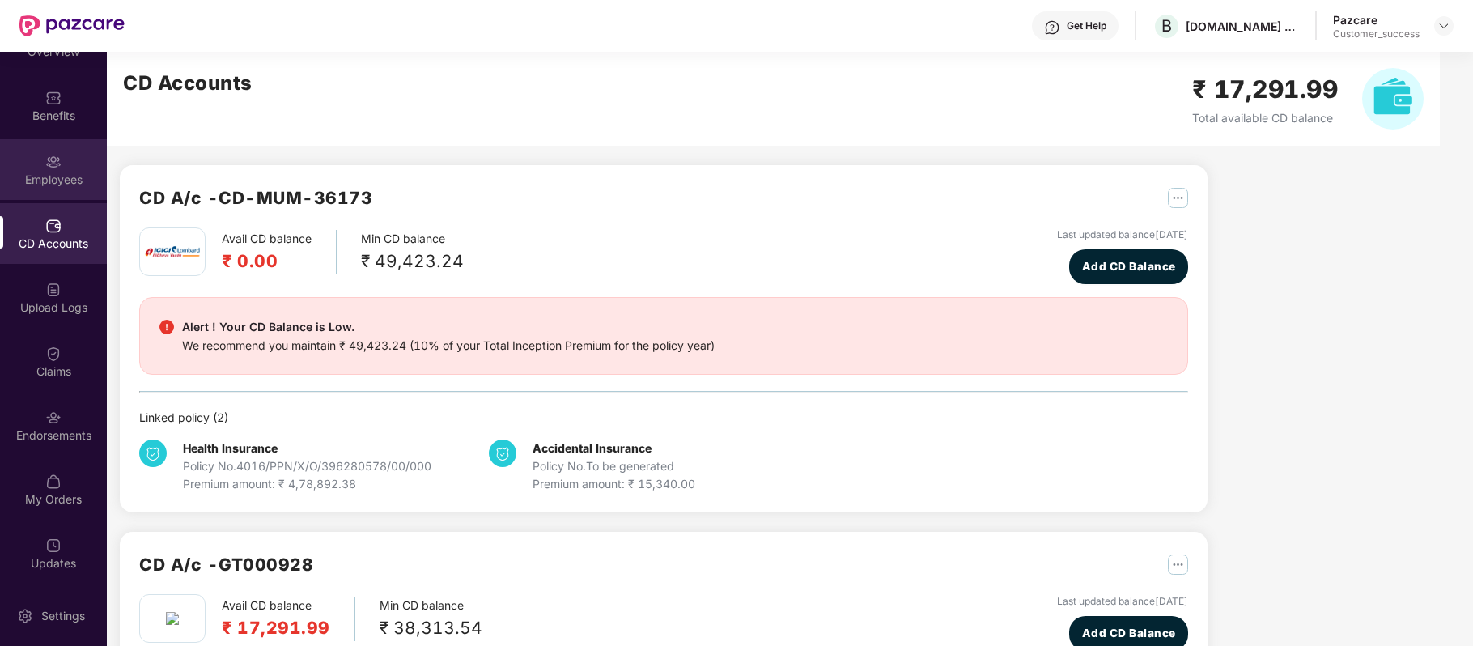
click at [55, 155] on img at bounding box center [53, 162] width 16 height 16
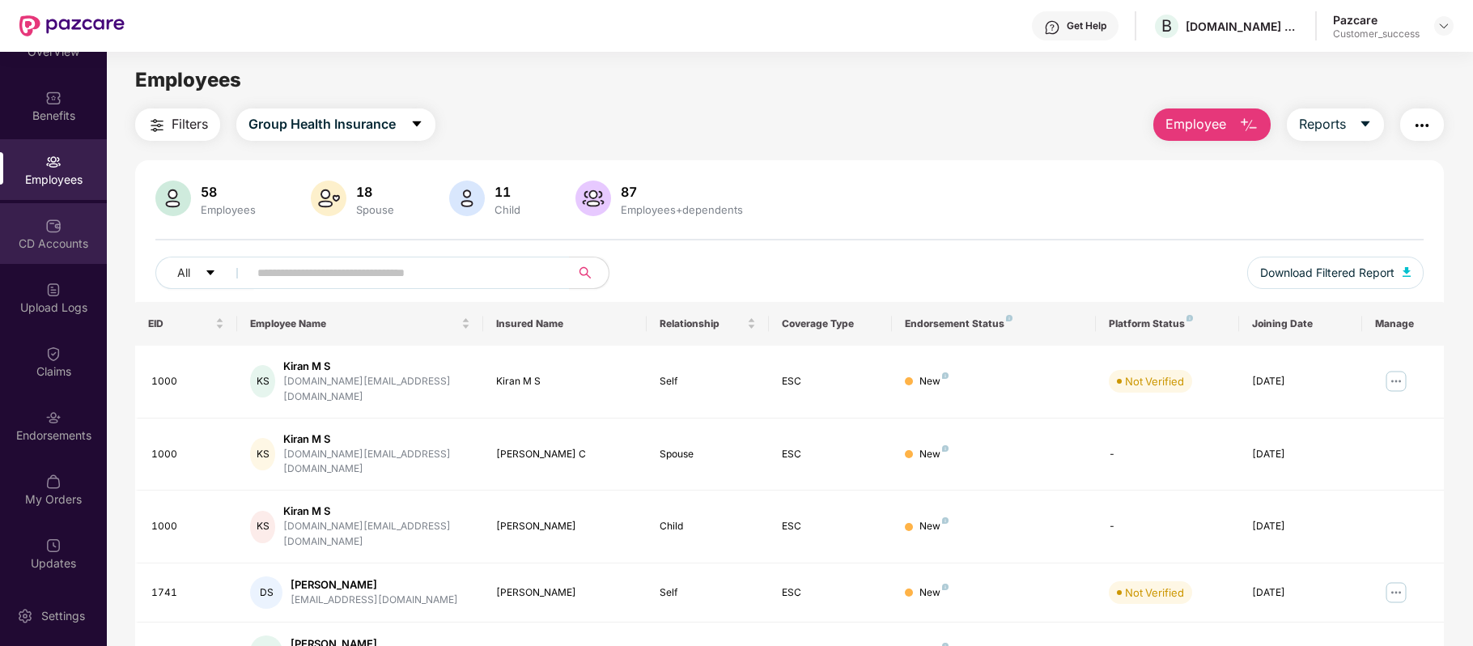
click at [60, 238] on div "CD Accounts" at bounding box center [53, 243] width 107 height 16
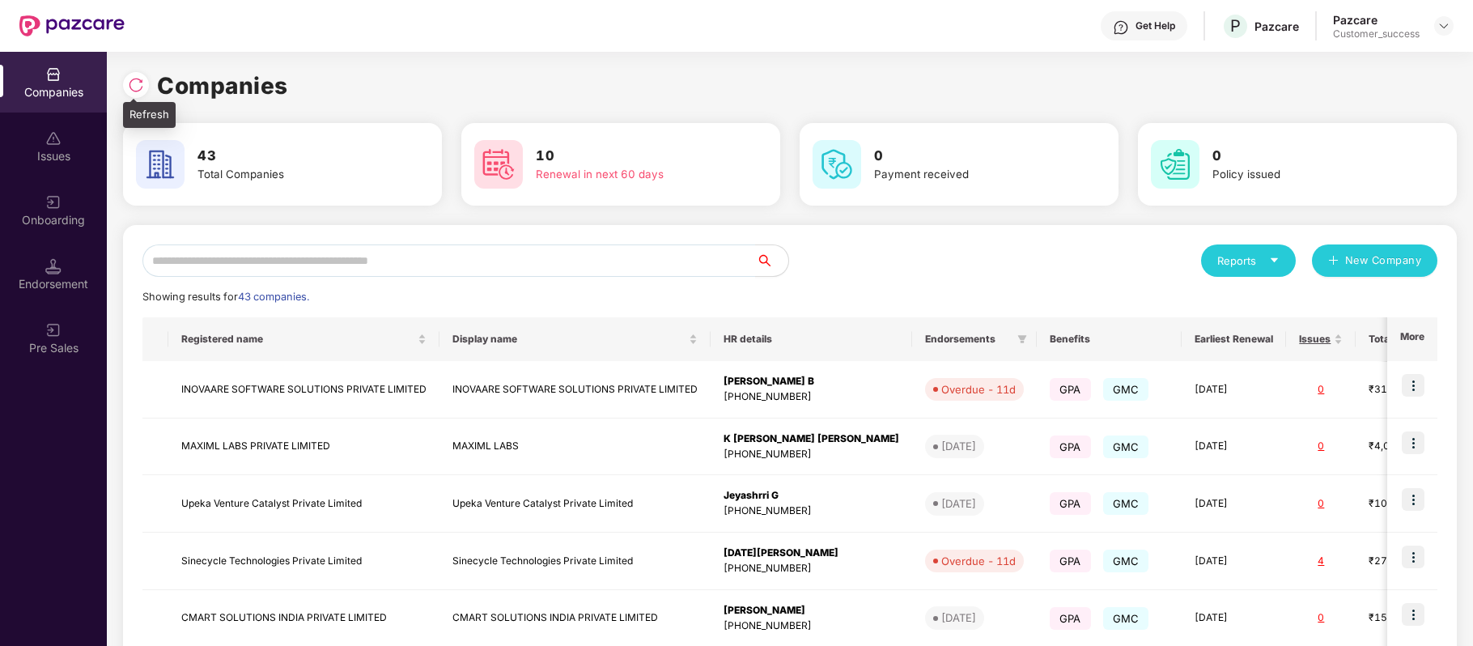
click at [133, 70] on div at bounding box center [140, 83] width 34 height 30
click at [133, 81] on img at bounding box center [136, 85] width 16 height 16
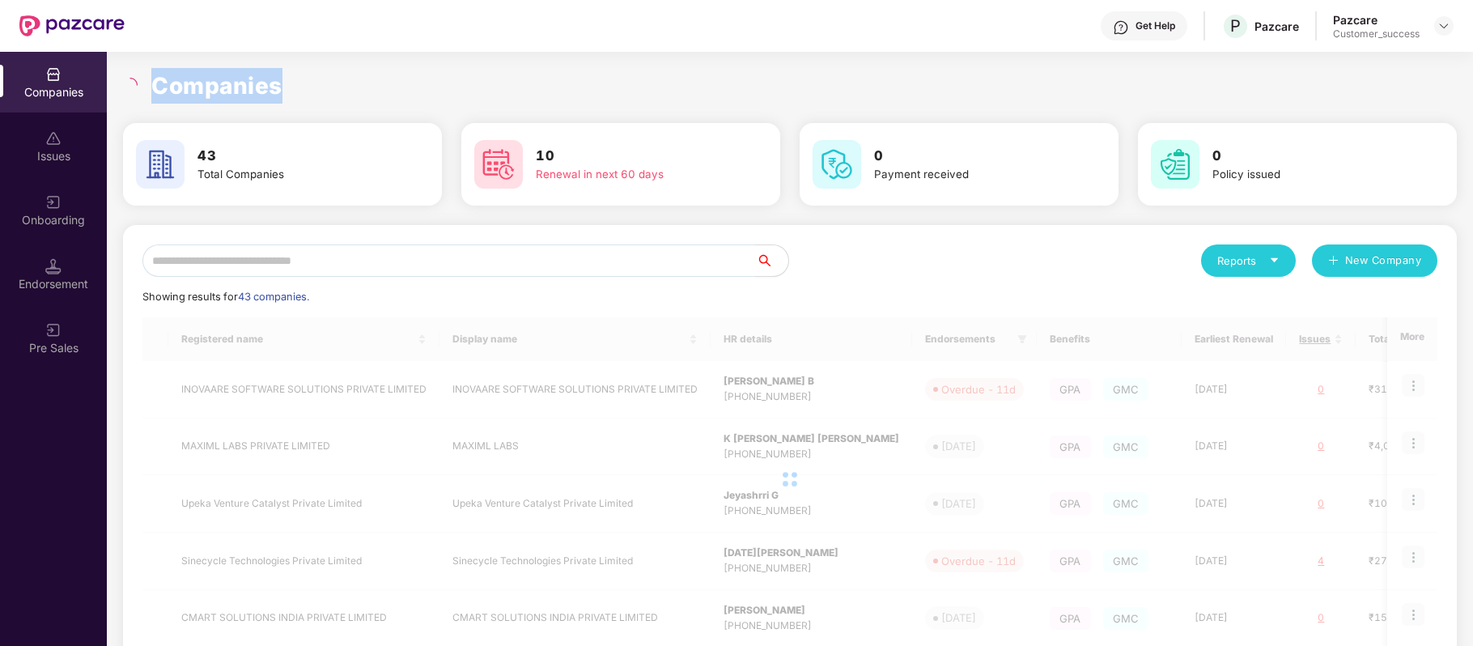
click at [133, 81] on icon "loading" at bounding box center [130, 85] width 15 height 15
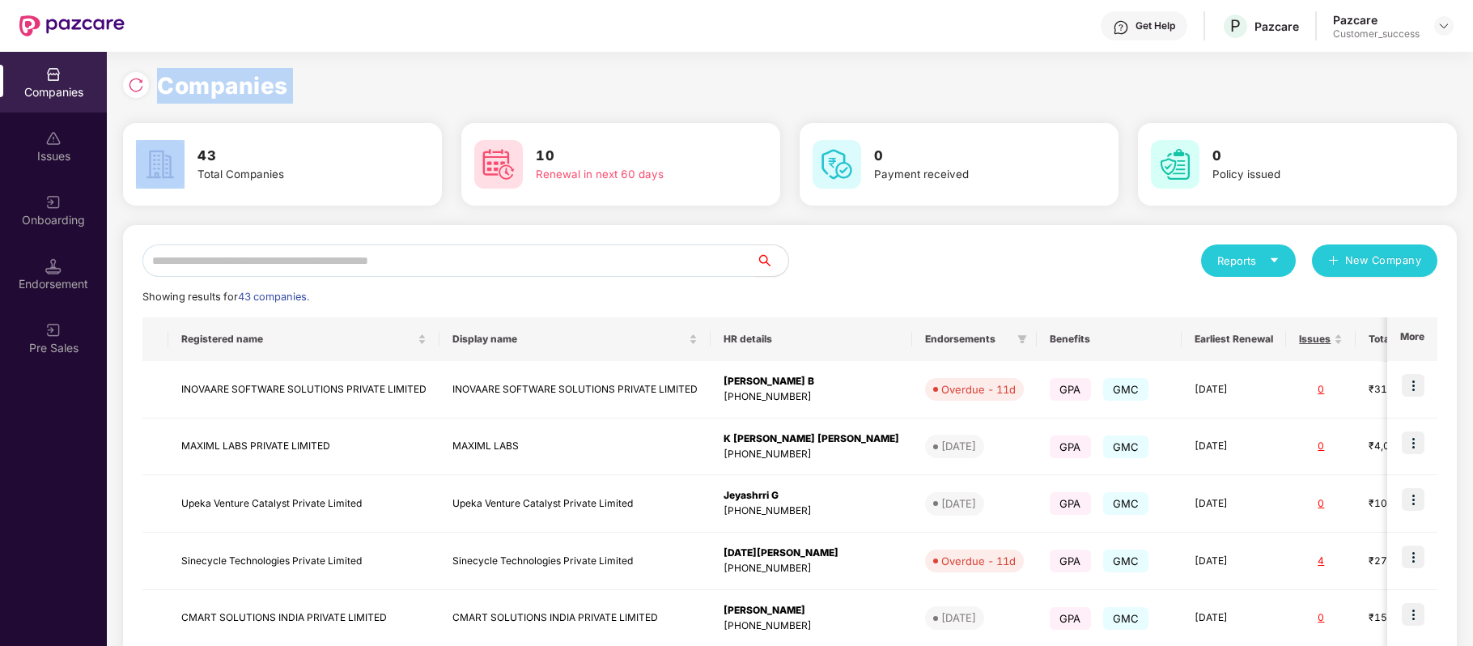
click at [133, 81] on img at bounding box center [136, 85] width 16 height 16
click at [445, 17] on div "Get Help P Pazcare Pazcare Customer_success" at bounding box center [789, 26] width 1329 height 52
click at [306, 260] on input "text" at bounding box center [448, 260] width 613 height 32
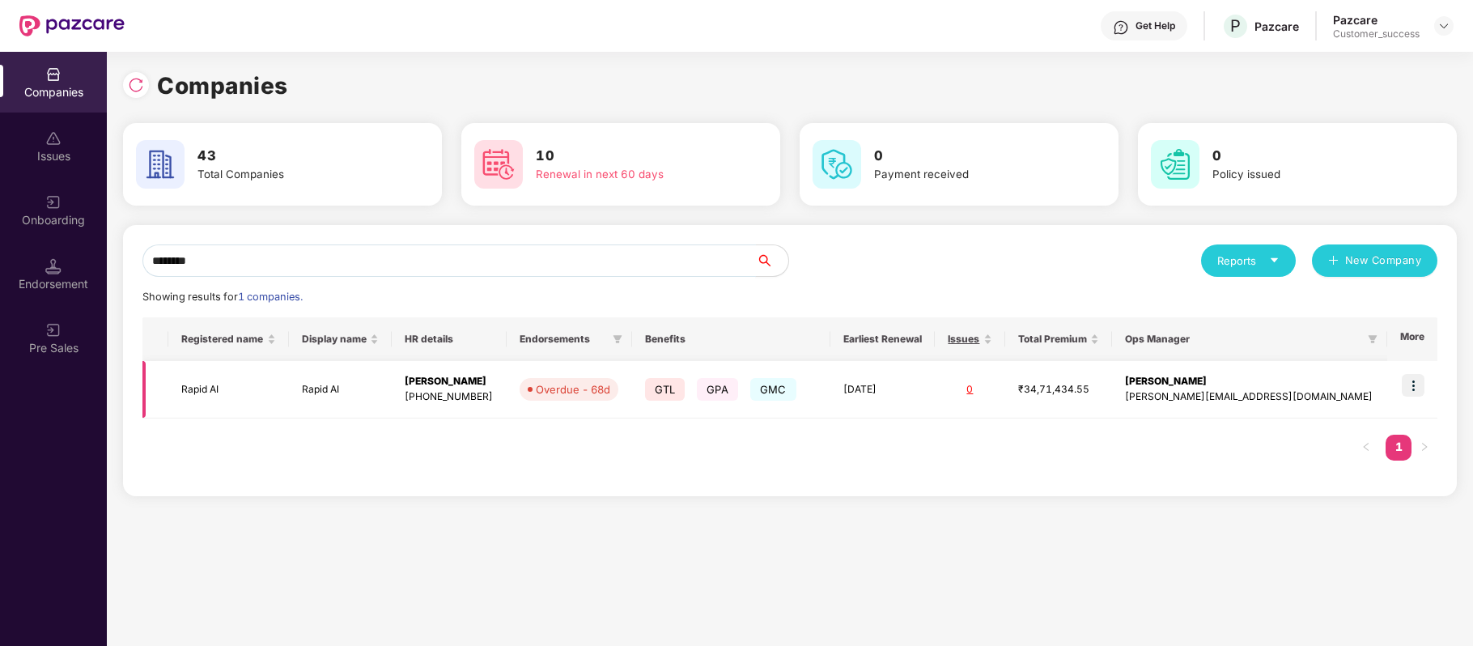
type input "********"
click at [1413, 387] on img at bounding box center [1412, 385] width 23 height 23
click at [211, 390] on td "Rapid AI" at bounding box center [228, 389] width 121 height 57
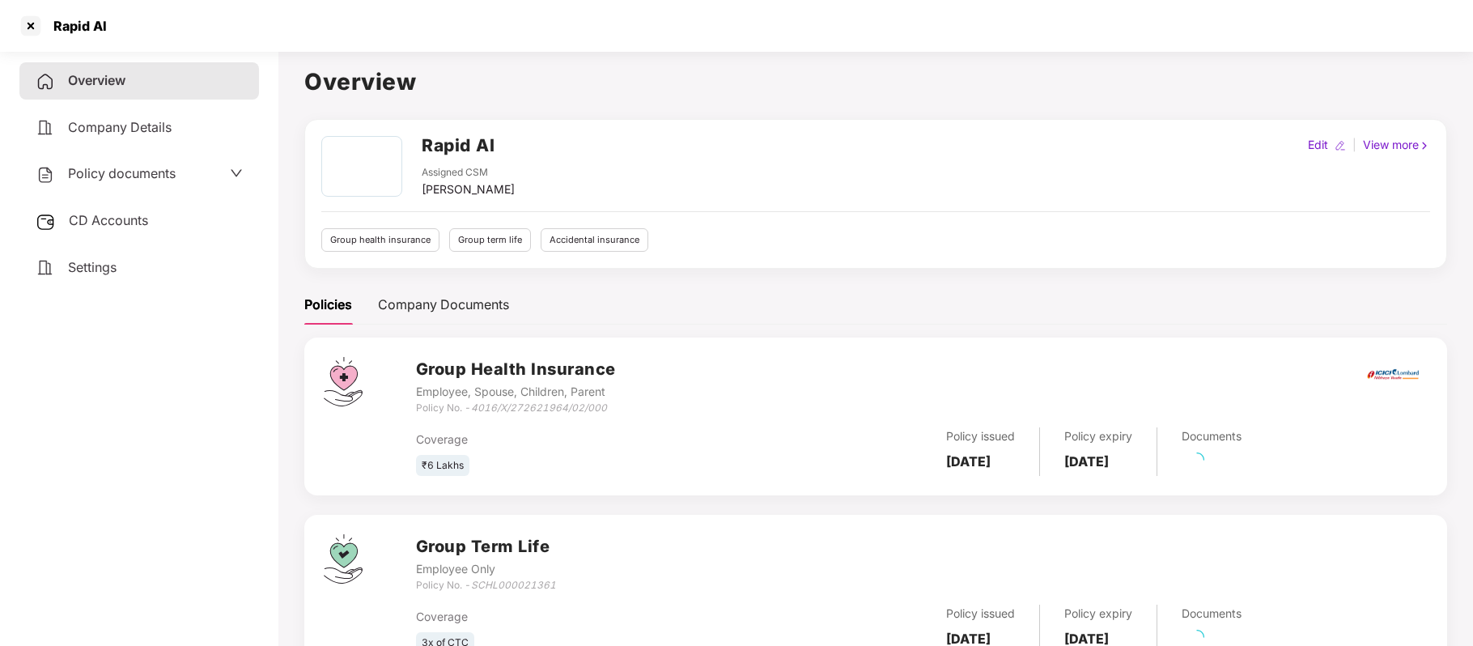
click at [168, 170] on span "Policy documents" at bounding box center [122, 173] width 108 height 16
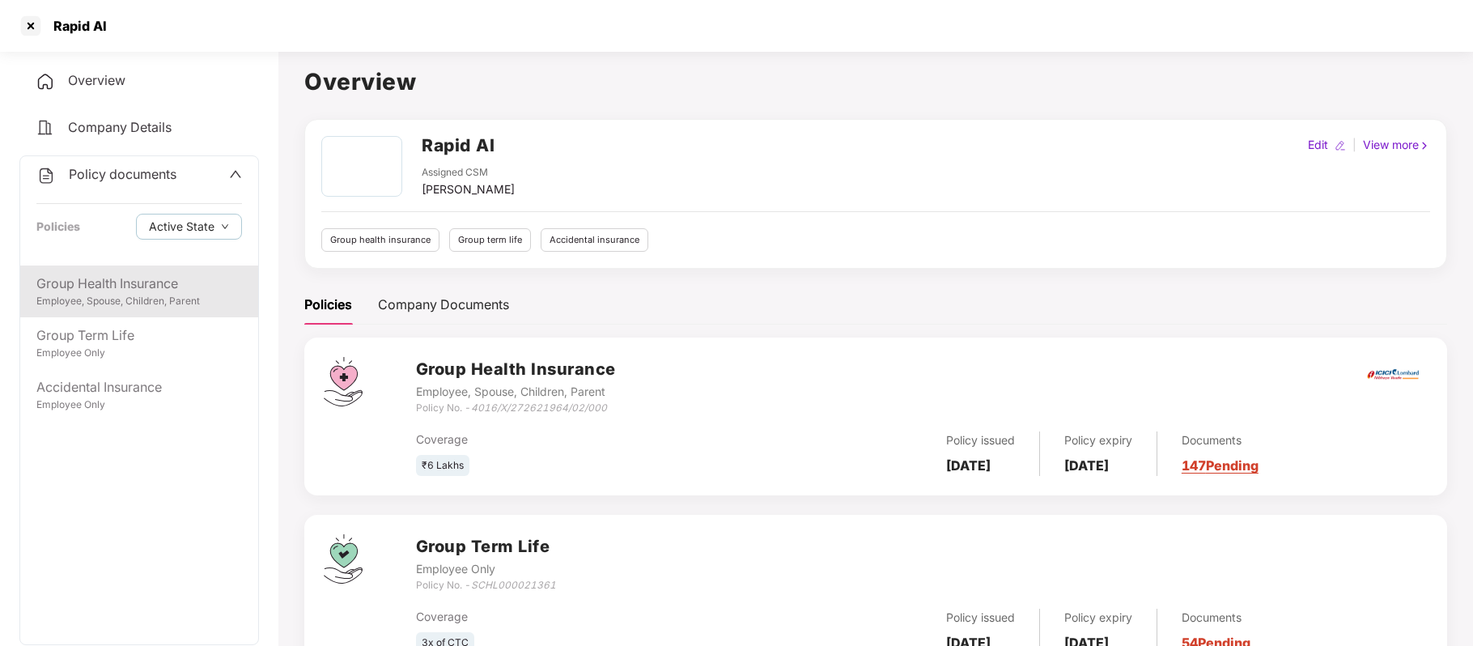
click at [117, 279] on div "Group Health Insurance" at bounding box center [139, 283] width 206 height 20
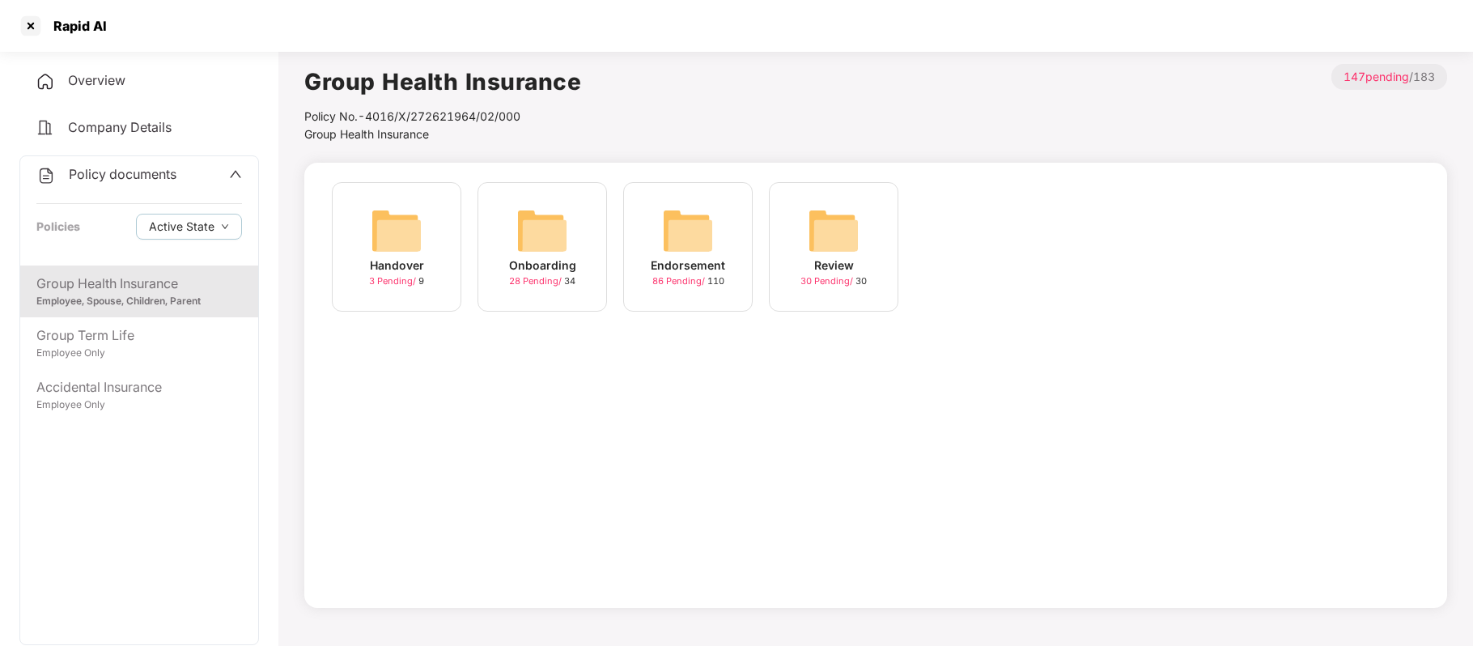
click at [694, 276] on span "86 Pending /" at bounding box center [679, 280] width 55 height 11
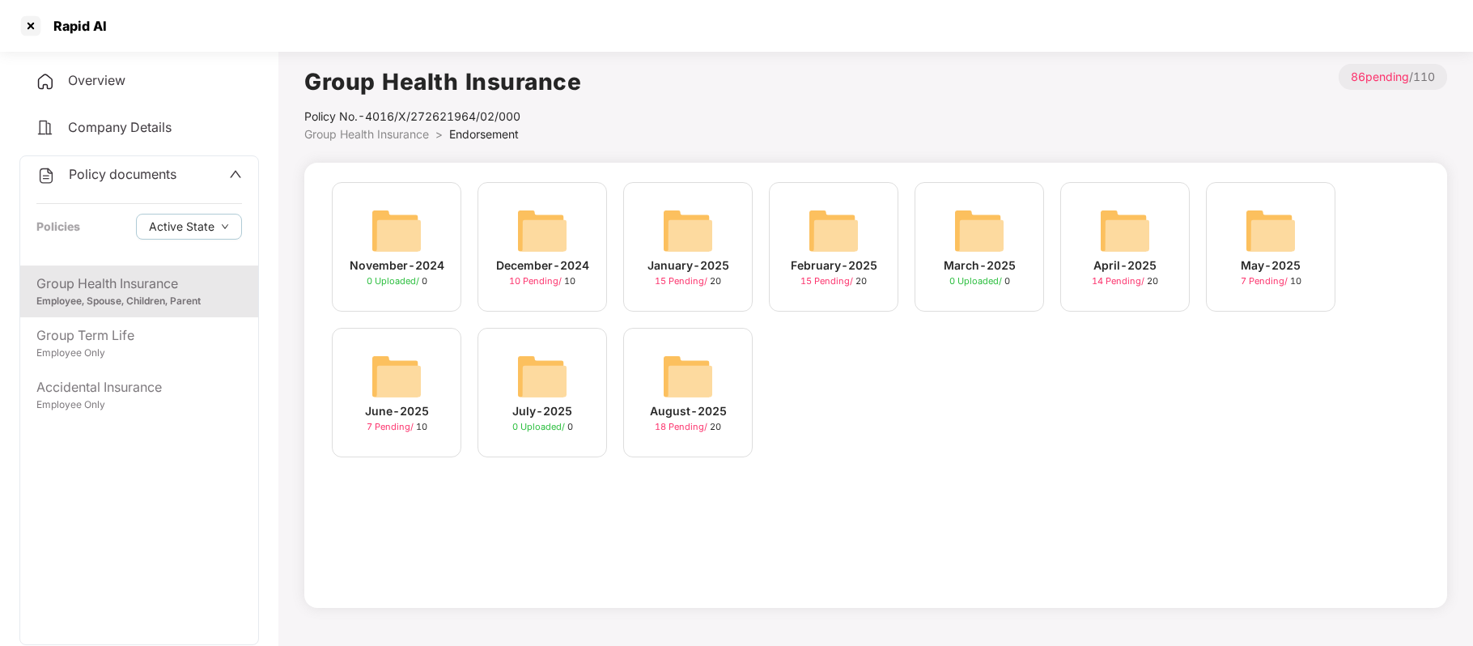
click at [693, 421] on span "18 Pending /" at bounding box center [682, 426] width 55 height 11
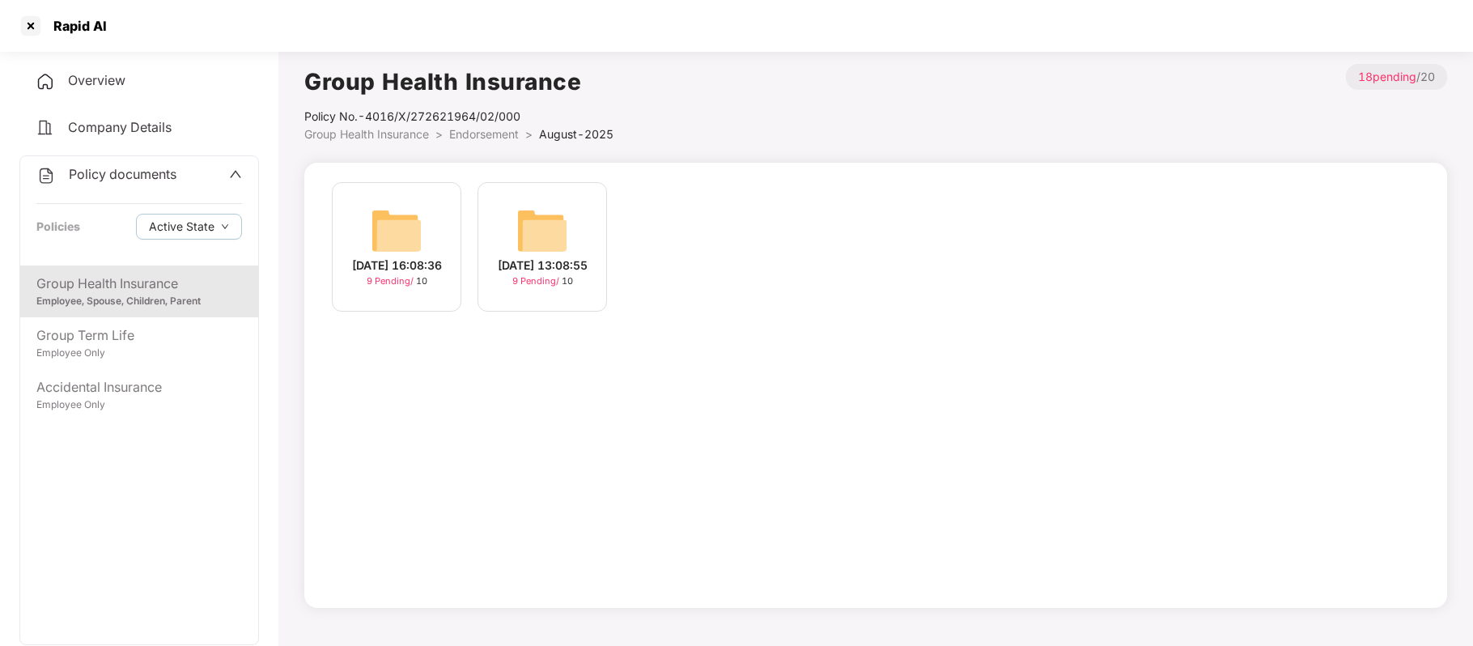
click at [403, 274] on div "20-Aug-2025 16:08:36" at bounding box center [397, 266] width 90 height 18
click at [555, 263] on div "19-Aug-2025 13:08:55" at bounding box center [543, 266] width 90 height 18
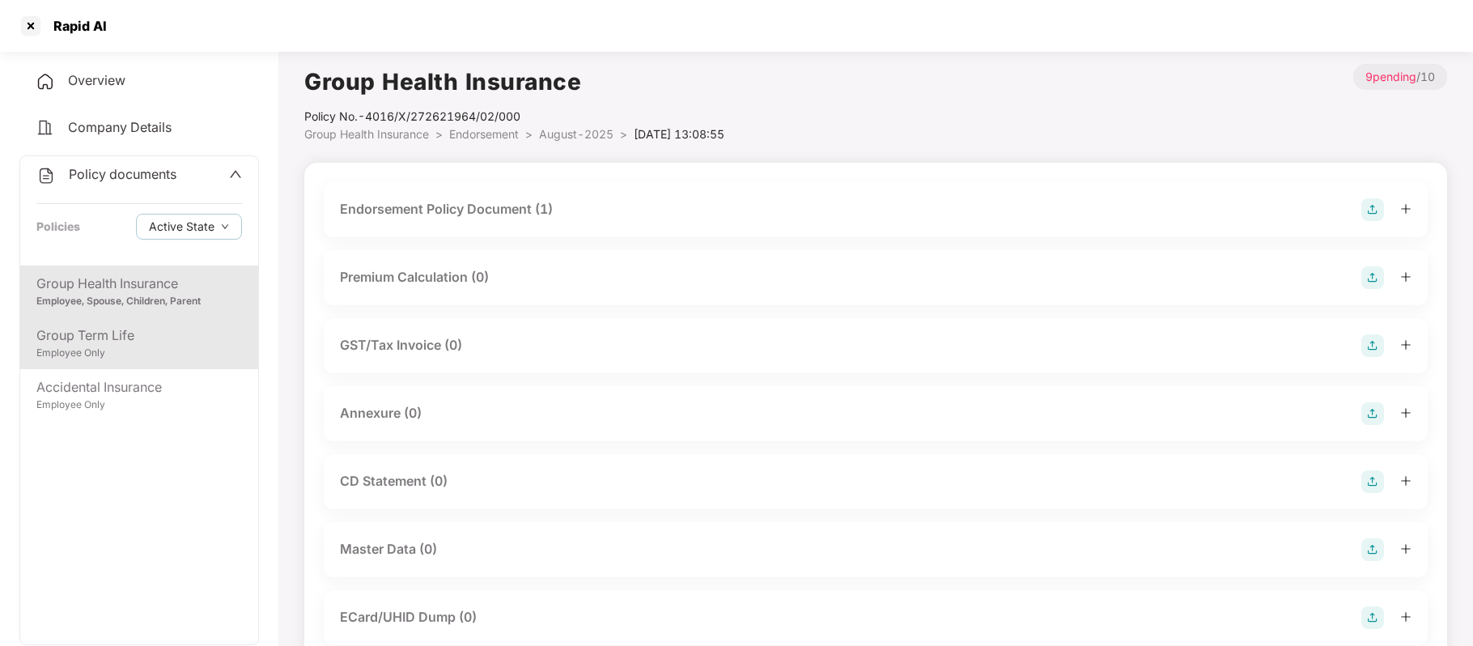
click at [124, 327] on div "Group Term Life" at bounding box center [139, 335] width 206 height 20
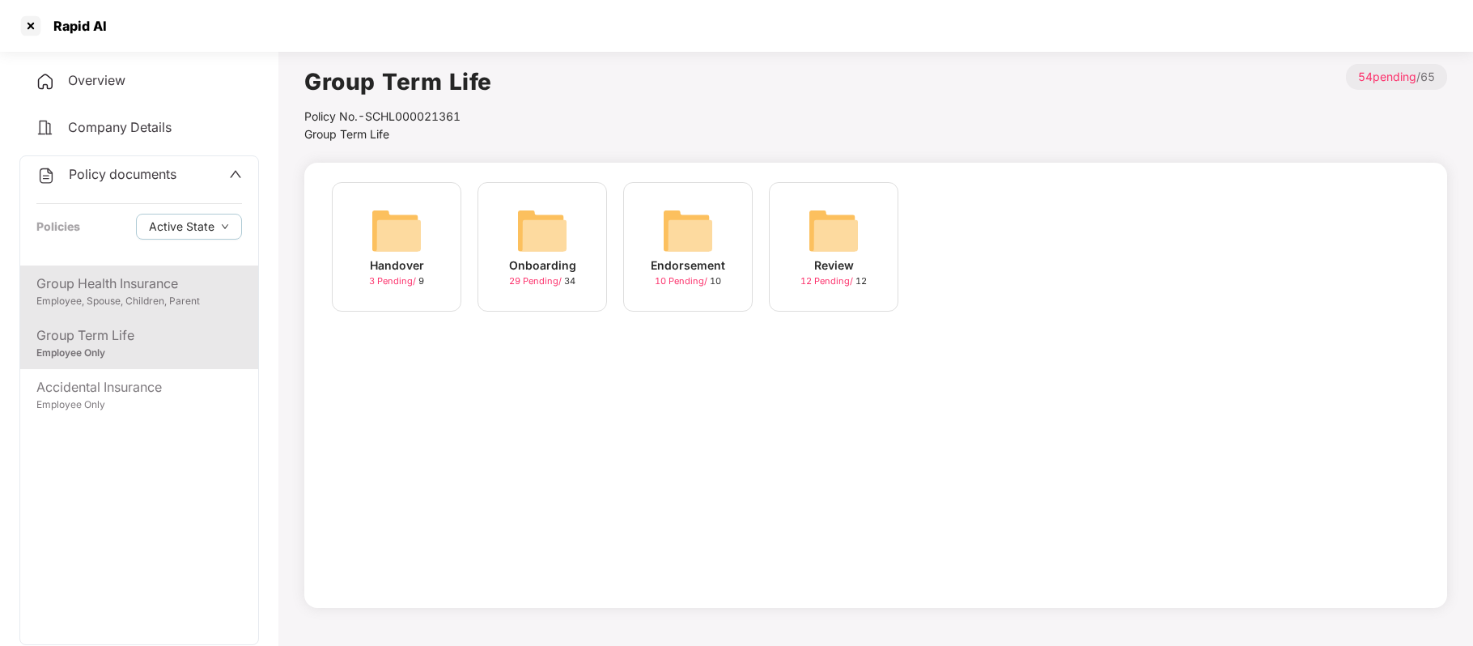
click at [140, 294] on div "Employee, Spouse, Children, Parent" at bounding box center [139, 301] width 206 height 15
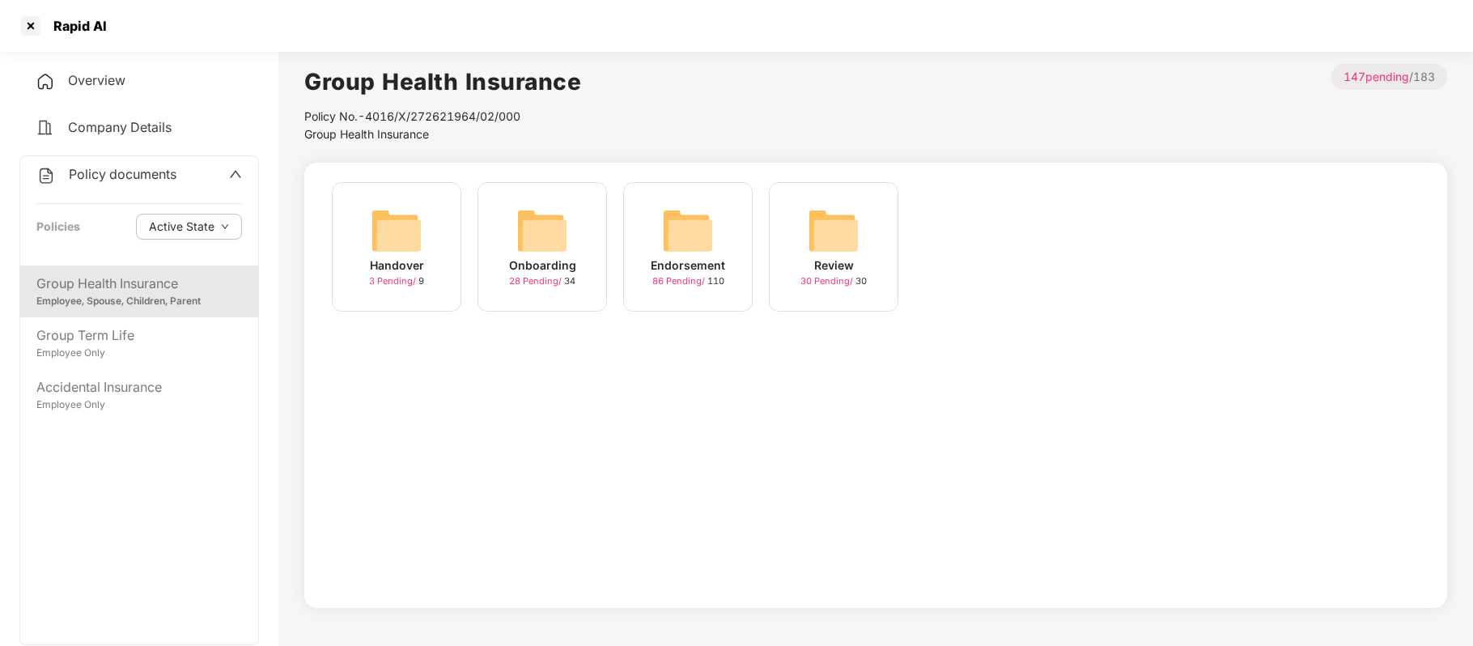
click at [680, 244] on img at bounding box center [688, 231] width 52 height 52
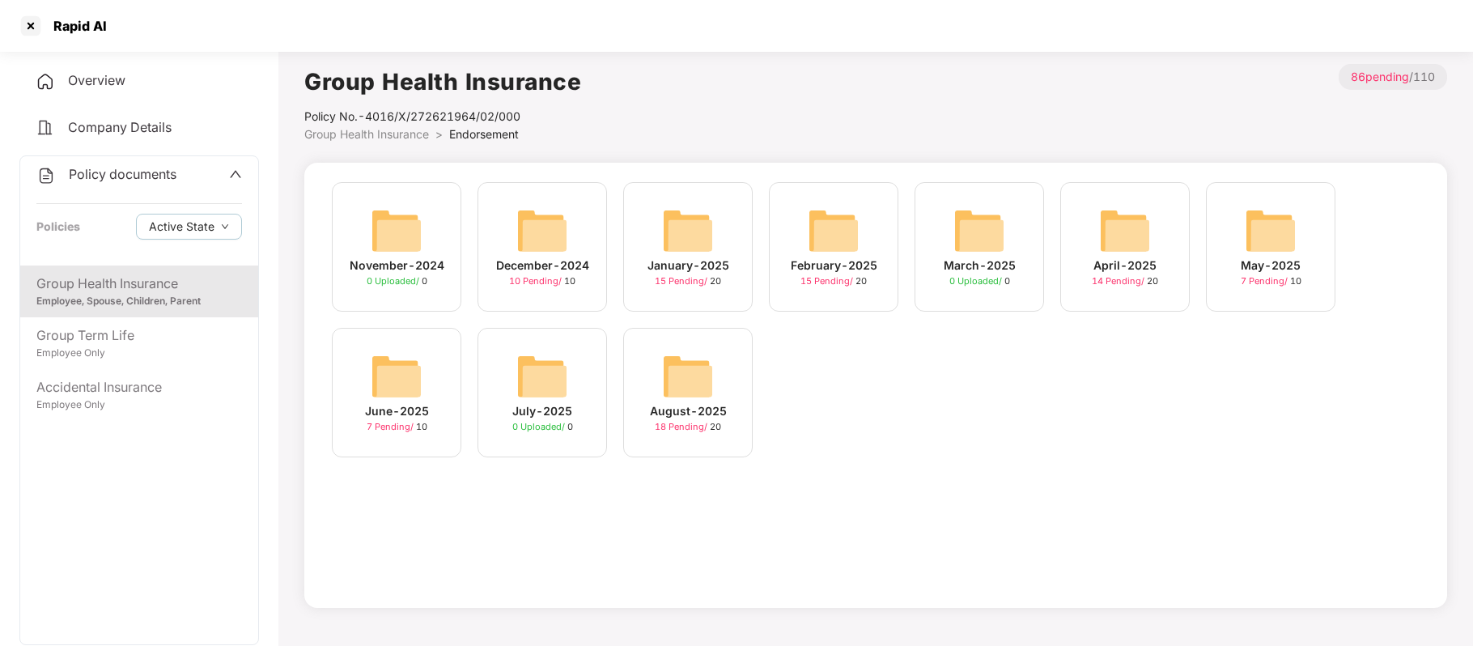
click at [700, 420] on div "18 Pending / 20" at bounding box center [688, 427] width 66 height 14
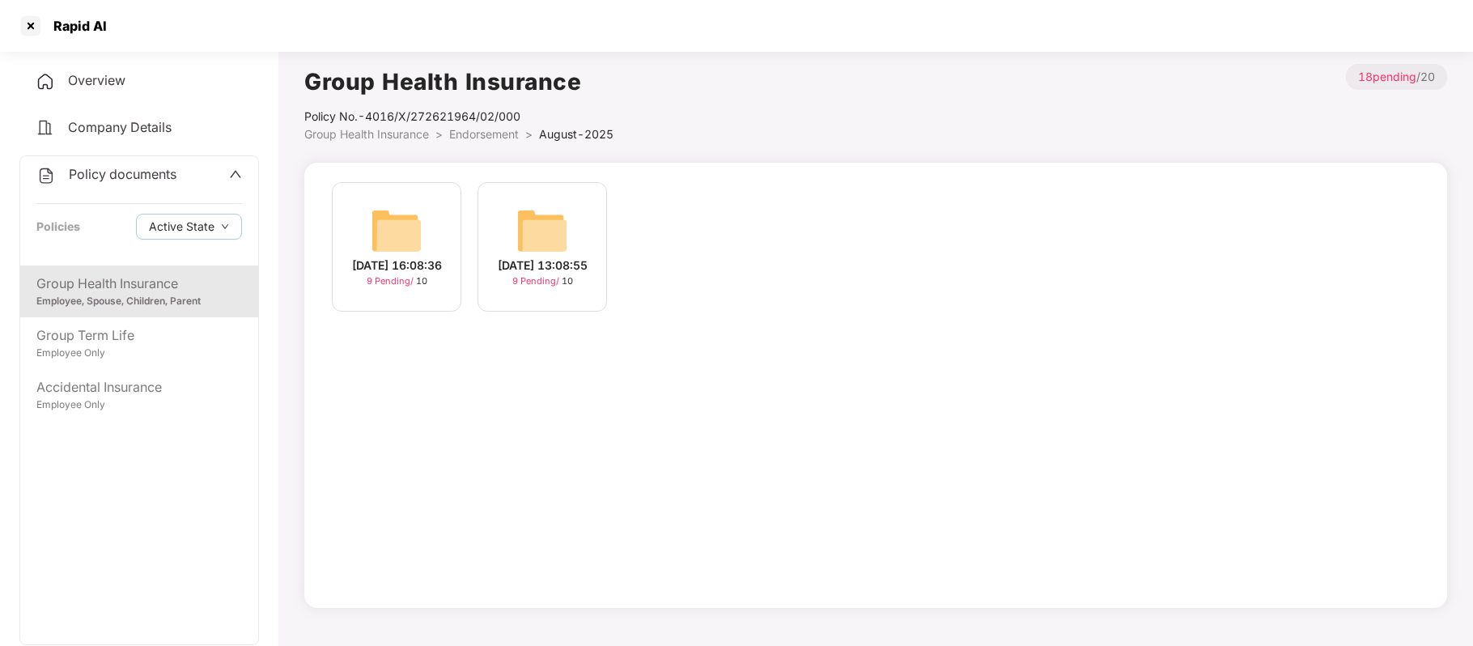
click at [389, 286] on span "9 Pending /" at bounding box center [391, 280] width 49 height 11
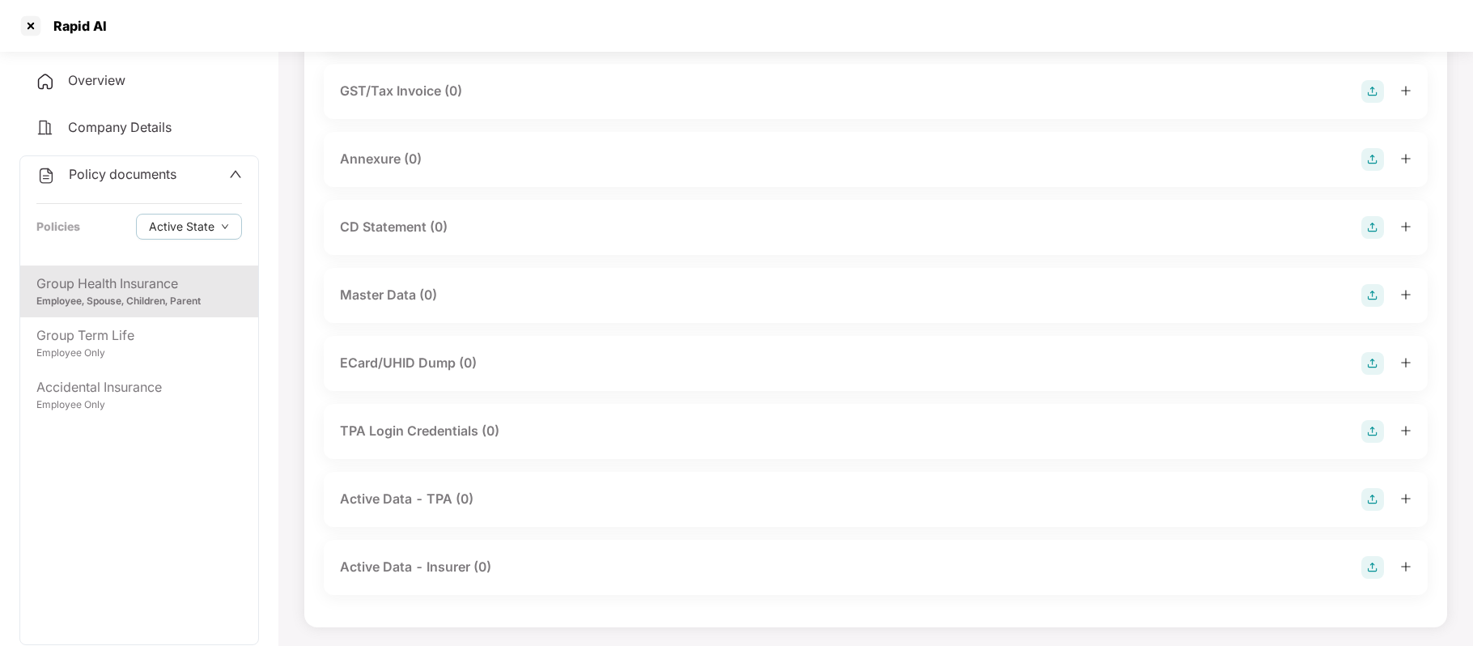
scroll to position [253, 0]
click at [30, 27] on div at bounding box center [31, 26] width 26 height 26
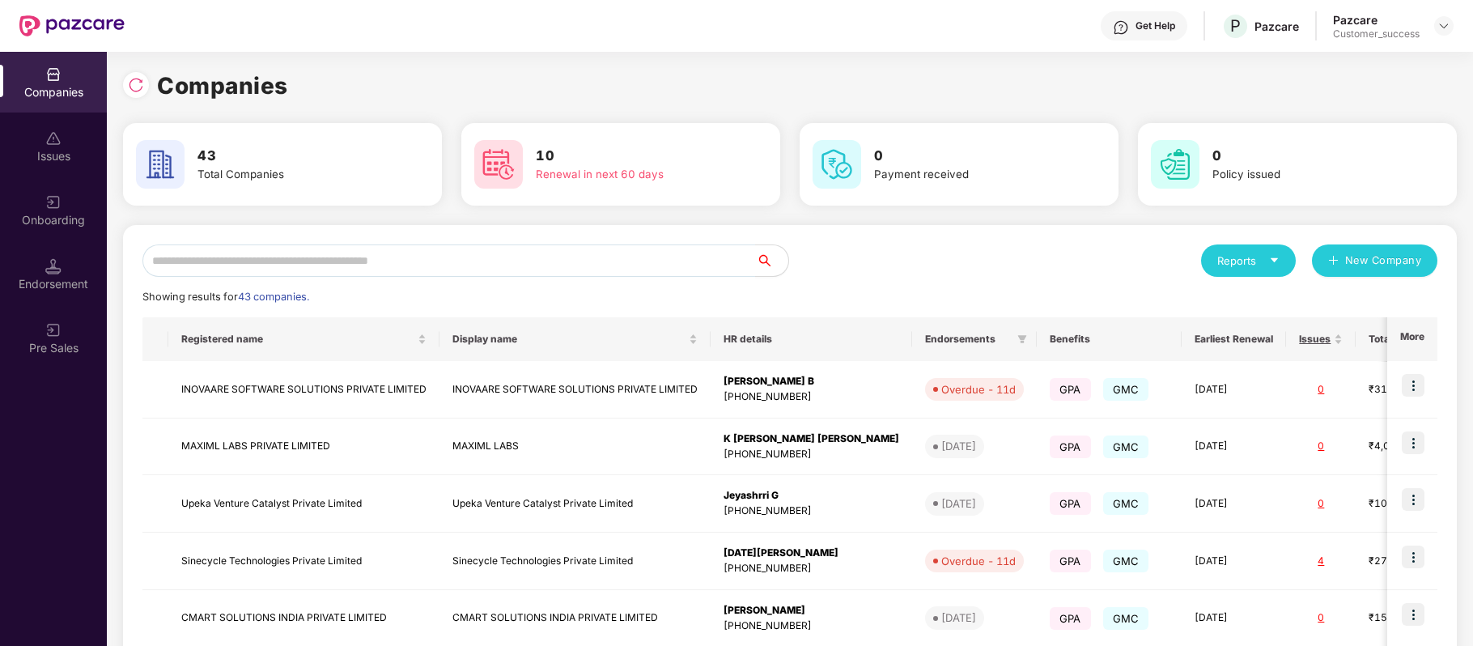
scroll to position [0, 0]
click at [45, 221] on div "Onboarding" at bounding box center [53, 220] width 107 height 16
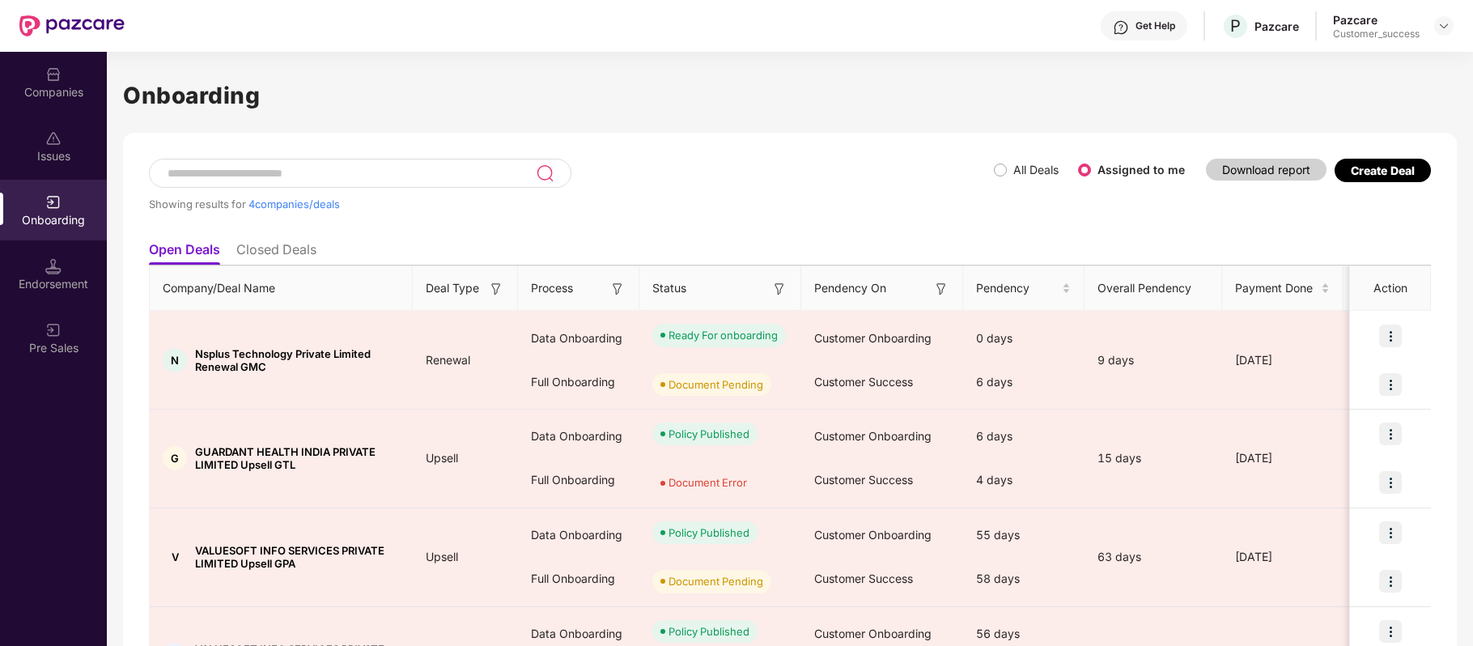
click at [1376, 170] on div "Create Deal" at bounding box center [1382, 170] width 64 height 14
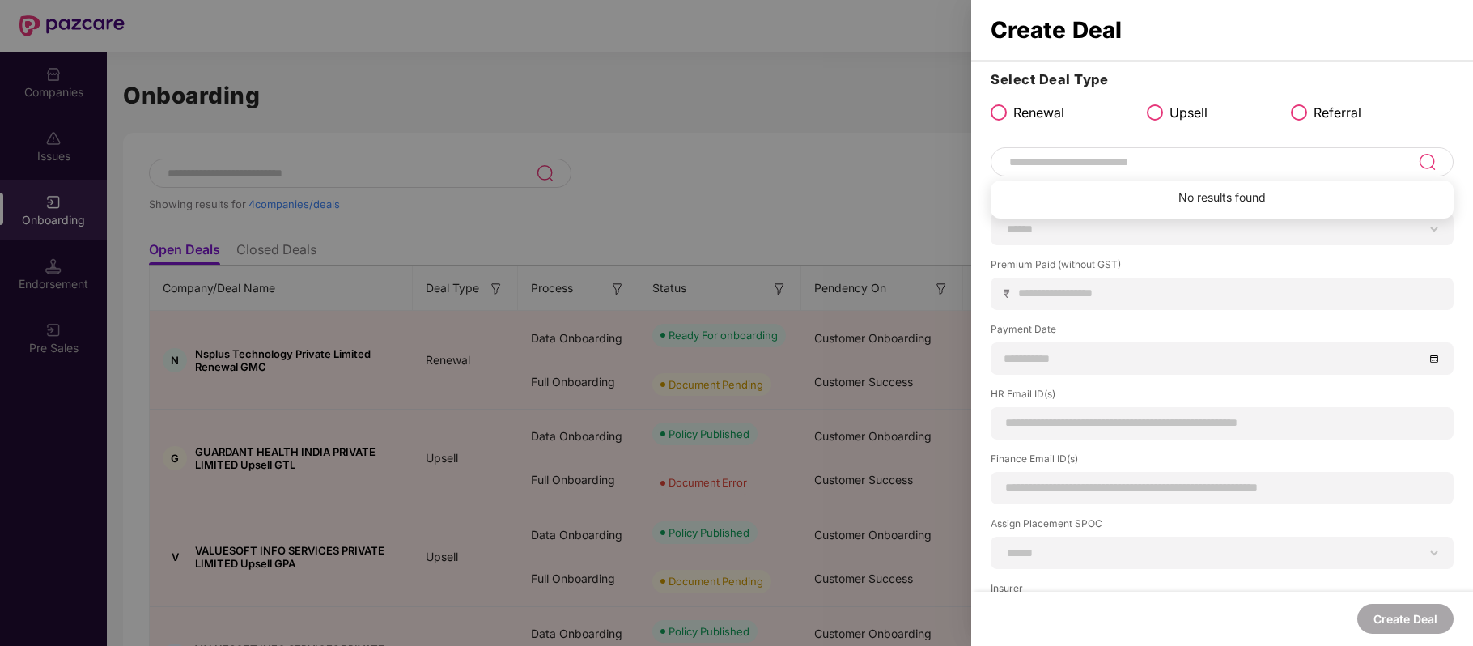
click at [1104, 162] on input at bounding box center [1212, 161] width 410 height 19
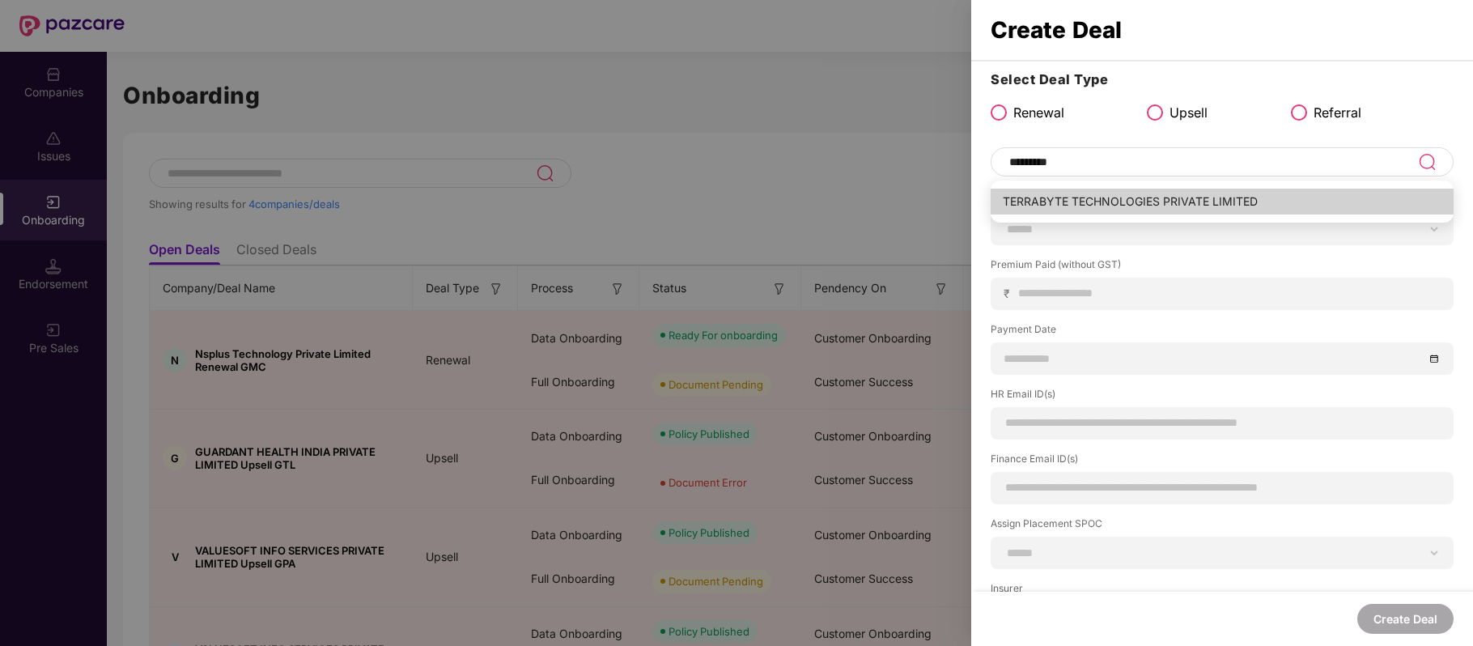
type input "**********"
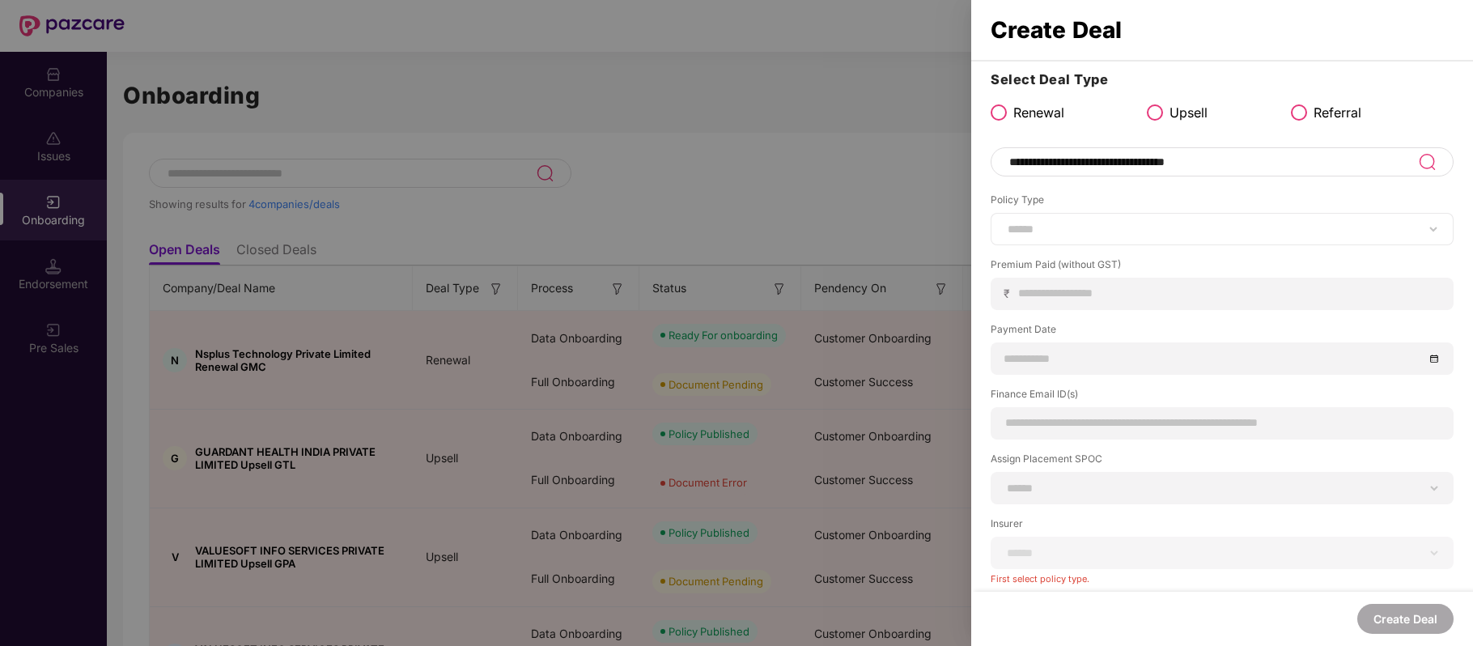
click at [1070, 218] on div "****** *** ********* *** *** *** **** ***" at bounding box center [1221, 229] width 463 height 32
click at [1070, 233] on select "****** *** ********* *** *** *** **** ***" at bounding box center [1221, 229] width 435 height 13
select select "***"
click at [1004, 223] on select "****** *** ********* *** *** *** **** ***" at bounding box center [1221, 229] width 435 height 13
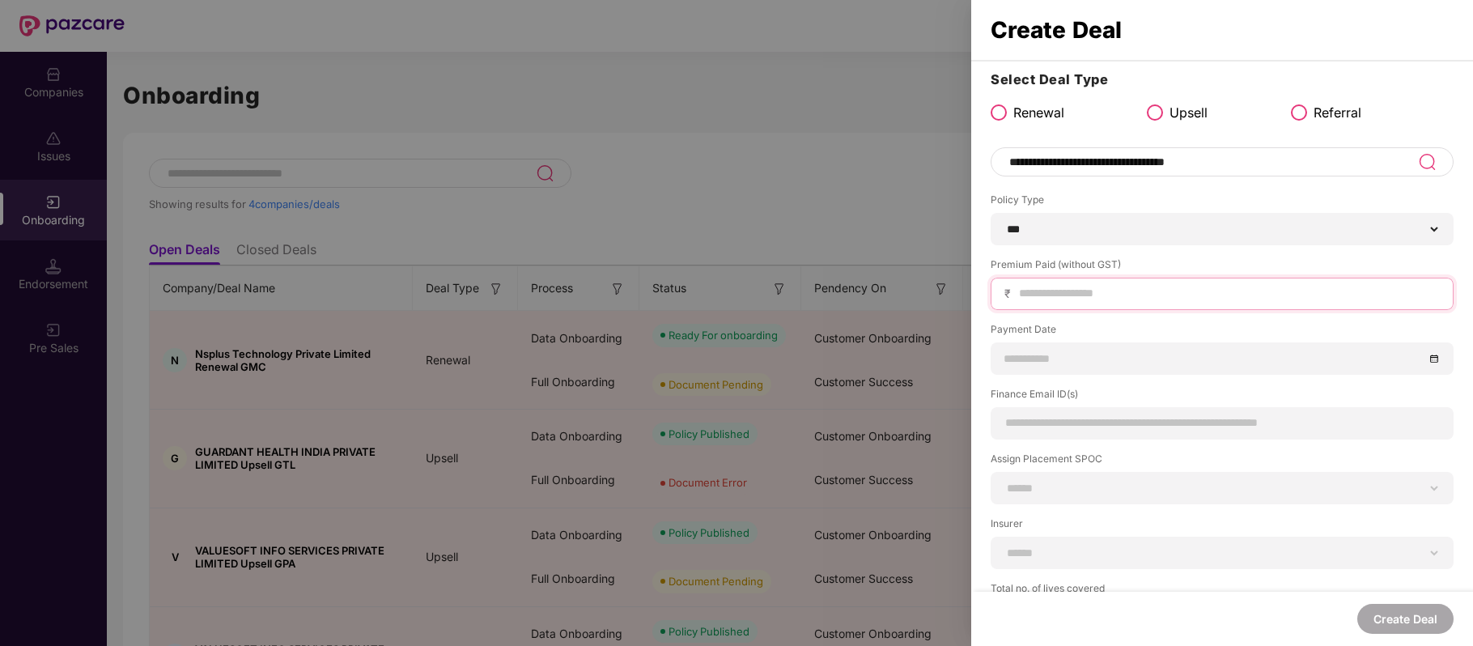
click at [1079, 295] on input at bounding box center [1228, 293] width 422 height 17
paste input "*******"
type input "*******"
click at [1092, 359] on input at bounding box center [1213, 359] width 419 height 18
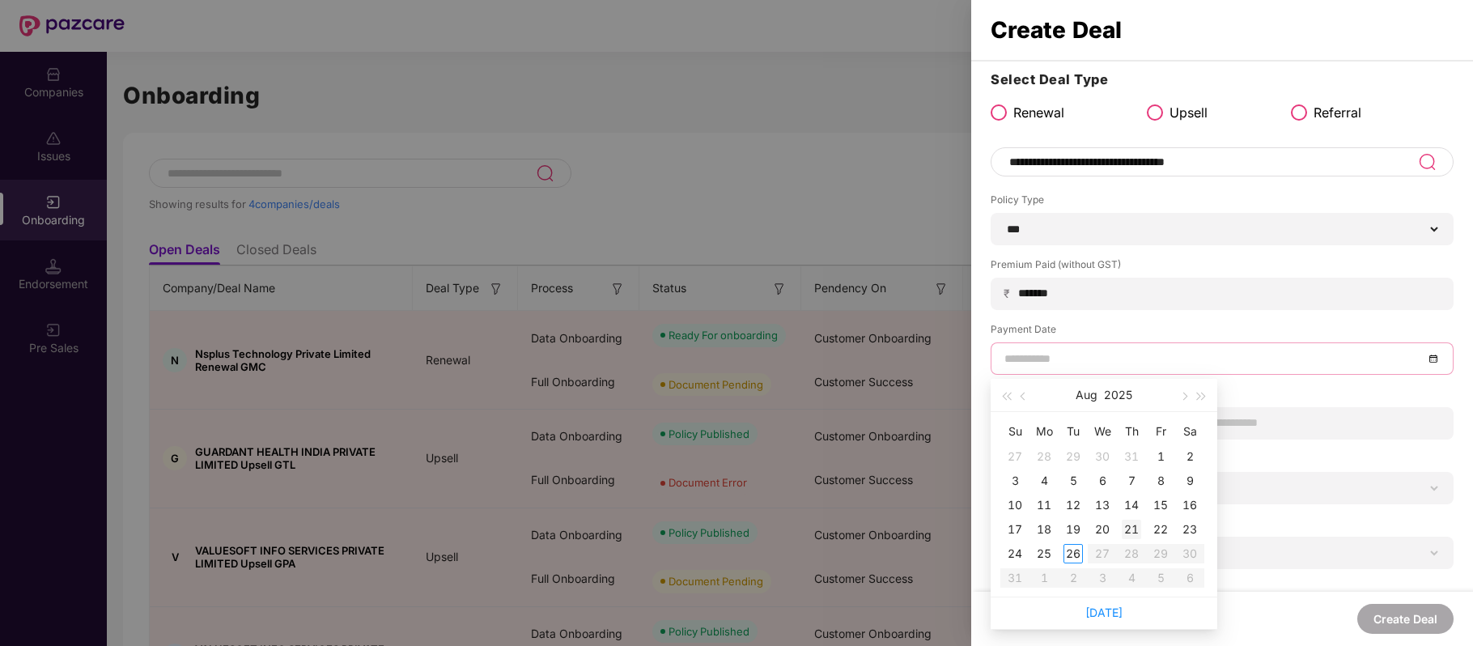
type input "**********"
click at [1130, 523] on div "21" at bounding box center [1130, 528] width 19 height 19
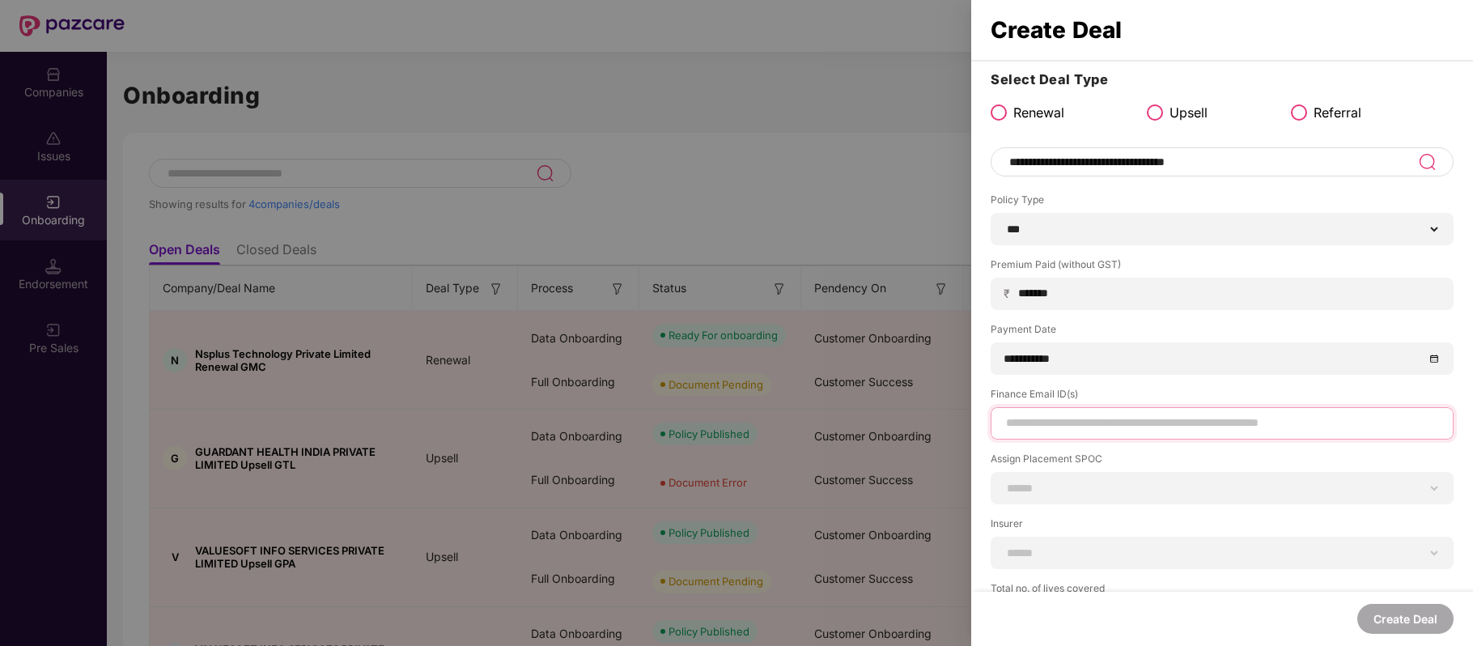
click at [1070, 424] on input at bounding box center [1221, 422] width 435 height 17
paste input "**********"
type input "**********"
click at [1105, 494] on select "**********" at bounding box center [1221, 487] width 435 height 13
select select "**********"
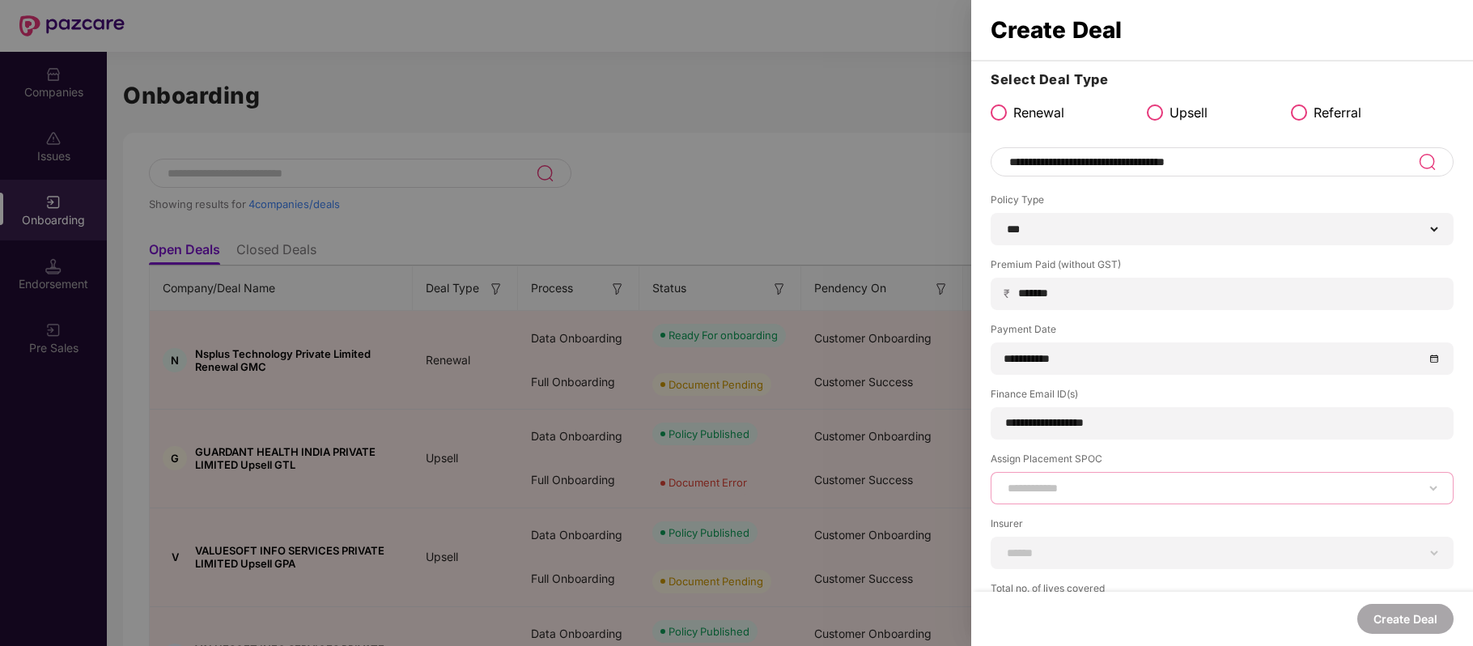
click at [1004, 481] on select "**********" at bounding box center [1221, 487] width 435 height 13
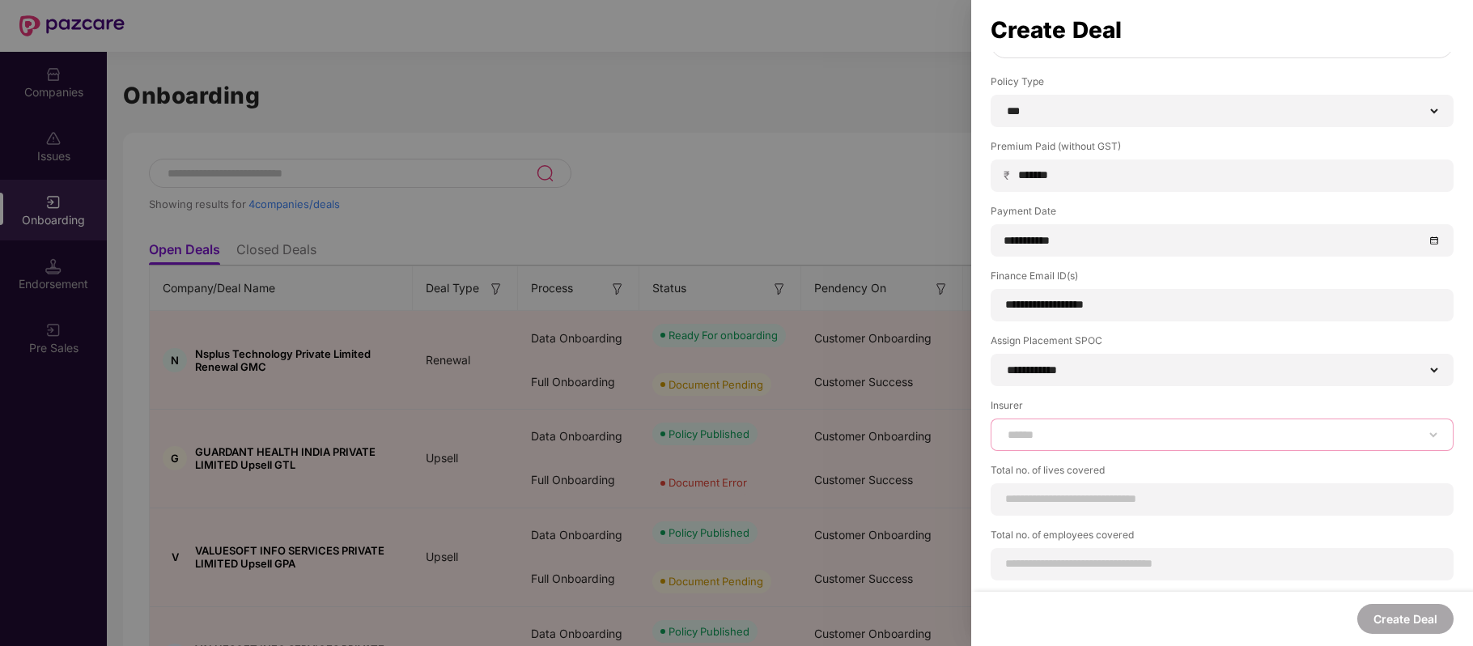
click at [1071, 437] on select "**********" at bounding box center [1221, 434] width 435 height 13
select select "*****"
click at [1004, 428] on select "**********" at bounding box center [1221, 434] width 435 height 13
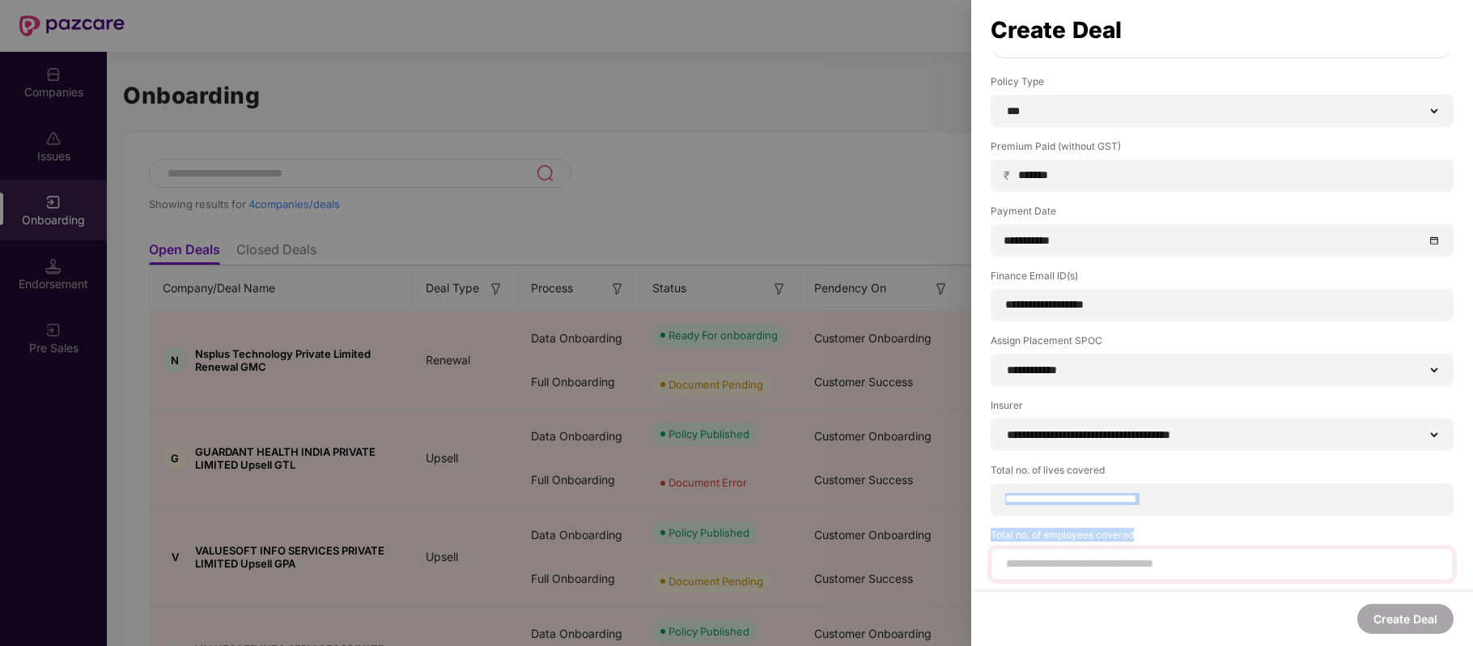
drag, startPoint x: 1056, startPoint y: 515, endPoint x: 1045, endPoint y: 563, distance: 49.7
click at [1045, 563] on div "**********" at bounding box center [1222, 265] width 502 height 629
click at [1045, 563] on input at bounding box center [1221, 563] width 435 height 17
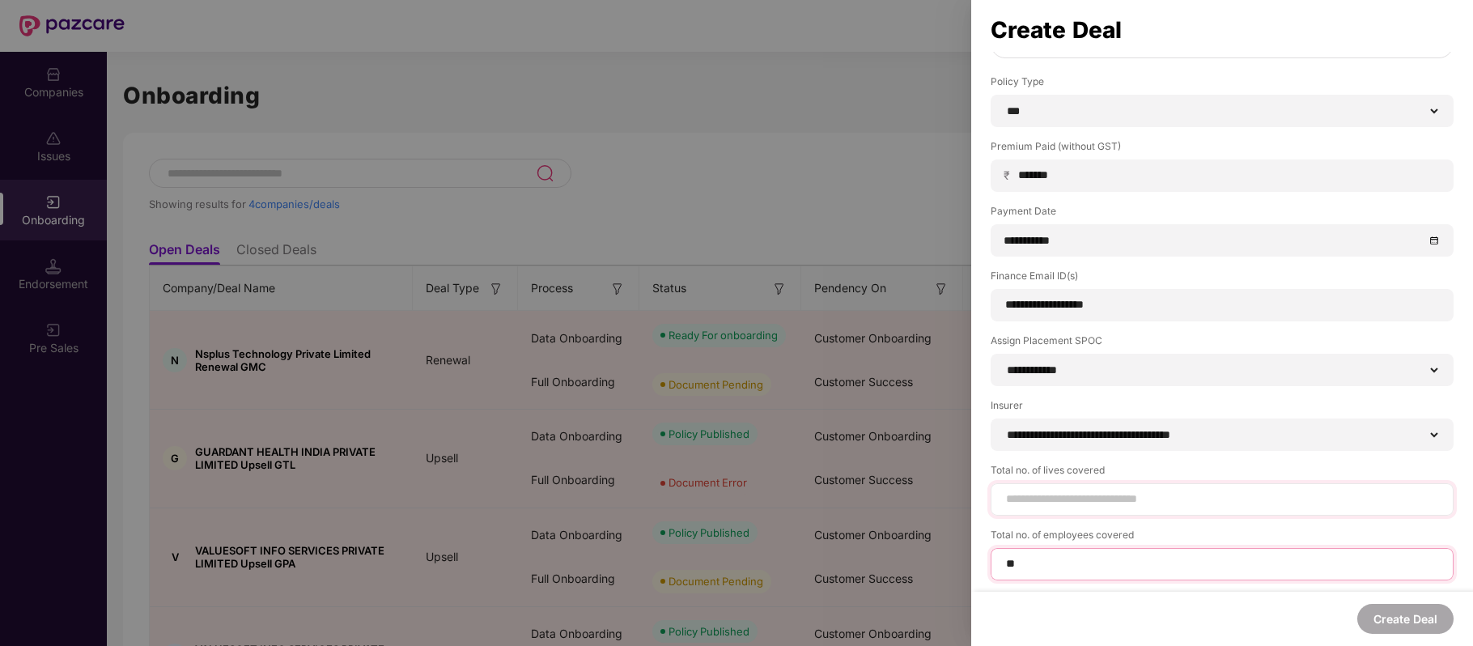
type input "**"
click at [1037, 502] on input at bounding box center [1221, 498] width 435 height 17
type input "***"
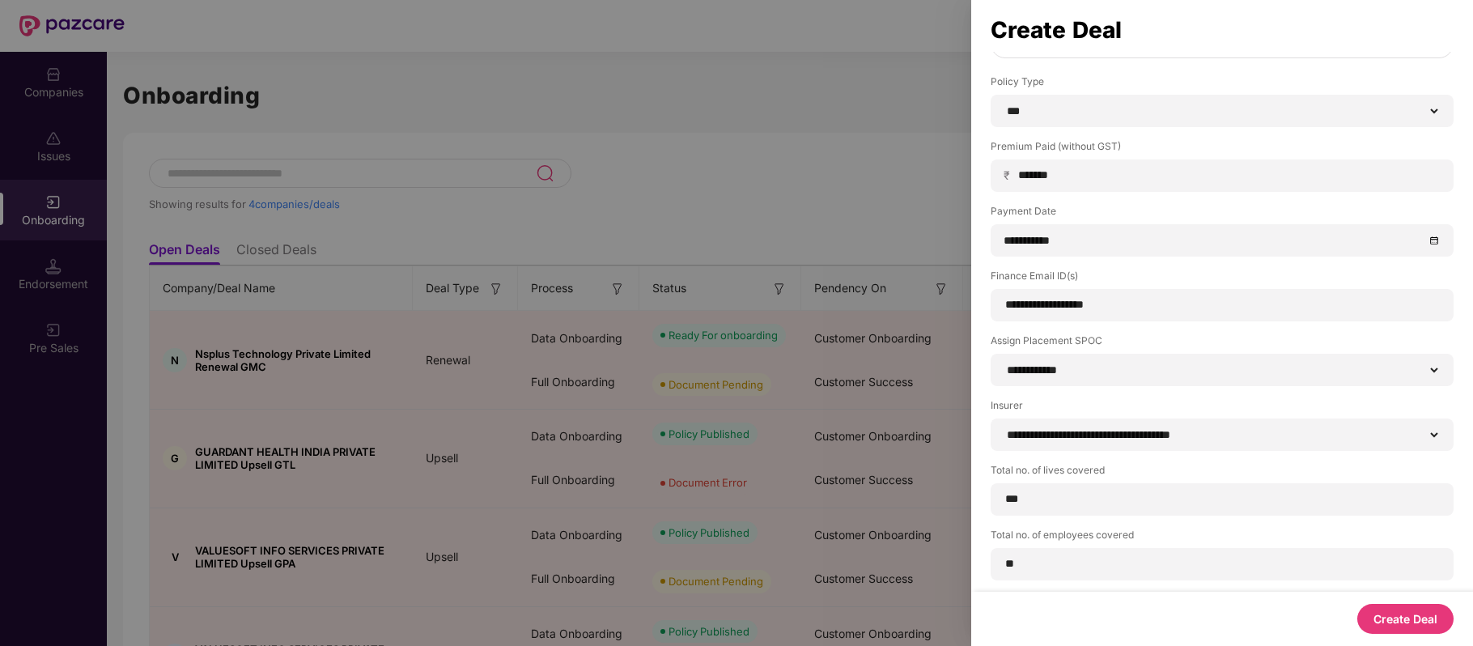
click at [1400, 623] on button "Create Deal" at bounding box center [1405, 619] width 96 height 30
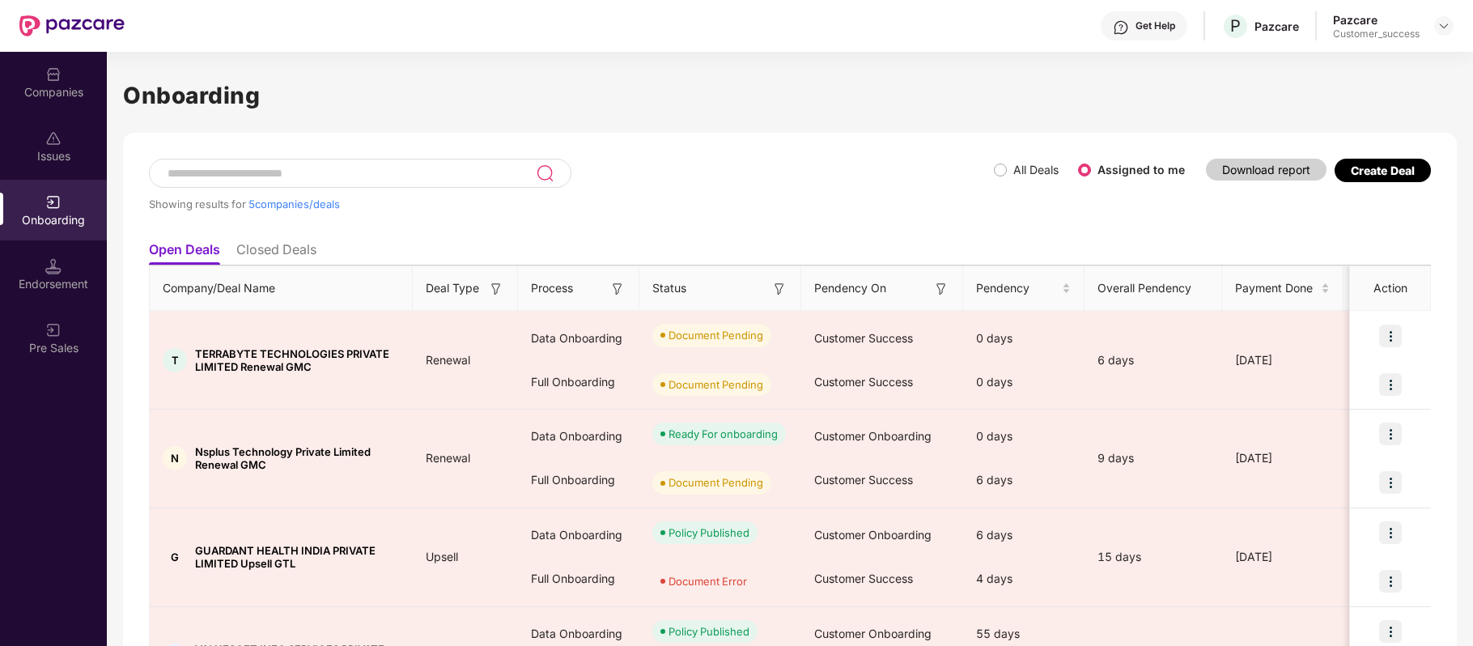
click at [1143, 29] on div "Get Help" at bounding box center [1155, 25] width 40 height 13
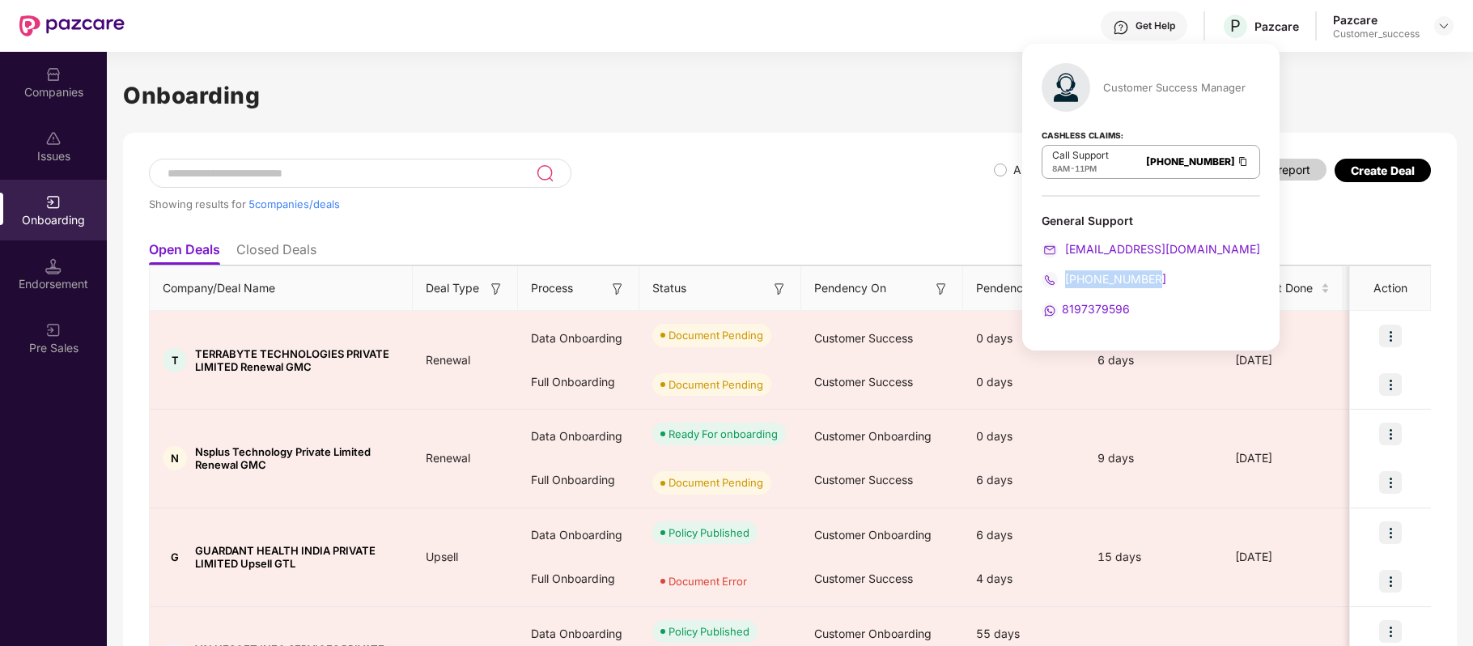
drag, startPoint x: 1156, startPoint y: 277, endPoint x: 1066, endPoint y: 279, distance: 90.7
click at [1066, 279] on div "080-3783-4753" at bounding box center [1150, 279] width 218 height 18
copy span "080-3783-4753"
click at [1236, 165] on img at bounding box center [1242, 162] width 13 height 14
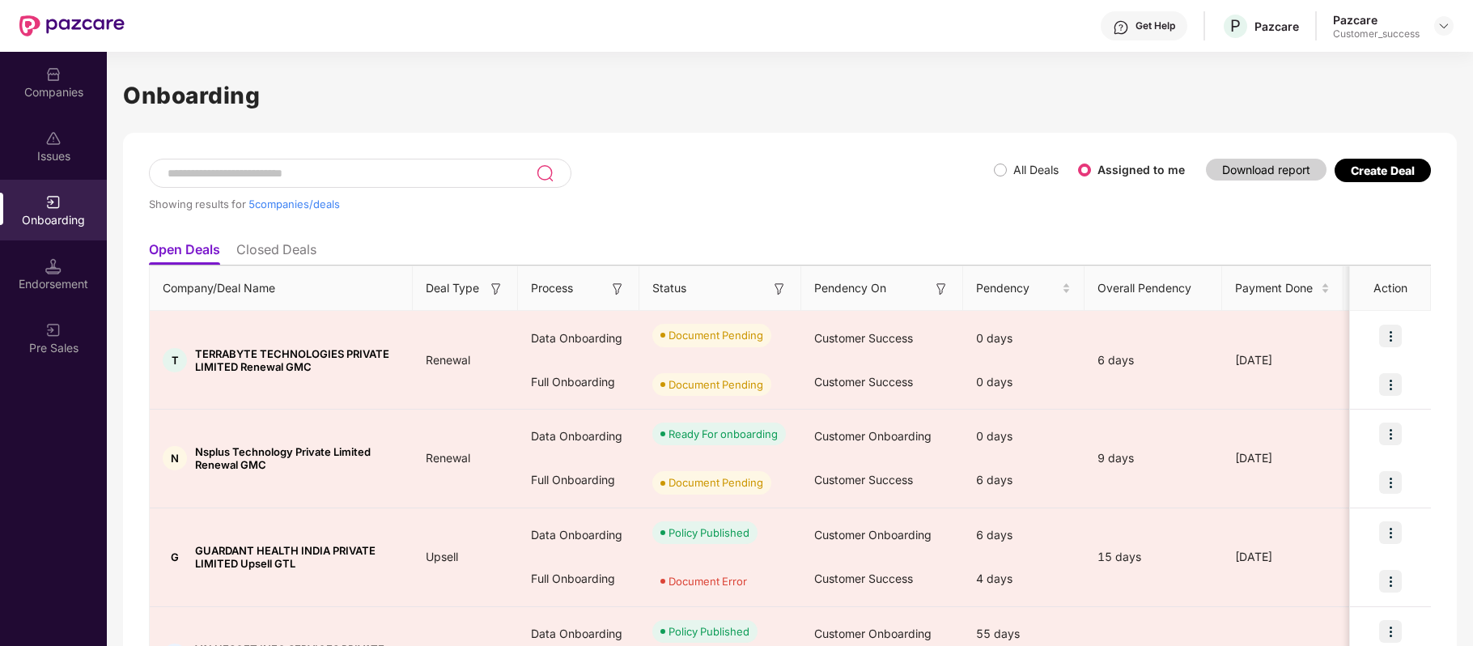
click at [842, 189] on div "Showing results for 5 companies/deals" at bounding box center [571, 196] width 845 height 74
click at [66, 69] on div "Companies" at bounding box center [53, 82] width 107 height 61
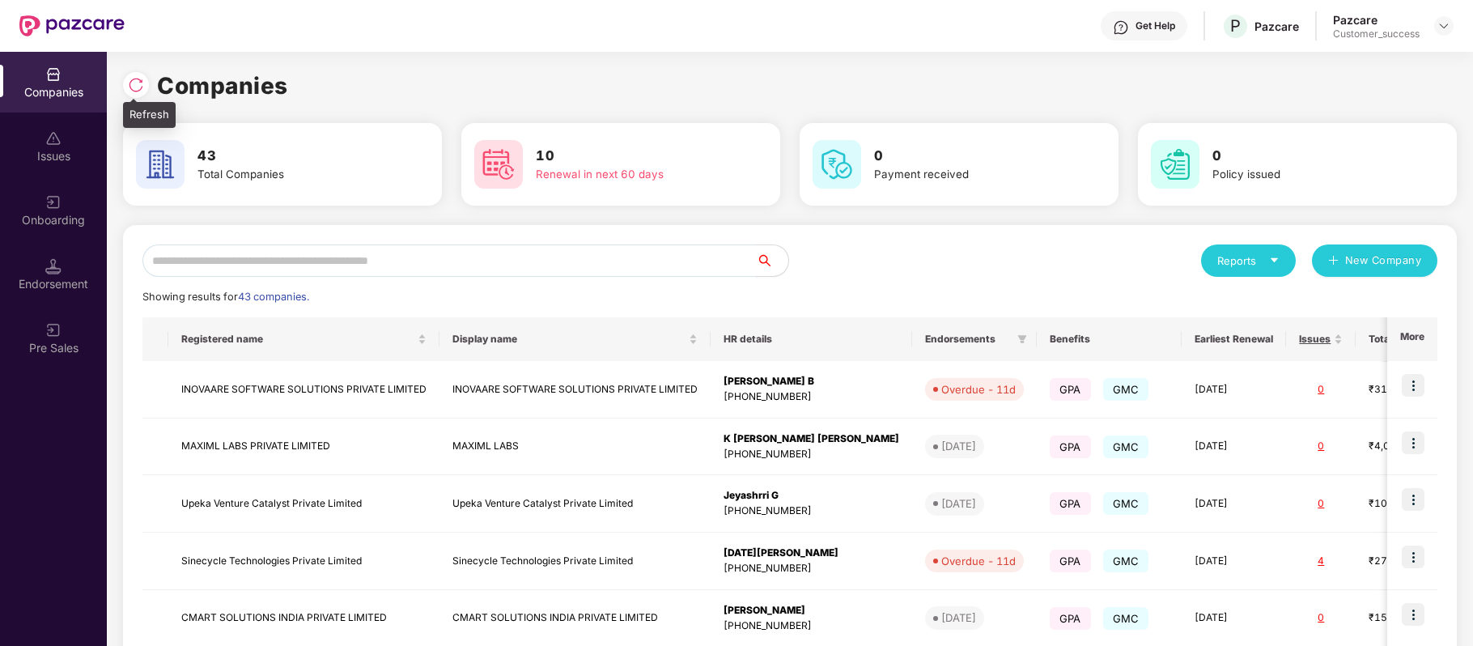
click at [138, 85] on img at bounding box center [136, 85] width 16 height 16
click at [346, 262] on input "text" at bounding box center [448, 260] width 613 height 32
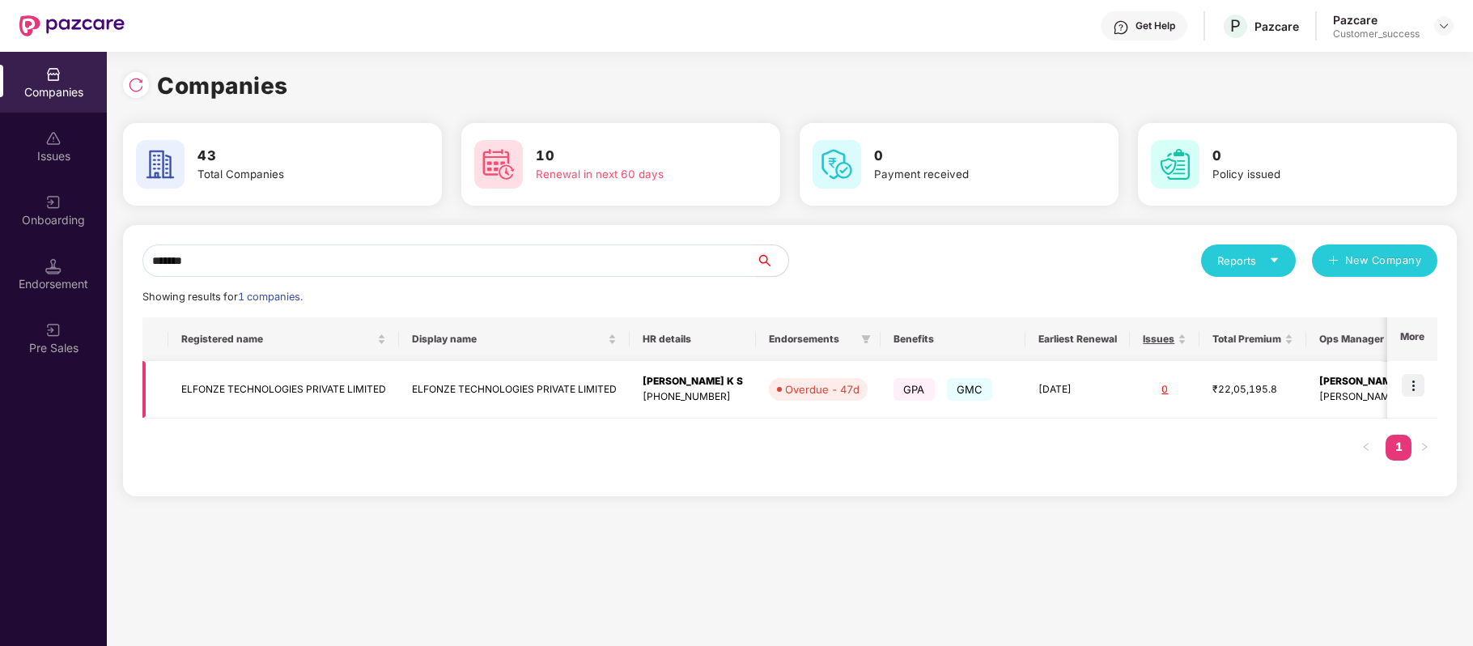
type input "*******"
click at [1414, 384] on img at bounding box center [1412, 385] width 23 height 23
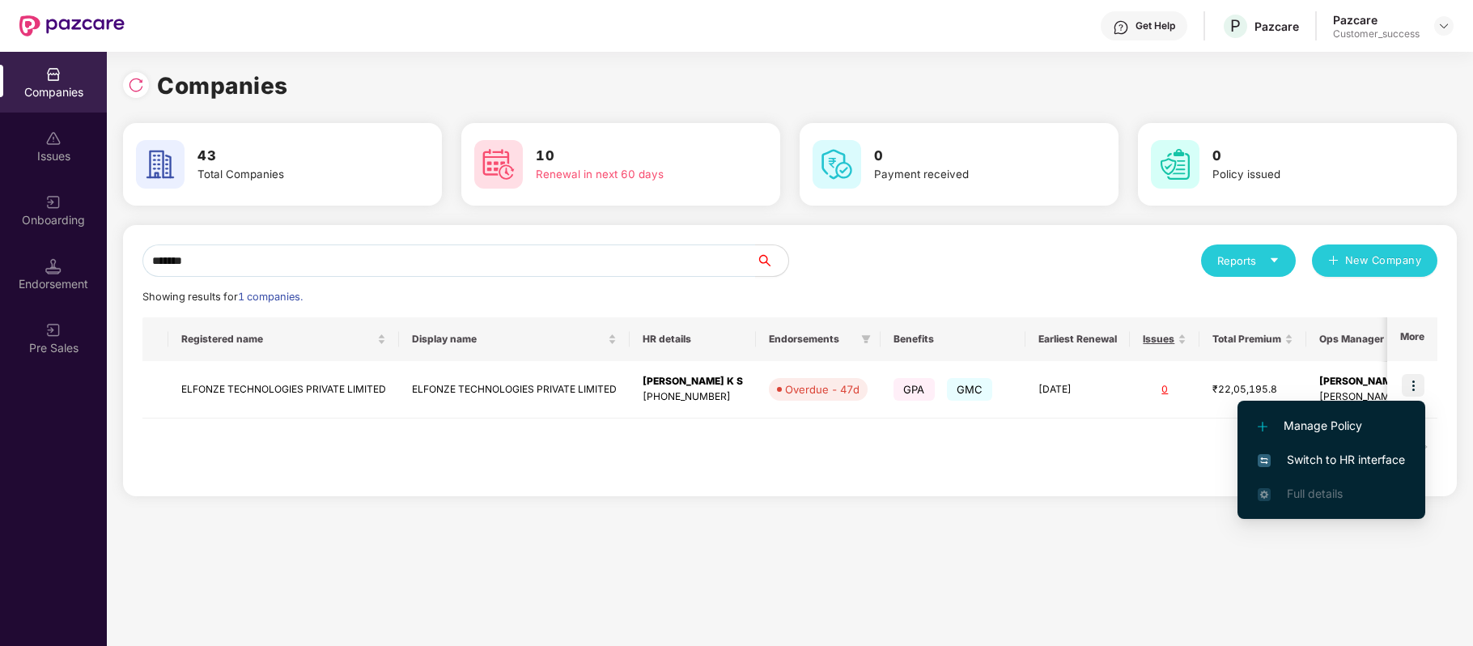
click at [1363, 455] on span "Switch to HR interface" at bounding box center [1330, 460] width 147 height 18
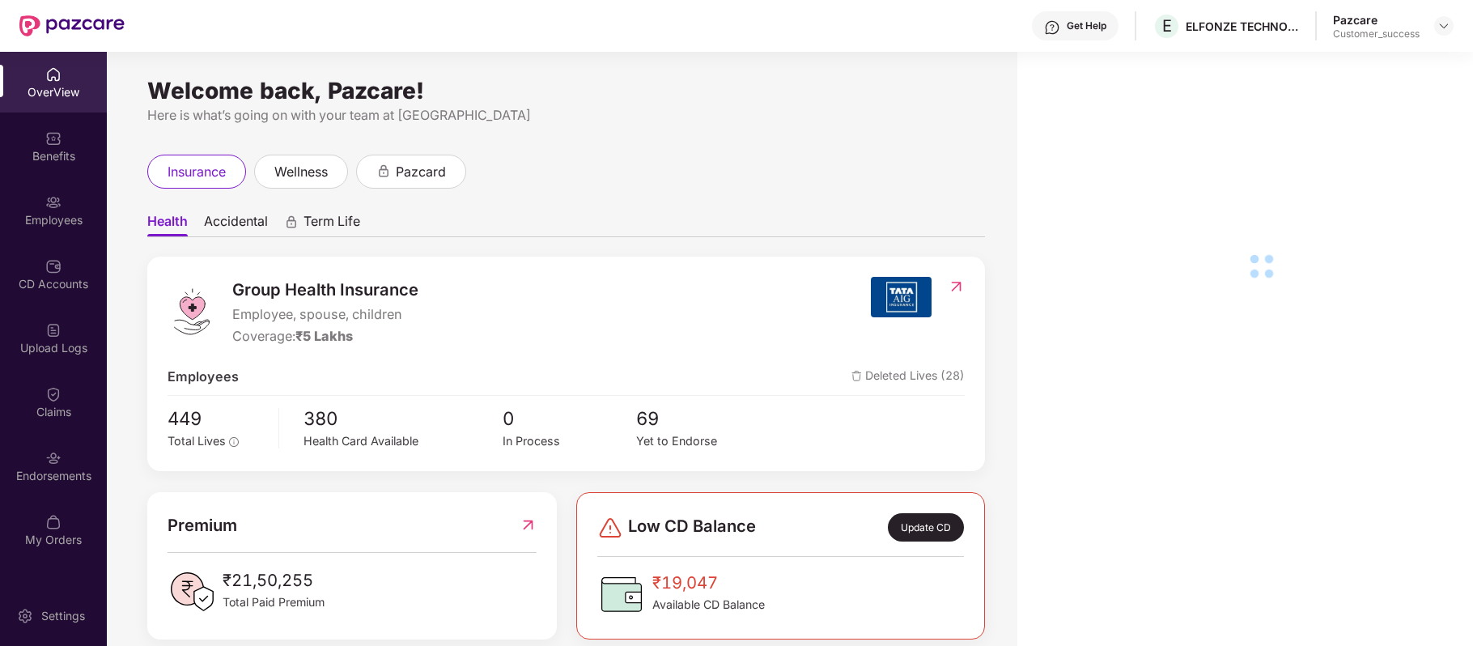
click at [44, 210] on div "Employees" at bounding box center [53, 210] width 107 height 61
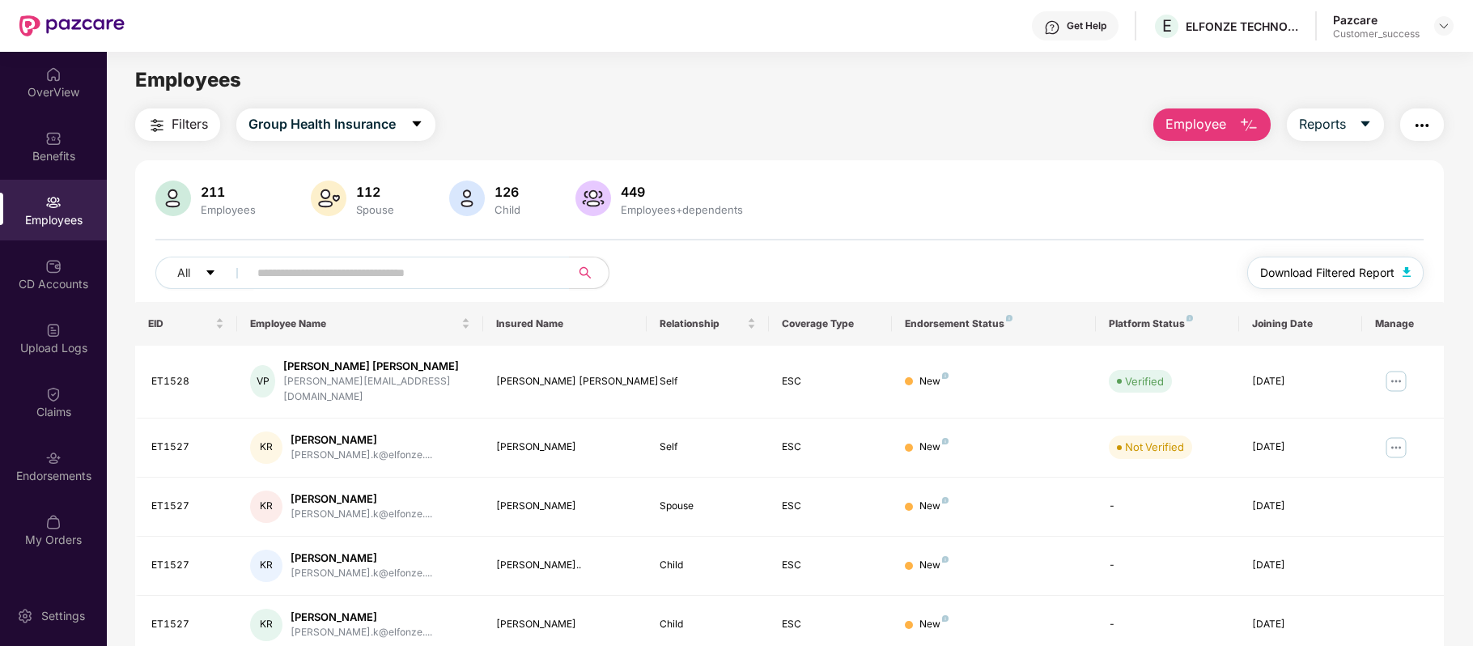
click at [1291, 273] on span "Download Filtered Report" at bounding box center [1327, 273] width 134 height 18
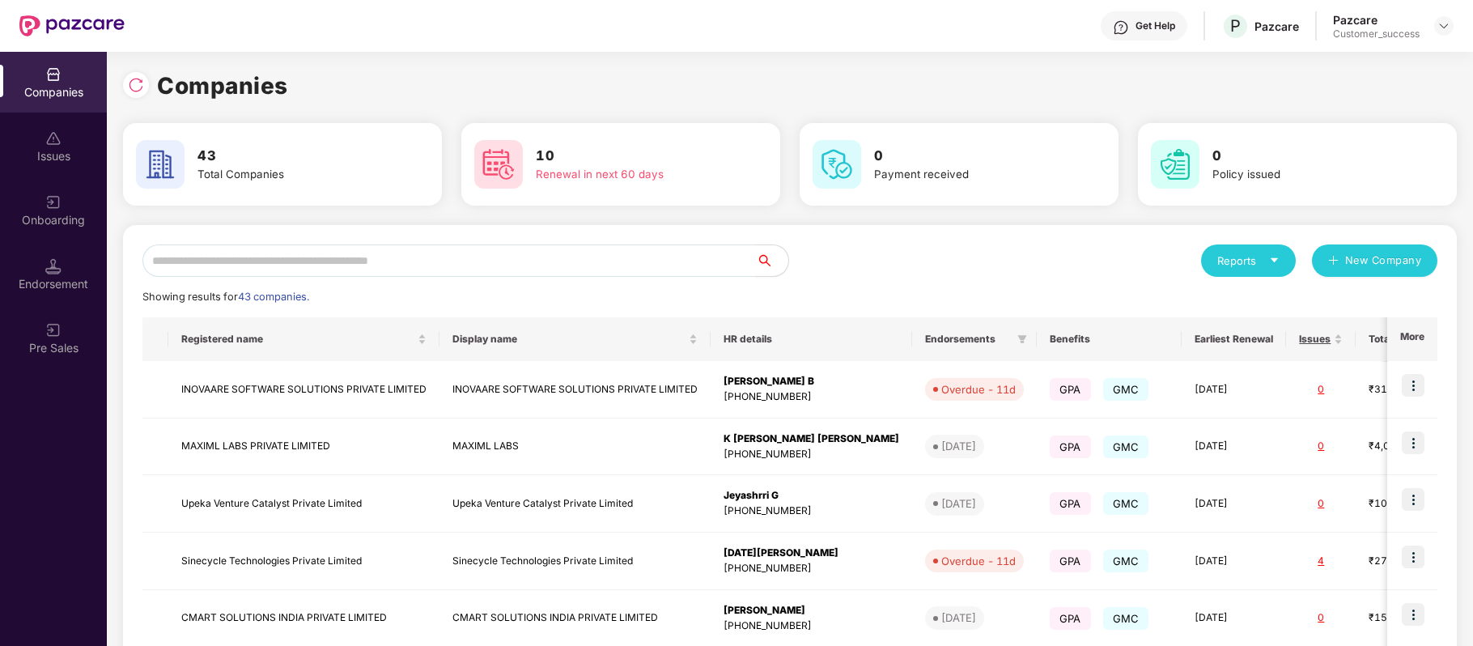
click at [53, 194] on img at bounding box center [53, 202] width 16 height 16
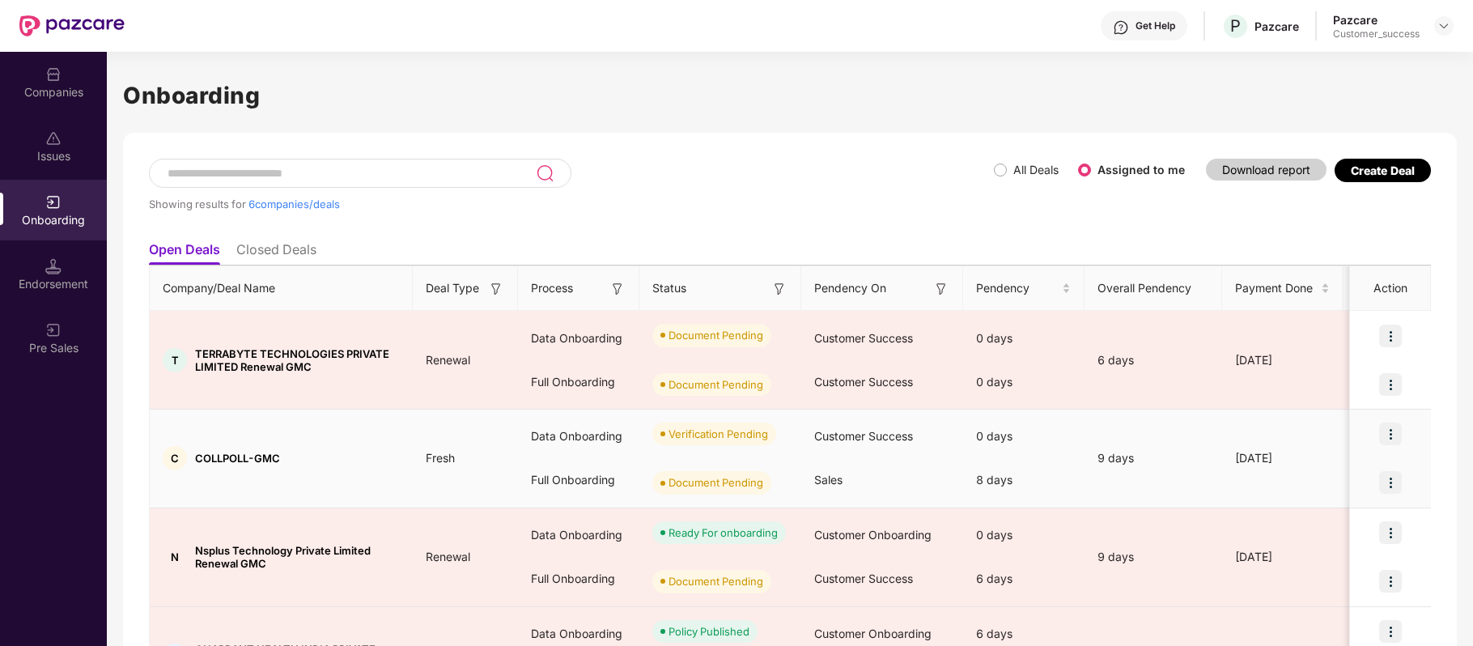
click at [1393, 430] on img at bounding box center [1390, 433] width 23 height 23
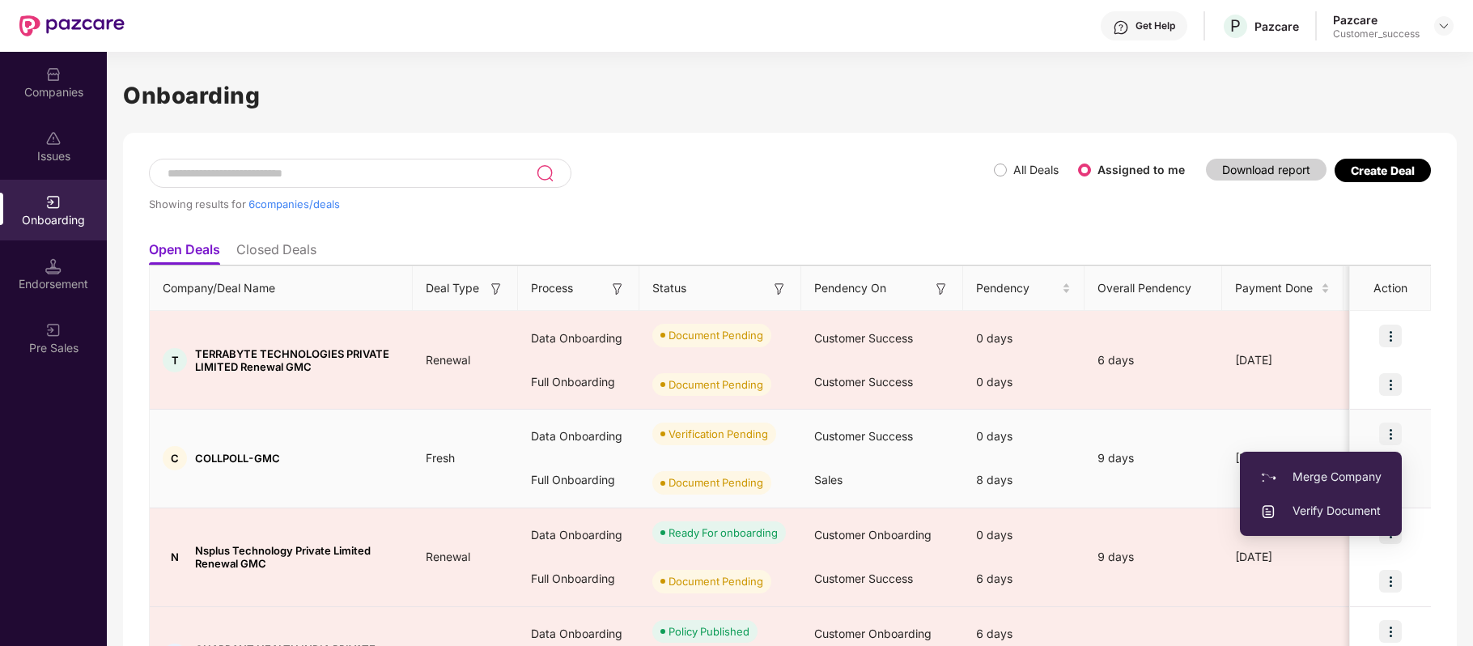
click at [1350, 509] on span "Verify Document" at bounding box center [1320, 511] width 121 height 18
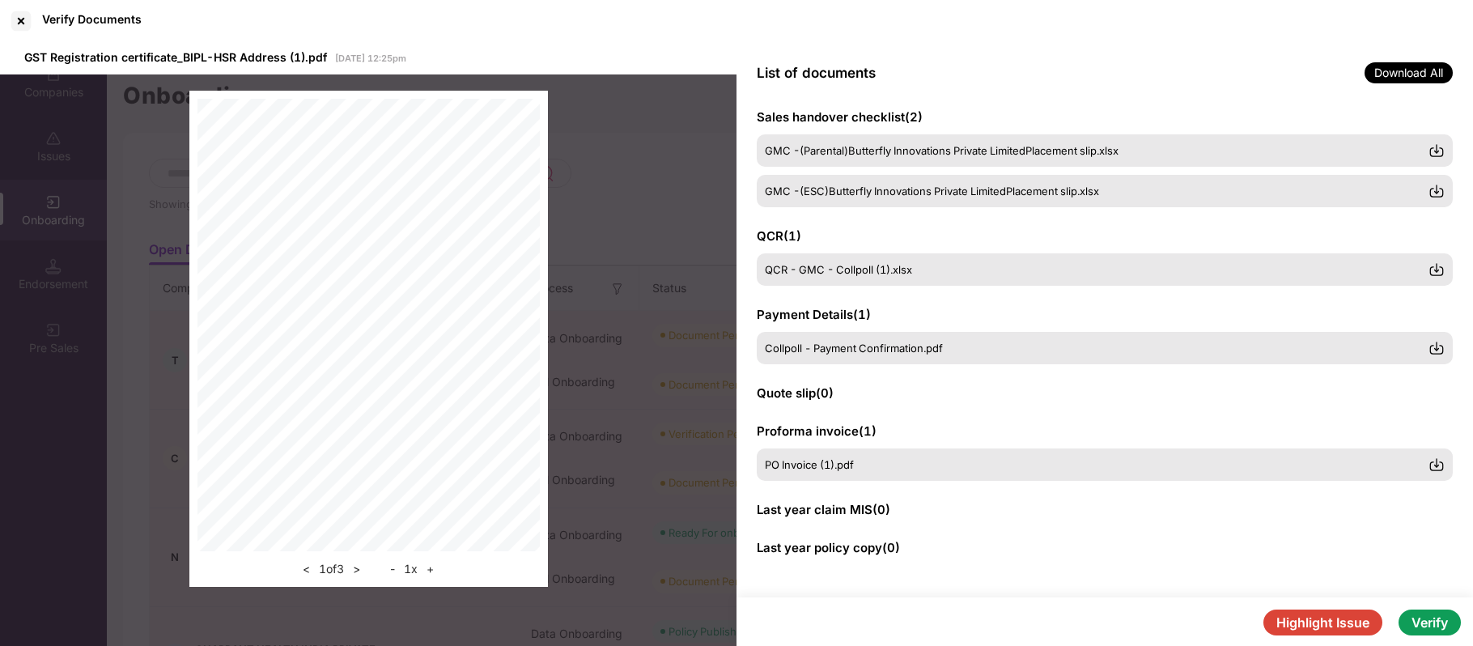
scroll to position [291, 0]
click at [1431, 628] on button "Verify" at bounding box center [1429, 622] width 62 height 26
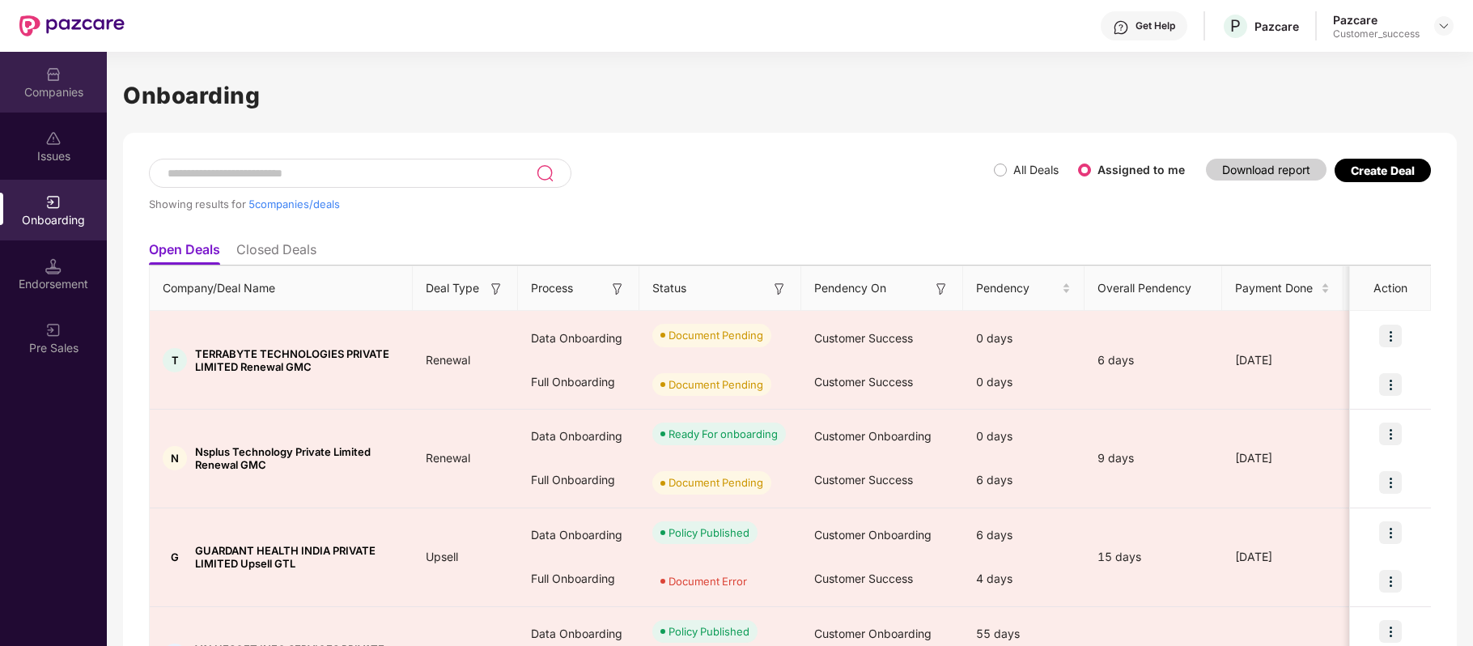
click at [62, 84] on div "Companies" at bounding box center [53, 92] width 107 height 16
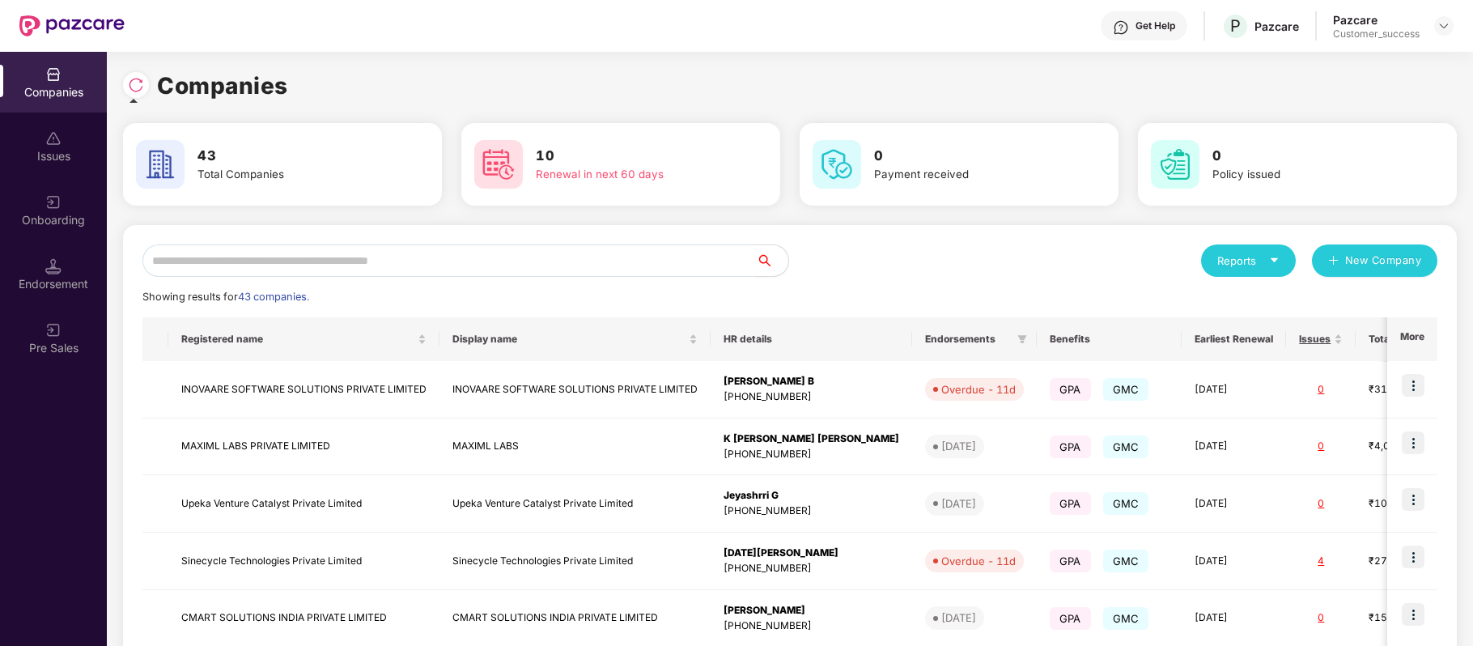
click at [140, 89] on img at bounding box center [136, 85] width 16 height 16
click at [424, 254] on input "text" at bounding box center [448, 260] width 613 height 32
click at [485, 66] on div "Companies 43 Total Companies 10 Renewal in next 60 days 0 Payment received 0 Po…" at bounding box center [790, 534] width 1334 height 964
click at [325, 256] on input "text" at bounding box center [448, 260] width 613 height 32
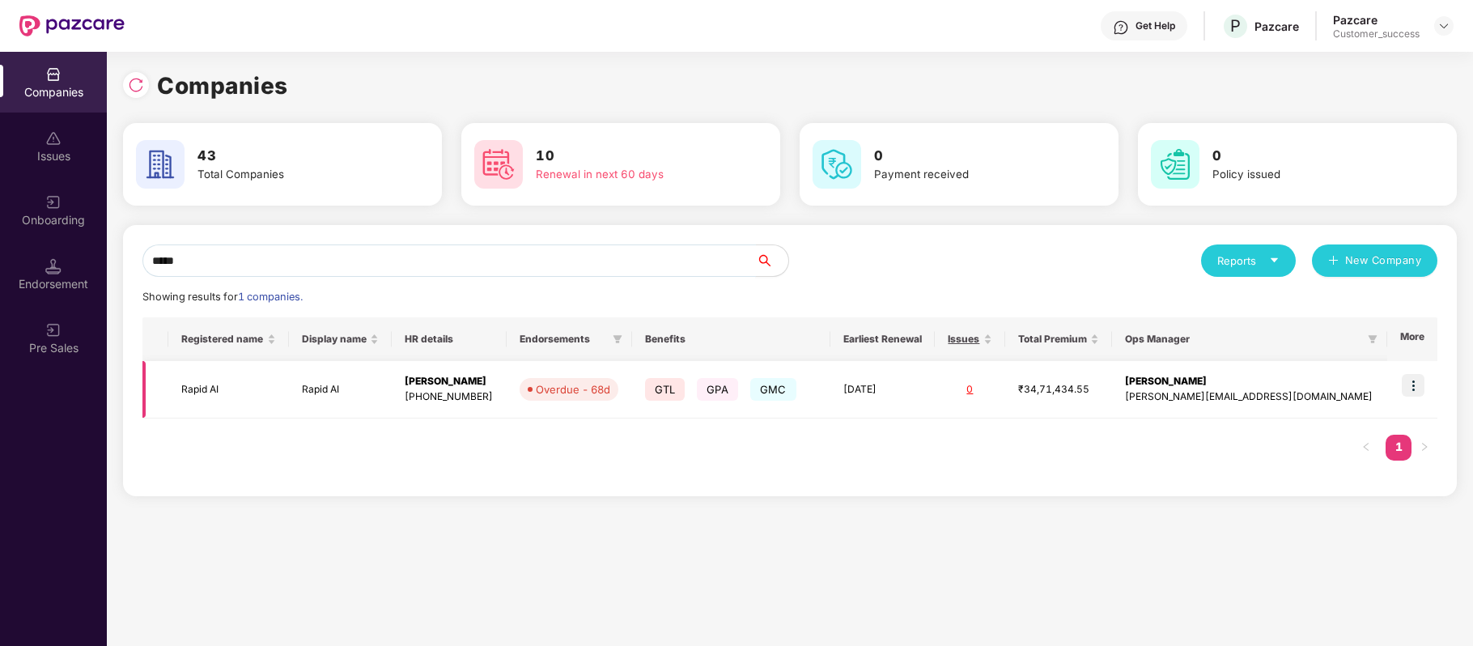
type input "*****"
click at [1418, 392] on img at bounding box center [1412, 385] width 23 height 23
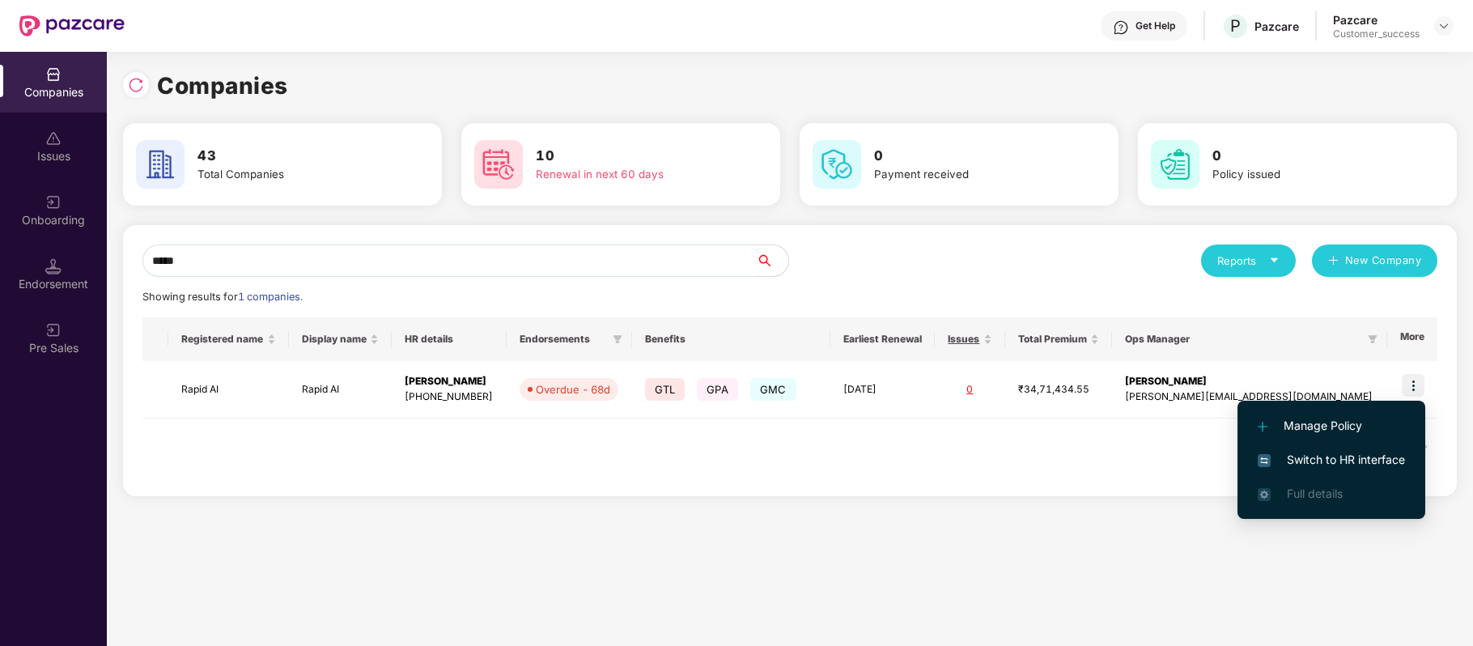
click at [1386, 454] on span "Switch to HR interface" at bounding box center [1330, 460] width 147 height 18
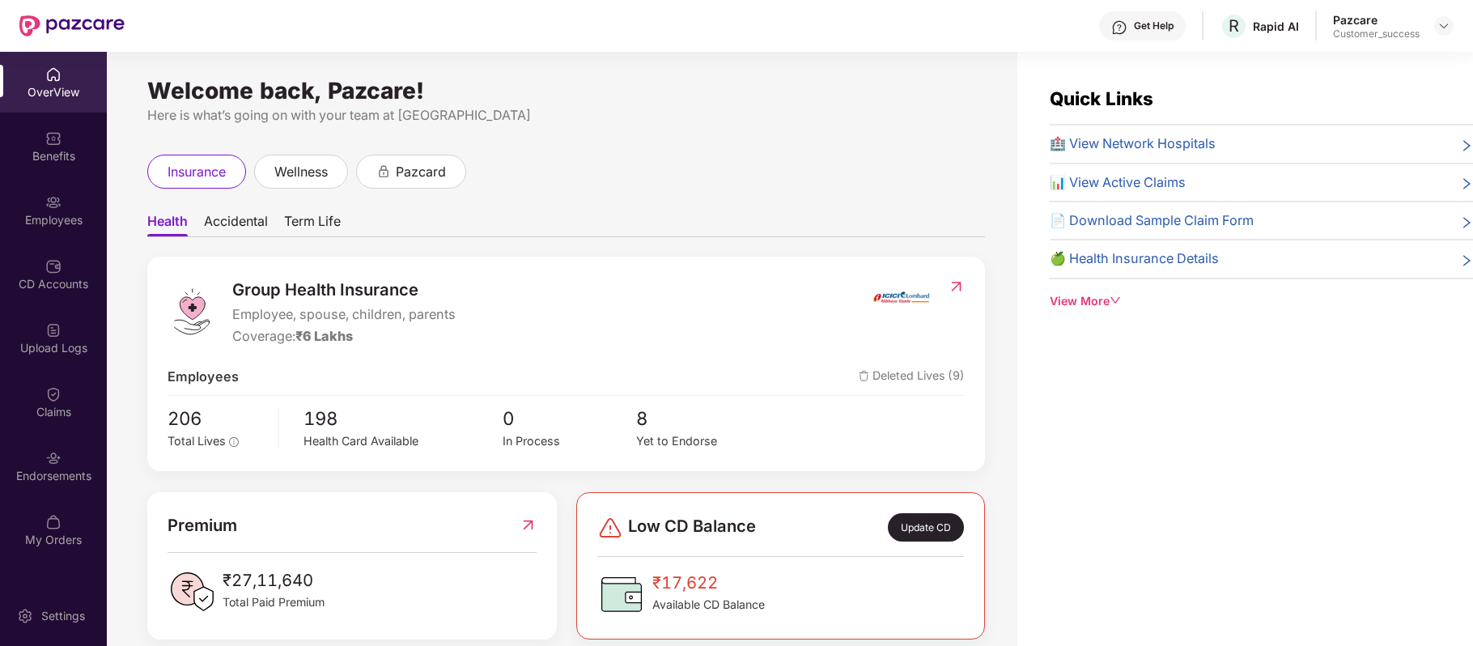
click at [56, 231] on div "Employees" at bounding box center [53, 210] width 107 height 61
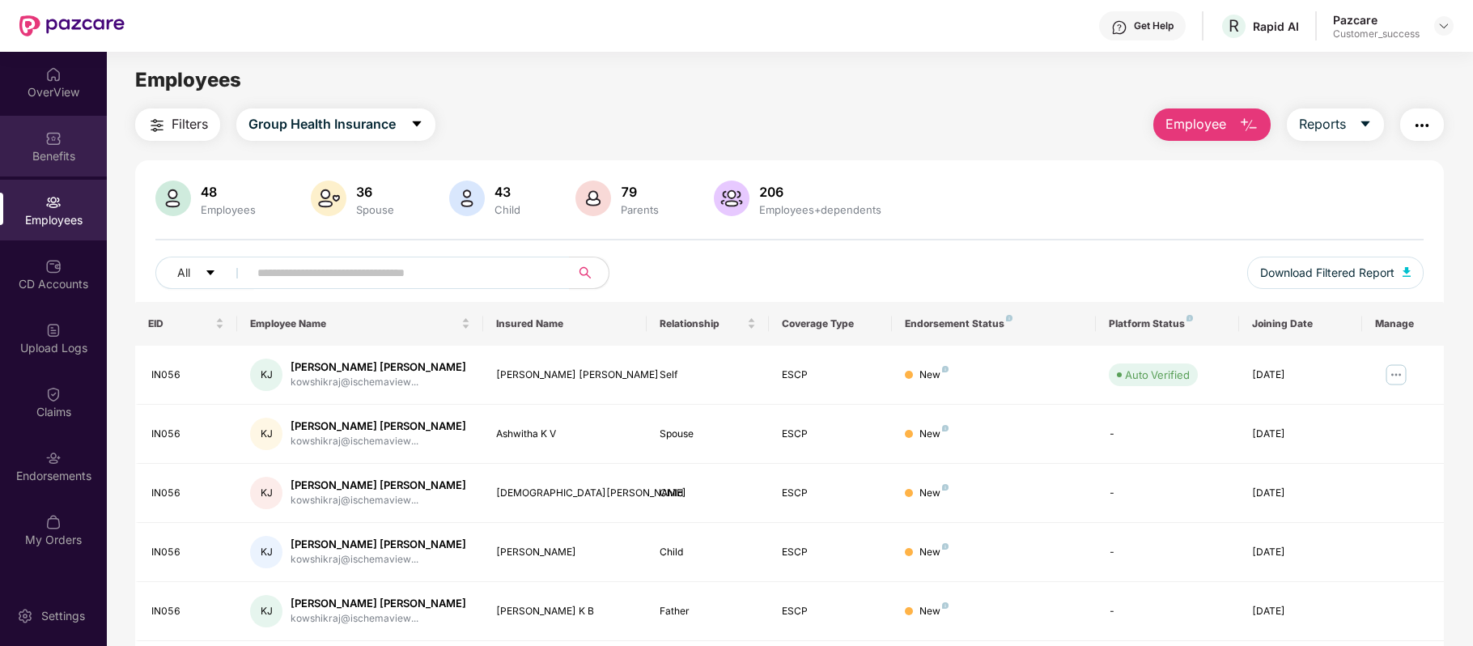
click at [53, 146] on div "Benefits" at bounding box center [53, 146] width 107 height 61
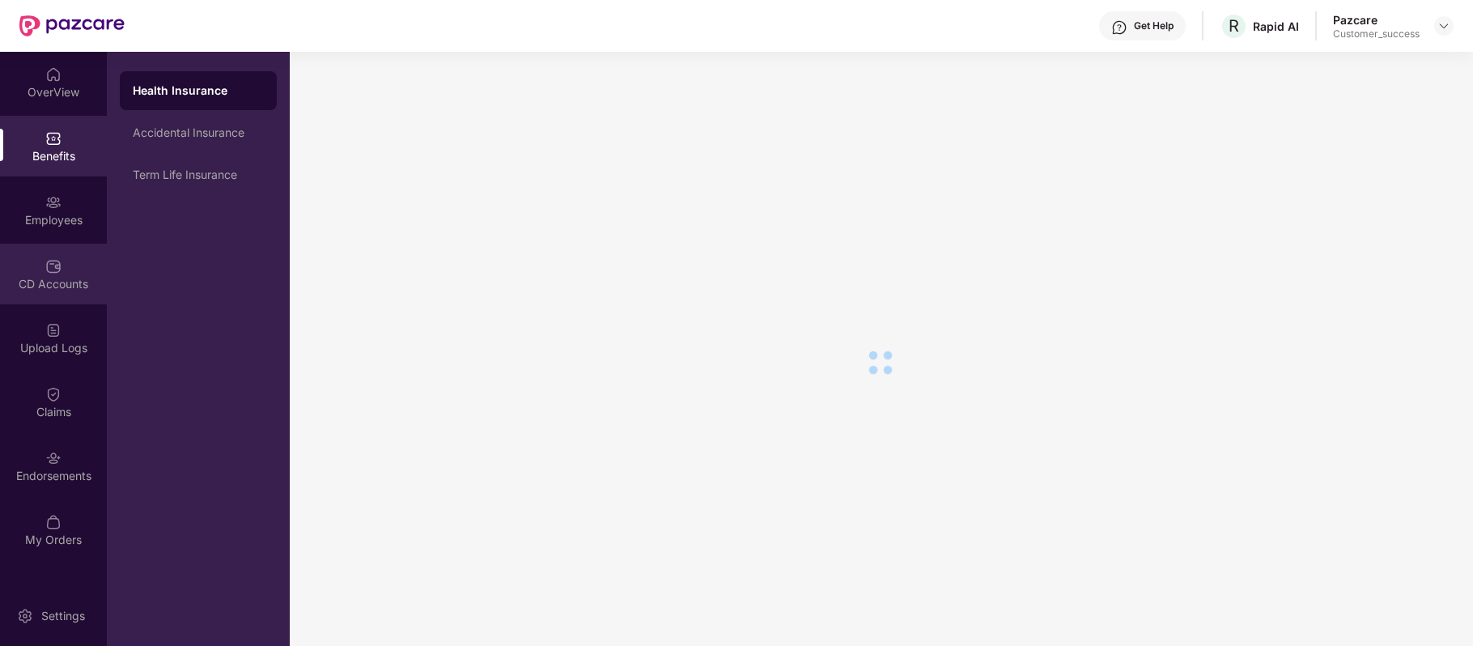
click at [65, 276] on div "CD Accounts" at bounding box center [53, 284] width 107 height 16
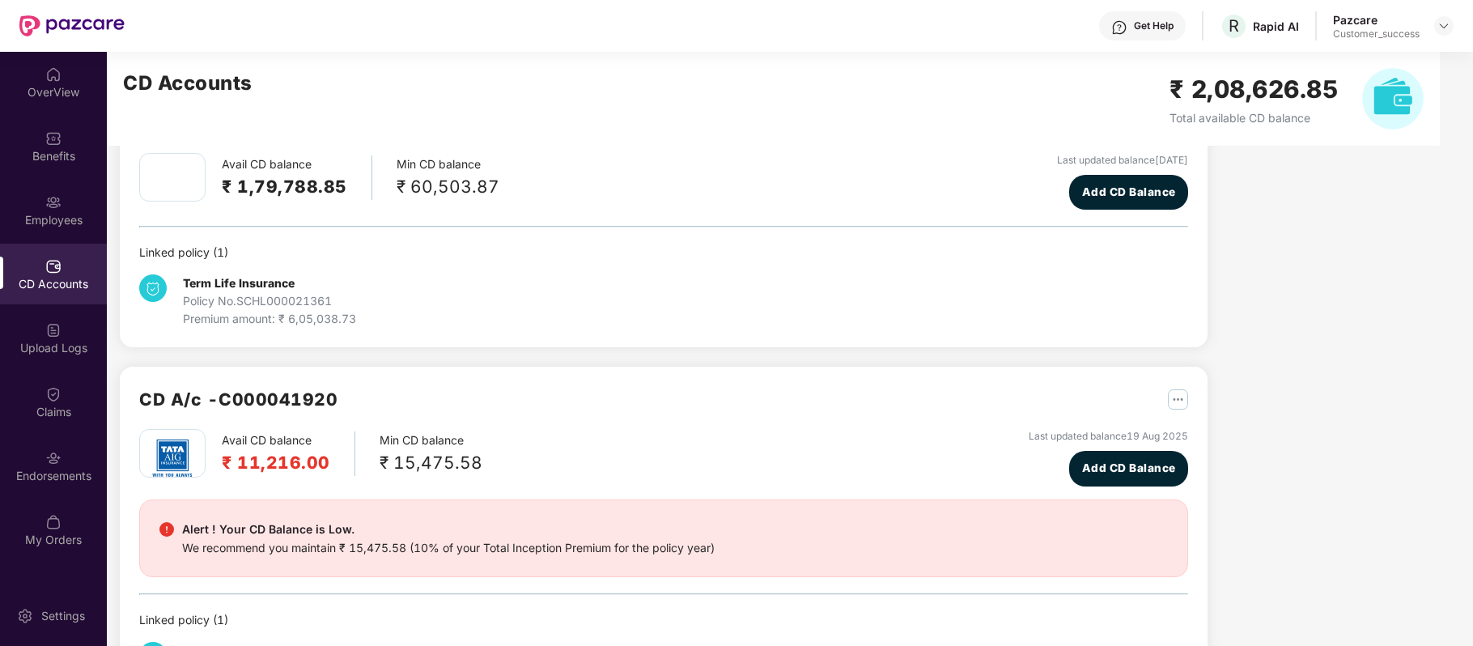
scroll to position [442, 0]
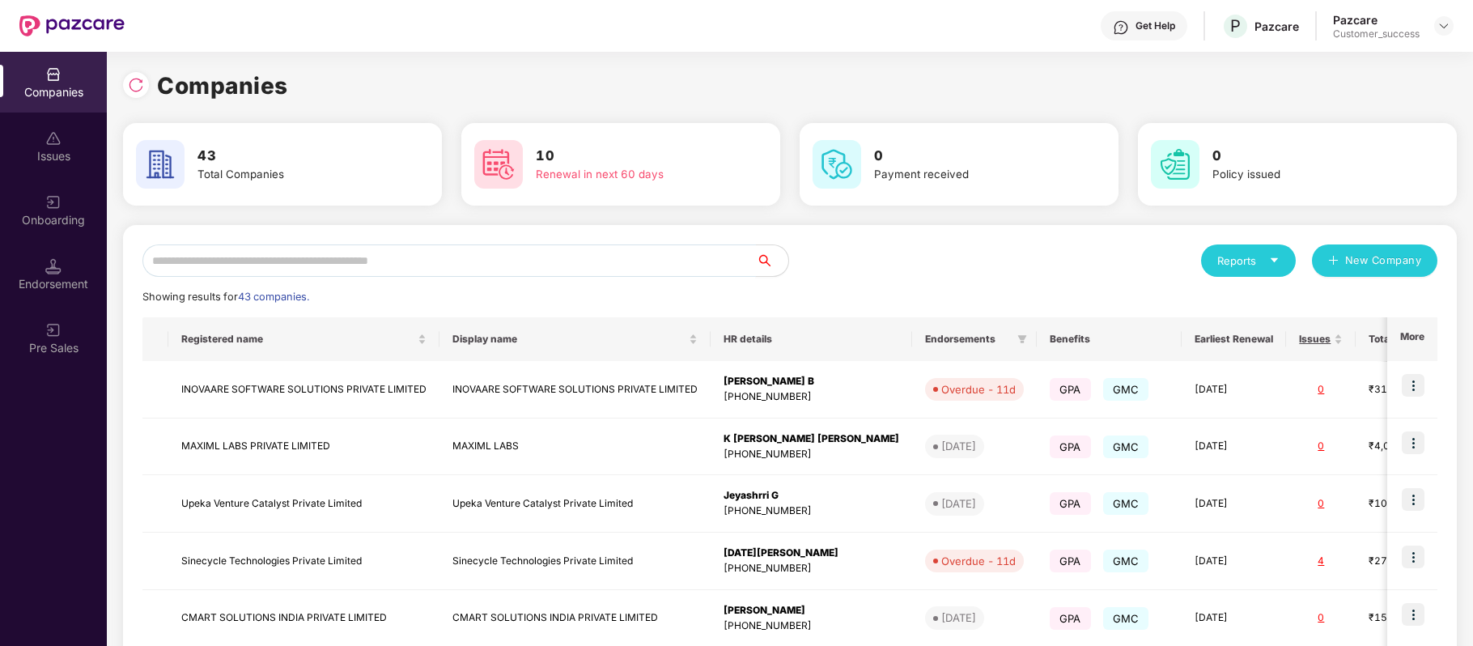
click at [306, 256] on input "text" at bounding box center [448, 260] width 613 height 32
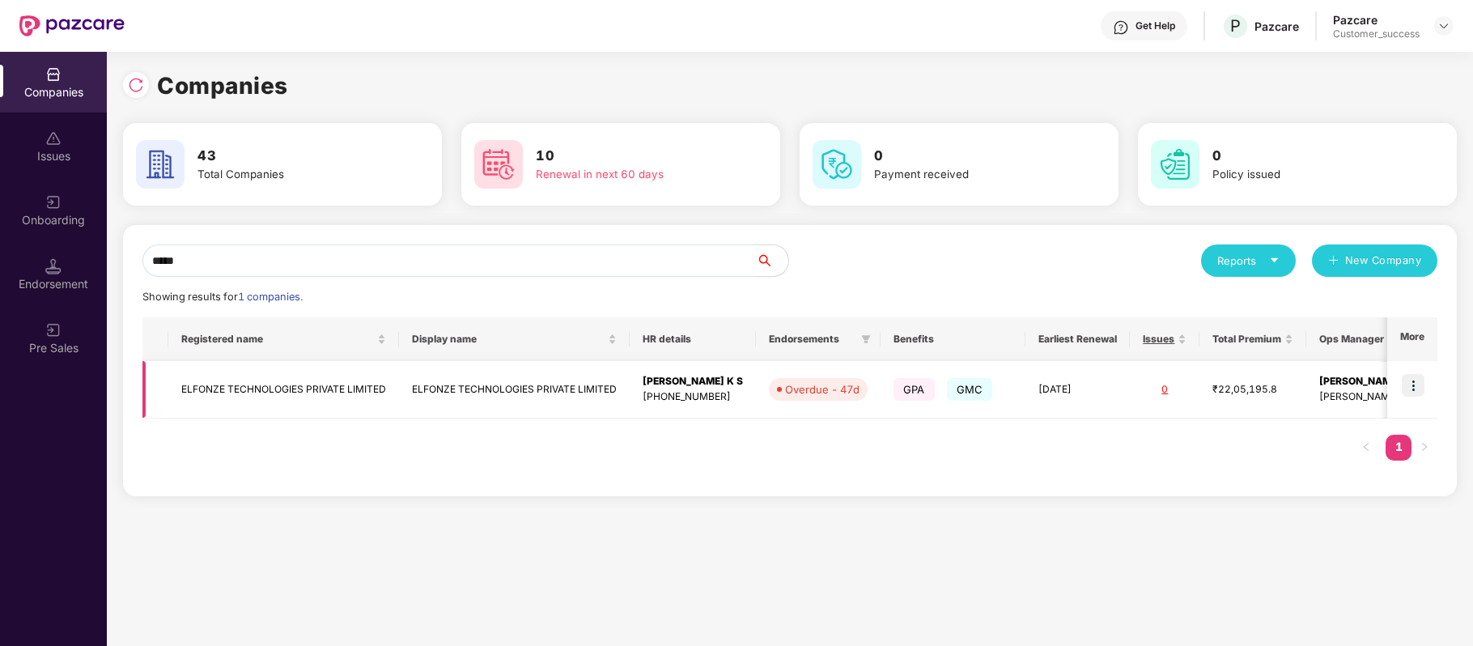
type input "*****"
click at [1419, 385] on img at bounding box center [1412, 385] width 23 height 23
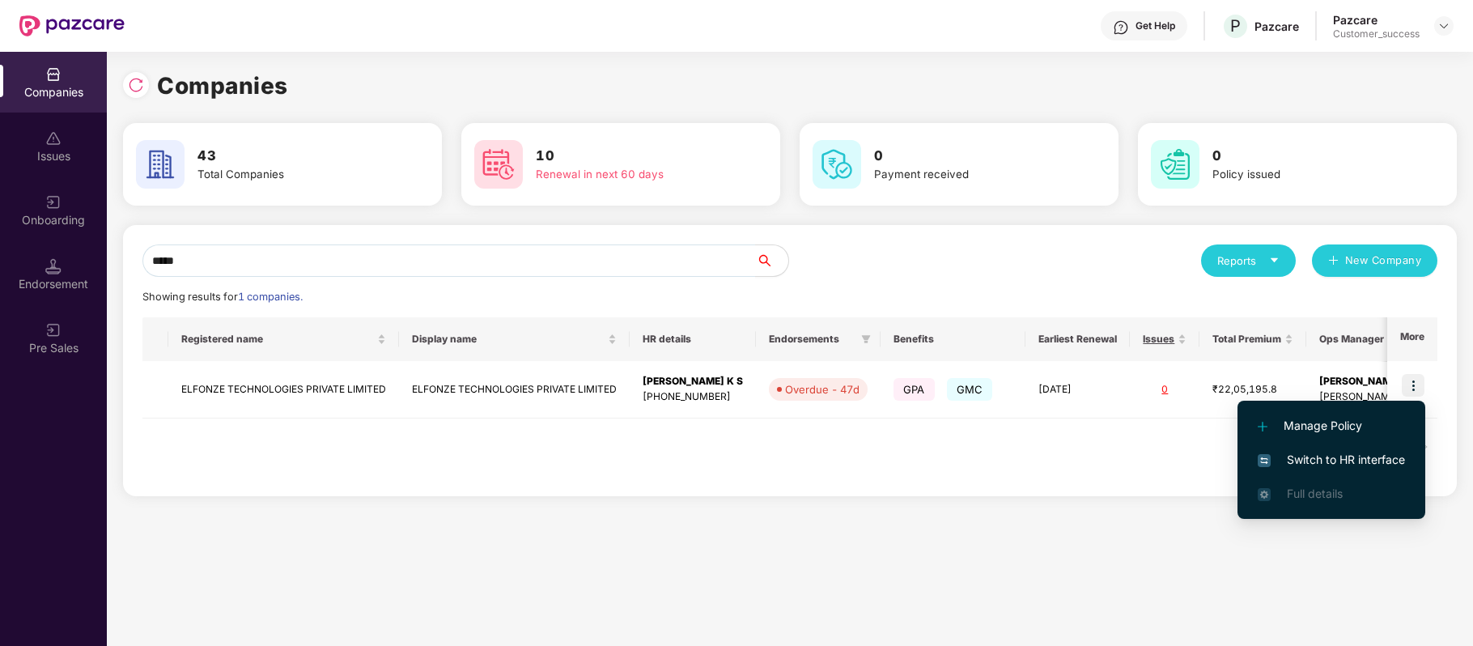
click at [1383, 455] on span "Switch to HR interface" at bounding box center [1330, 460] width 147 height 18
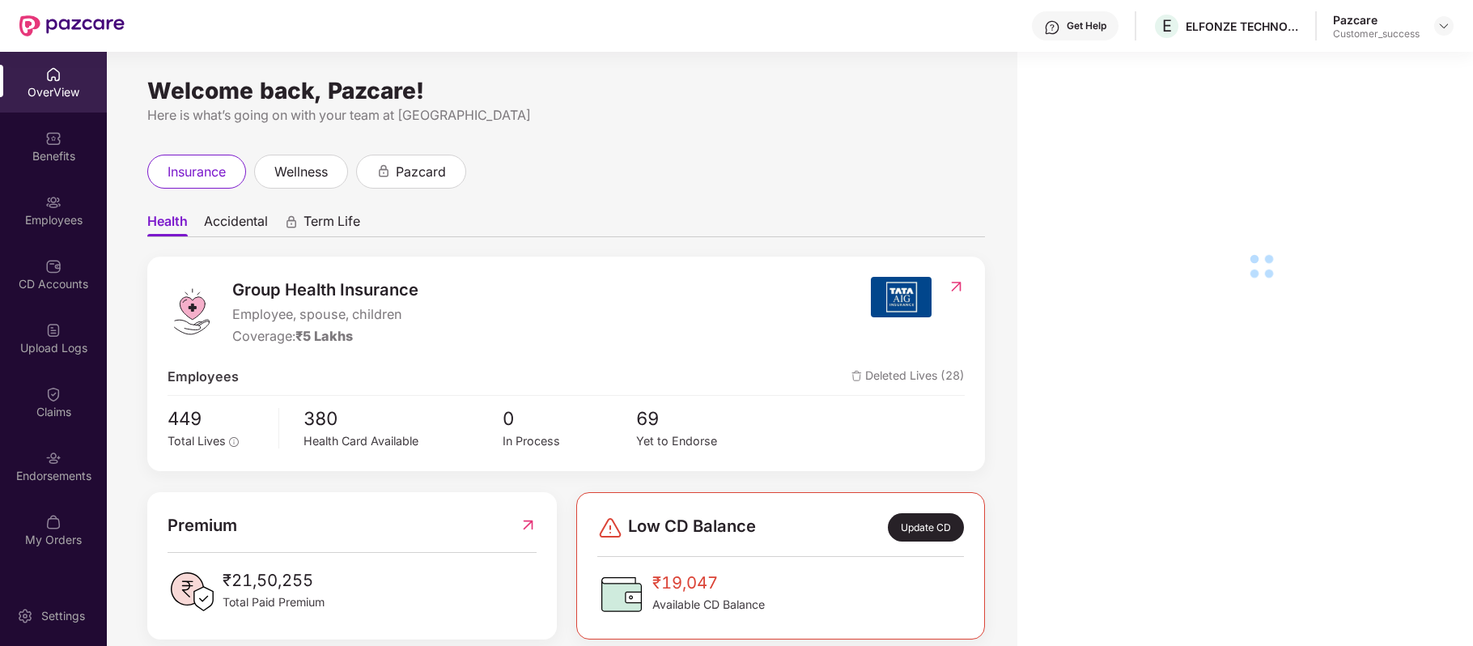
click at [56, 210] on div "Employees" at bounding box center [53, 210] width 107 height 61
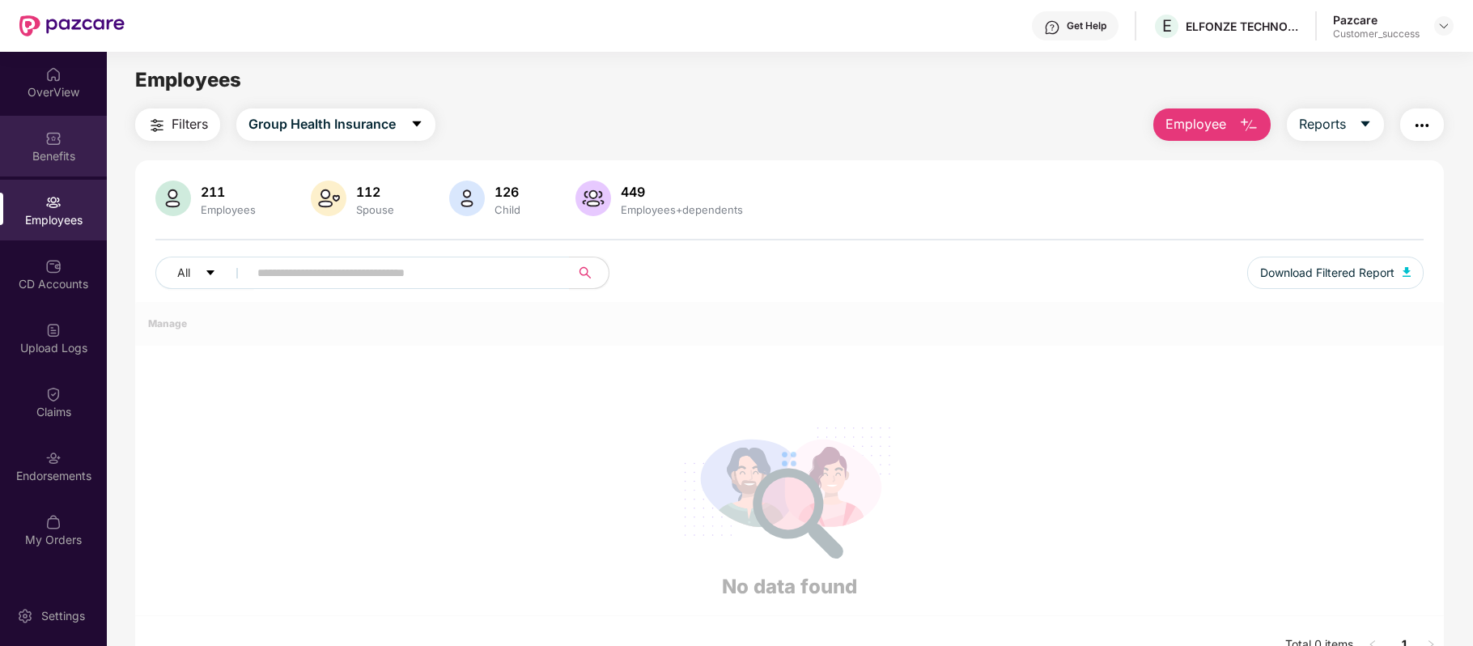
click at [56, 148] on div "Benefits" at bounding box center [53, 156] width 107 height 16
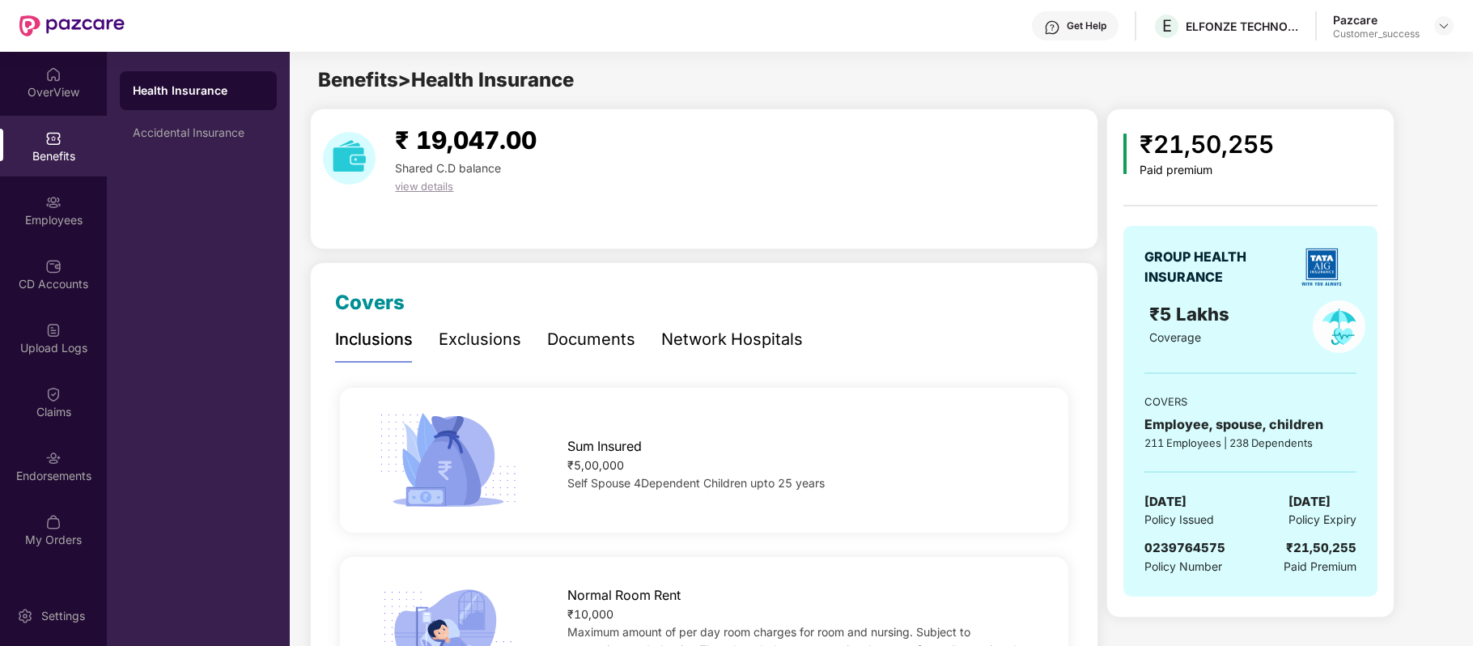
click at [691, 331] on div "Network Hospitals" at bounding box center [732, 339] width 142 height 25
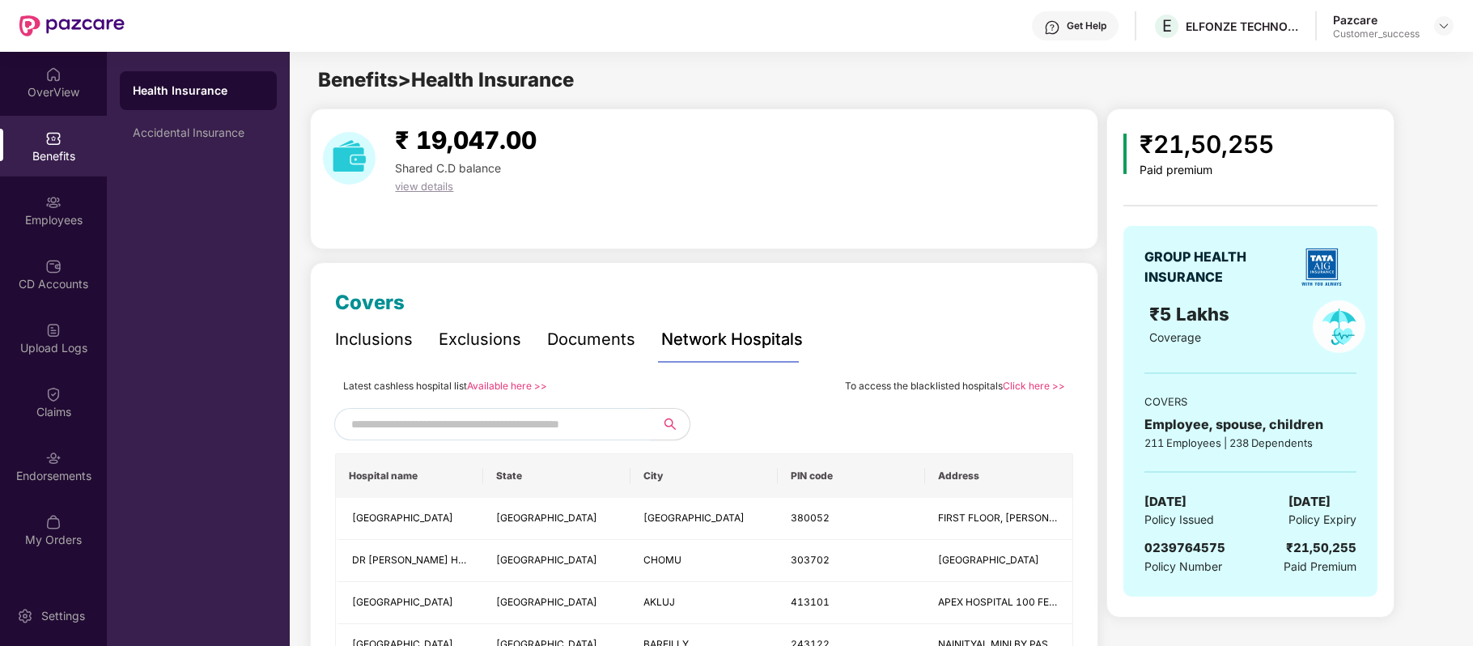
click at [515, 379] on link "Available here >>" at bounding box center [507, 385] width 80 height 12
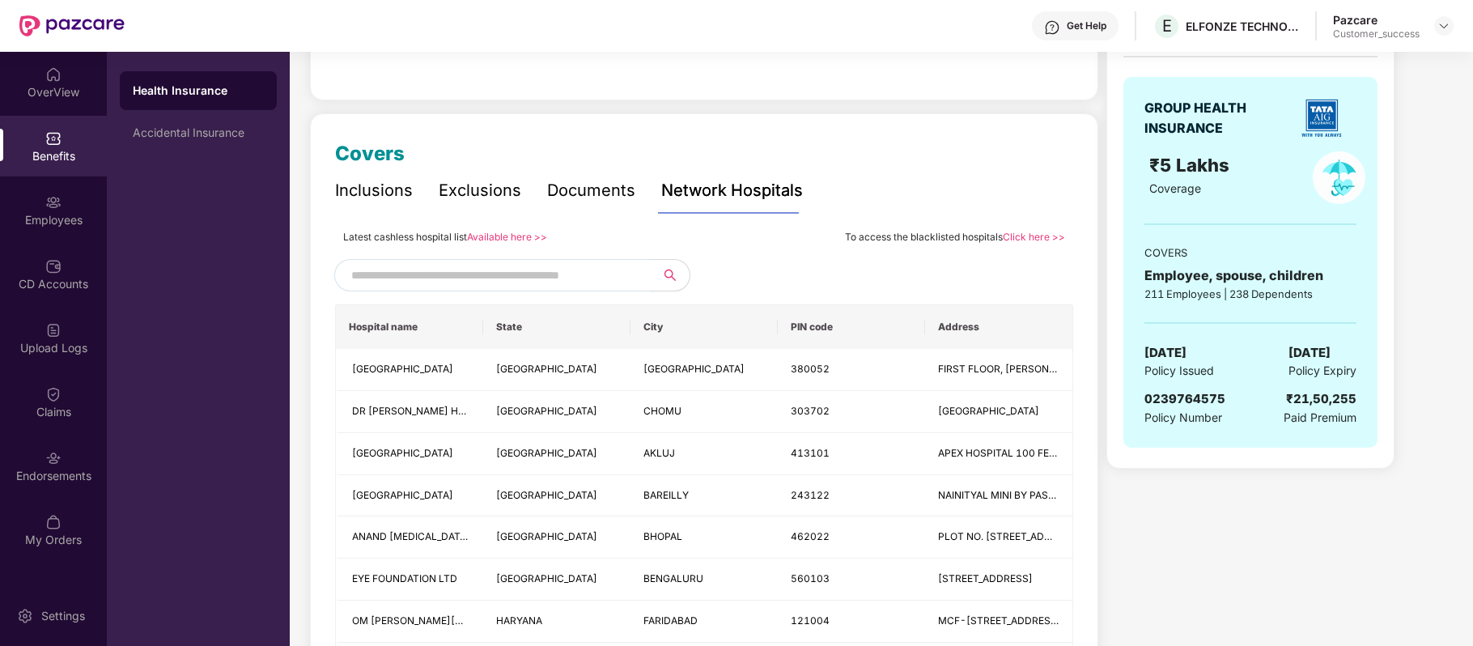
scroll to position [0, 0]
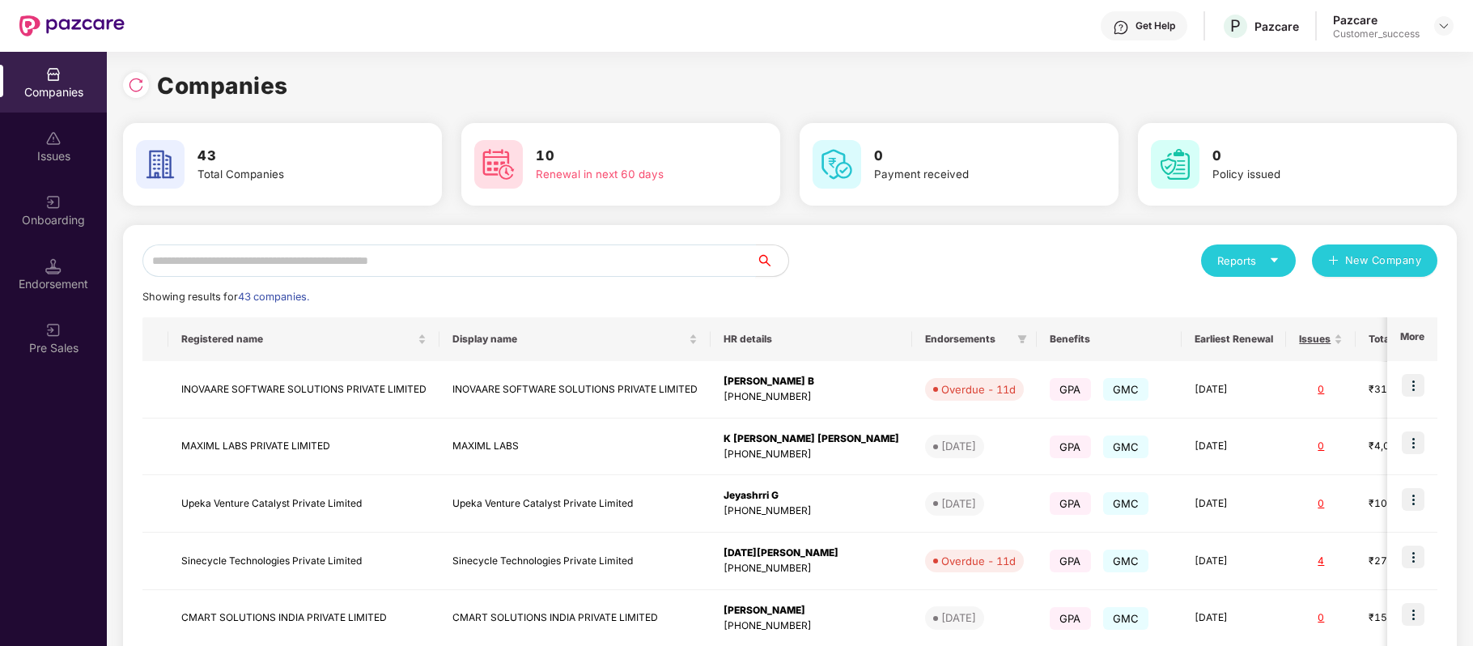
click at [324, 269] on input "text" at bounding box center [448, 260] width 613 height 32
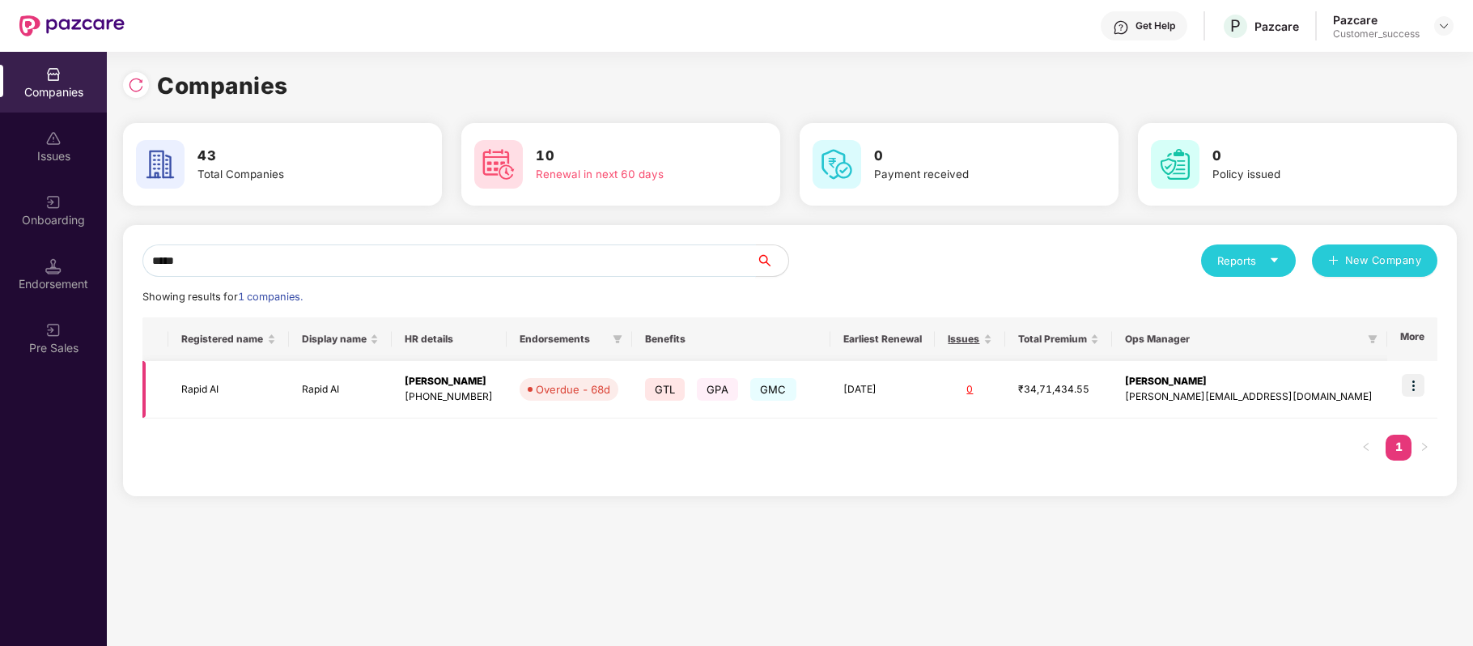
type input "*****"
click at [1414, 386] on img at bounding box center [1412, 385] width 23 height 23
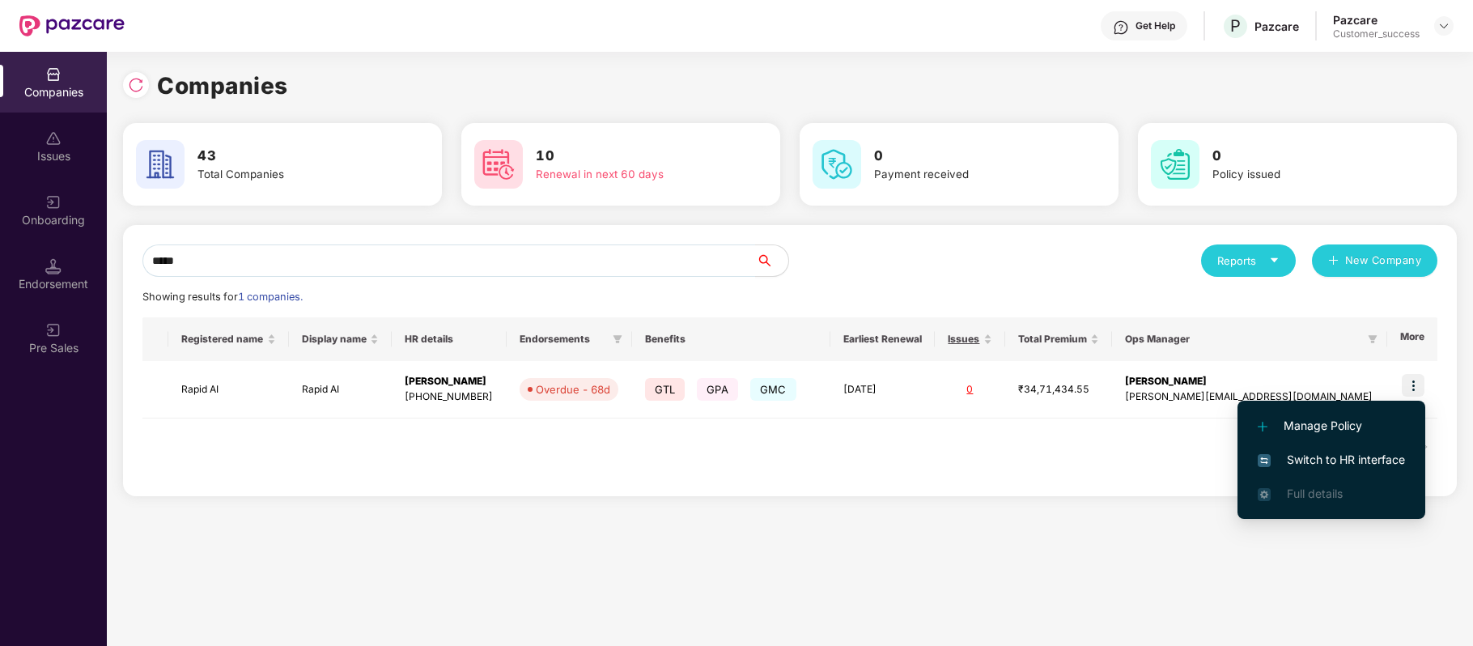
click at [1401, 458] on span "Switch to HR interface" at bounding box center [1330, 460] width 147 height 18
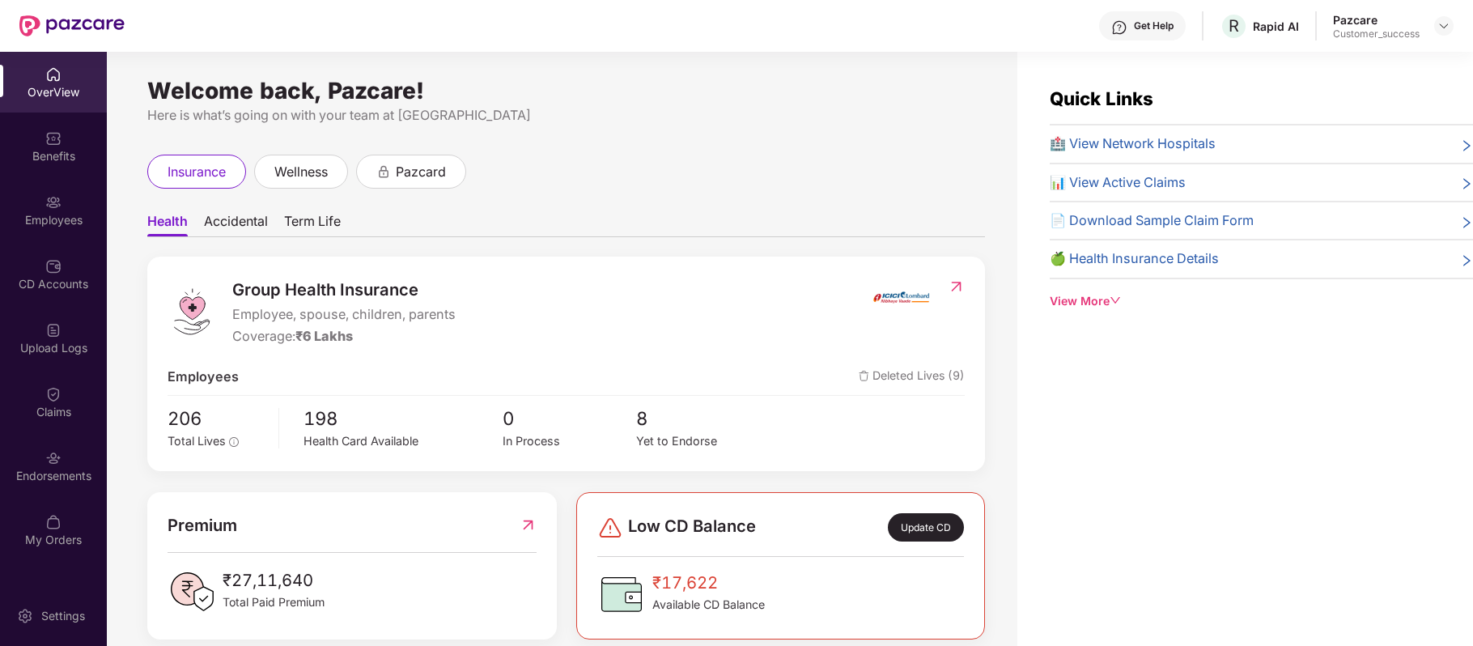
click at [61, 285] on div "CD Accounts" at bounding box center [53, 284] width 107 height 16
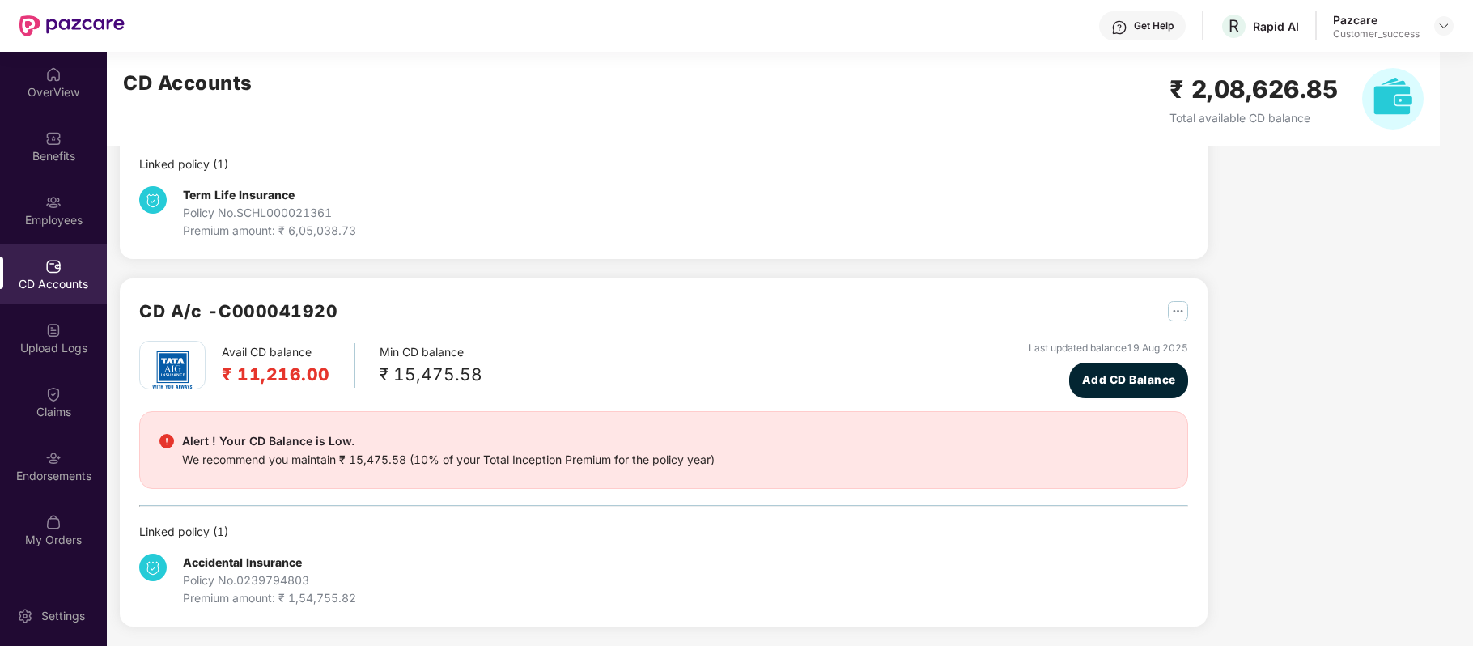
scroll to position [308, 0]
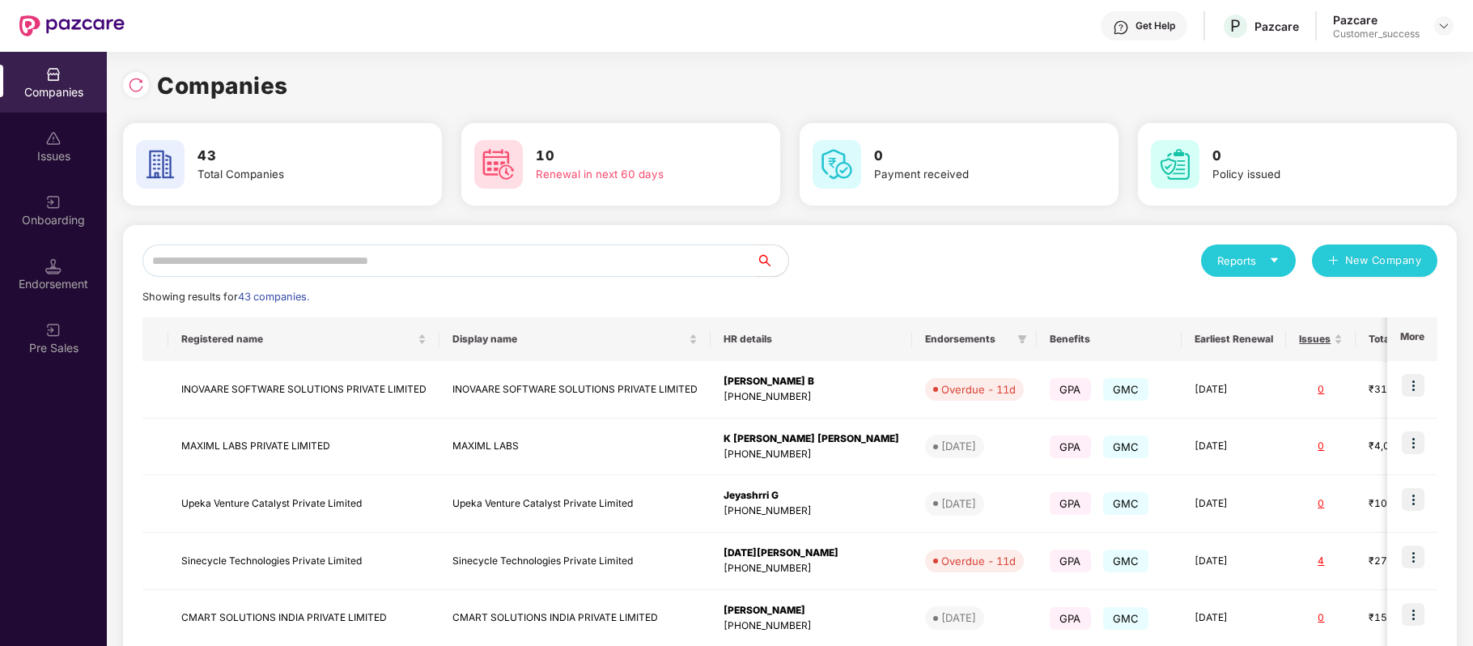
click at [416, 260] on input "text" at bounding box center [448, 260] width 613 height 32
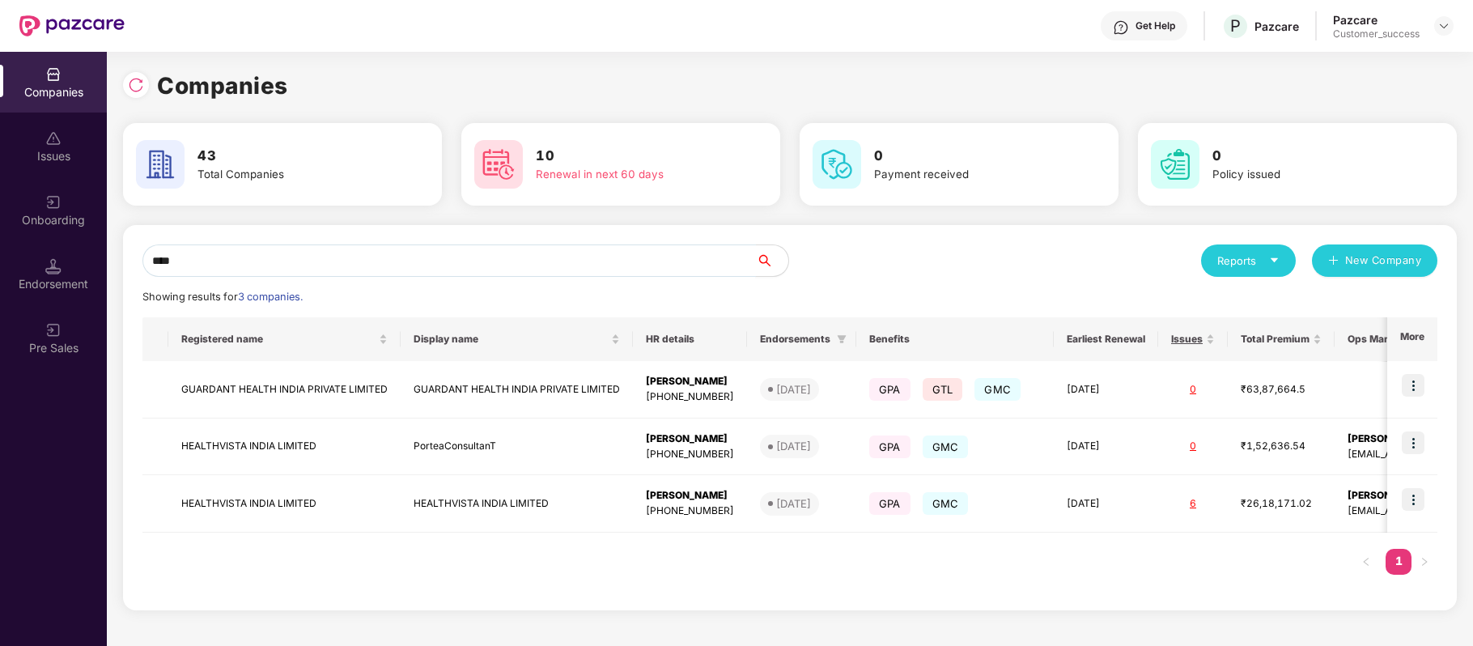
type input "****"
click at [1408, 498] on img at bounding box center [1412, 499] width 23 height 23
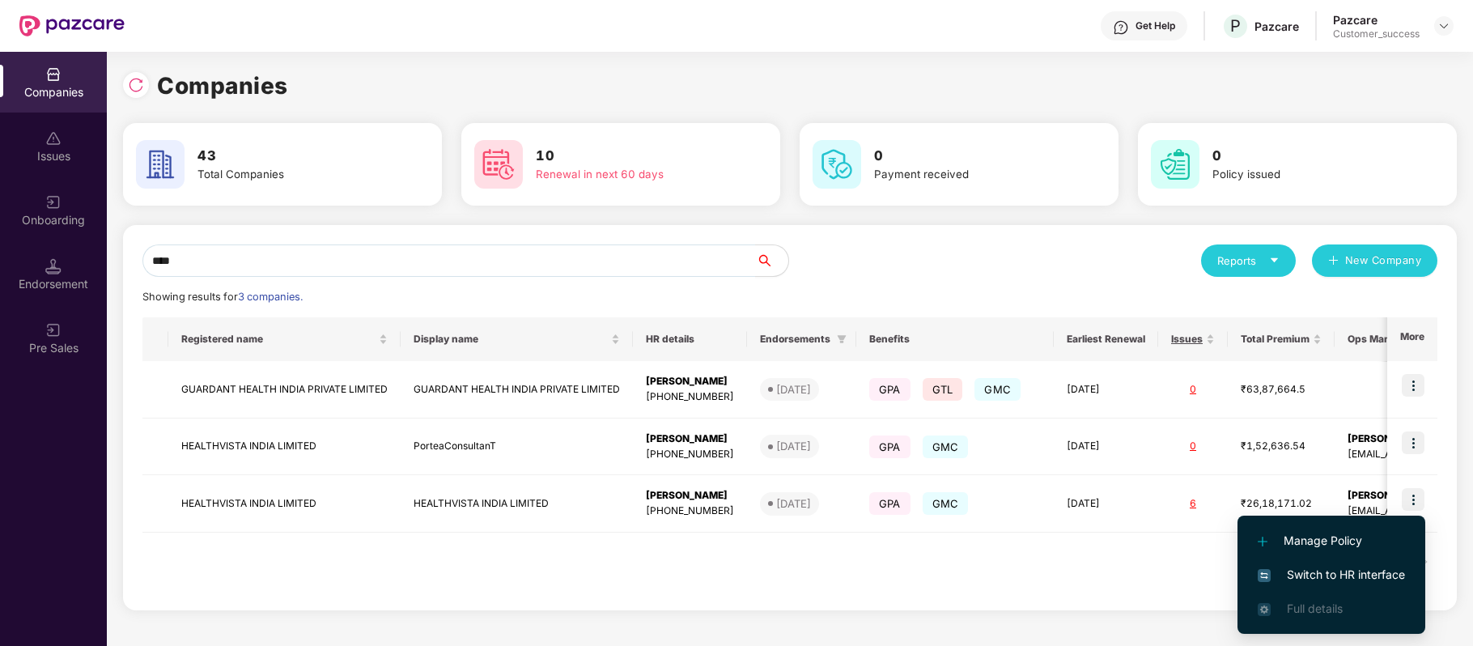
click at [1363, 573] on span "Switch to HR interface" at bounding box center [1330, 575] width 147 height 18
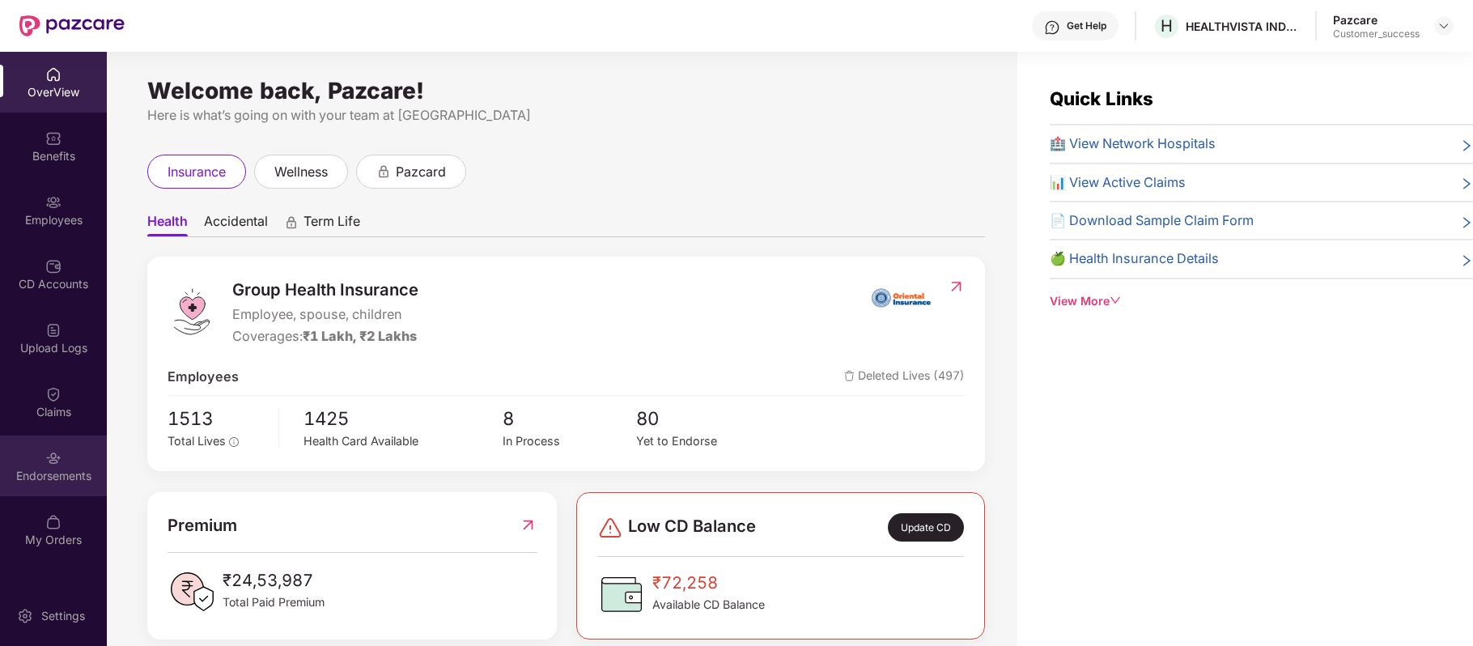
click at [69, 451] on div "Endorsements" at bounding box center [53, 465] width 107 height 61
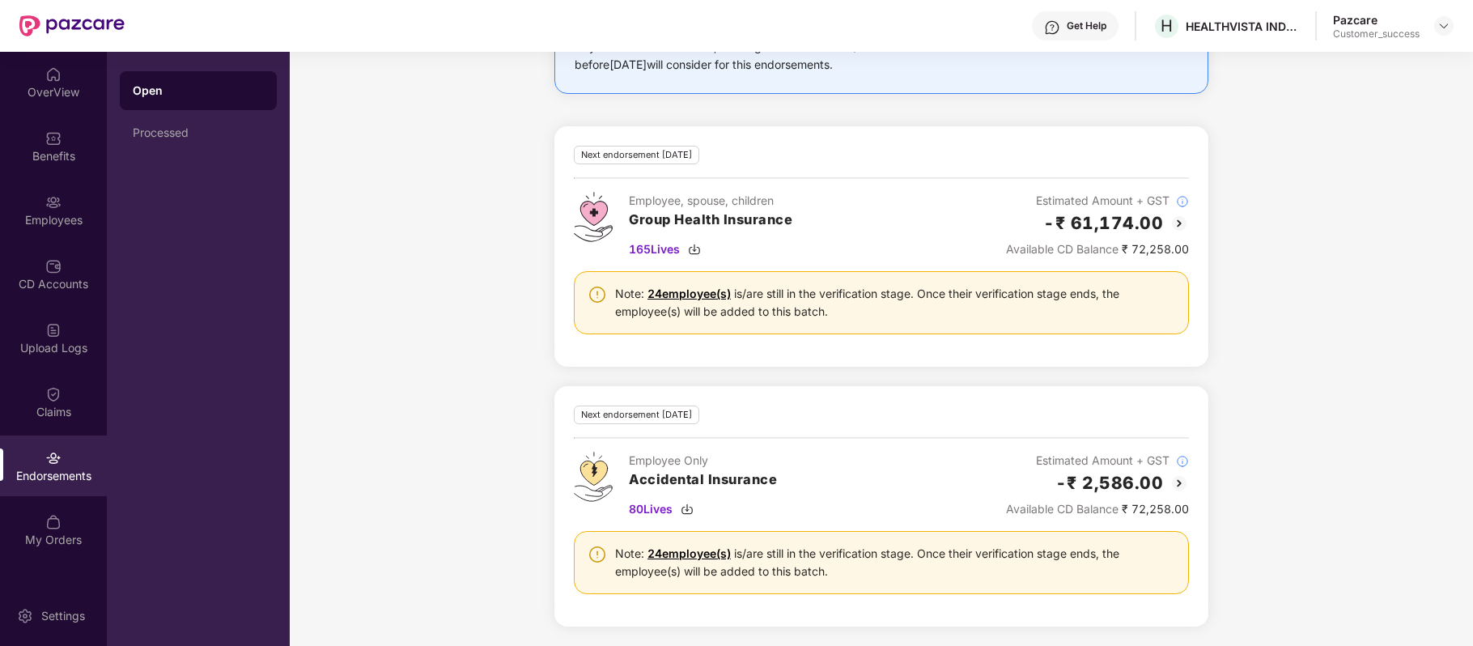
scroll to position [0, 0]
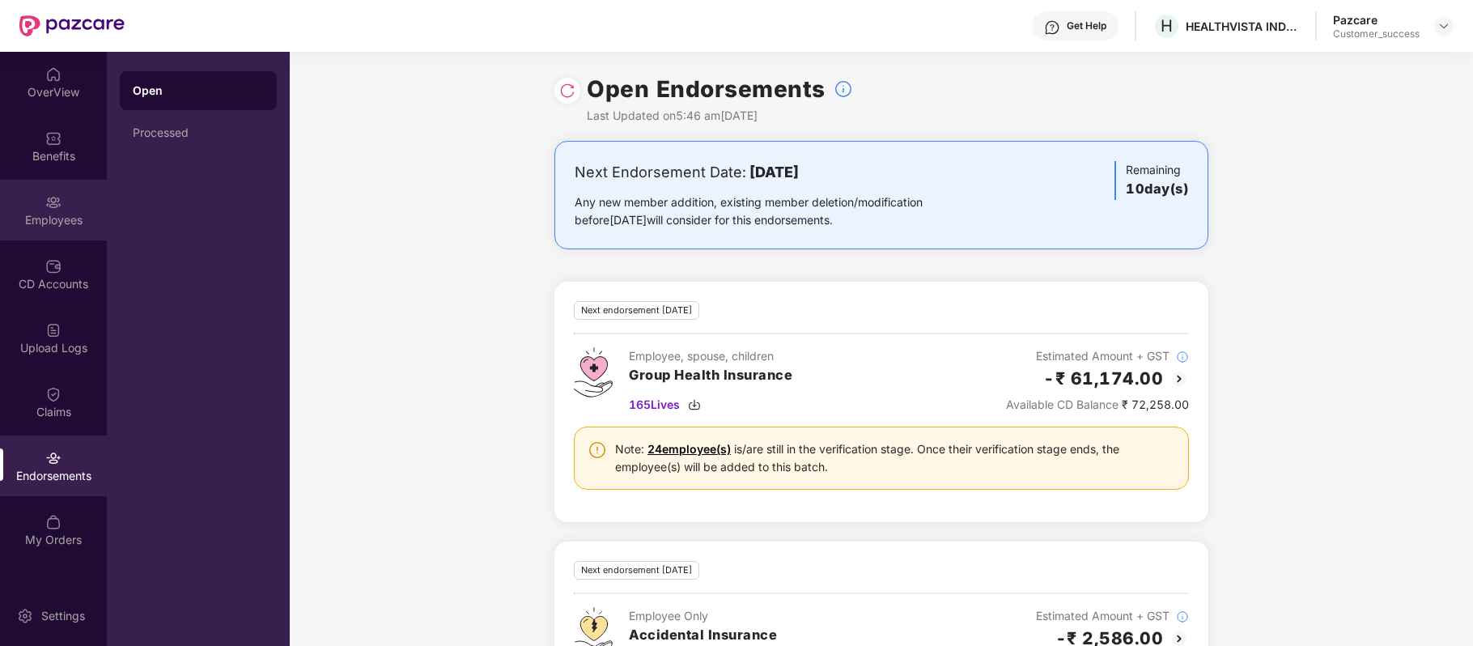
click at [53, 197] on img at bounding box center [53, 202] width 16 height 16
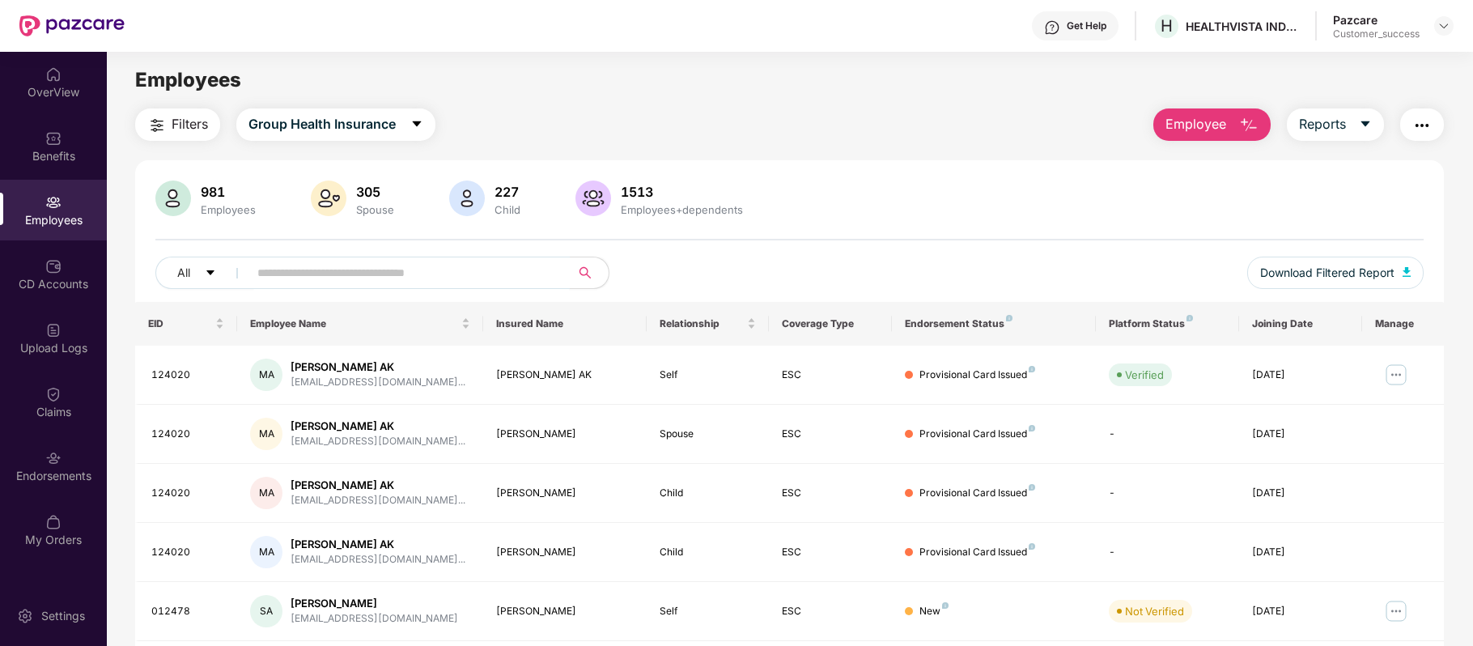
click at [356, 273] on input "text" at bounding box center [402, 273] width 290 height 24
paste input "******"
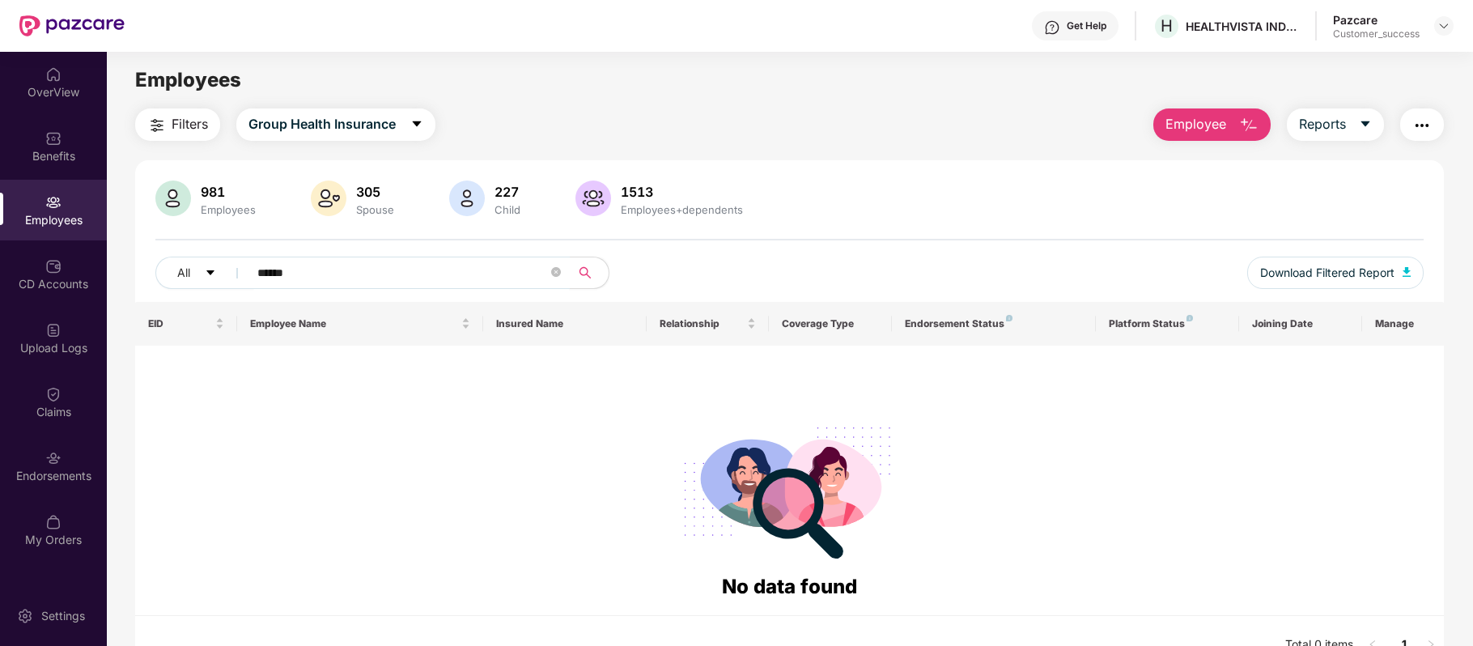
click at [266, 276] on input "******" at bounding box center [402, 273] width 290 height 24
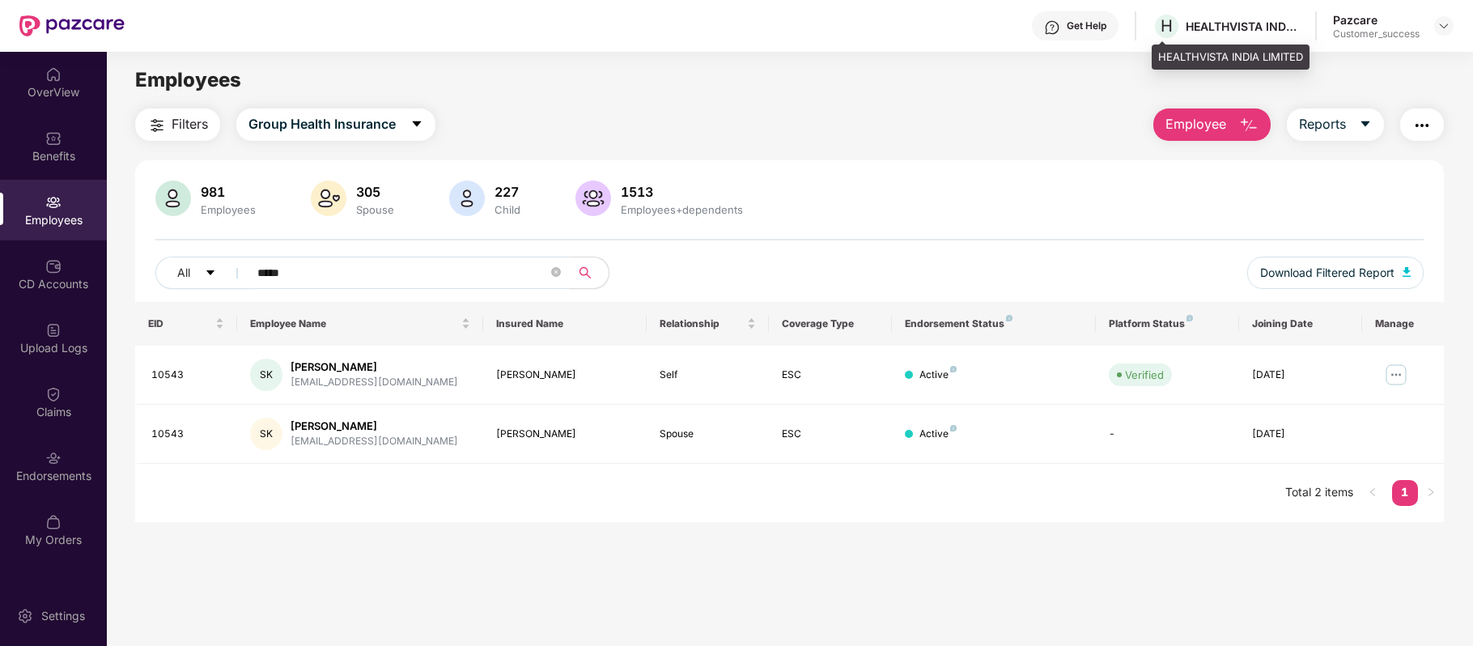
type input "*****"
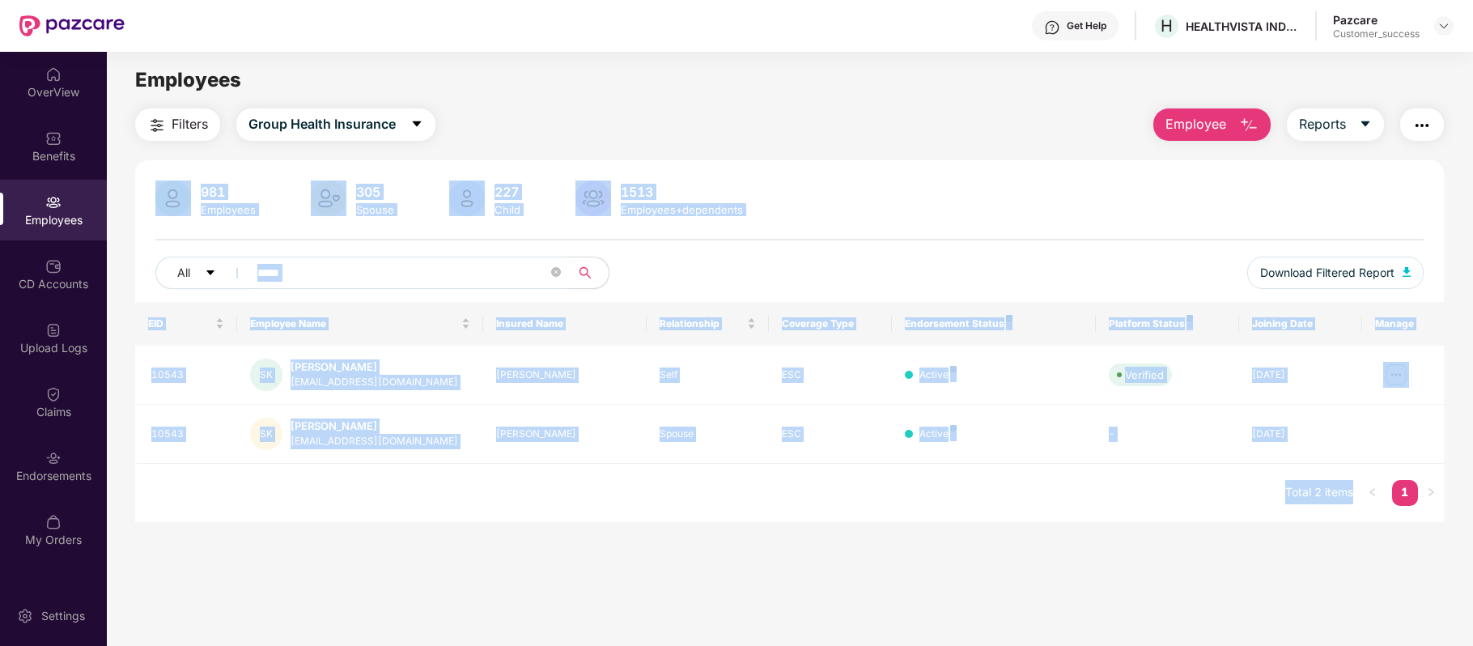
drag, startPoint x: 1160, startPoint y: 56, endPoint x: 1189, endPoint y: 59, distance: 29.3
click at [1189, 59] on div "Get Help H HEALTHVISTA INDIA LIMITED Pazcare Customer_success OverView Benefits…" at bounding box center [736, 323] width 1473 height 646
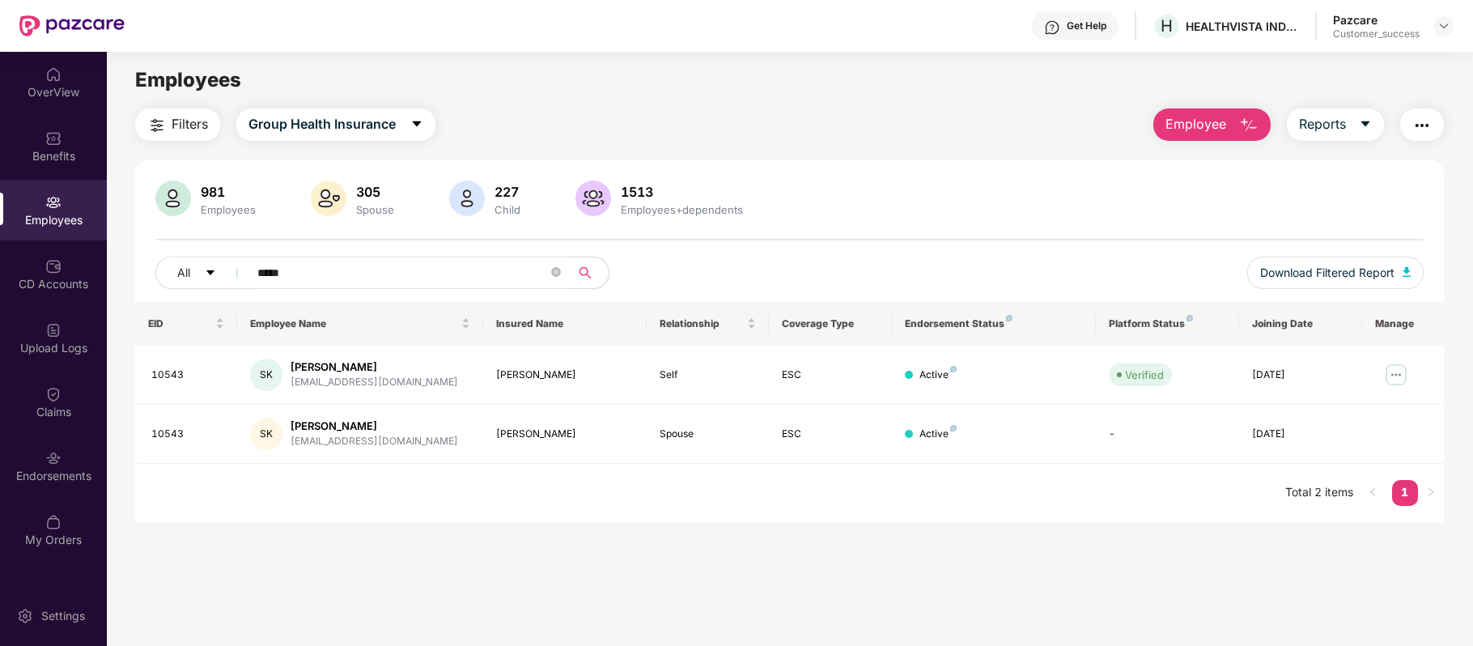
click at [1168, 40] on div "Get Help H HEALTHVISTA INDIA LIMITED Pazcare Customer_success" at bounding box center [789, 26] width 1329 height 52
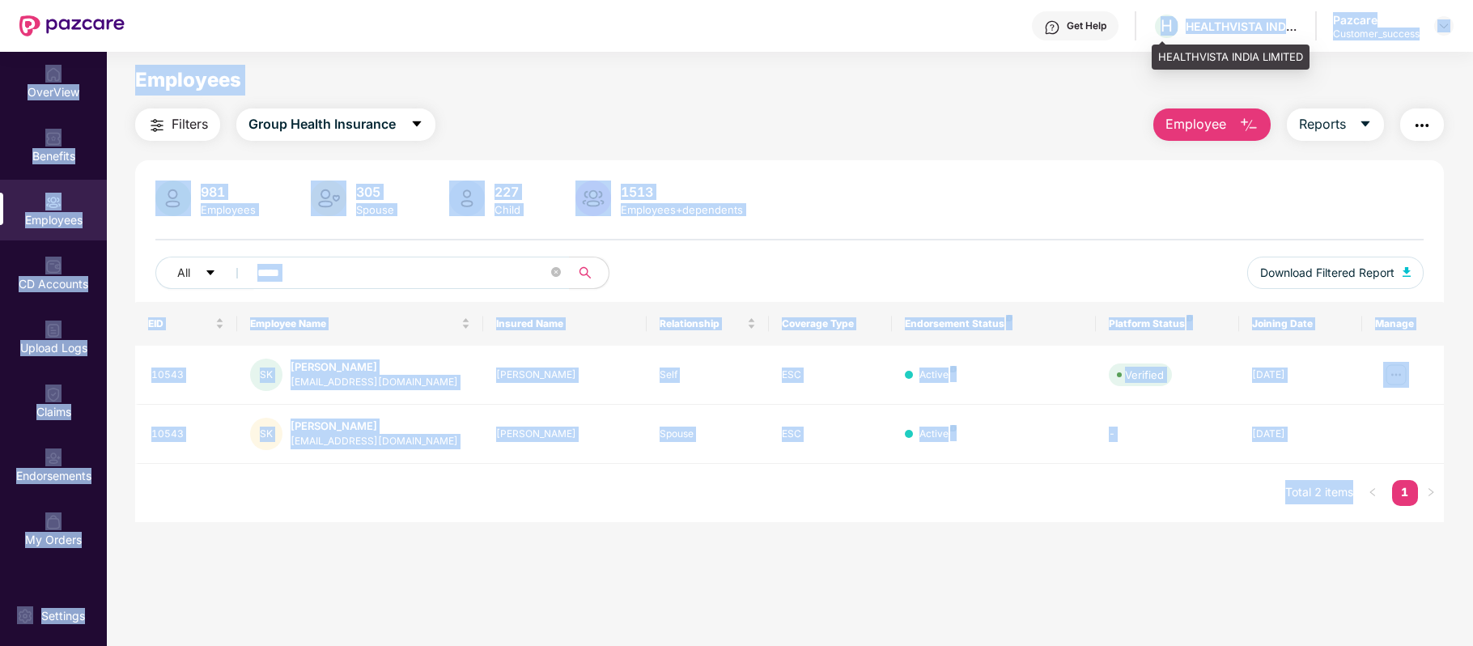
drag, startPoint x: 1165, startPoint y: 23, endPoint x: 1160, endPoint y: 62, distance: 40.1
click at [1160, 62] on div "Get Help H HEALTHVISTA INDIA LIMITED Pazcare Customer_success OverView Benefits…" at bounding box center [736, 323] width 1473 height 646
click at [1160, 62] on div "HEALTHVISTA INDIA LIMITED" at bounding box center [1230, 58] width 158 height 26
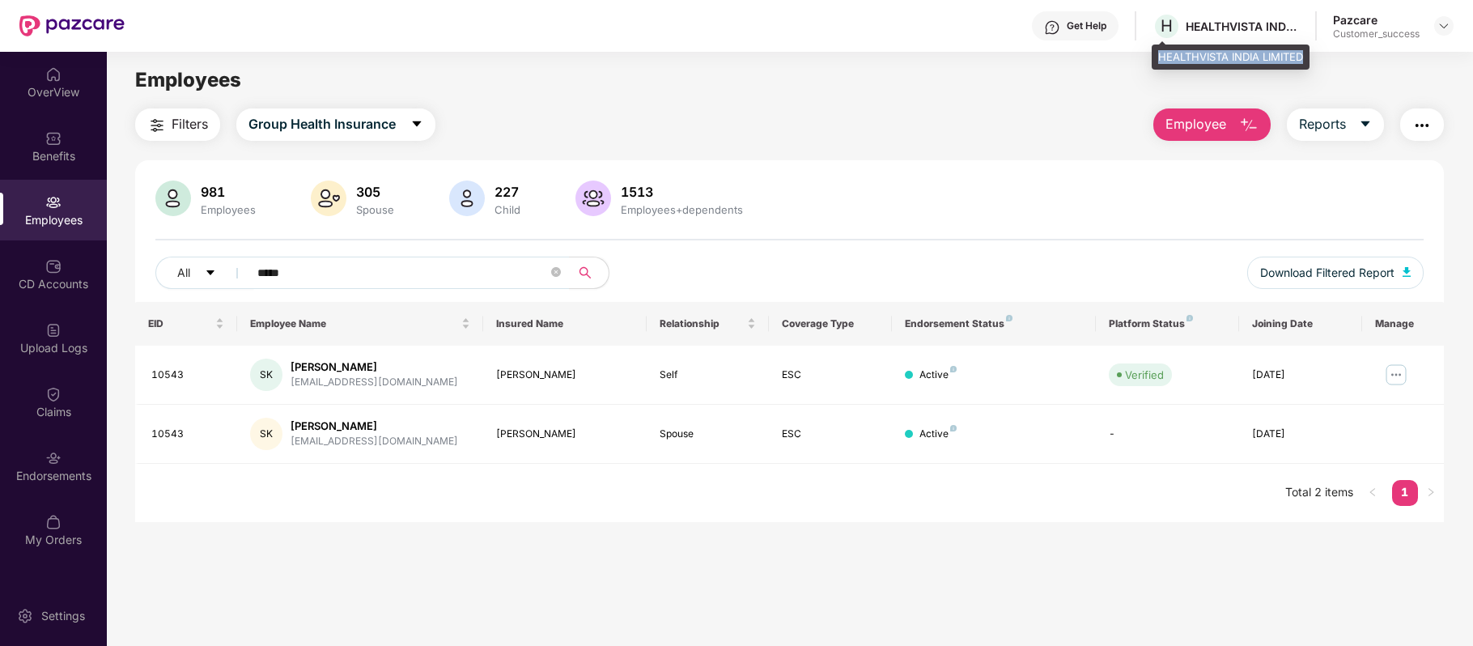
drag, startPoint x: 1157, startPoint y: 56, endPoint x: 1301, endPoint y: 56, distance: 144.0
click at [1301, 56] on div "HEALTHVISTA INDIA LIMITED" at bounding box center [1230, 58] width 158 height 26
copy div "HEALTHVISTA INDIA LIMITED"
drag, startPoint x: 377, startPoint y: 361, endPoint x: 288, endPoint y: 363, distance: 89.0
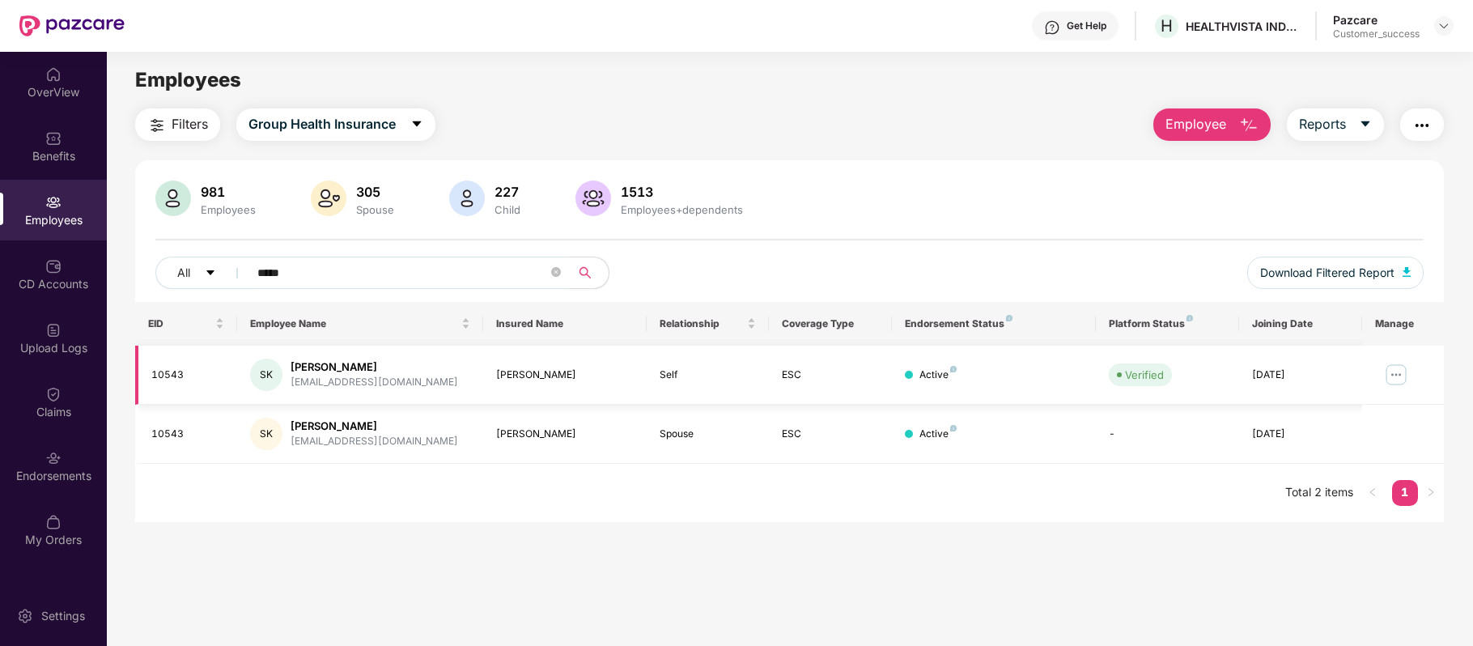
click at [288, 363] on div "SK Shankar Kamble kshankar236@gmail.com" at bounding box center [359, 374] width 219 height 32
copy div "Shankar Kamble"
drag, startPoint x: 188, startPoint y: 367, endPoint x: 146, endPoint y: 370, distance: 42.1
click at [146, 370] on td "10543" at bounding box center [186, 375] width 102 height 59
copy div "10543"
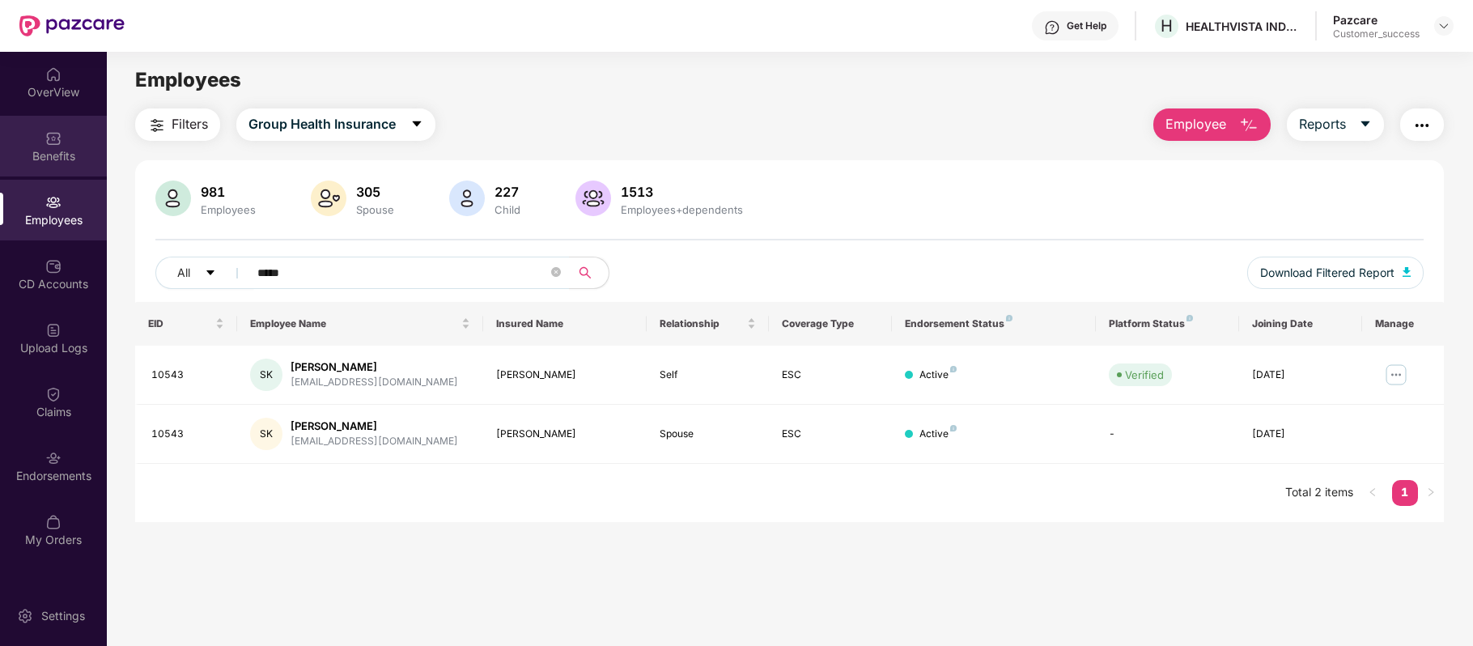
click at [63, 167] on div "Benefits" at bounding box center [53, 146] width 107 height 61
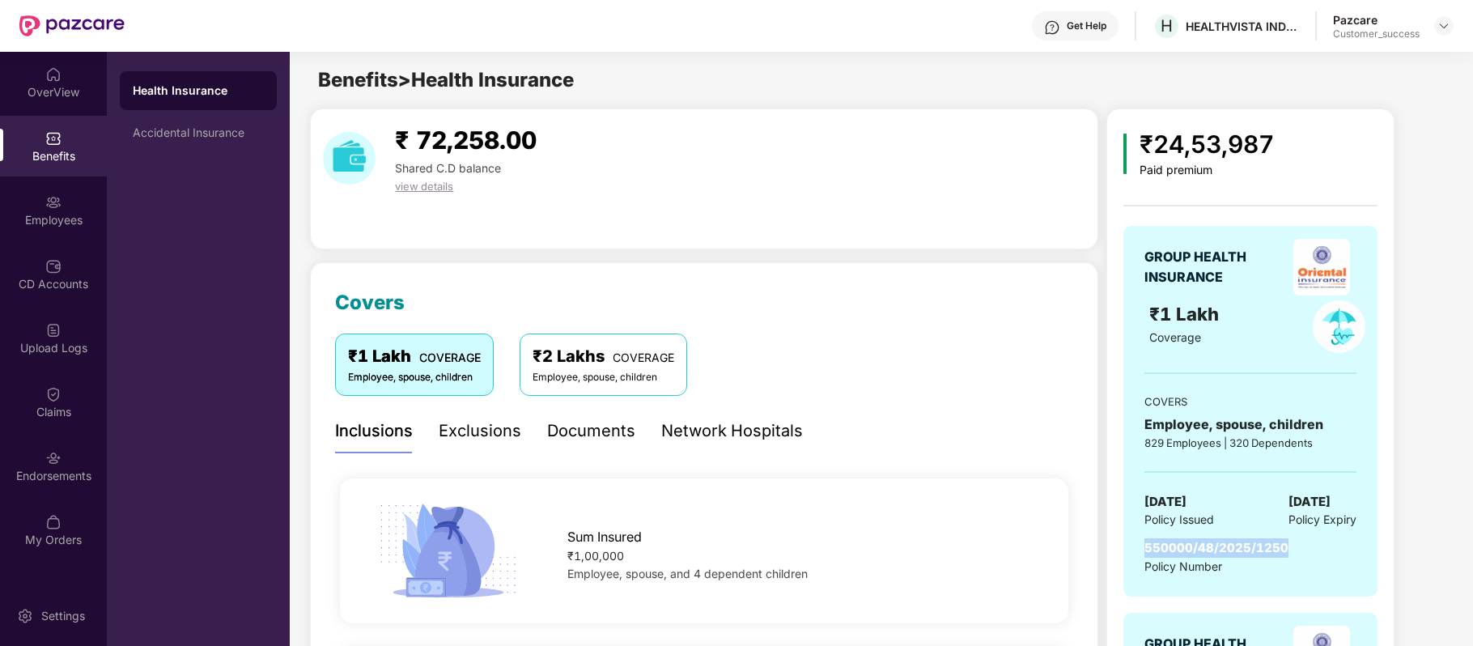
drag, startPoint x: 1146, startPoint y: 547, endPoint x: 1283, endPoint y: 542, distance: 137.6
click at [1283, 542] on span "550000/48/2025/1250" at bounding box center [1216, 547] width 144 height 15
copy span "550000/48/2025/1250"
